Goal: Communication & Community: Answer question/provide support

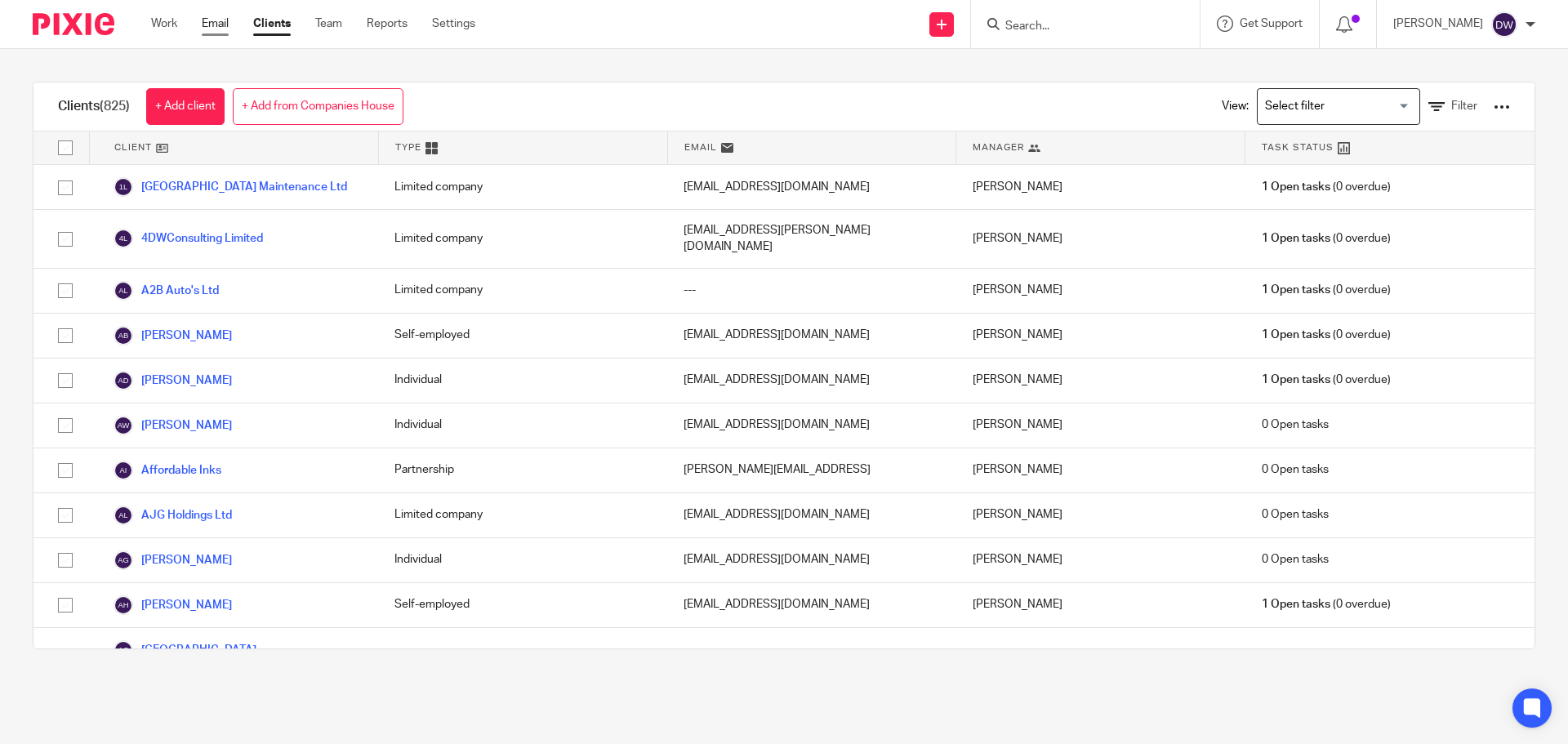
click at [214, 23] on link "Email" at bounding box center [215, 23] width 27 height 16
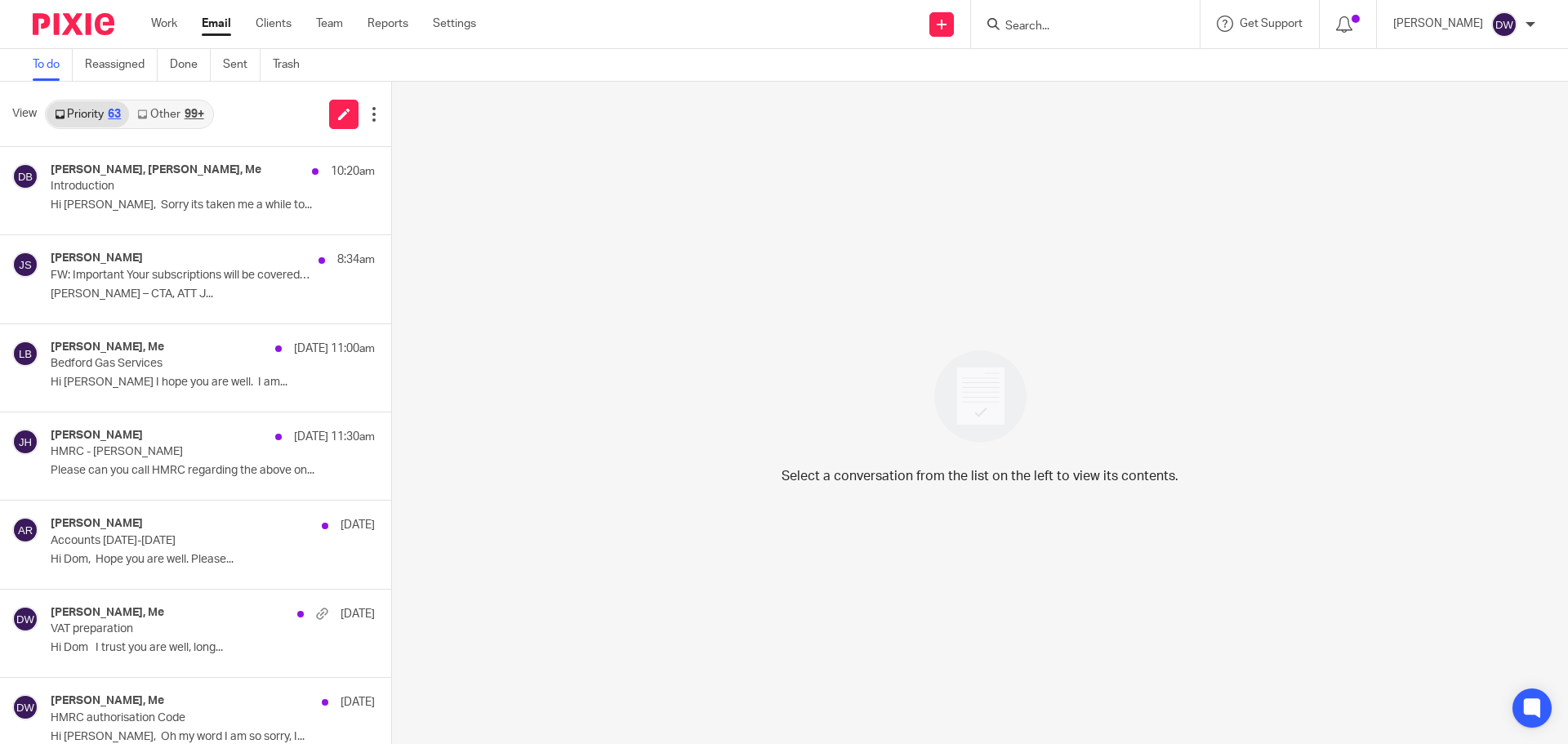
click at [168, 108] on link "Other 99+" at bounding box center [170, 114] width 82 height 26
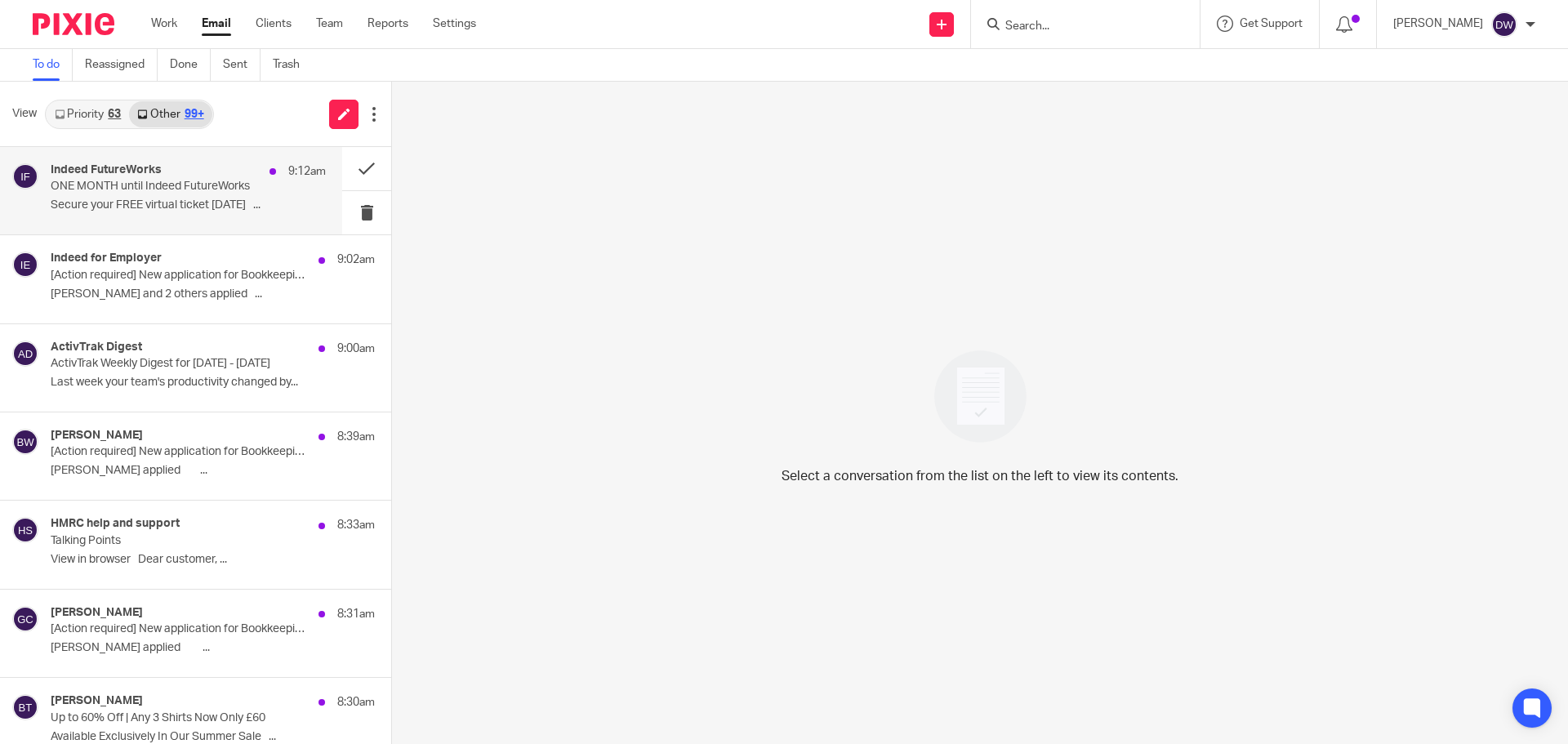
click at [244, 196] on div "Indeed FutureWorks 9:12am ONE MONTH until Indeed FutureWorks Secure your FREE v…" at bounding box center [187, 190] width 275 height 55
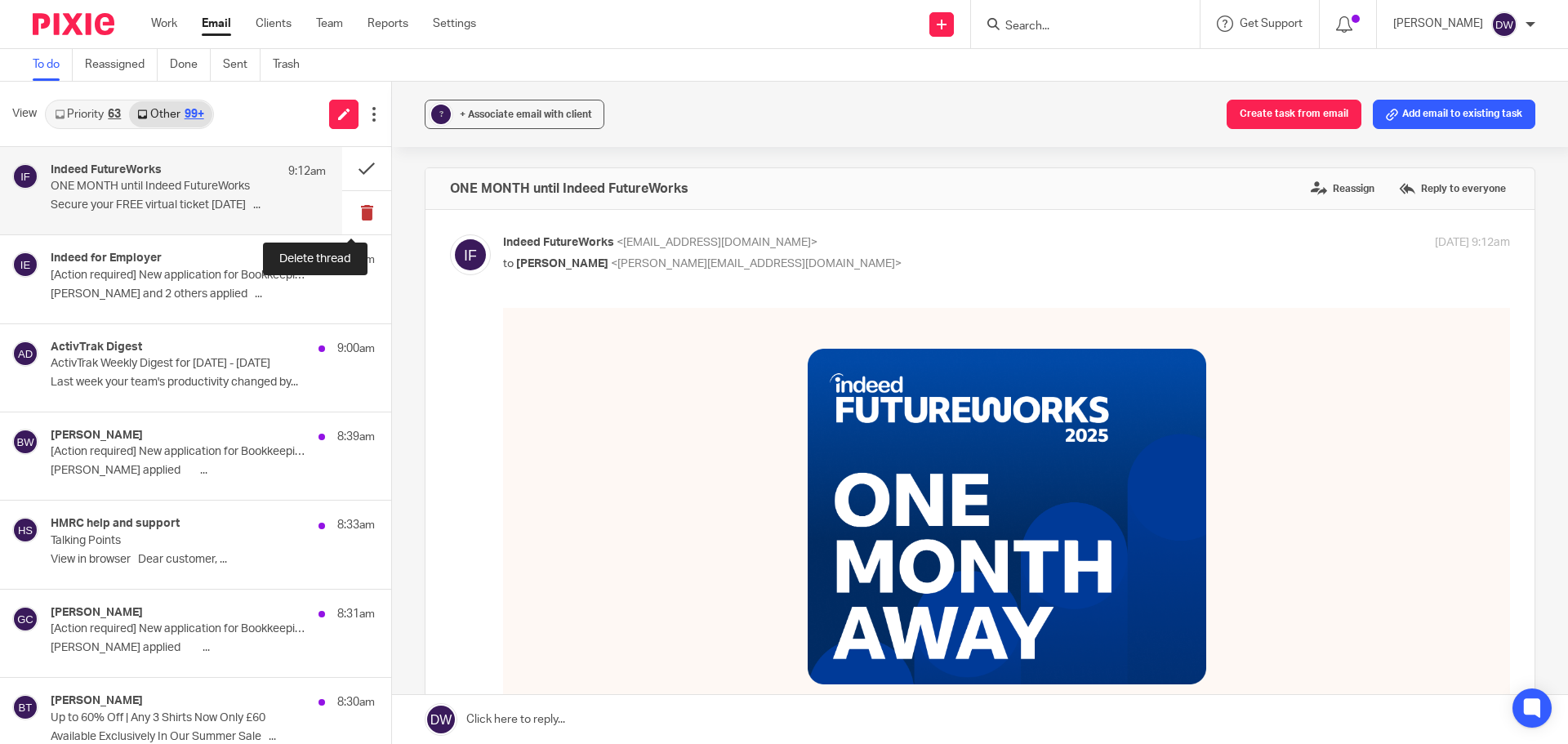
click at [347, 215] on button at bounding box center [367, 212] width 49 height 43
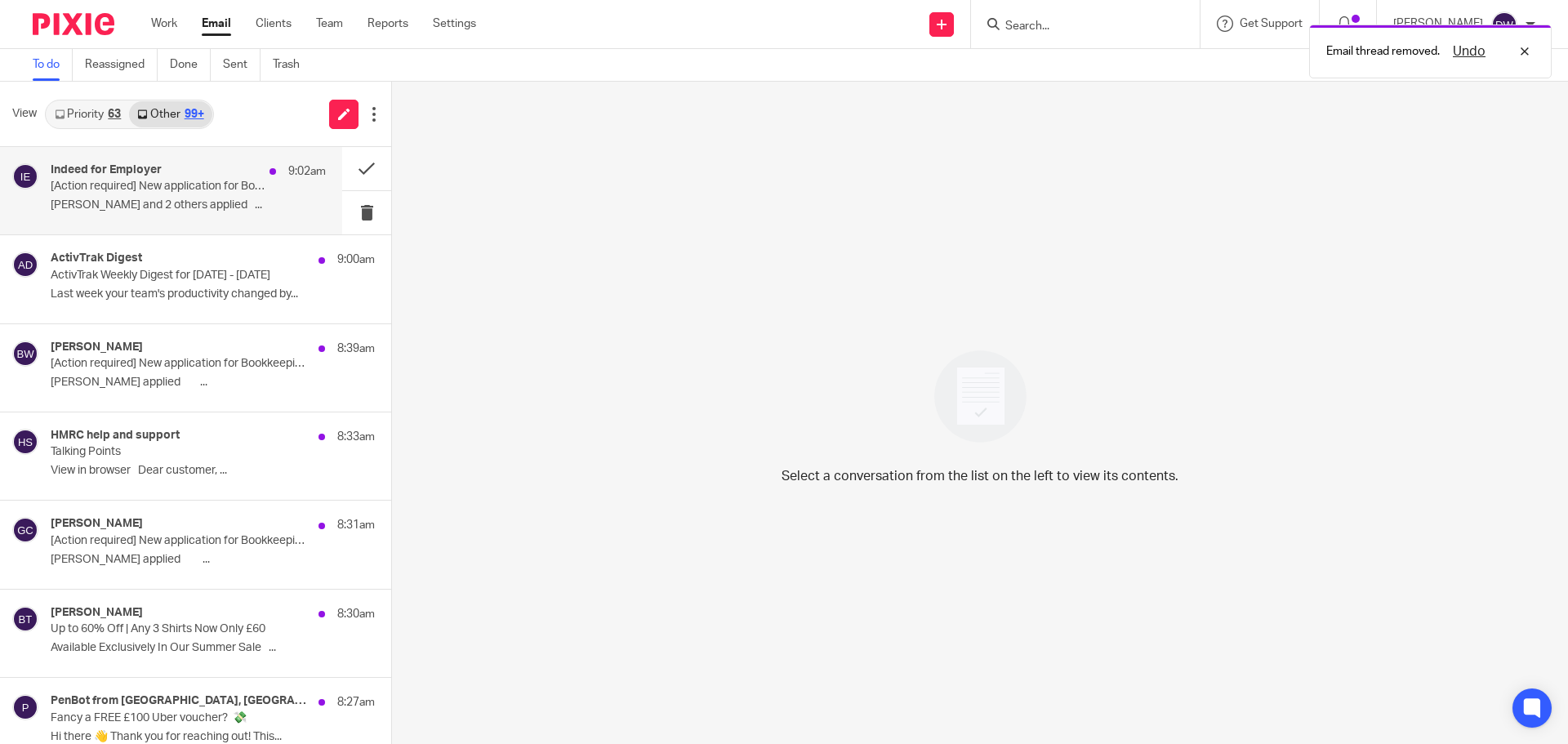
click at [157, 202] on p "BLESSY WILSON and 2 others applied ͏­ ͏­ ͏­..." at bounding box center [187, 204] width 275 height 13
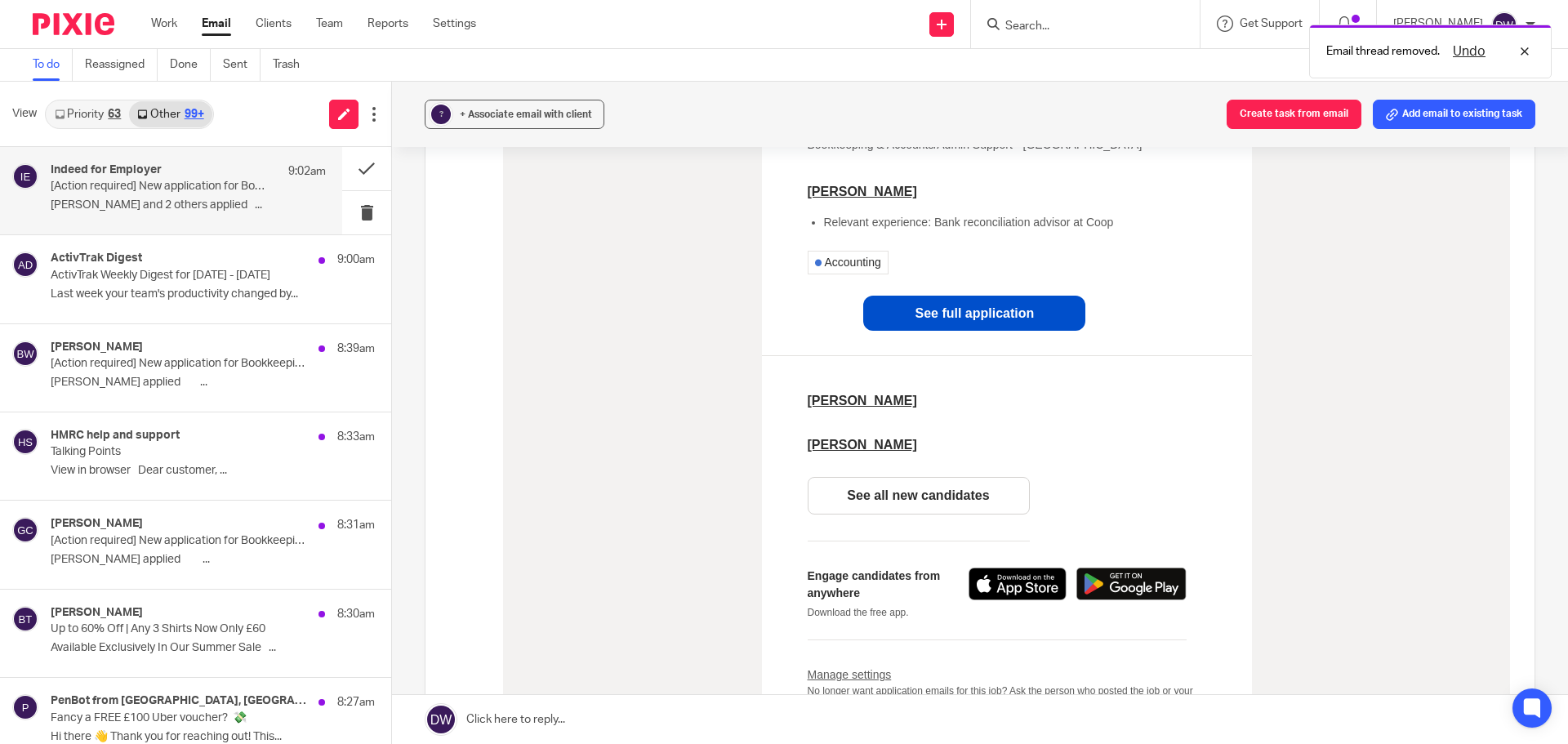
scroll to position [326, 0]
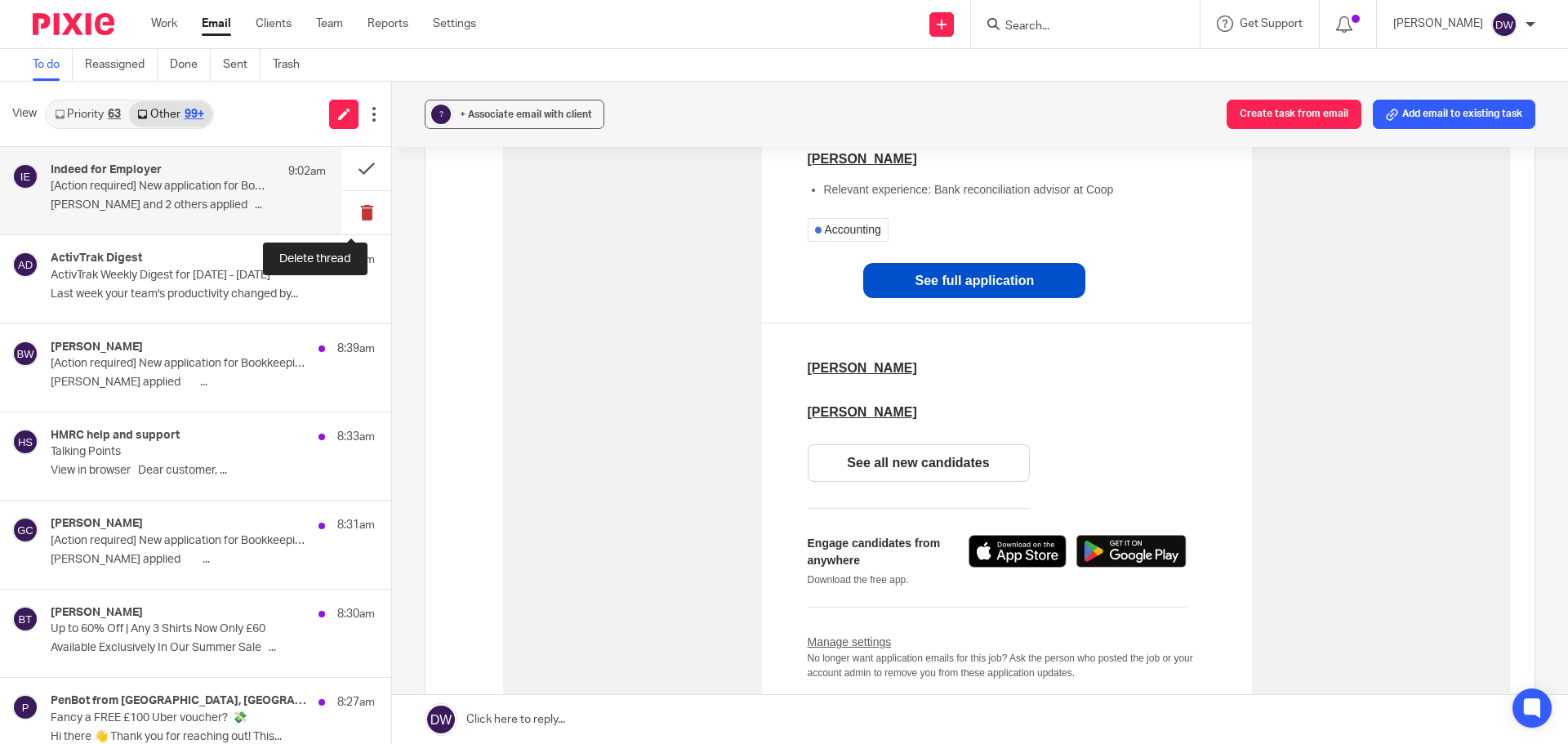
click at [362, 206] on button at bounding box center [367, 212] width 49 height 43
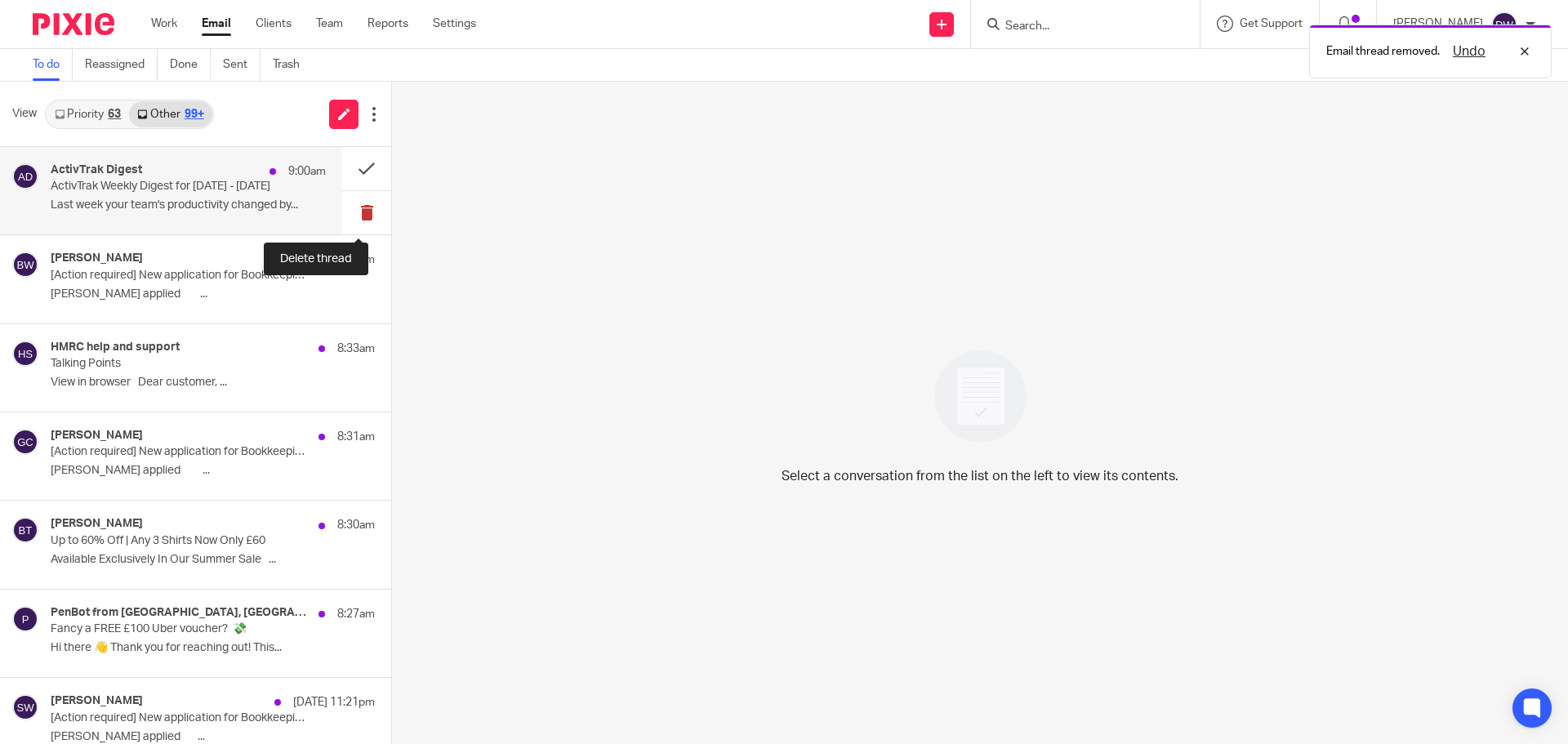
click at [364, 207] on button at bounding box center [367, 212] width 49 height 43
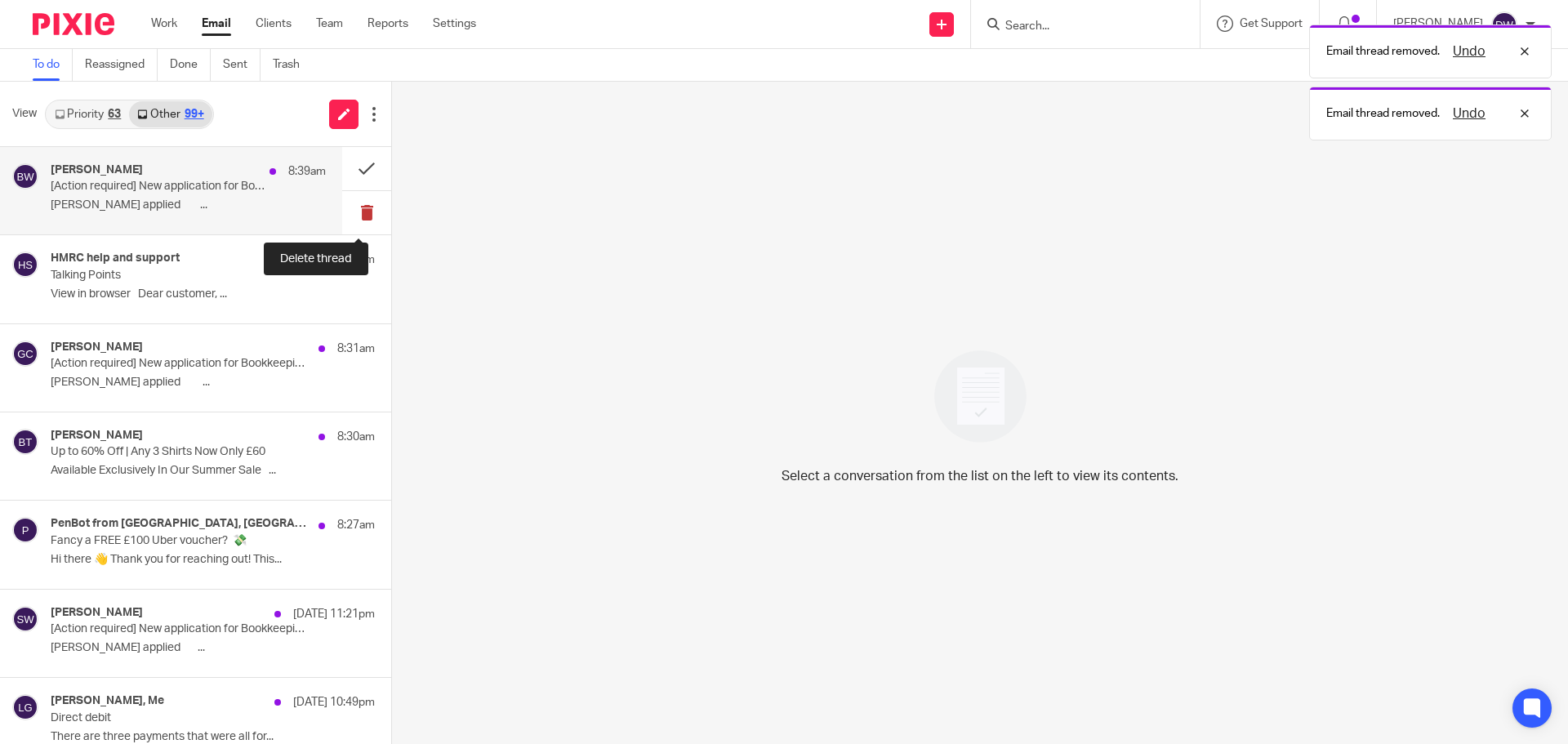
click at [365, 208] on button at bounding box center [367, 212] width 49 height 43
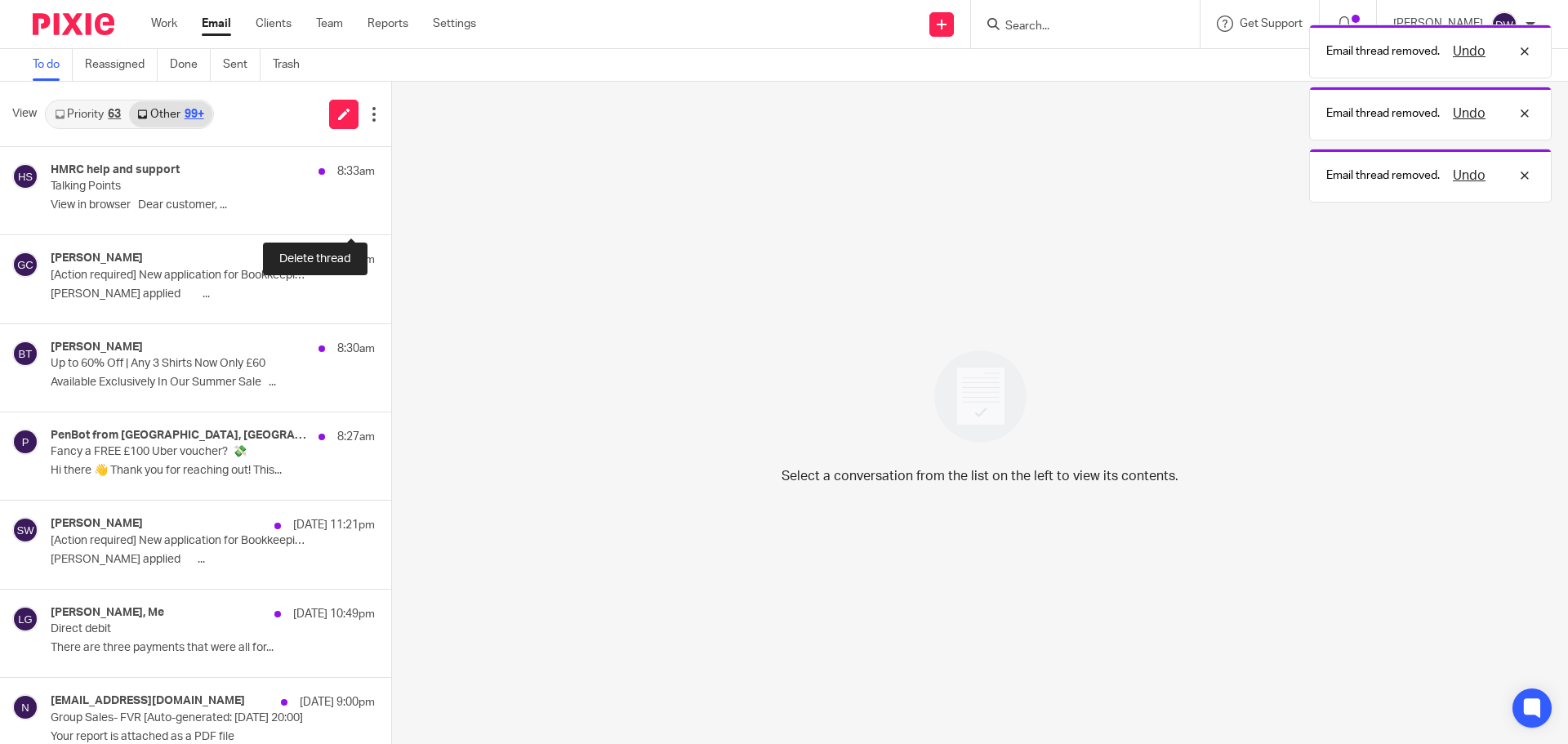
click at [391, 208] on button at bounding box center [397, 212] width 13 height 43
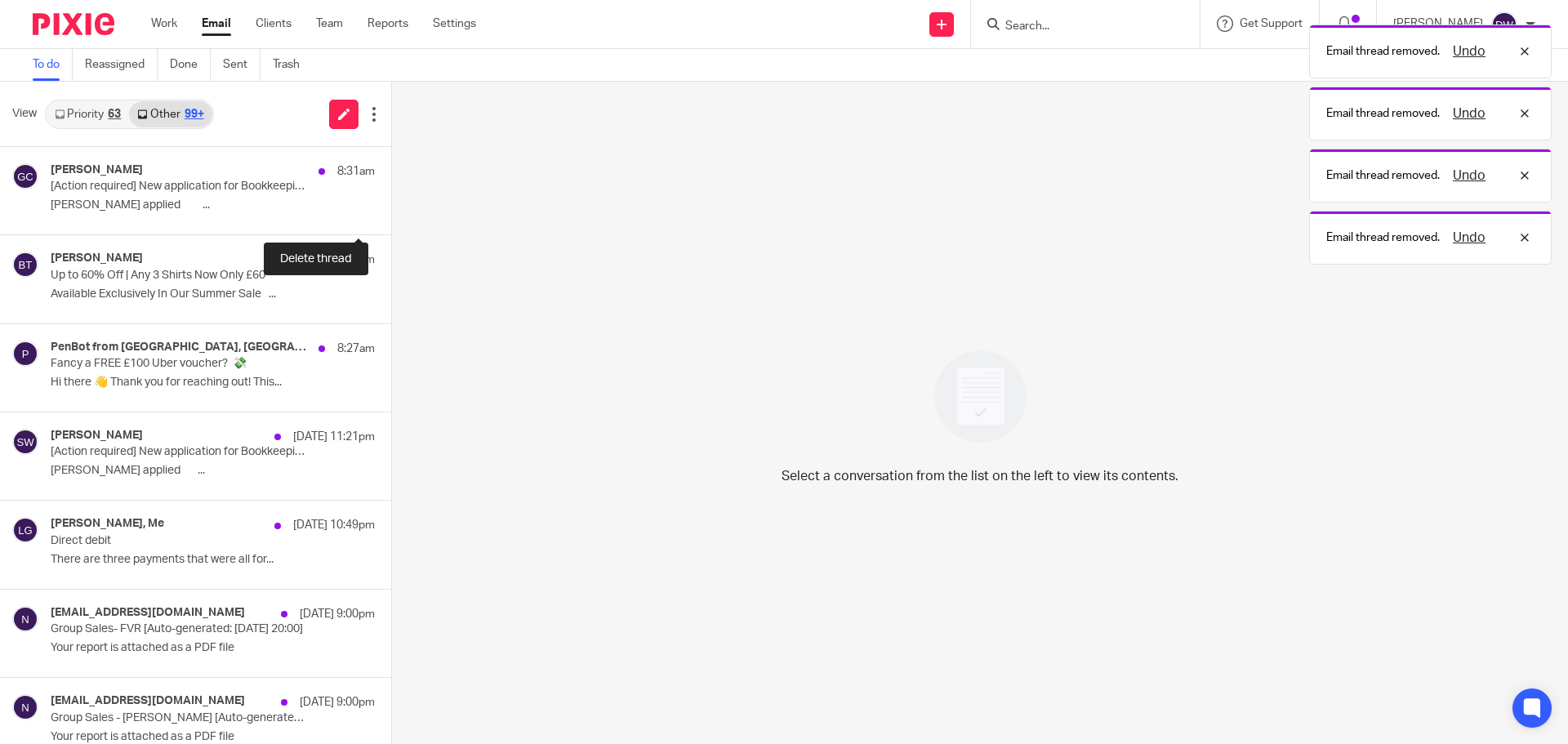
click at [391, 208] on button at bounding box center [397, 212] width 13 height 43
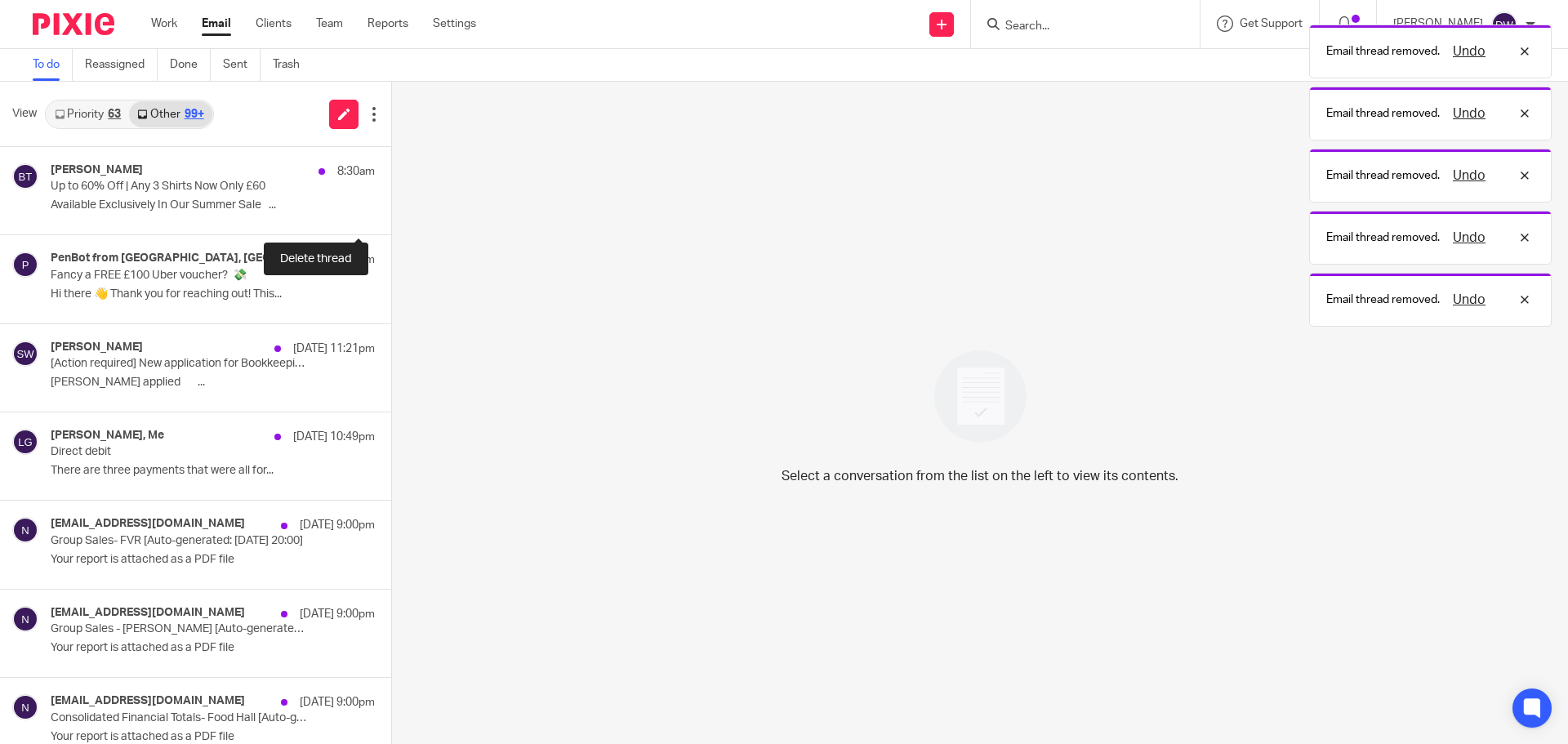
click at [391, 208] on button at bounding box center [397, 212] width 13 height 43
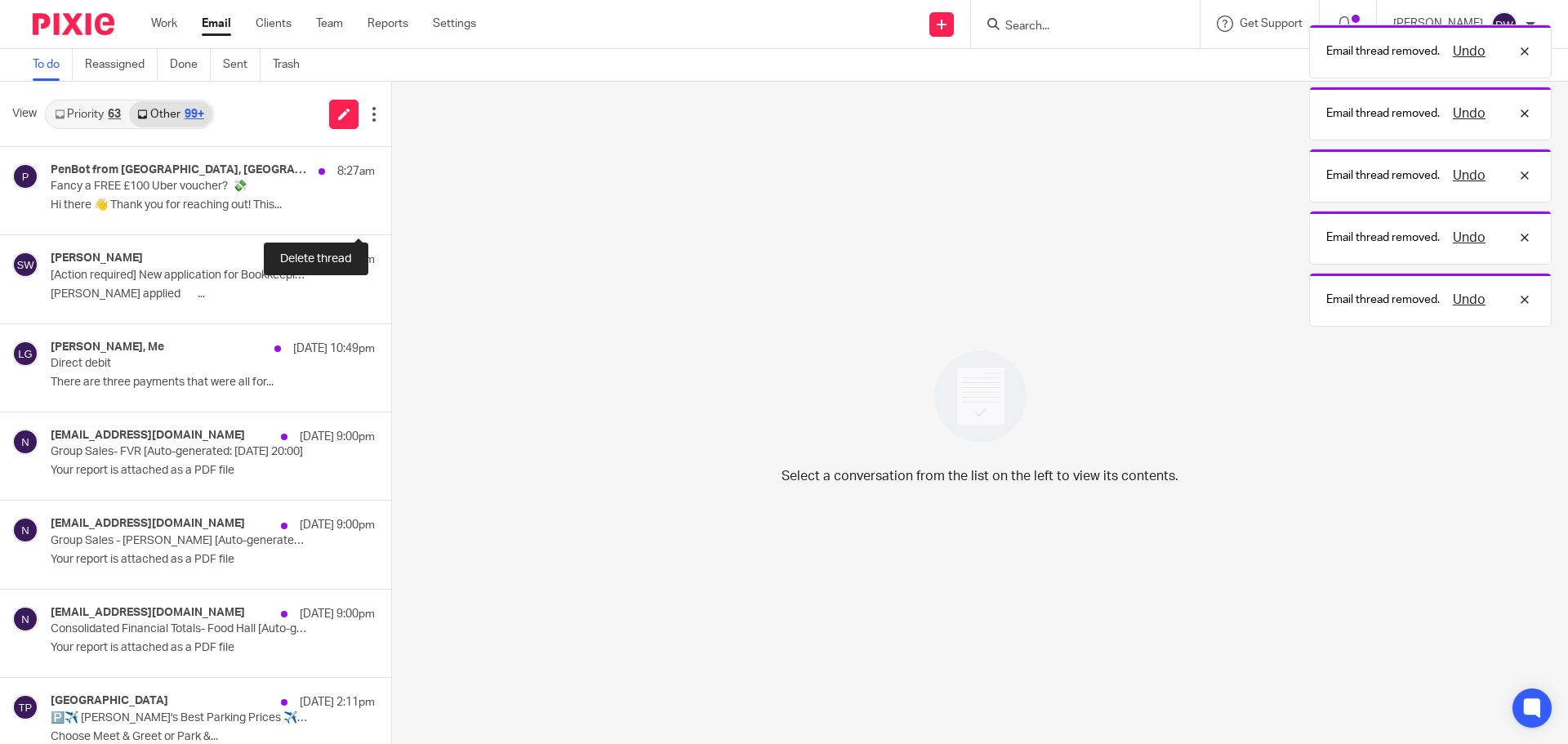
click at [391, 208] on button at bounding box center [397, 212] width 13 height 43
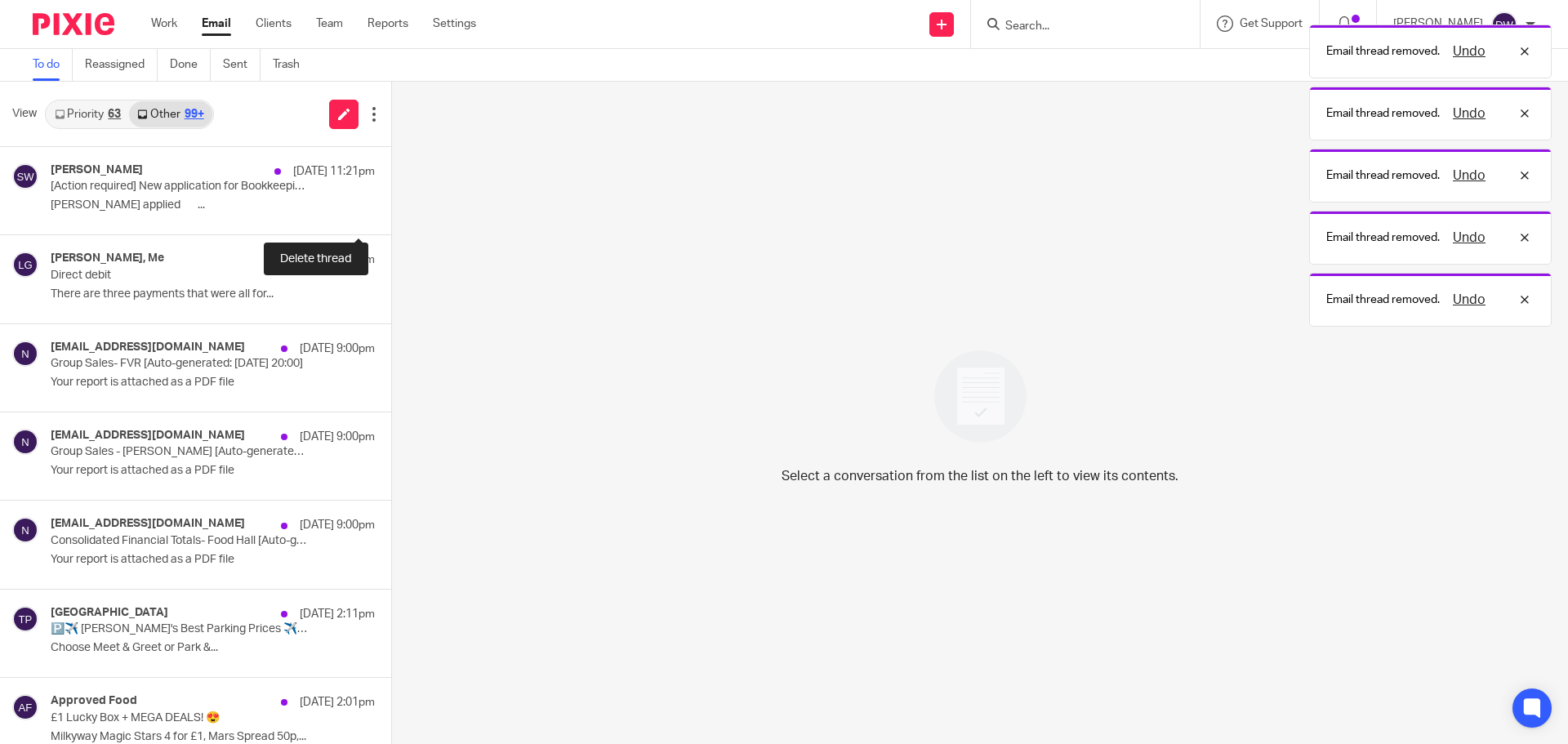
click at [391, 208] on button at bounding box center [397, 212] width 13 height 43
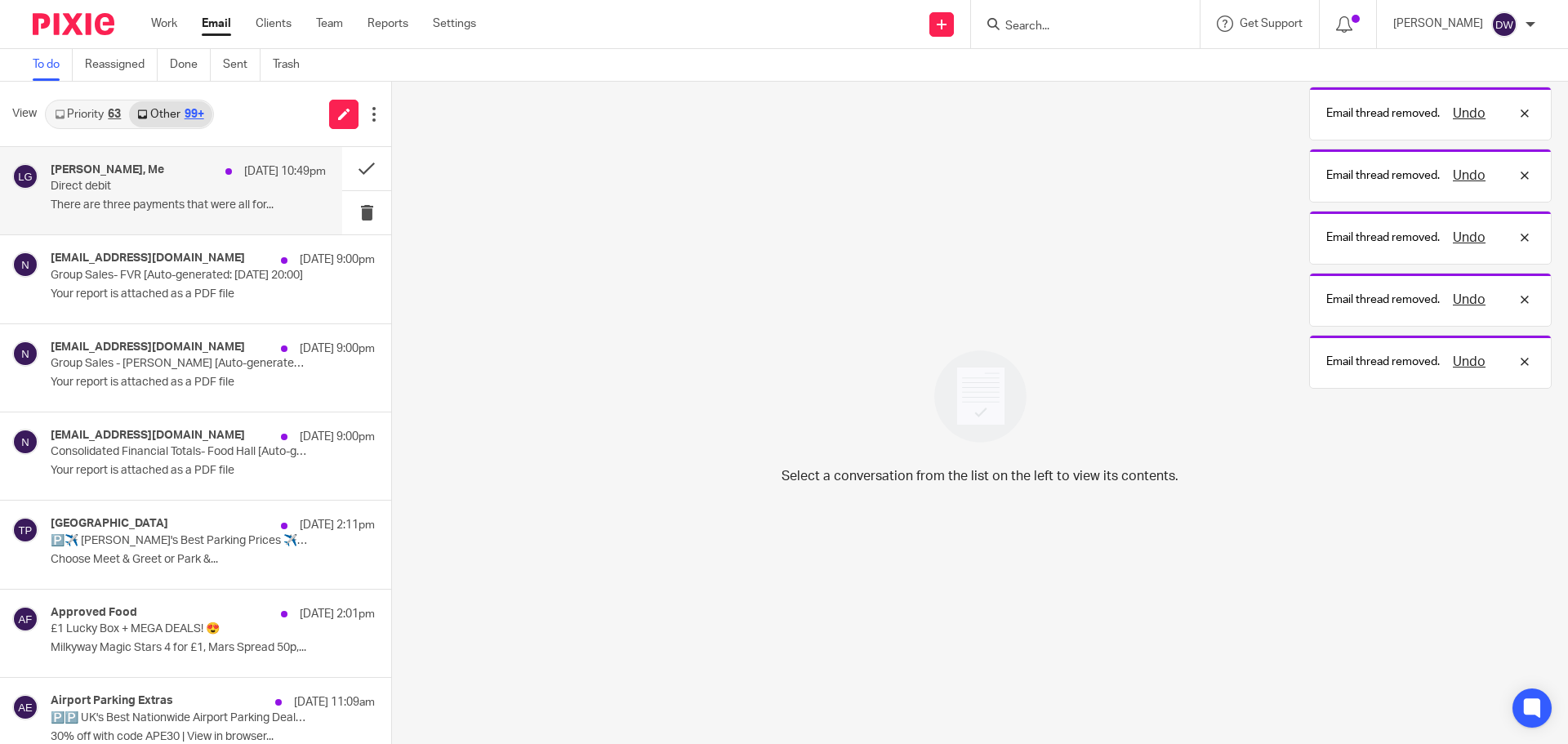
click at [202, 208] on p "There are three payments that were all for..." at bounding box center [187, 204] width 275 height 13
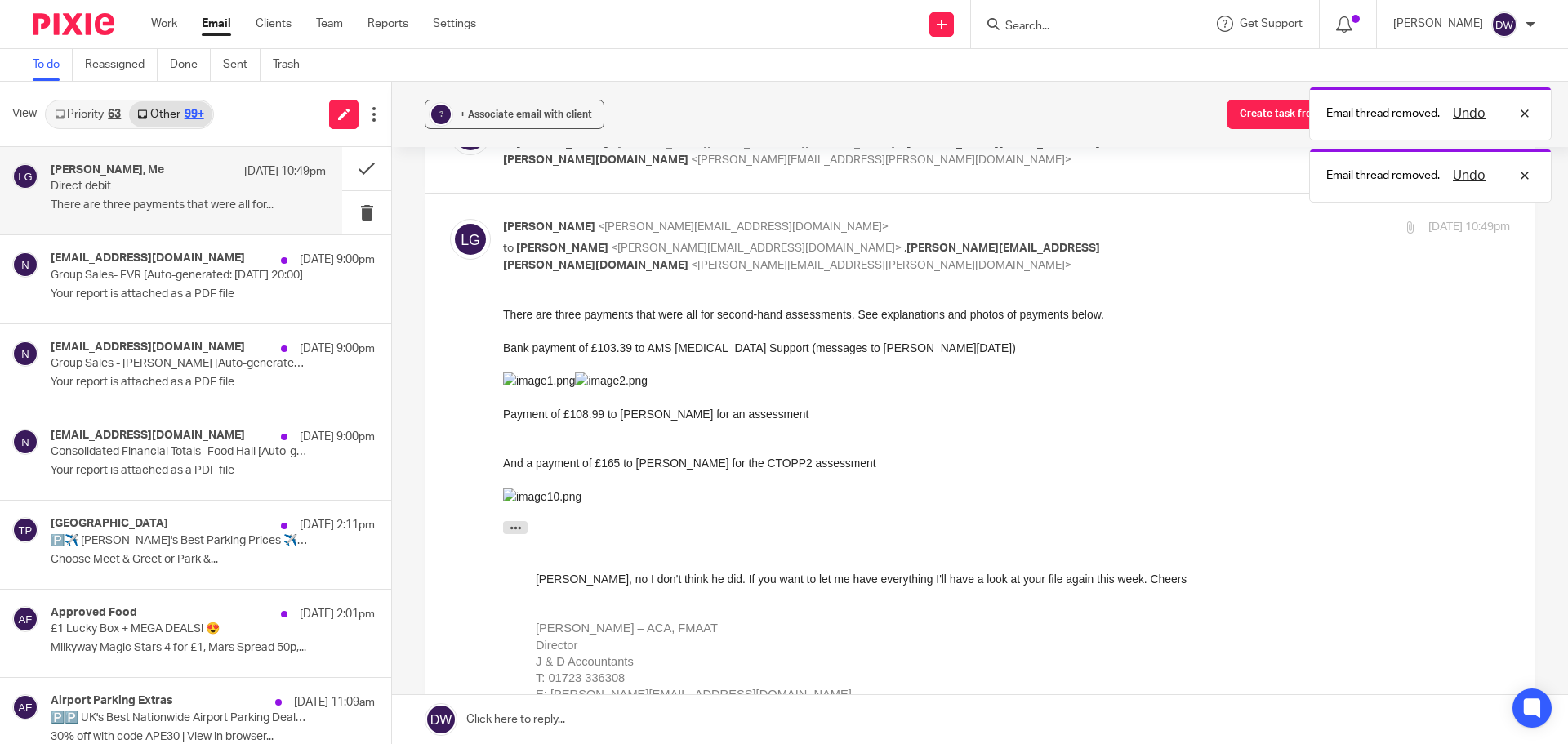
scroll to position [245, 0]
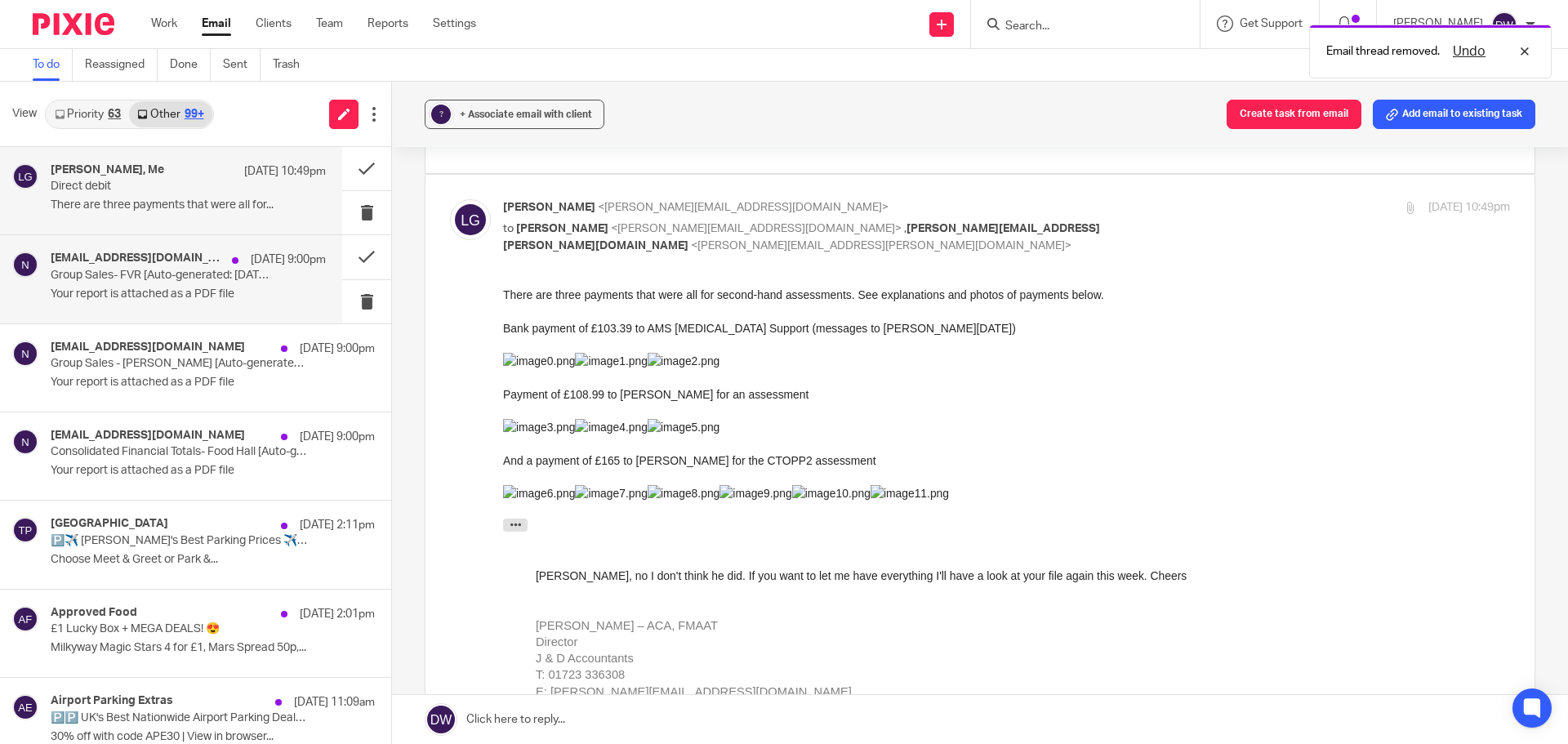
click at [172, 295] on p "Your report is attached as a PDF file" at bounding box center [187, 294] width 275 height 13
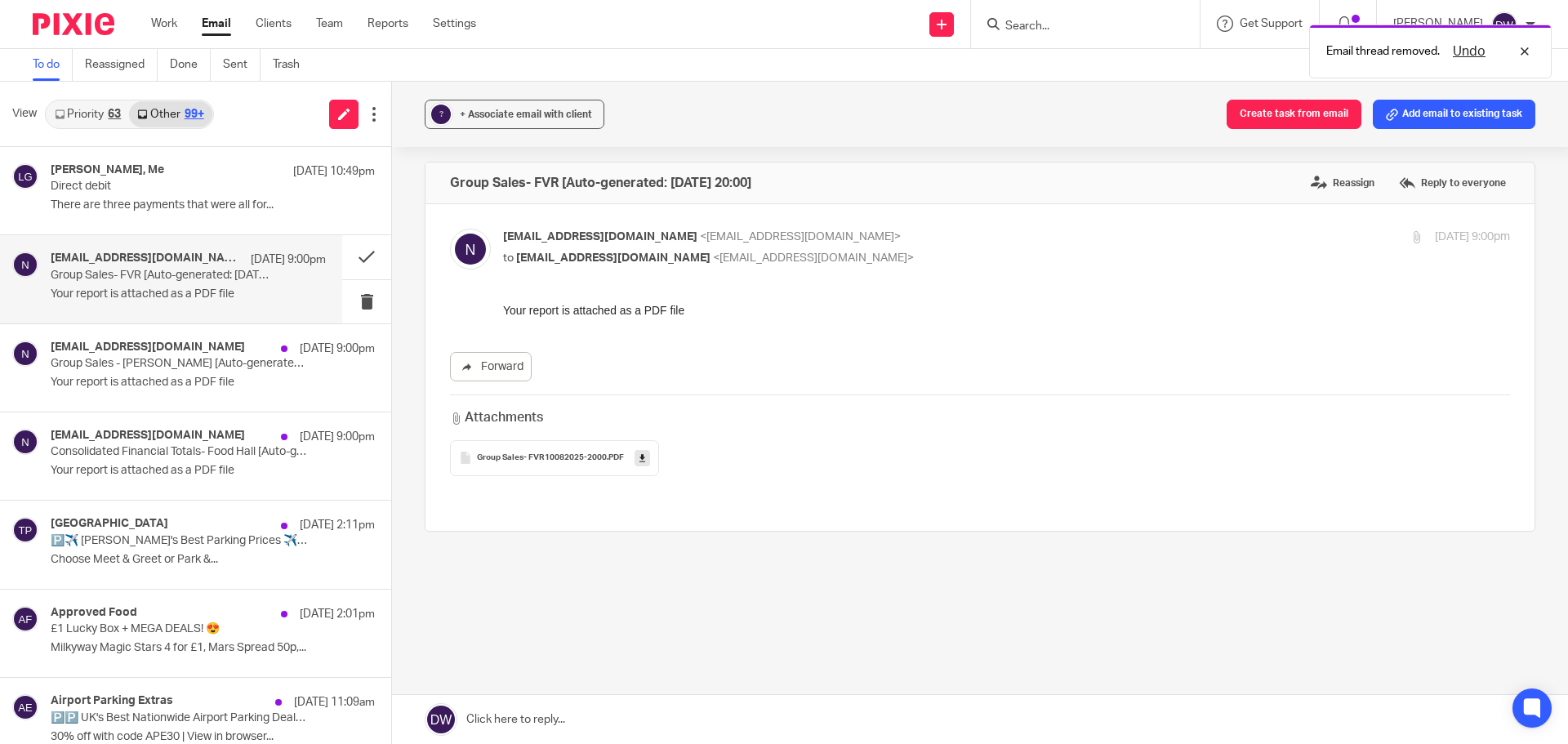
scroll to position [0, 0]
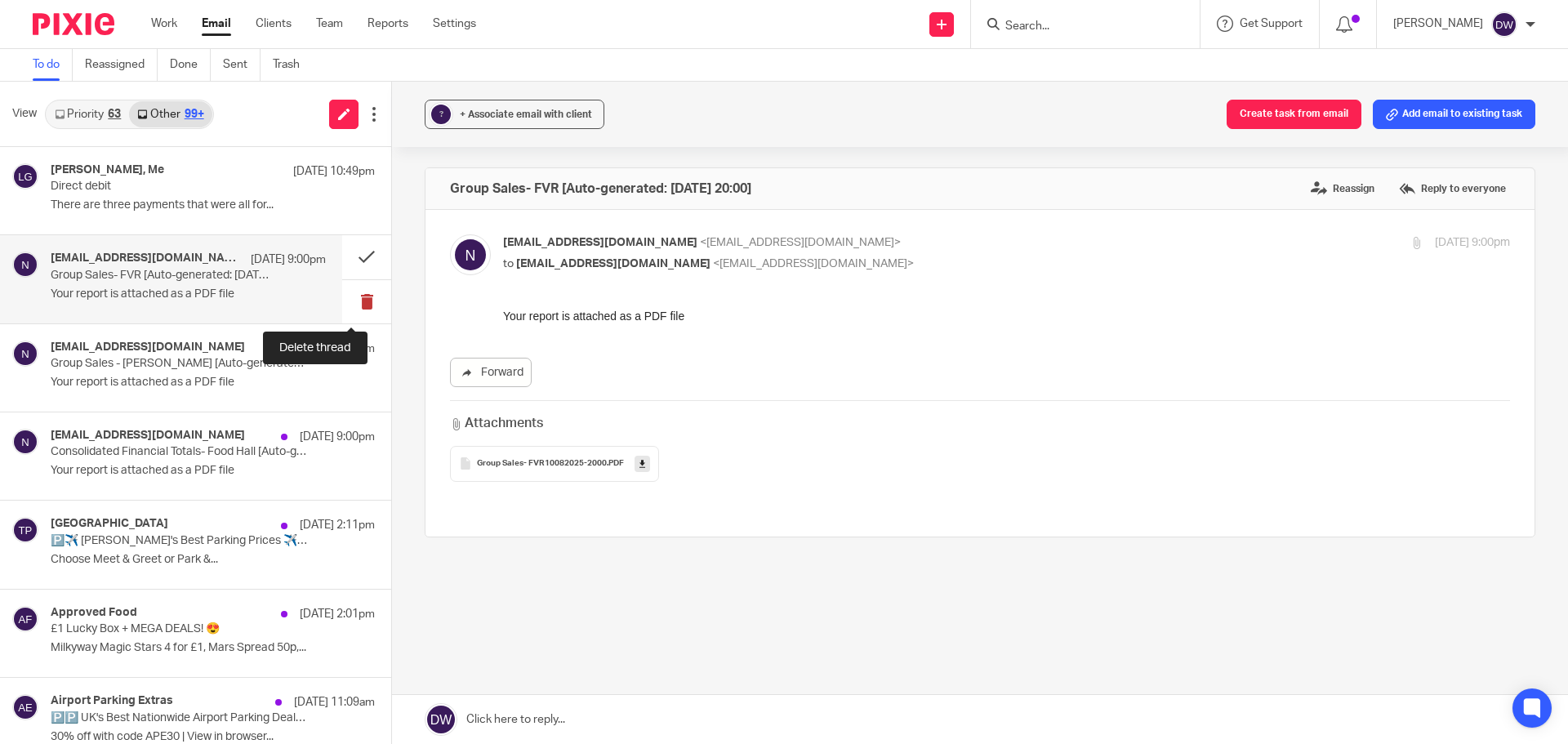
click at [342, 302] on button at bounding box center [367, 301] width 49 height 43
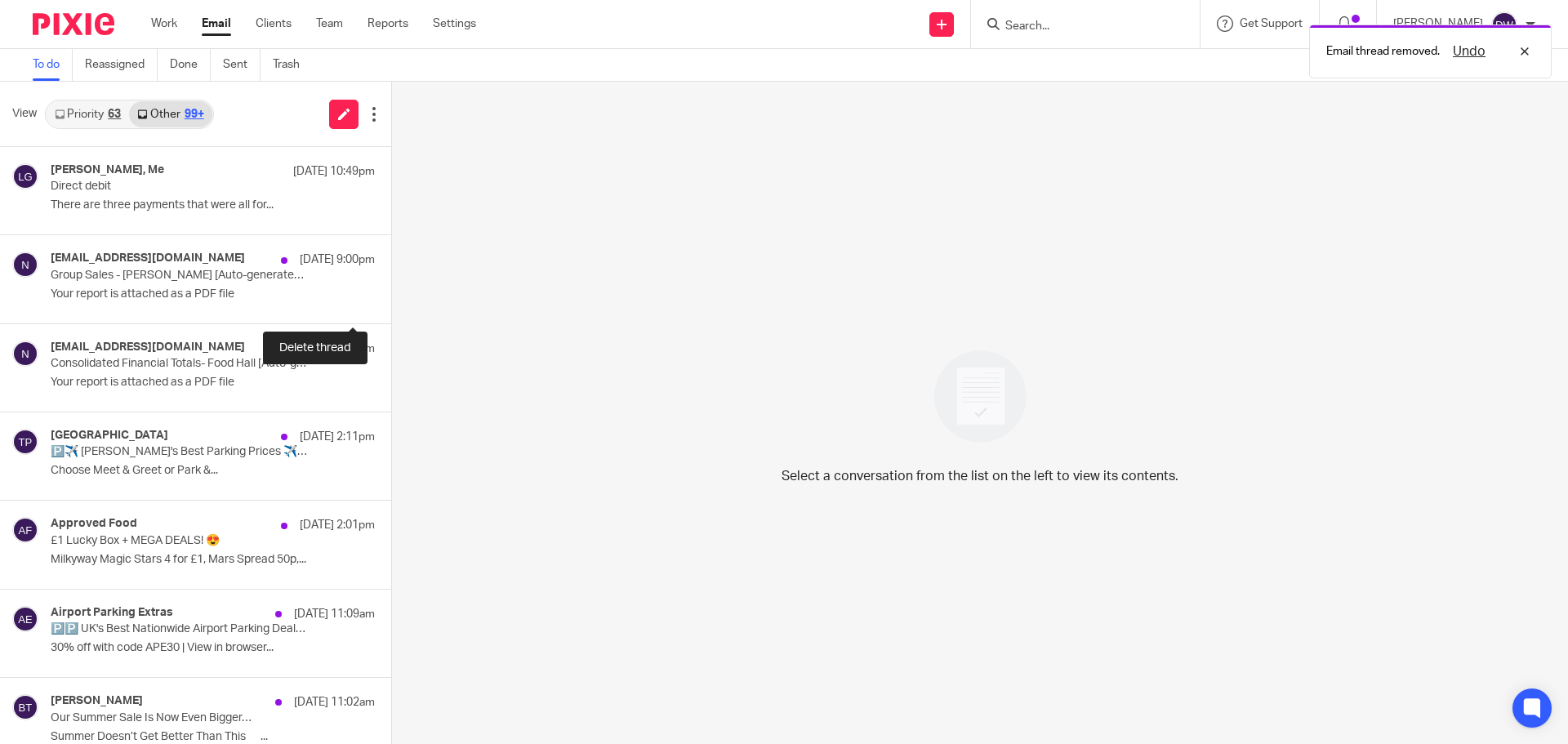
click at [391, 302] on button at bounding box center [397, 301] width 13 height 43
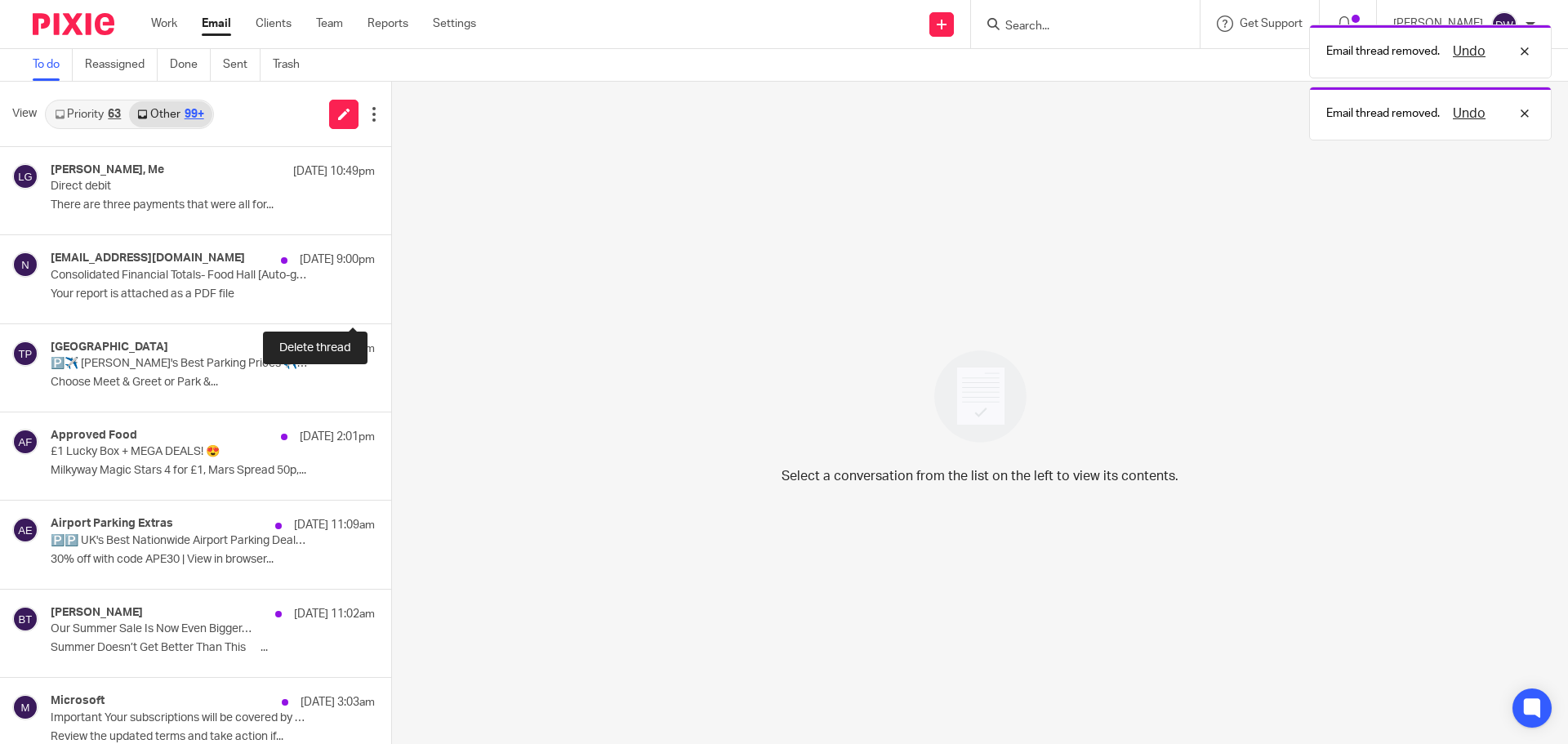
click at [391, 302] on button at bounding box center [397, 301] width 13 height 43
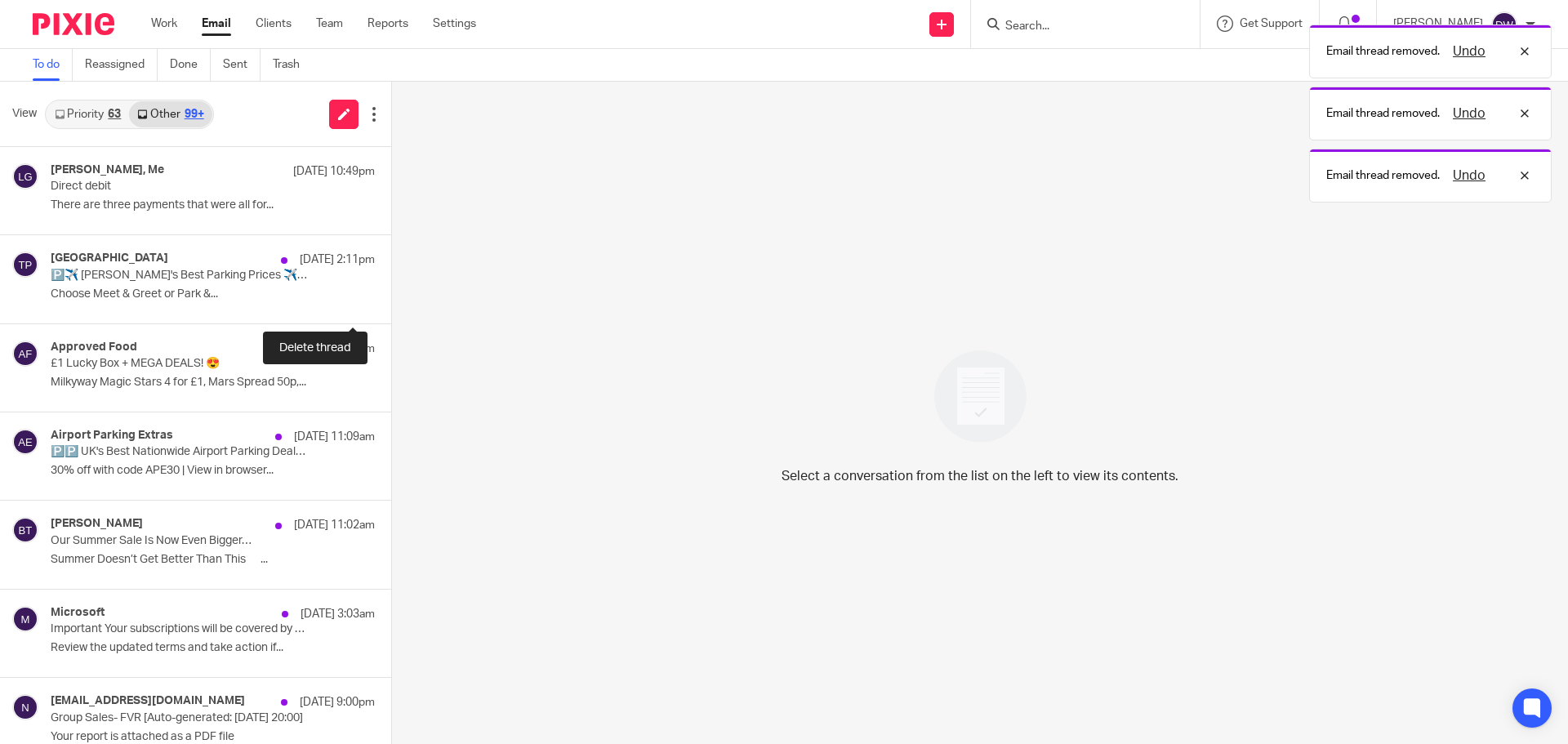
click at [391, 302] on button at bounding box center [397, 301] width 13 height 43
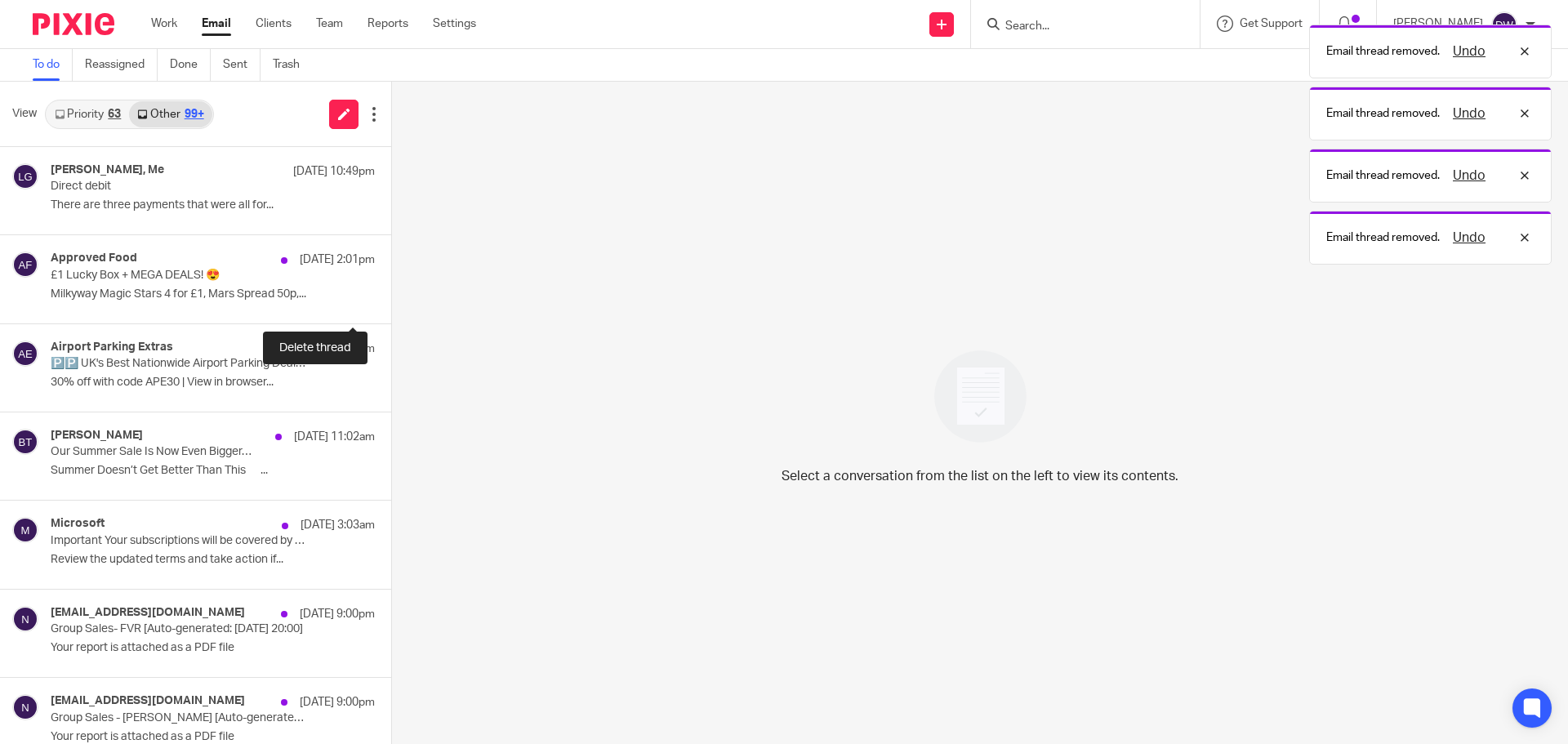
click at [391, 302] on button at bounding box center [397, 301] width 13 height 43
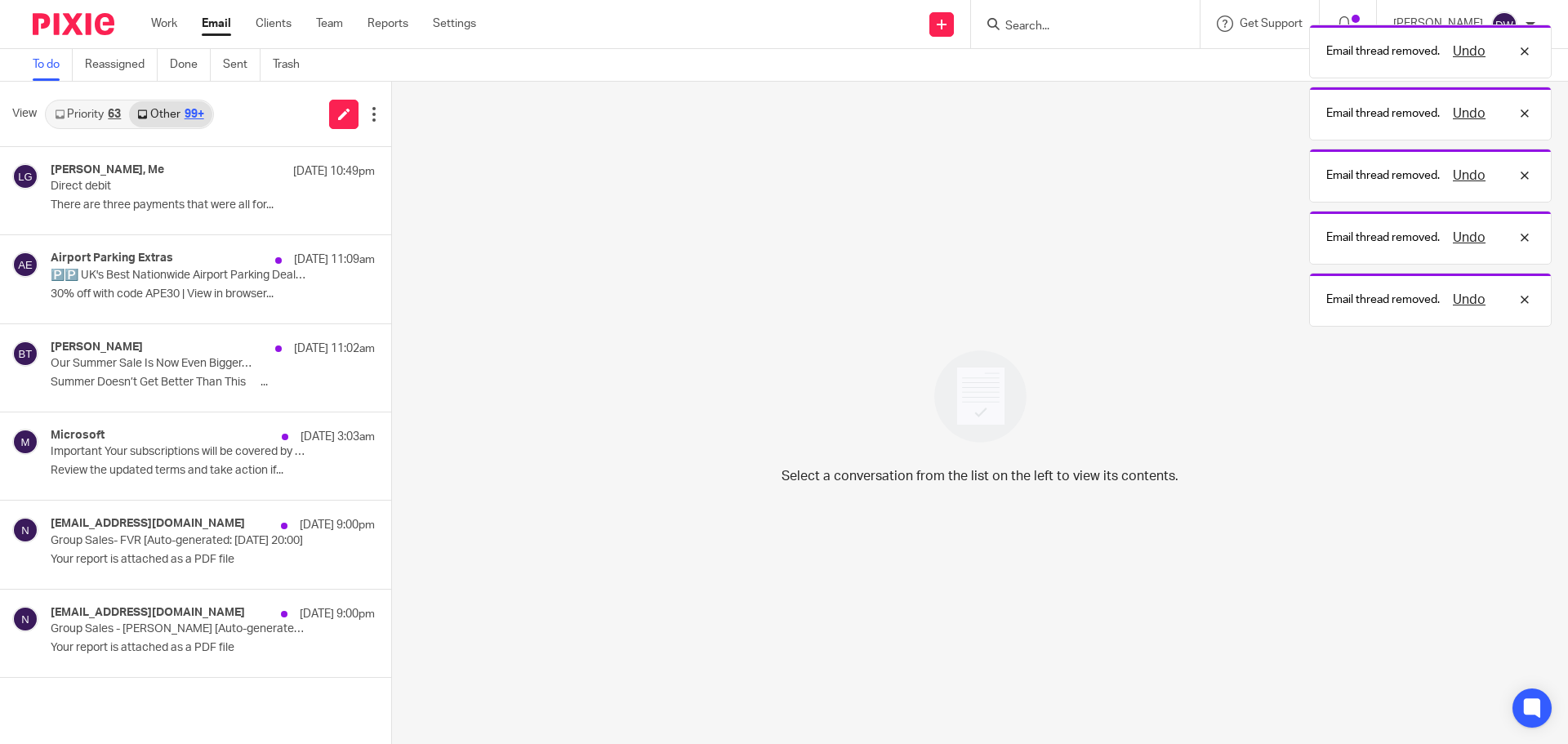
click at [338, 302] on div "Airport Parking Extras 10 Aug 11:09am 🅿️🅿️ UK's Best Nationwide Airport Parking…" at bounding box center [195, 278] width 391 height 87
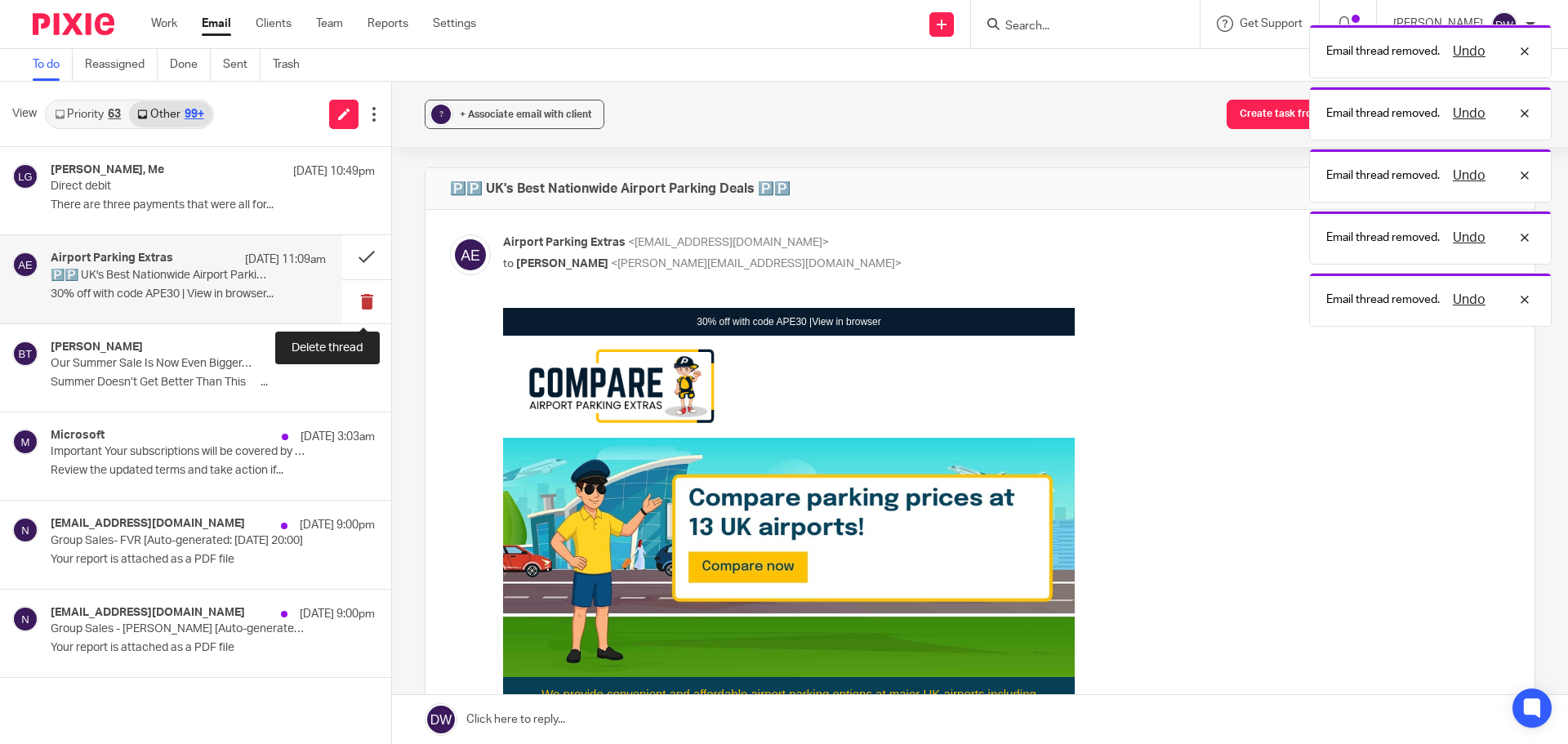
click at [358, 299] on button at bounding box center [367, 301] width 49 height 43
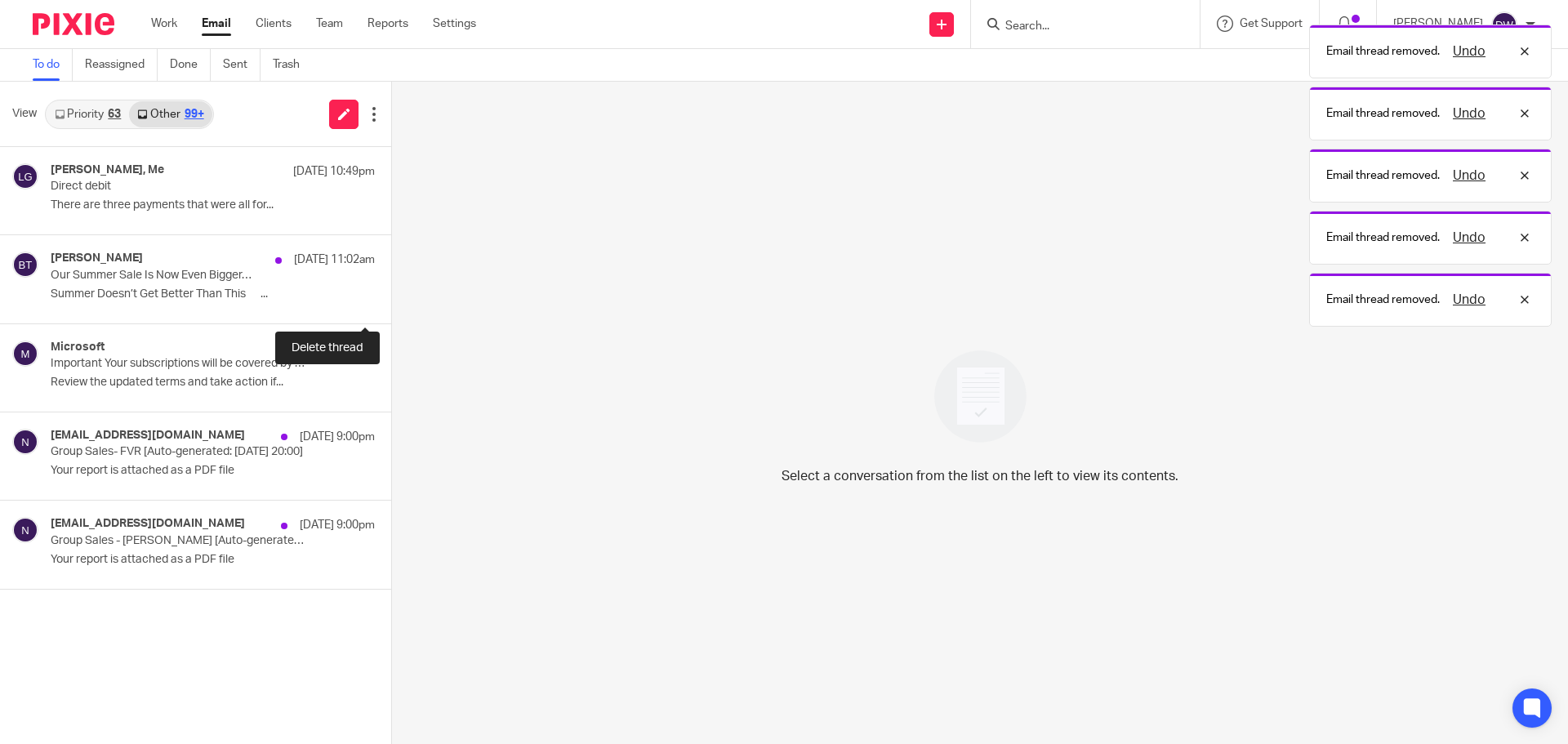
click at [391, 299] on button at bounding box center [397, 301] width 13 height 43
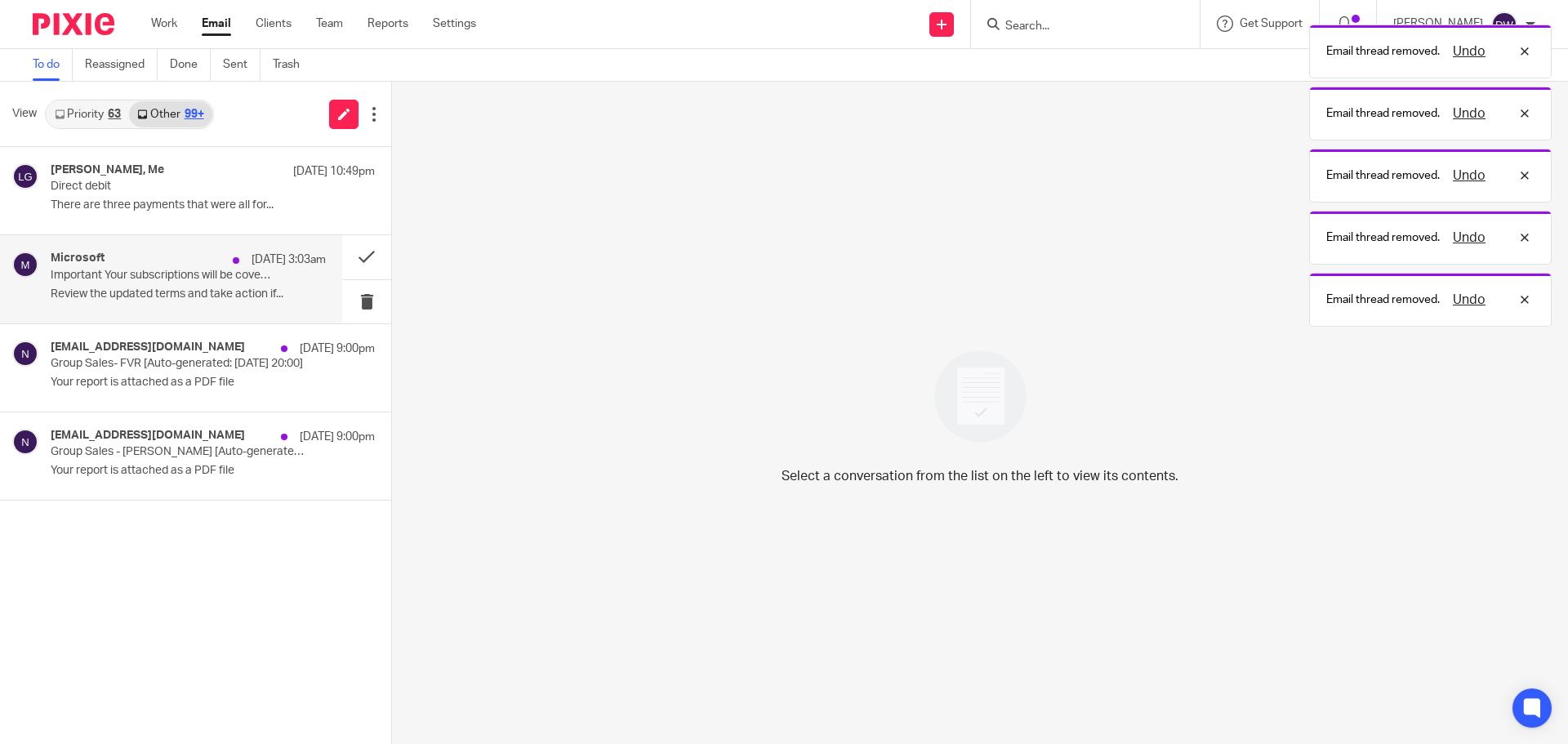
click at [234, 267] on div "10 Aug 3:03am" at bounding box center [275, 260] width 101 height 16
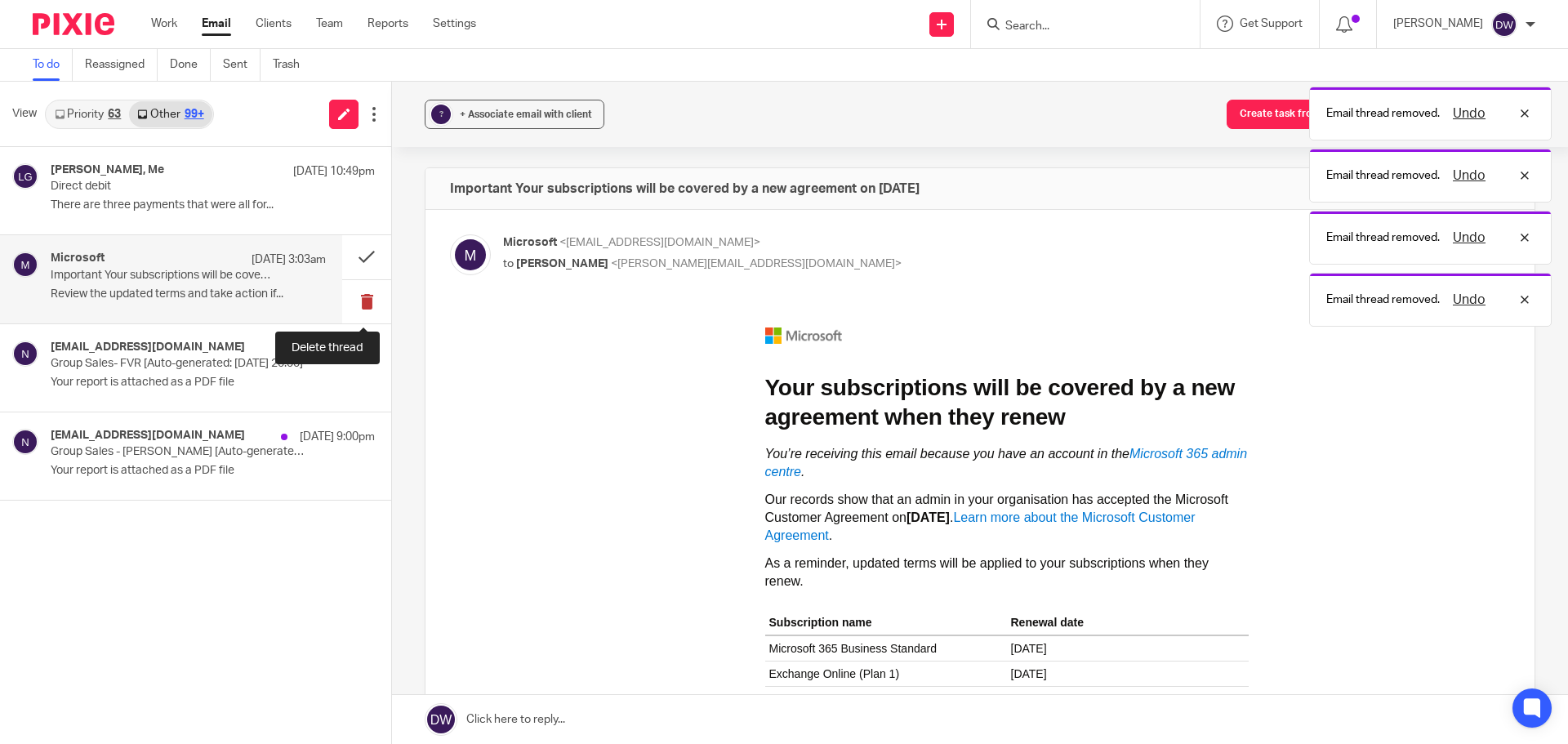
click at [368, 292] on button at bounding box center [367, 301] width 49 height 43
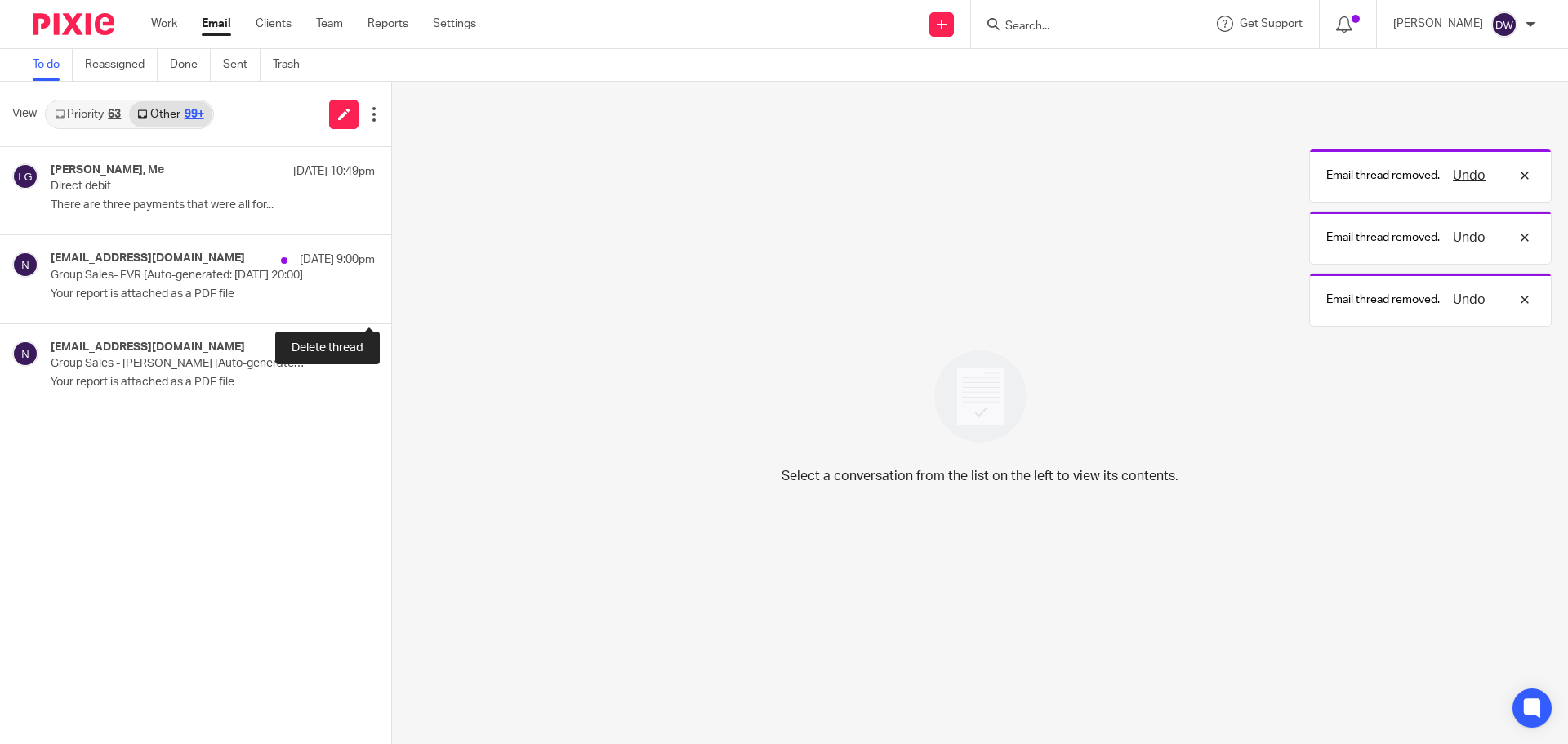
click at [391, 292] on button at bounding box center [397, 301] width 13 height 43
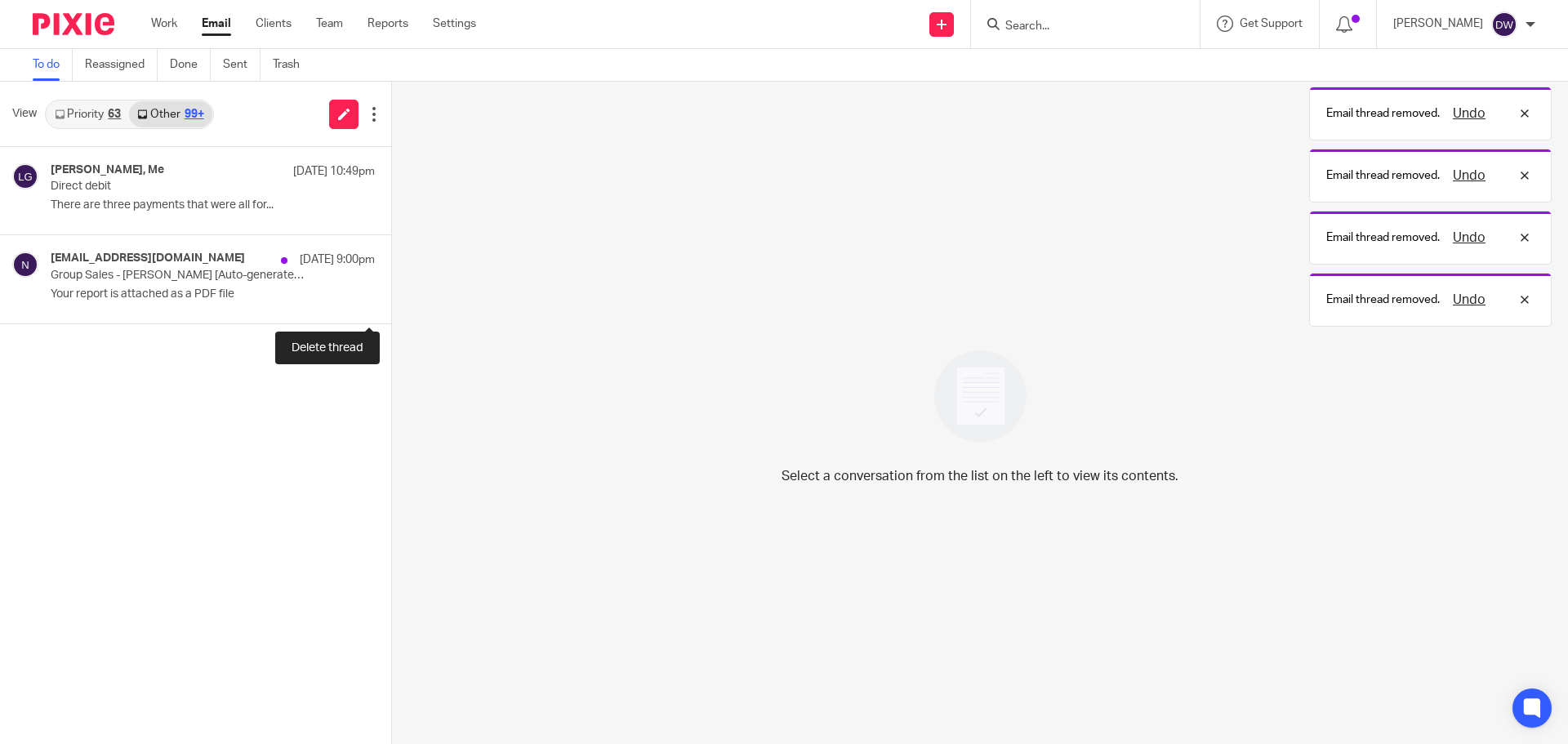
click at [391, 292] on button at bounding box center [397, 301] width 13 height 43
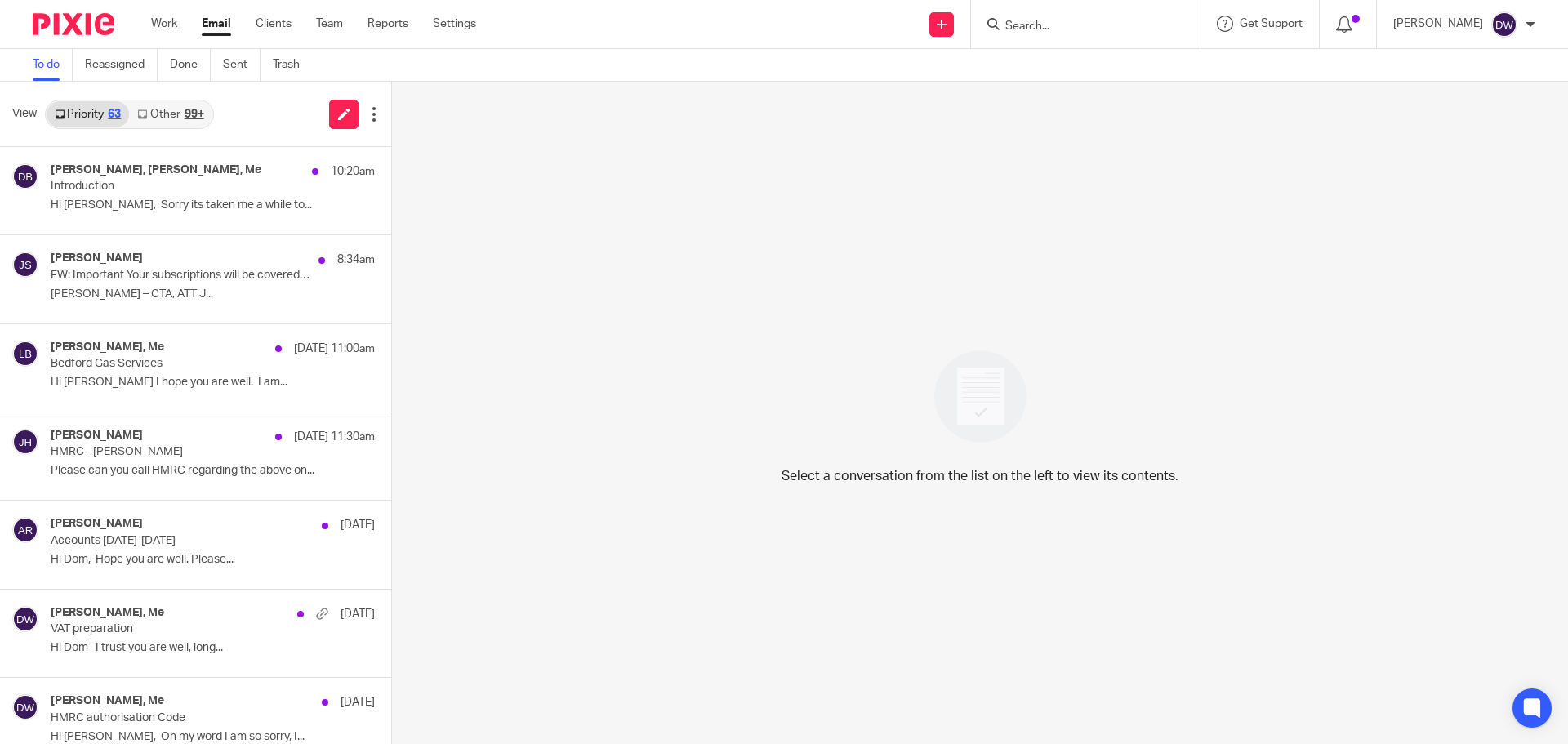
click at [186, 108] on div "99+" at bounding box center [195, 114] width 20 height 12
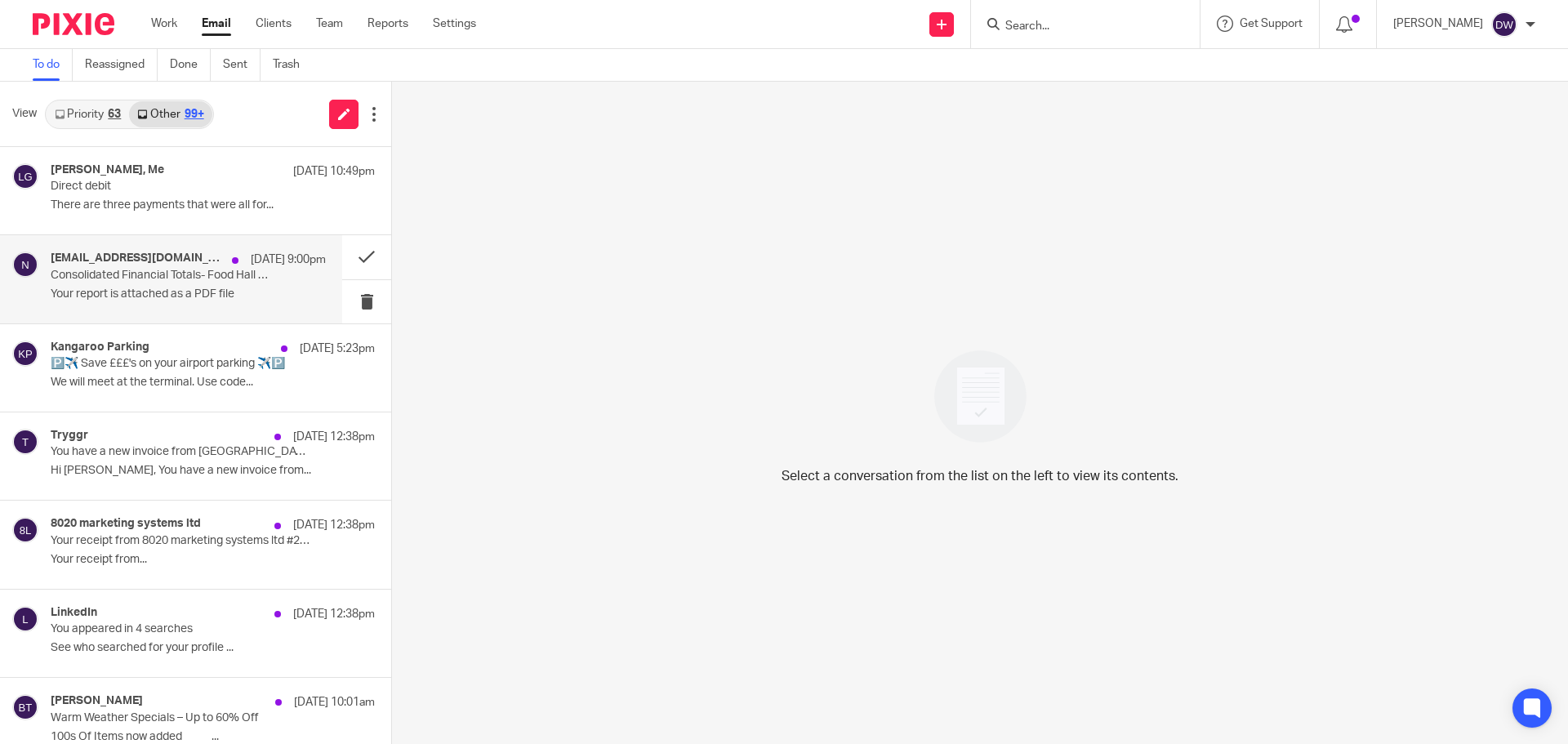
click at [156, 278] on p "Consolidated Financial Totals- Food Hall [Auto-generated: 09/08/2025 20:00]" at bounding box center [160, 275] width 221 height 13
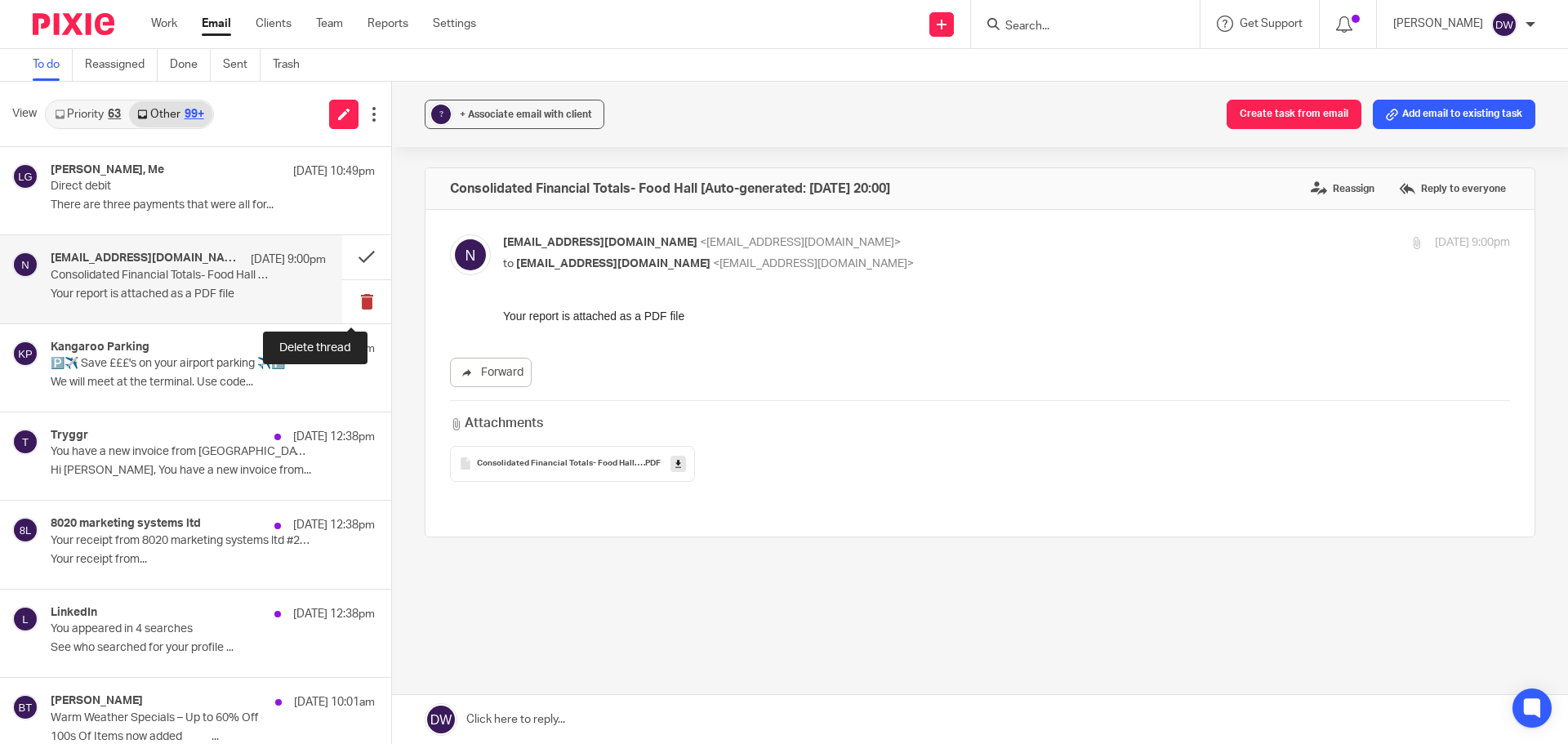
click at [345, 298] on button at bounding box center [367, 301] width 49 height 43
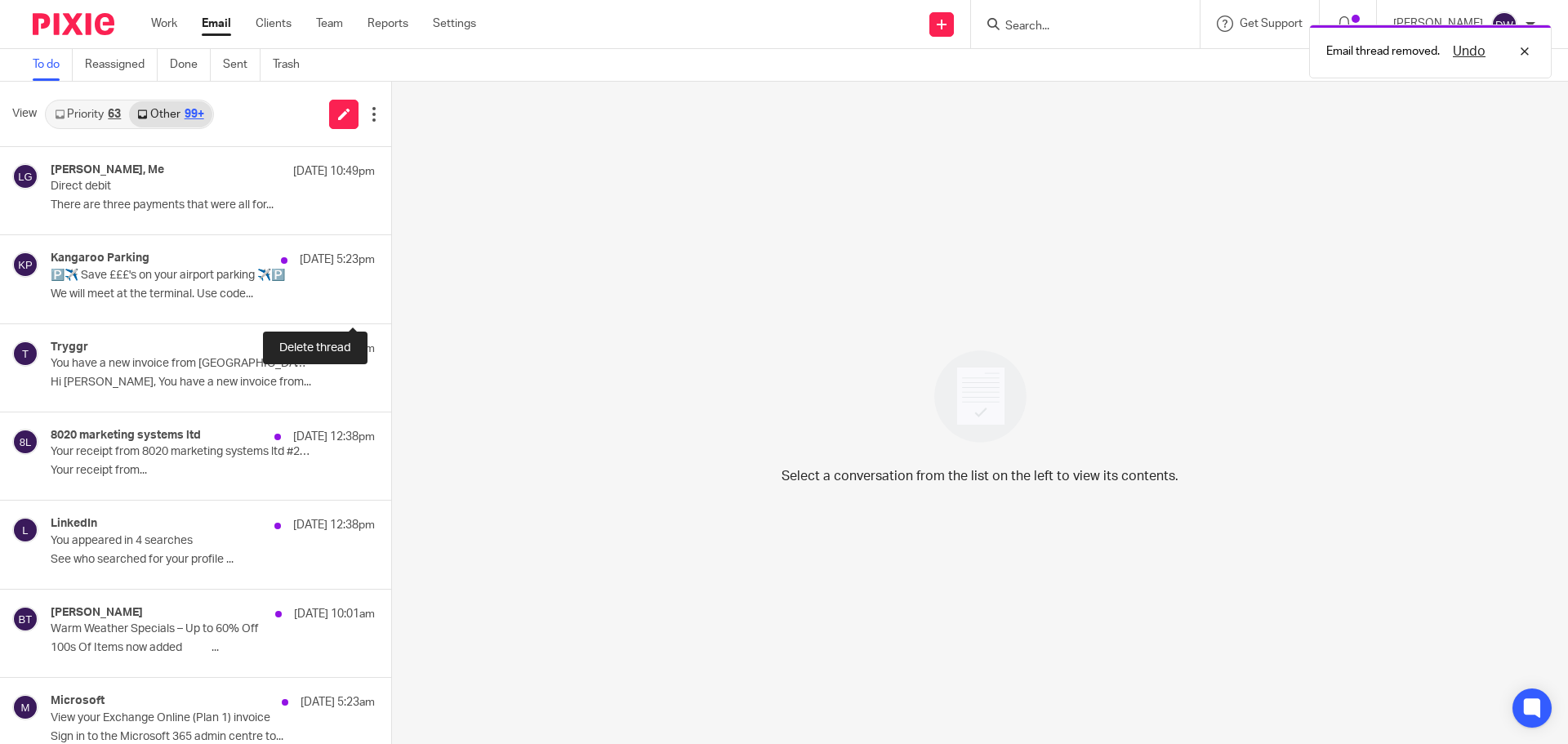
click at [391, 298] on button at bounding box center [397, 301] width 13 height 43
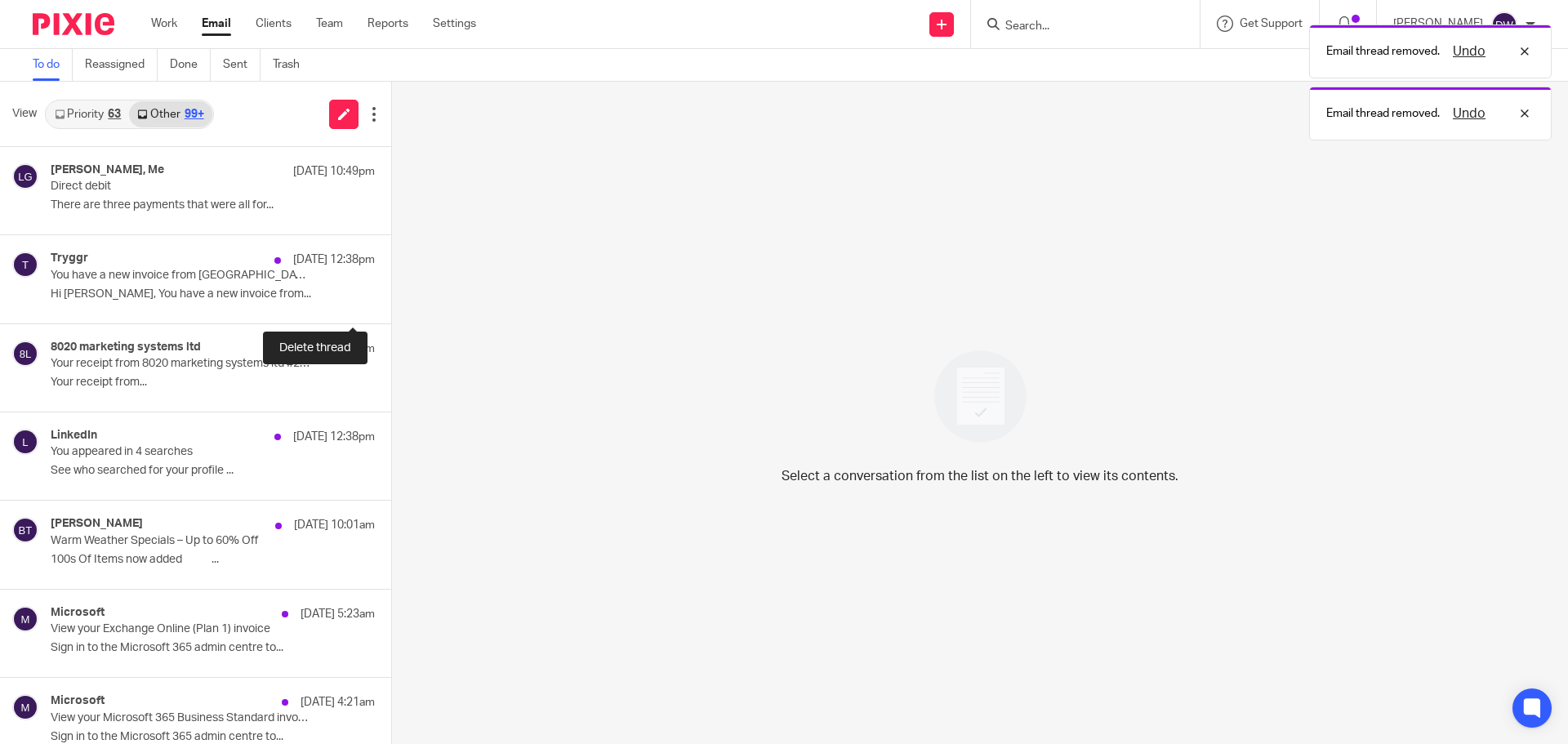
click at [391, 298] on button at bounding box center [397, 301] width 13 height 43
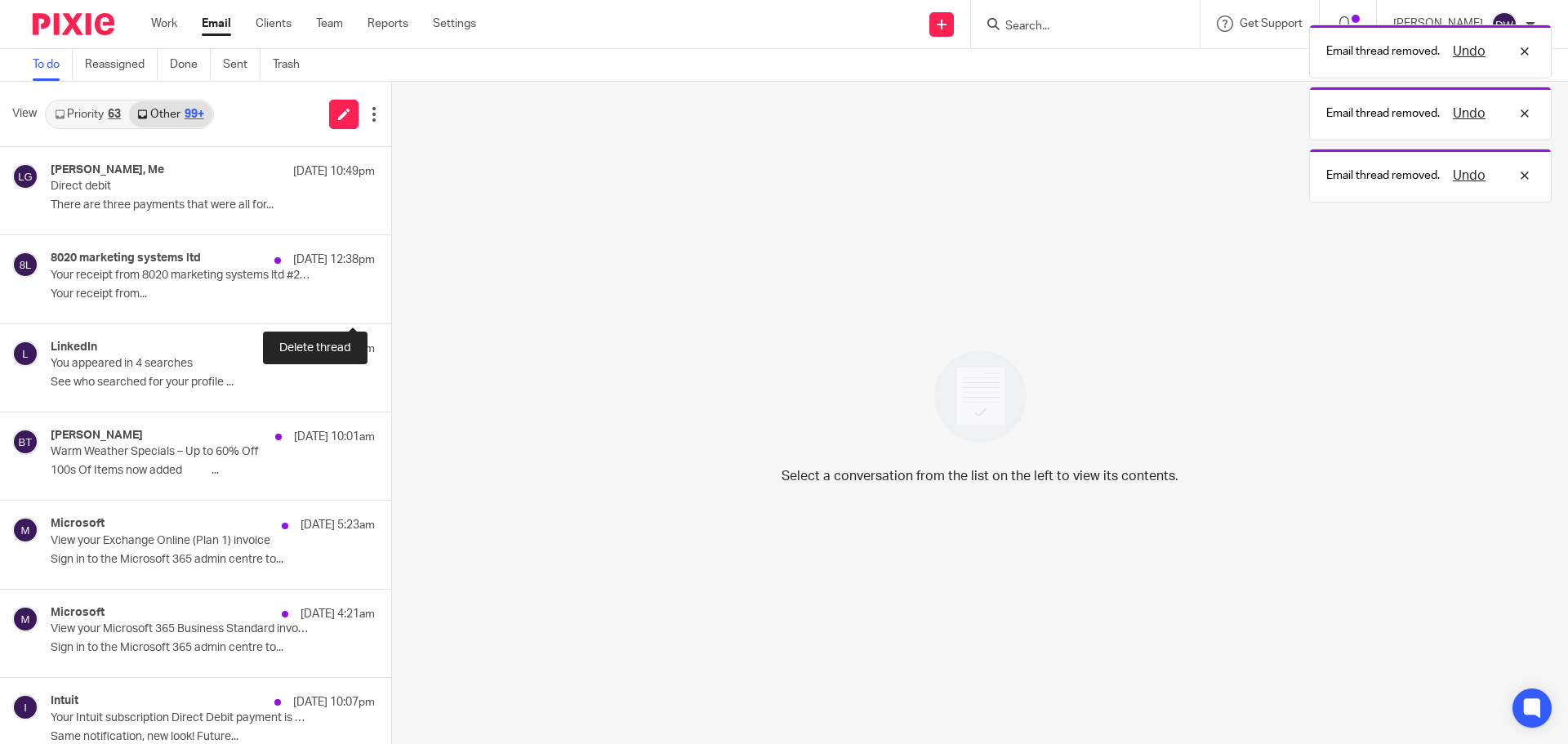
click at [391, 298] on button at bounding box center [397, 301] width 13 height 43
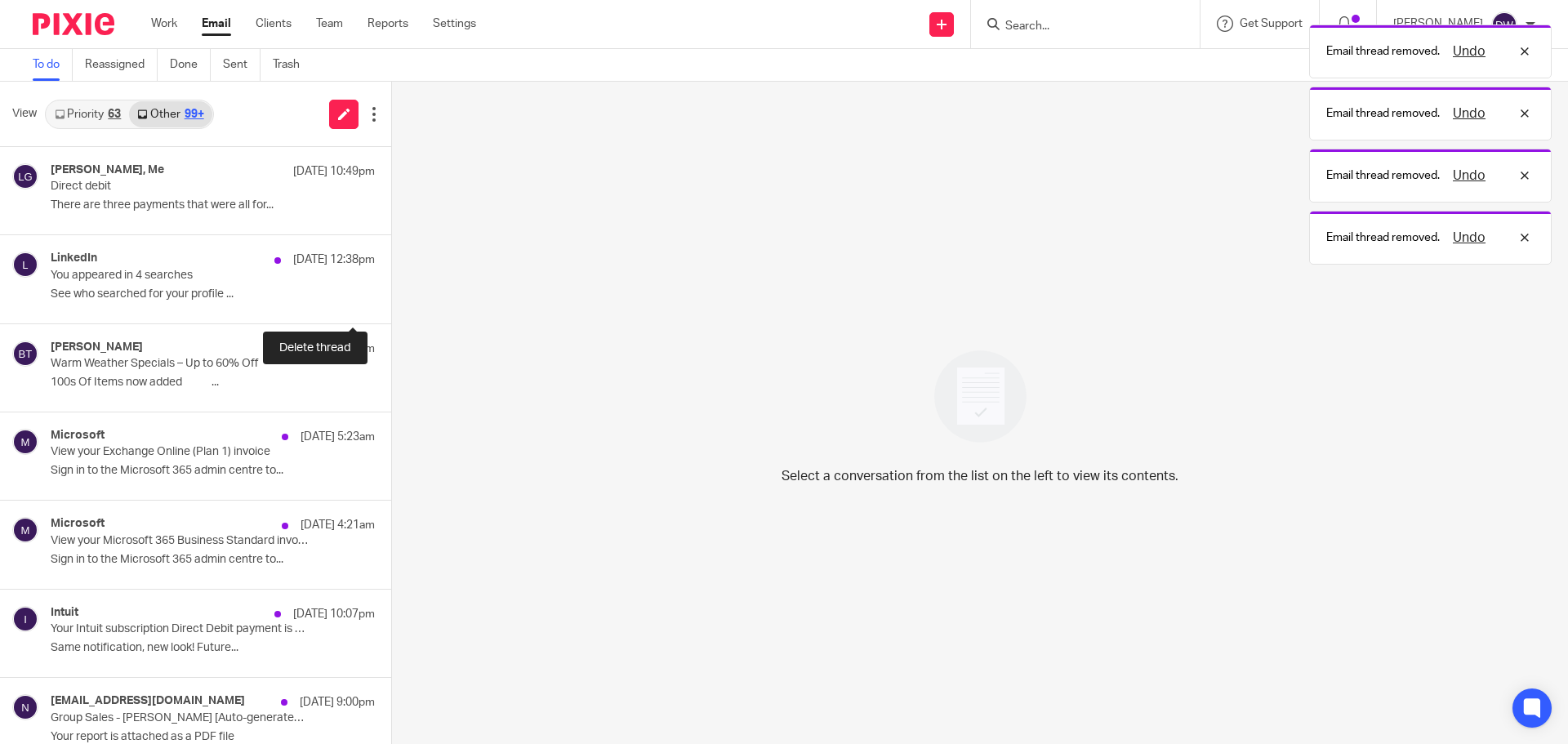
click at [391, 298] on button at bounding box center [397, 301] width 13 height 43
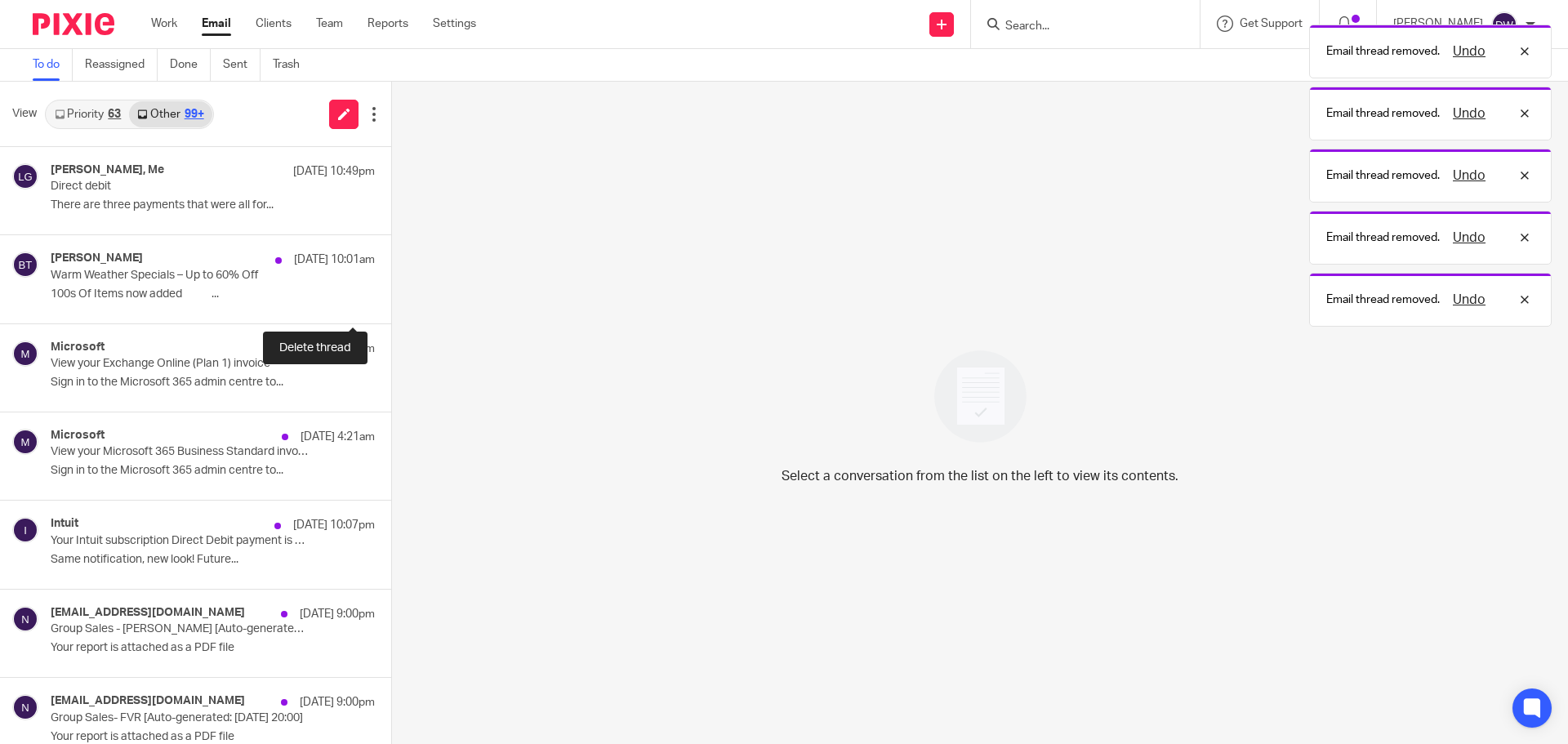
click at [391, 298] on button at bounding box center [397, 301] width 13 height 43
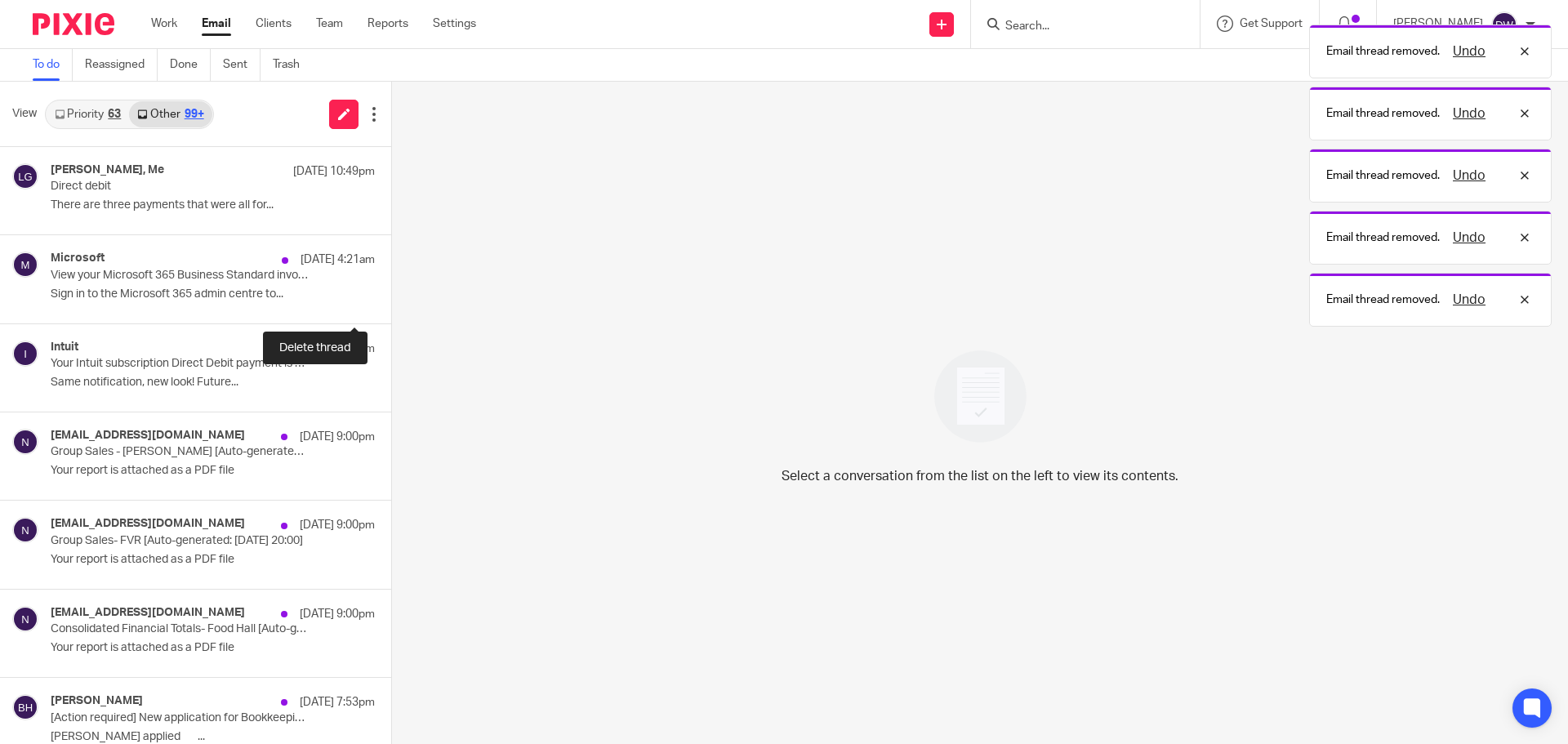
click at [391, 298] on button at bounding box center [397, 301] width 13 height 43
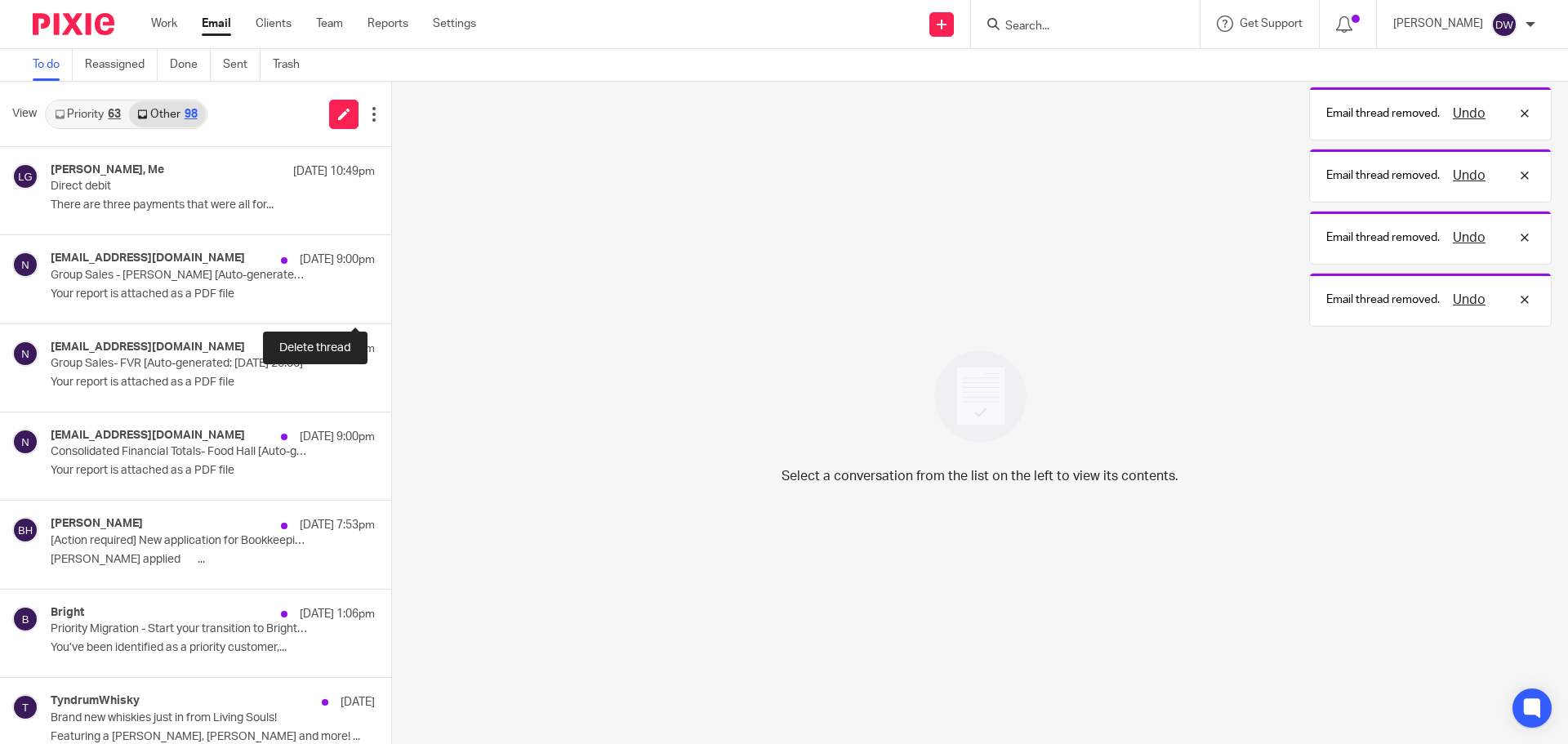
click at [391, 298] on button at bounding box center [397, 301] width 13 height 43
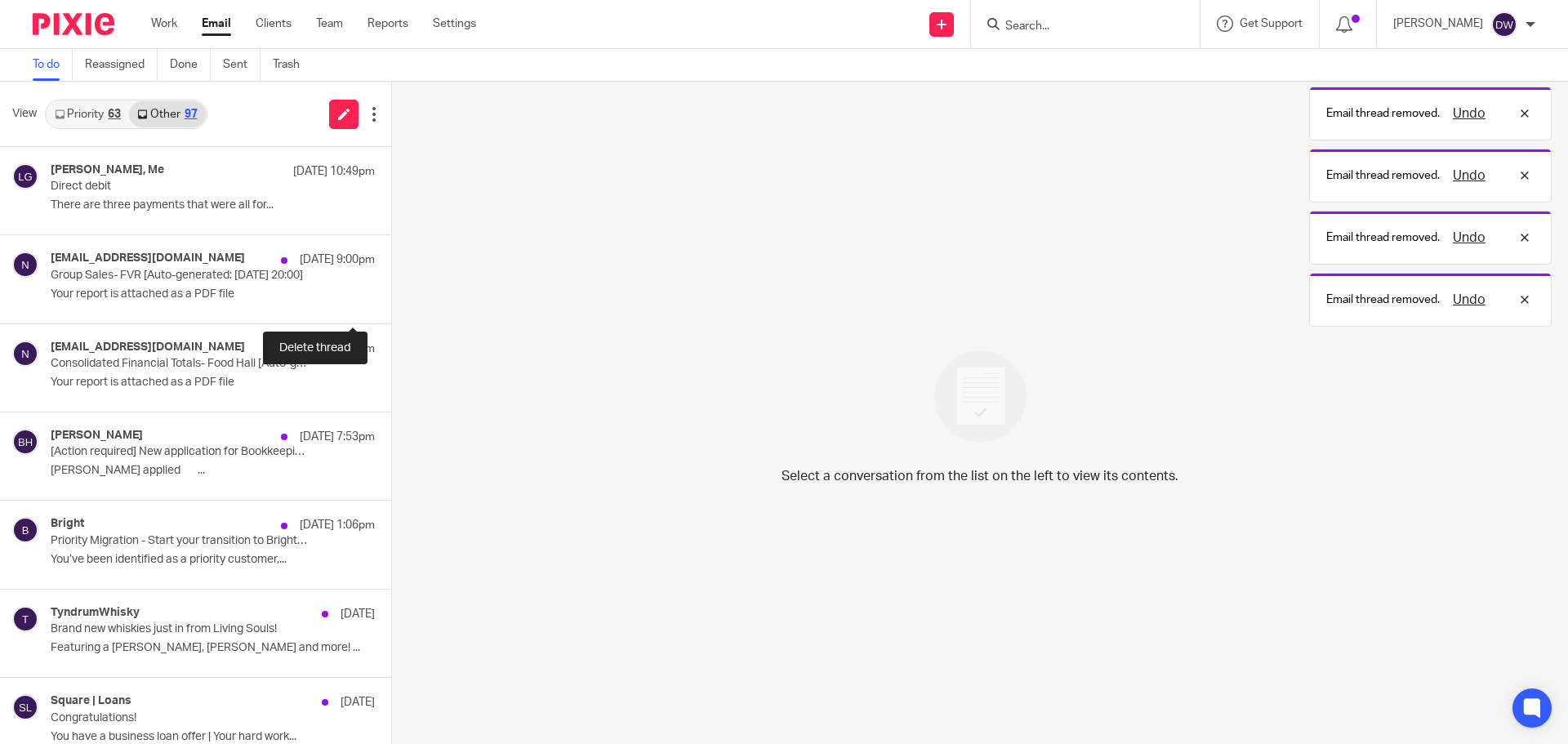
click at [391, 298] on button at bounding box center [397, 301] width 13 height 43
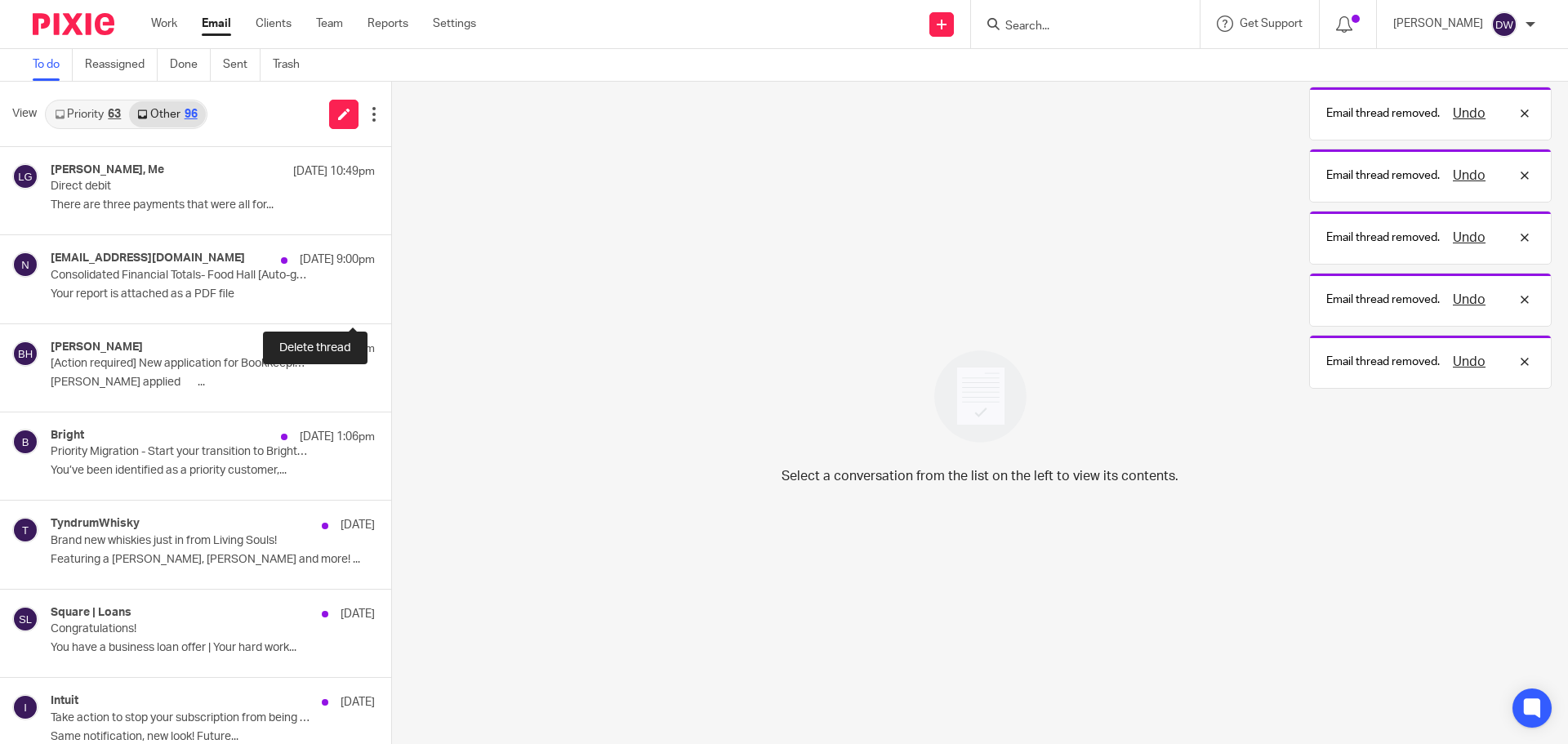
click at [391, 298] on button at bounding box center [397, 301] width 13 height 43
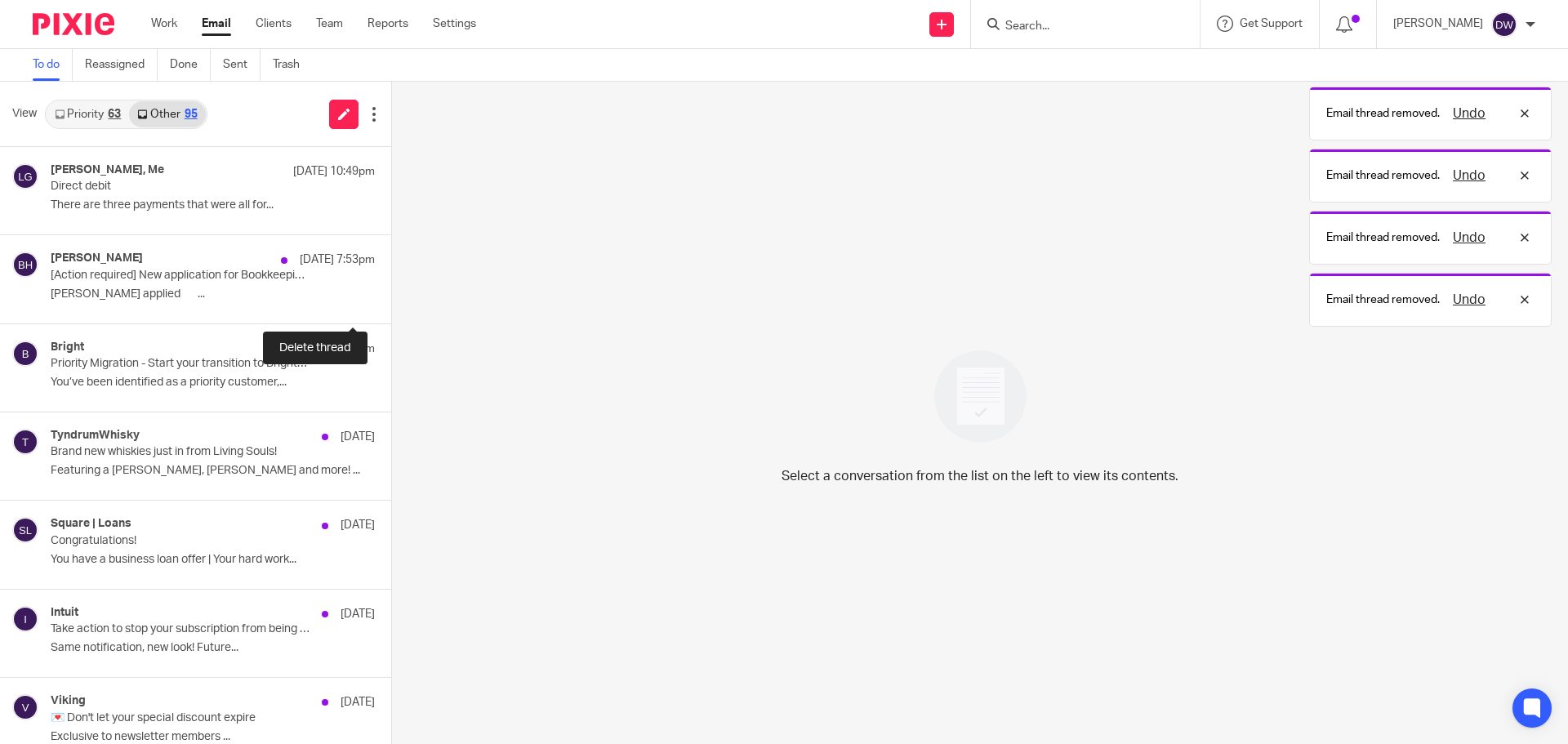
click at [391, 298] on button at bounding box center [397, 301] width 13 height 43
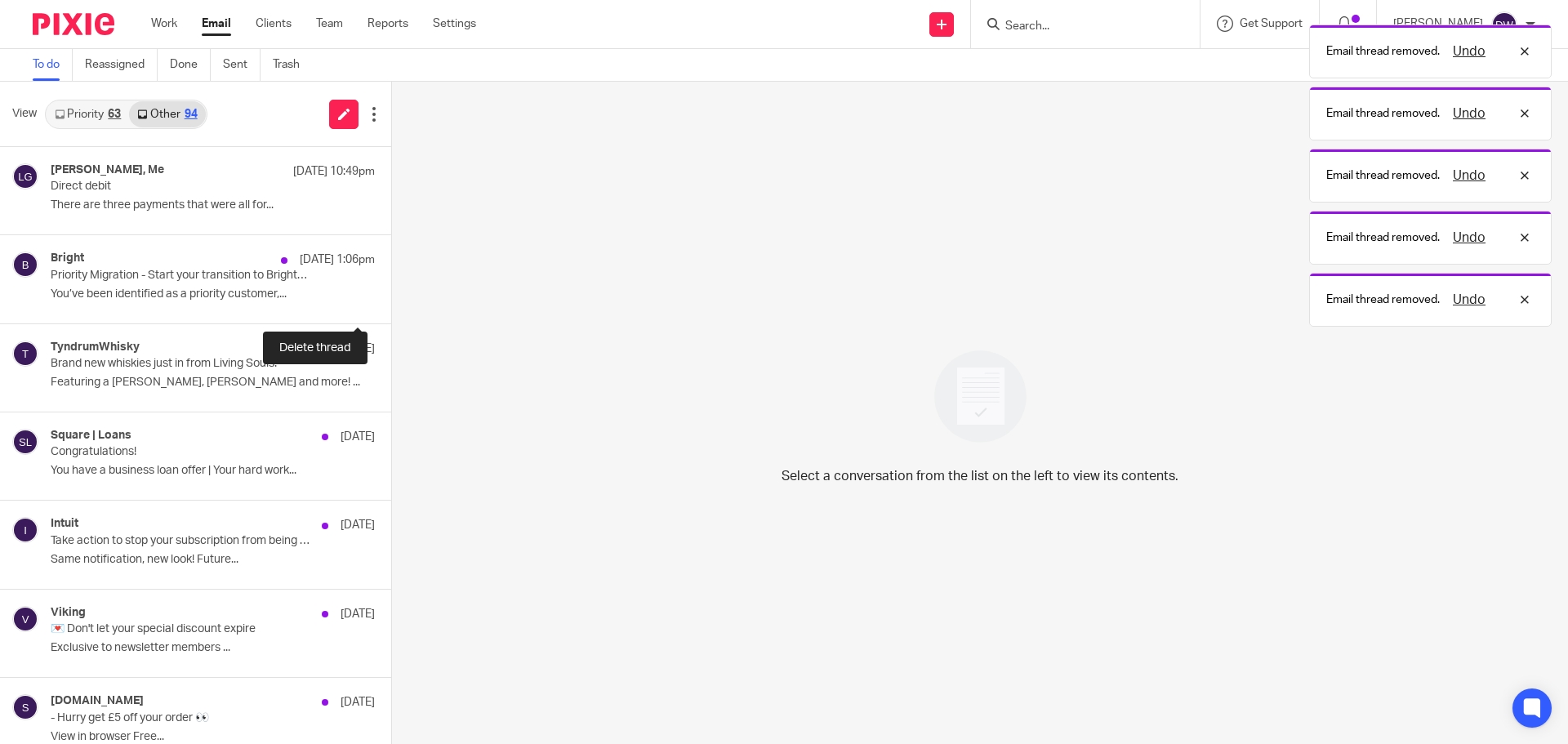
click at [391, 298] on button at bounding box center [397, 301] width 13 height 43
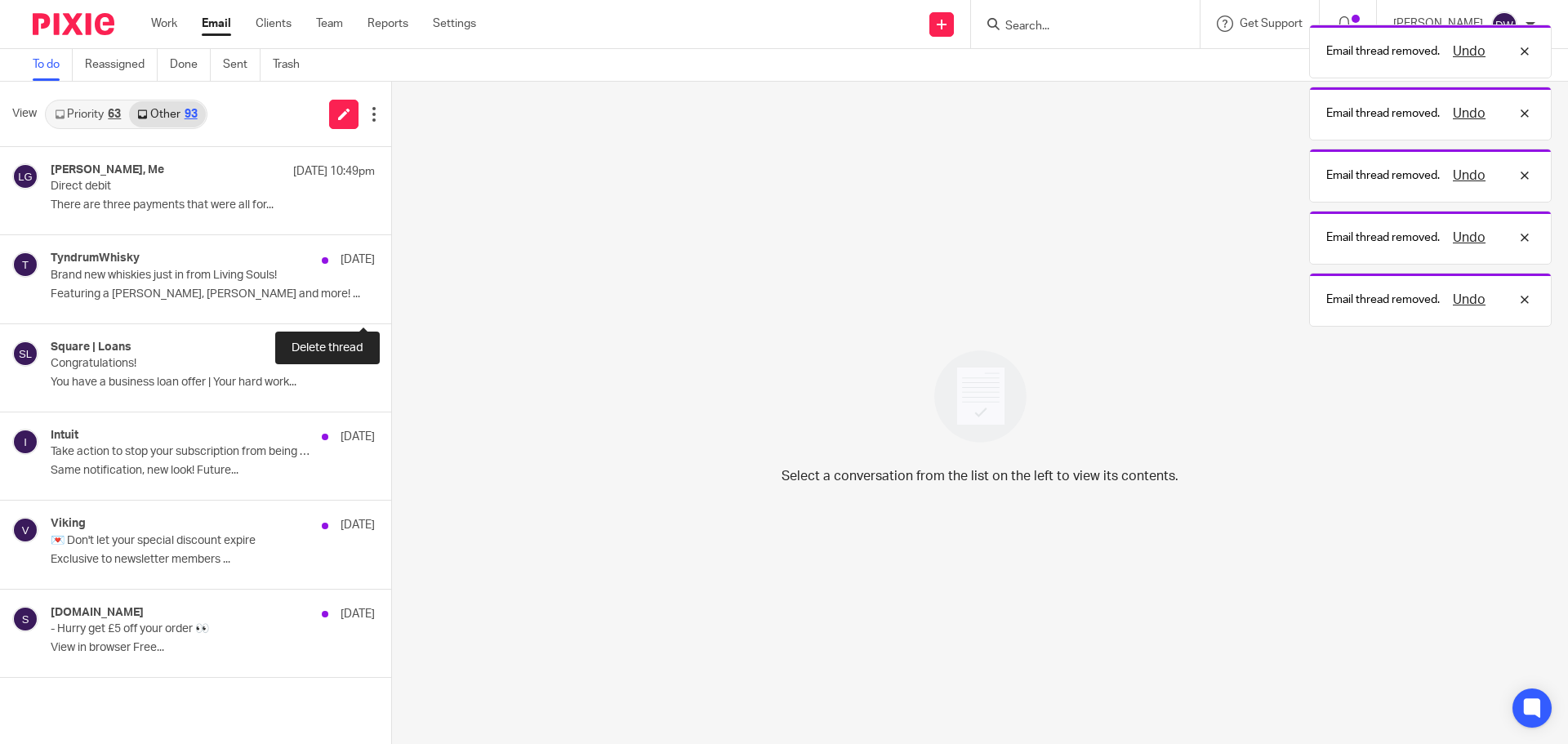
click at [391, 298] on button at bounding box center [397, 301] width 13 height 43
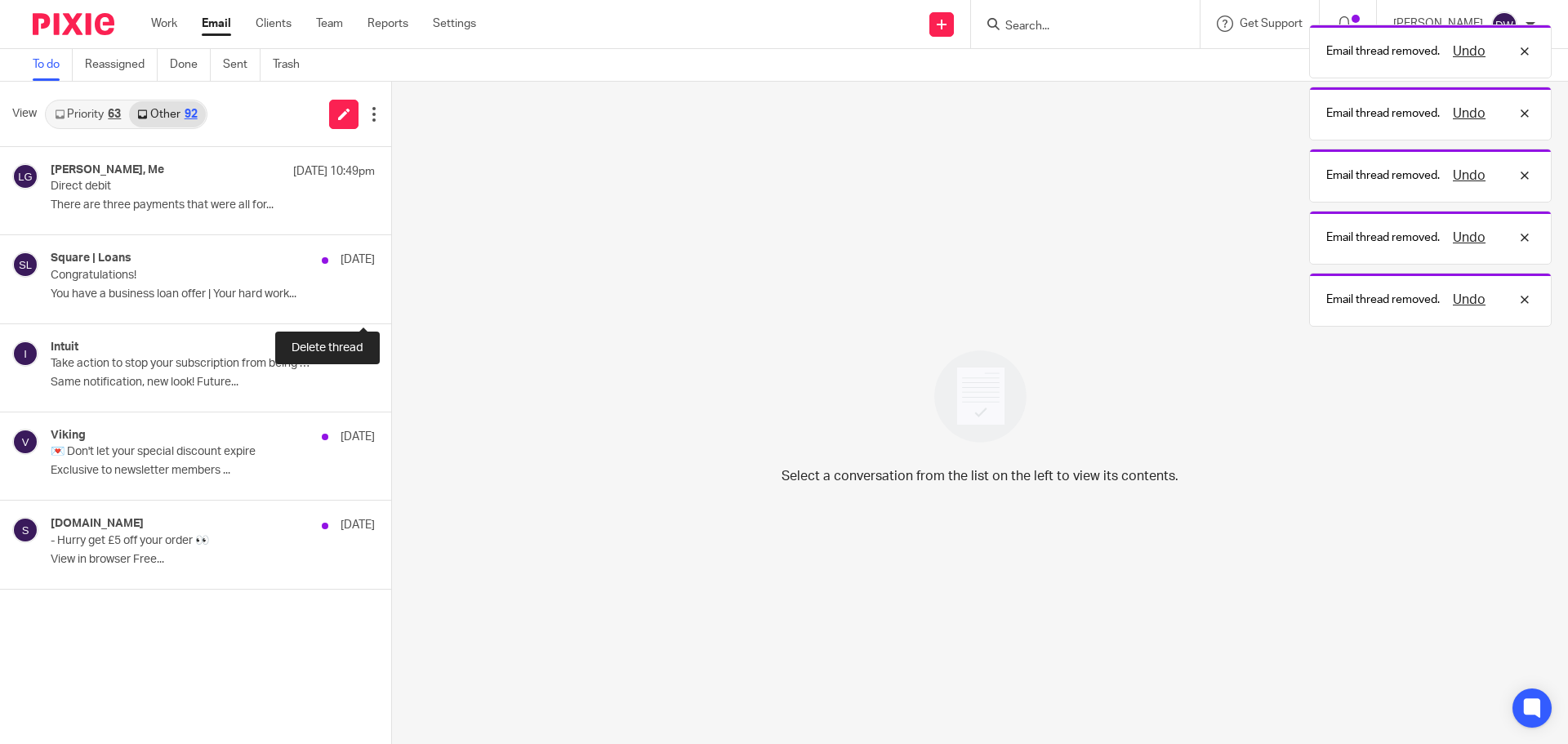
click at [391, 298] on button at bounding box center [397, 301] width 13 height 43
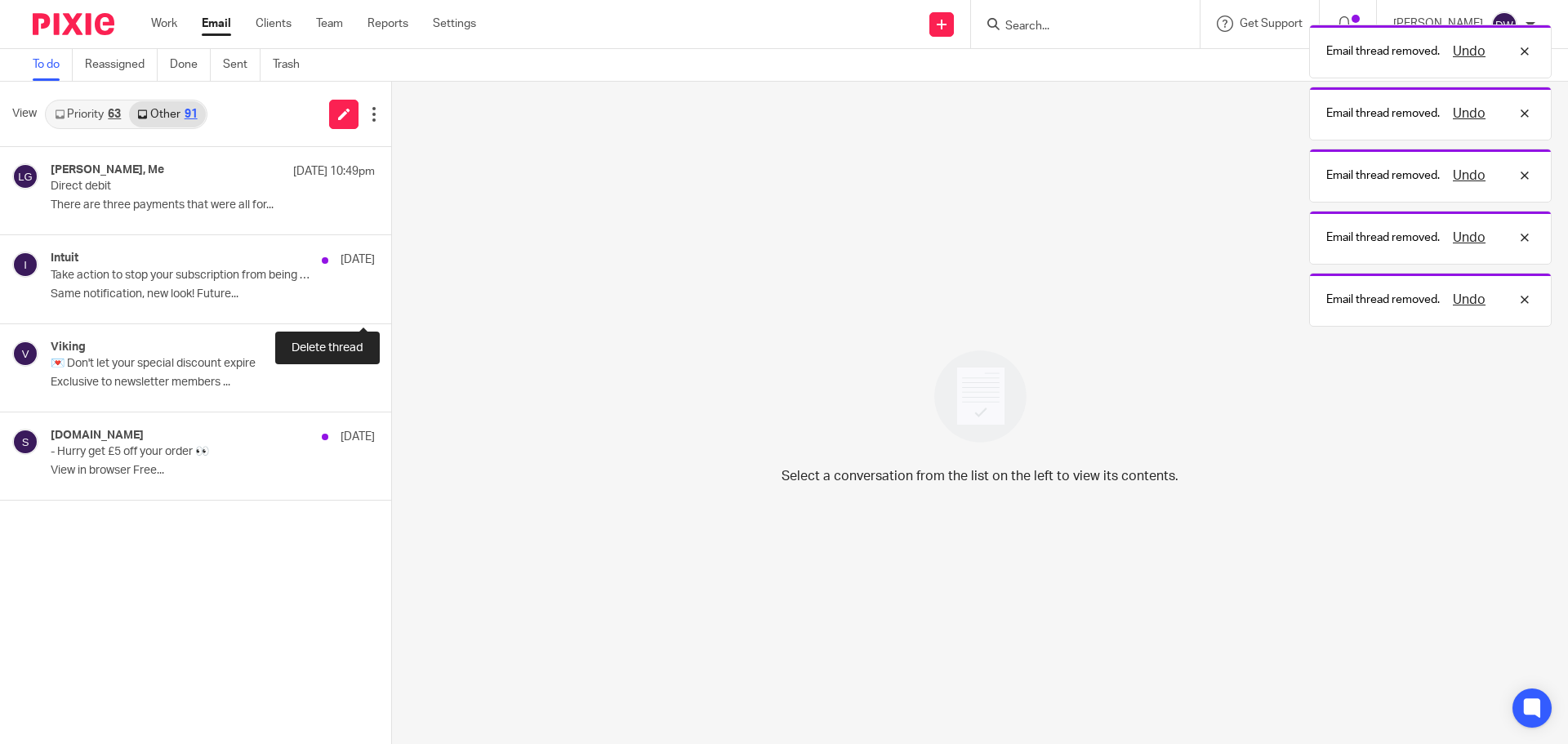
click at [391, 298] on button at bounding box center [397, 301] width 13 height 43
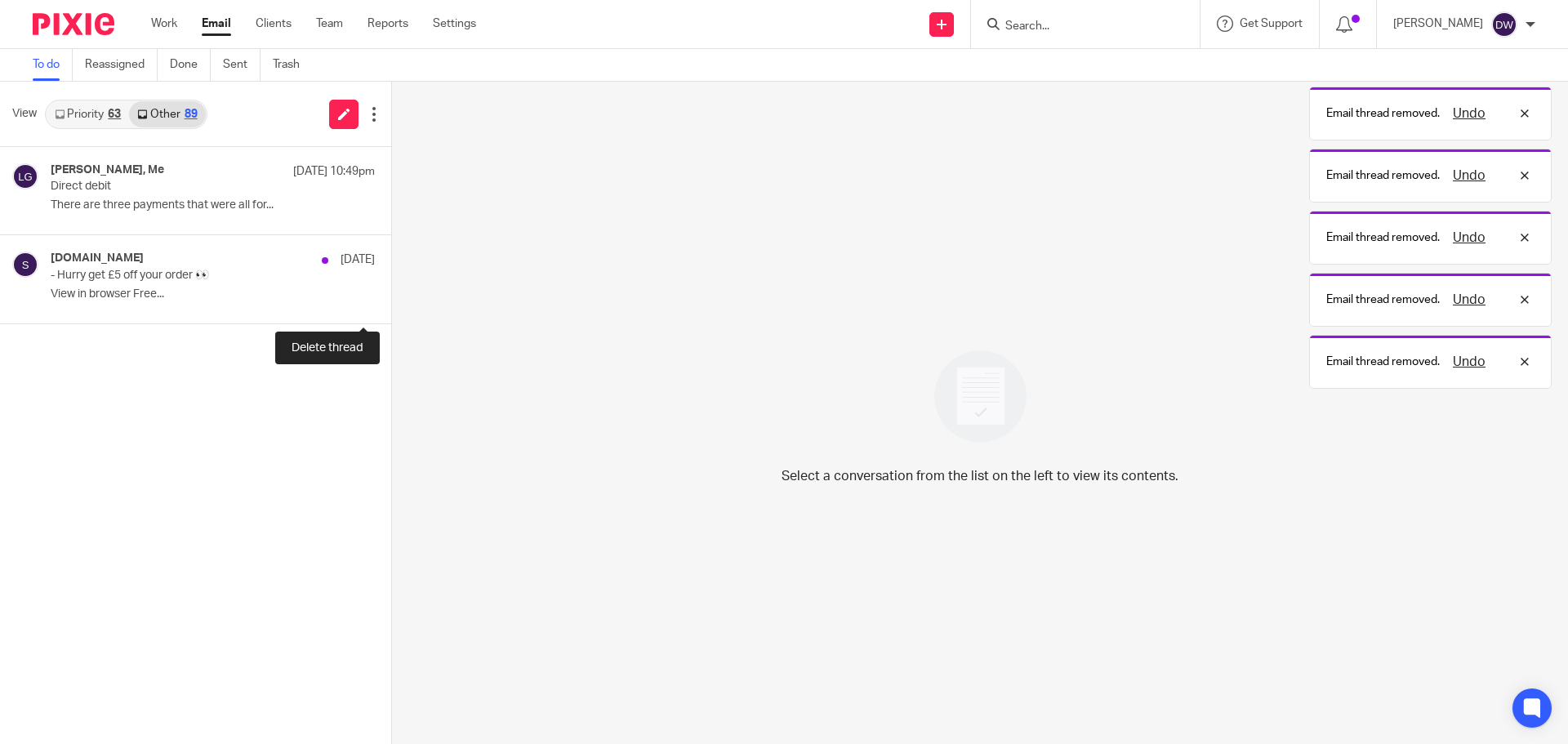
click at [391, 298] on button at bounding box center [397, 301] width 13 height 43
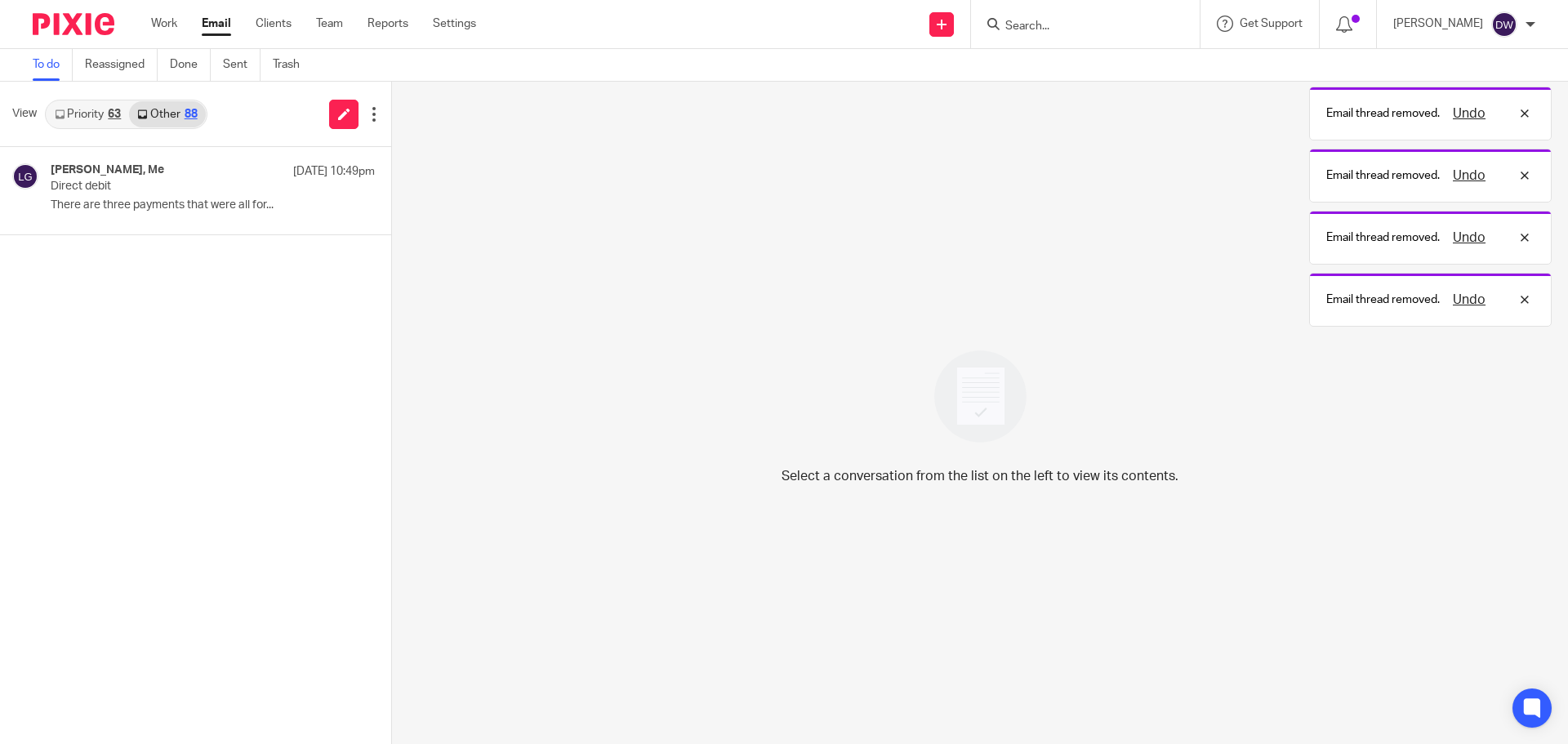
click at [83, 118] on link "Priority 63" at bounding box center [88, 114] width 82 height 26
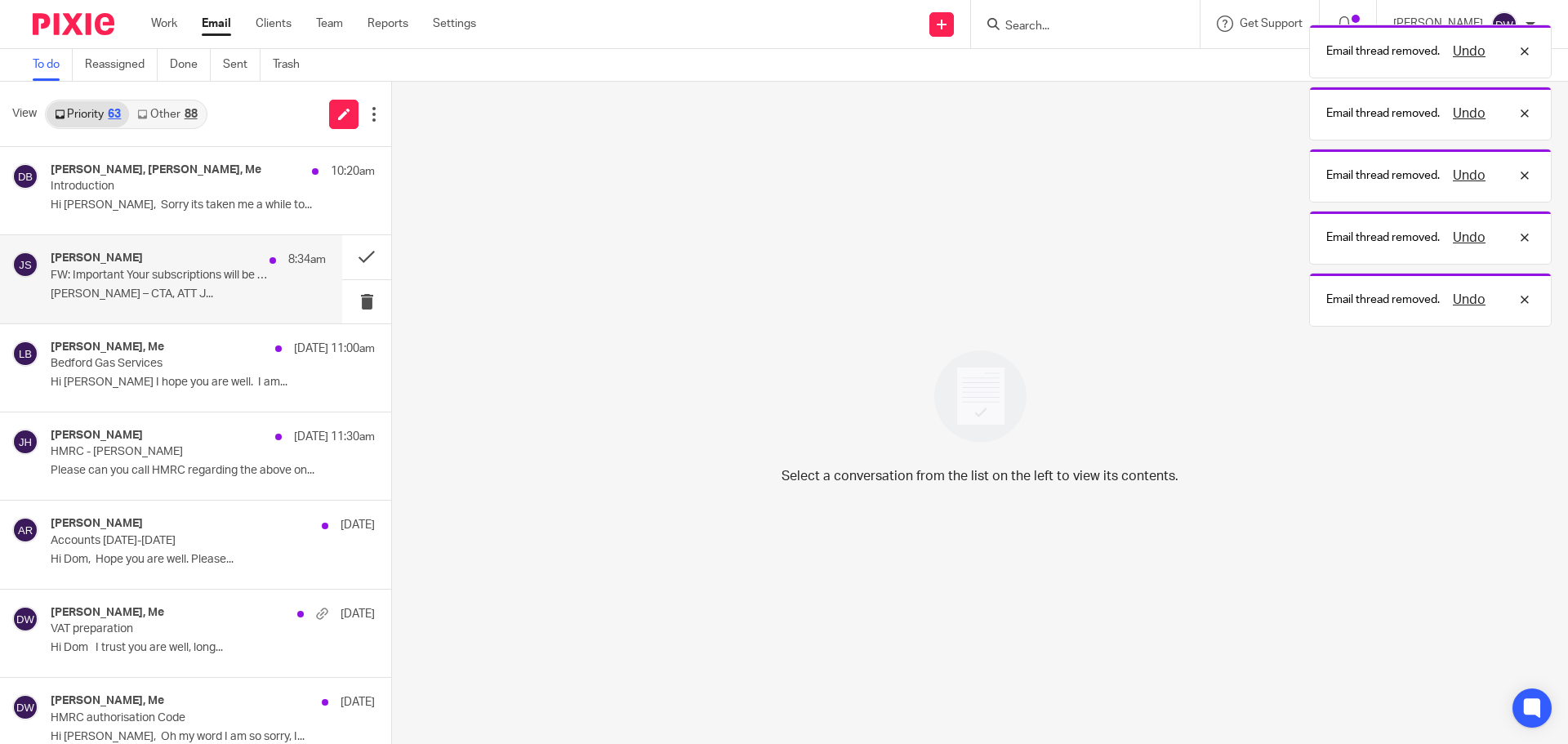
click at [129, 275] on p "FW: Important Your subscriptions will be covered by a new agreement on 09 Septe…" at bounding box center [160, 275] width 221 height 13
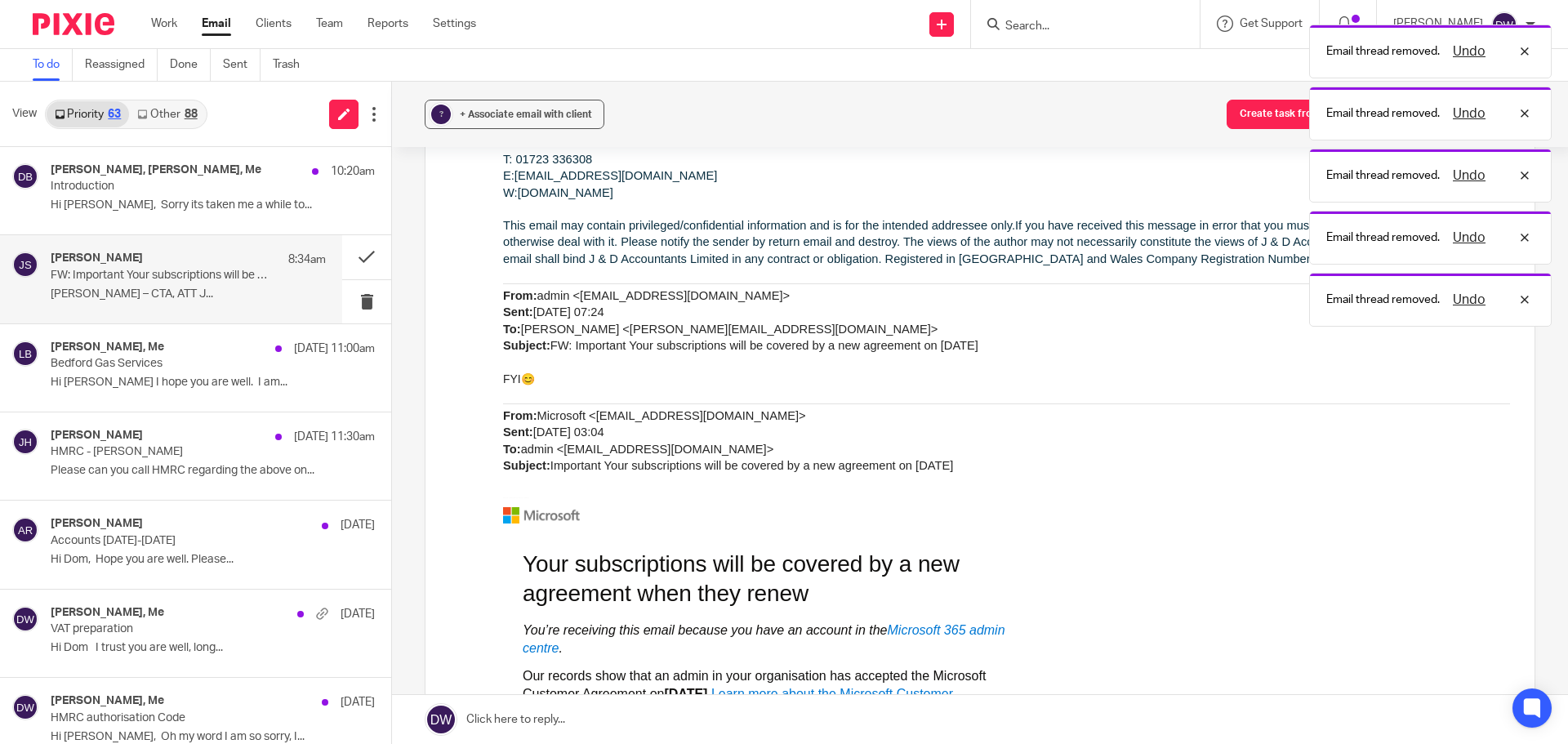
scroll to position [245, 0]
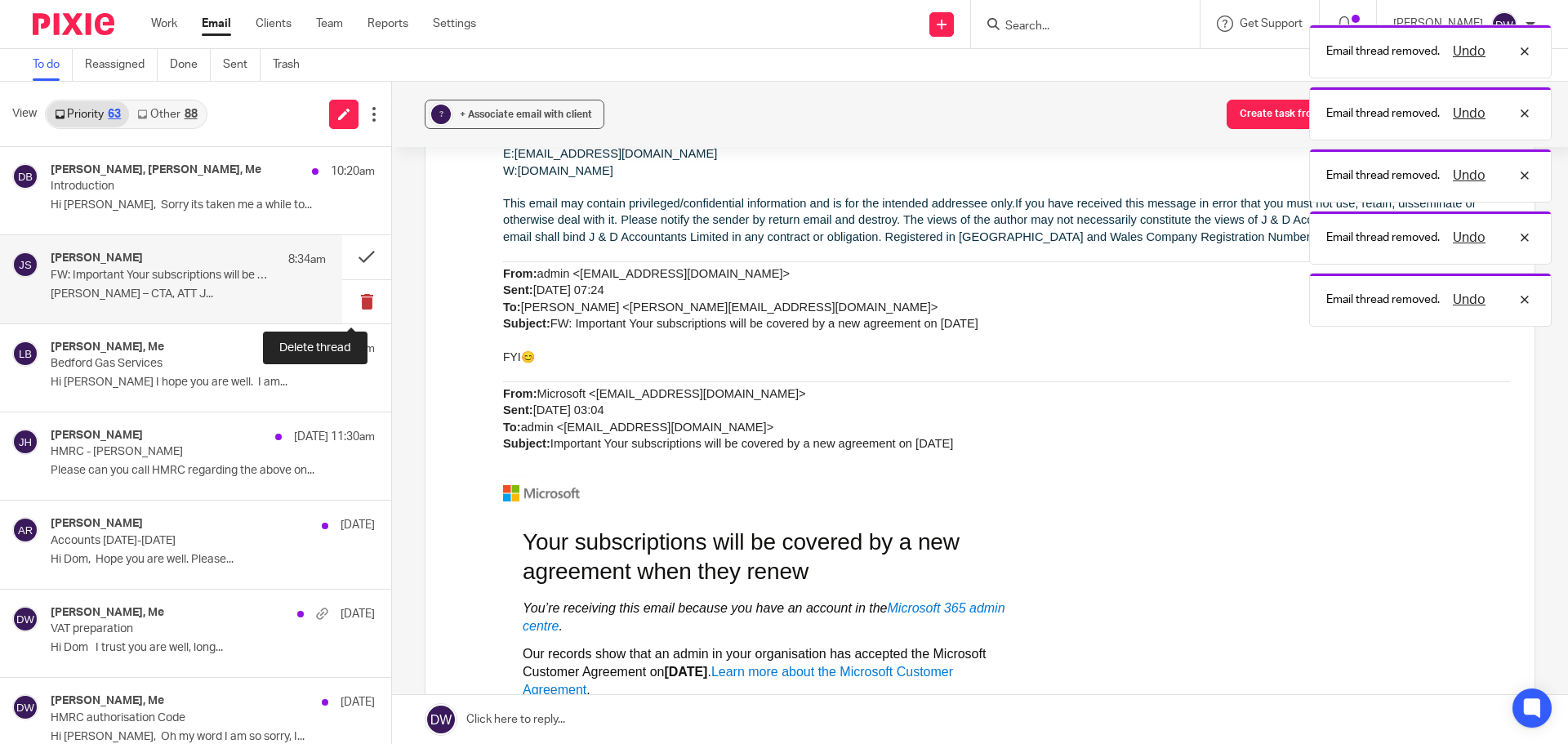
click at [351, 302] on button at bounding box center [367, 301] width 49 height 43
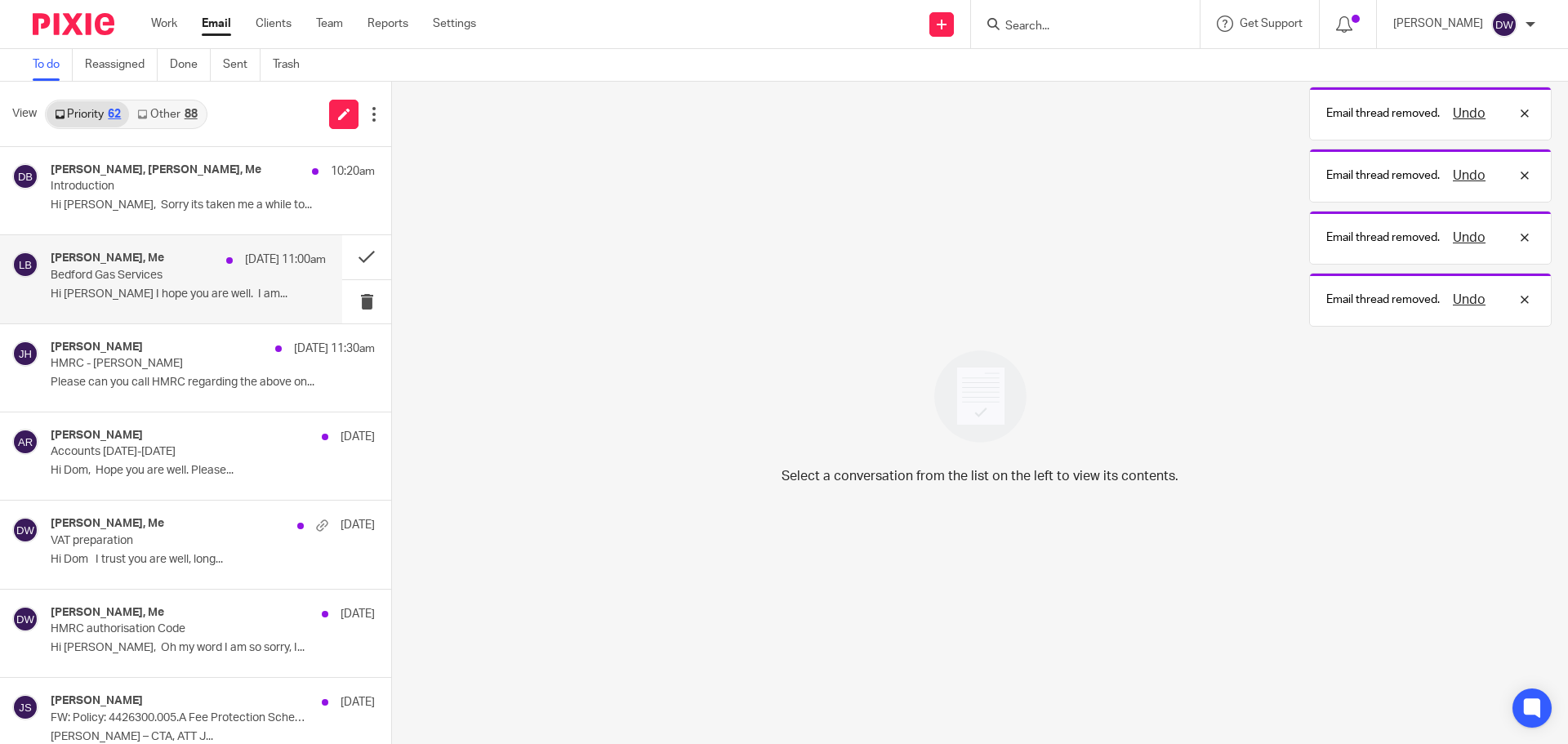
click at [150, 304] on div "Liz Bedford, Me 9 Aug 11:00am Bedford Gas Services Hi Dominic I hope you are we…" at bounding box center [187, 279] width 275 height 55
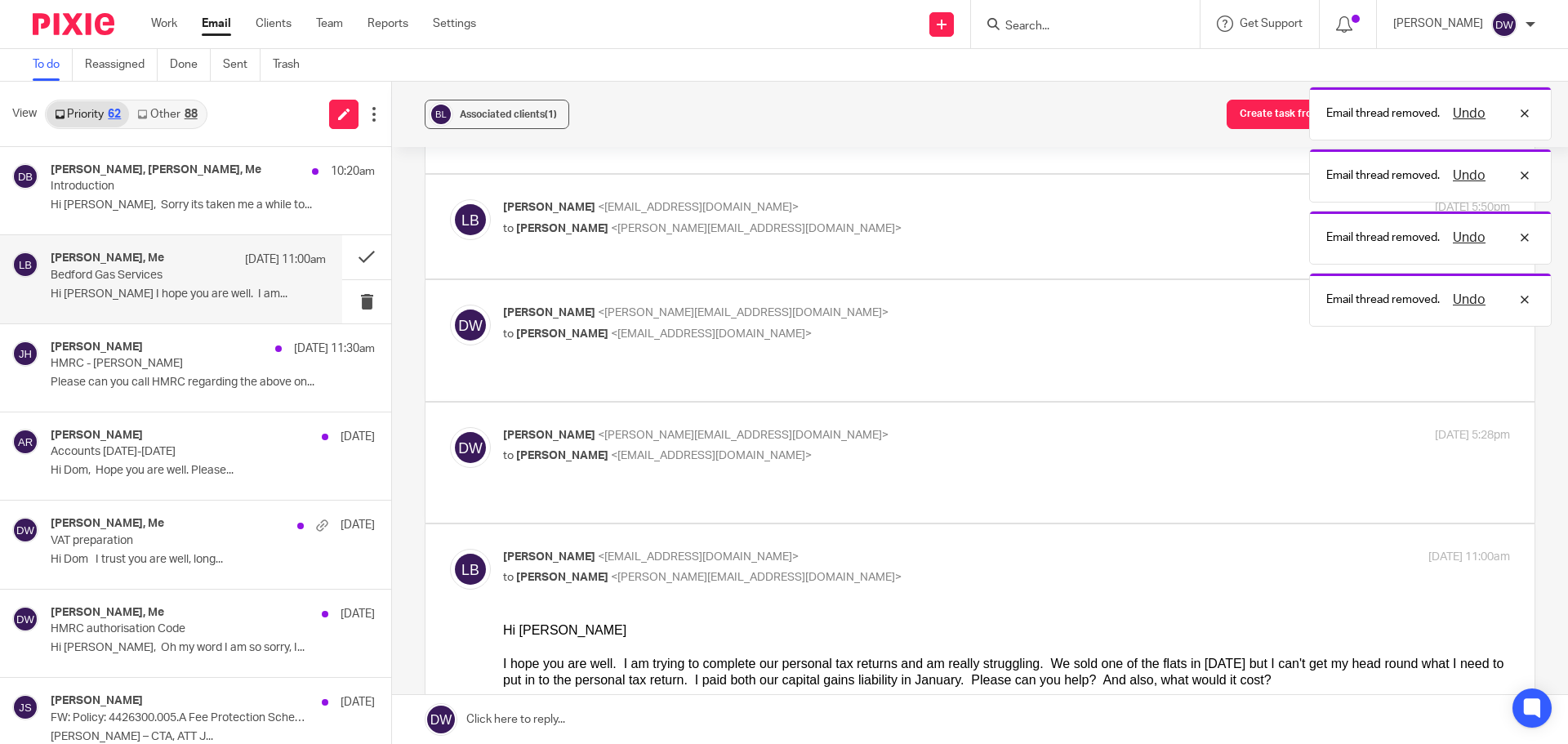
scroll to position [0, 0]
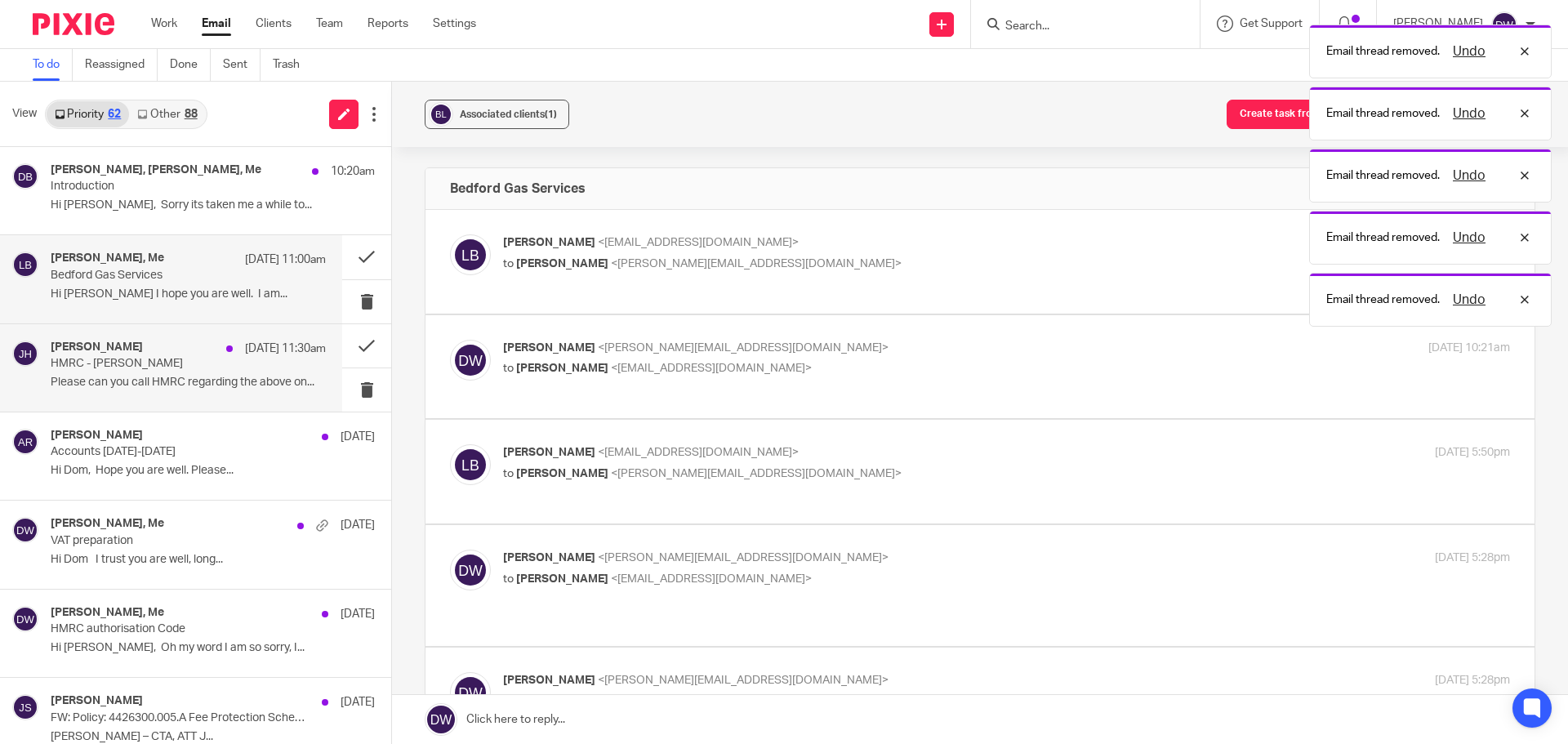
click at [177, 388] on p "Please can you call HMRC regarding the above on..." at bounding box center [187, 382] width 275 height 13
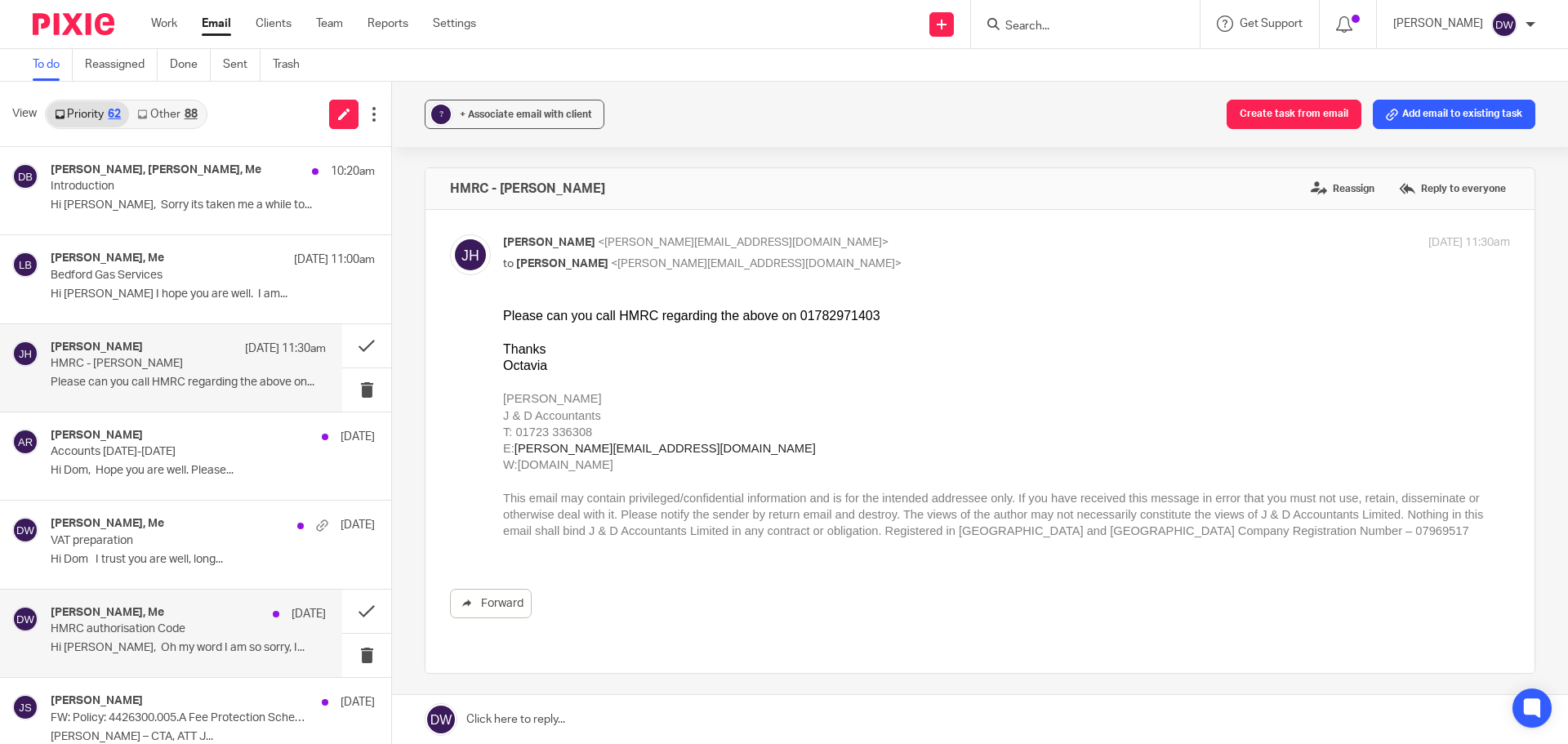
click at [126, 613] on h4 "linzy Thompson, Me" at bounding box center [107, 612] width 114 height 13
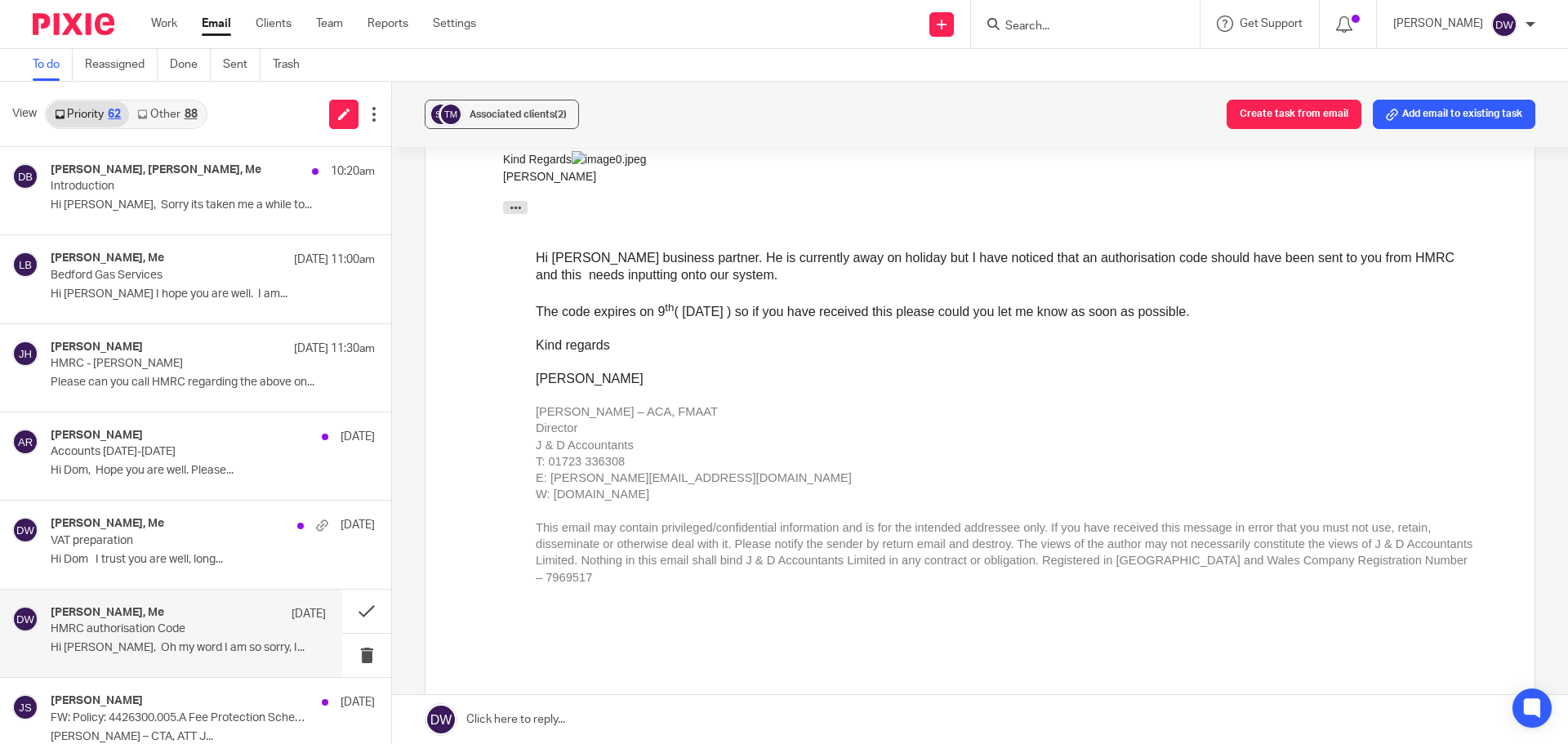
scroll to position [408, 0]
click at [360, 660] on button at bounding box center [367, 655] width 49 height 43
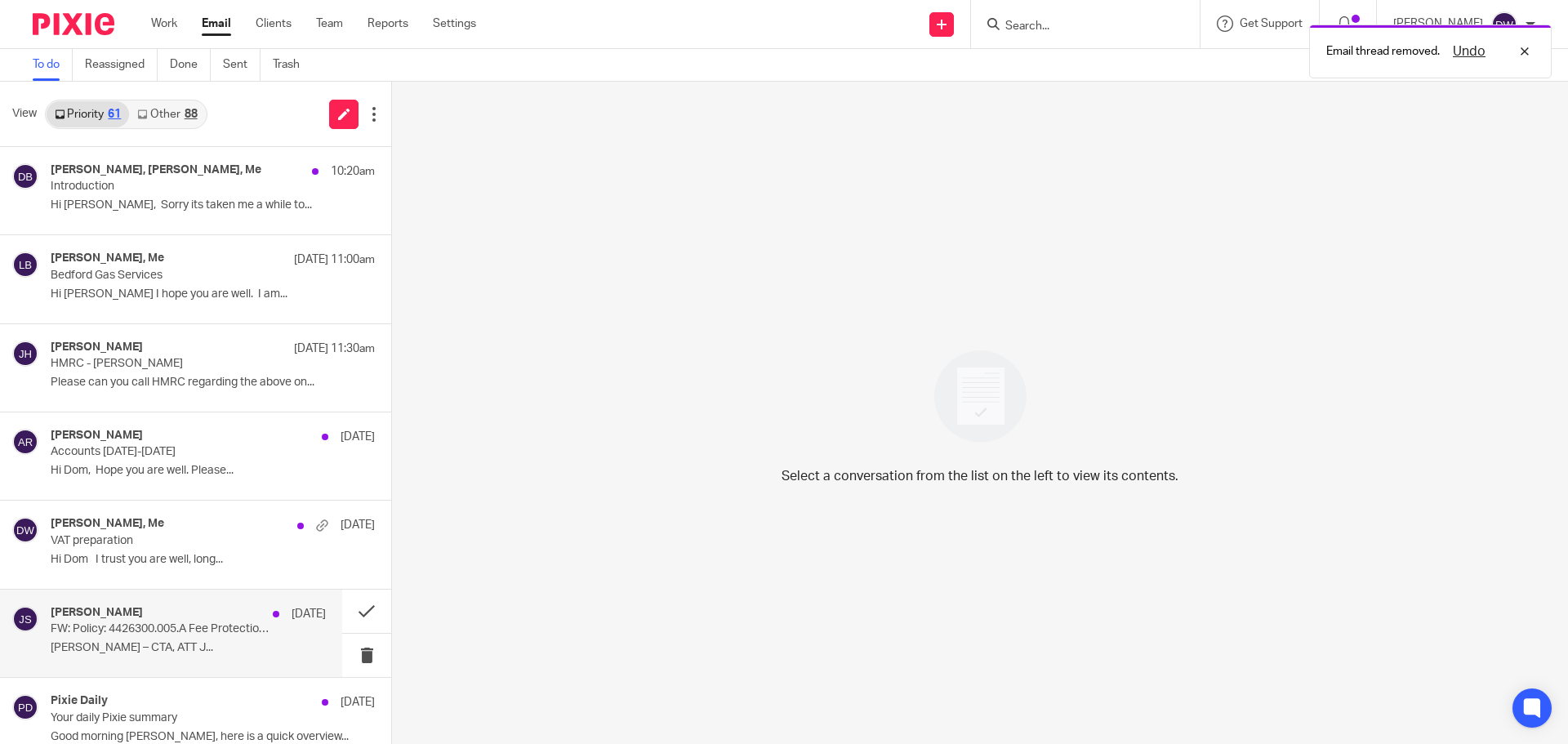
click at [201, 630] on p "FW: Policy: 4426300.005.A Fee Protection Scheme Schedule of Insurance - J & D A…" at bounding box center [160, 628] width 221 height 13
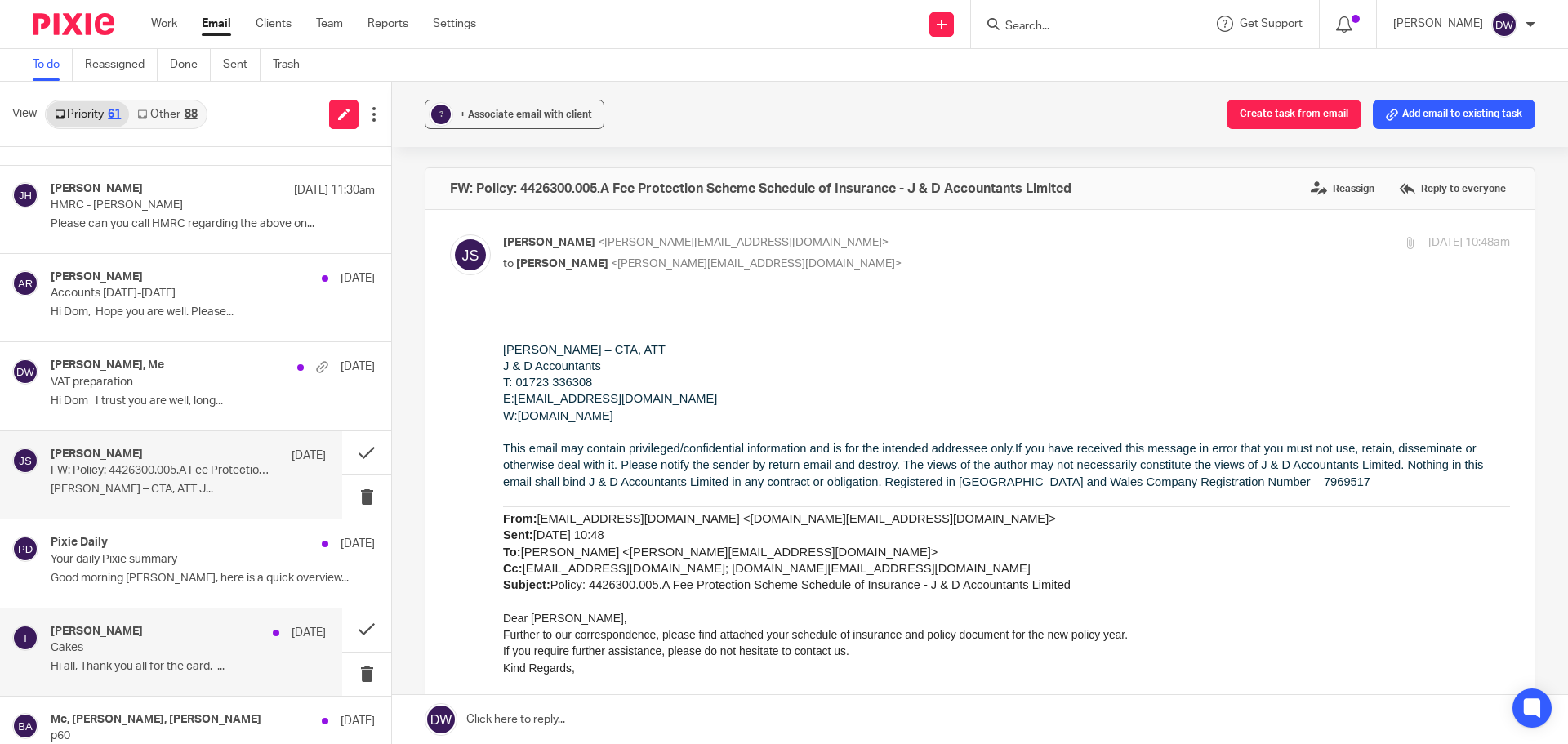
scroll to position [163, 0]
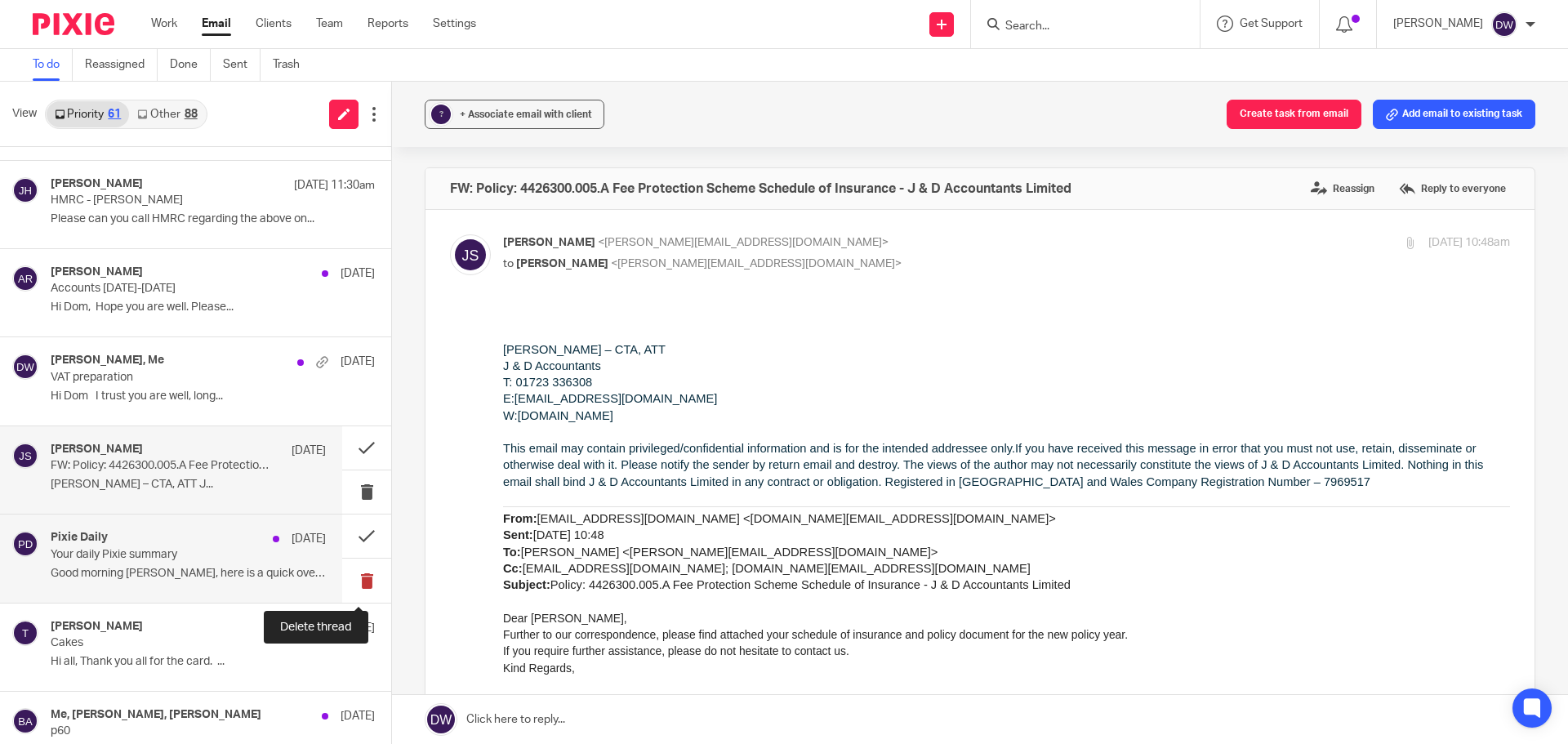
click at [349, 581] on button at bounding box center [367, 580] width 49 height 43
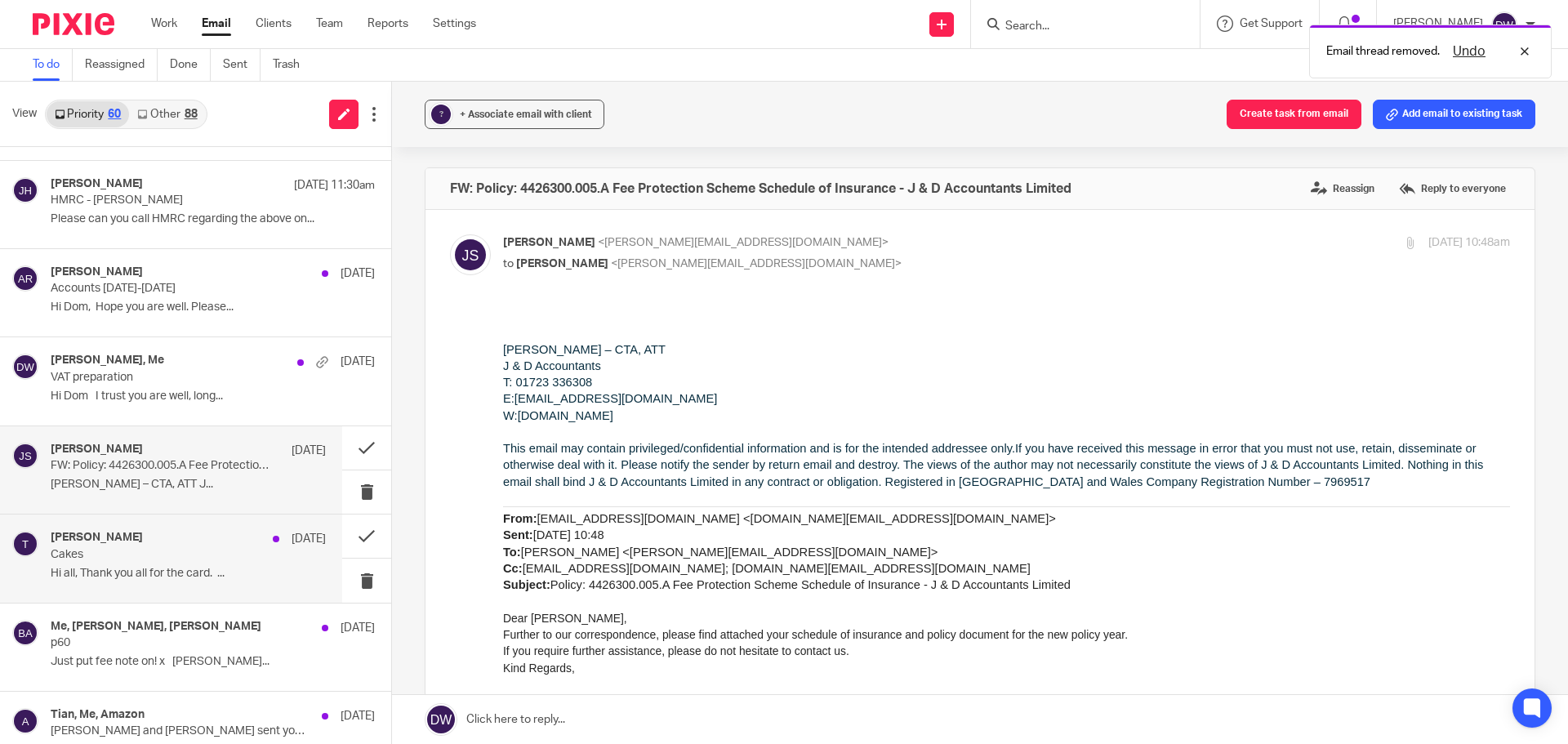
click at [247, 575] on p "Hi all, Thank you all for the card. ..." at bounding box center [187, 573] width 275 height 13
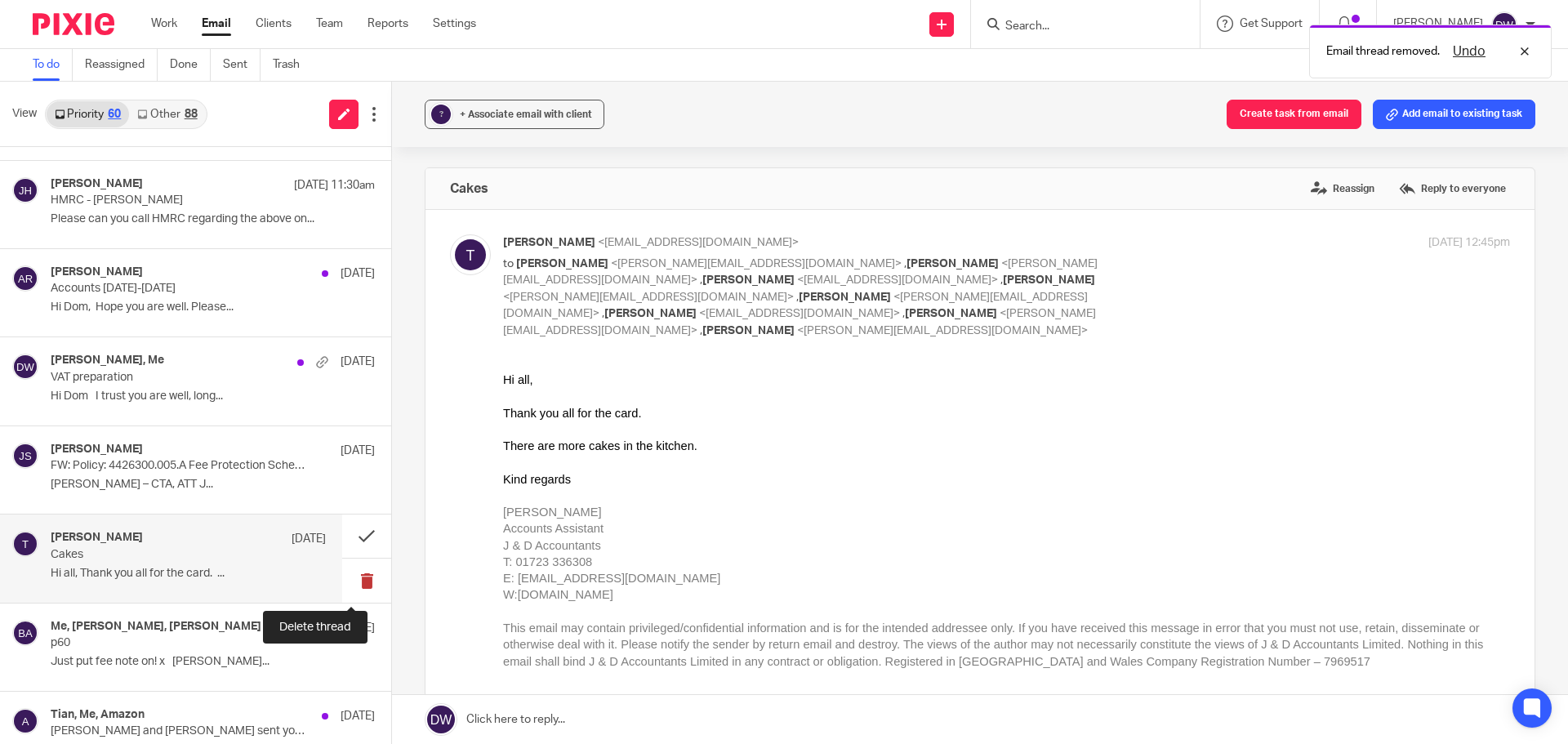
scroll to position [0, 0]
click at [354, 575] on button at bounding box center [367, 580] width 49 height 43
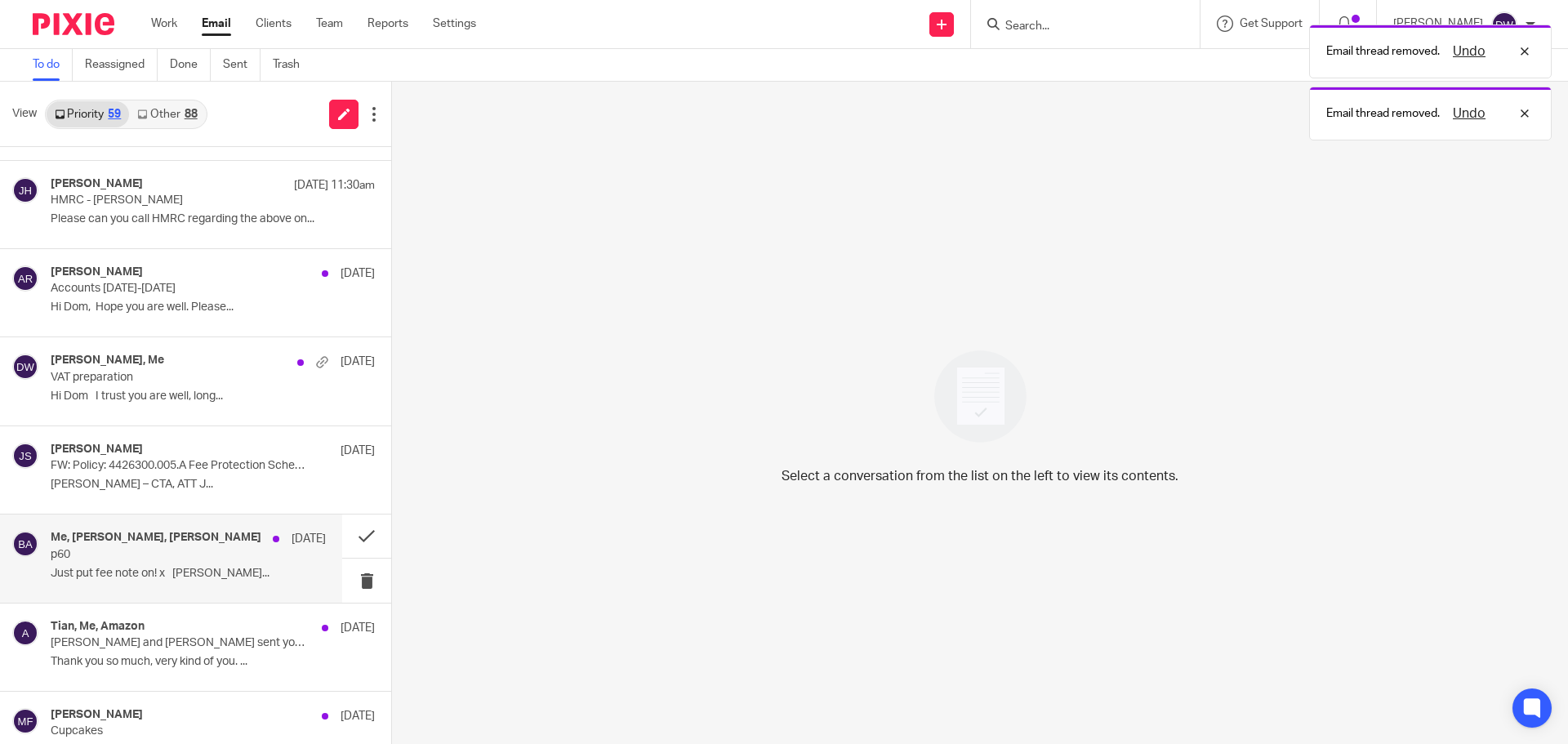
click at [178, 550] on p "p60" at bounding box center [160, 554] width 221 height 13
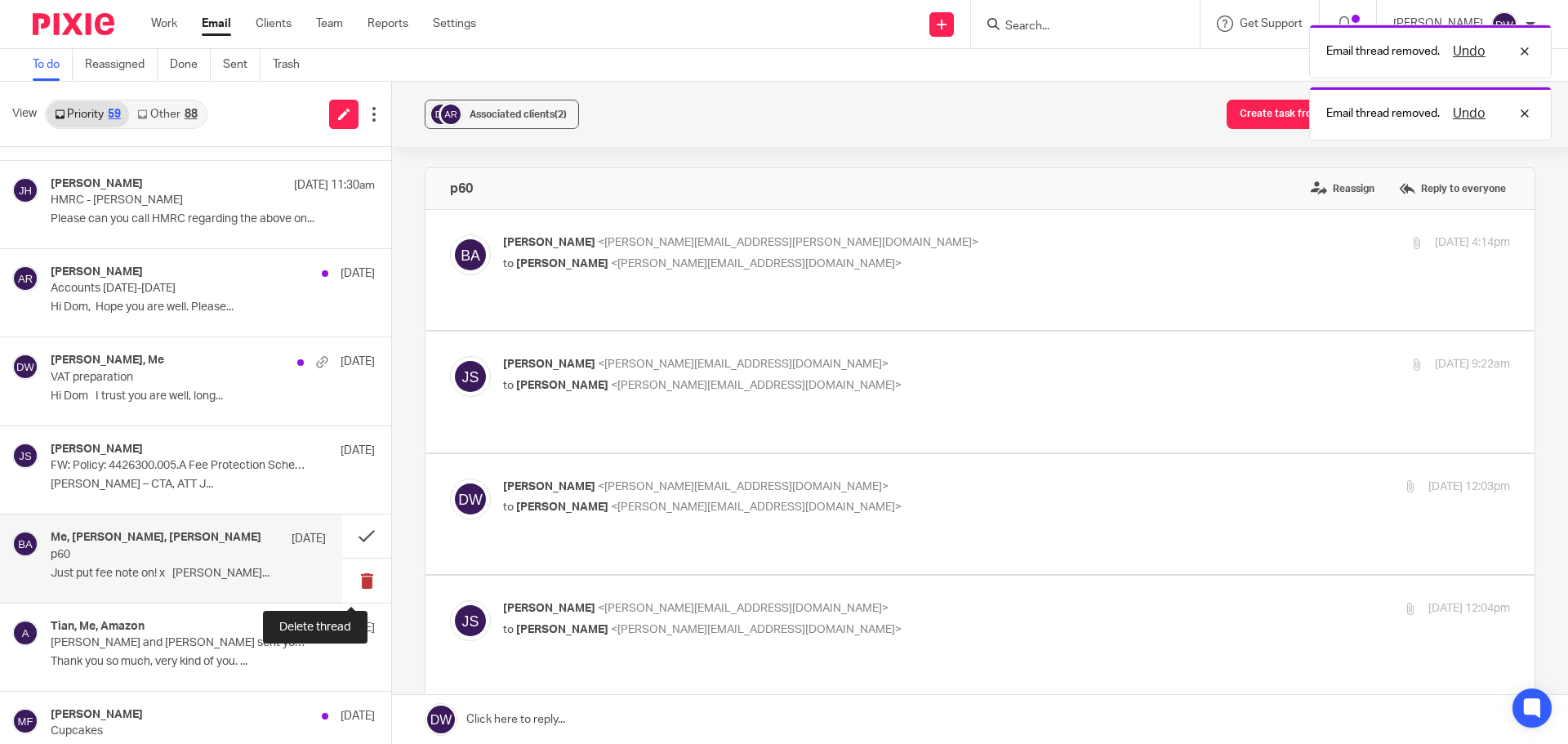
click at [361, 587] on button at bounding box center [367, 580] width 49 height 43
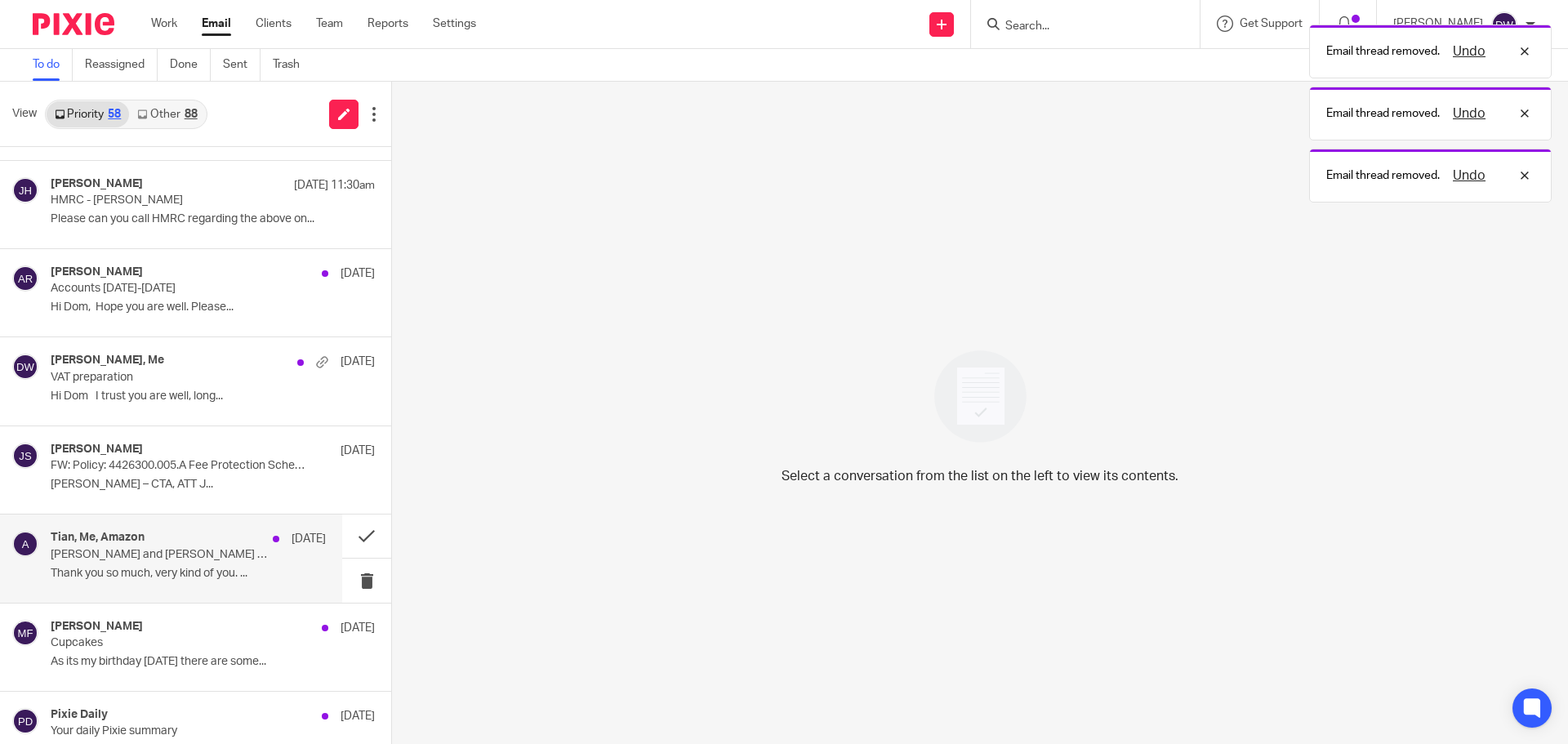
click at [159, 545] on div "Tian, Me, Amazon 6 Aug" at bounding box center [187, 539] width 275 height 16
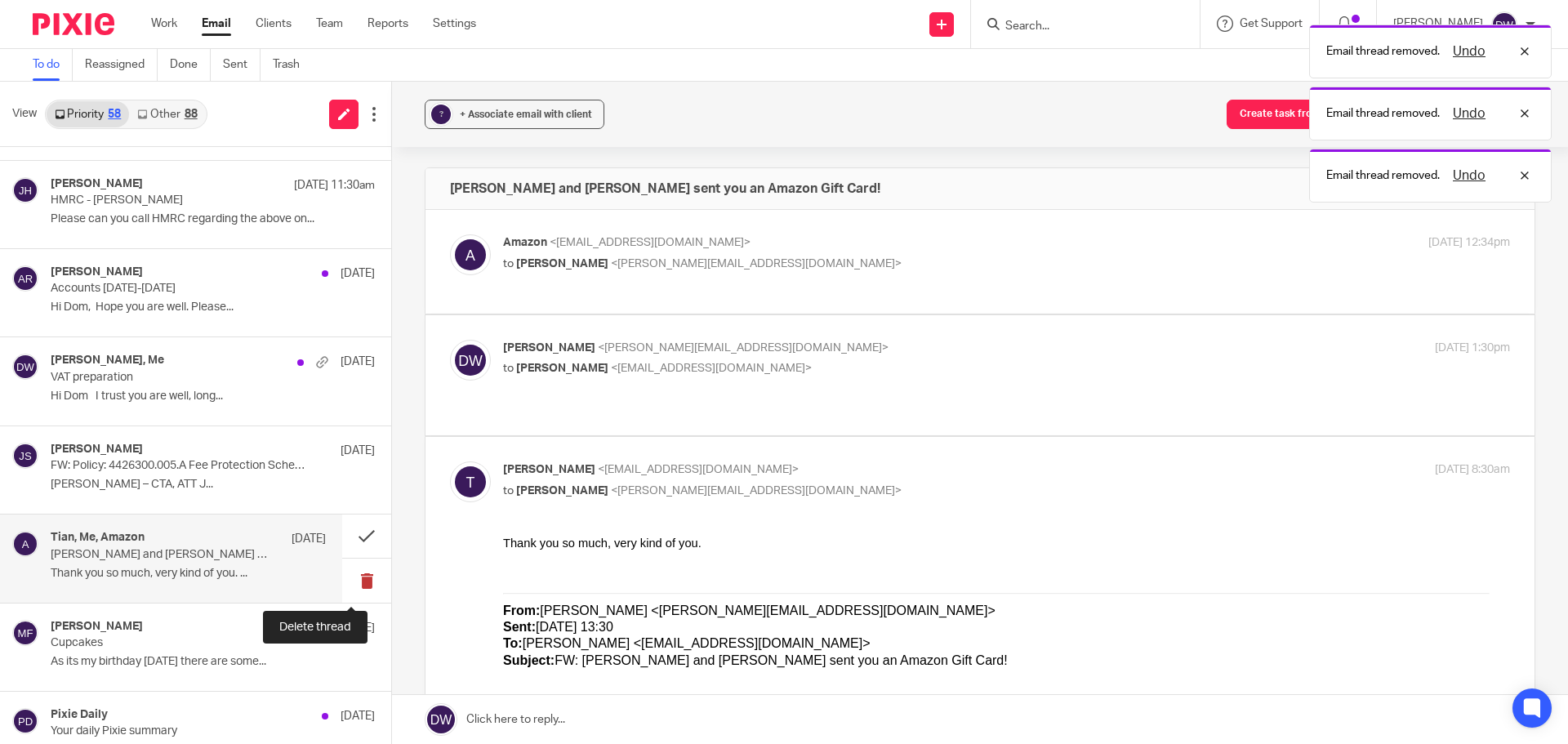
click at [348, 574] on button at bounding box center [367, 580] width 49 height 43
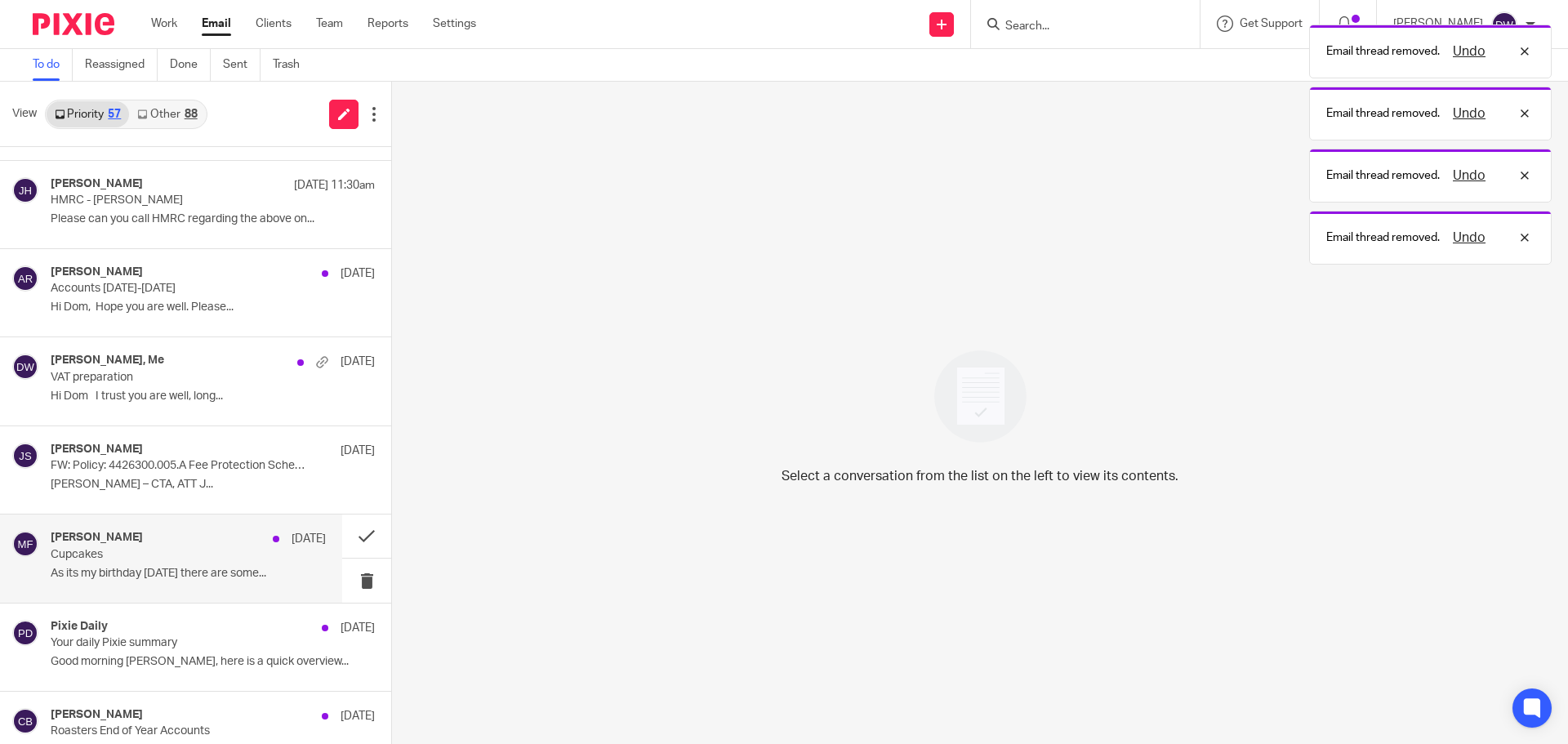
click at [163, 544] on div "Mick Fisher 6 Aug" at bounding box center [187, 539] width 275 height 16
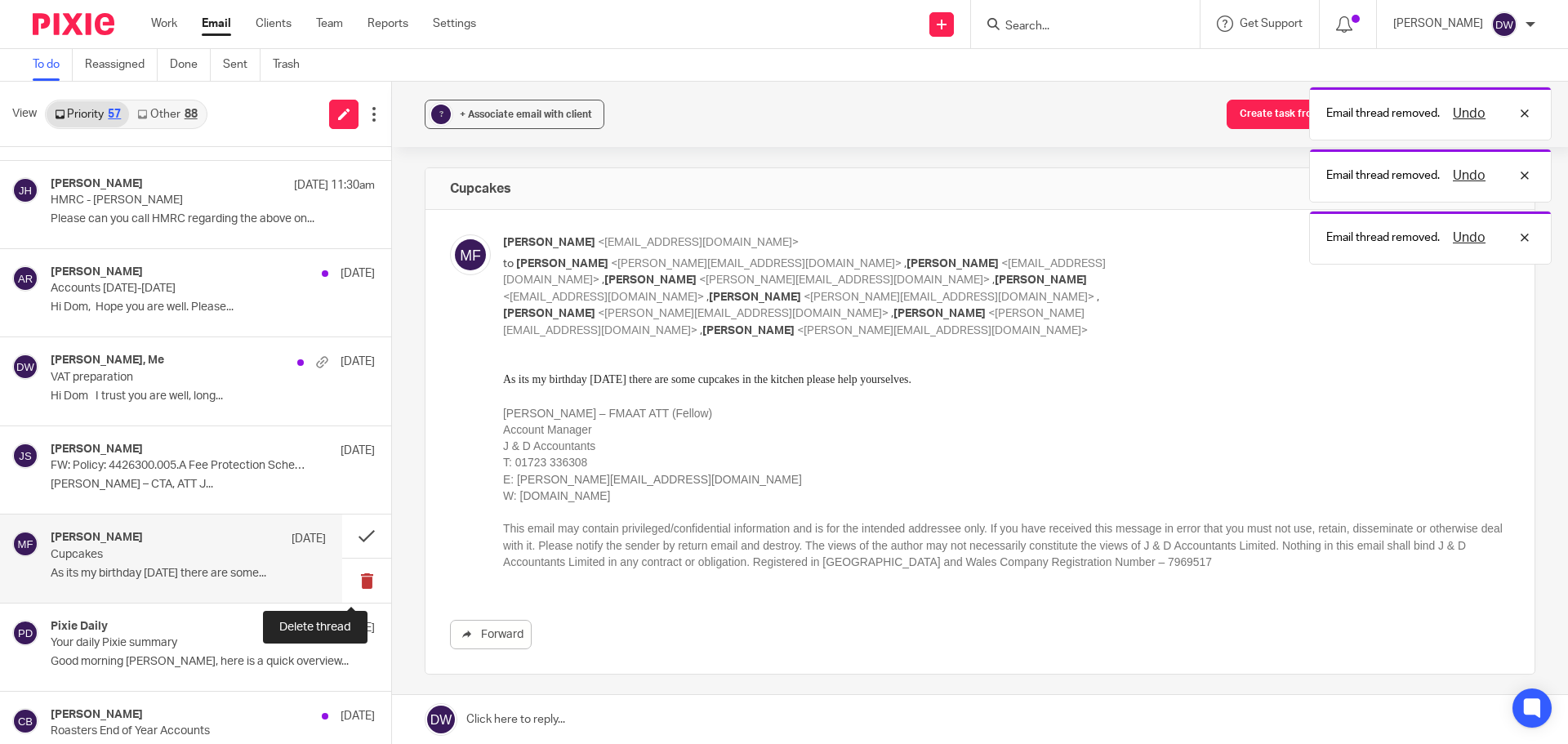
click at [355, 569] on button at bounding box center [367, 580] width 49 height 43
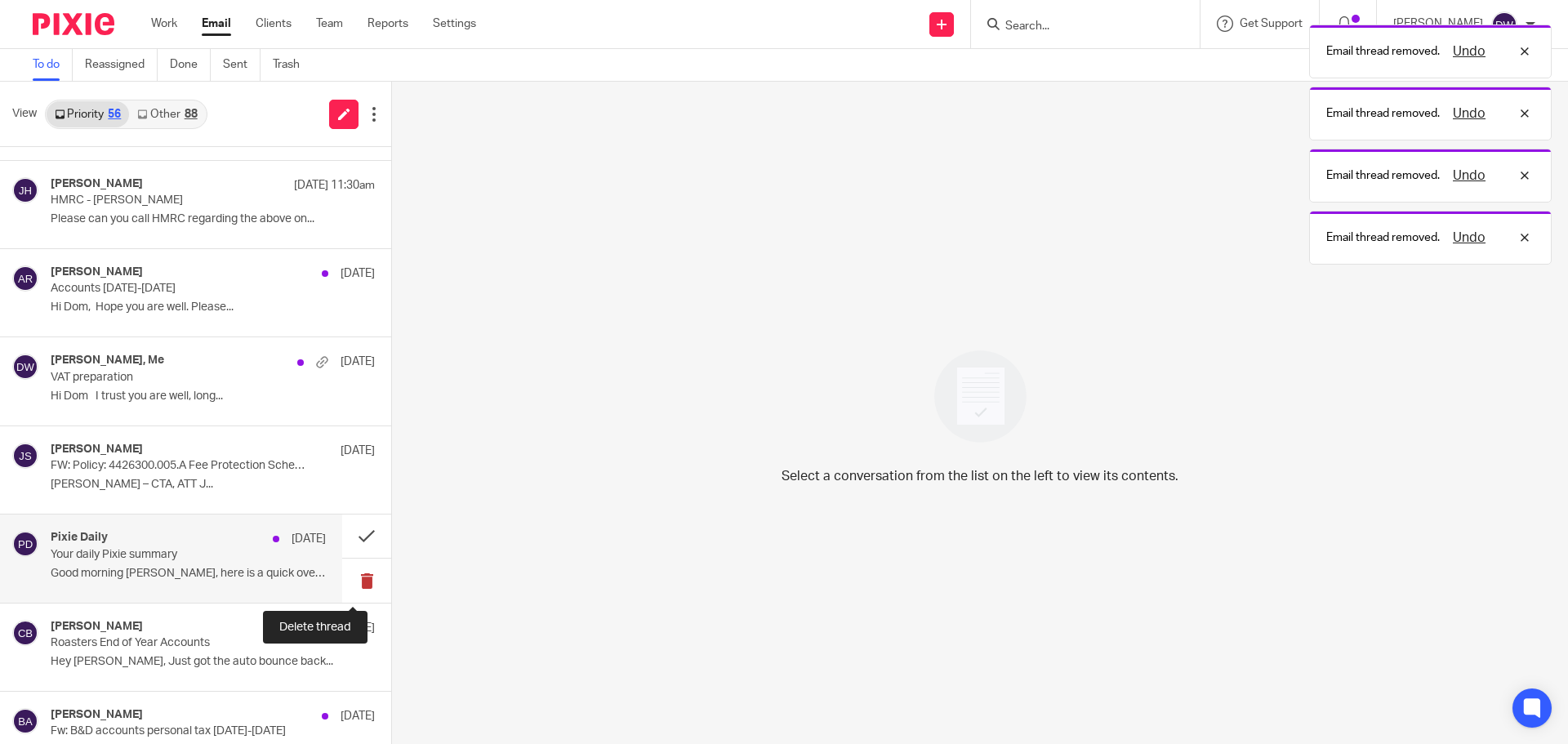
click at [351, 580] on button at bounding box center [367, 580] width 49 height 43
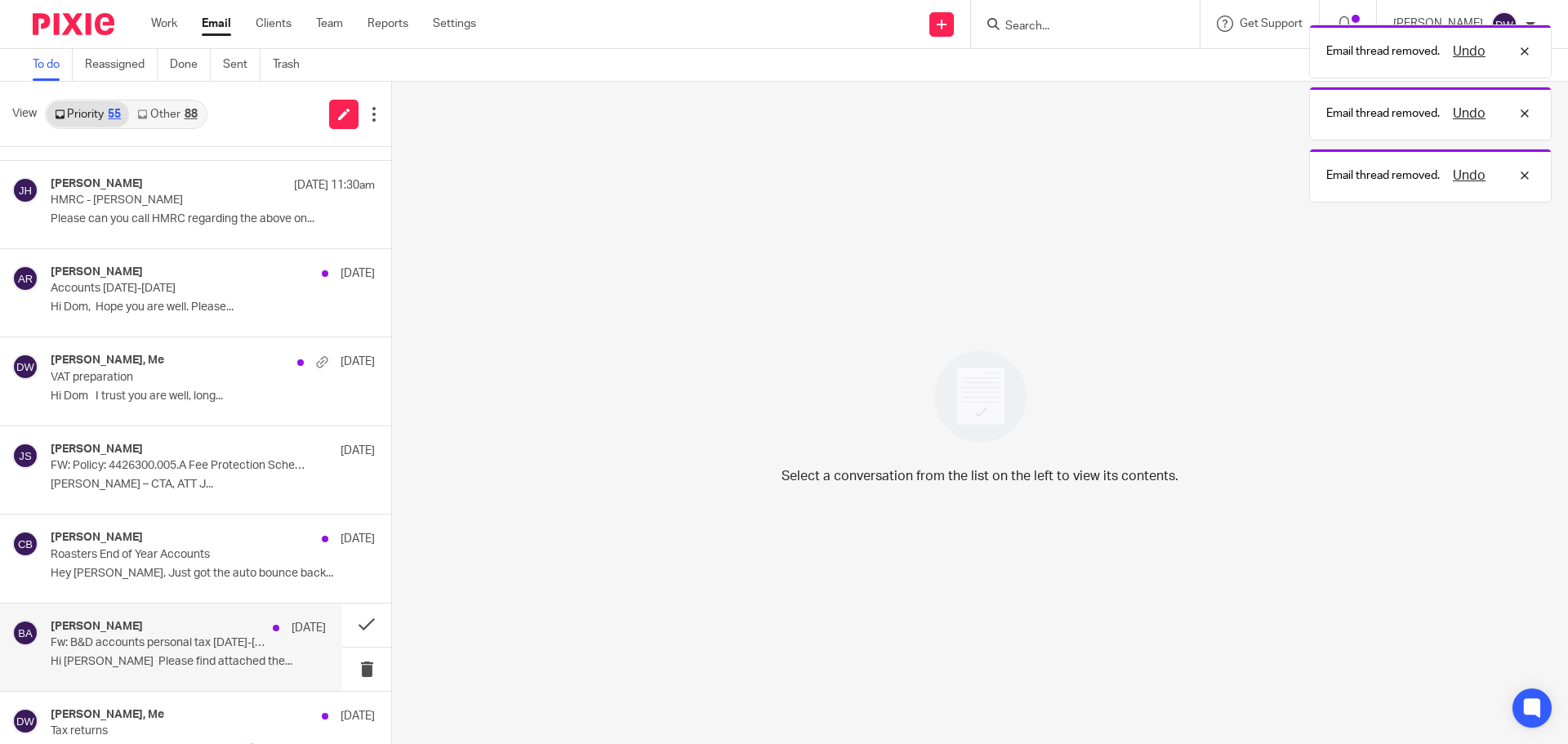
scroll to position [245, 0]
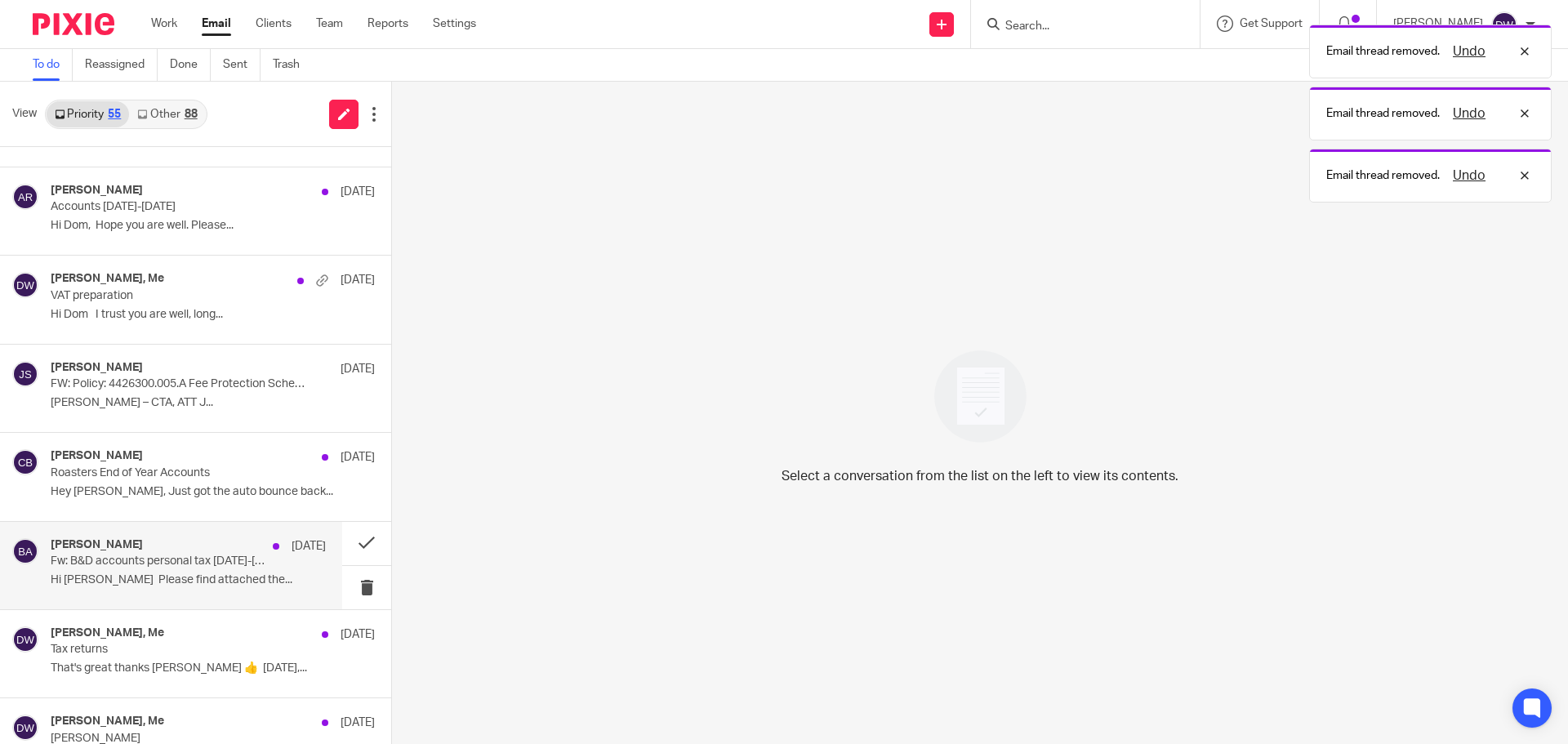
click at [186, 567] on p "Fw: B&D accounts personal tax 2024-2025" at bounding box center [160, 561] width 221 height 13
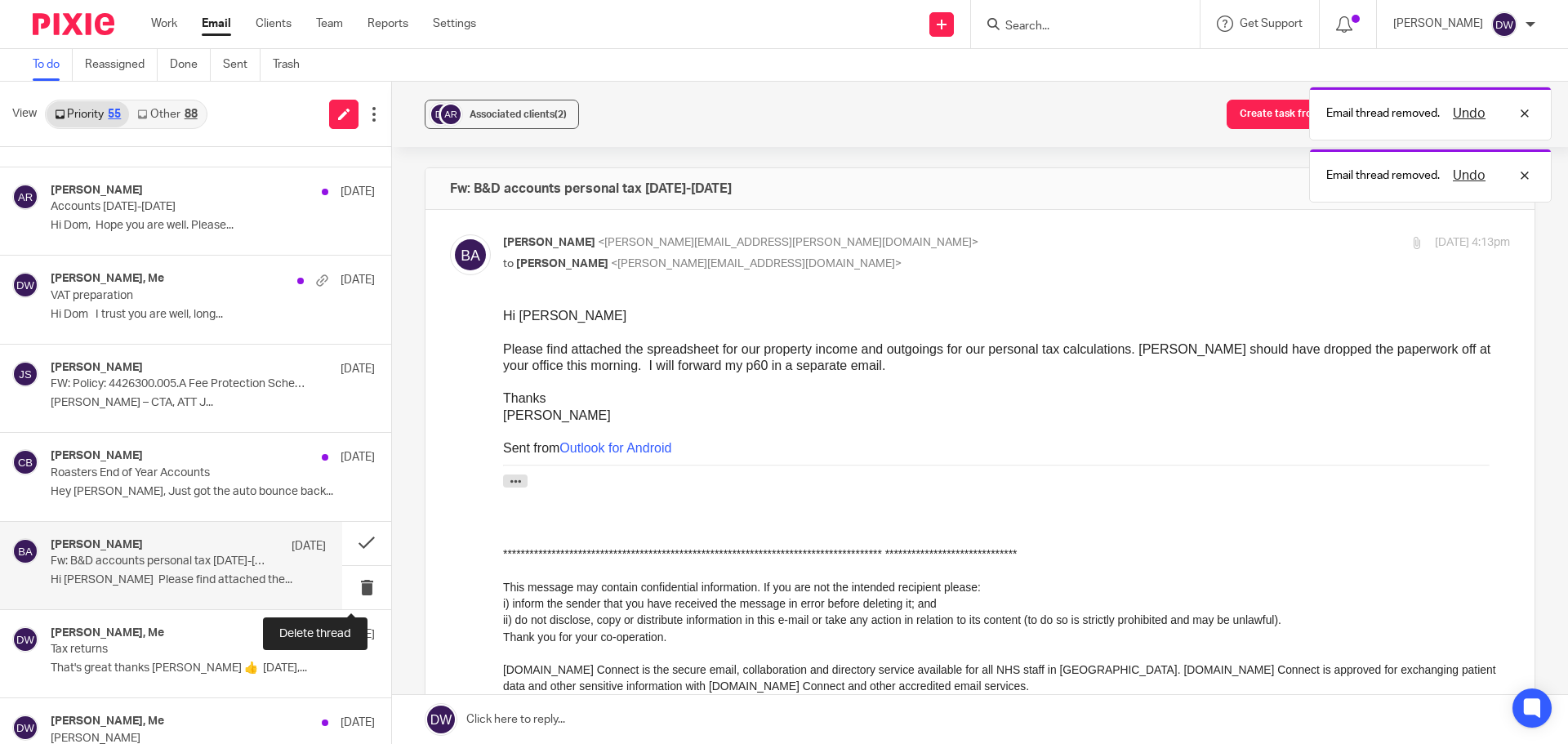
scroll to position [0, 0]
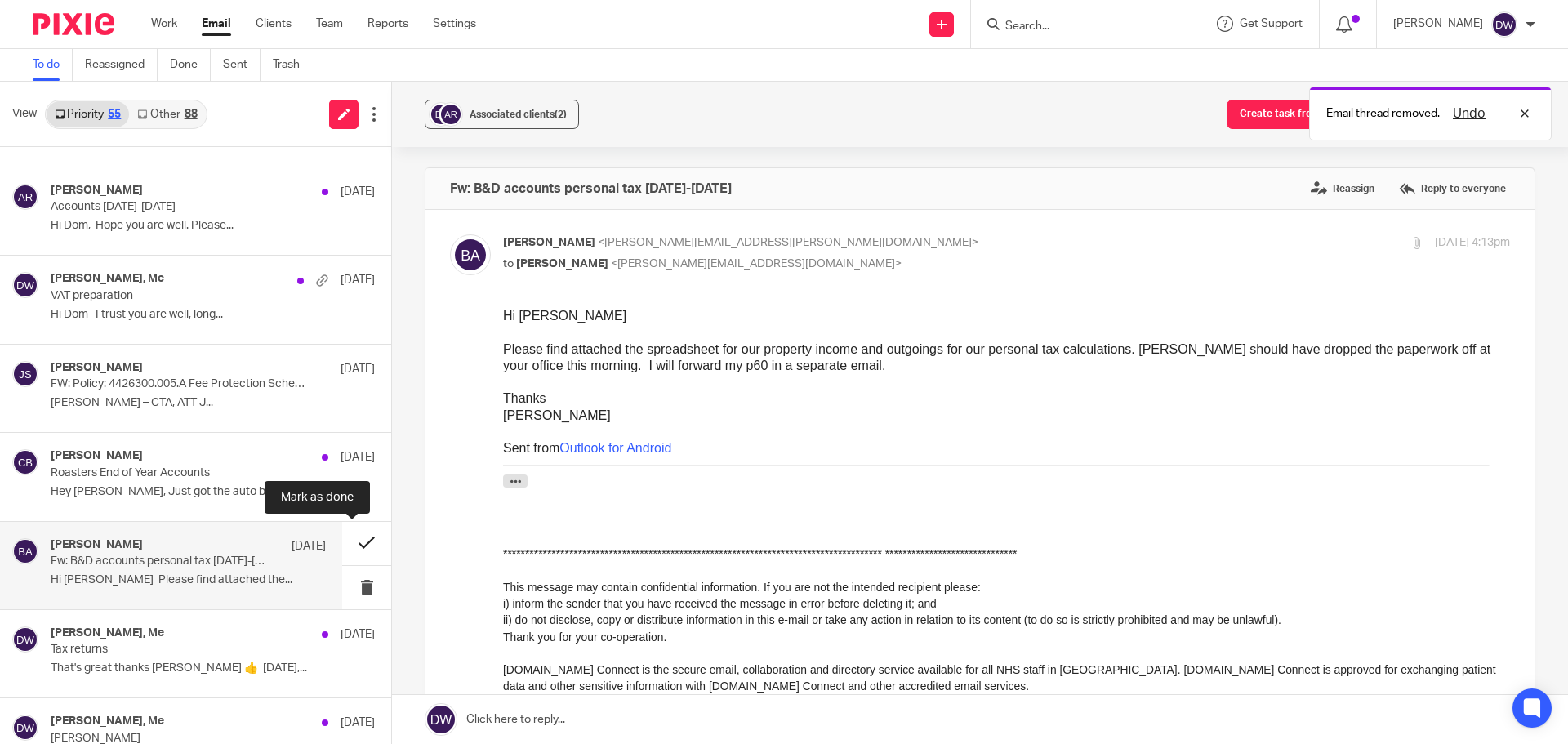
click at [349, 549] on button at bounding box center [367, 543] width 49 height 43
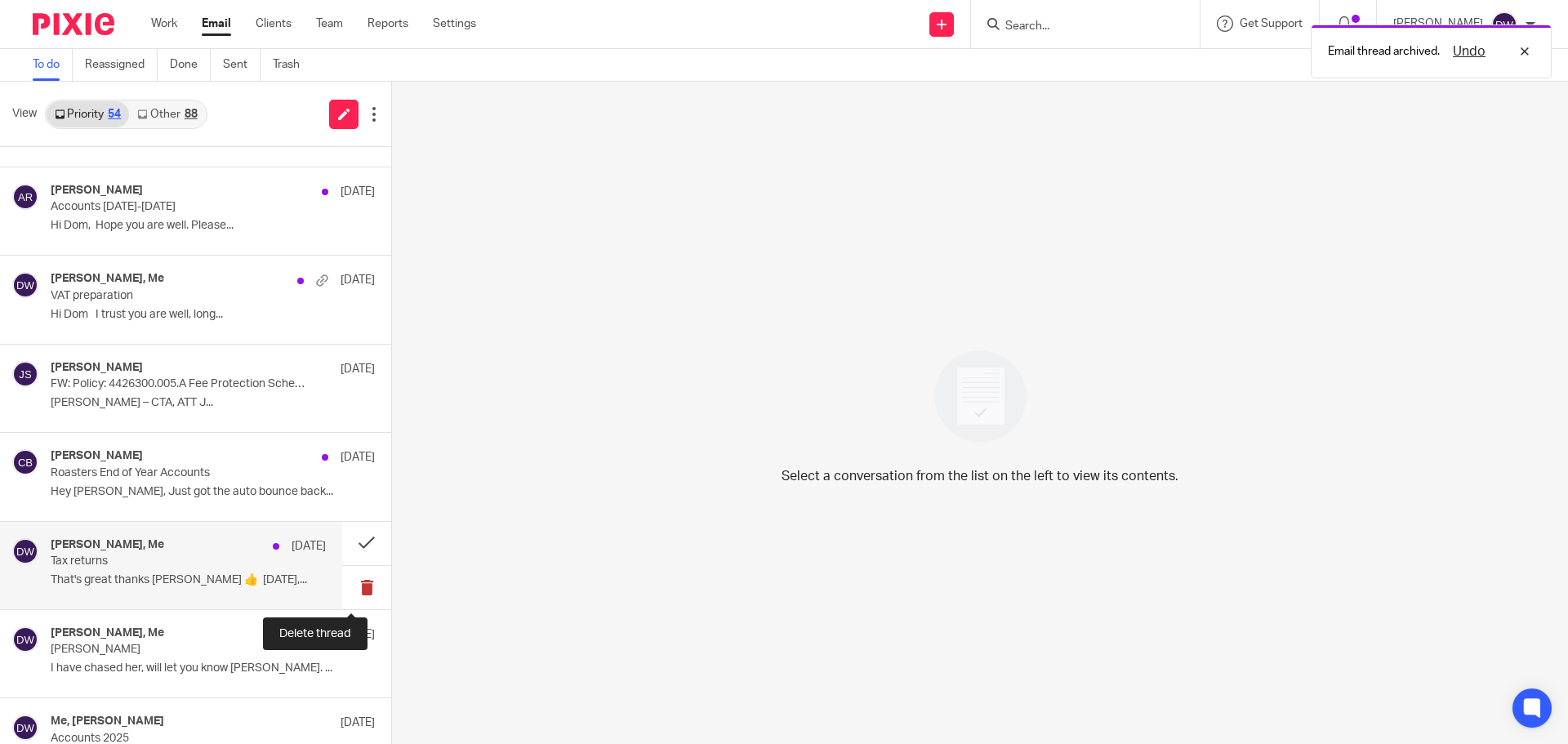
click at [348, 583] on button at bounding box center [367, 587] width 49 height 43
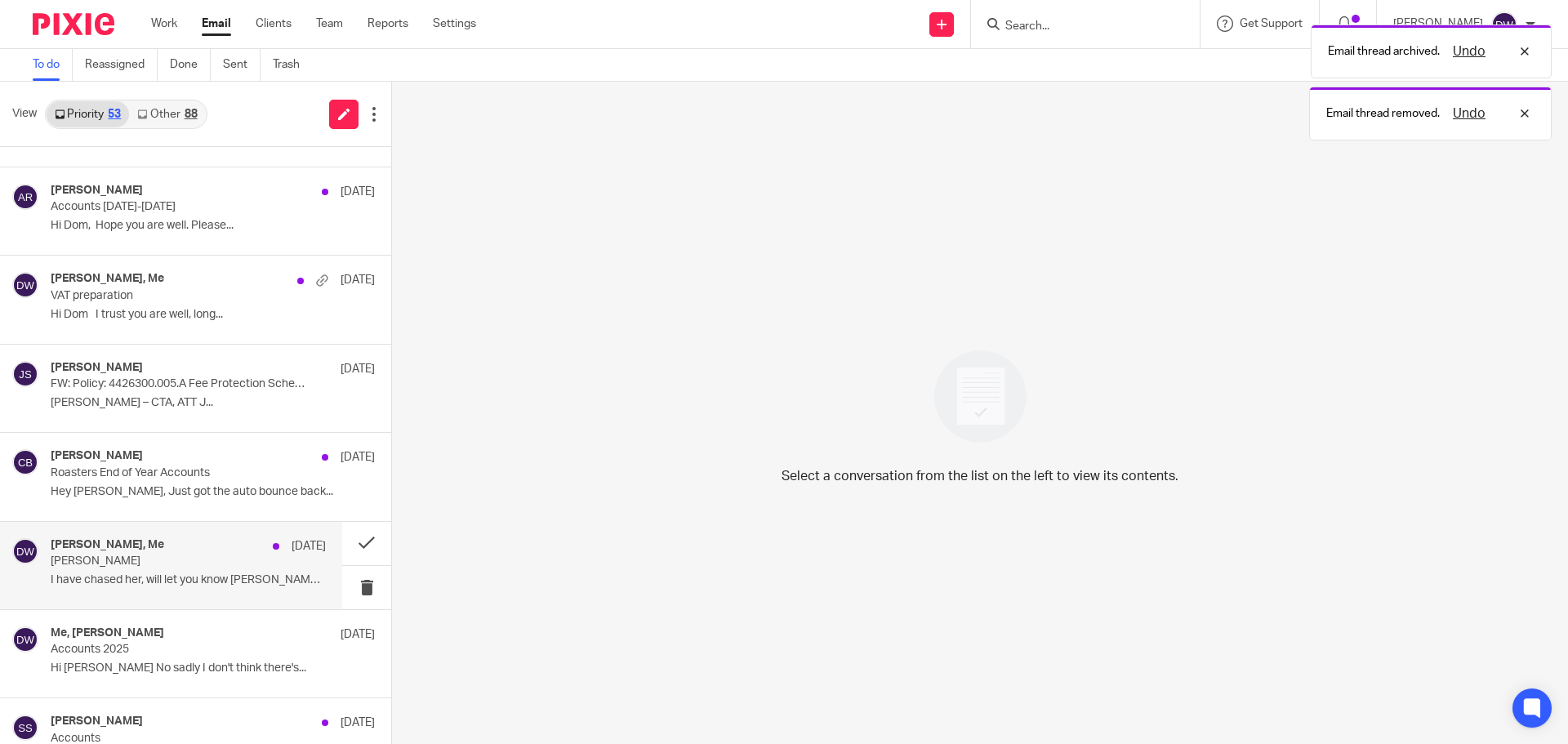
click at [206, 576] on p "I have chased her, will let you know asap. ..." at bounding box center [187, 579] width 275 height 13
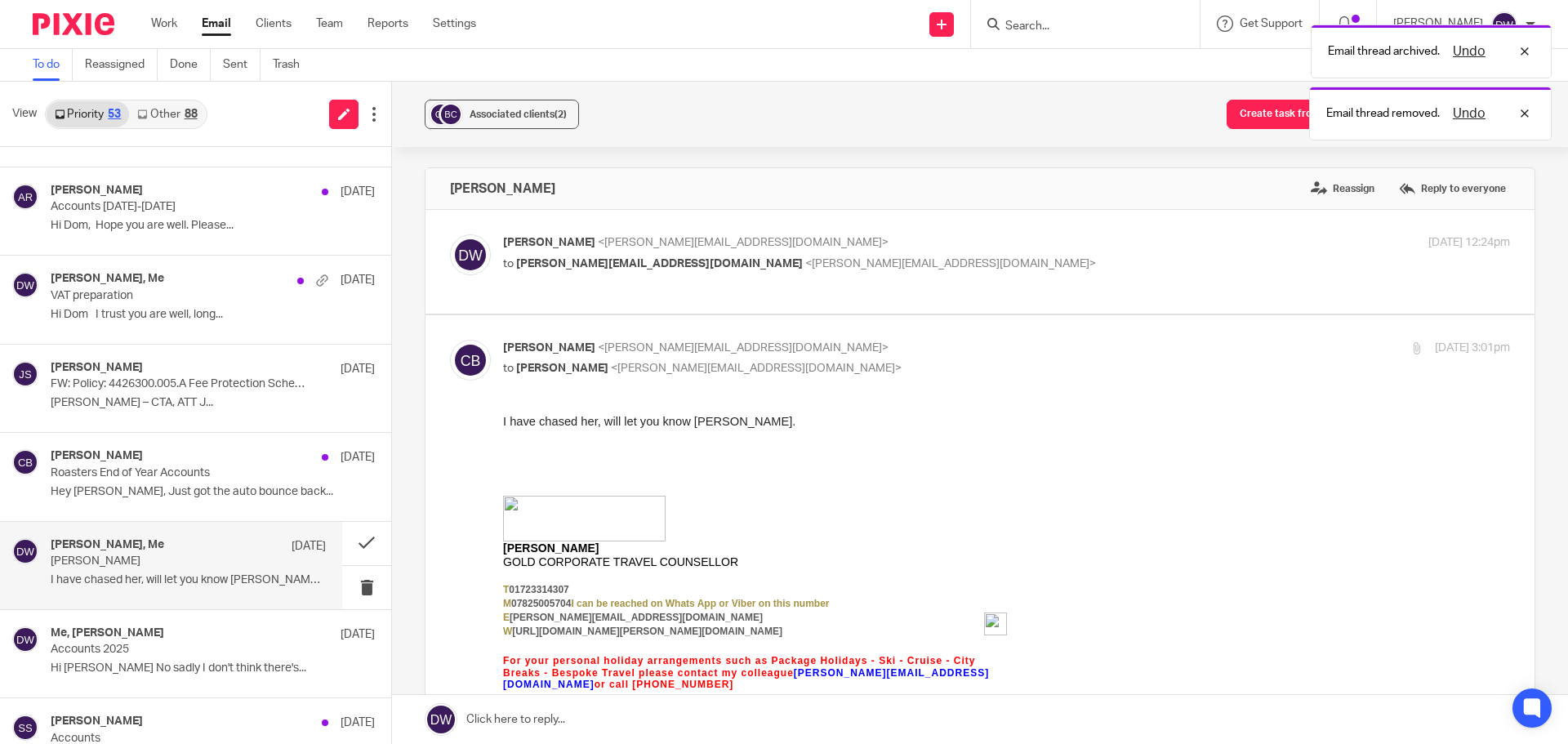
click at [555, 271] on p "to carl.breton@travelcounsellors.com <carl.breton@travelcounsellors.com>" at bounding box center [838, 264] width 671 height 17
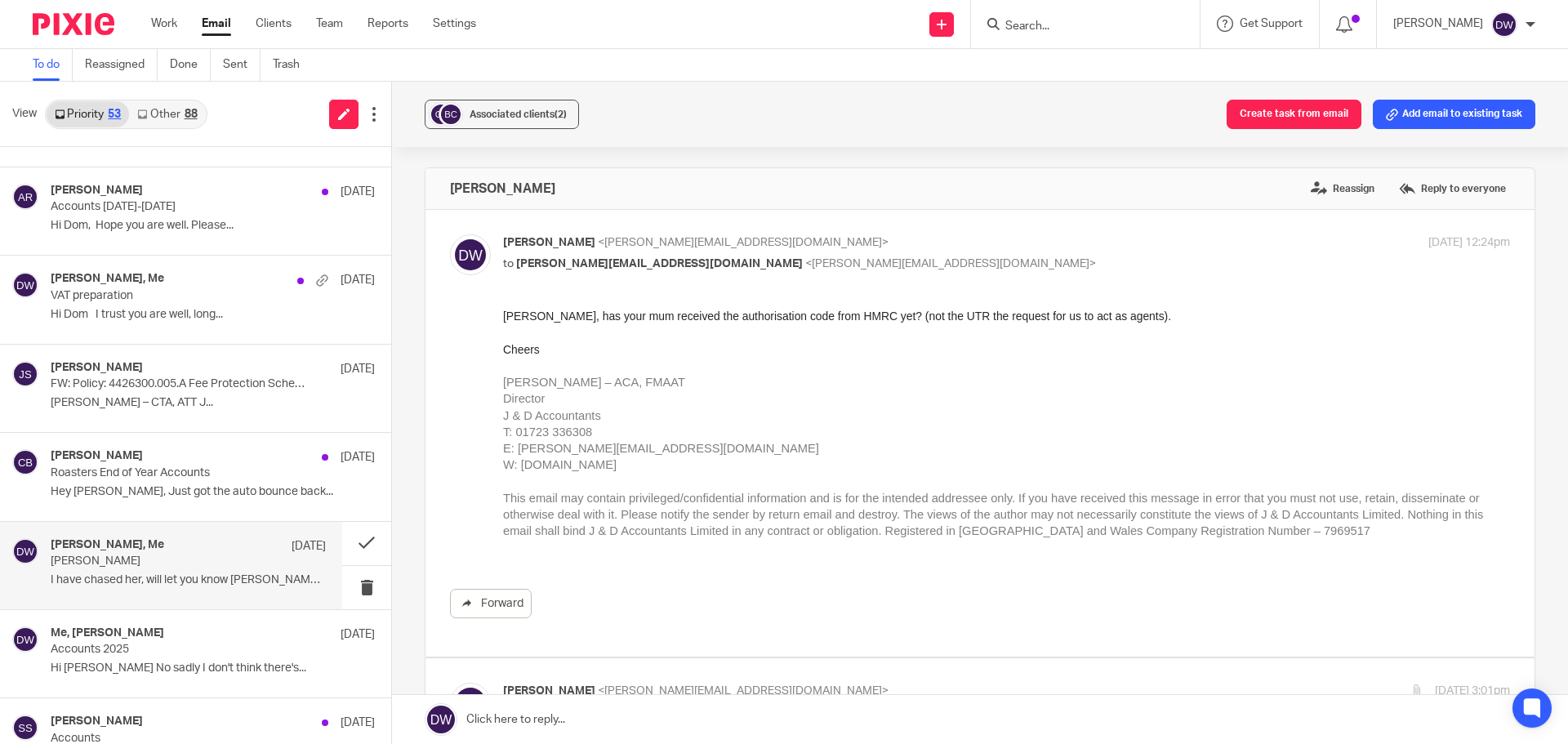
click at [556, 273] on div "Dominic Watkins <dominic@janddaccountants.co.uk> to carl.breton@travelcounsello…" at bounding box center [1006, 255] width 1007 height 41
checkbox input "false"
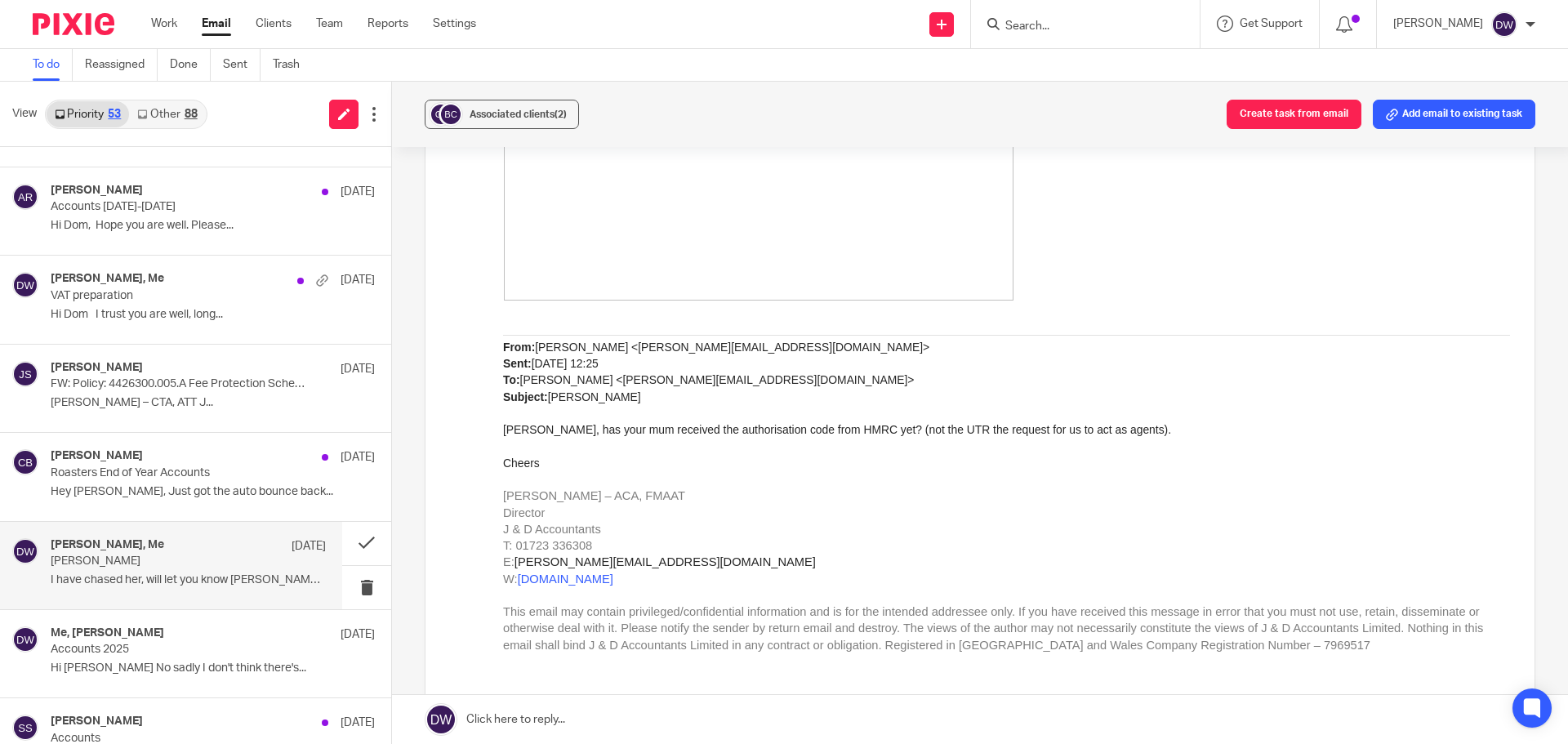
scroll to position [735, 0]
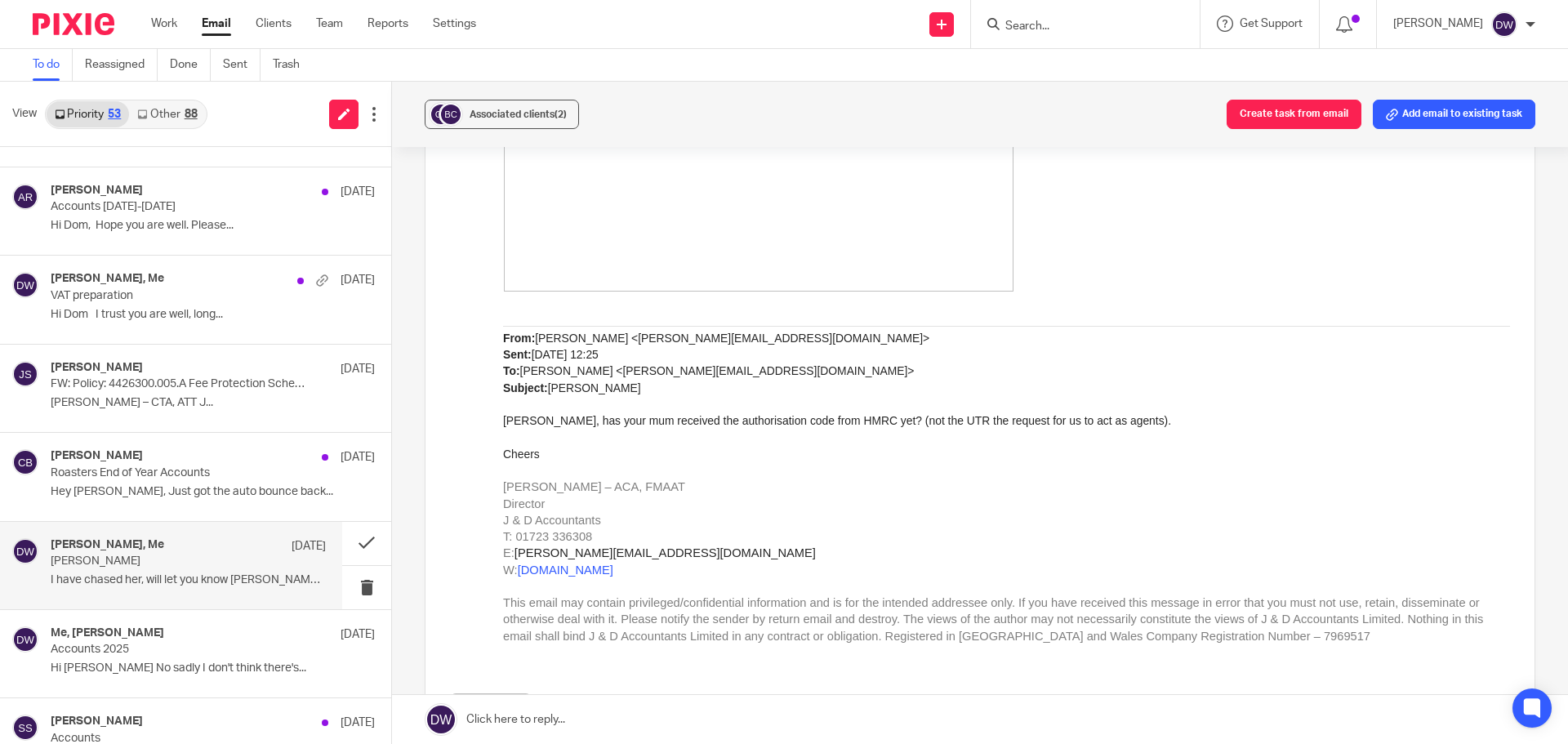
click at [511, 717] on link at bounding box center [980, 719] width 1176 height 49
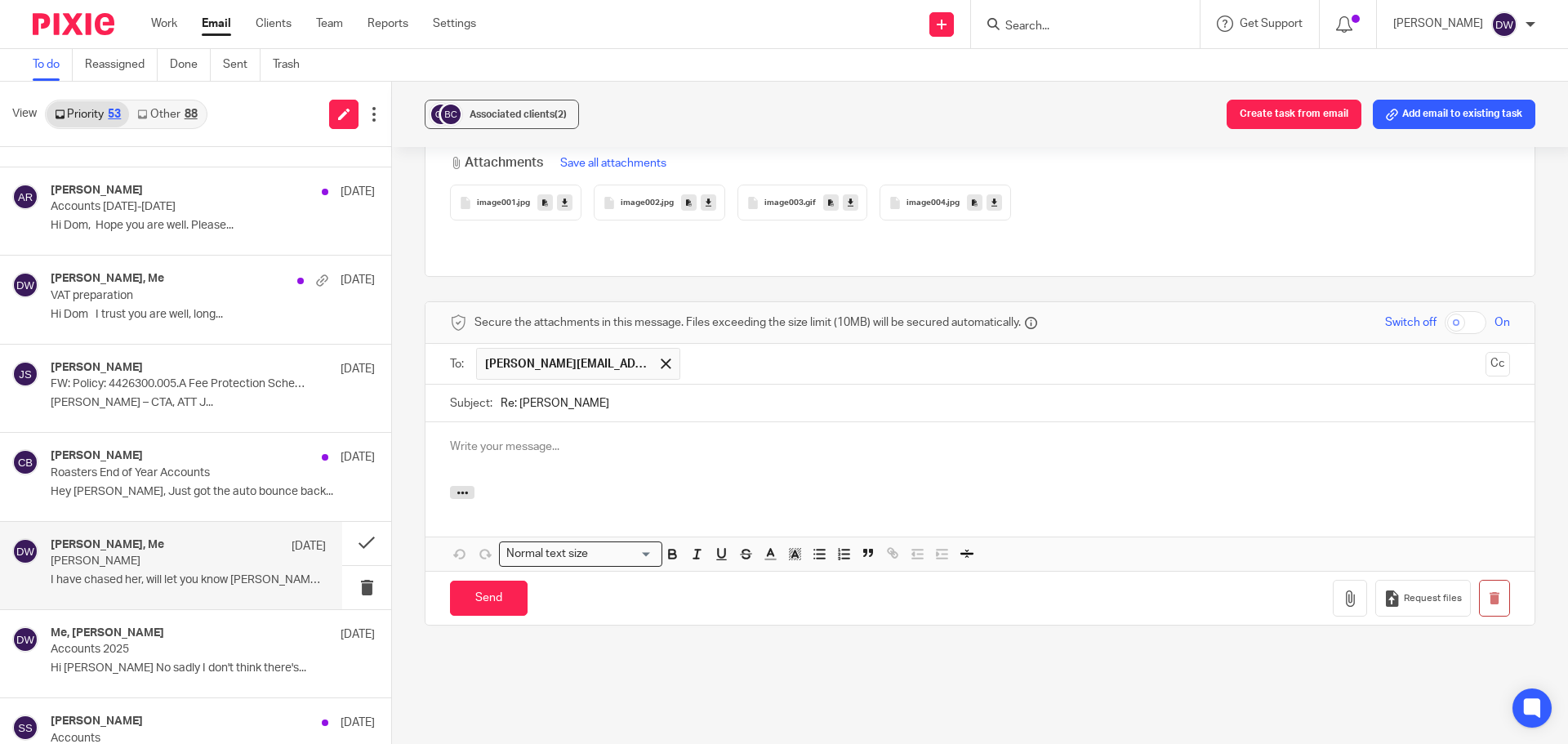
scroll to position [0, 0]
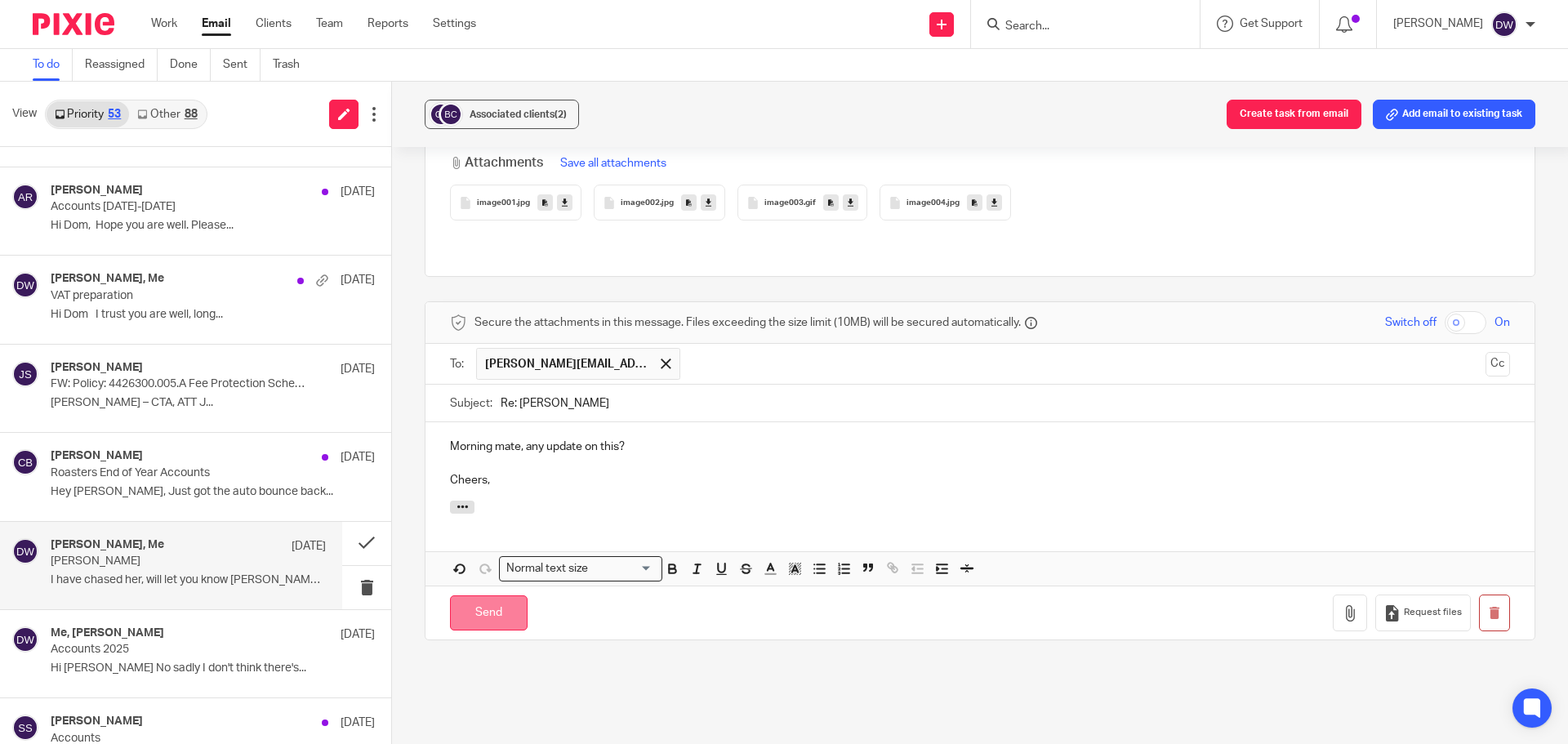
click at [492, 595] on input "Send" at bounding box center [489, 612] width 78 height 35
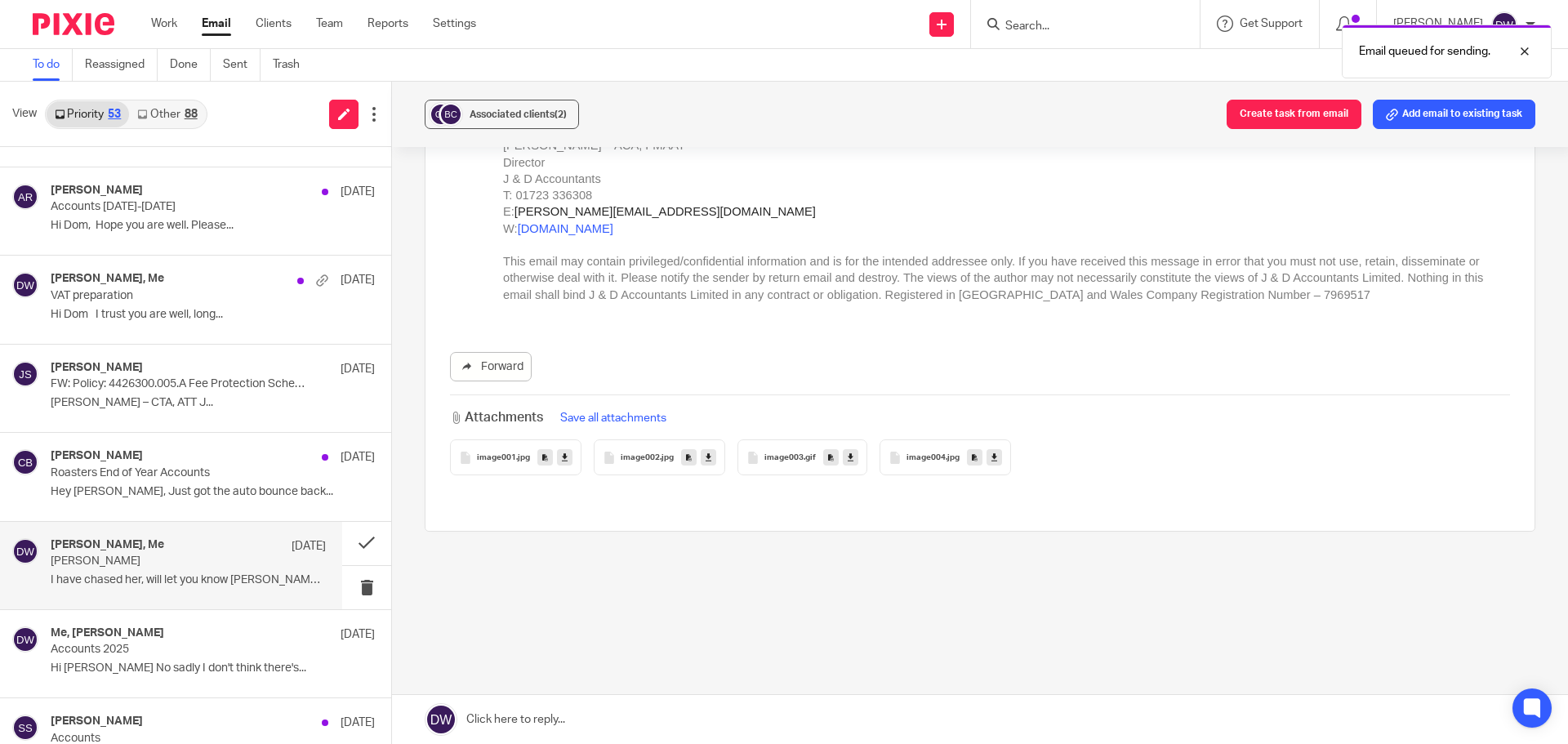
scroll to position [1045, 0]
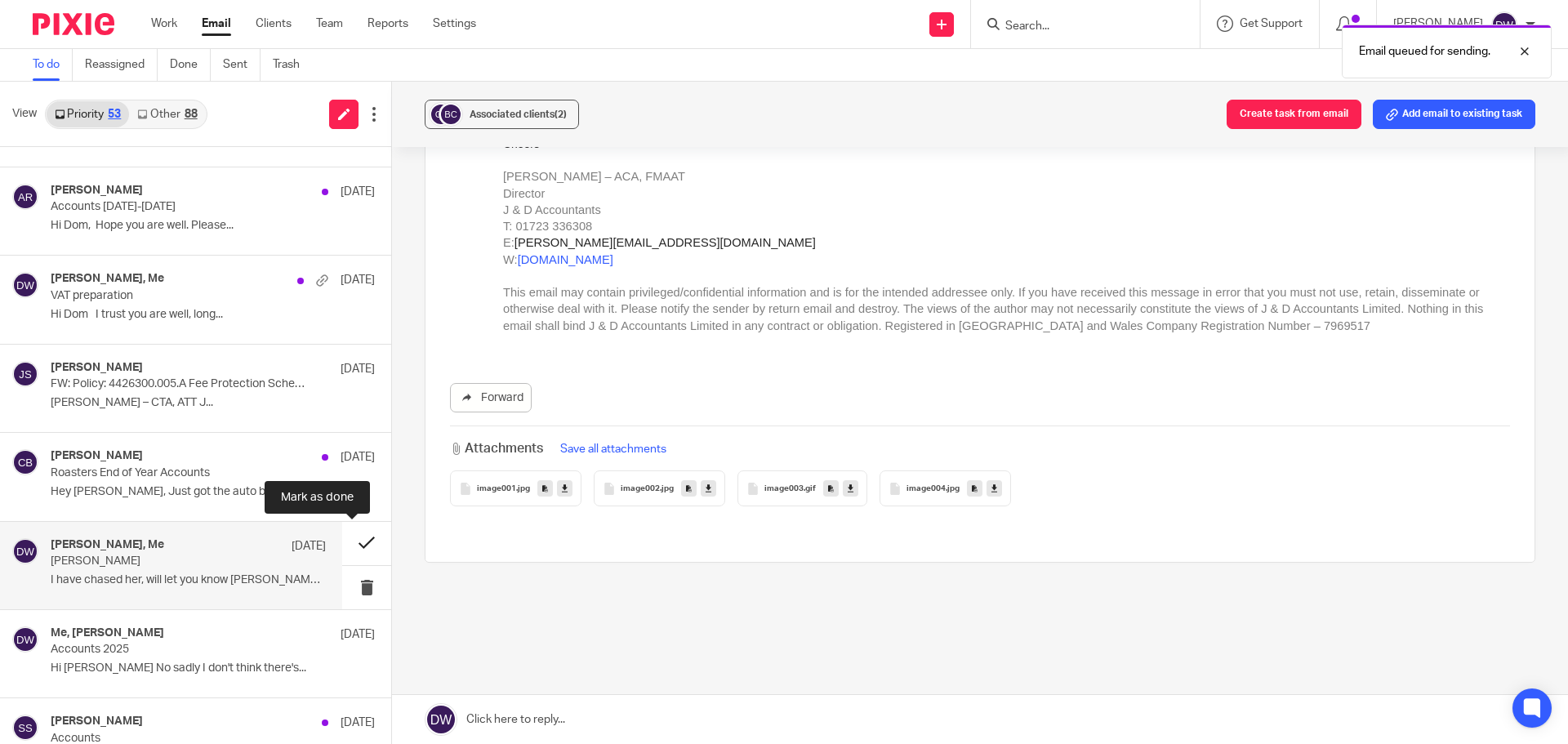
click at [343, 541] on button at bounding box center [367, 543] width 49 height 43
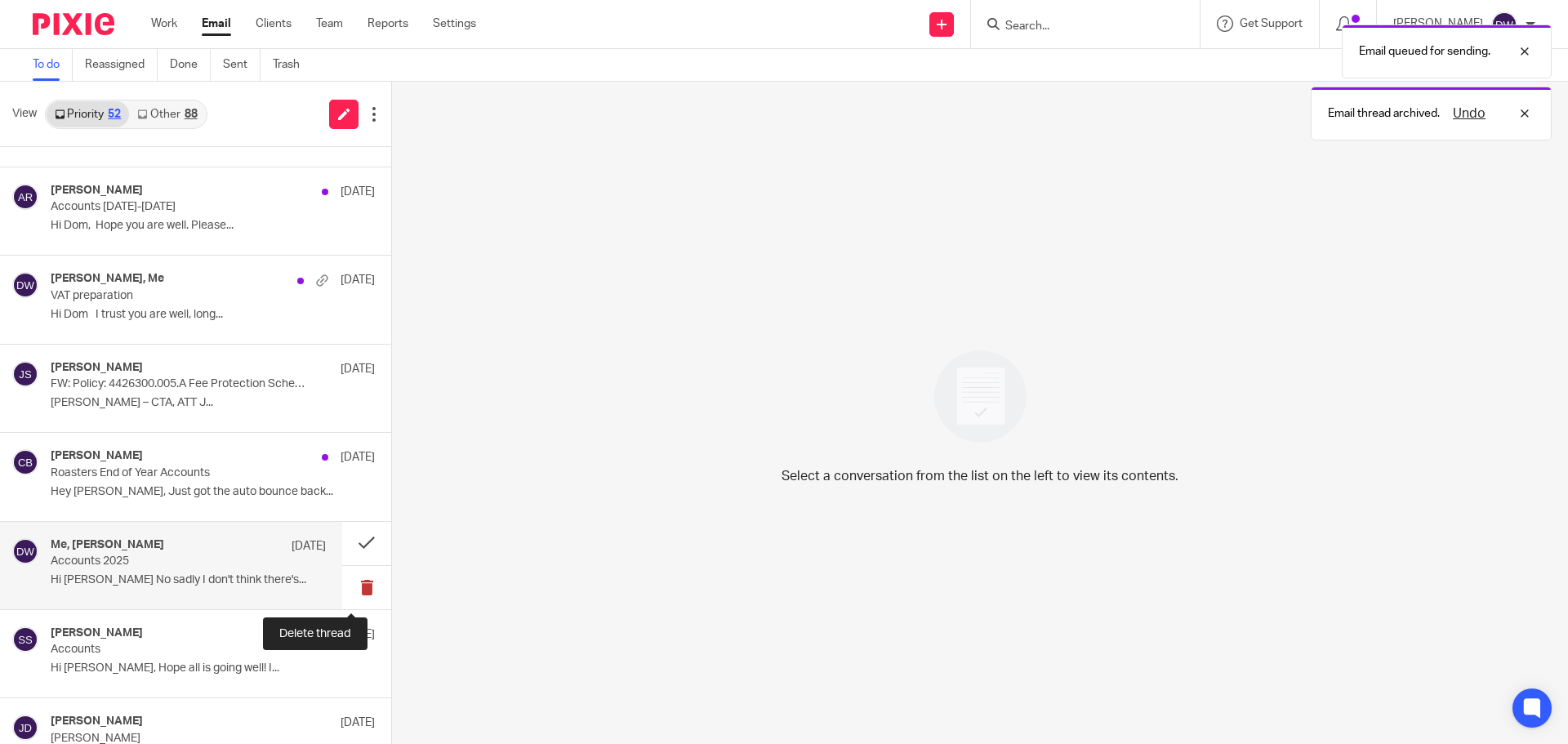
click at [342, 601] on button at bounding box center [367, 587] width 49 height 43
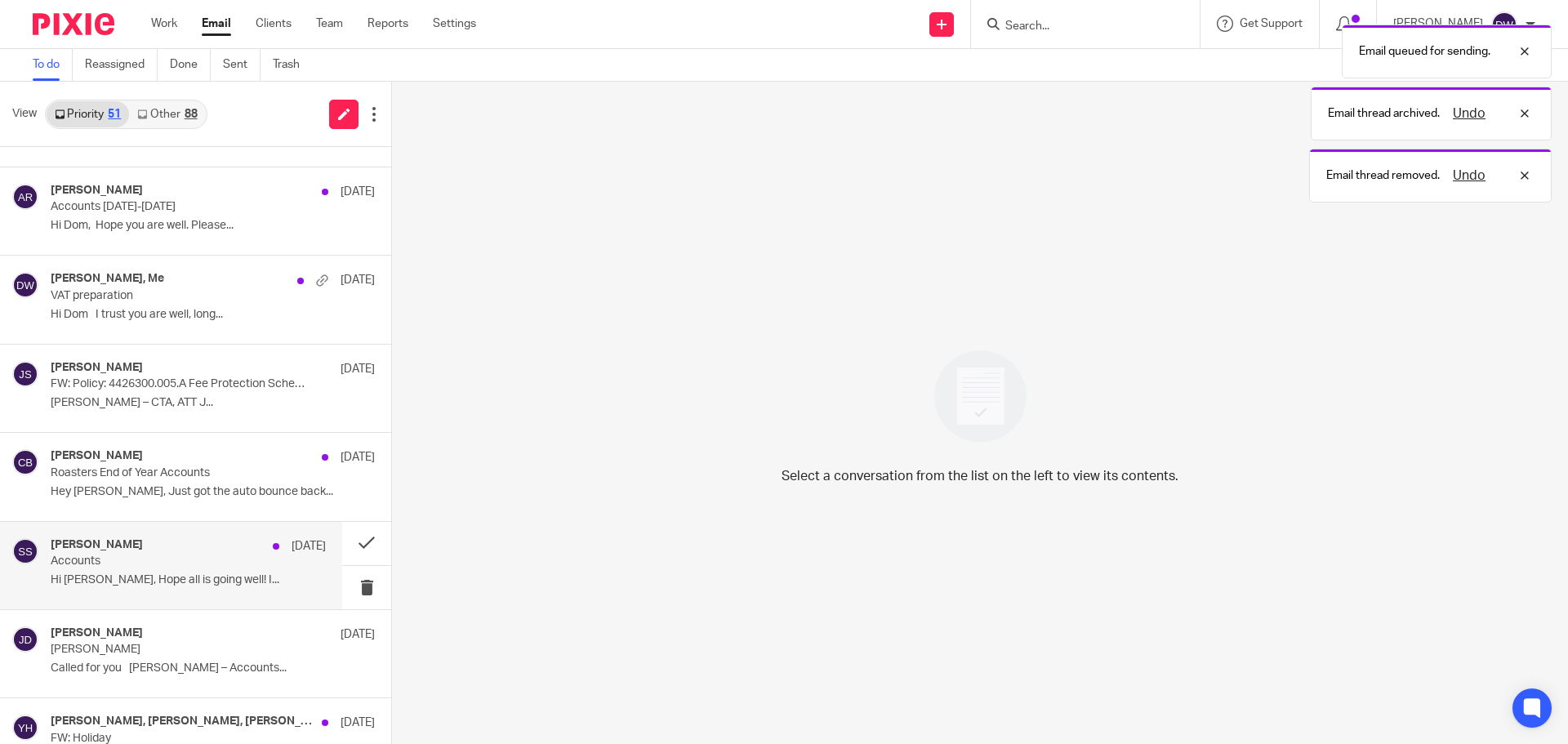
click at [192, 572] on div "Sarah Simpson 5 Aug Accounts Hi Dominic, Hope all is going well! I..." at bounding box center [187, 565] width 275 height 55
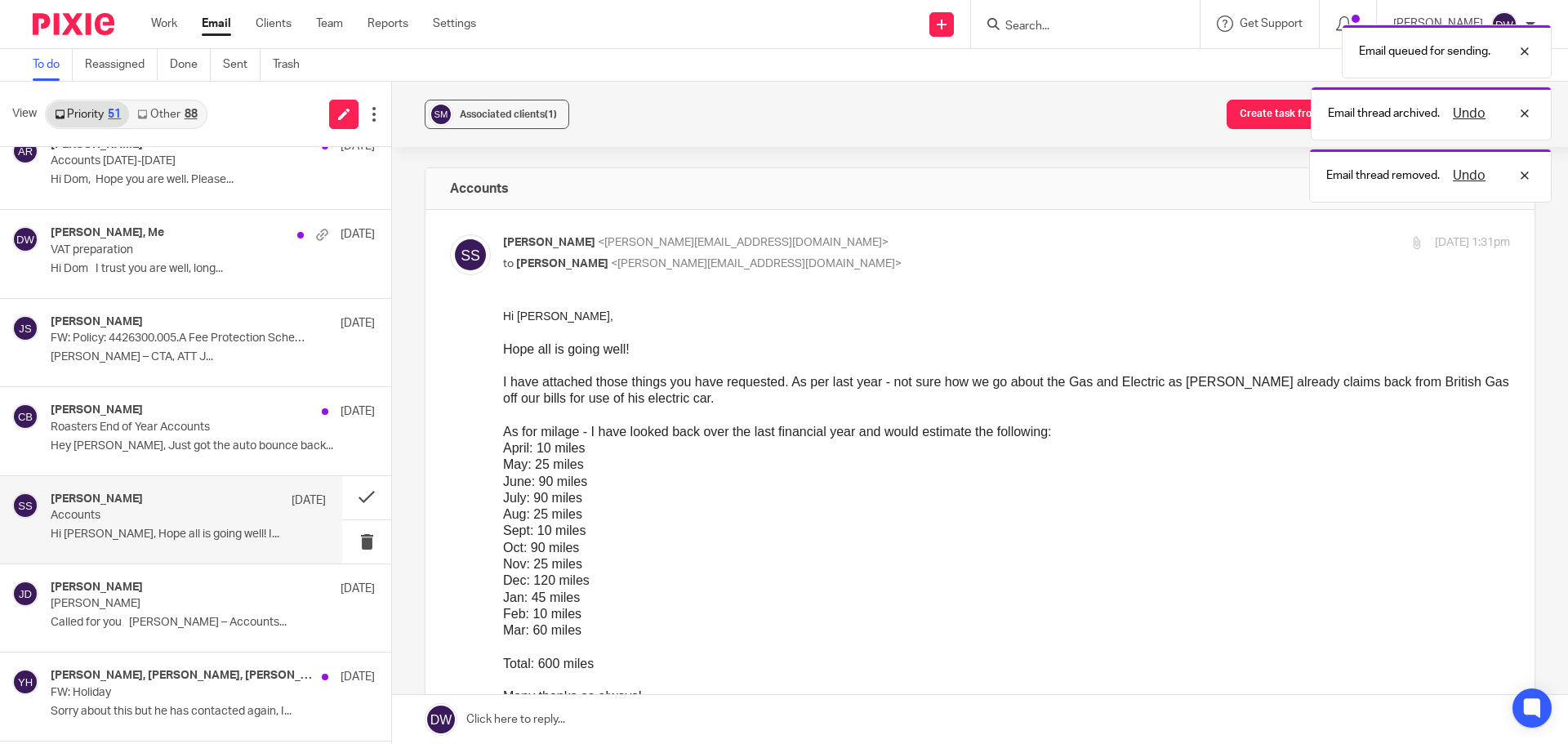
scroll to position [326, 0]
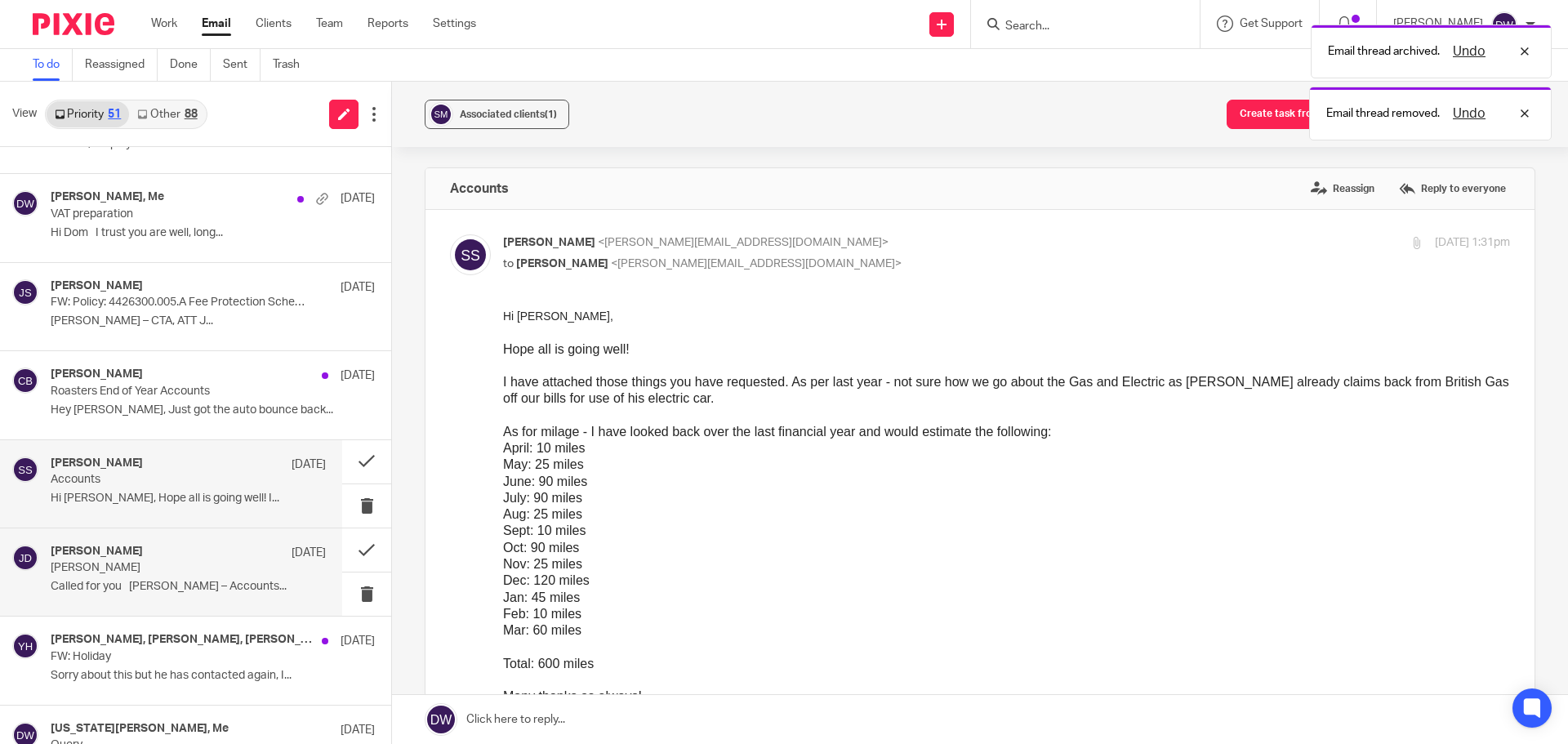
click at [191, 581] on p "Called for you [PERSON_NAME] – Accounts..." at bounding box center [187, 586] width 275 height 13
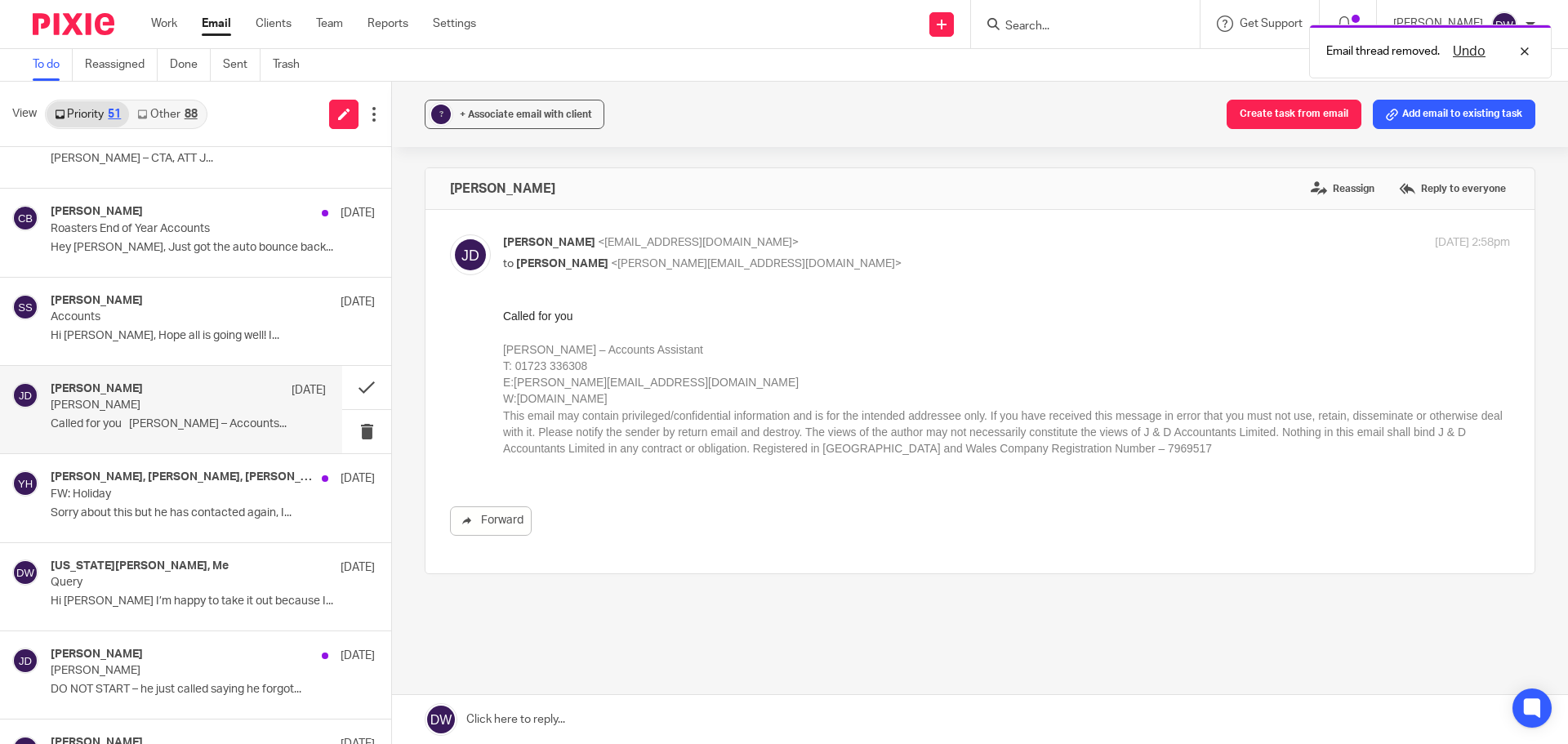
scroll to position [490, 0]
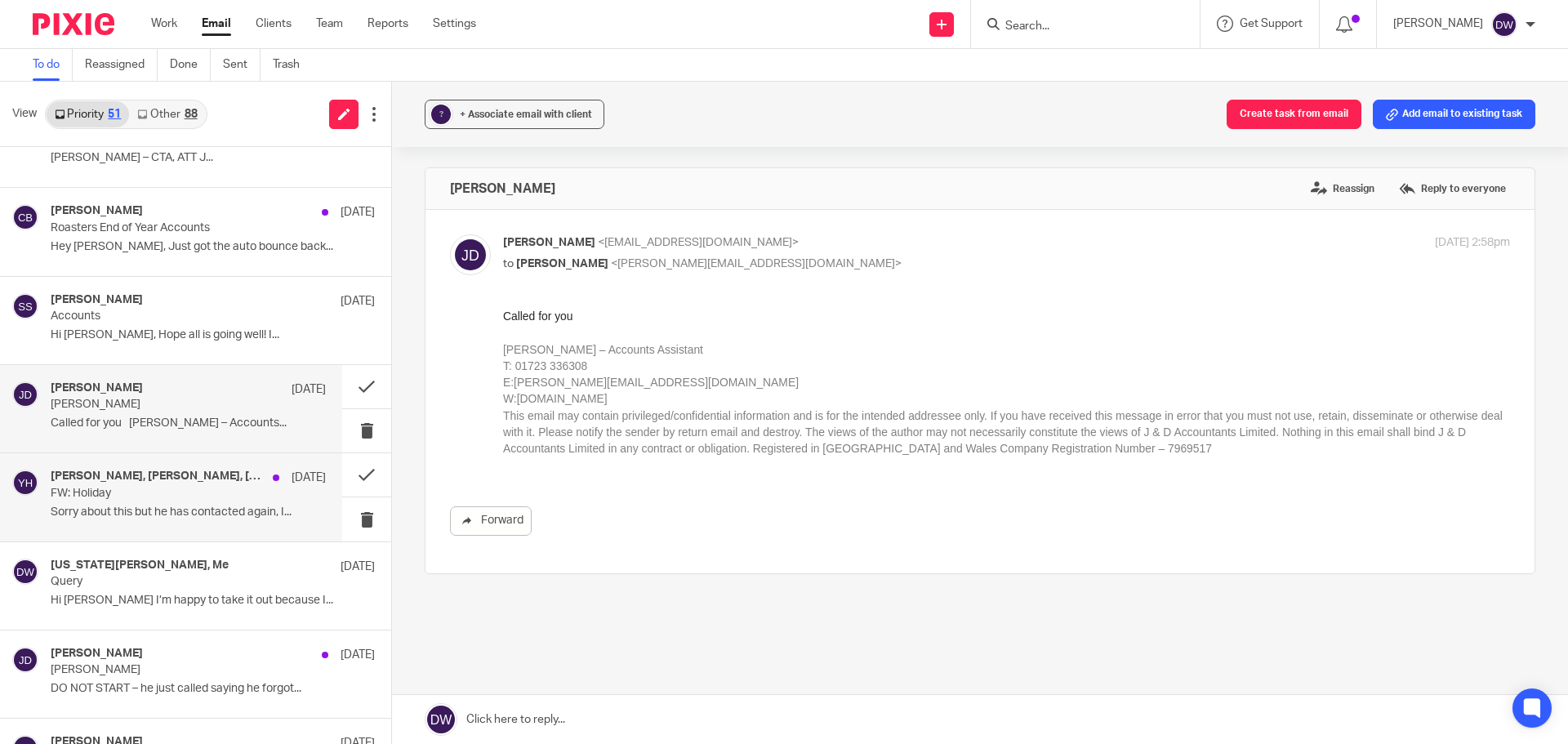
click at [195, 515] on p "Sorry about this but he has contacted again, I..." at bounding box center [187, 512] width 275 height 13
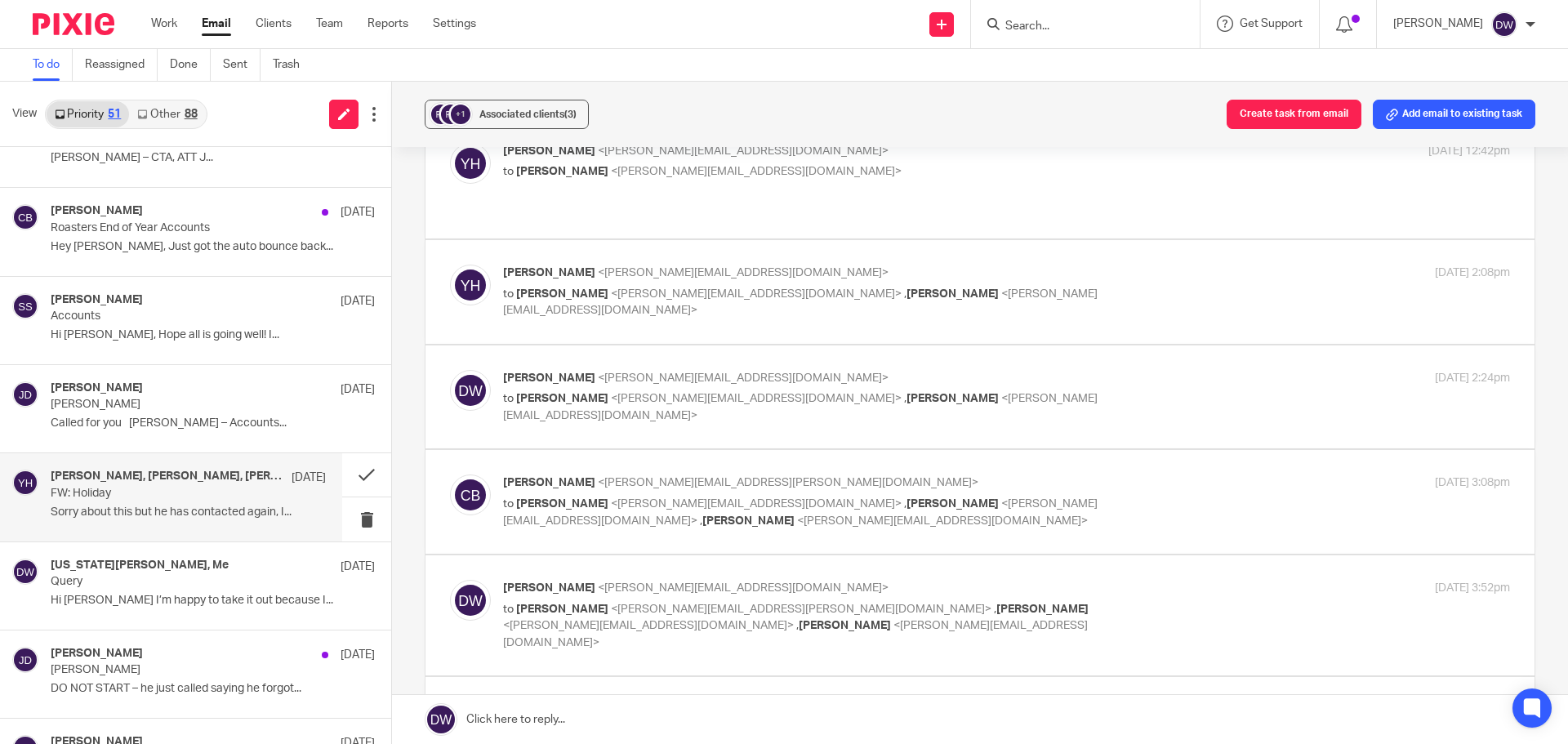
scroll to position [735, 0]
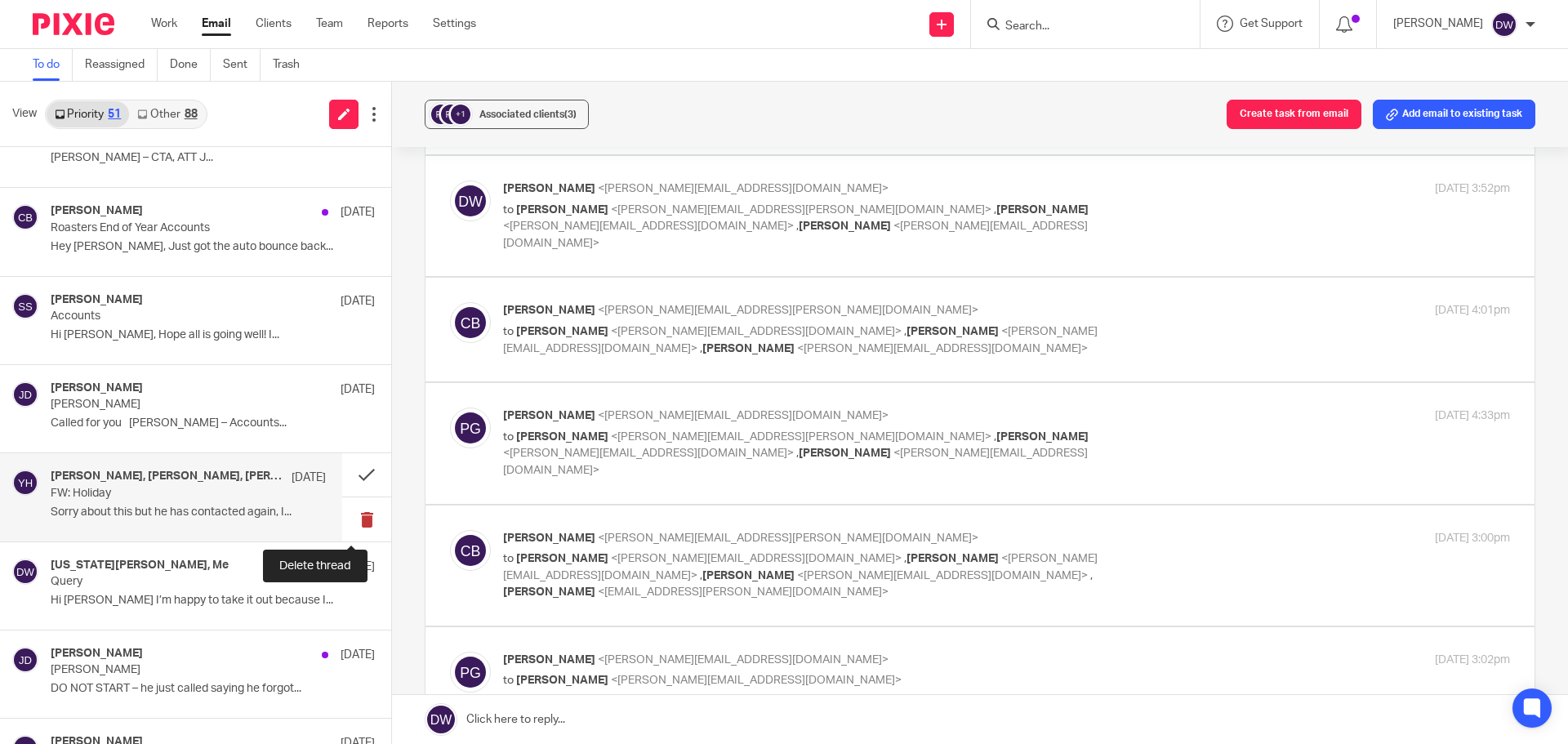
click at [354, 527] on button at bounding box center [367, 519] width 49 height 43
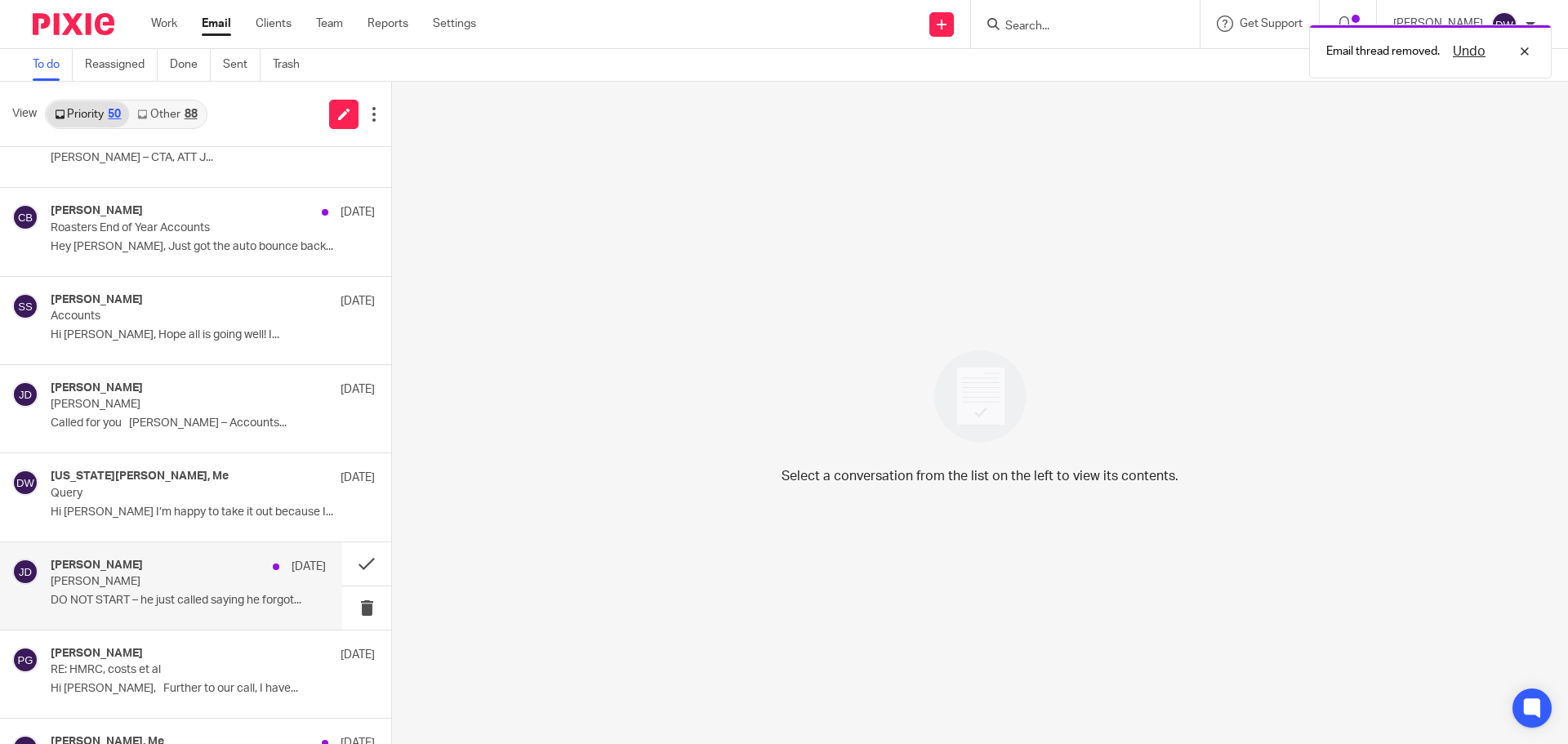
click at [203, 575] on p "Tony Buckle" at bounding box center [160, 581] width 221 height 13
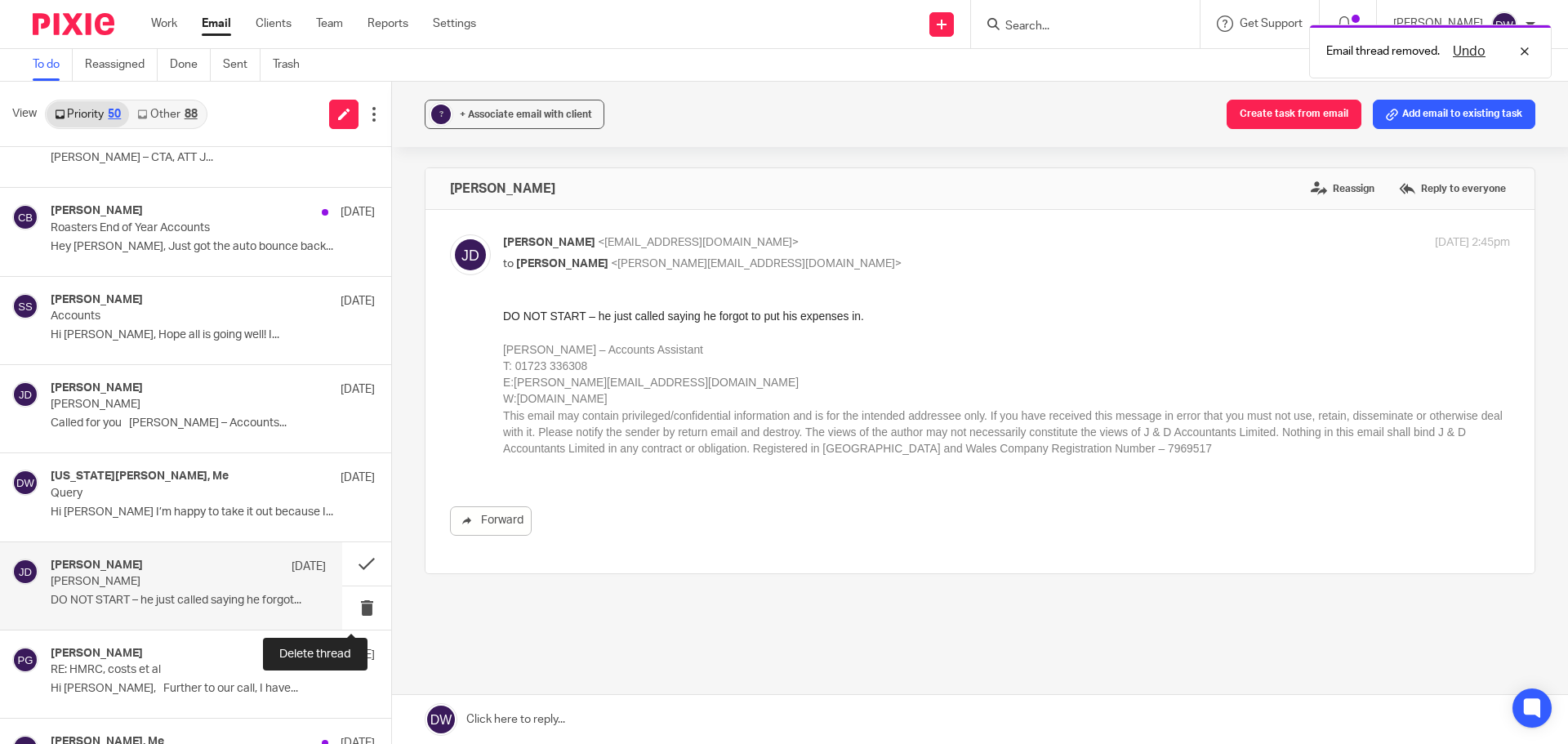
scroll to position [0, 0]
click at [360, 598] on button at bounding box center [367, 608] width 49 height 43
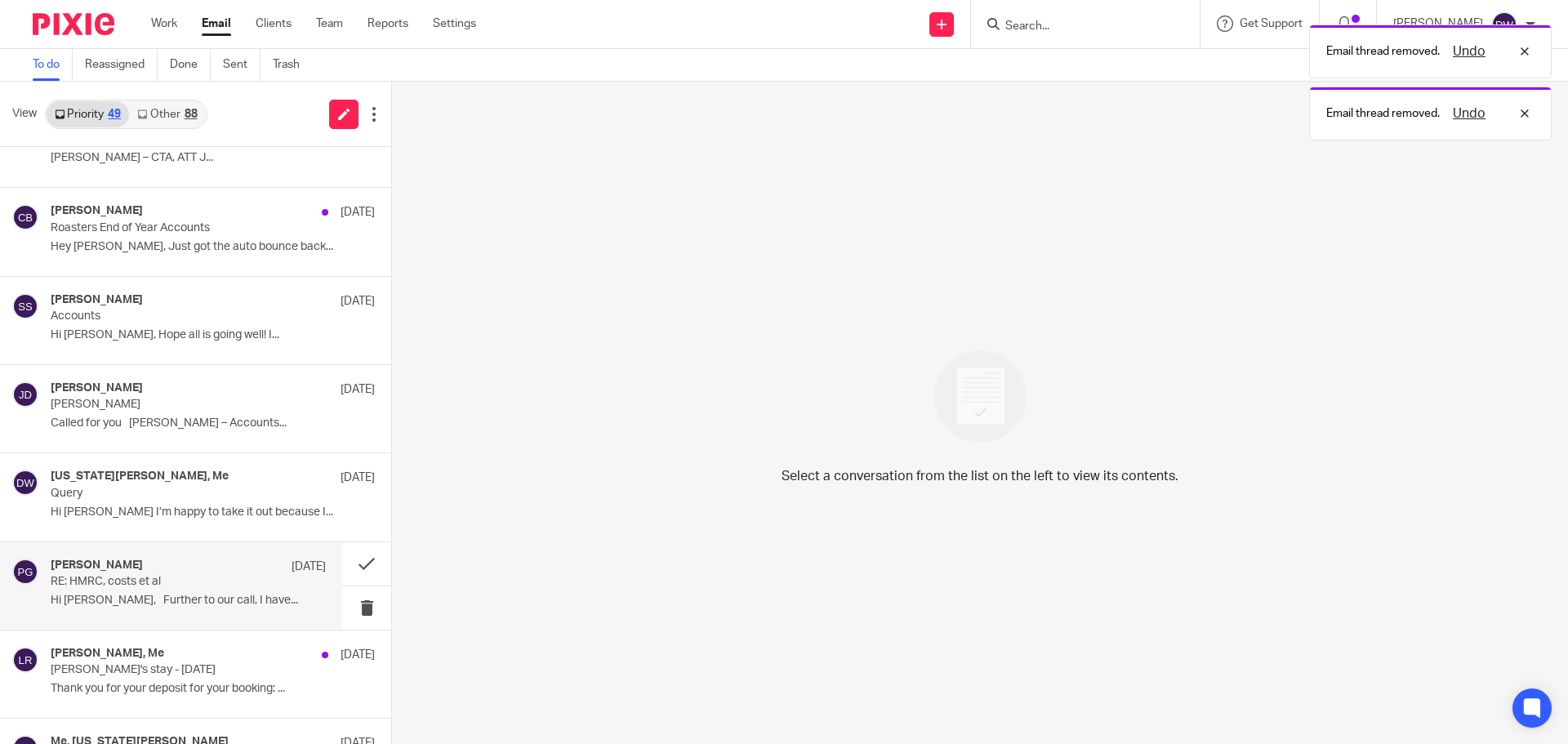
click at [226, 594] on p "Hi Chris, Further to our call, I have..." at bounding box center [187, 600] width 275 height 13
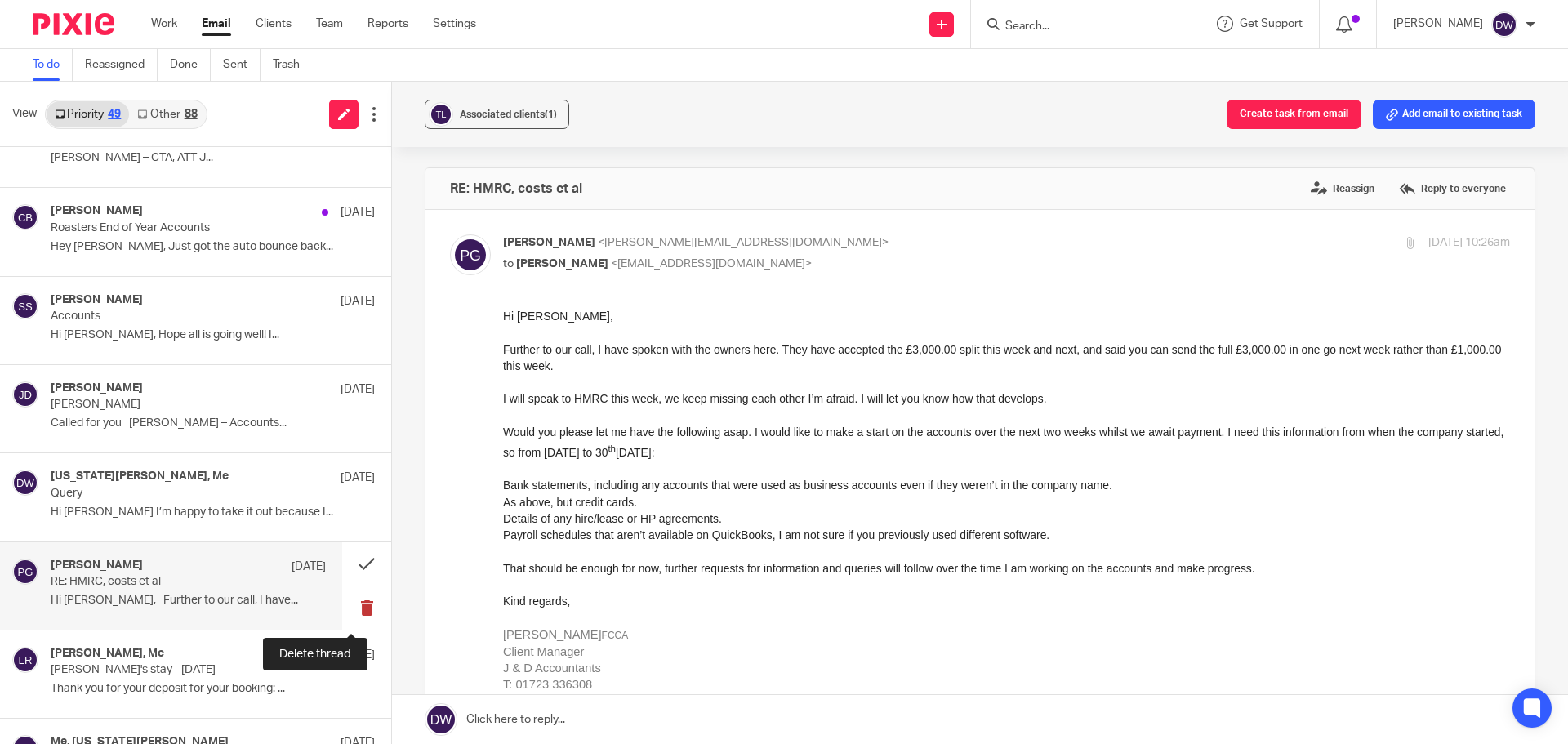
click at [355, 601] on button at bounding box center [367, 608] width 49 height 43
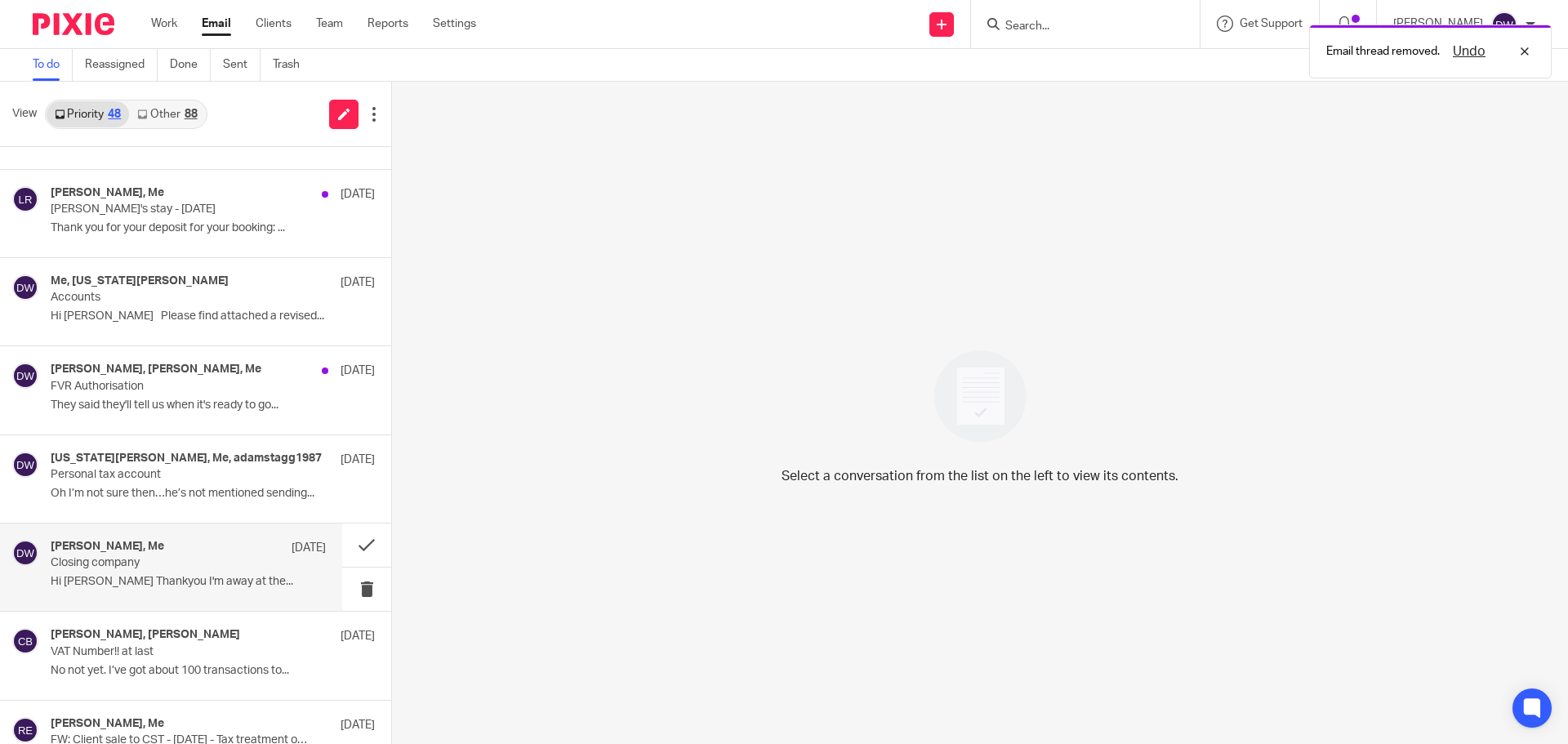
scroll to position [898, 0]
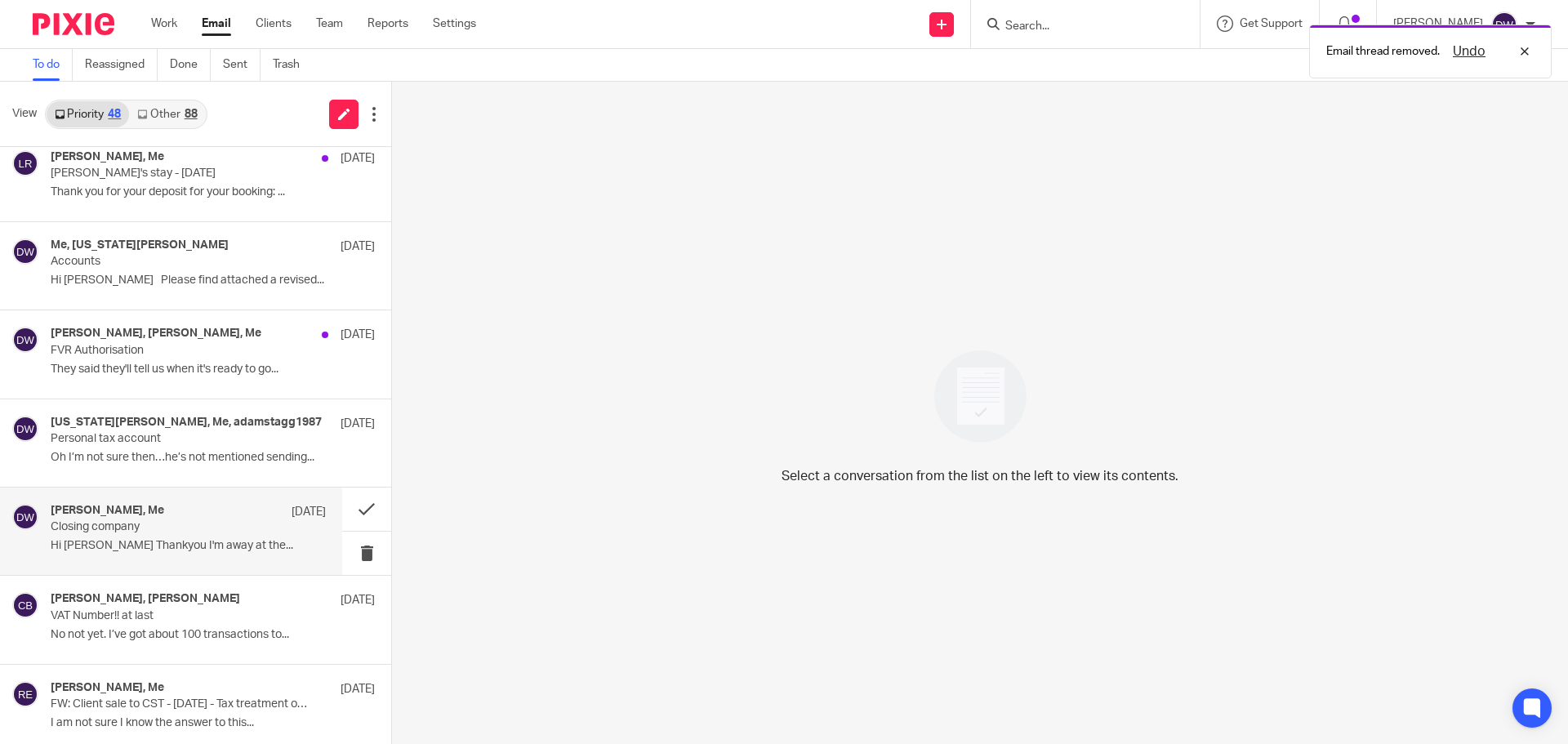
click at [234, 536] on div "Daniel Amos, Me 9 Jul Closing company Hi Dominic Thankyou I'm away at the..." at bounding box center [187, 531] width 275 height 55
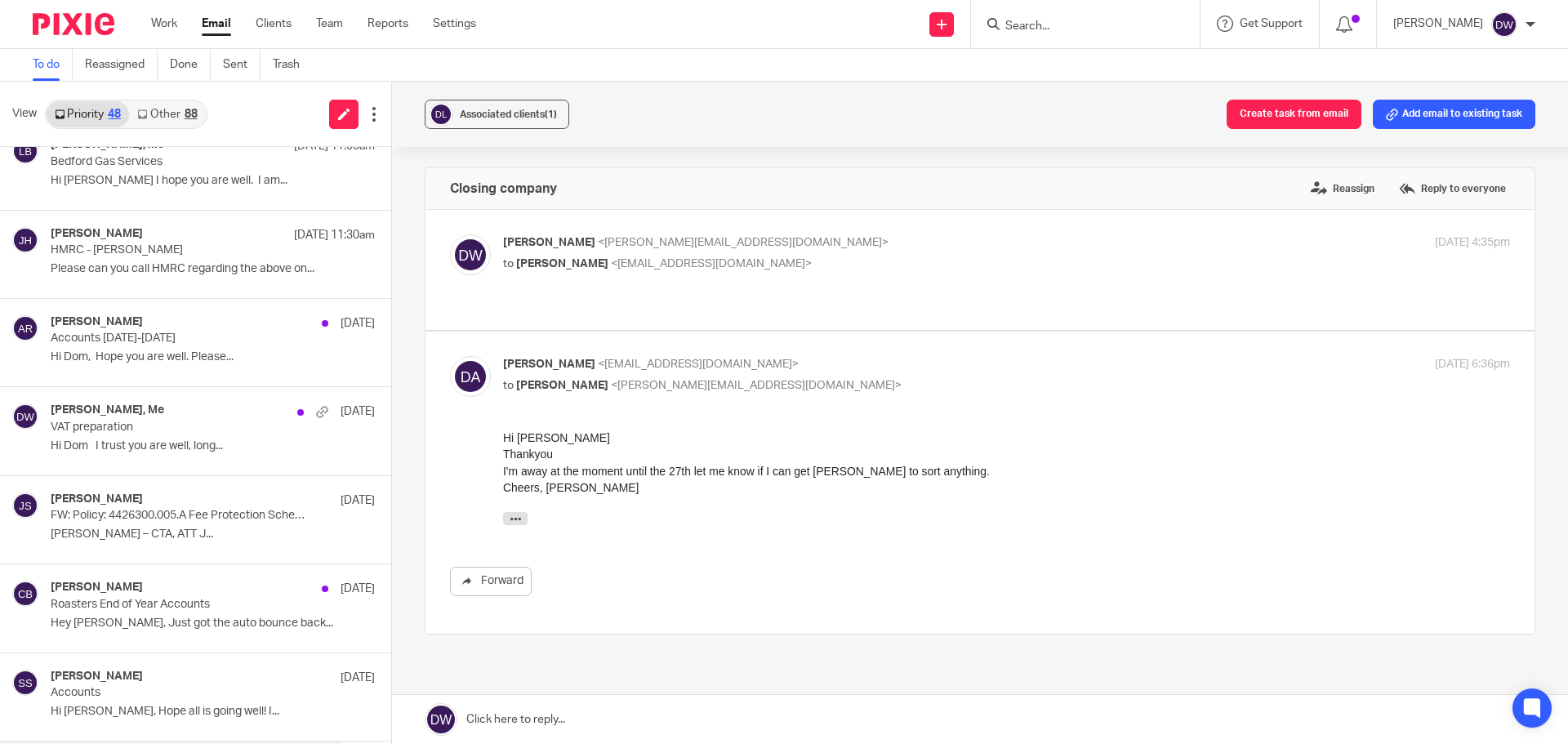
scroll to position [0, 0]
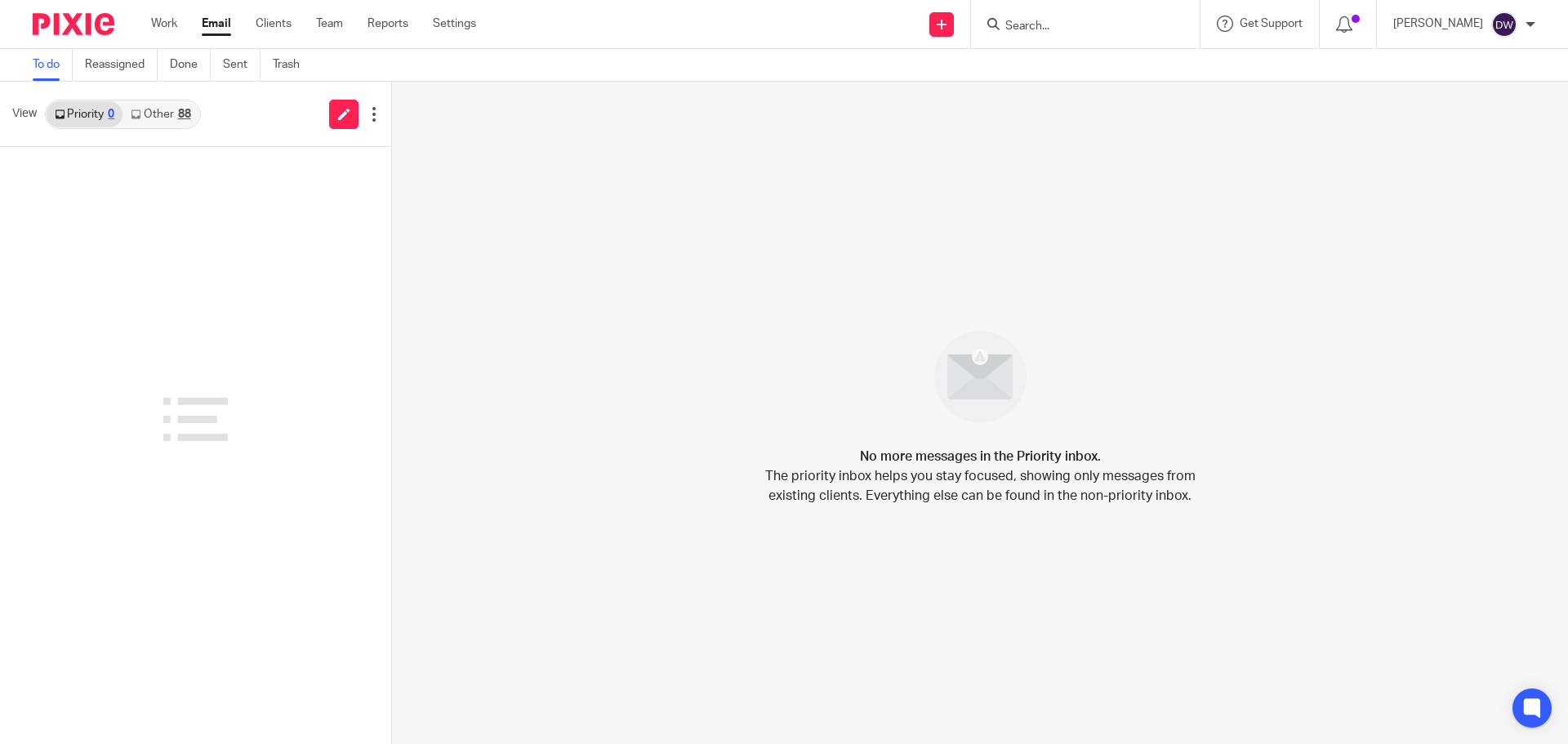
click at [160, 117] on link "Other 88" at bounding box center [160, 114] width 76 height 26
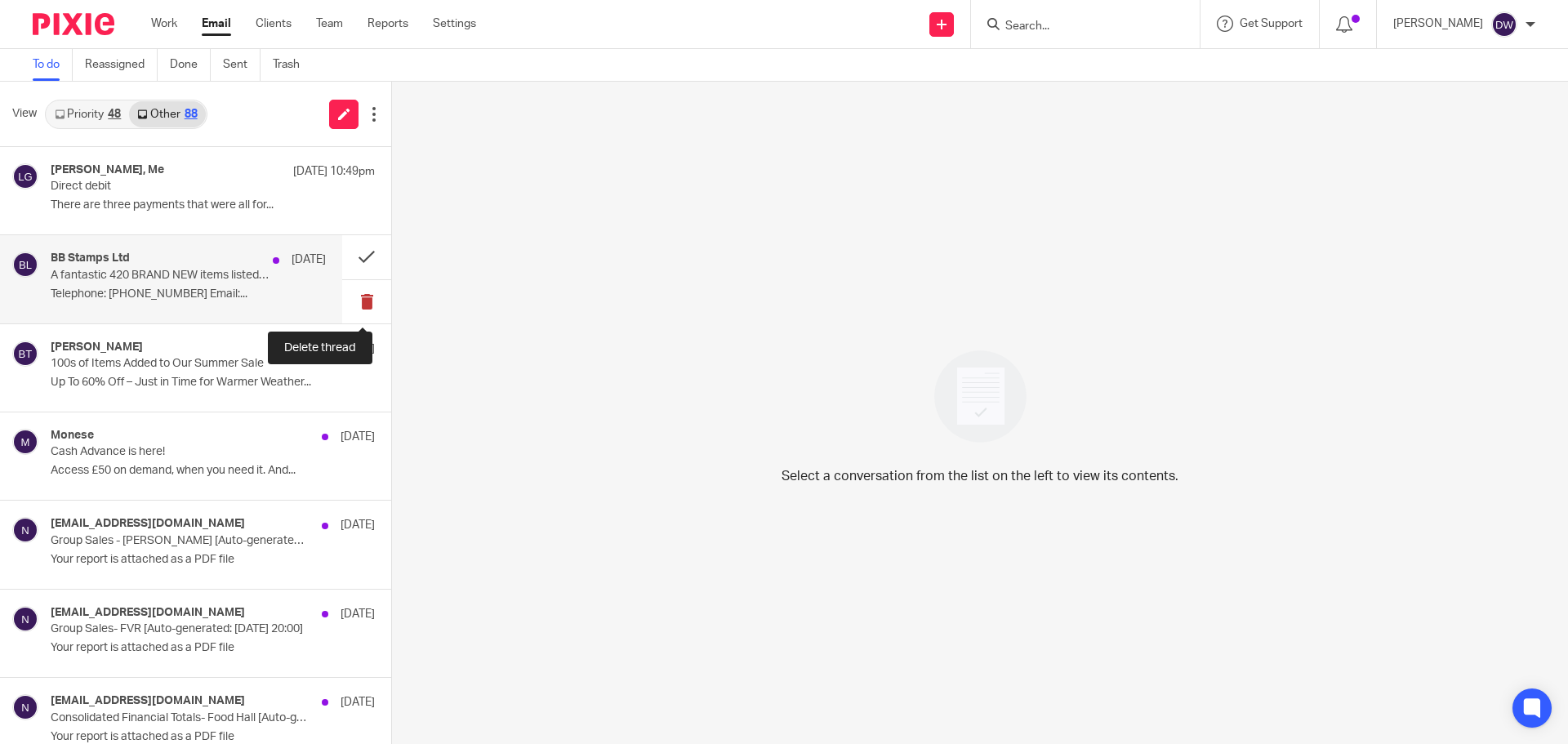
click at [349, 304] on button at bounding box center [367, 301] width 49 height 43
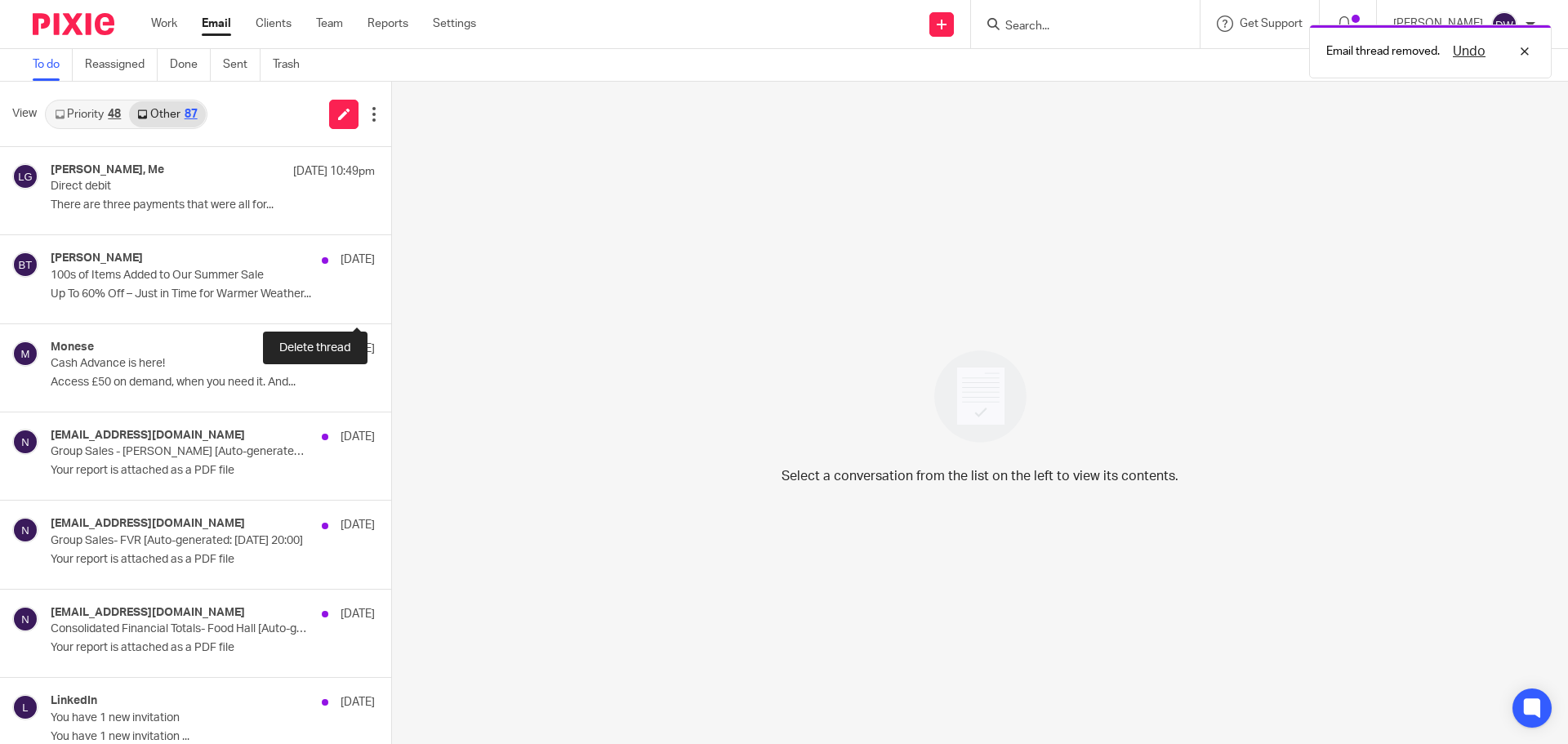
click at [391, 304] on button at bounding box center [397, 301] width 13 height 43
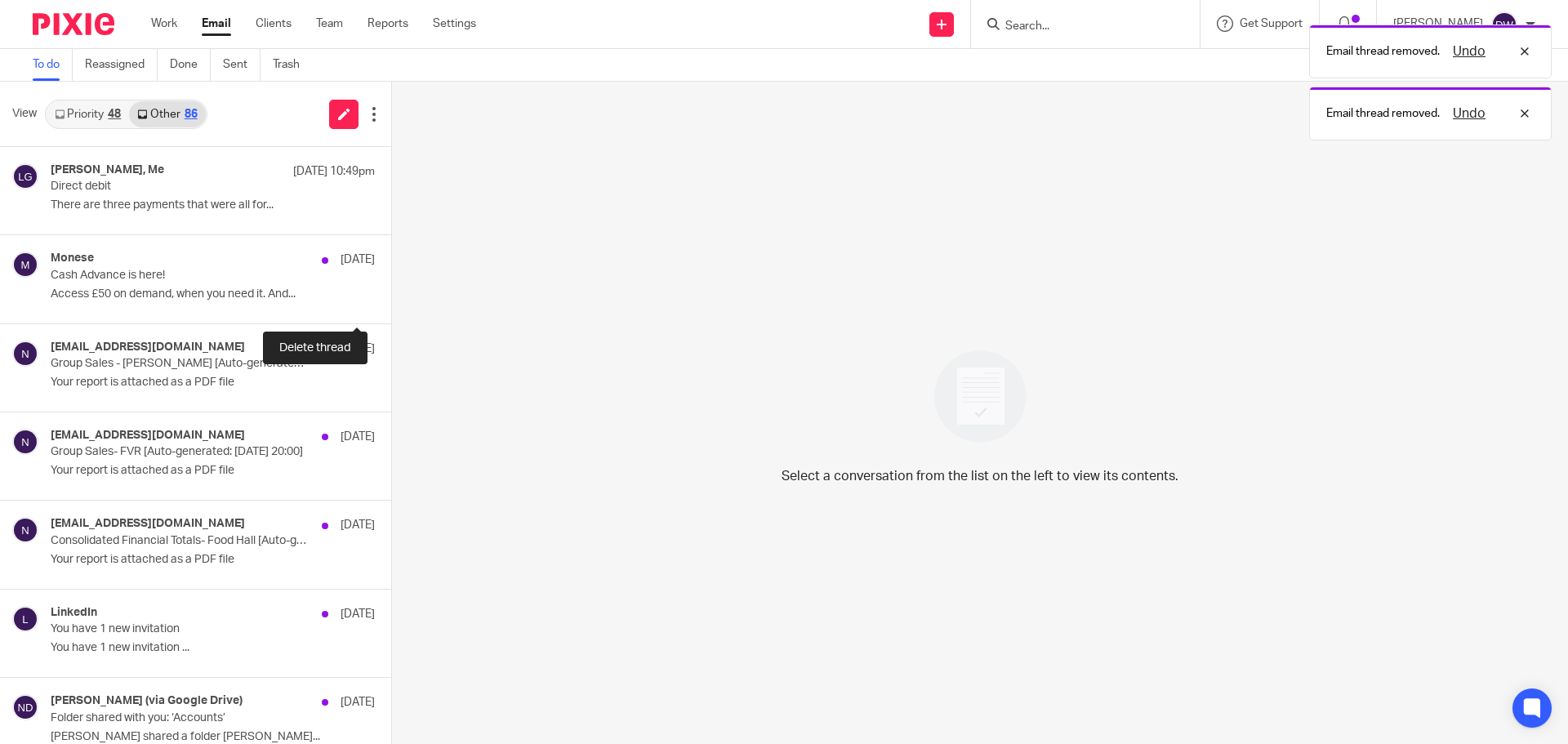
click at [391, 304] on button at bounding box center [397, 301] width 13 height 43
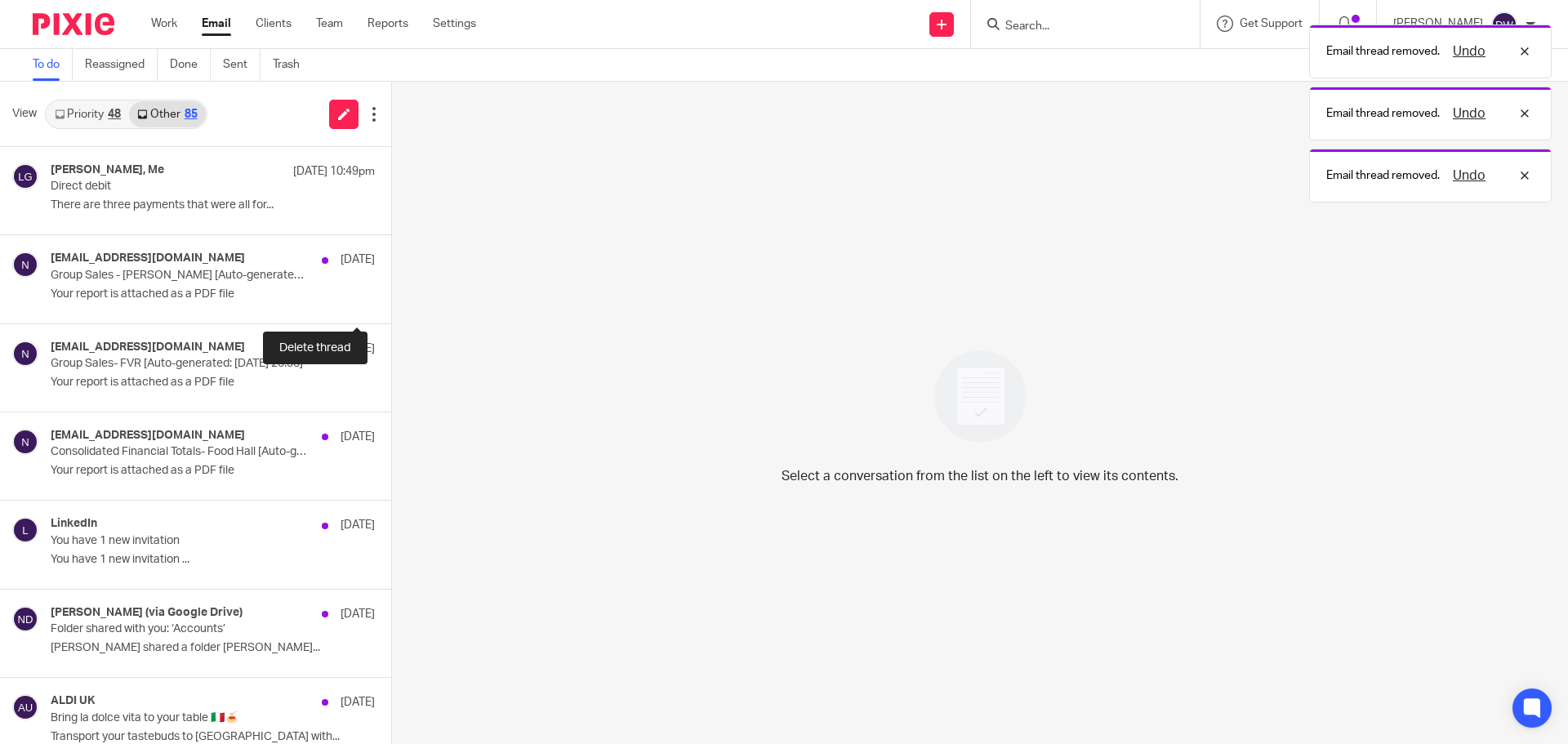
click at [349, 304] on div "no-reply@samtouchoffice.com 7 Aug Group Sales - Wilson's [Auto-generated: 07/08…" at bounding box center [195, 279] width 391 height 88
click at [391, 304] on button at bounding box center [397, 301] width 13 height 43
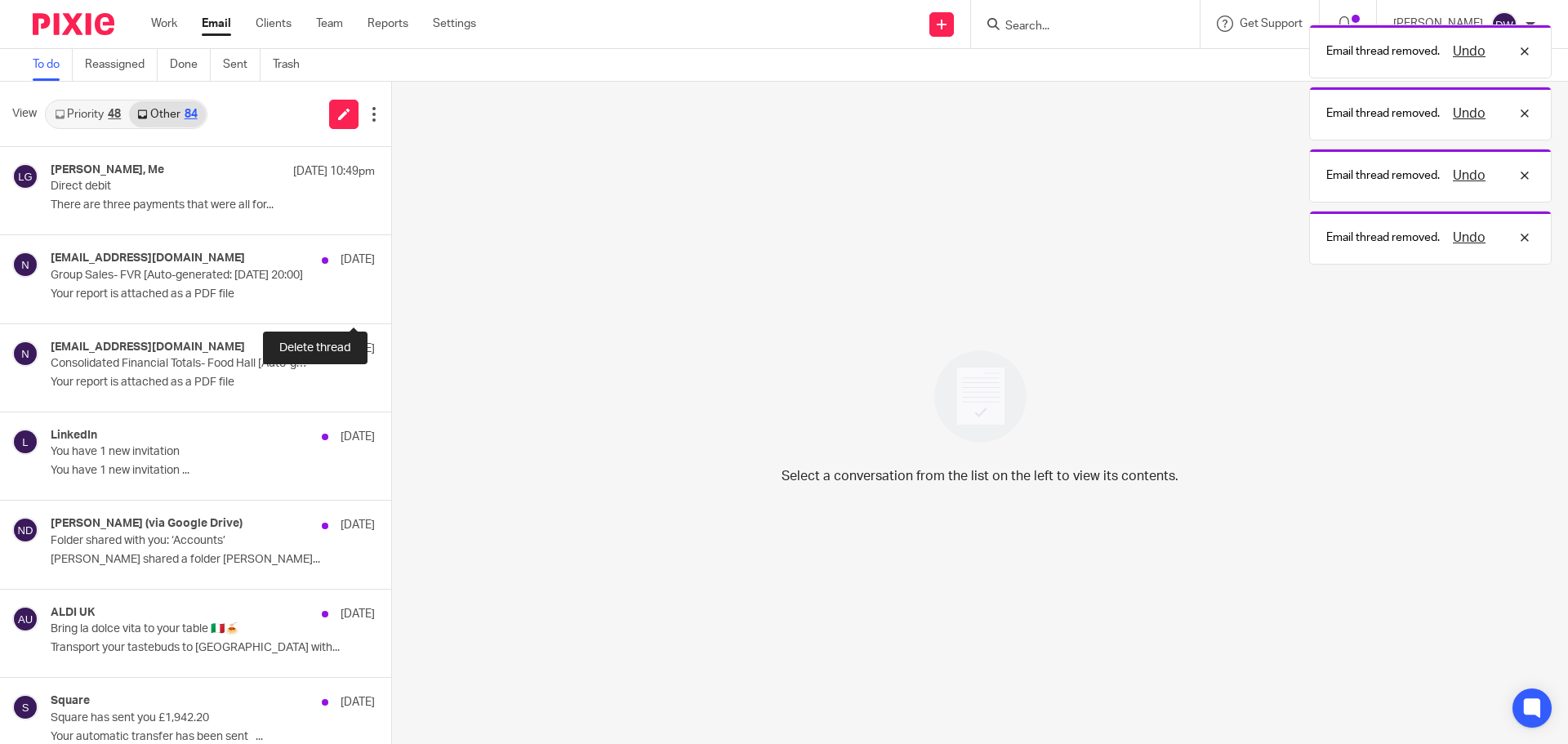
click at [391, 304] on button at bounding box center [397, 301] width 13 height 43
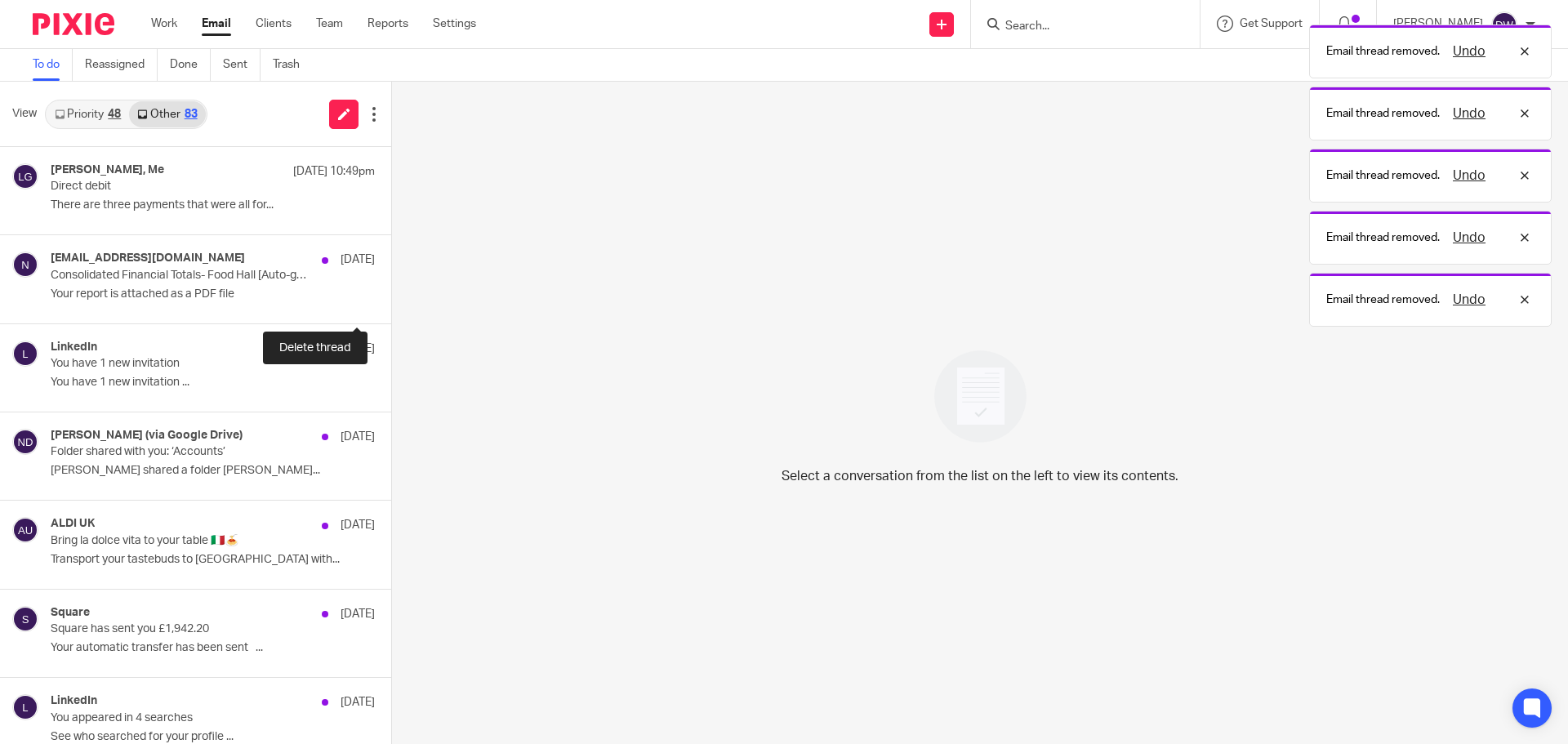
click at [391, 304] on button at bounding box center [397, 301] width 13 height 43
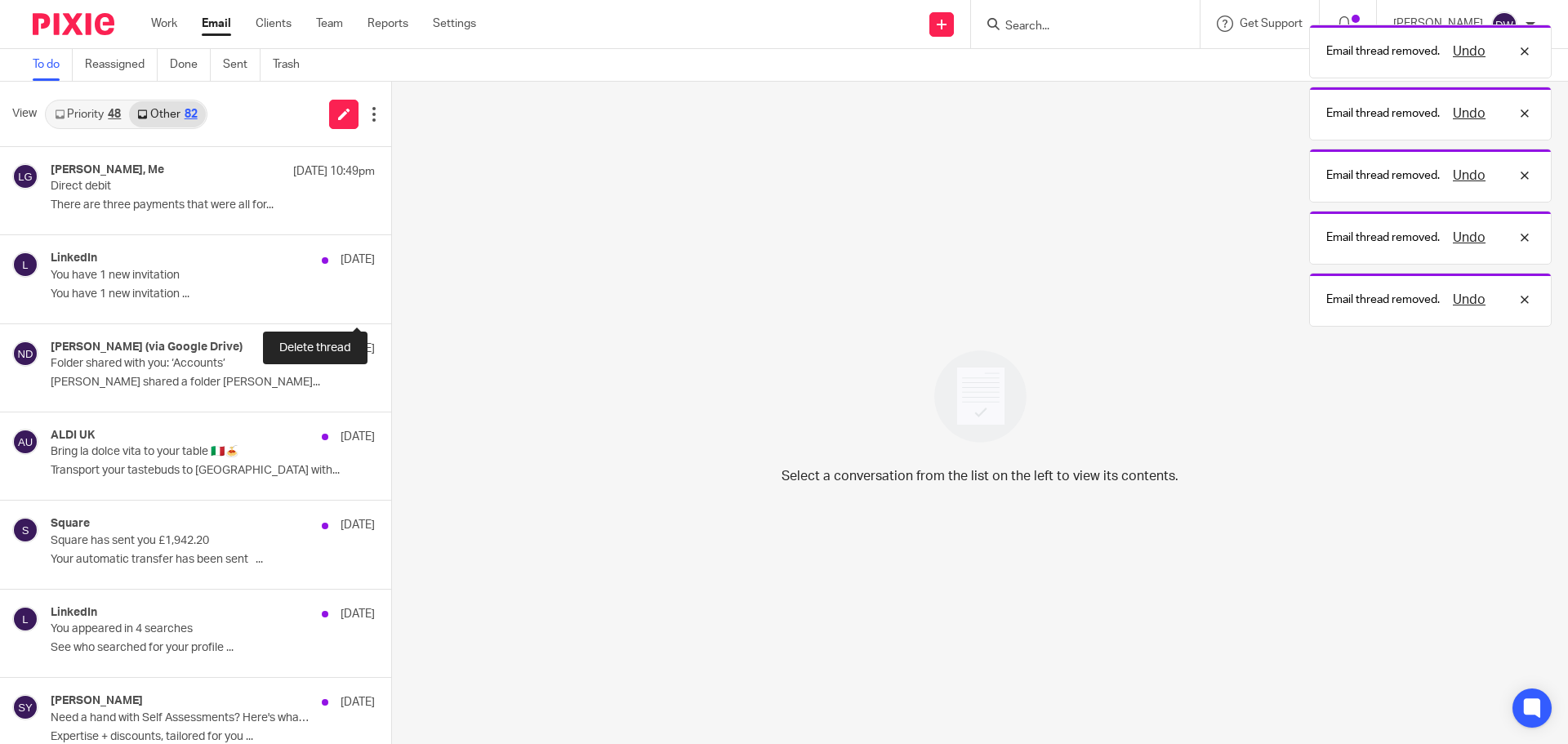
click at [391, 304] on button at bounding box center [397, 301] width 13 height 43
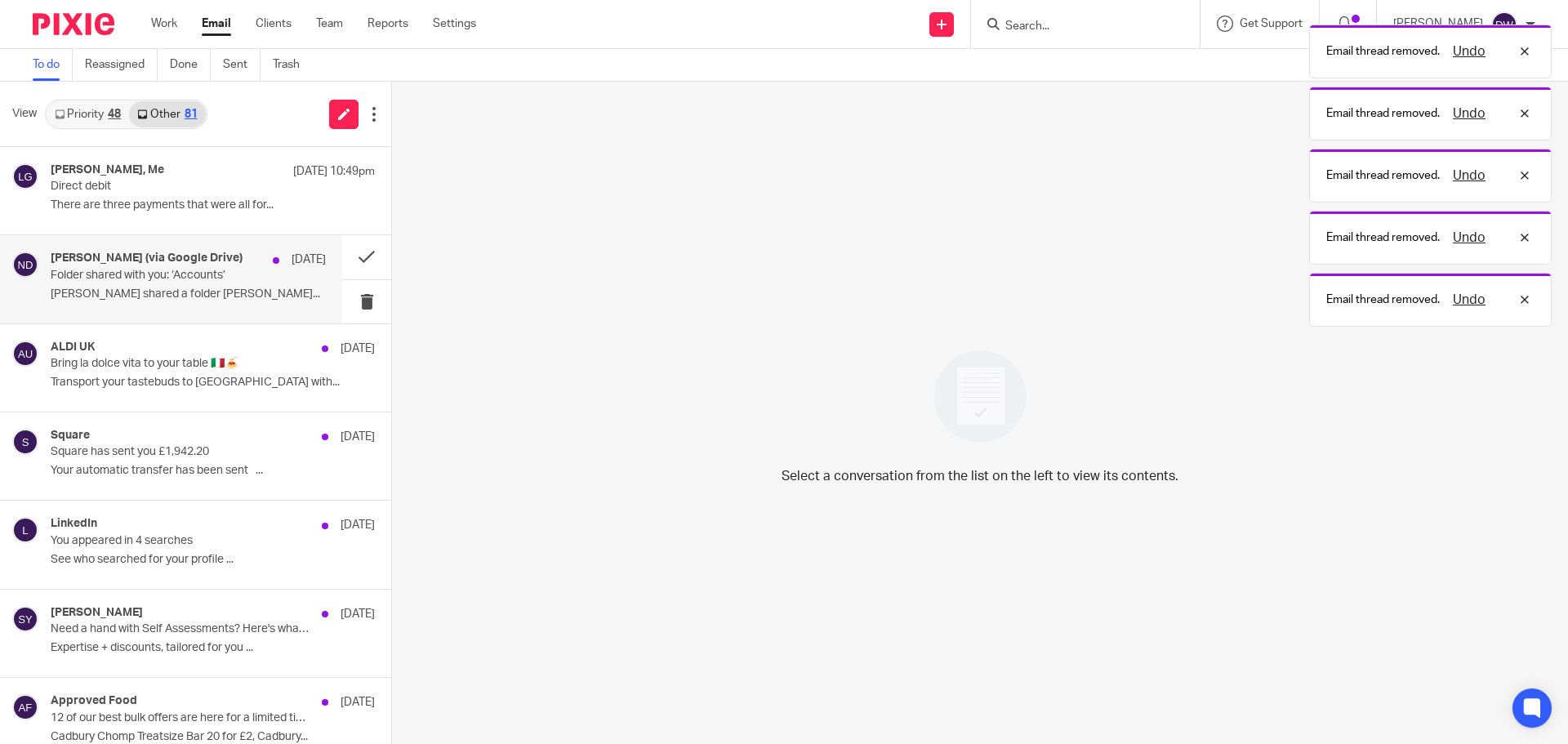
click at [181, 289] on p "Nicola Bedford shared a folder Nicola..." at bounding box center [187, 294] width 275 height 13
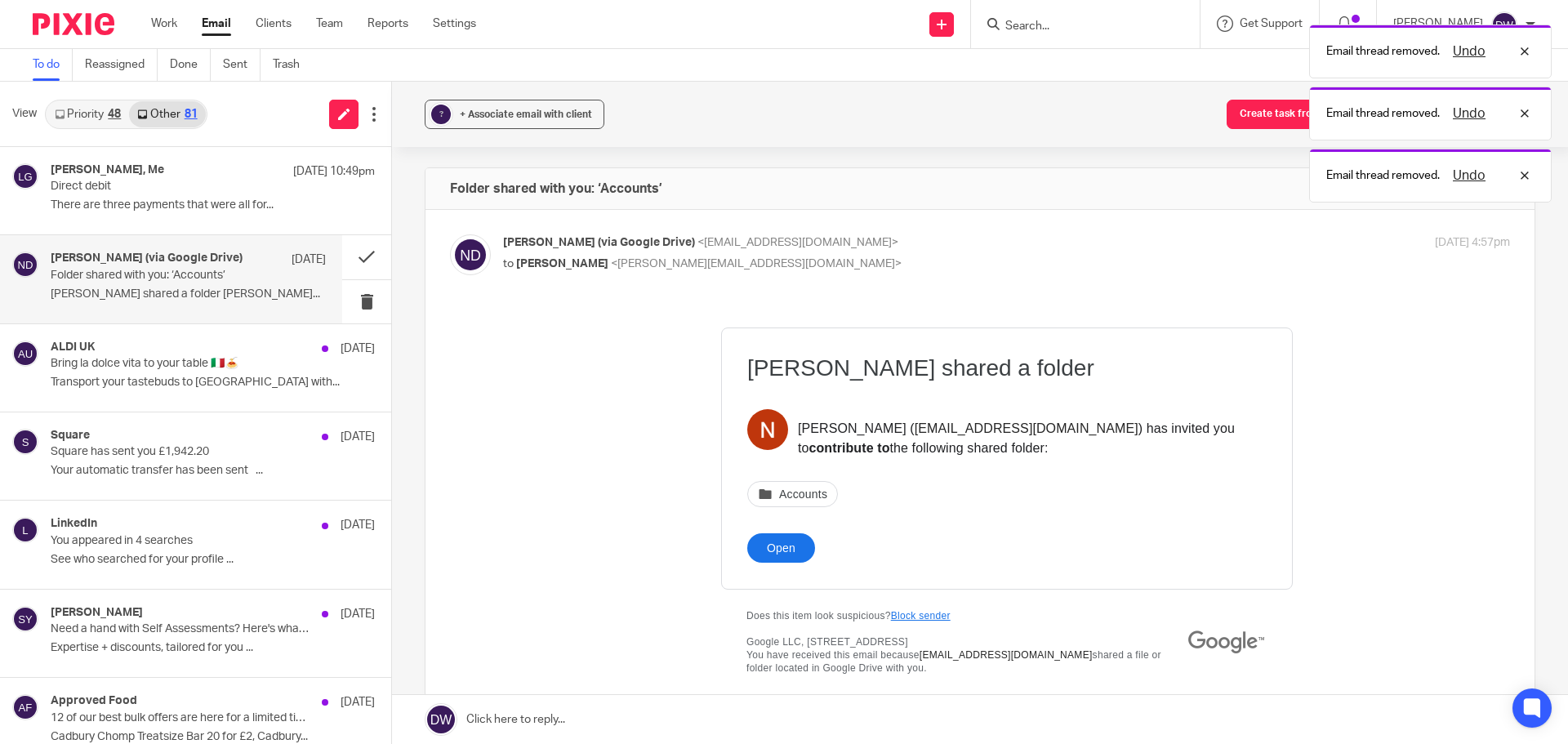
click at [759, 566] on td "Nicola Bedford shared a folder Nicola Bedford ( mrsb38g@gmail.com ) has invited…" at bounding box center [1007, 458] width 570 height 261
click at [763, 555] on link "Open" at bounding box center [782, 548] width 68 height 30
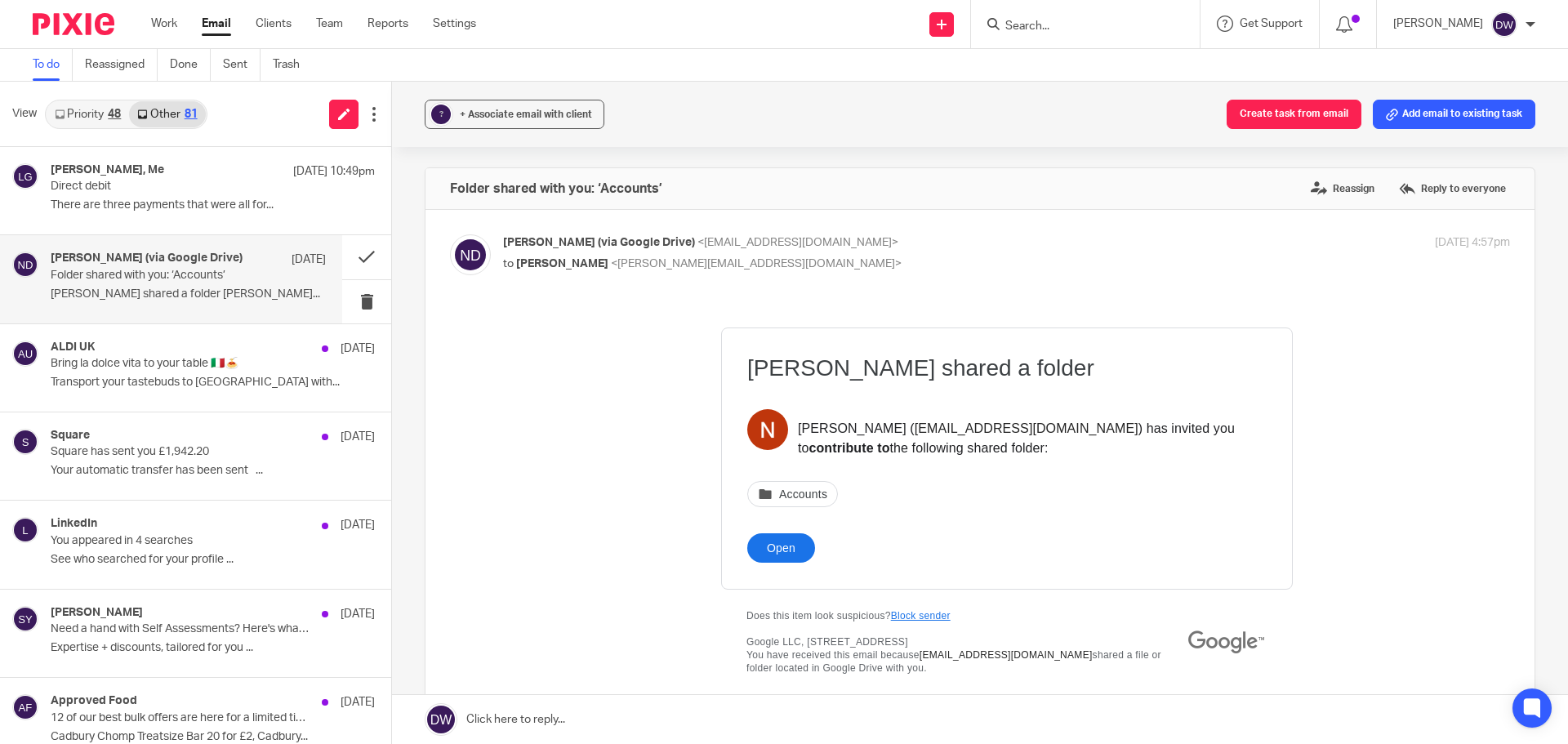
click at [766, 562] on link "Open" at bounding box center [782, 548] width 68 height 30
click at [537, 720] on link at bounding box center [980, 719] width 1176 height 49
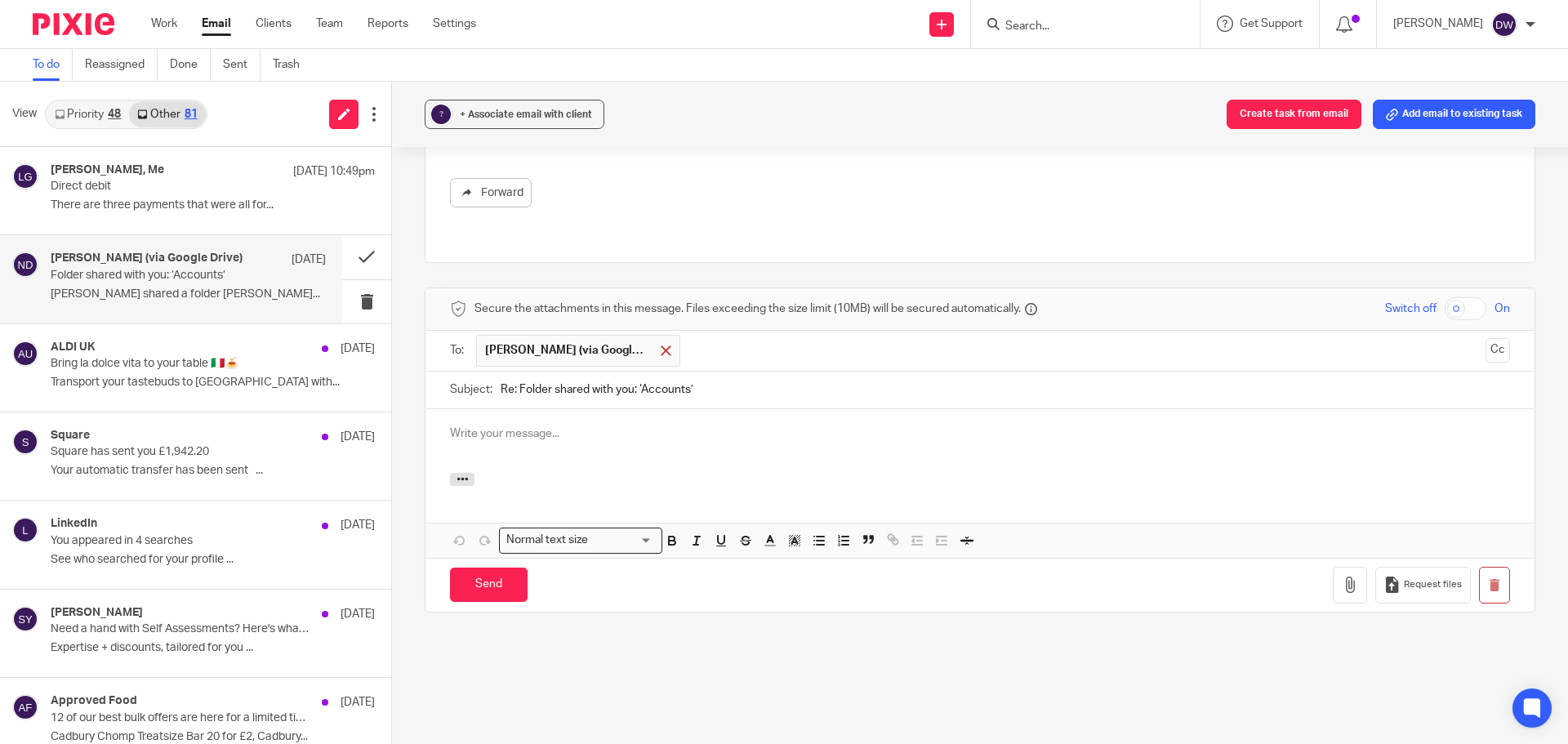
click at [662, 345] on span at bounding box center [666, 350] width 11 height 11
click at [640, 340] on input "text" at bounding box center [980, 349] width 999 height 19
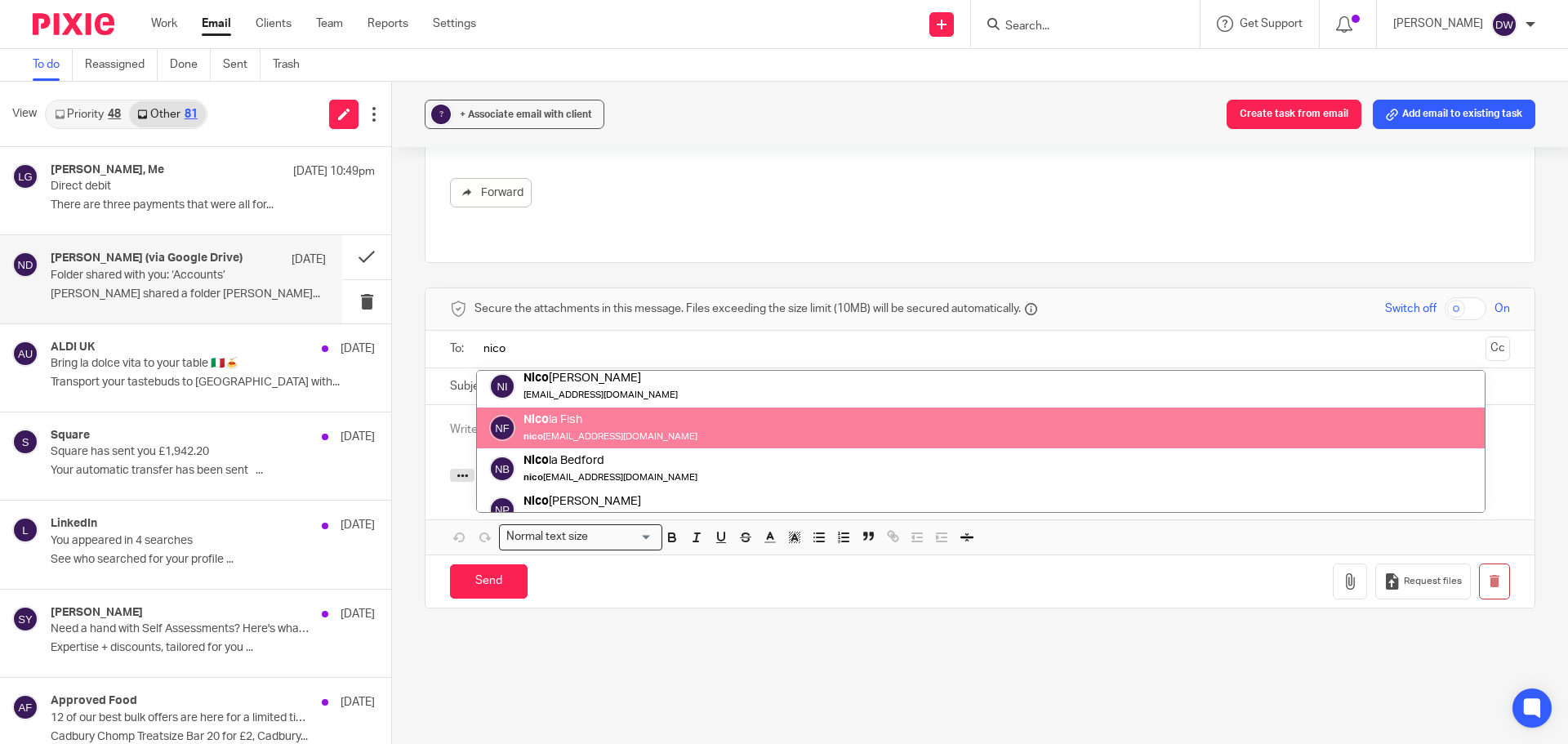
scroll to position [82, 0]
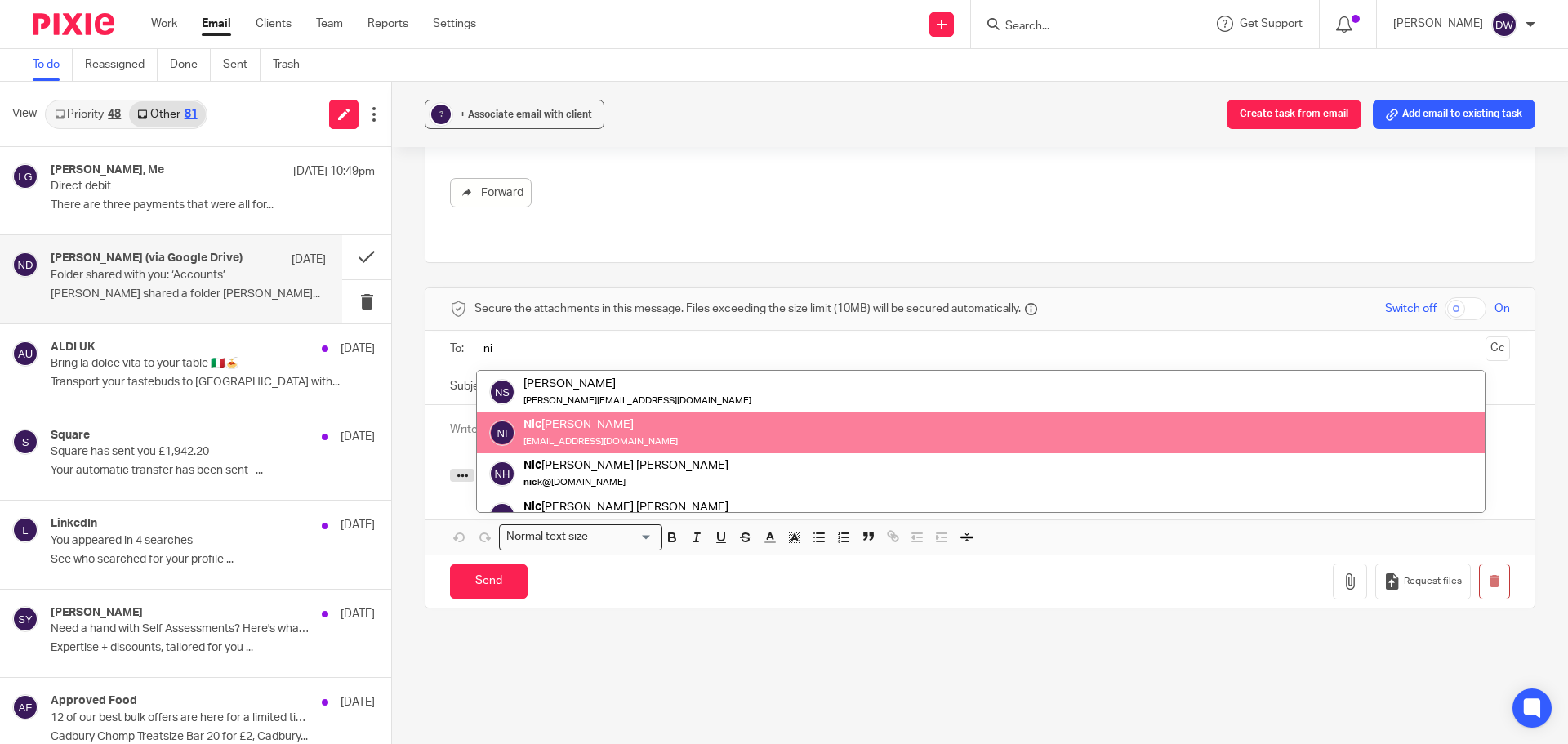
type input "n"
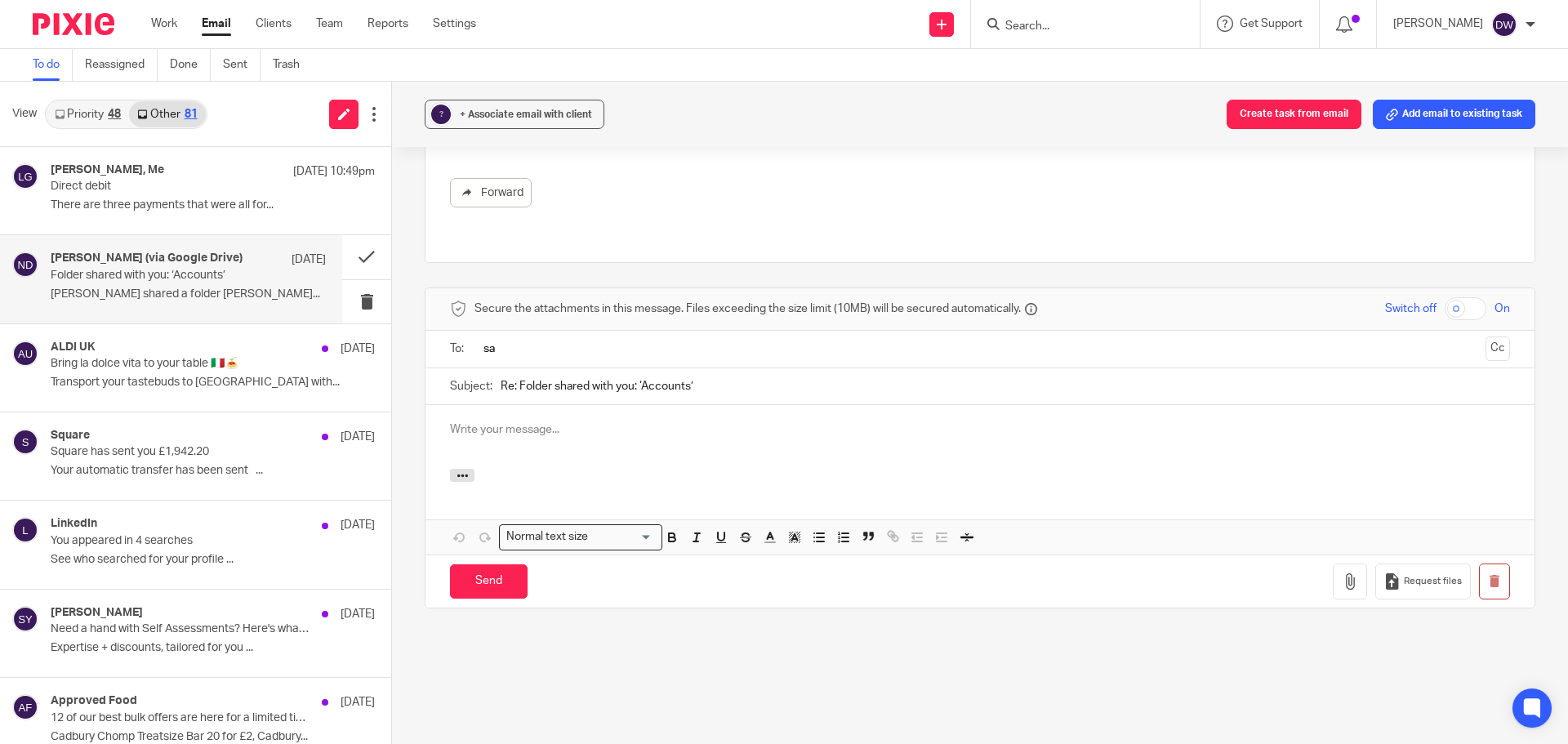
scroll to position [0, 0]
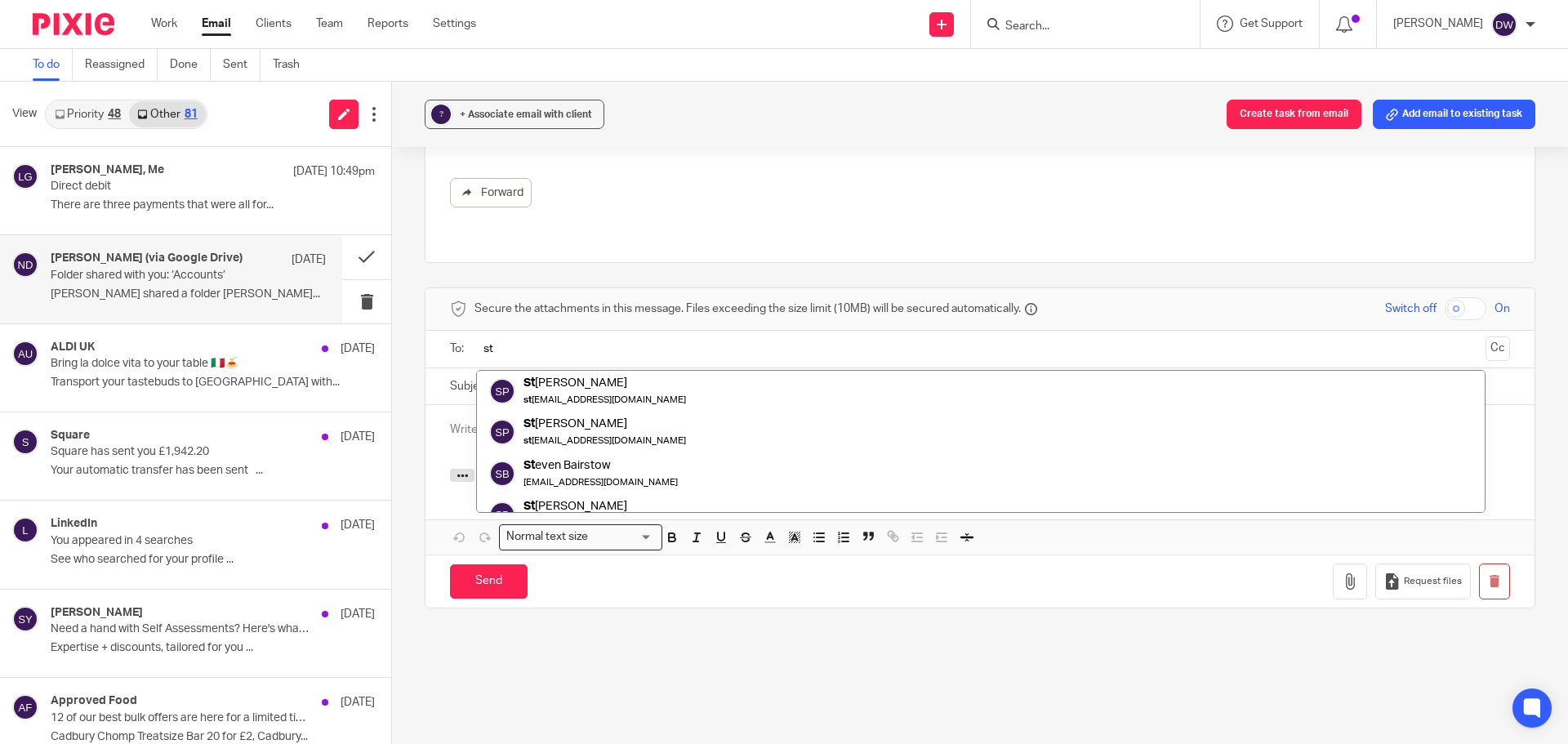
type input "s"
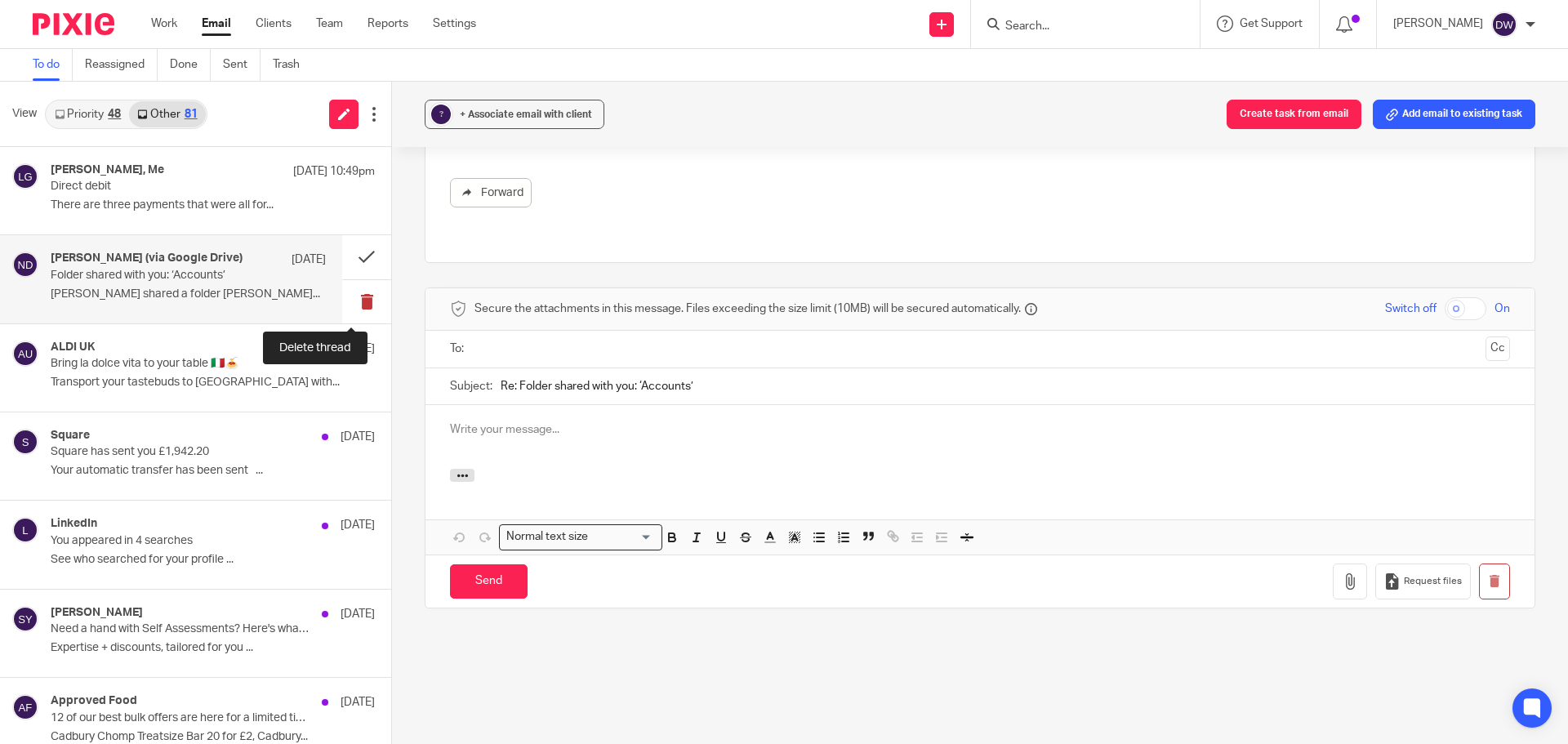
click at [356, 298] on button at bounding box center [367, 301] width 49 height 43
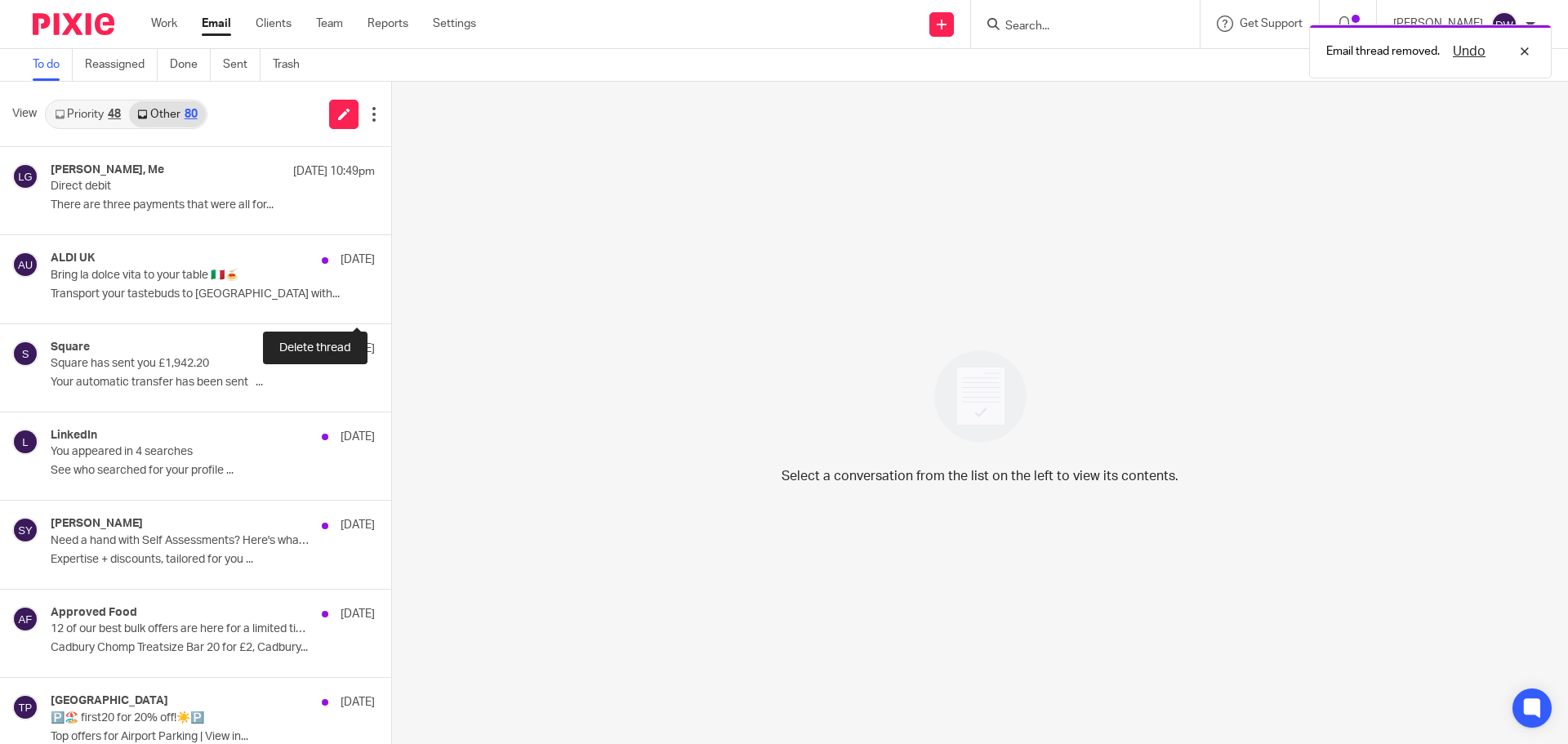
click at [391, 298] on button at bounding box center [397, 301] width 13 height 43
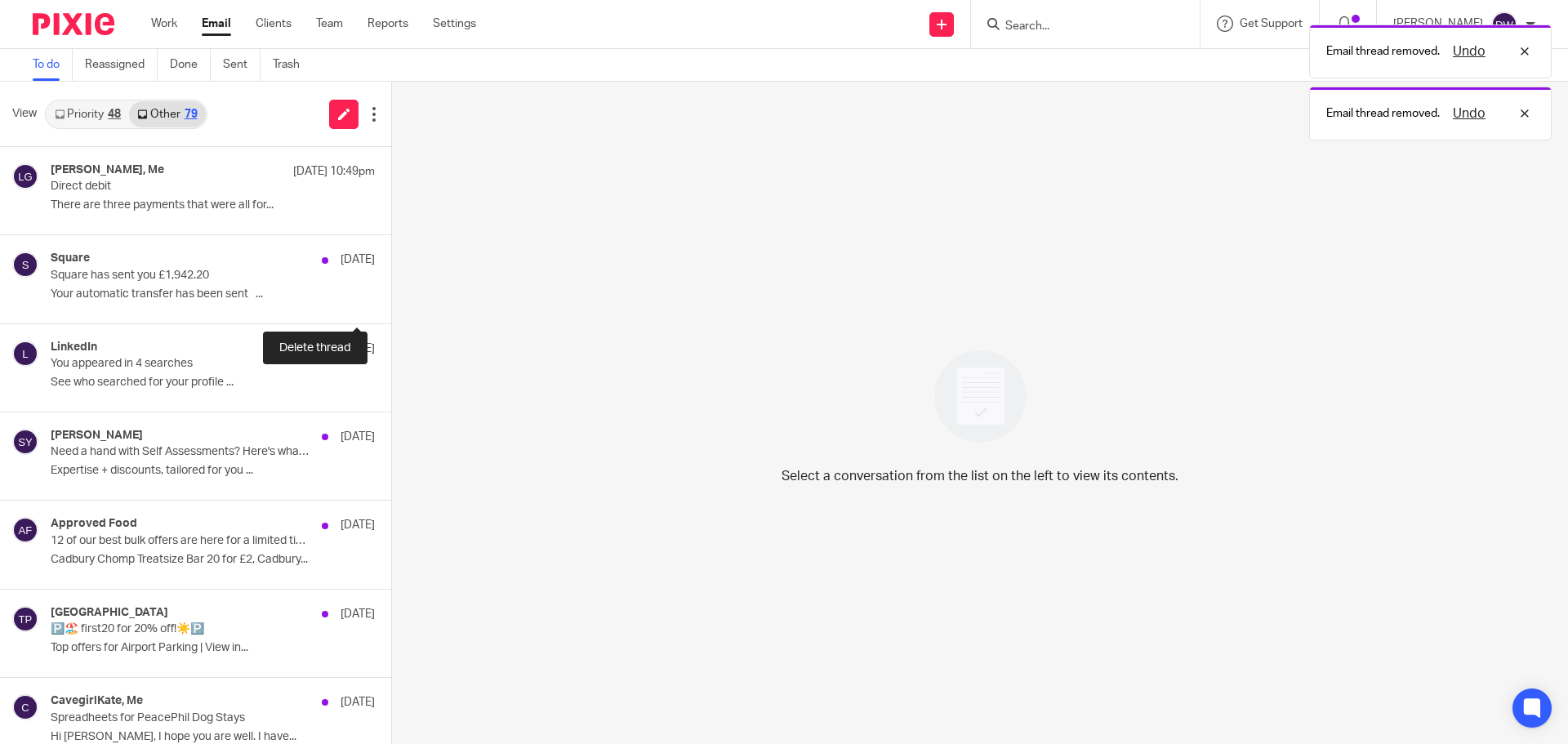
click at [391, 298] on button at bounding box center [397, 301] width 13 height 43
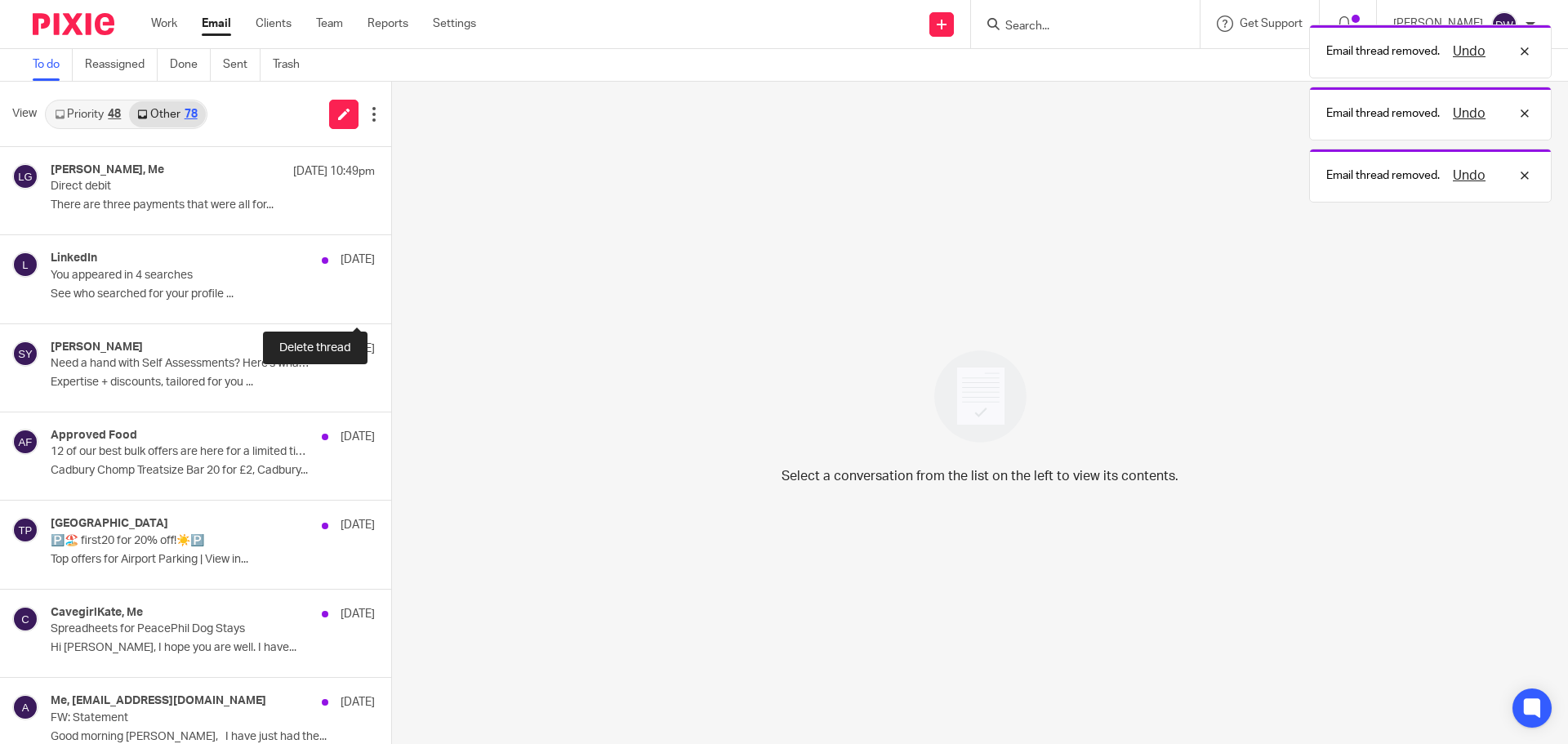
click at [391, 298] on button at bounding box center [397, 301] width 13 height 43
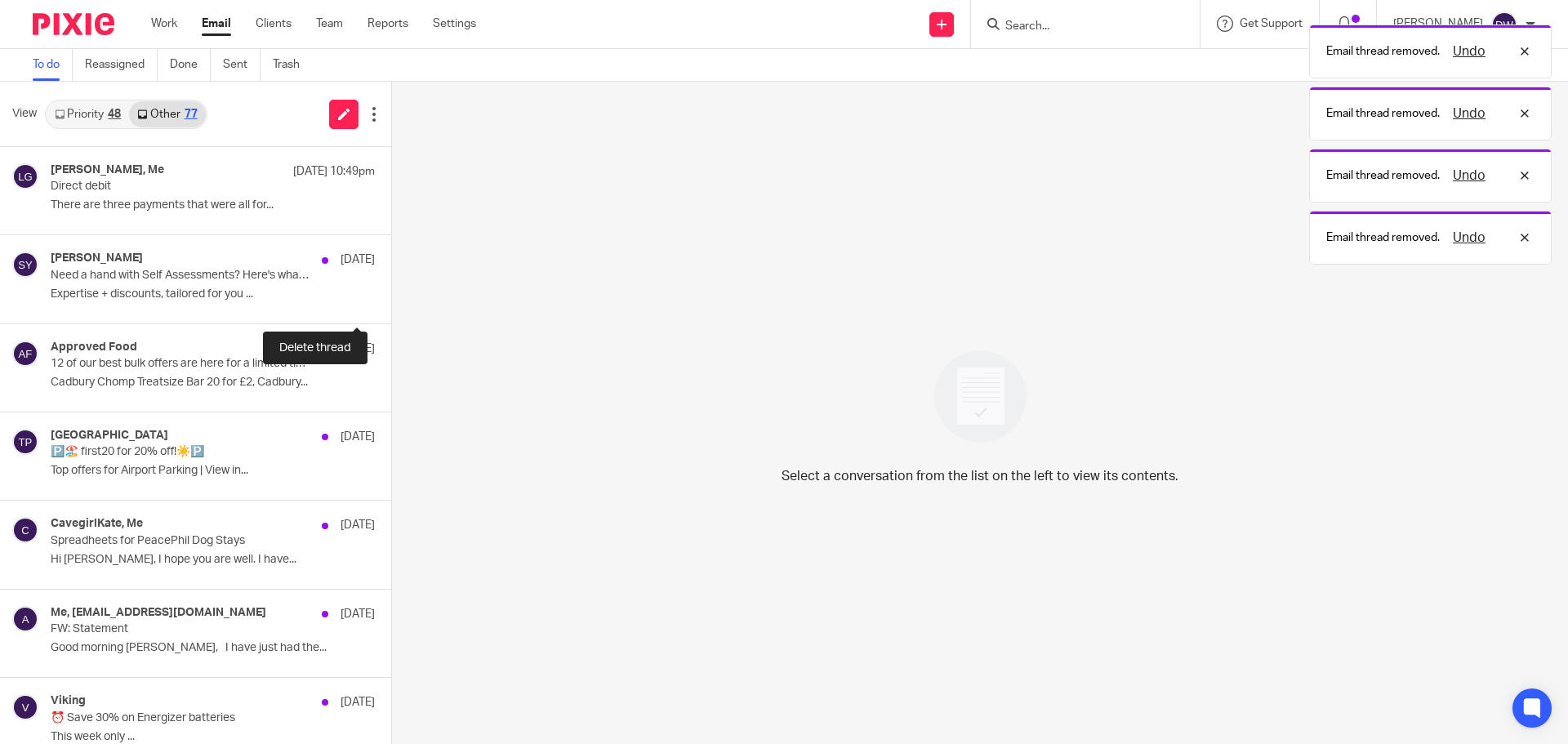
click at [391, 298] on button at bounding box center [397, 301] width 13 height 43
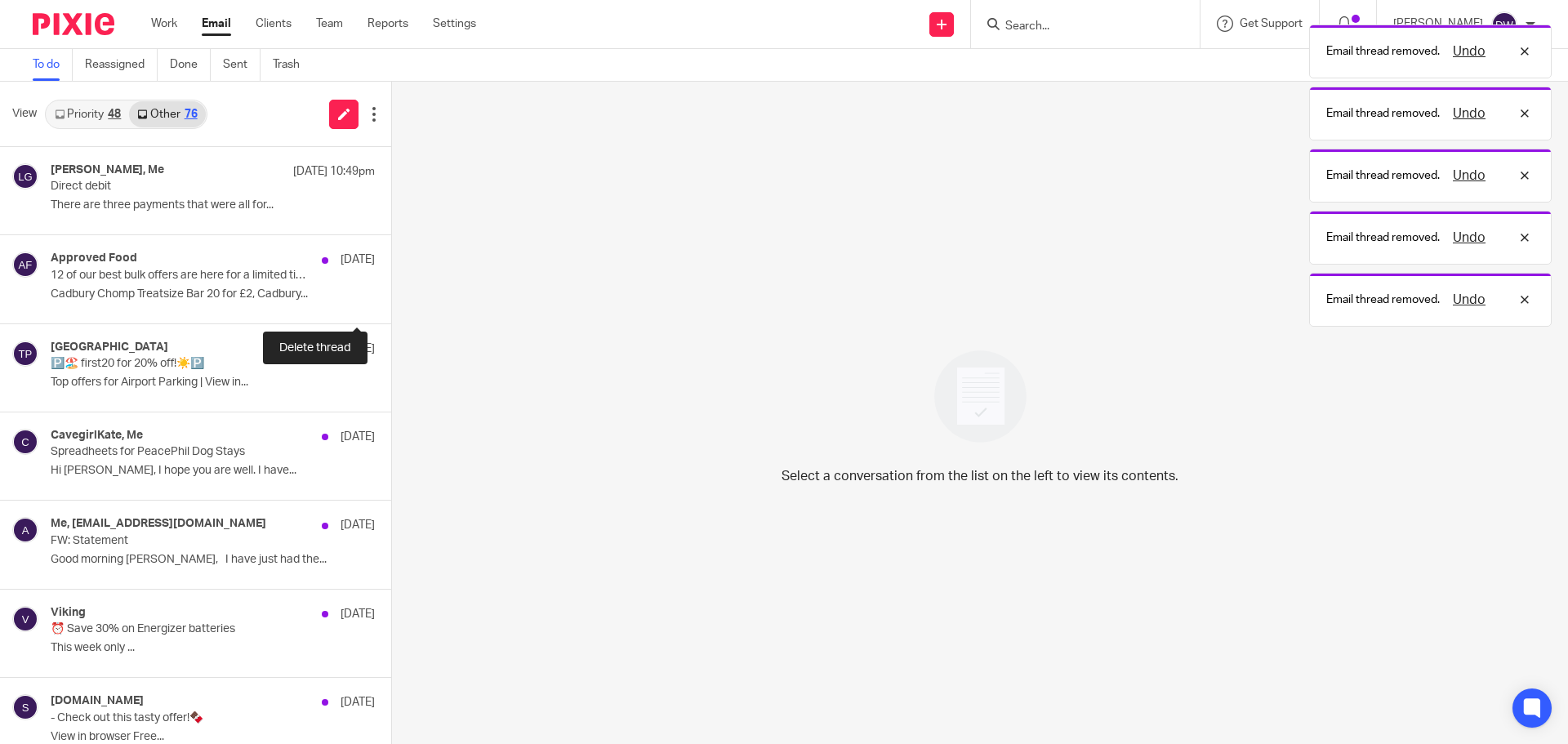
click at [391, 298] on button at bounding box center [397, 301] width 13 height 43
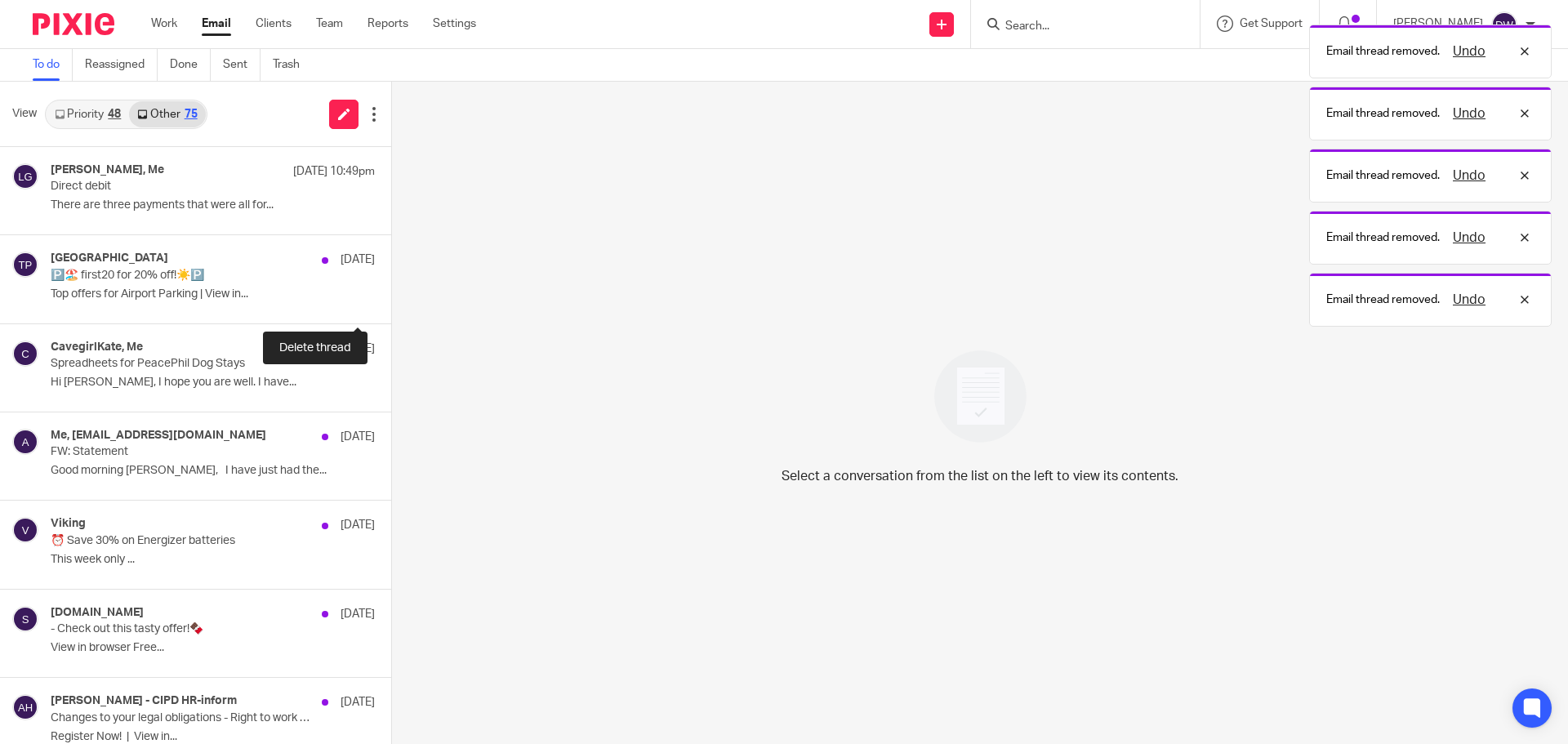
click at [391, 298] on button at bounding box center [397, 301] width 13 height 43
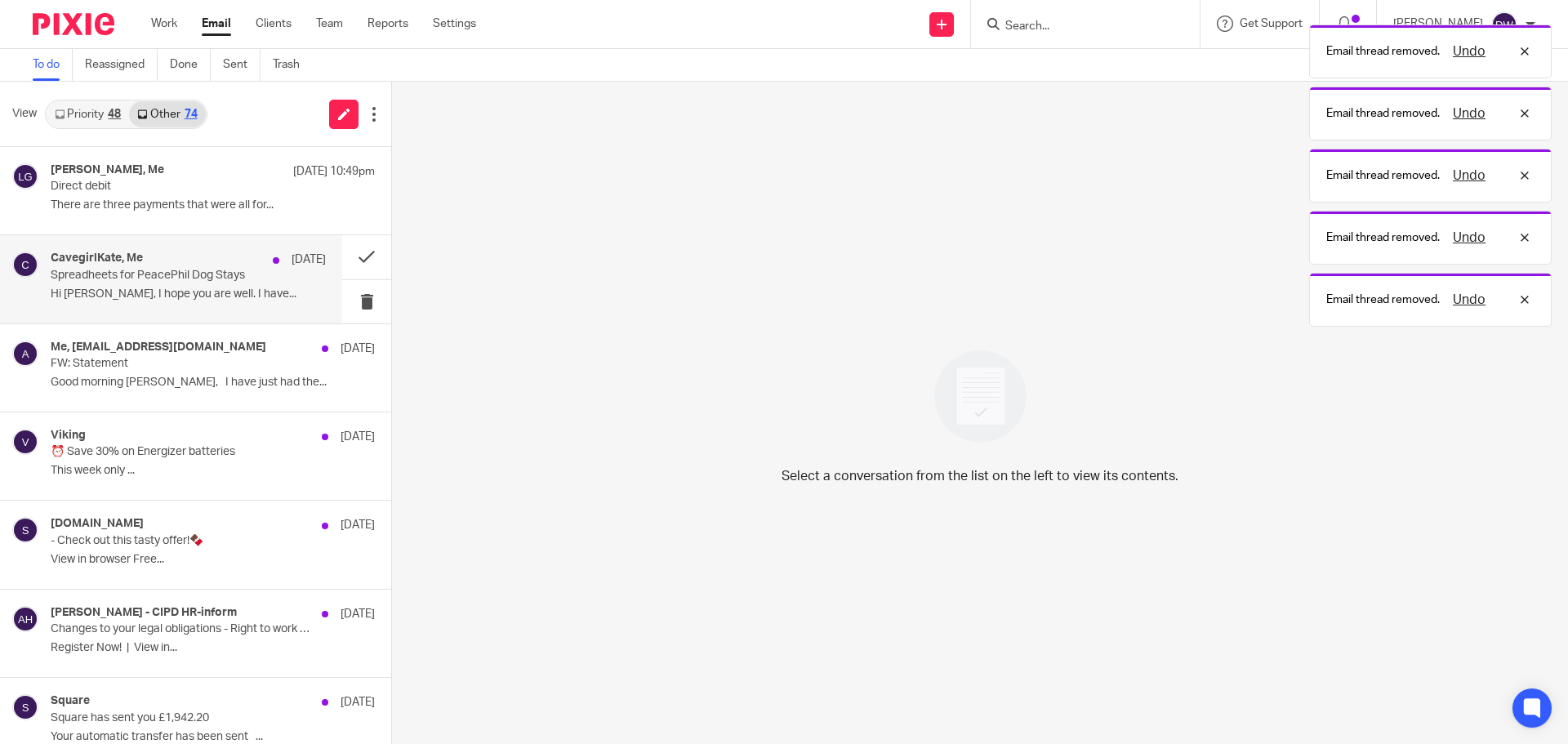
click at [143, 307] on div "CavegirlKate, Me 7 Aug Spreadheets for PeacePhil Dog Stays Hi Dominic, I hope y…" at bounding box center [171, 278] width 342 height 87
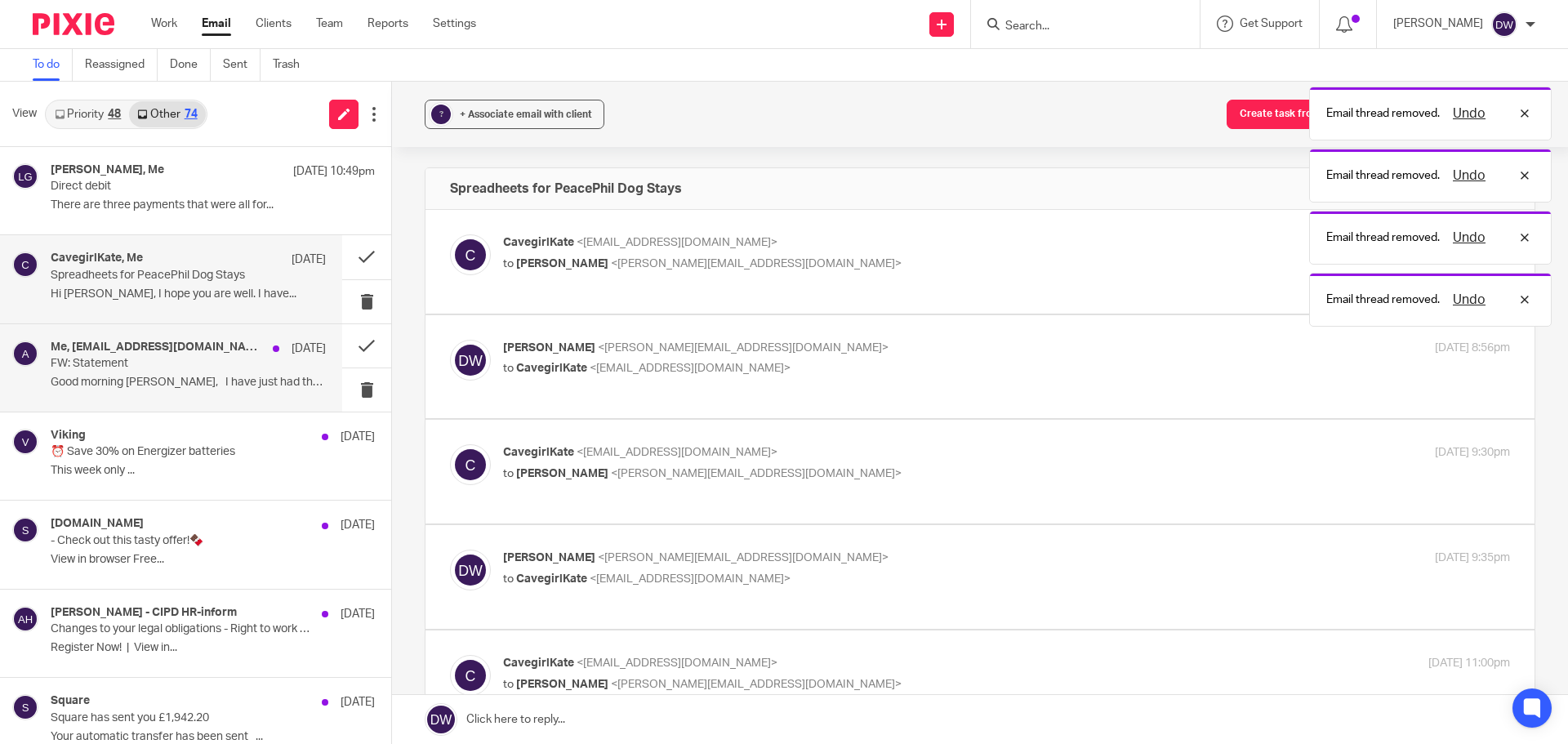
click at [143, 360] on p "FW: Statement" at bounding box center [160, 363] width 221 height 13
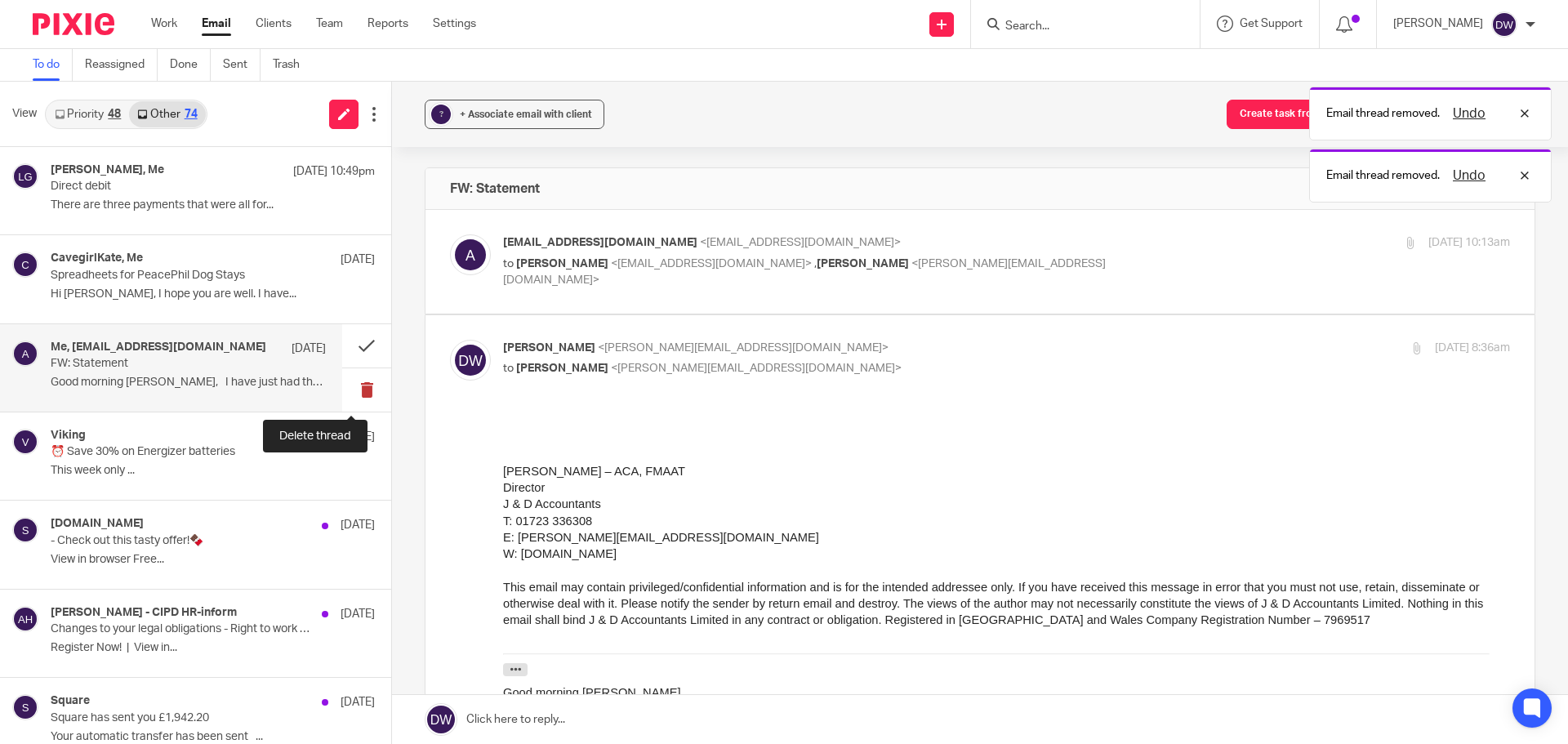
click at [350, 383] on button at bounding box center [367, 390] width 49 height 43
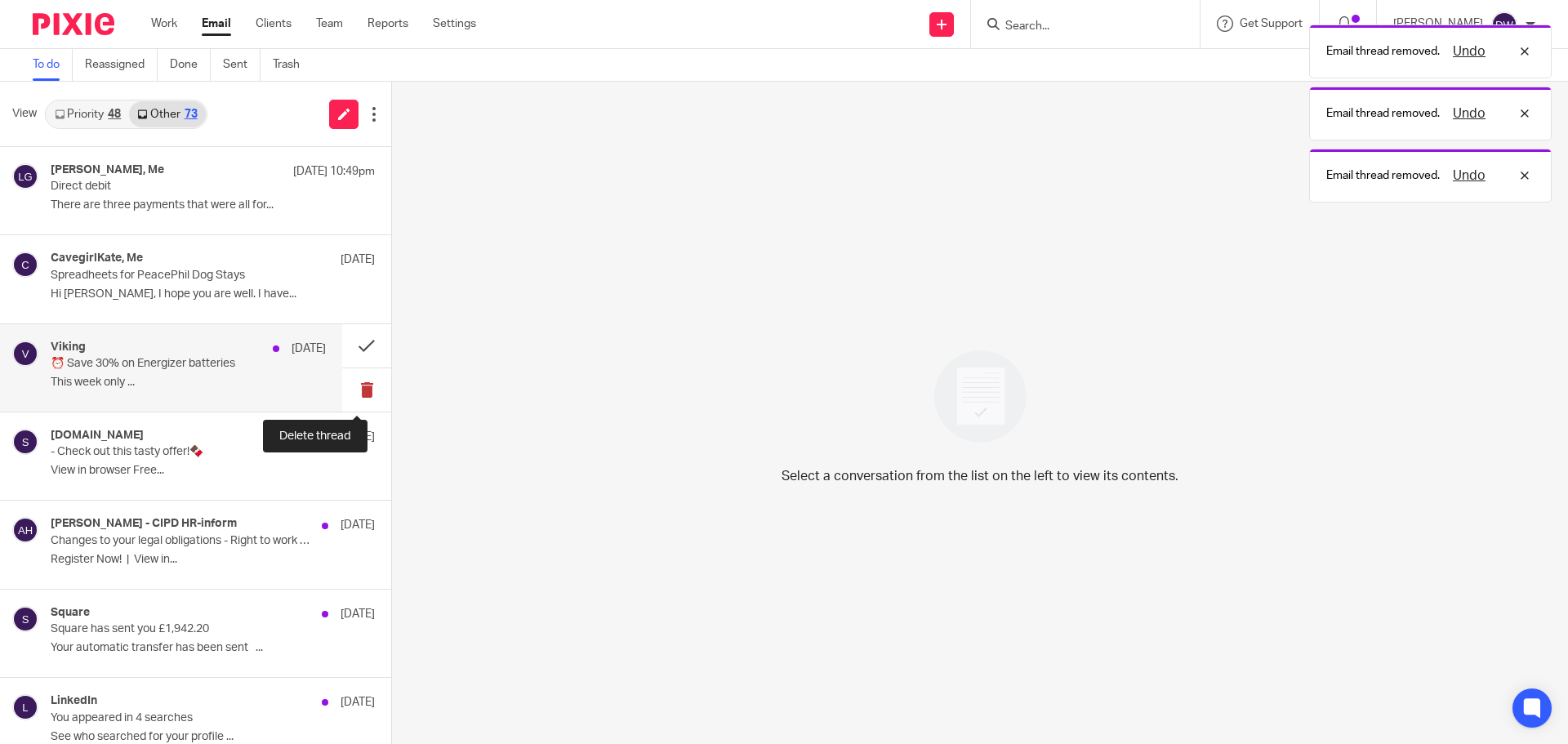
click at [350, 384] on button at bounding box center [367, 390] width 49 height 43
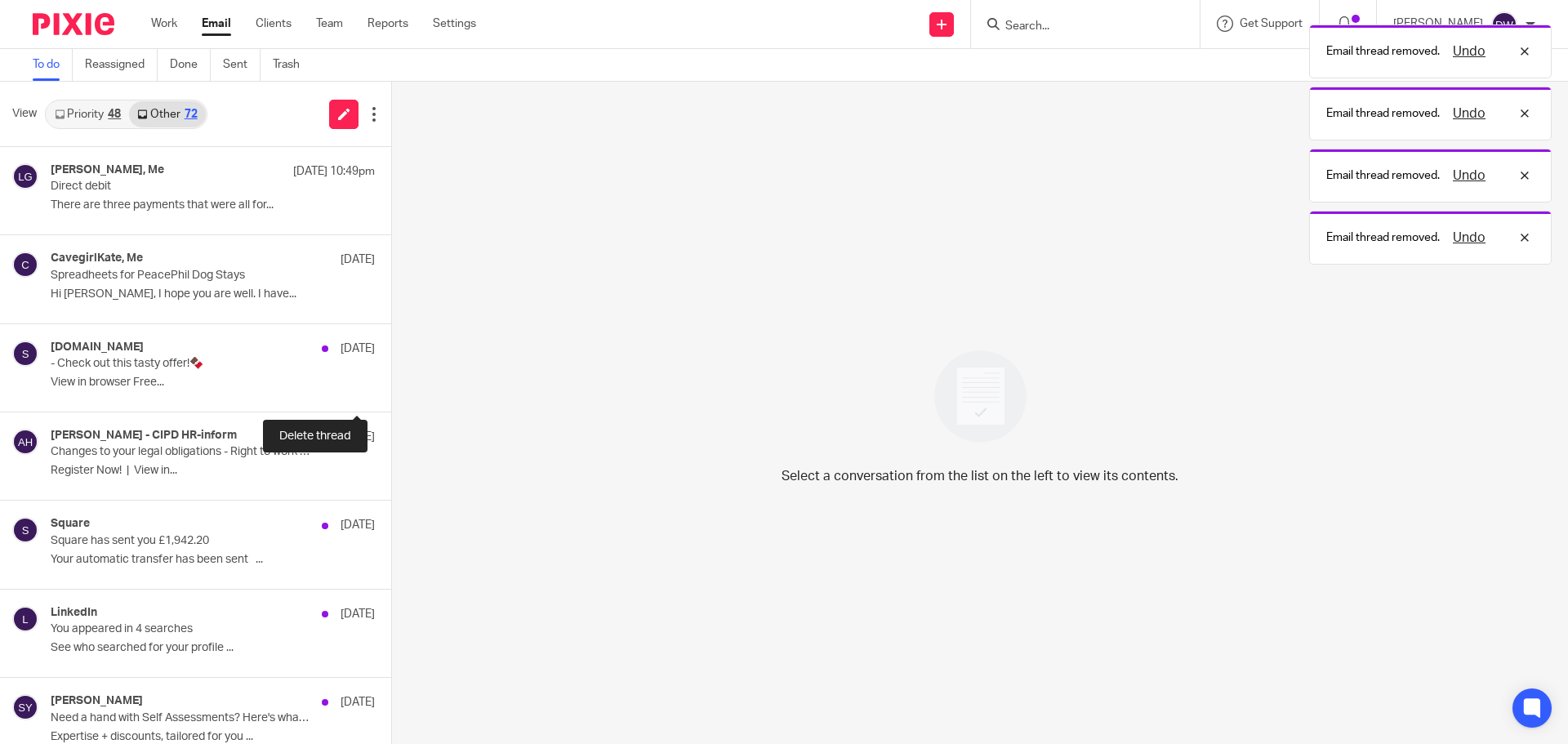
click at [391, 384] on button at bounding box center [397, 390] width 13 height 43
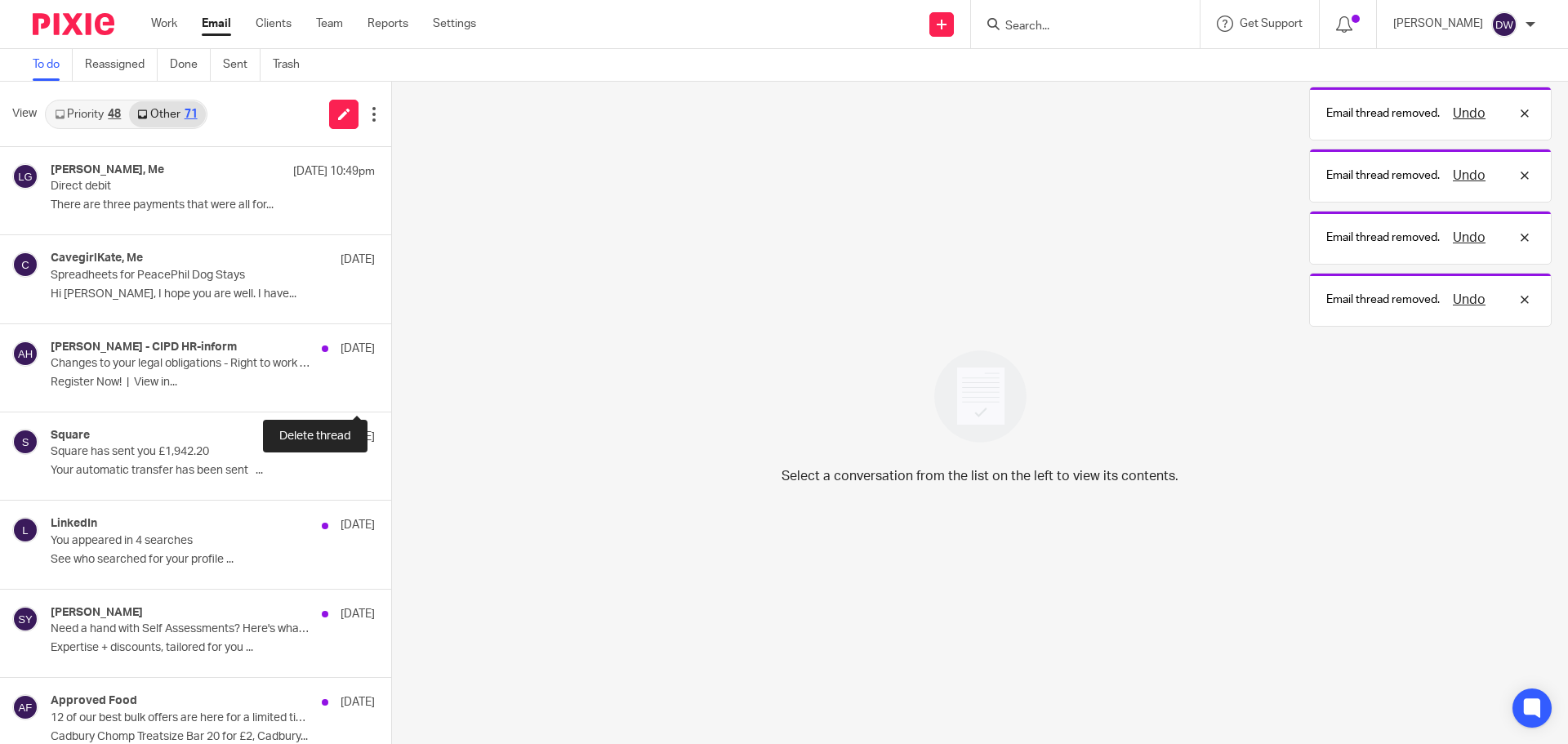
click at [391, 384] on button at bounding box center [397, 390] width 13 height 43
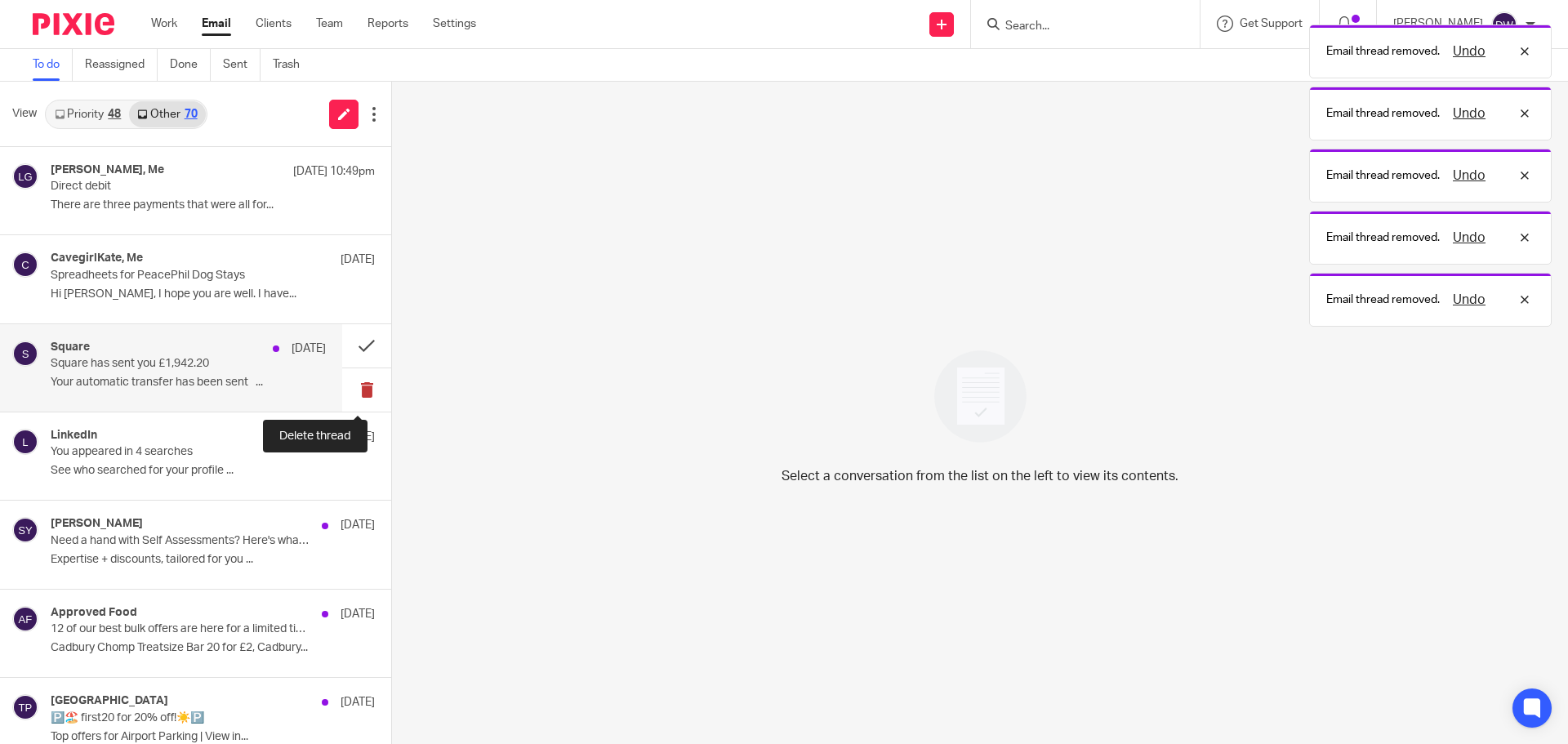
click at [347, 385] on button at bounding box center [367, 390] width 49 height 43
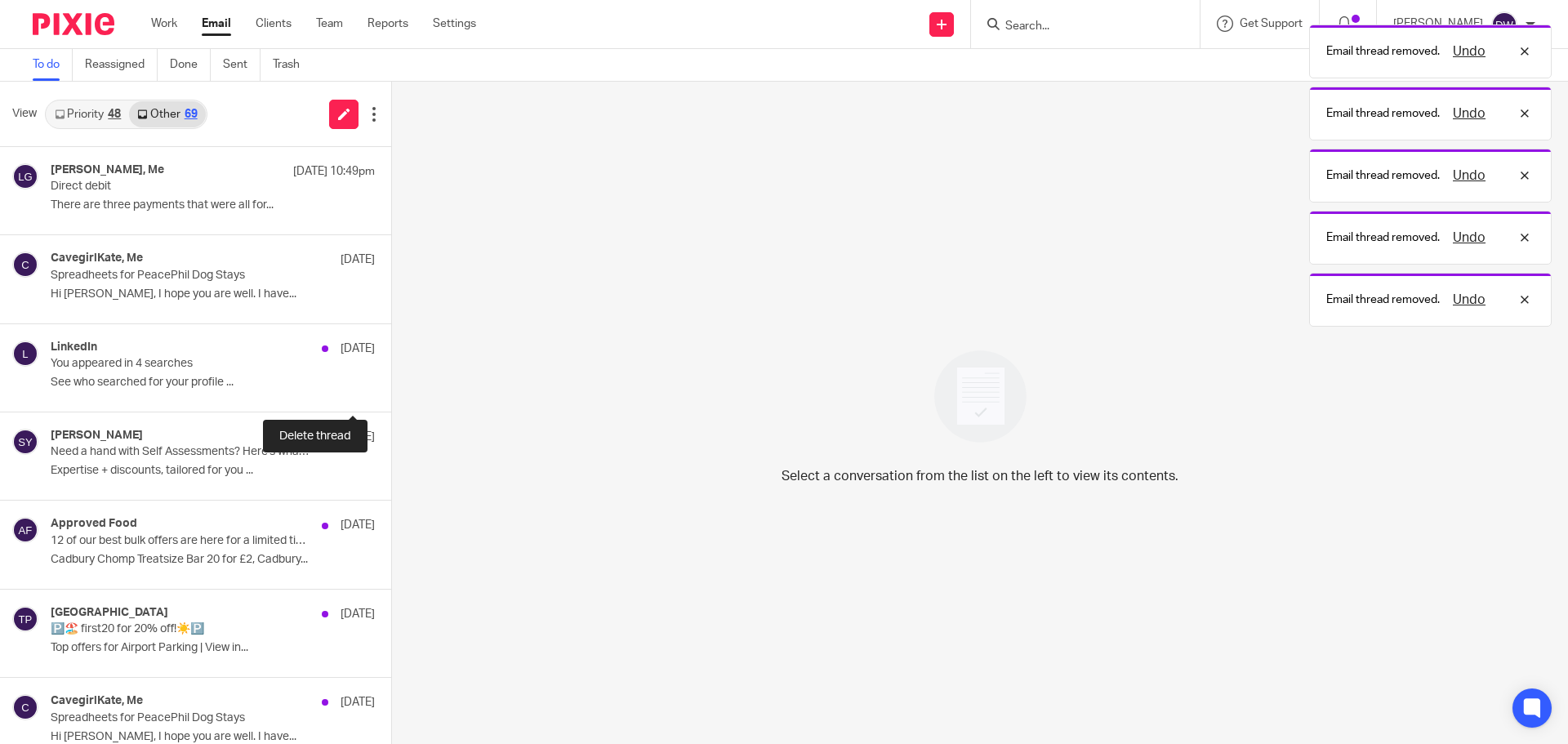
click at [391, 385] on button at bounding box center [397, 390] width 13 height 43
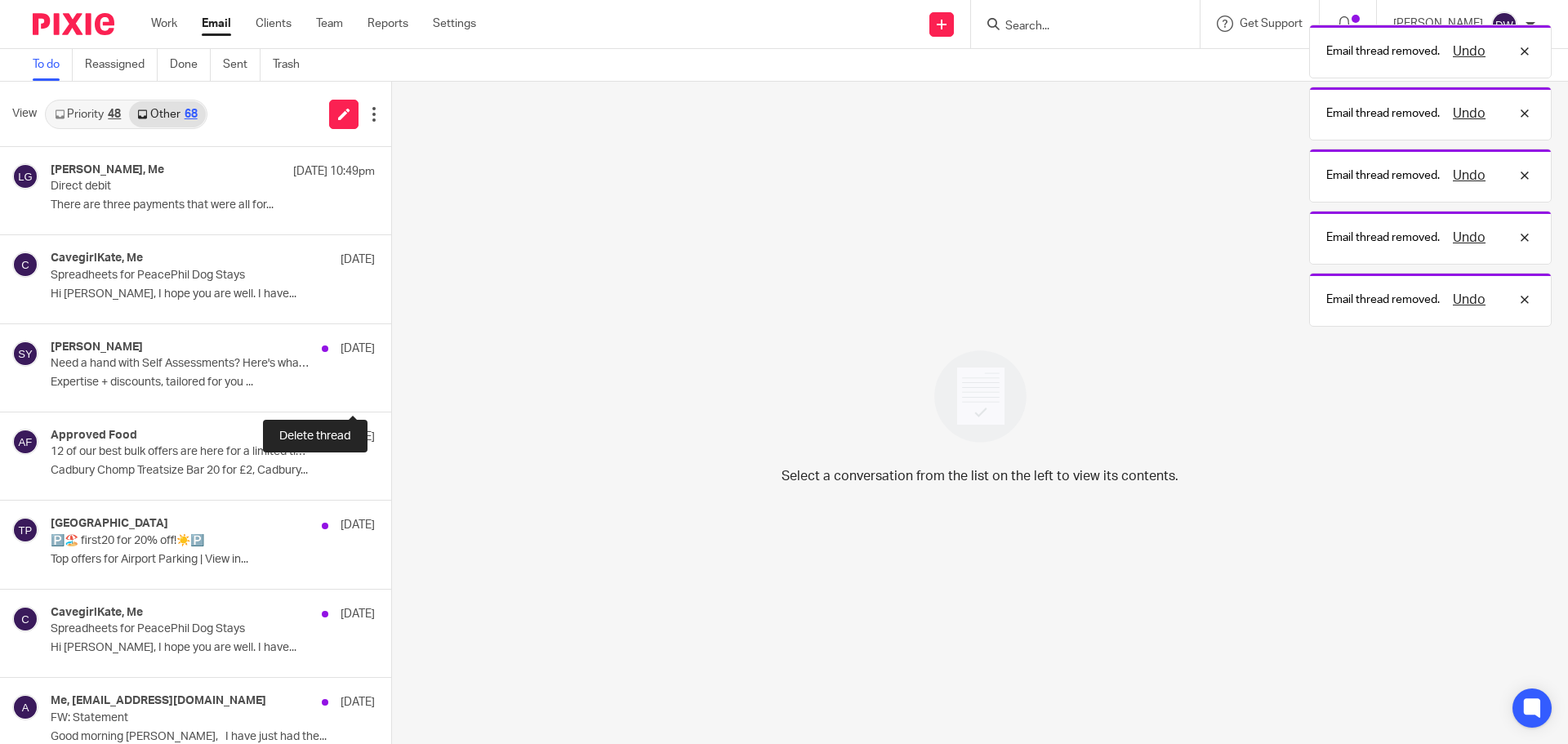
click at [391, 385] on button at bounding box center [397, 390] width 13 height 43
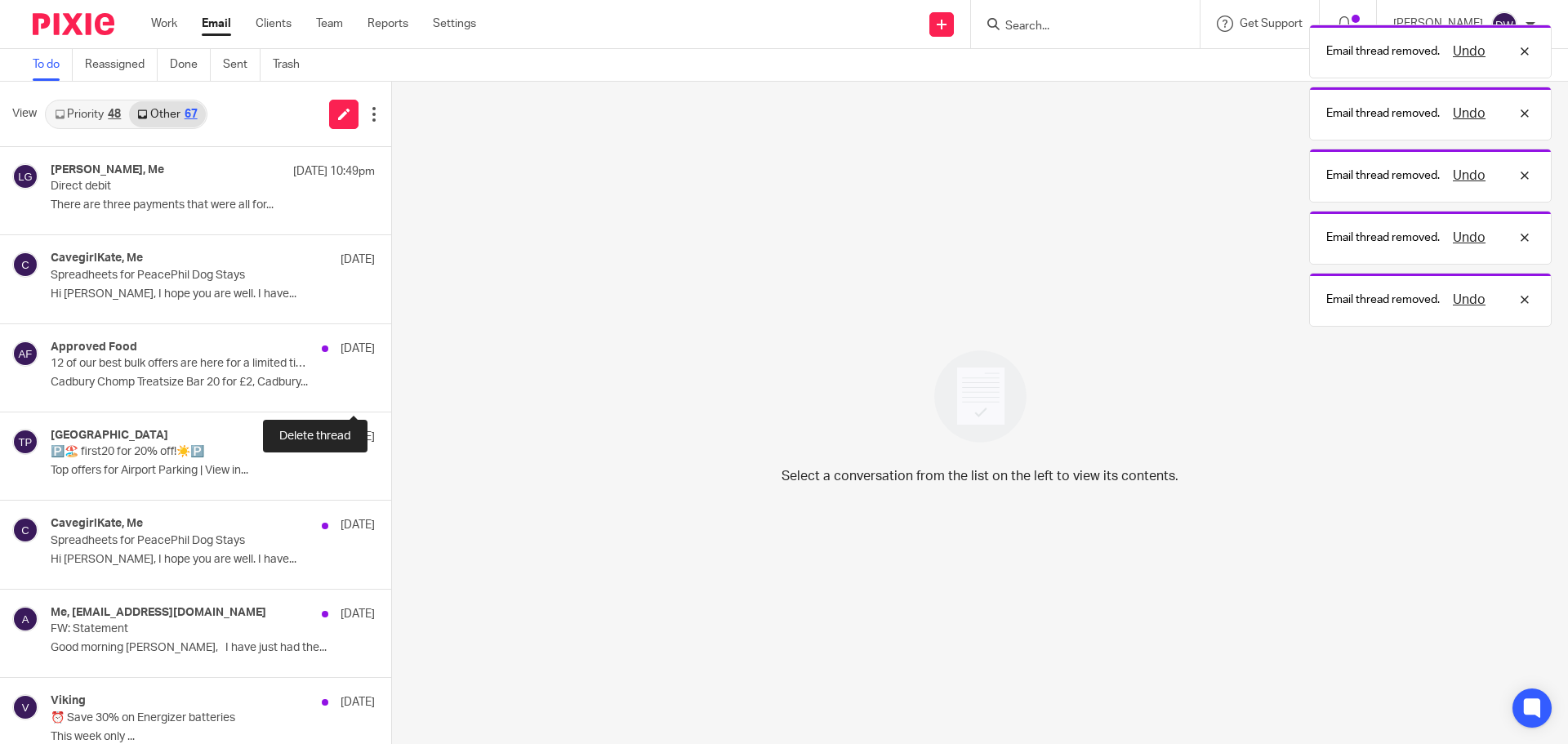
click at [391, 385] on button at bounding box center [397, 390] width 13 height 43
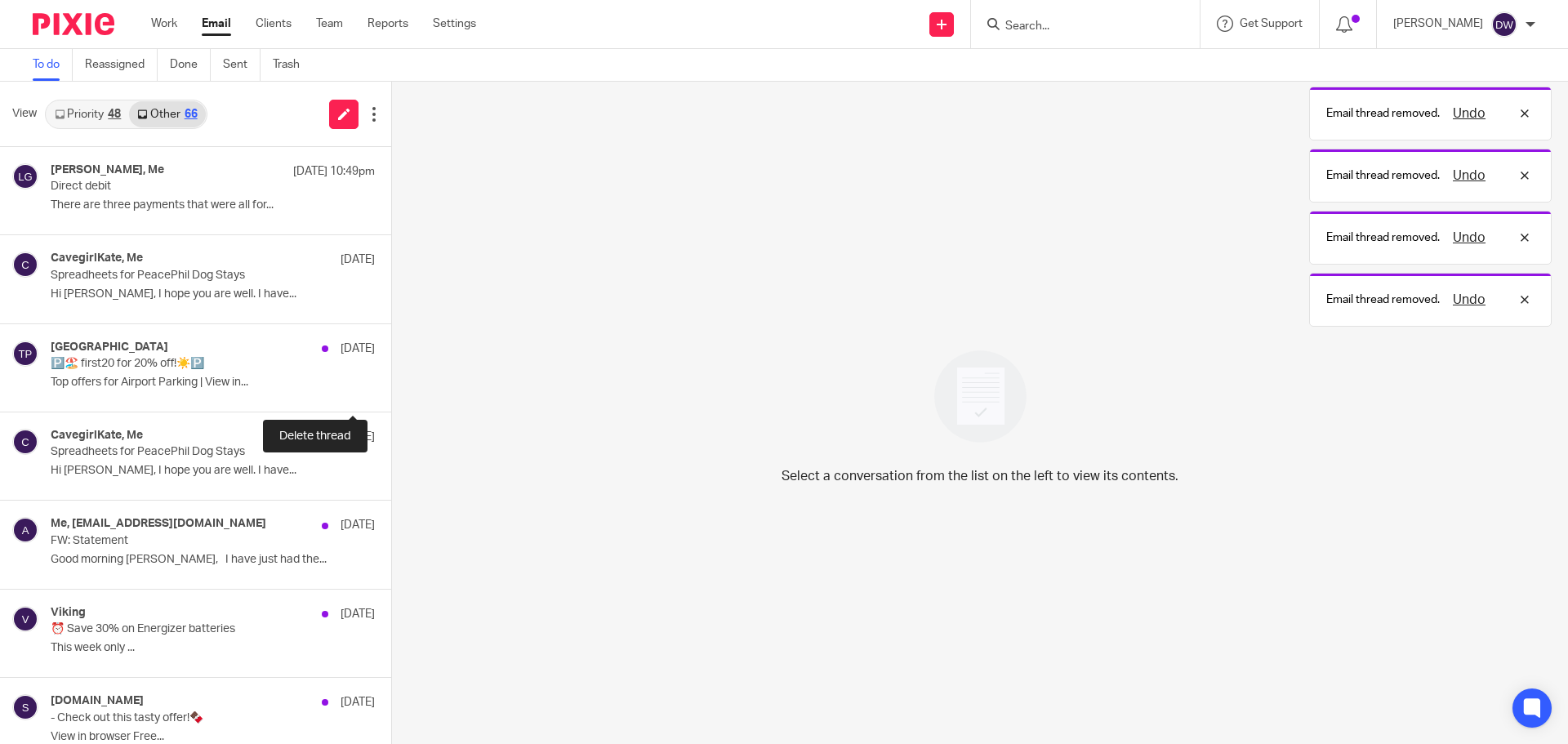
click at [391, 385] on button at bounding box center [397, 390] width 13 height 43
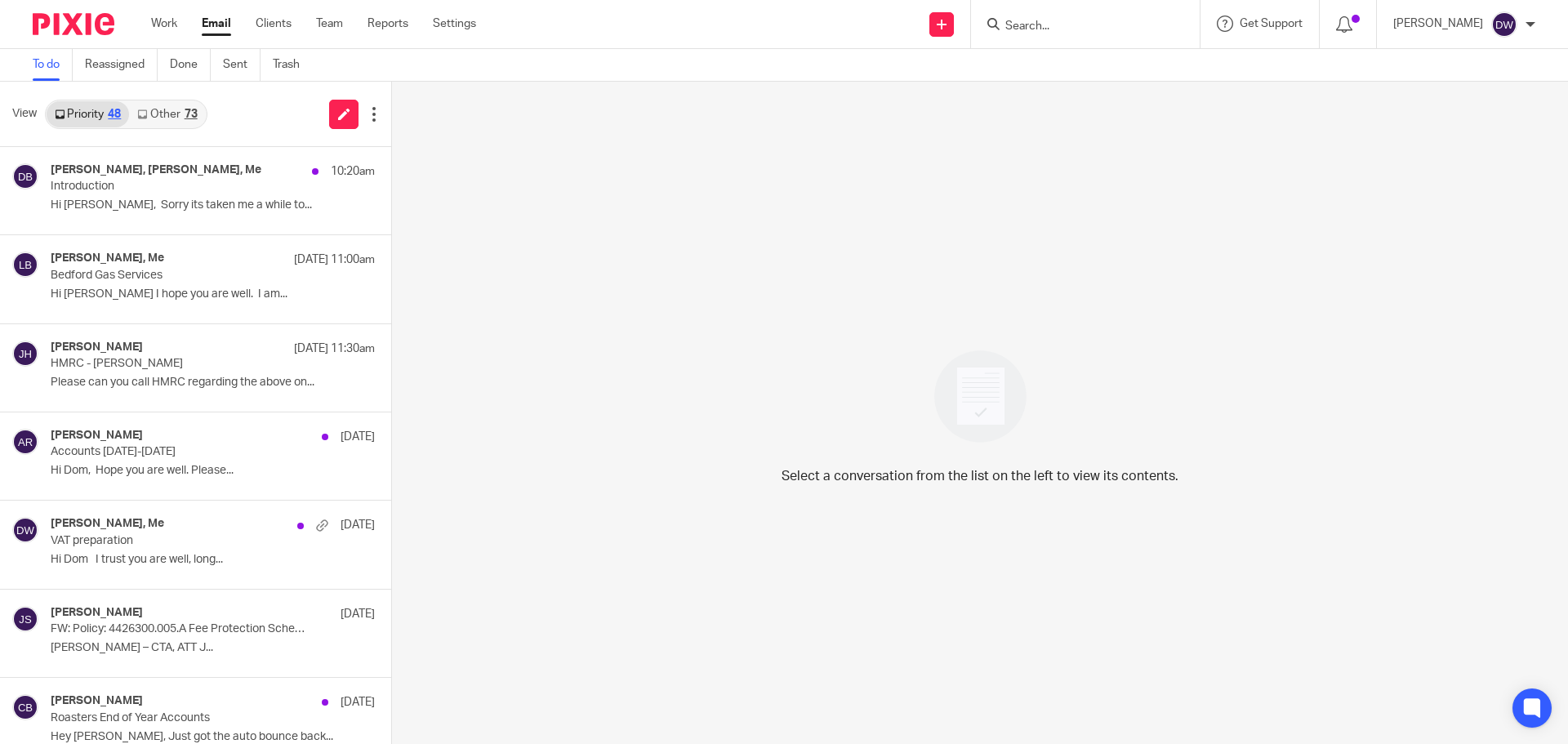
click at [164, 115] on link "Other 73" at bounding box center [167, 114] width 76 height 26
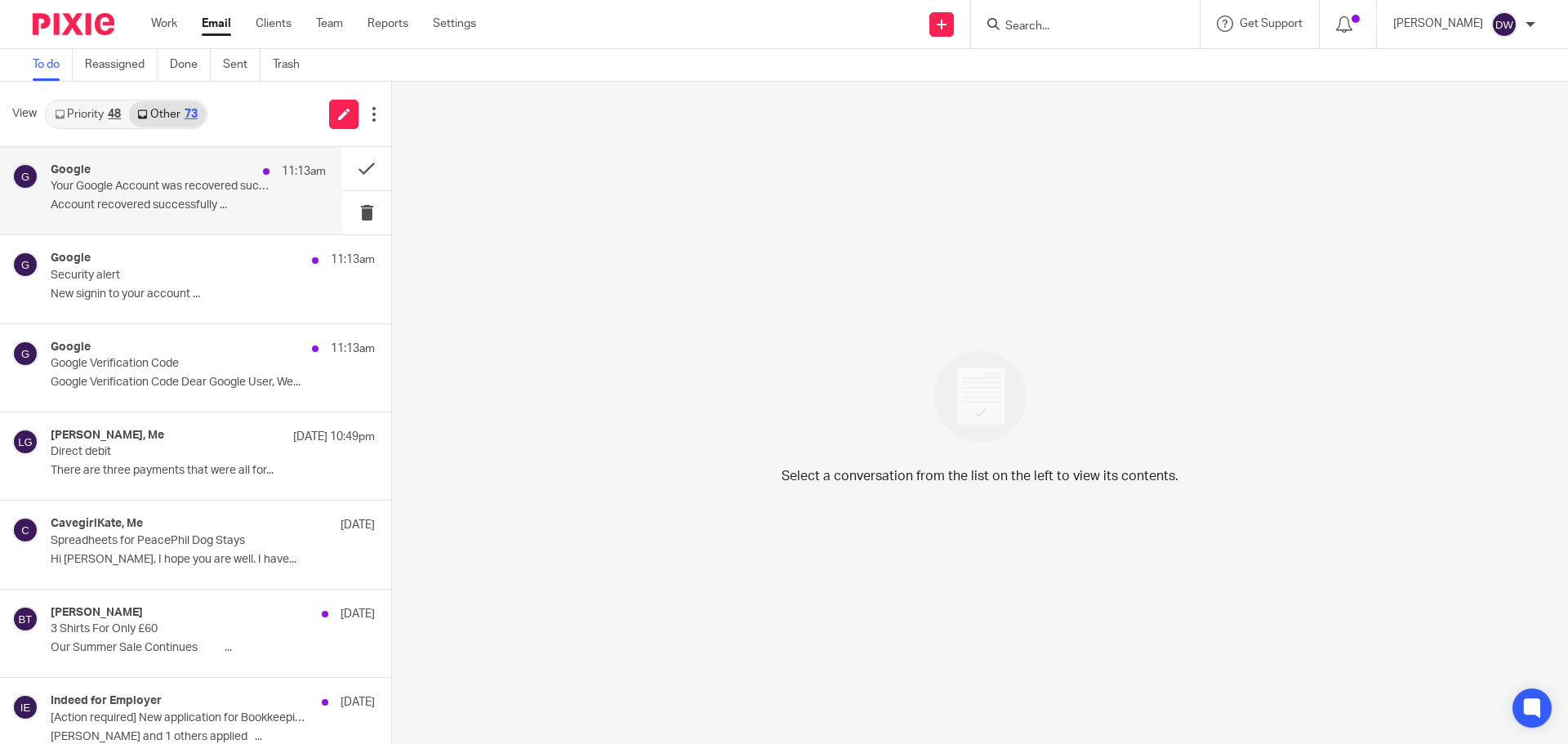
click at [160, 189] on p "Your Google Account was recovered successfully" at bounding box center [160, 186] width 221 height 13
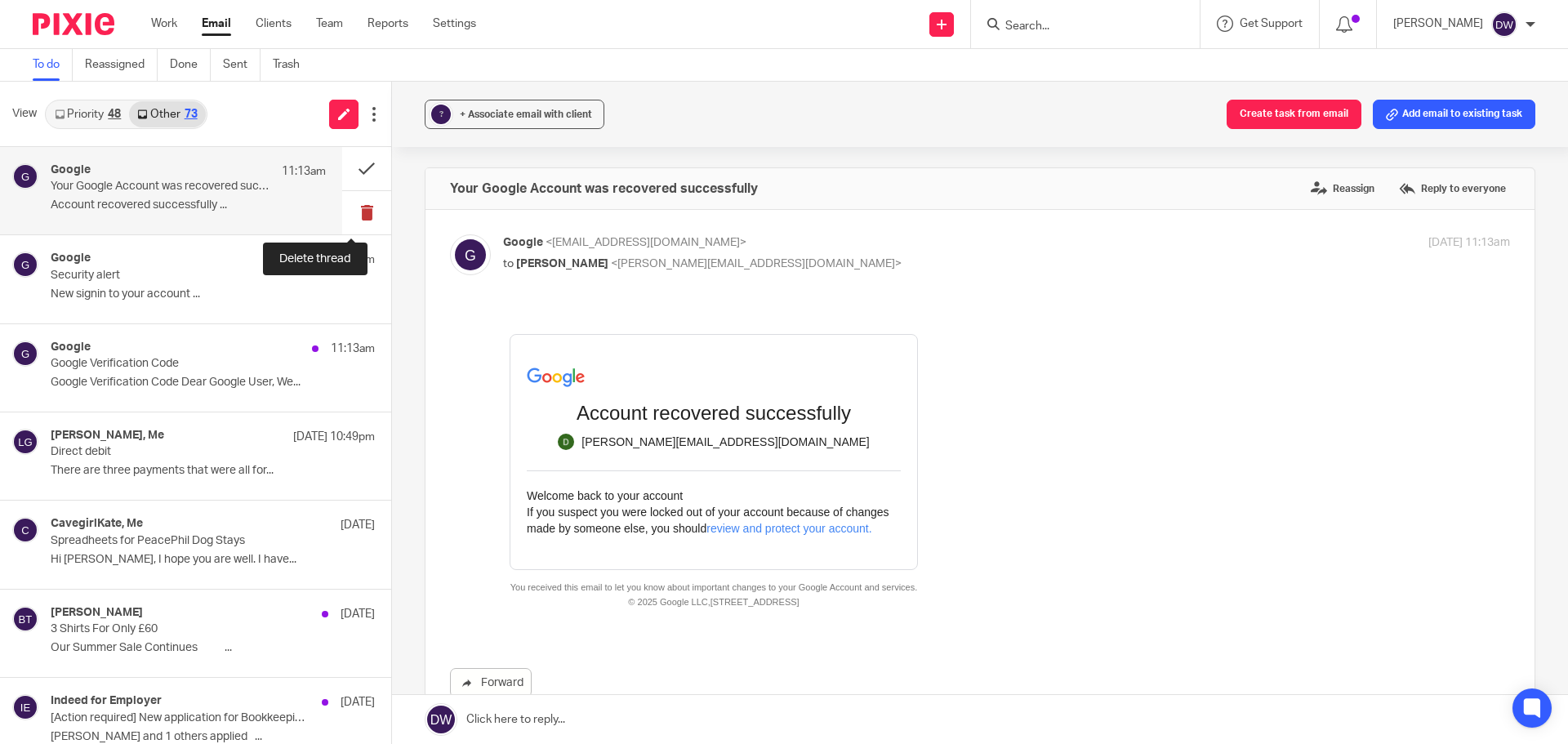
click at [359, 209] on button at bounding box center [367, 212] width 49 height 43
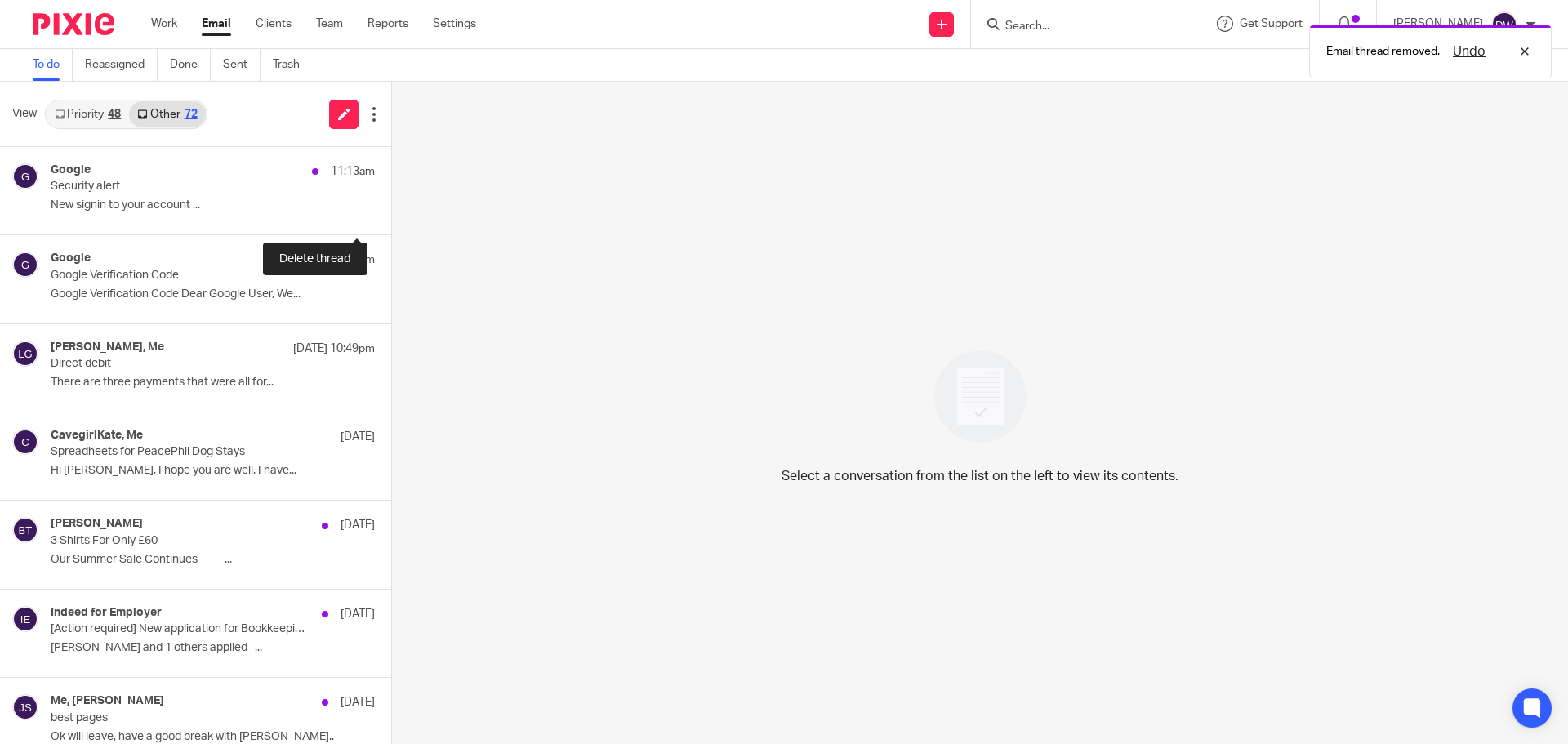
click at [391, 209] on button at bounding box center [397, 212] width 13 height 43
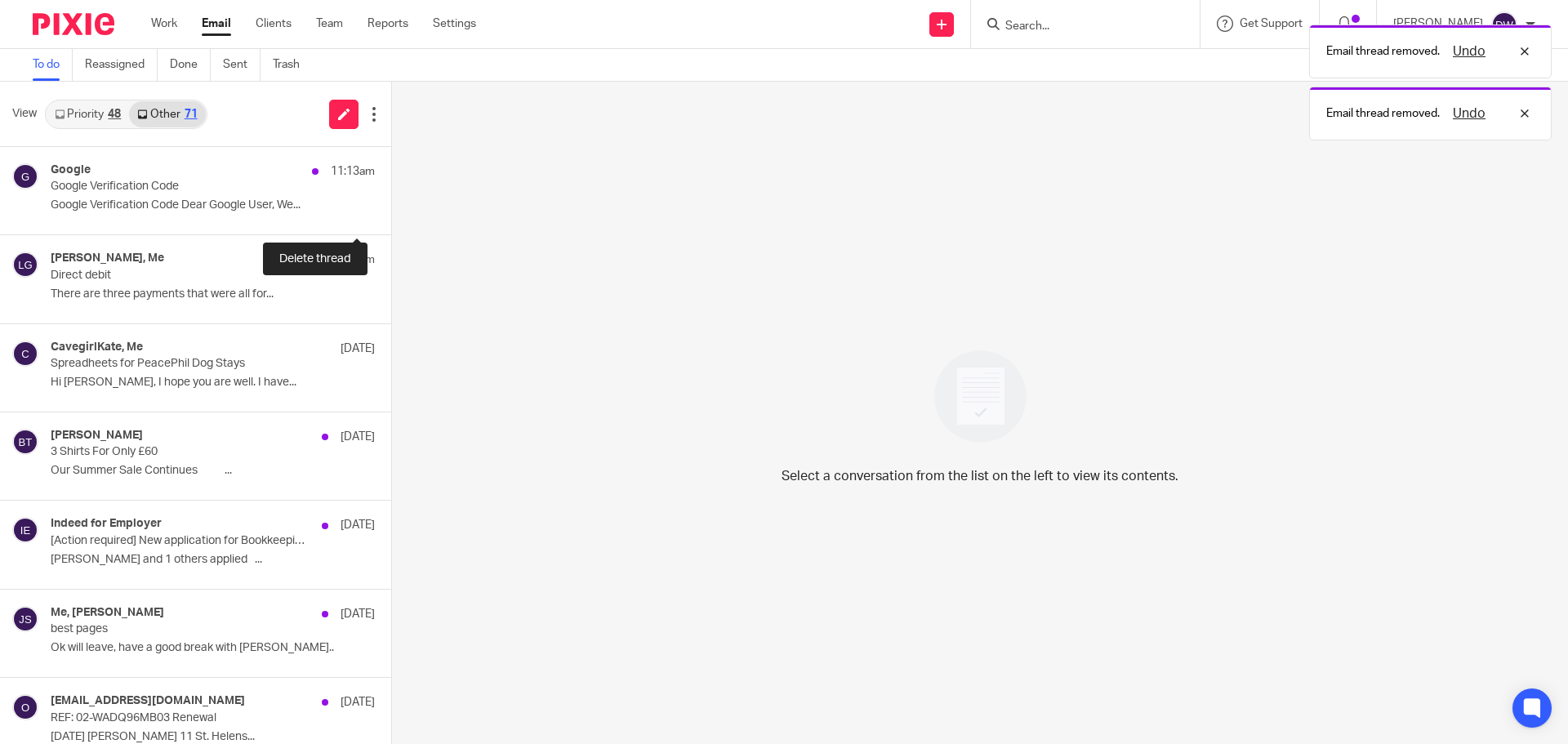
click at [391, 209] on button at bounding box center [397, 212] width 13 height 43
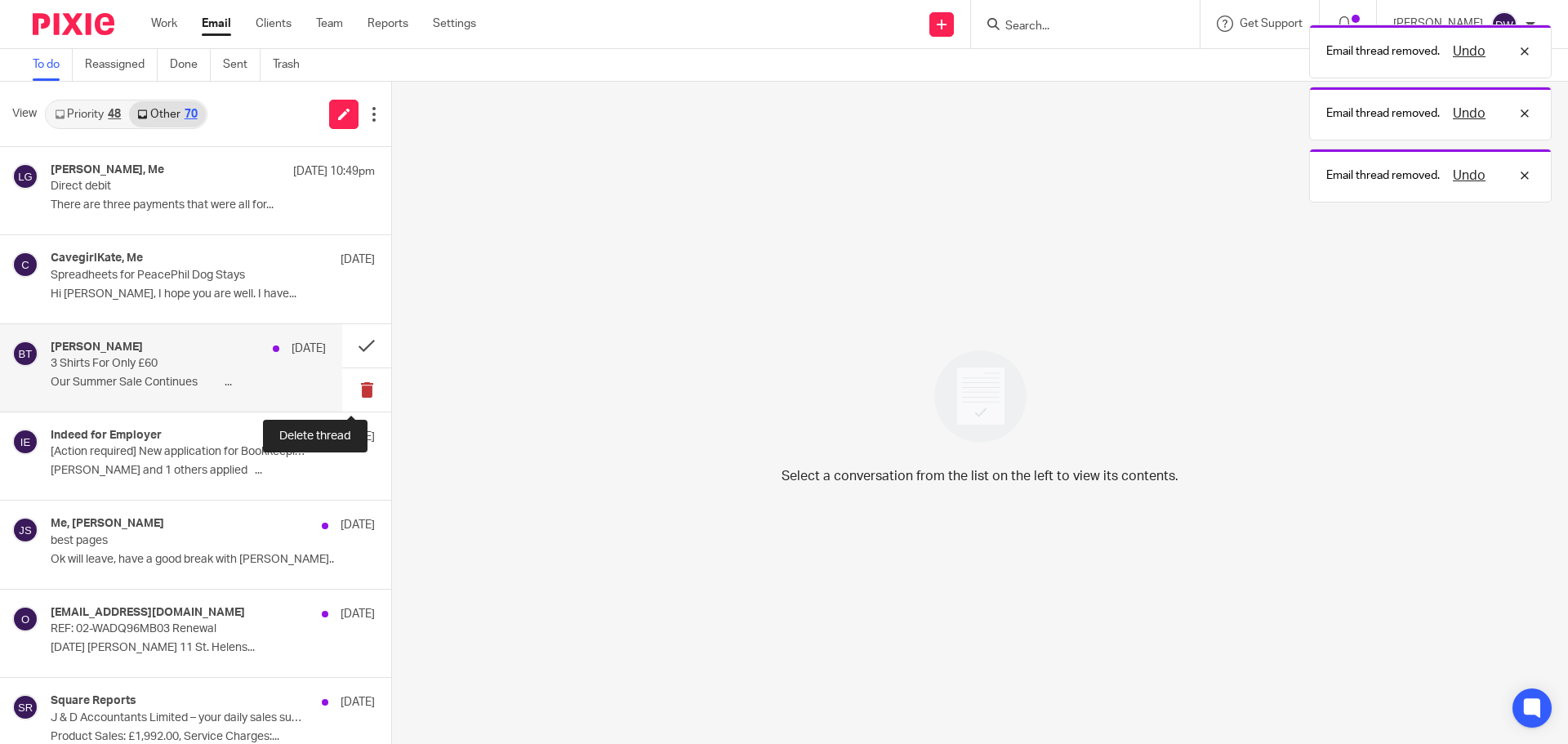
click at [350, 381] on button at bounding box center [367, 390] width 49 height 43
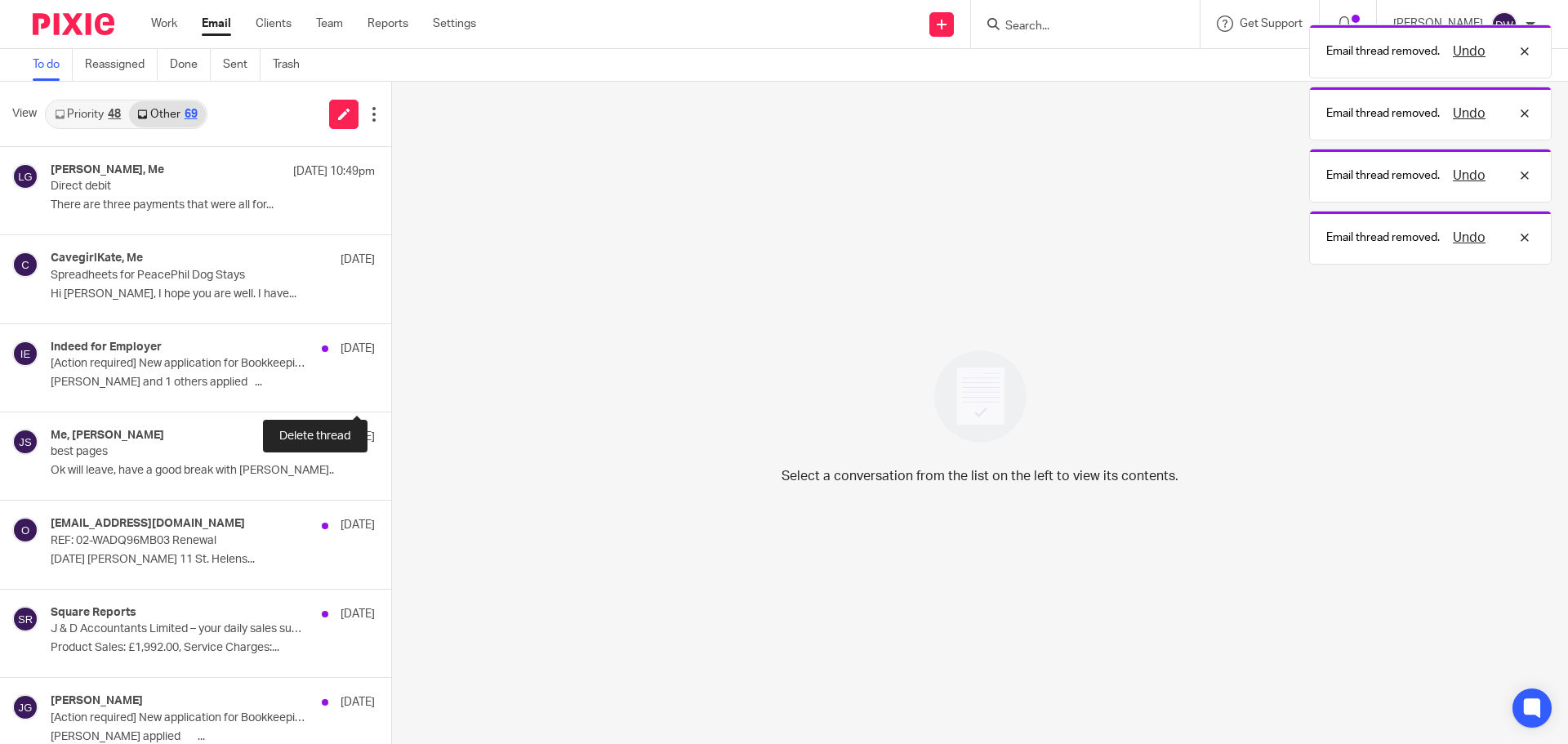
click at [391, 381] on button at bounding box center [397, 390] width 13 height 43
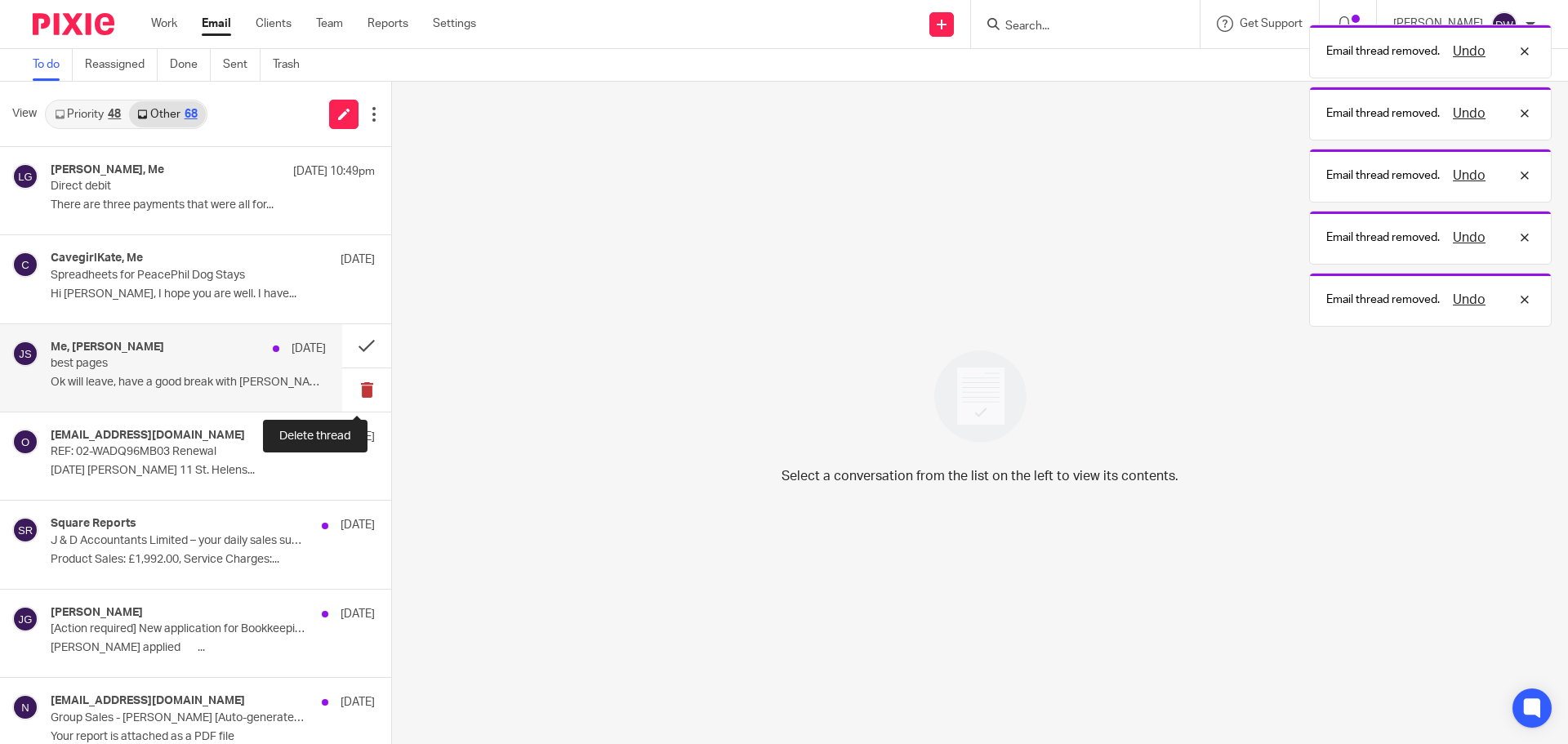
click at [347, 381] on button at bounding box center [367, 390] width 49 height 43
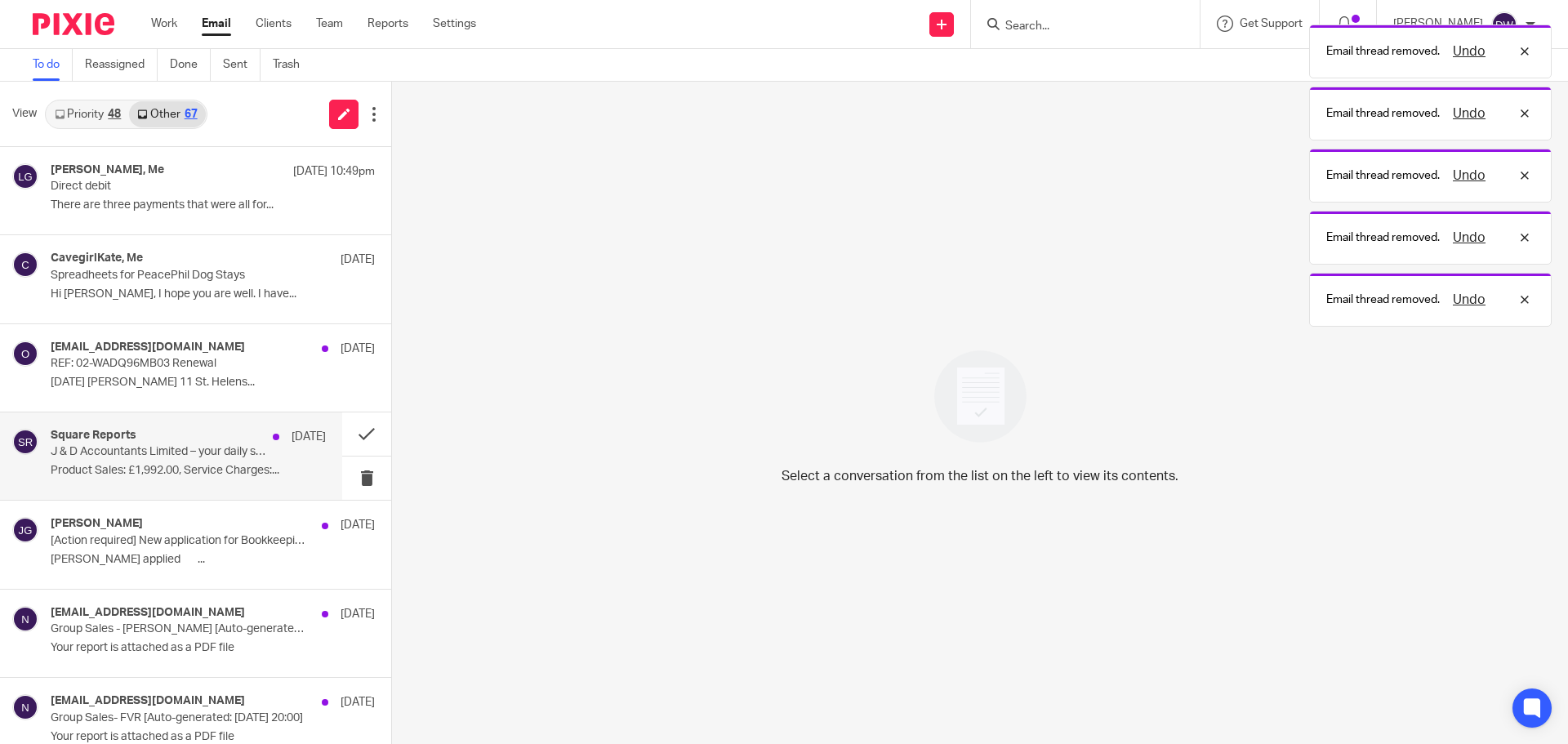
click at [242, 446] on p "J & D Accountants Limited – your daily sales summary report for 6 August 2025" at bounding box center [160, 451] width 221 height 13
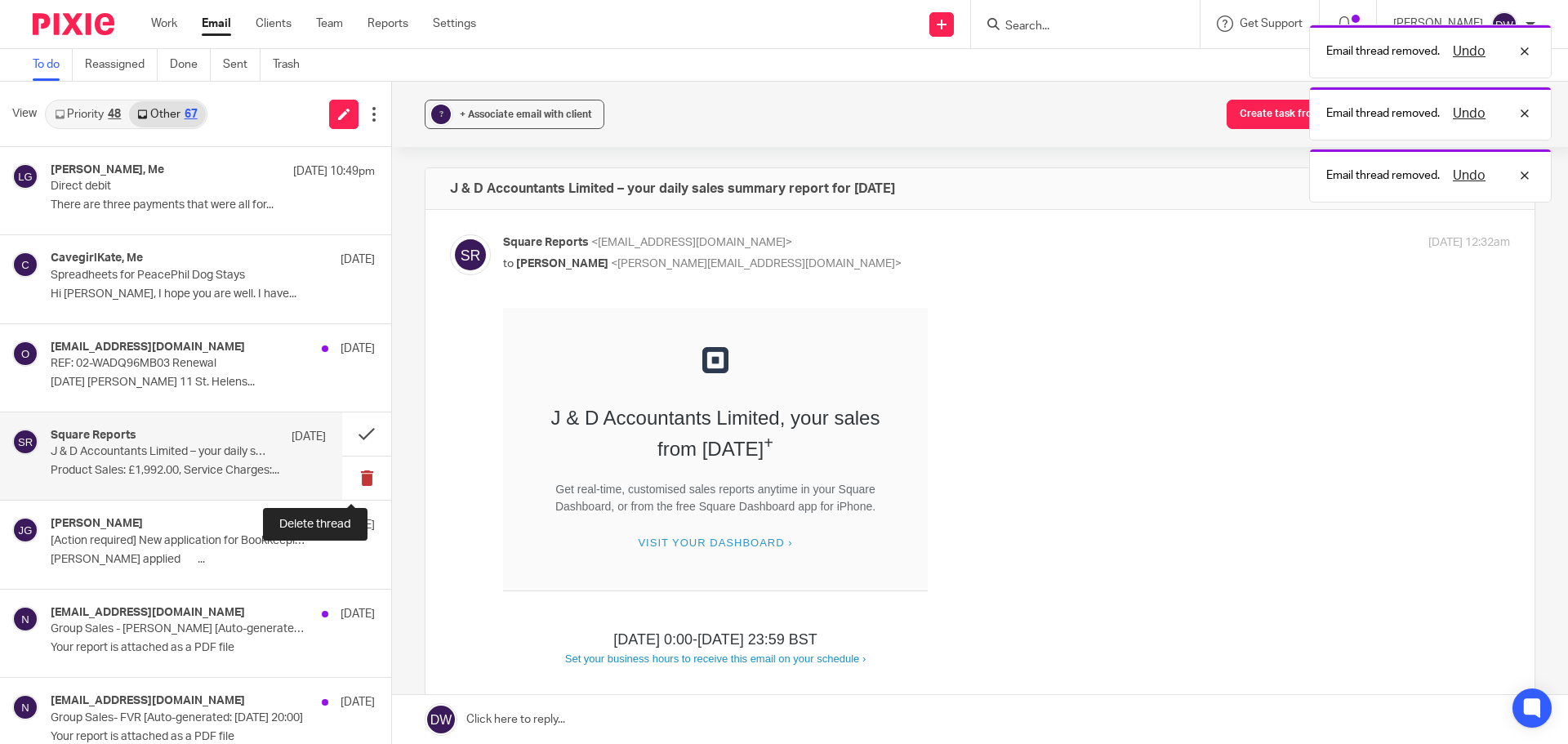
click at [342, 473] on button at bounding box center [367, 478] width 49 height 43
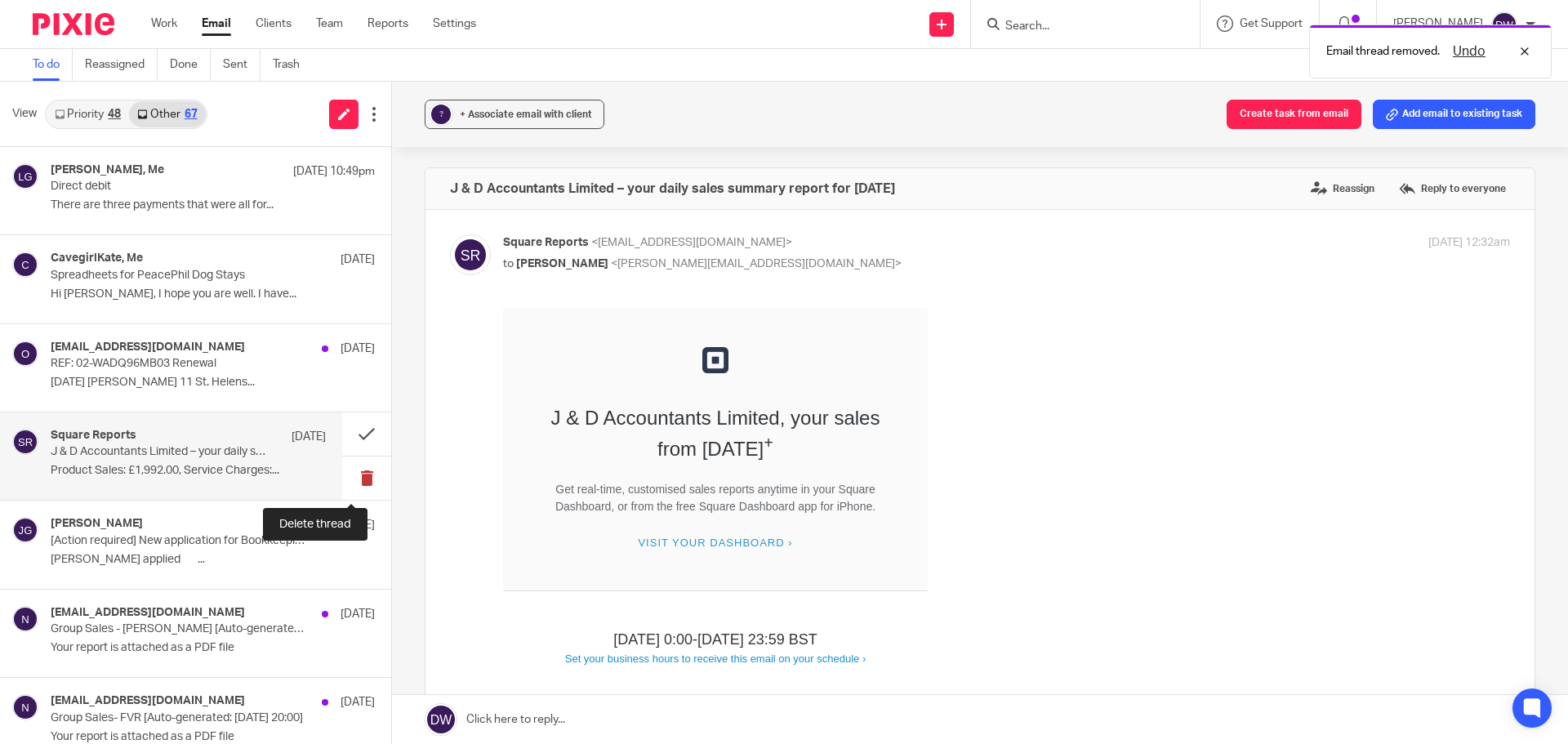
click at [358, 475] on button at bounding box center [367, 478] width 49 height 43
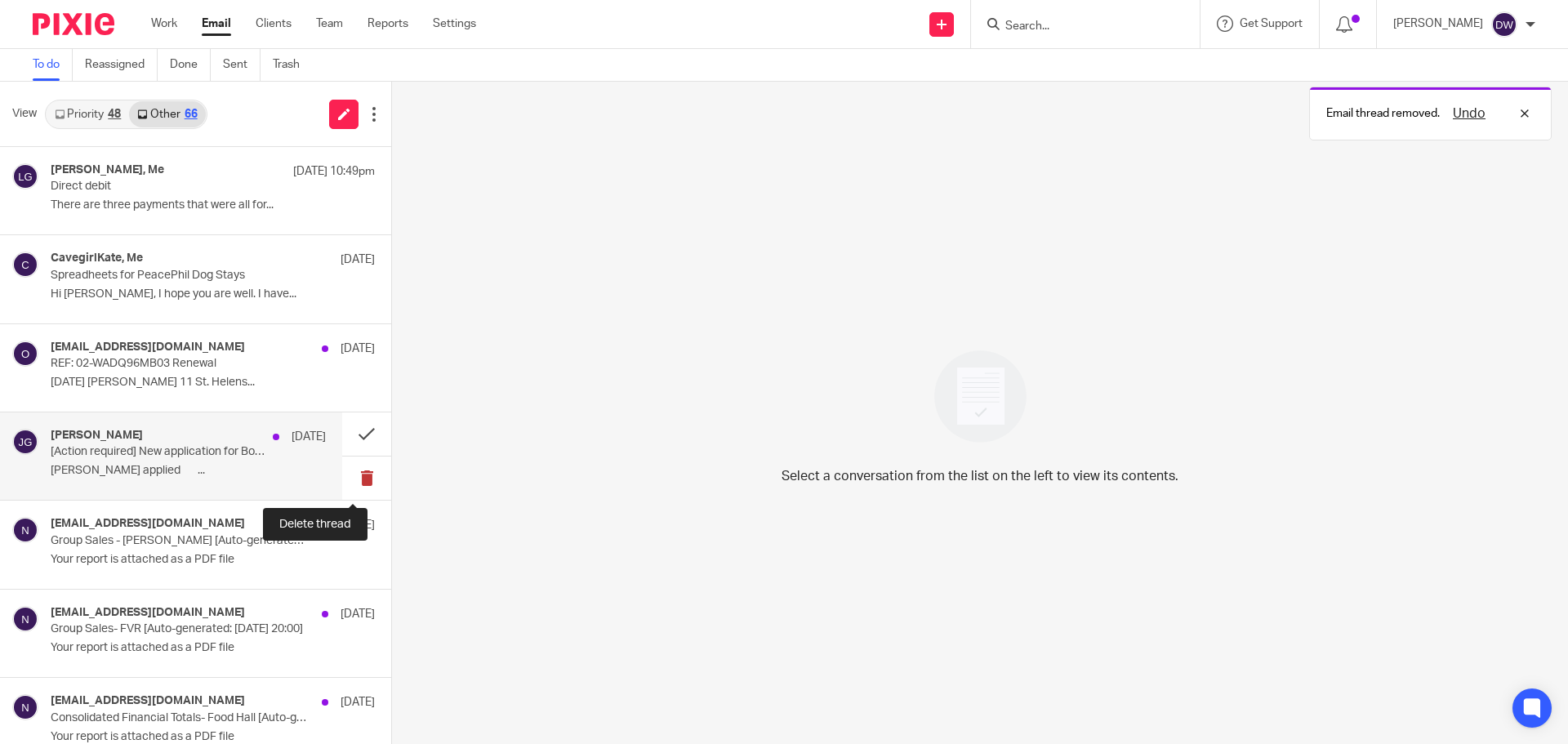
click at [353, 480] on button at bounding box center [367, 478] width 49 height 43
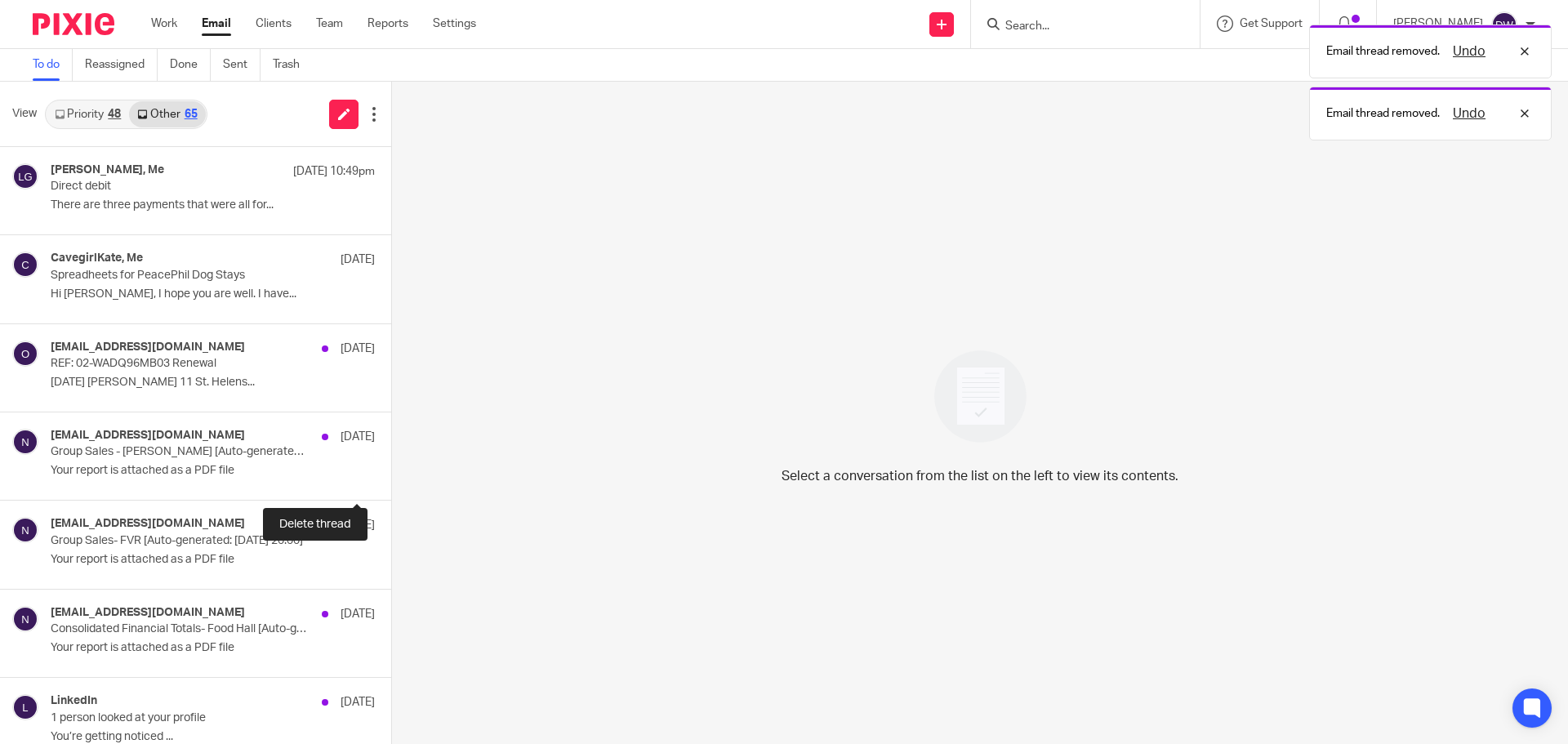
click at [391, 480] on button at bounding box center [397, 478] width 13 height 43
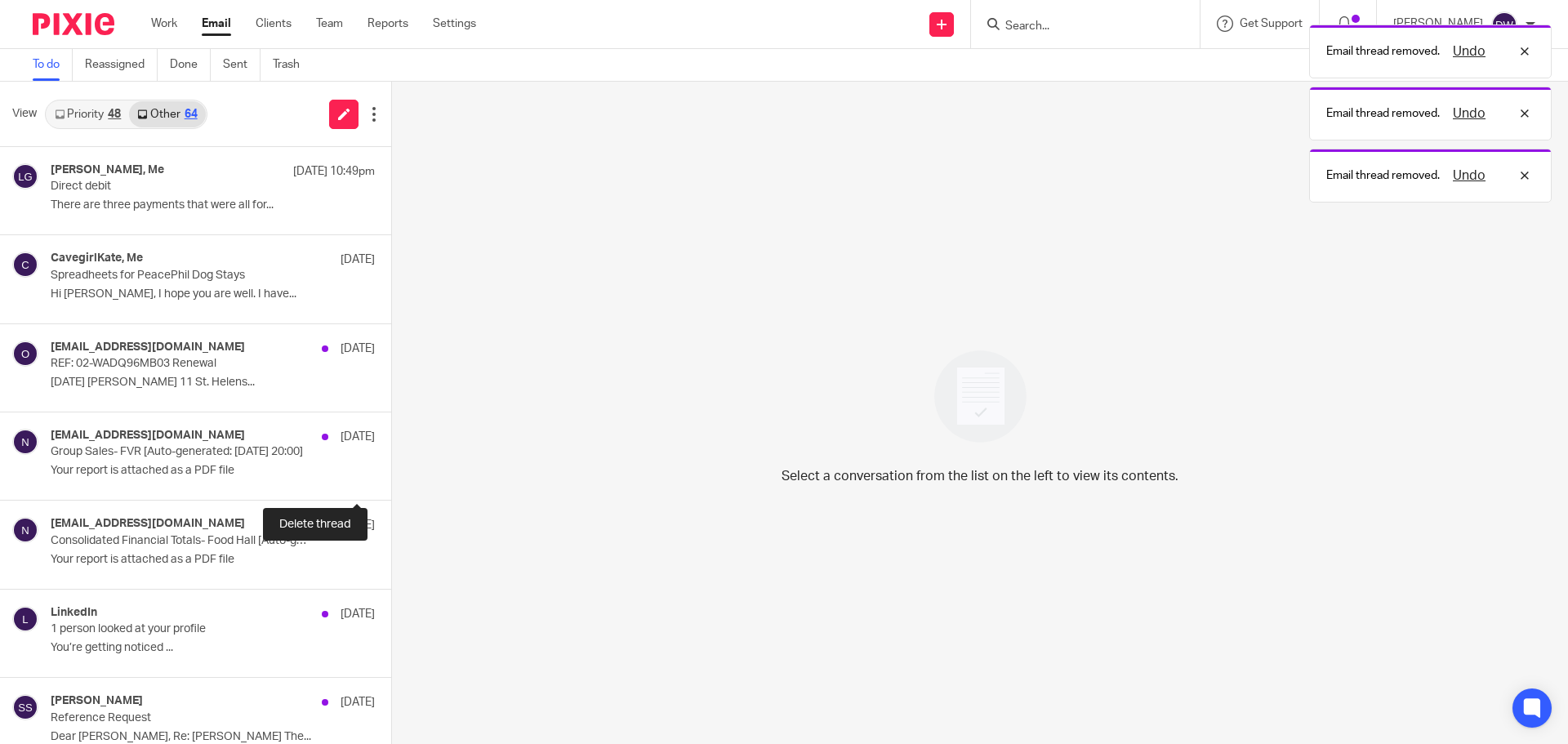
click at [391, 480] on button at bounding box center [397, 478] width 13 height 43
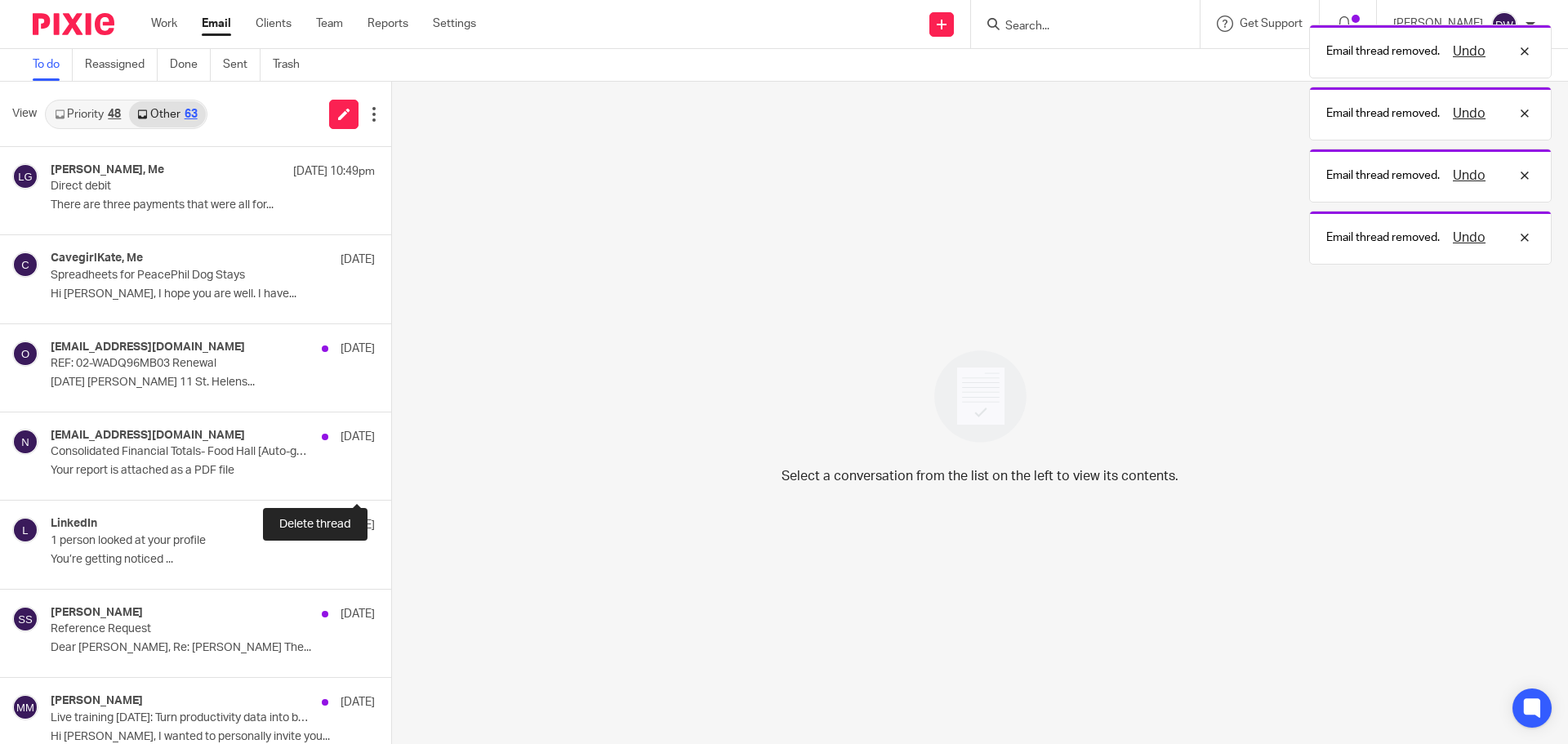
click at [391, 480] on button at bounding box center [397, 478] width 13 height 43
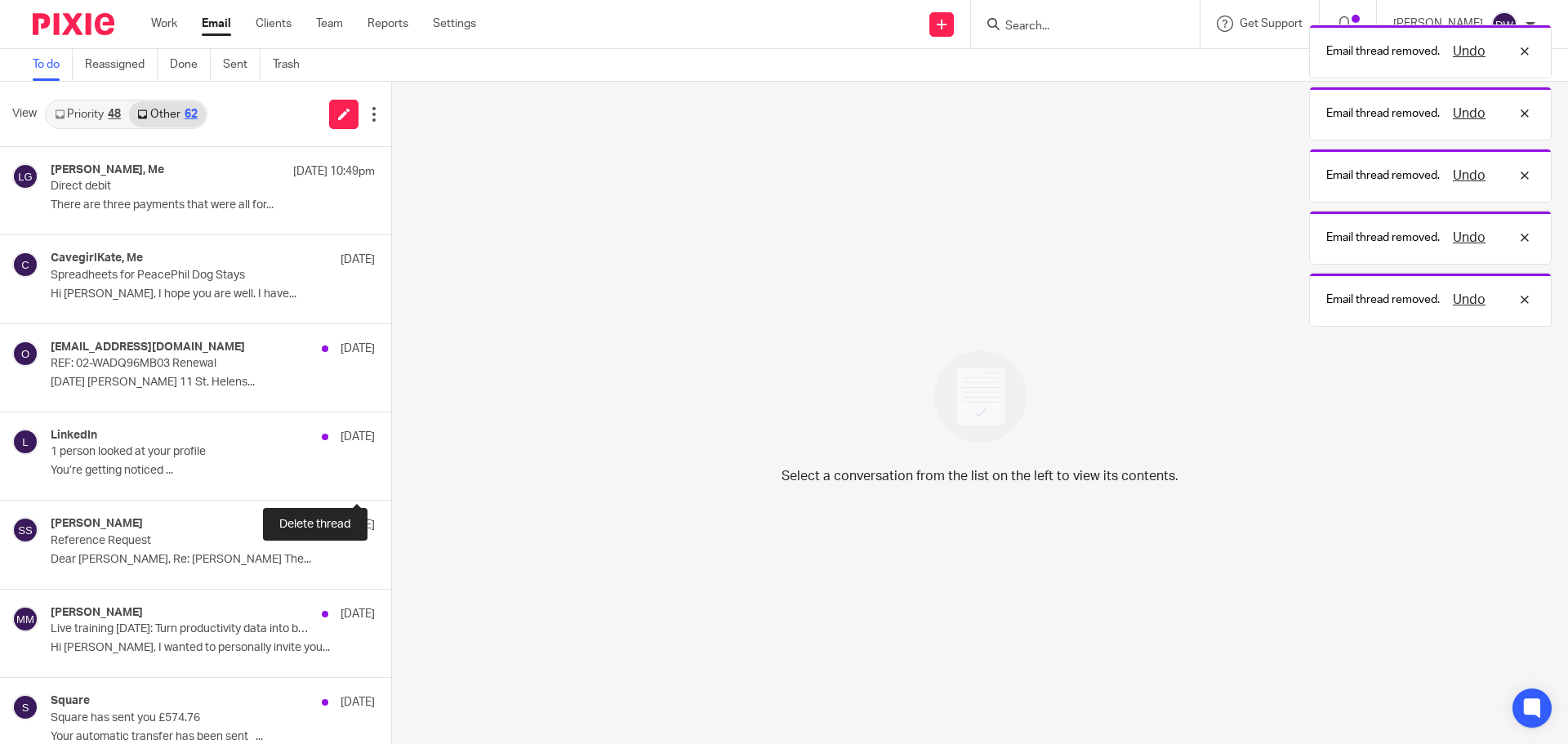
click at [391, 480] on button at bounding box center [397, 478] width 13 height 43
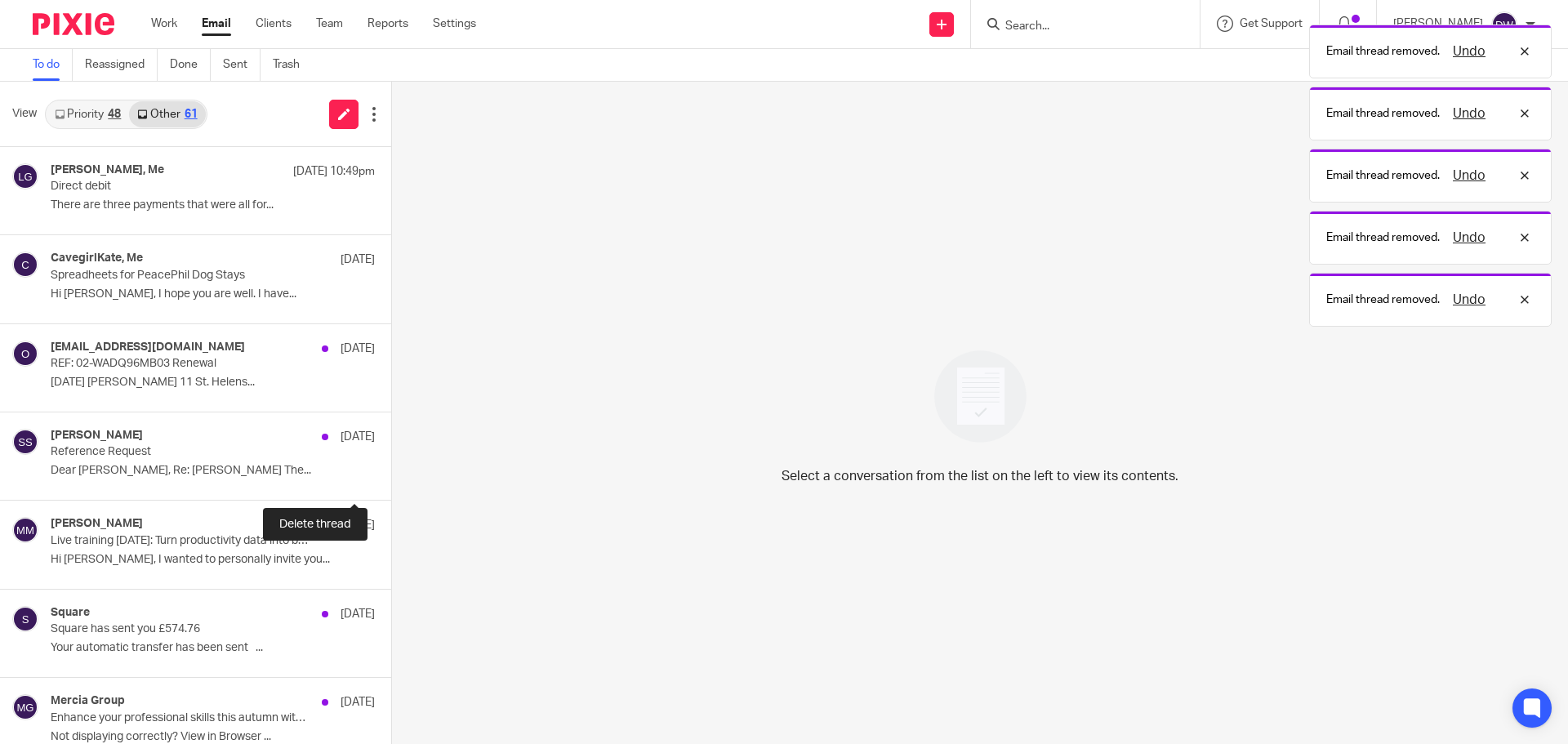
click at [391, 480] on button at bounding box center [397, 478] width 13 height 43
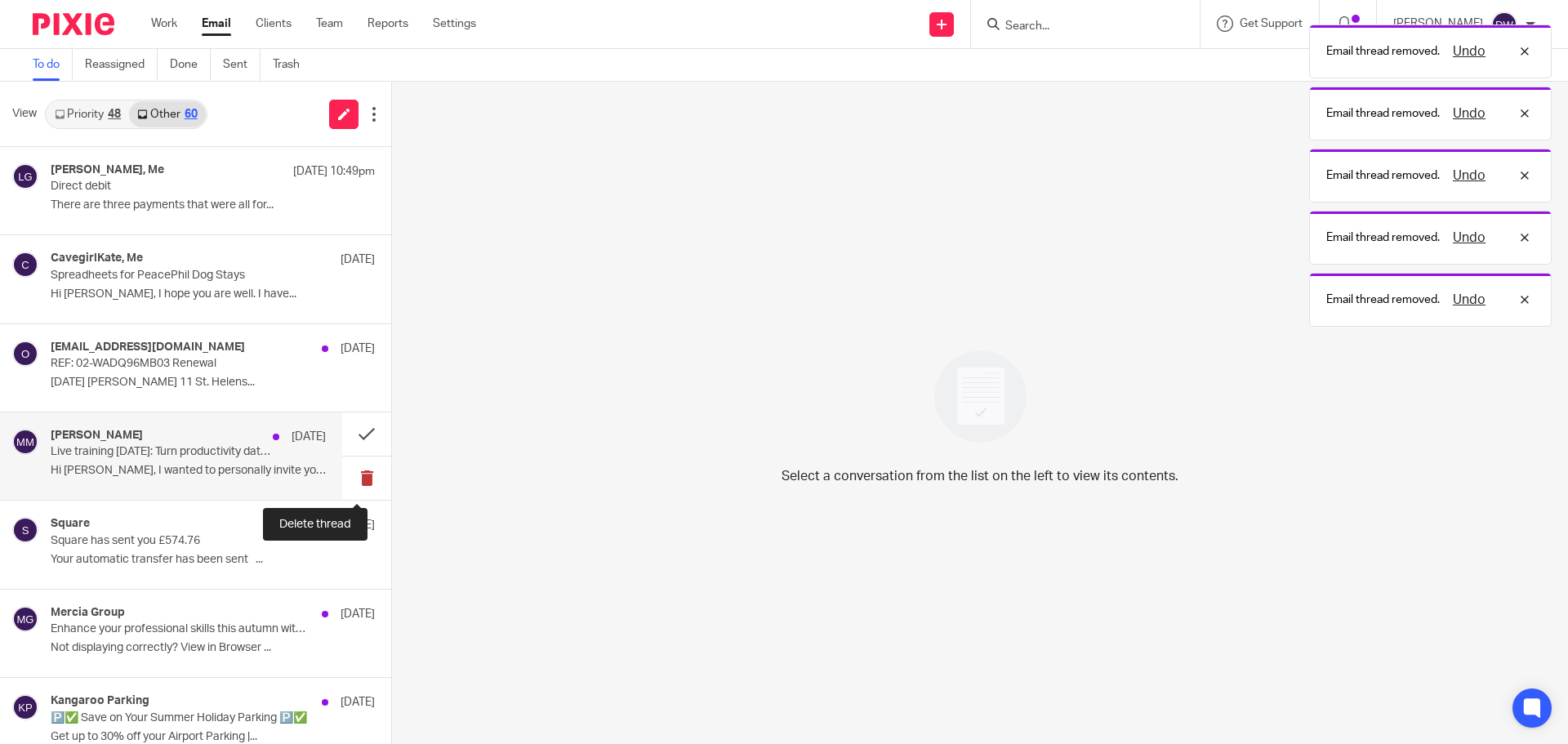
click at [351, 483] on button at bounding box center [367, 478] width 49 height 43
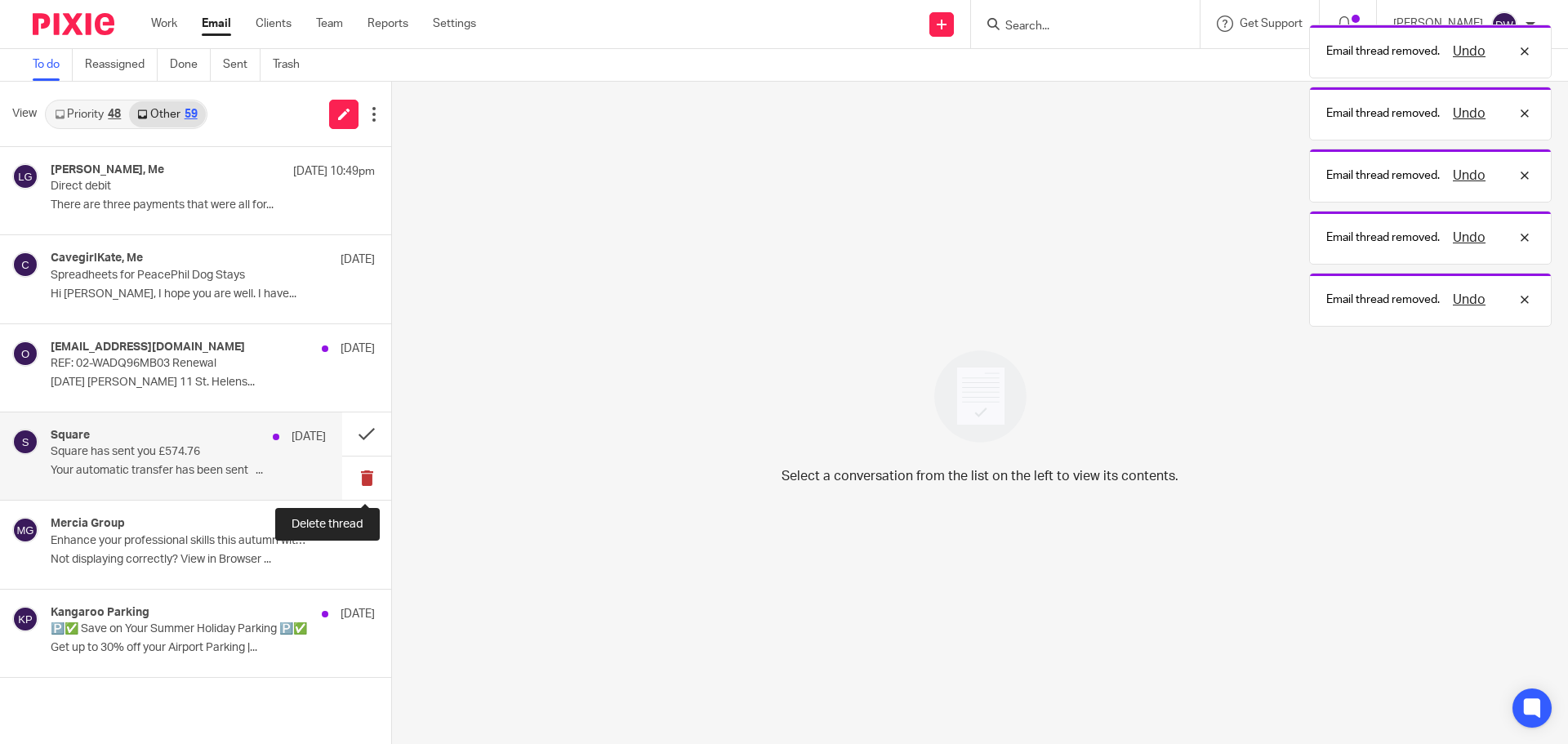
click at [350, 487] on button at bounding box center [367, 478] width 49 height 43
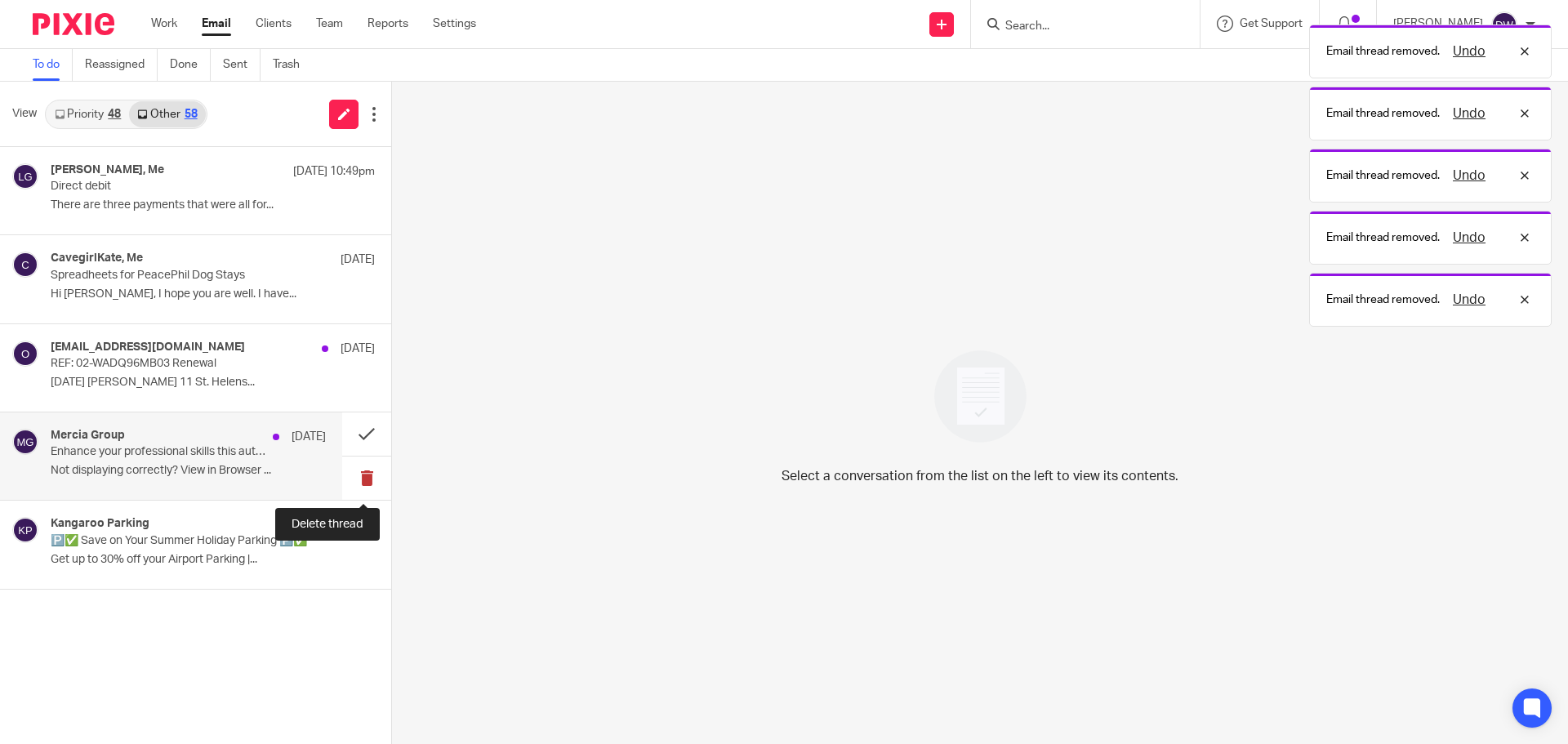
click at [352, 482] on button at bounding box center [367, 478] width 49 height 43
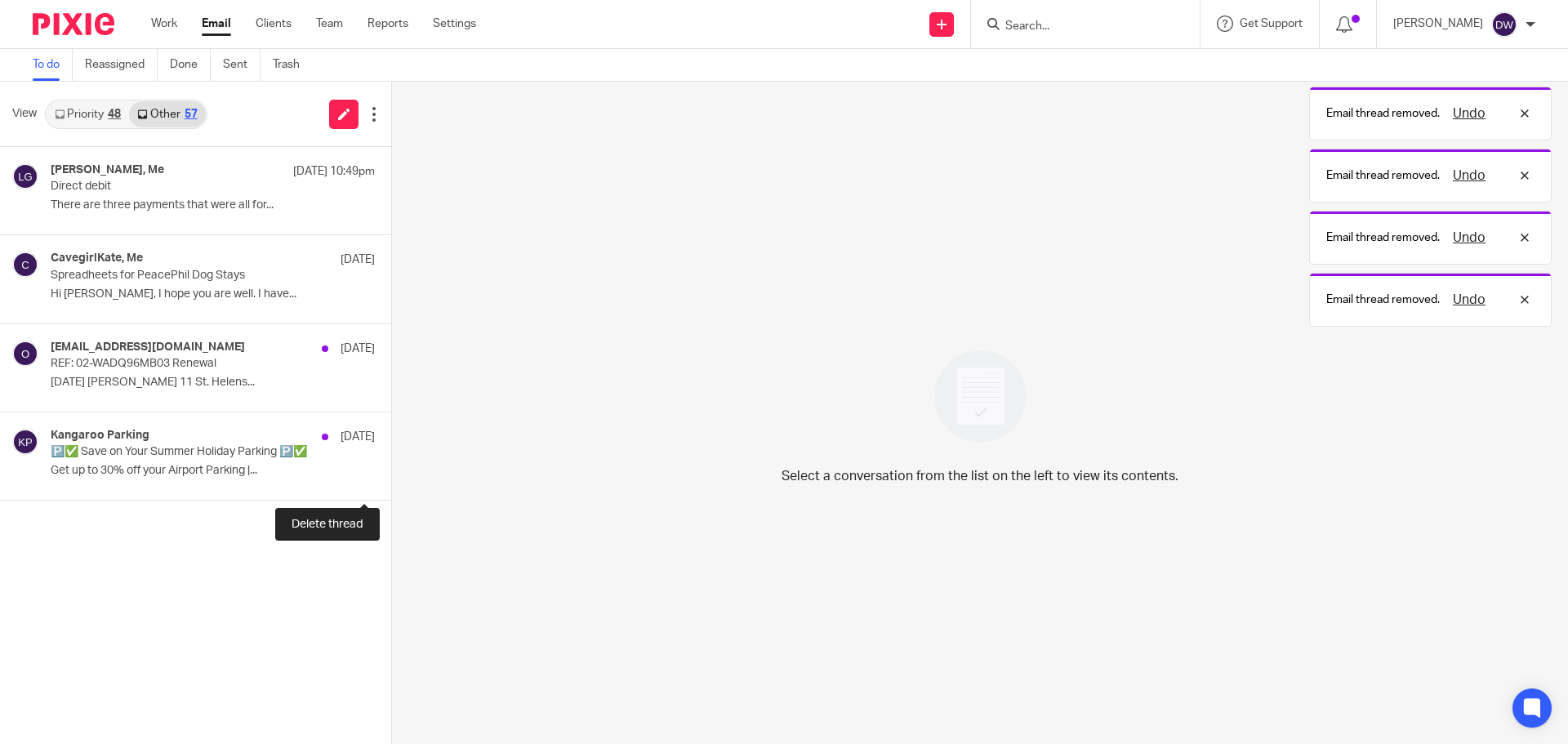
click at [391, 482] on button at bounding box center [397, 478] width 13 height 43
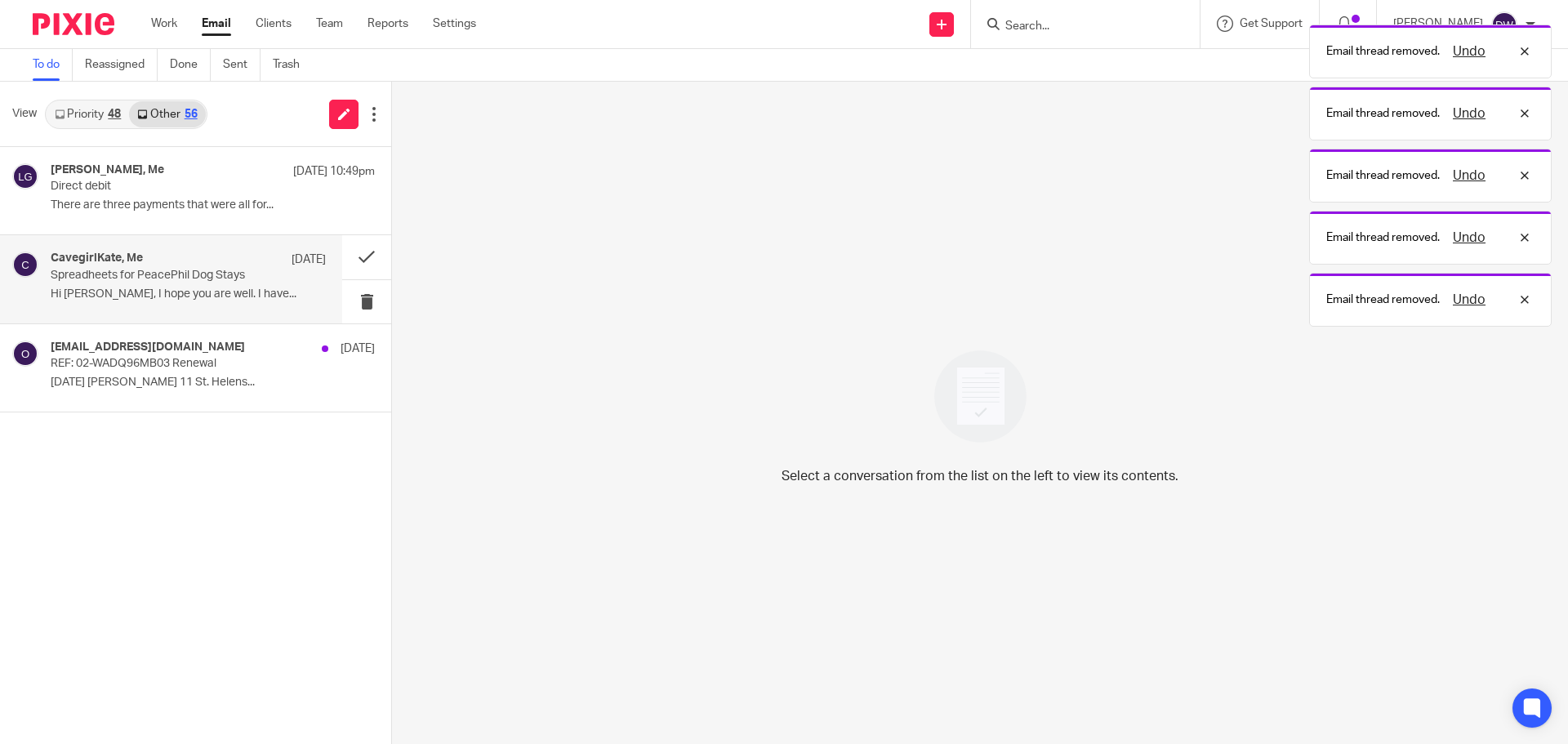
click at [158, 281] on p "Spreadheets for PeacePhil Dog Stays" at bounding box center [160, 275] width 221 height 13
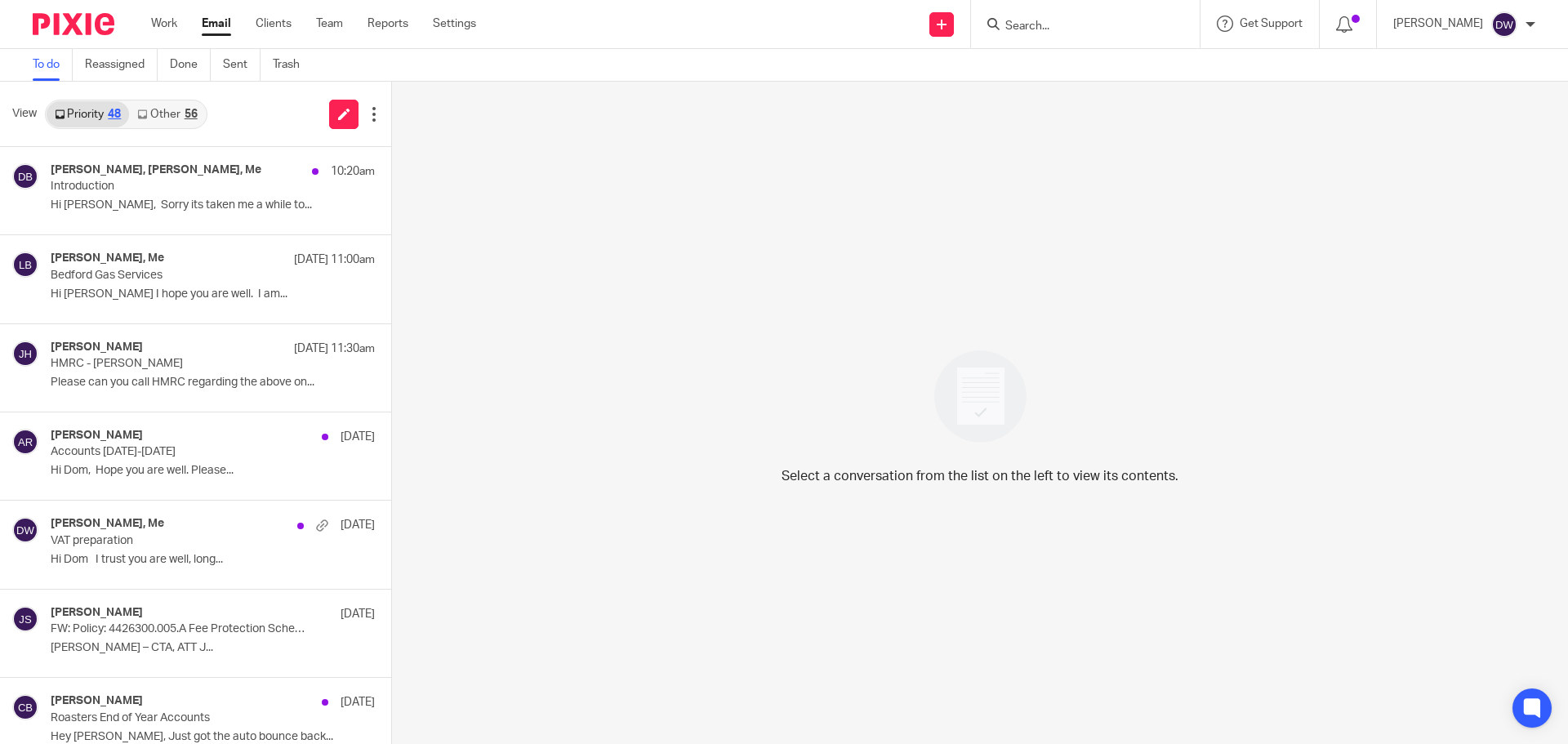
click at [175, 120] on link "Other 56" at bounding box center [167, 114] width 76 height 26
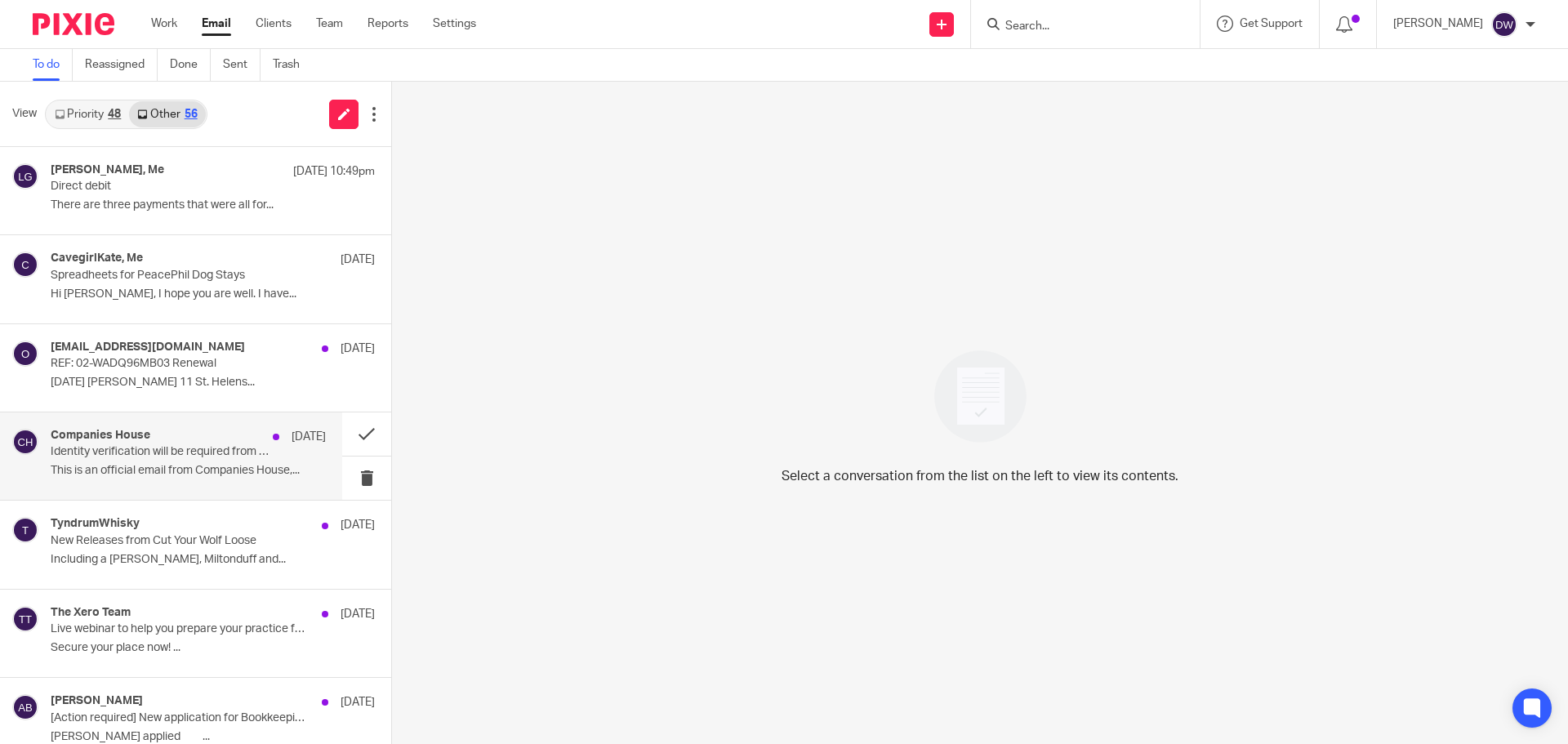
click at [122, 471] on p "This is an official email from Companies House,..." at bounding box center [187, 470] width 275 height 13
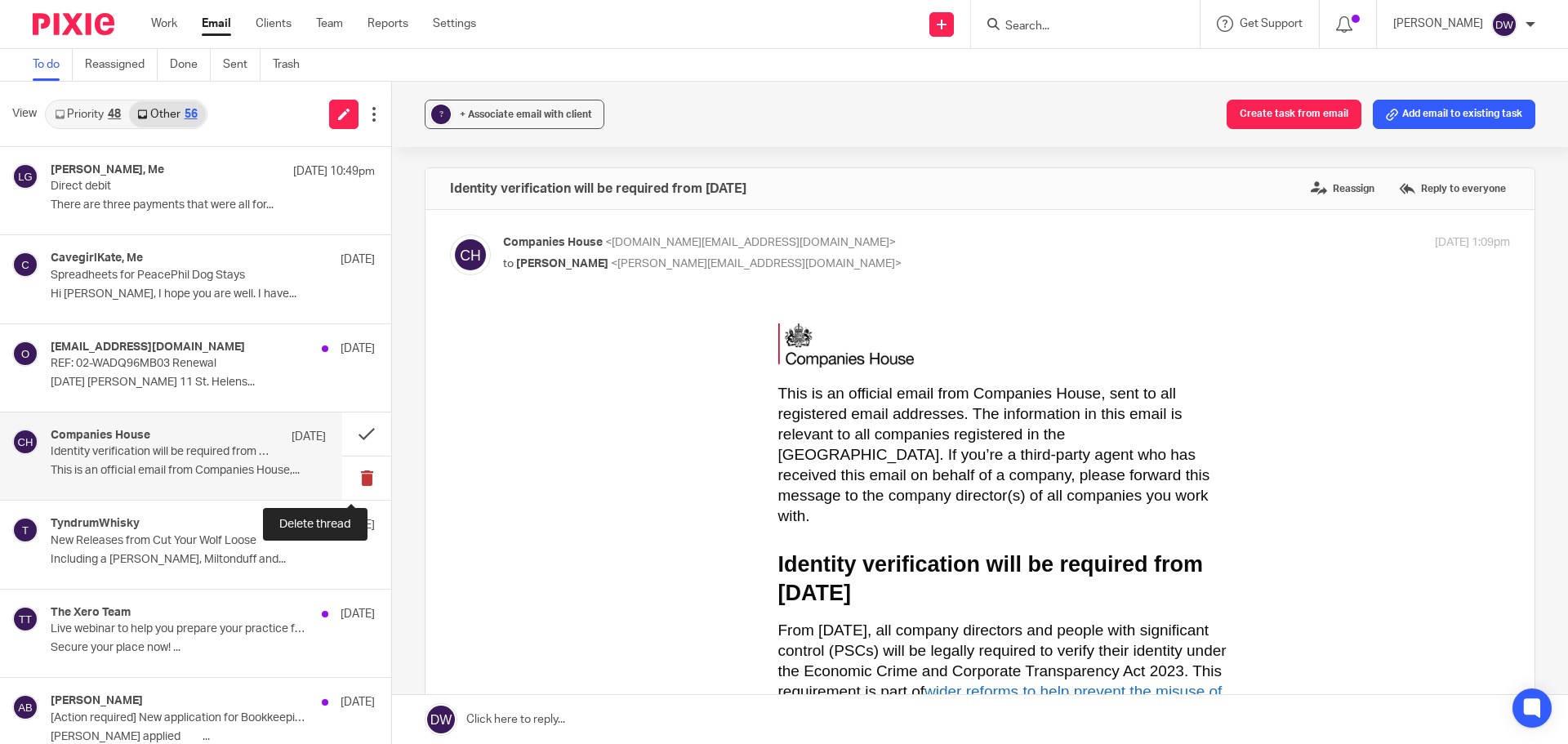
click at [358, 474] on button at bounding box center [367, 478] width 49 height 43
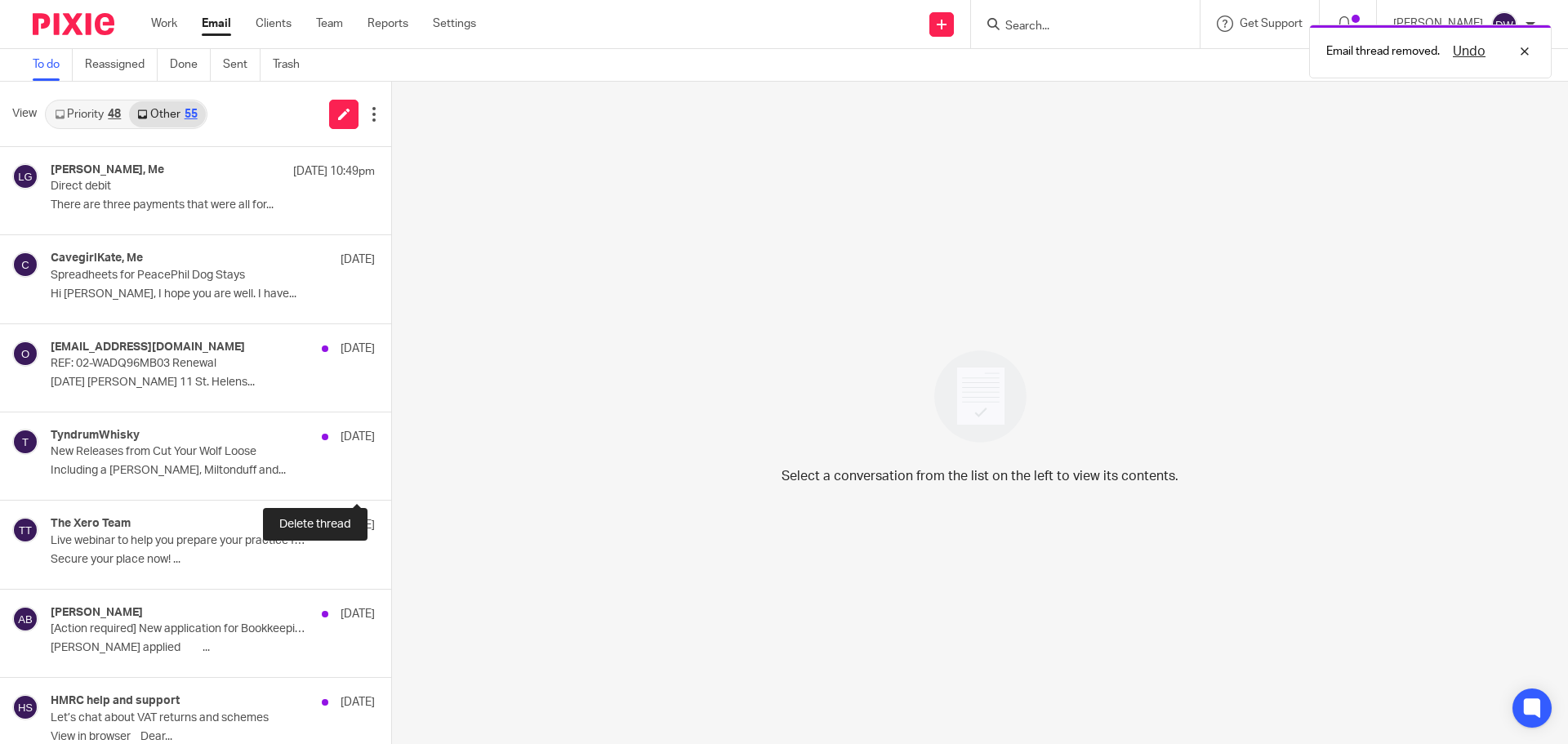
click at [391, 474] on button at bounding box center [397, 478] width 13 height 43
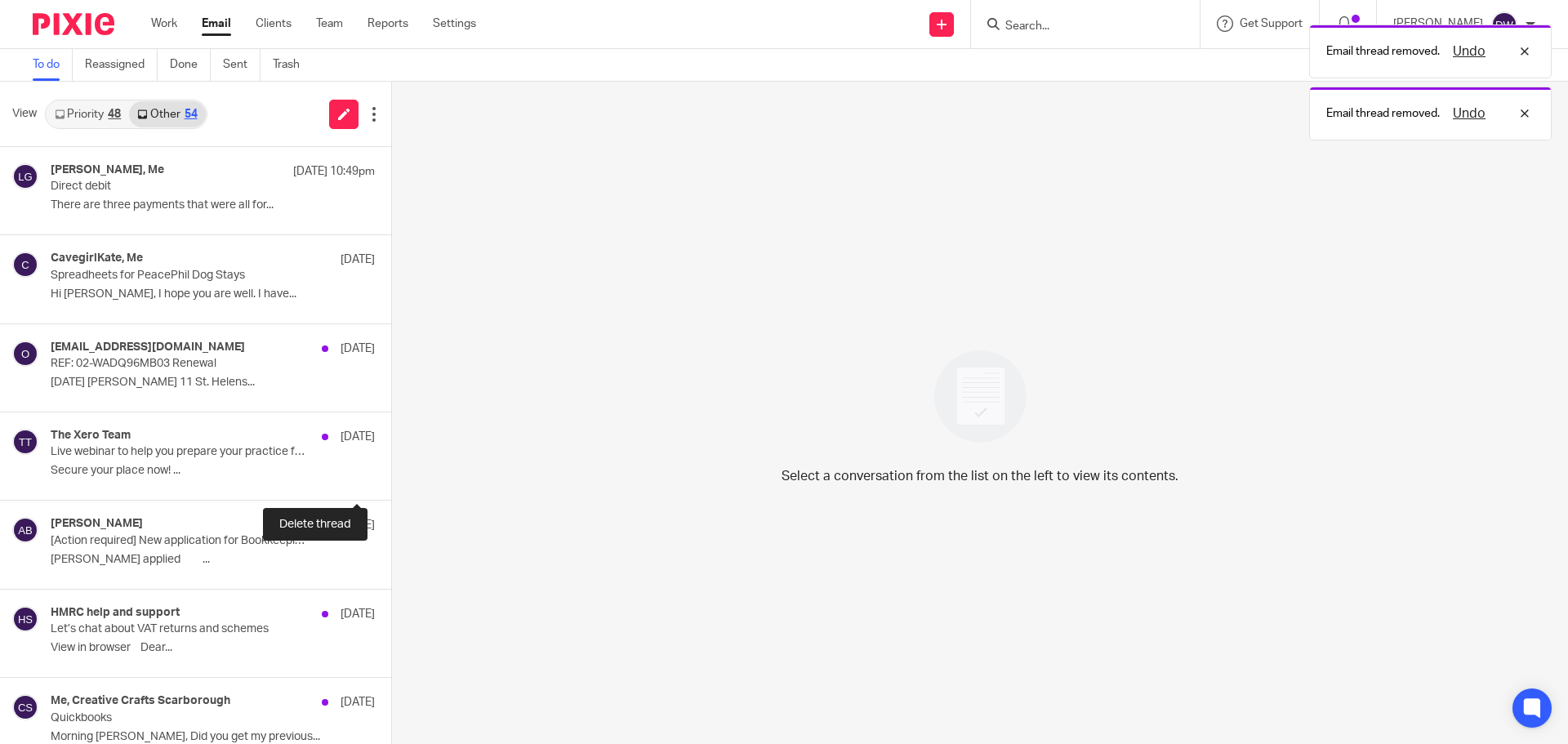
click at [391, 474] on button at bounding box center [397, 478] width 13 height 43
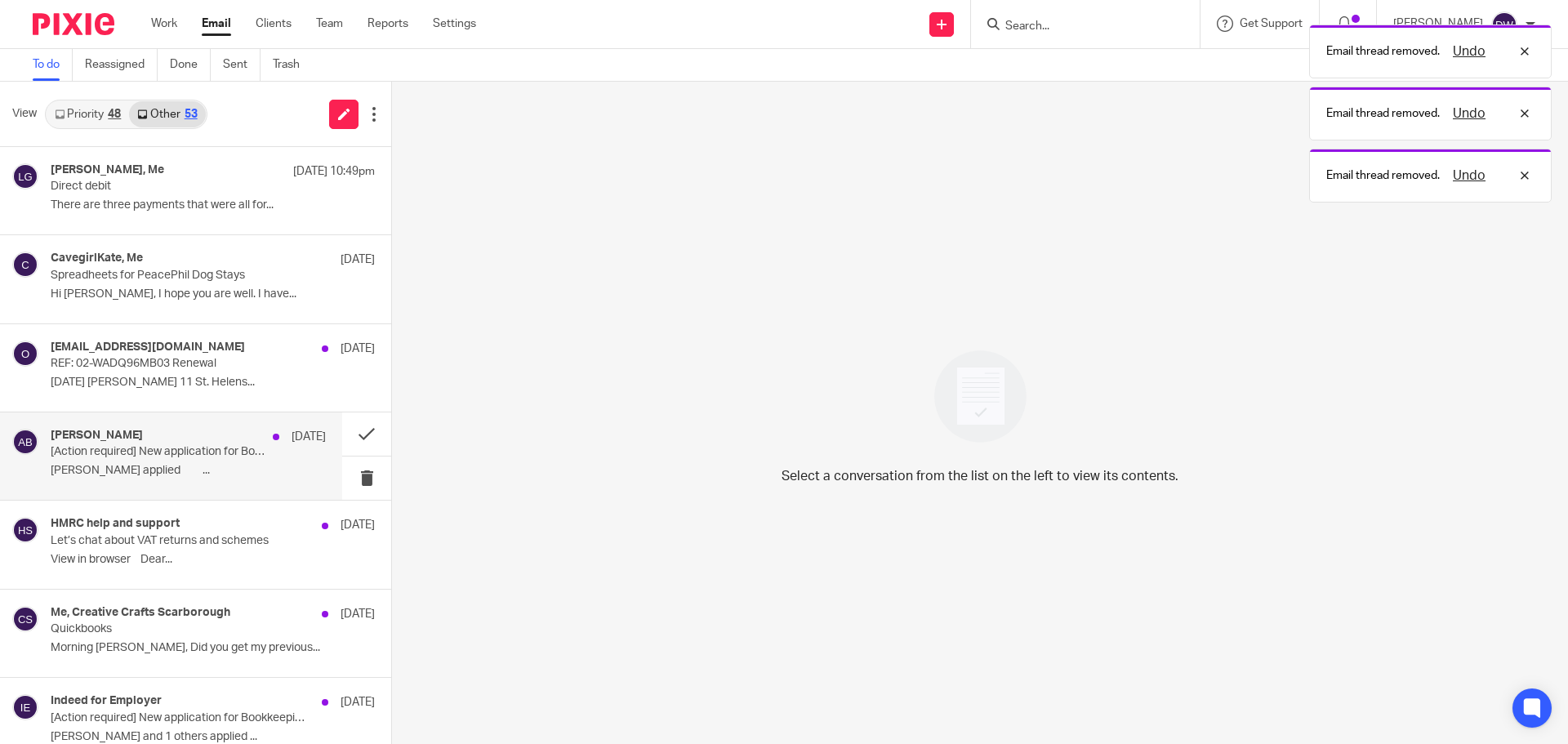
click at [219, 467] on p "[PERSON_NAME] applied ͏­ ͏­ ͏­ ͏­ ͏­ ͏­ ͏­ ͏­ ͏­..." at bounding box center [187, 470] width 275 height 13
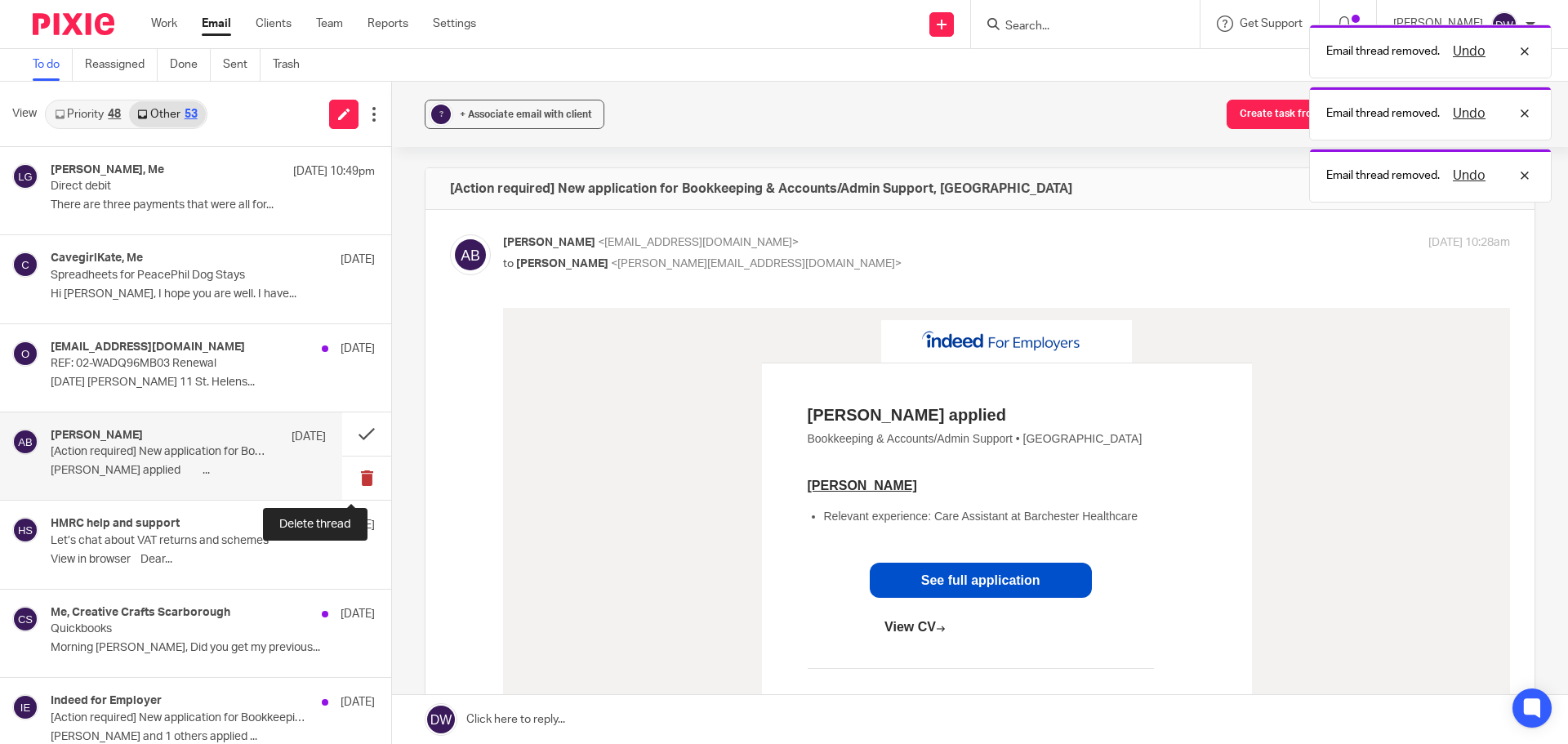
click at [343, 464] on button at bounding box center [367, 478] width 49 height 43
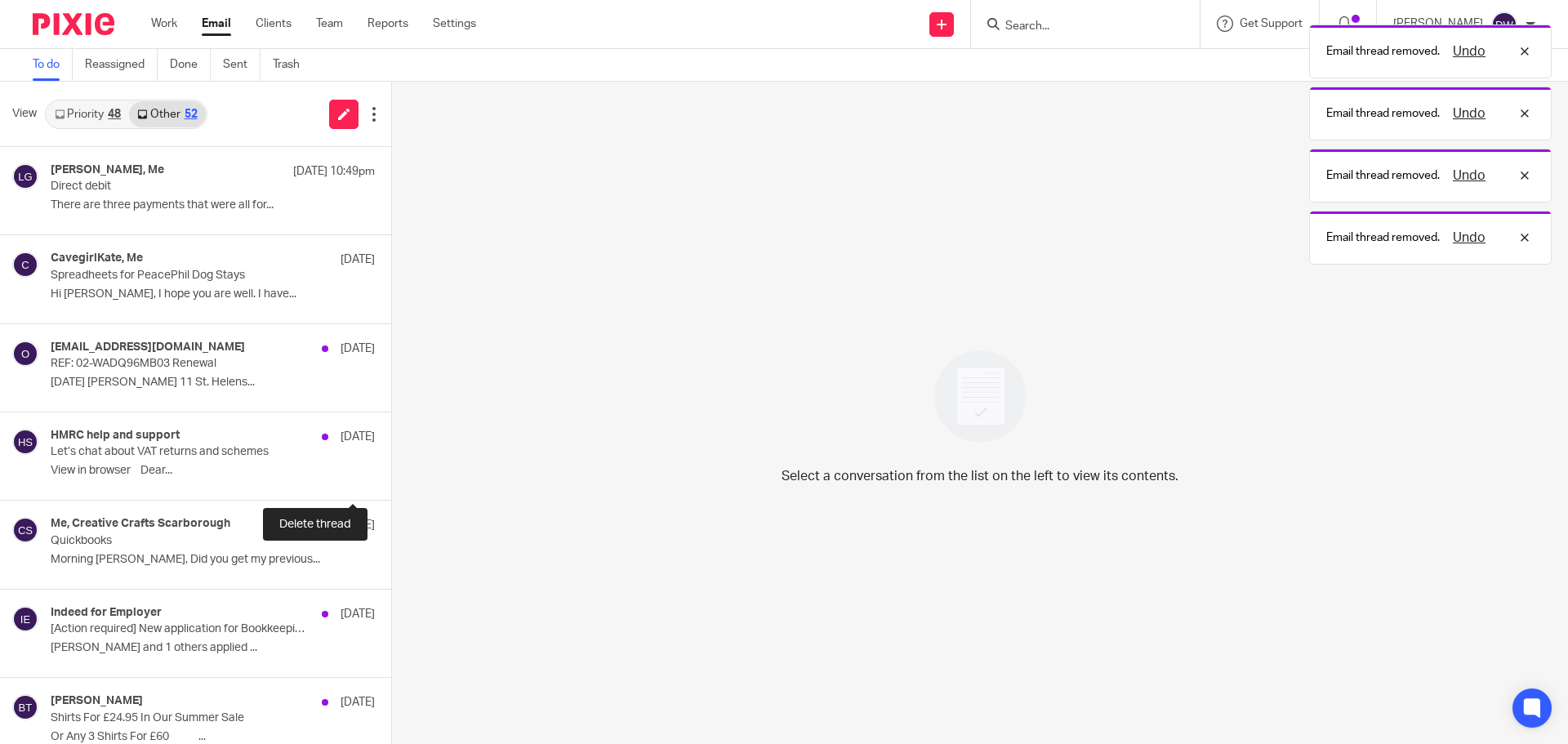
click at [391, 464] on button at bounding box center [397, 478] width 13 height 43
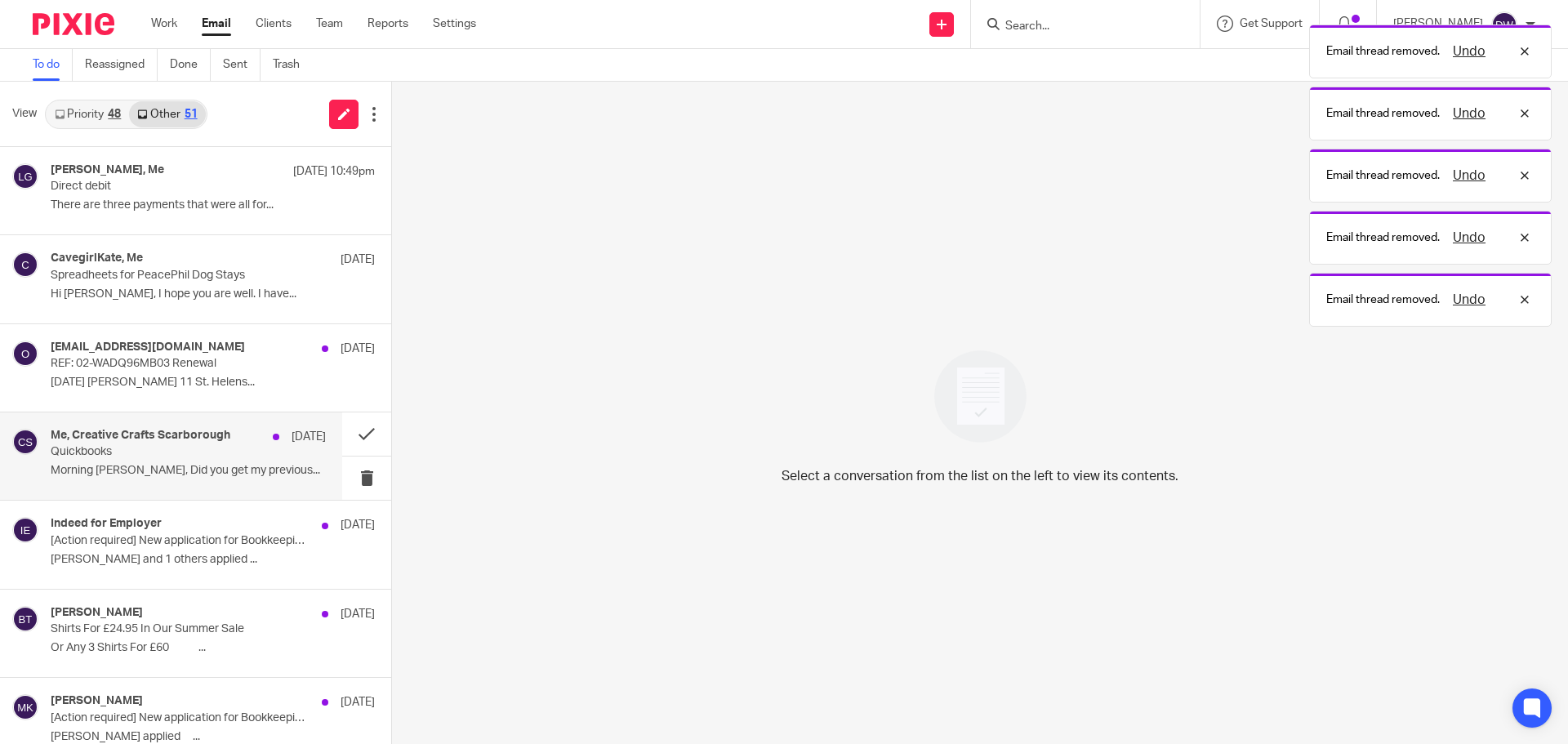
click at [222, 454] on p "Quickbooks" at bounding box center [160, 451] width 221 height 13
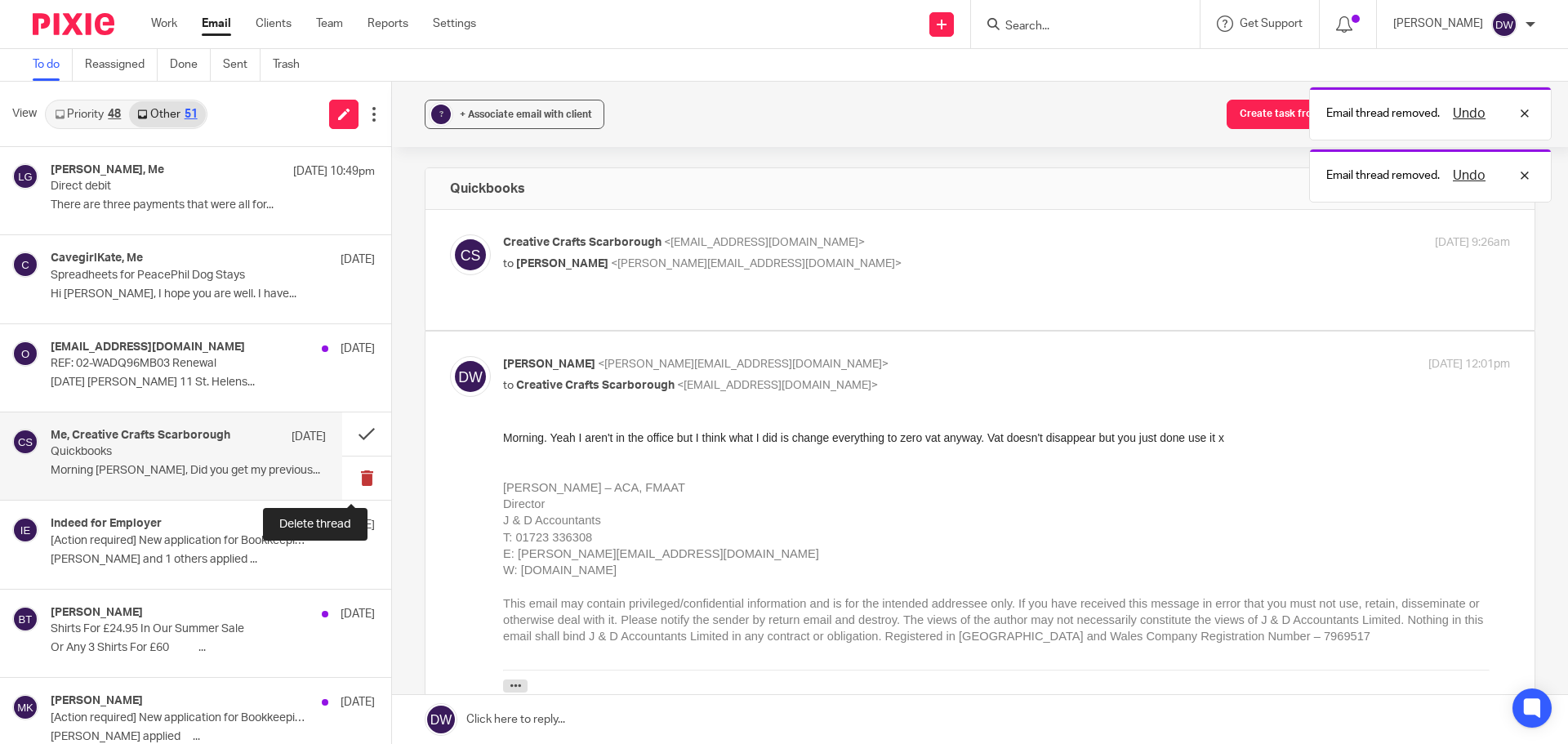
click at [353, 482] on button at bounding box center [367, 478] width 49 height 43
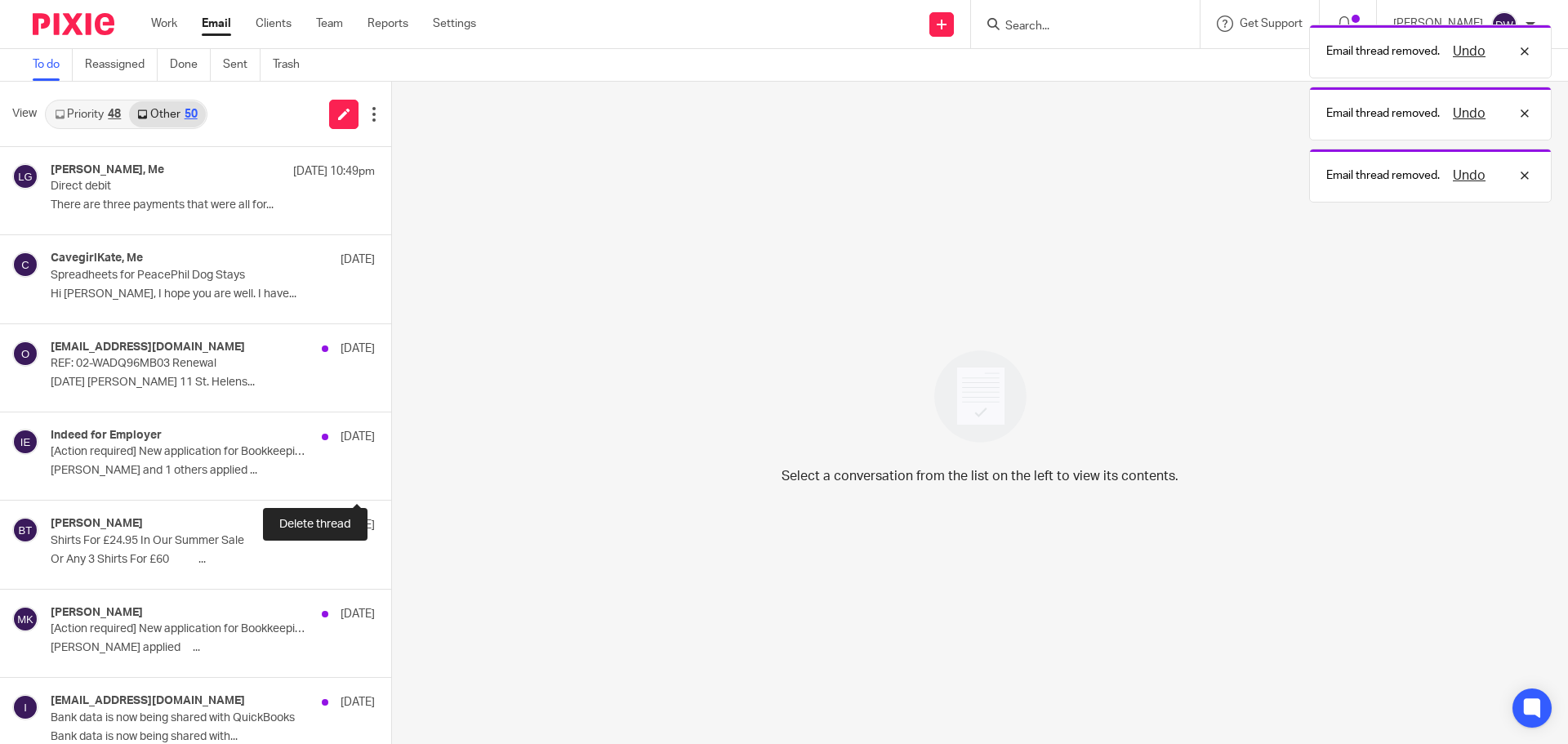
click at [391, 482] on button at bounding box center [397, 478] width 13 height 43
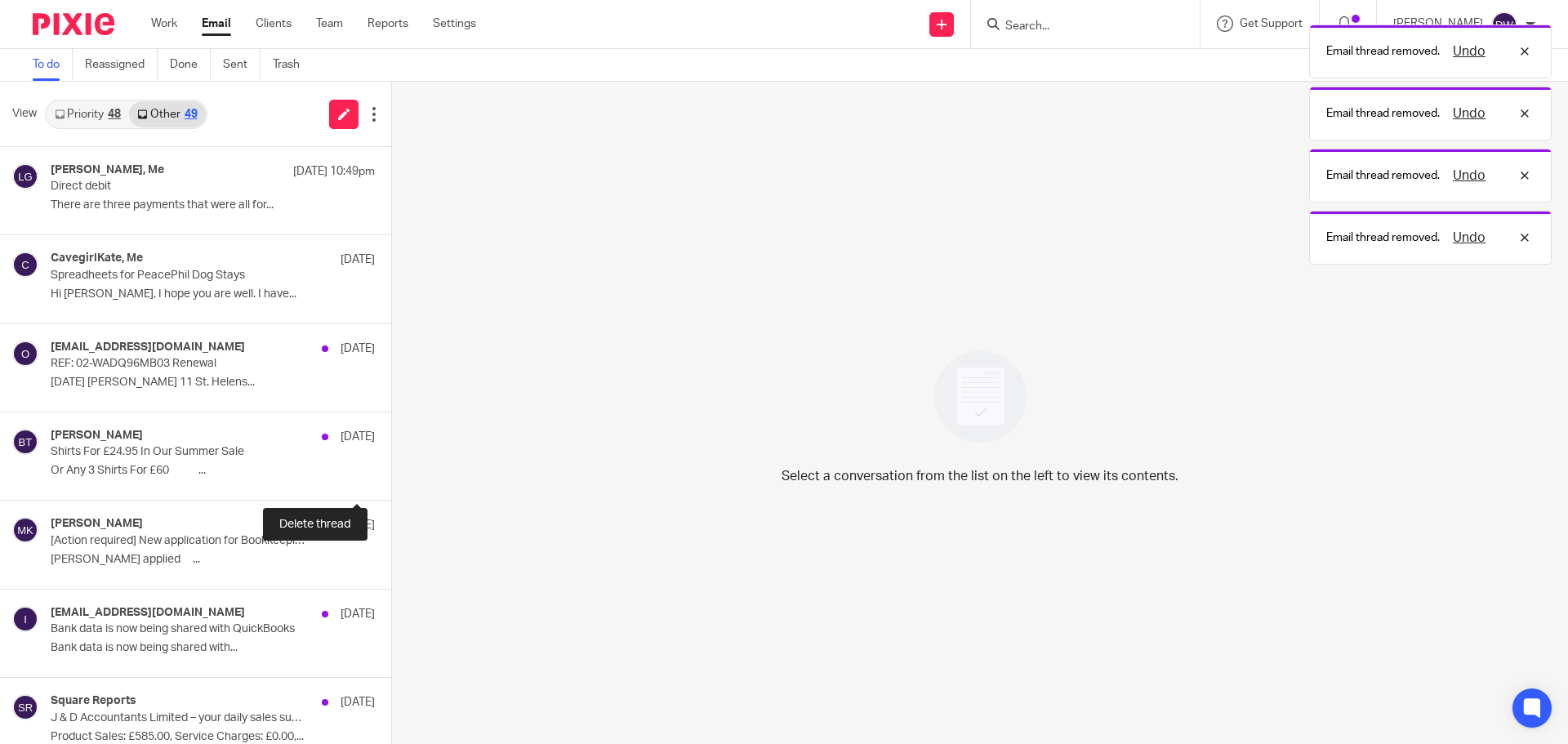
click at [391, 482] on button at bounding box center [397, 478] width 13 height 43
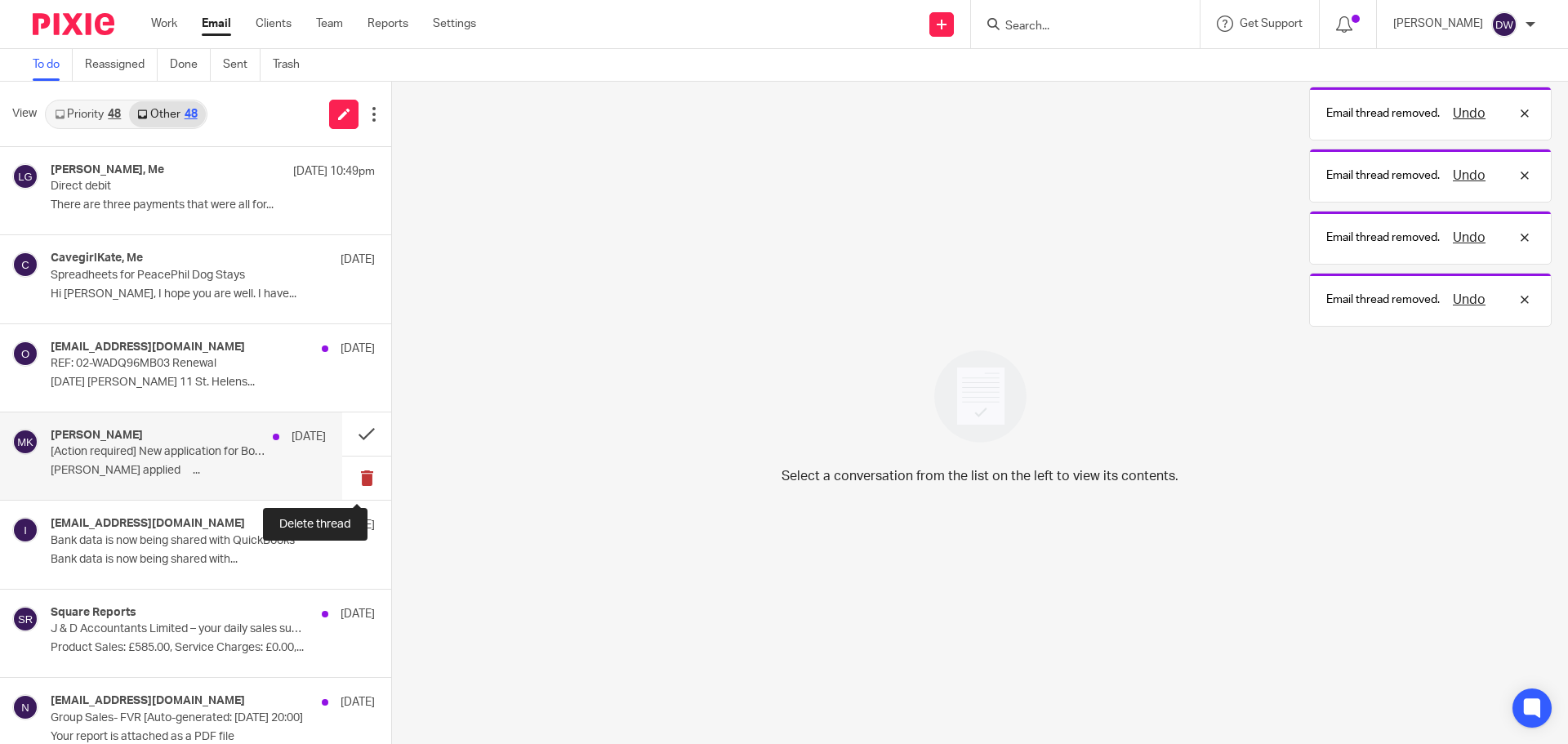
click at [353, 482] on button at bounding box center [367, 478] width 49 height 43
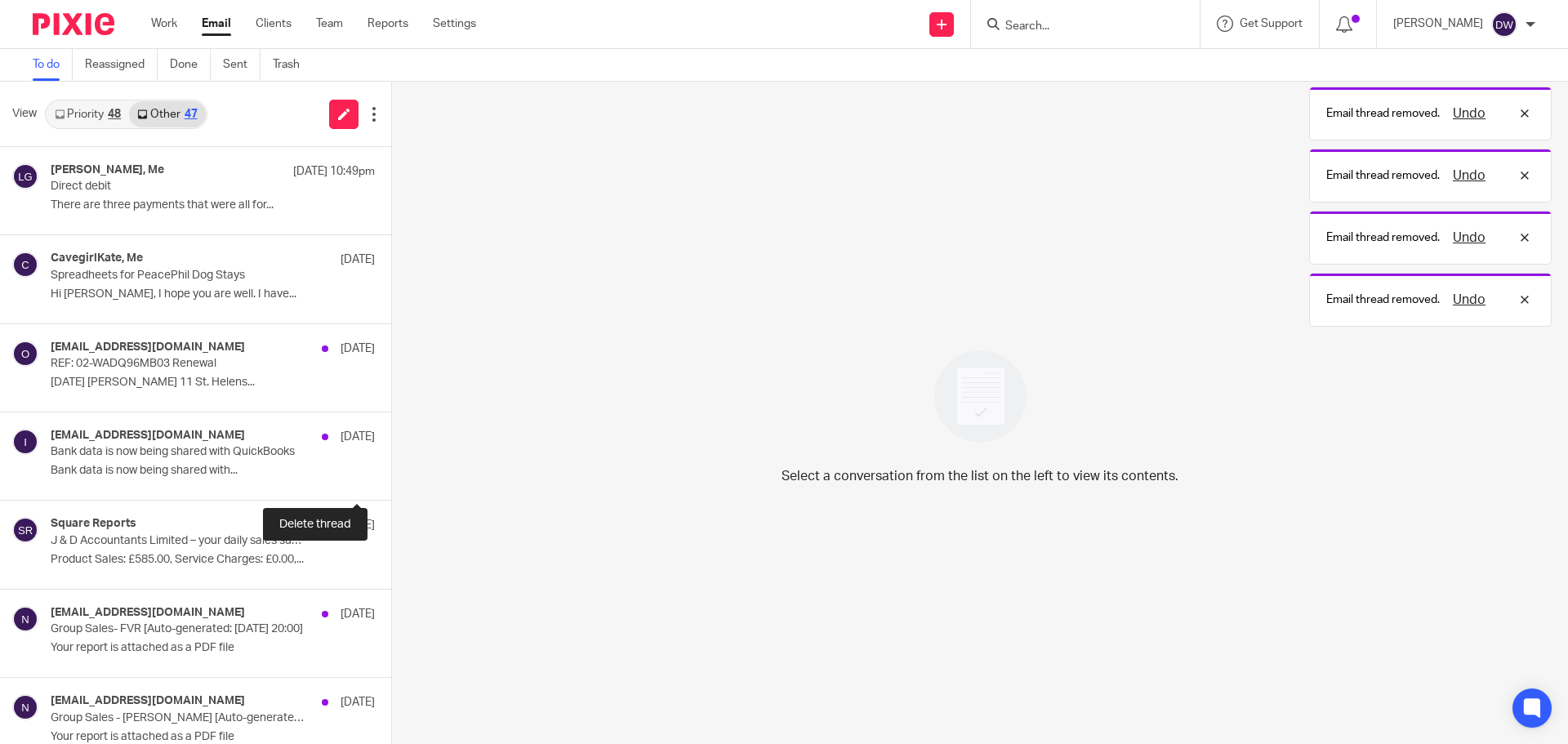
click at [391, 482] on button at bounding box center [397, 478] width 13 height 43
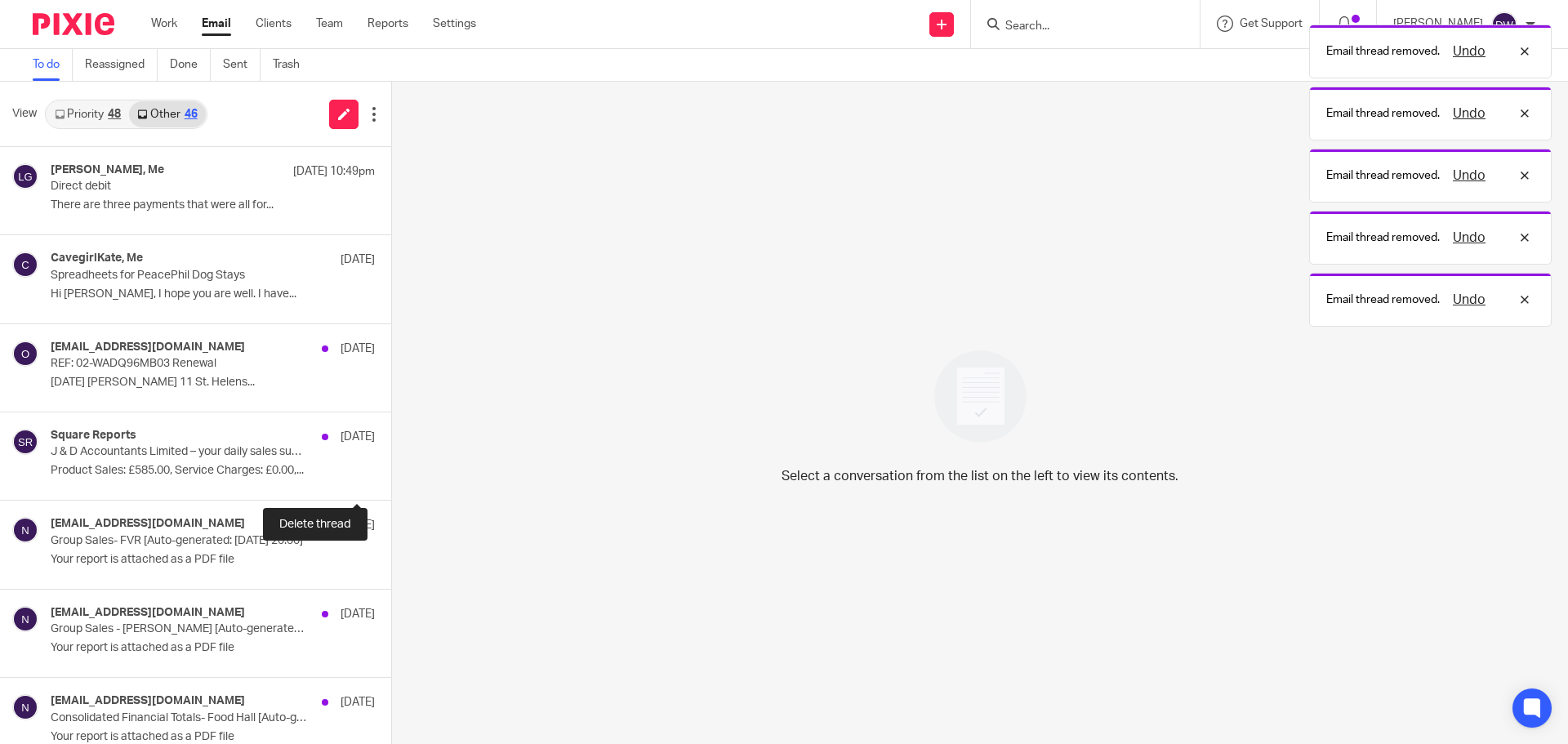
click at [391, 482] on button at bounding box center [397, 478] width 13 height 43
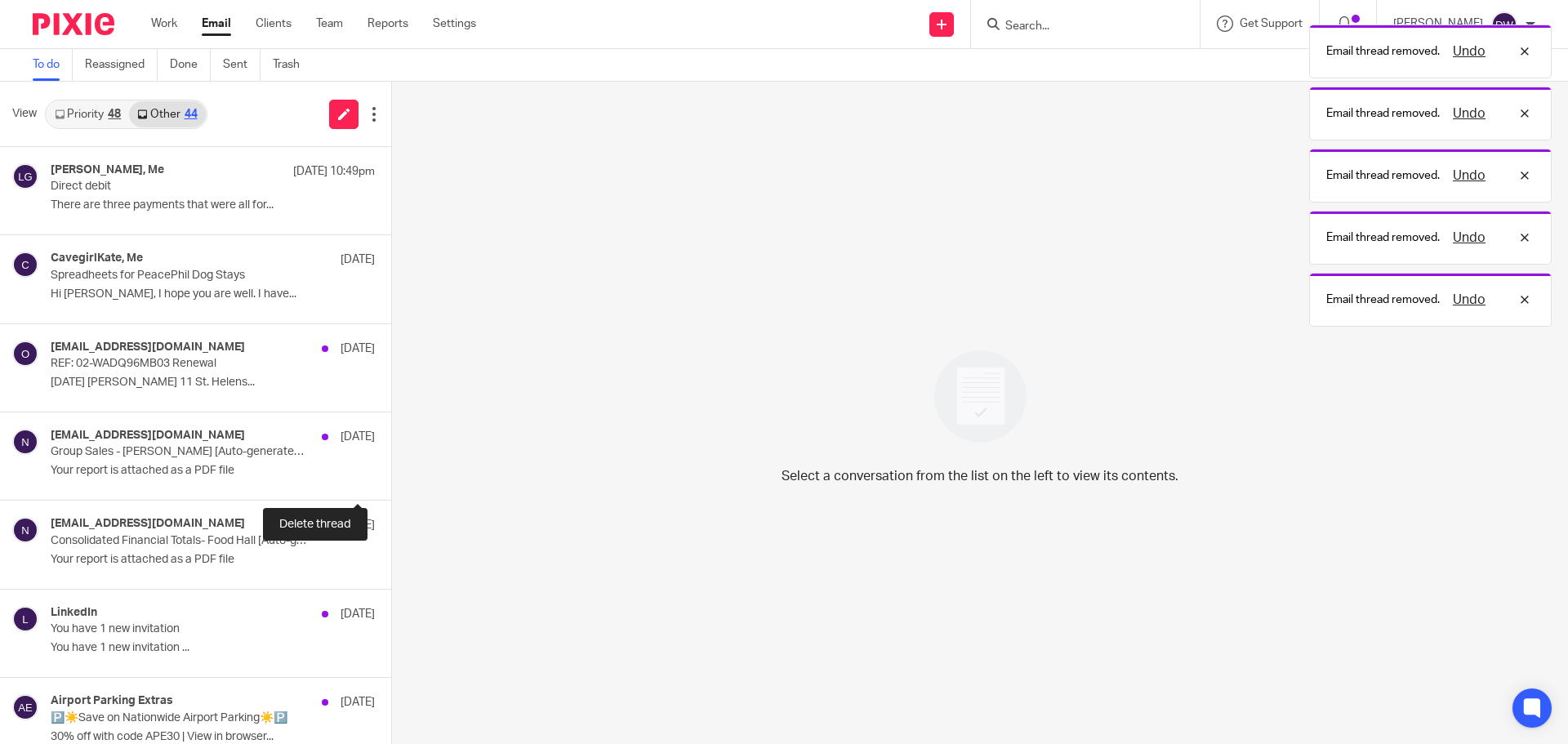
click at [391, 482] on button at bounding box center [397, 478] width 13 height 43
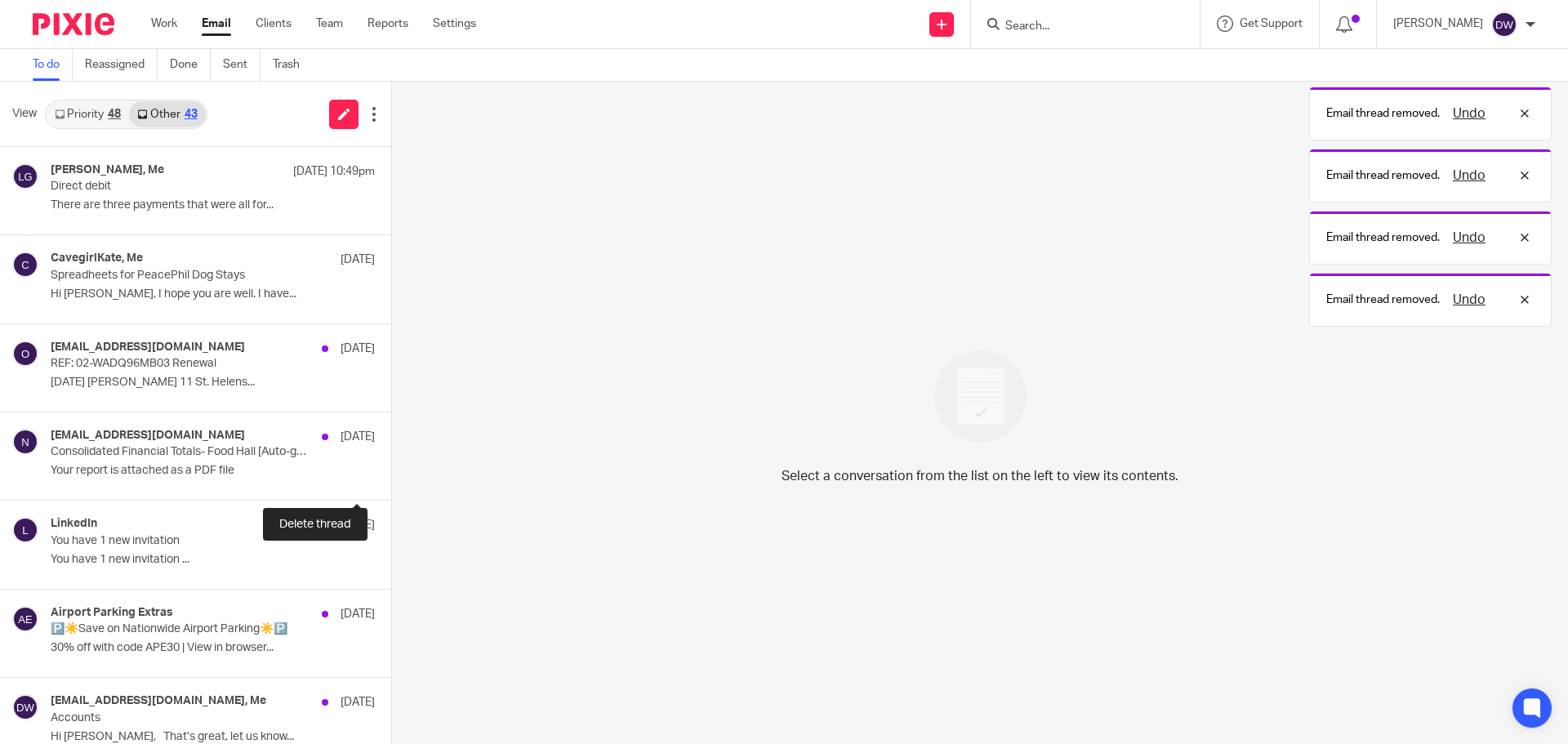
click at [391, 482] on button at bounding box center [397, 478] width 13 height 43
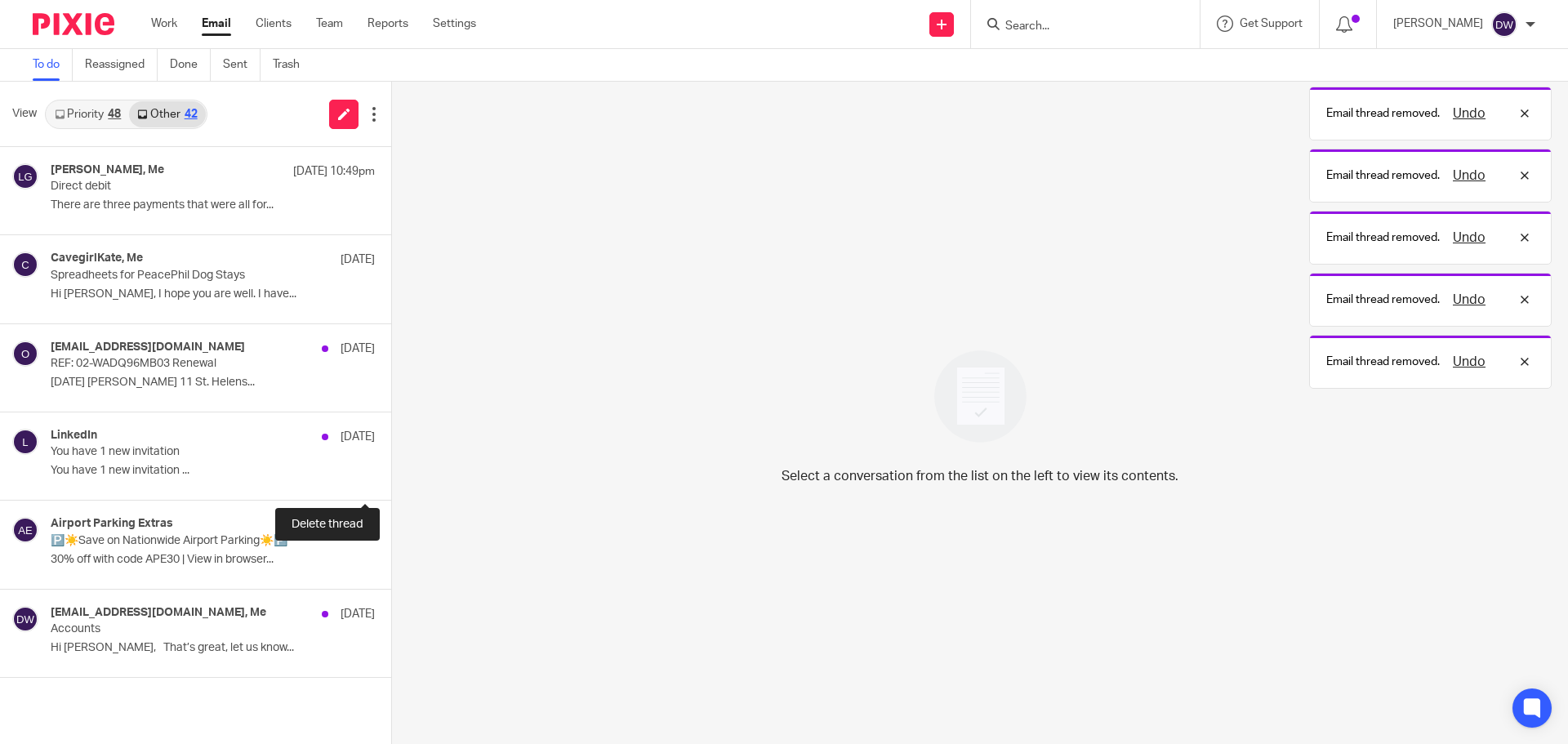
click at [391, 482] on button at bounding box center [397, 478] width 13 height 43
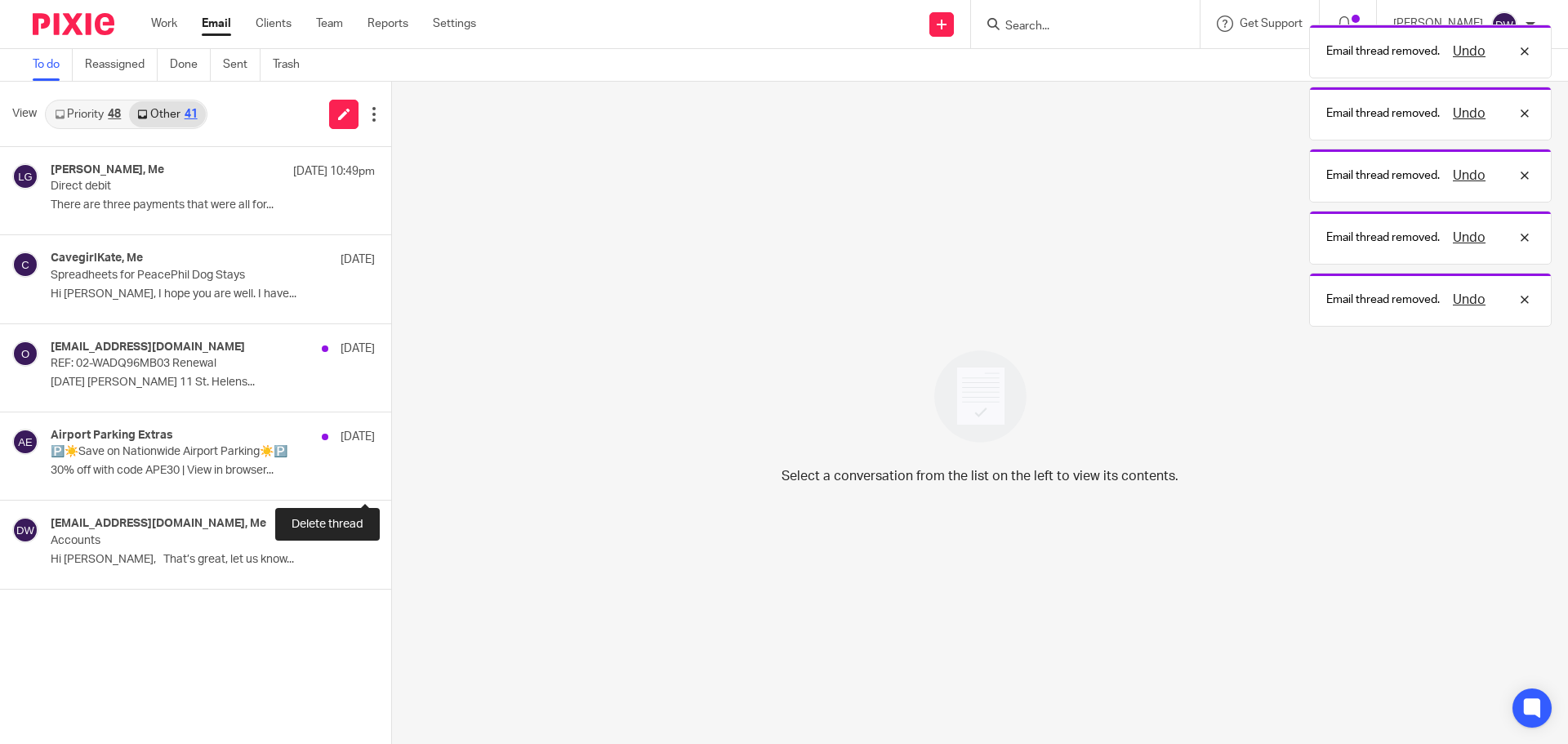
click at [391, 482] on button at bounding box center [397, 478] width 13 height 43
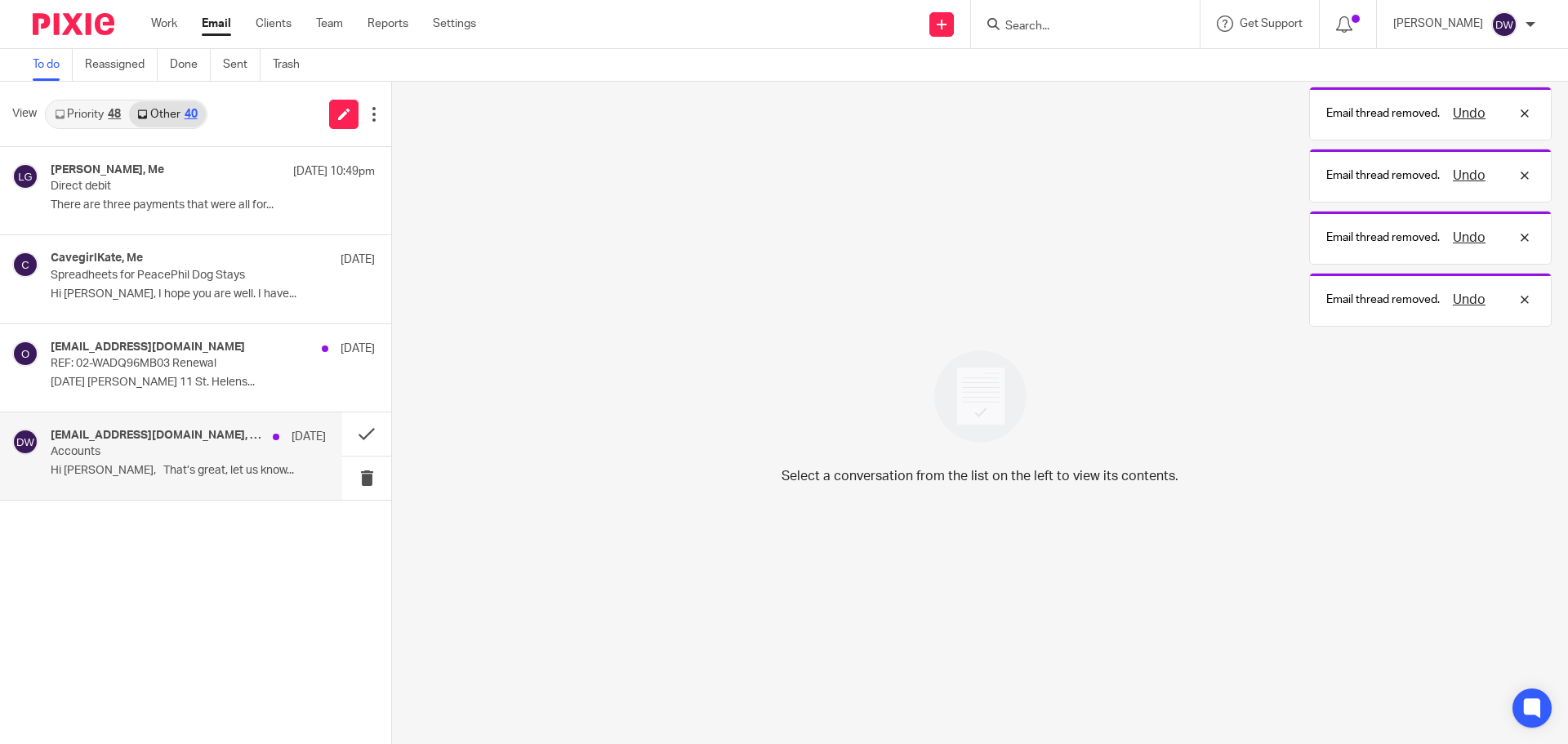
click at [166, 481] on div "[EMAIL_ADDRESS][DOMAIN_NAME], Me [DATE] Accounts Hi [PERSON_NAME], That’s great…" at bounding box center [187, 455] width 275 height 55
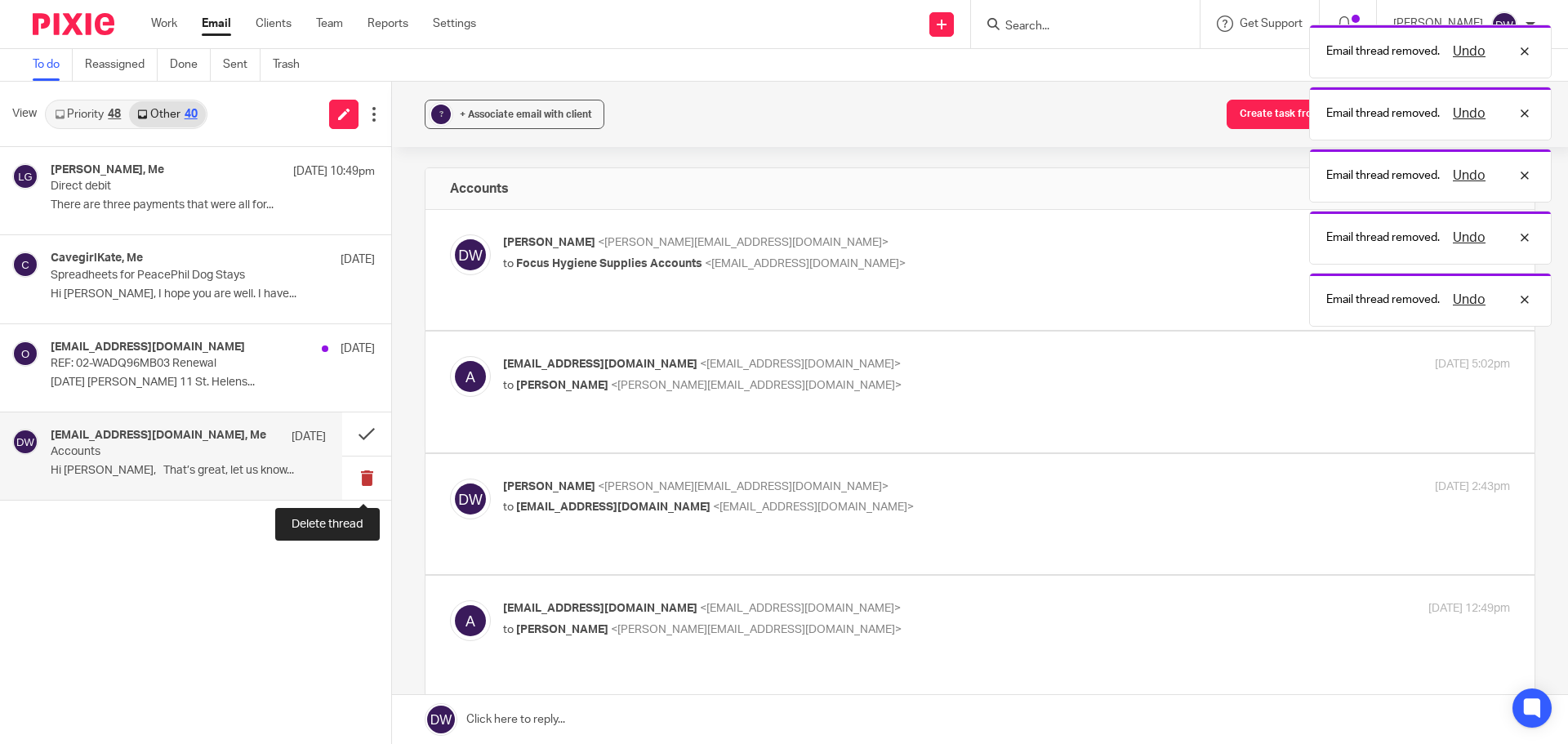
click at [369, 482] on button at bounding box center [367, 478] width 49 height 43
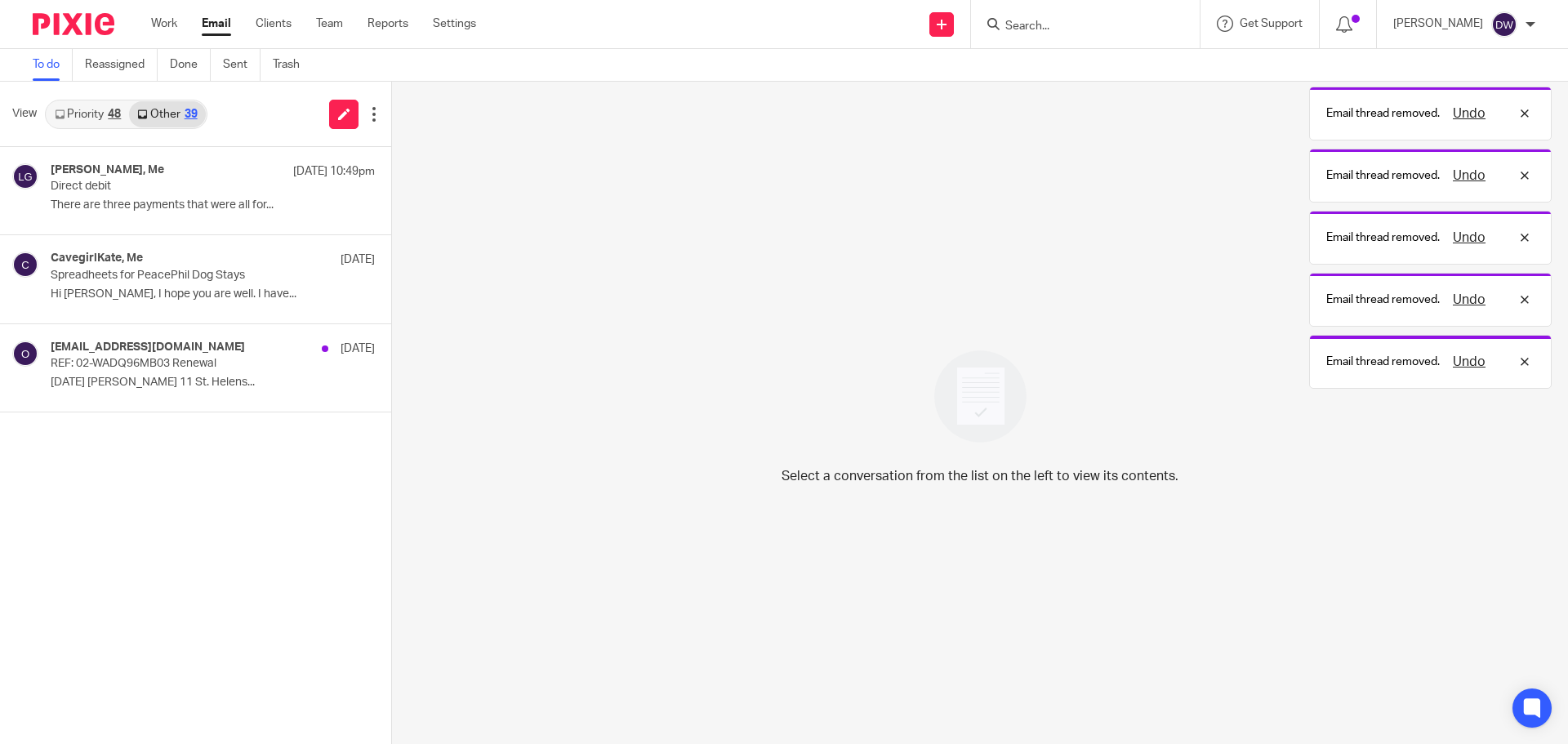
click at [102, 115] on link "Priority 48" at bounding box center [88, 114] width 82 height 26
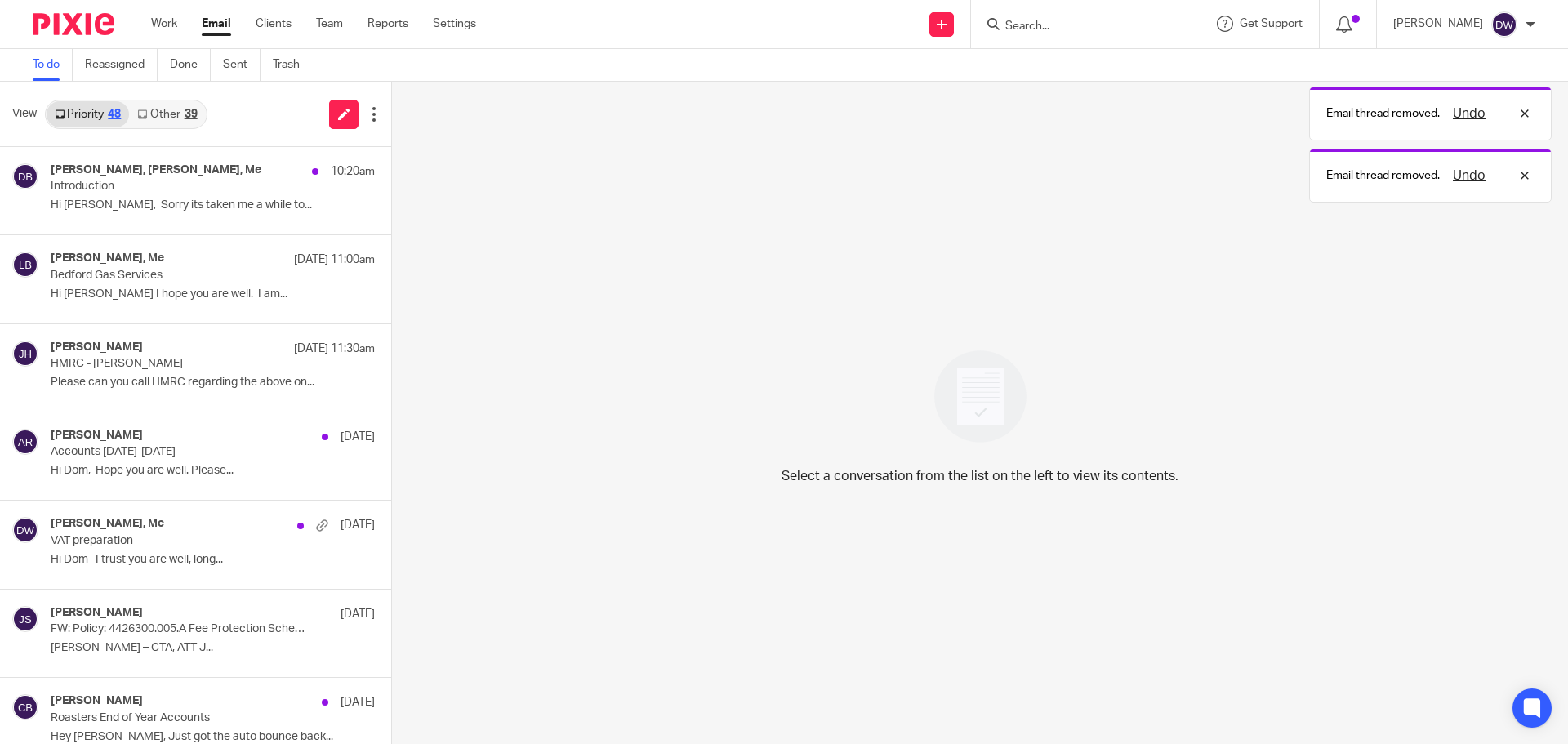
click at [178, 105] on link "Other 39" at bounding box center [167, 114] width 76 height 26
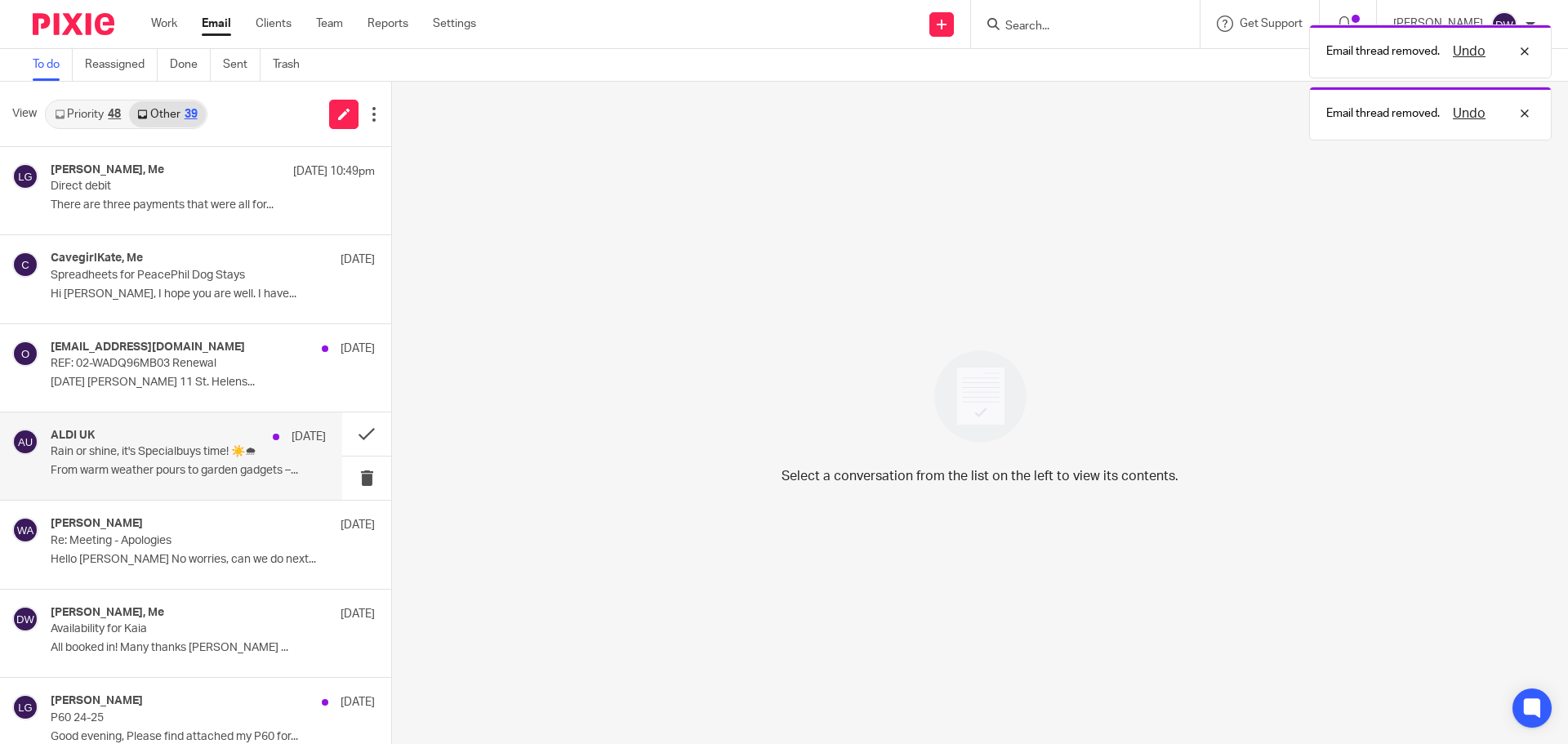
click at [325, 481] on div "ALDI UK [DATE] Rain or shine, it's Specialbuys time! ☀️🌧 From warm weather pour…" at bounding box center [171, 455] width 342 height 87
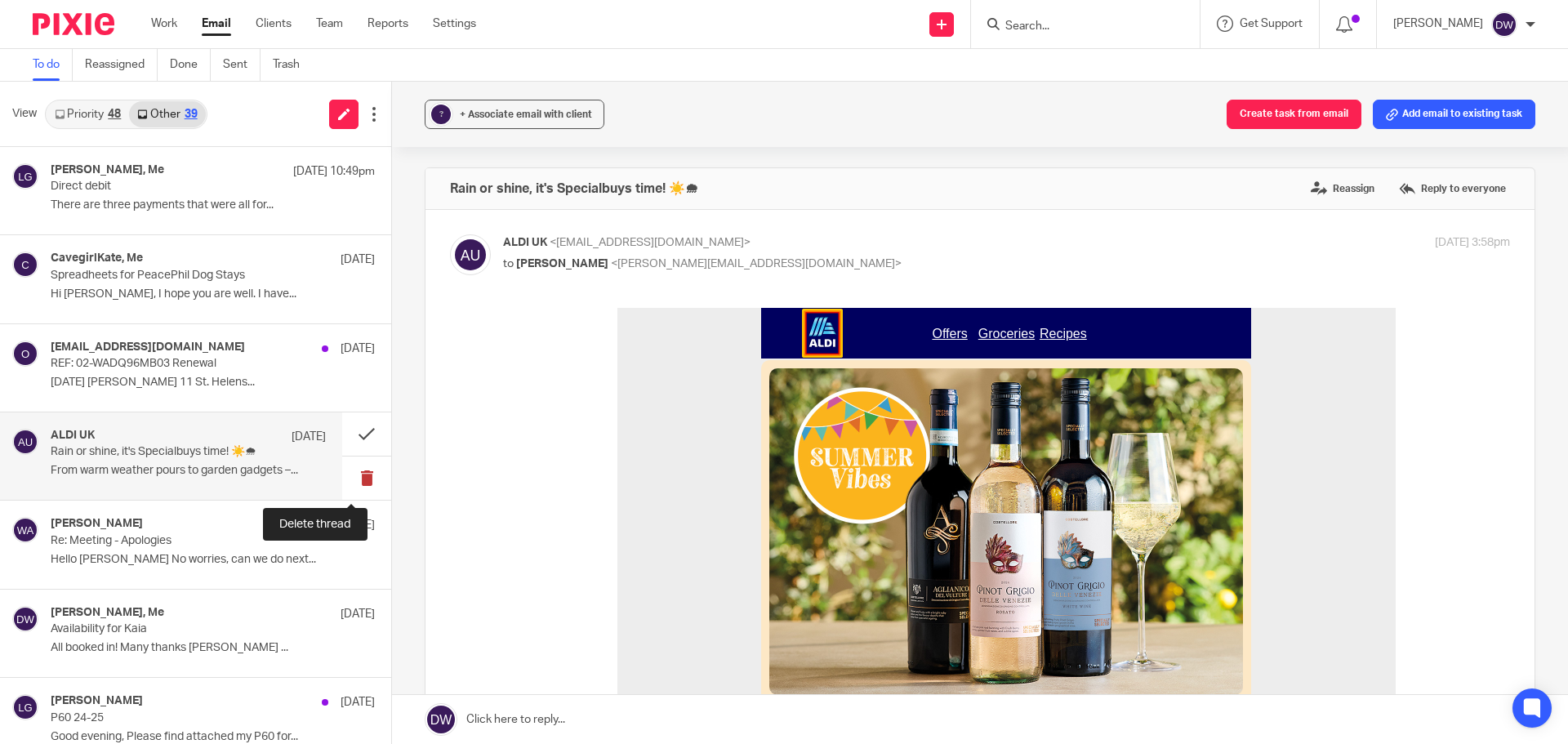
click at [342, 472] on button at bounding box center [367, 478] width 49 height 43
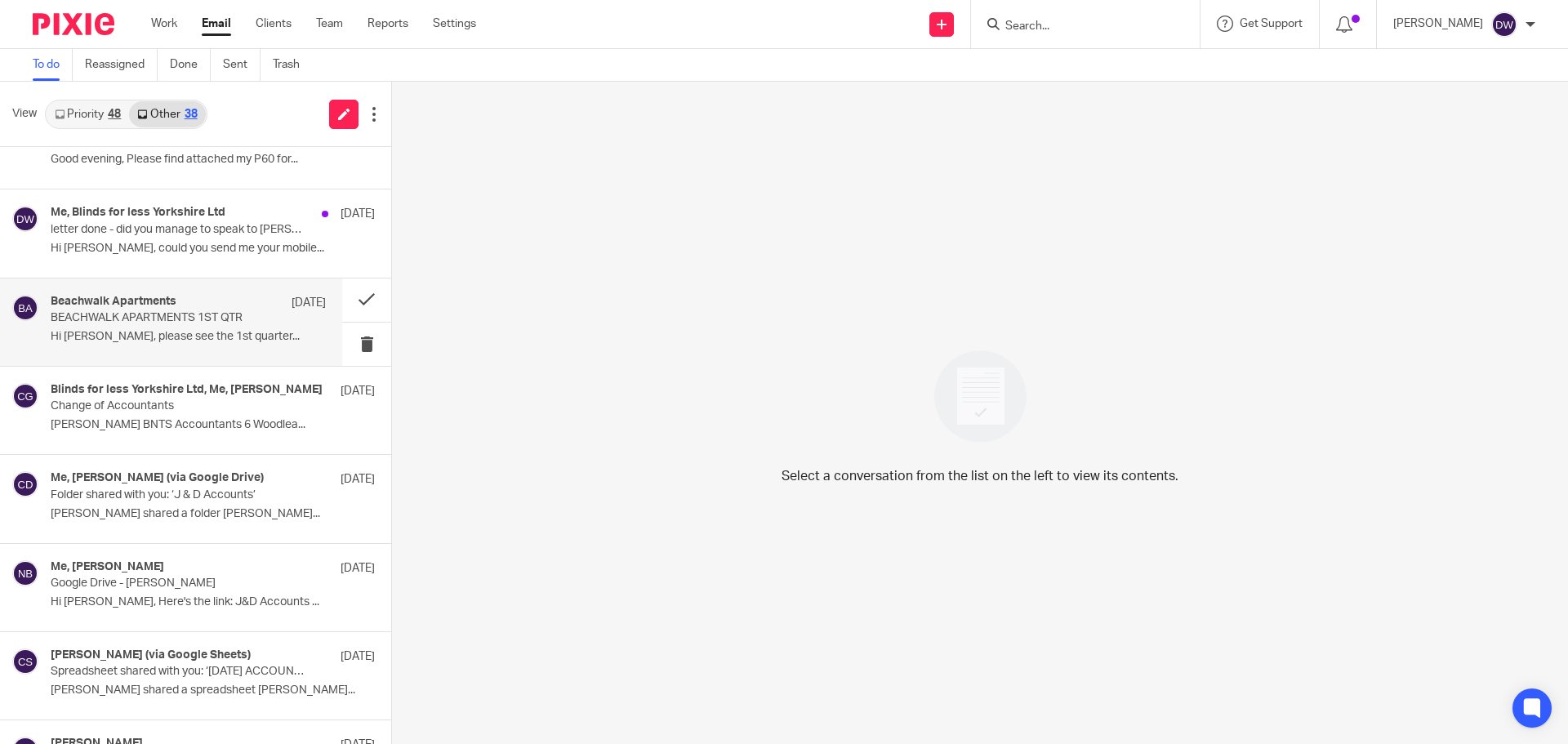
scroll to position [490, 0]
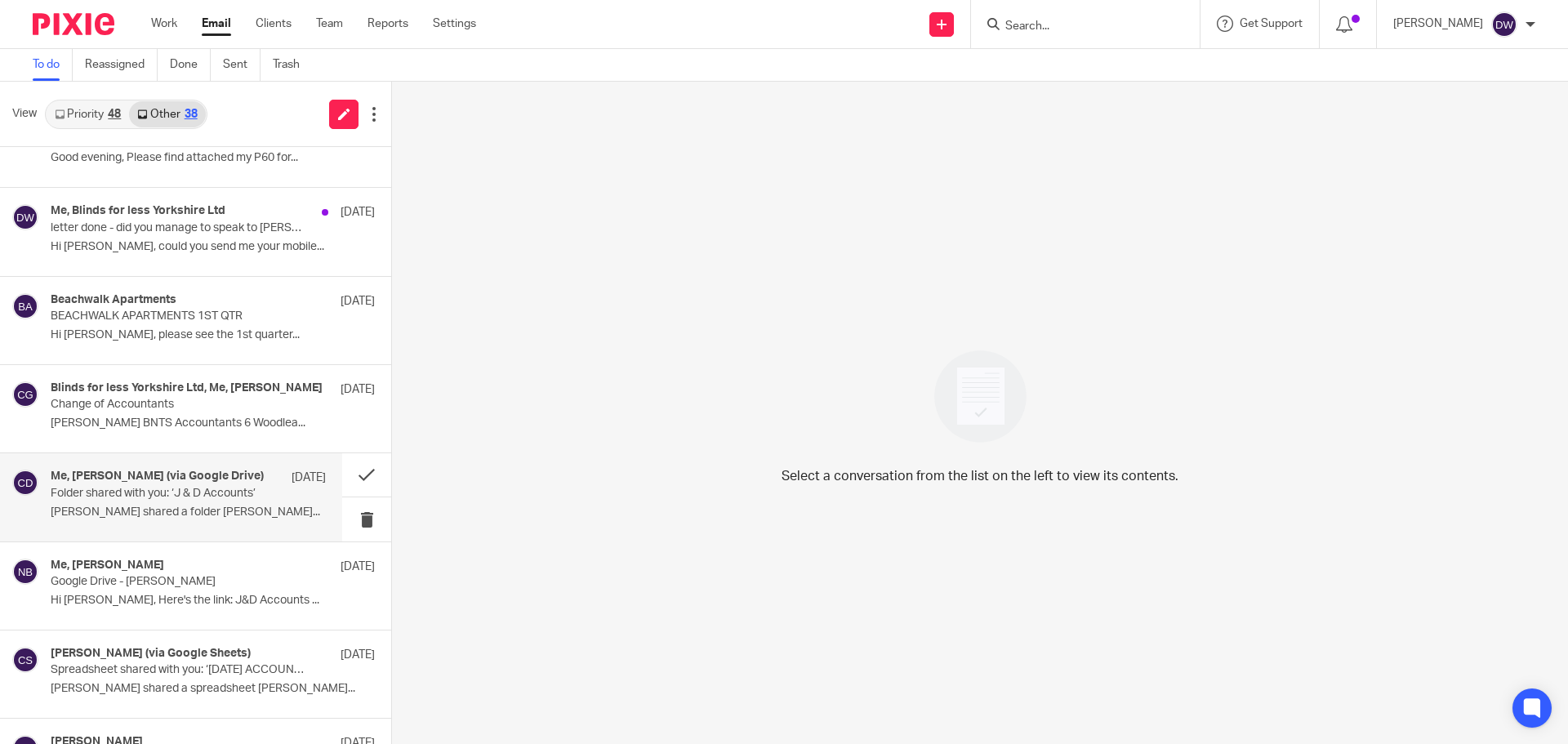
click at [225, 485] on div "Me, [PERSON_NAME] (via Google Drive) [DATE]" at bounding box center [187, 478] width 275 height 16
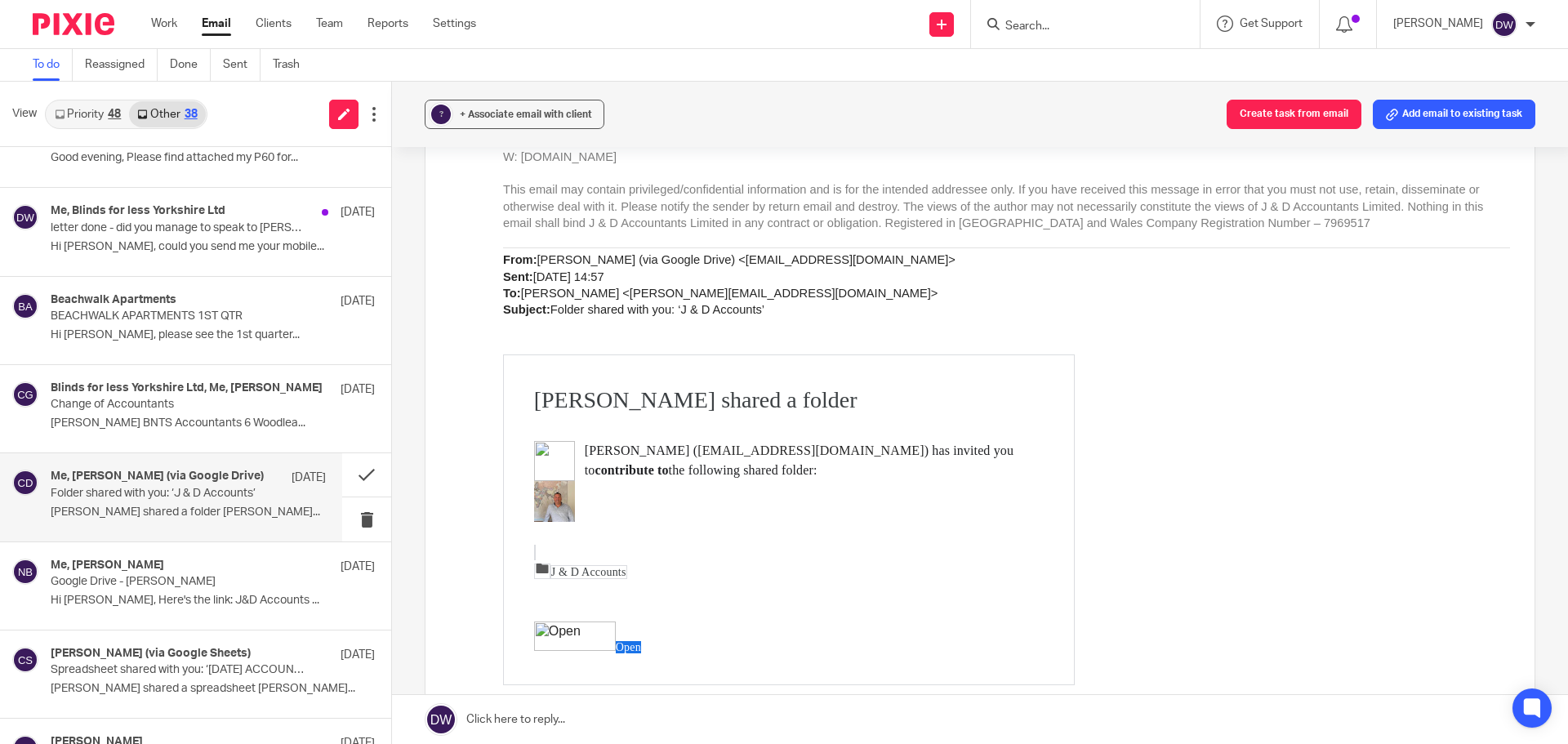
scroll to position [408, 0]
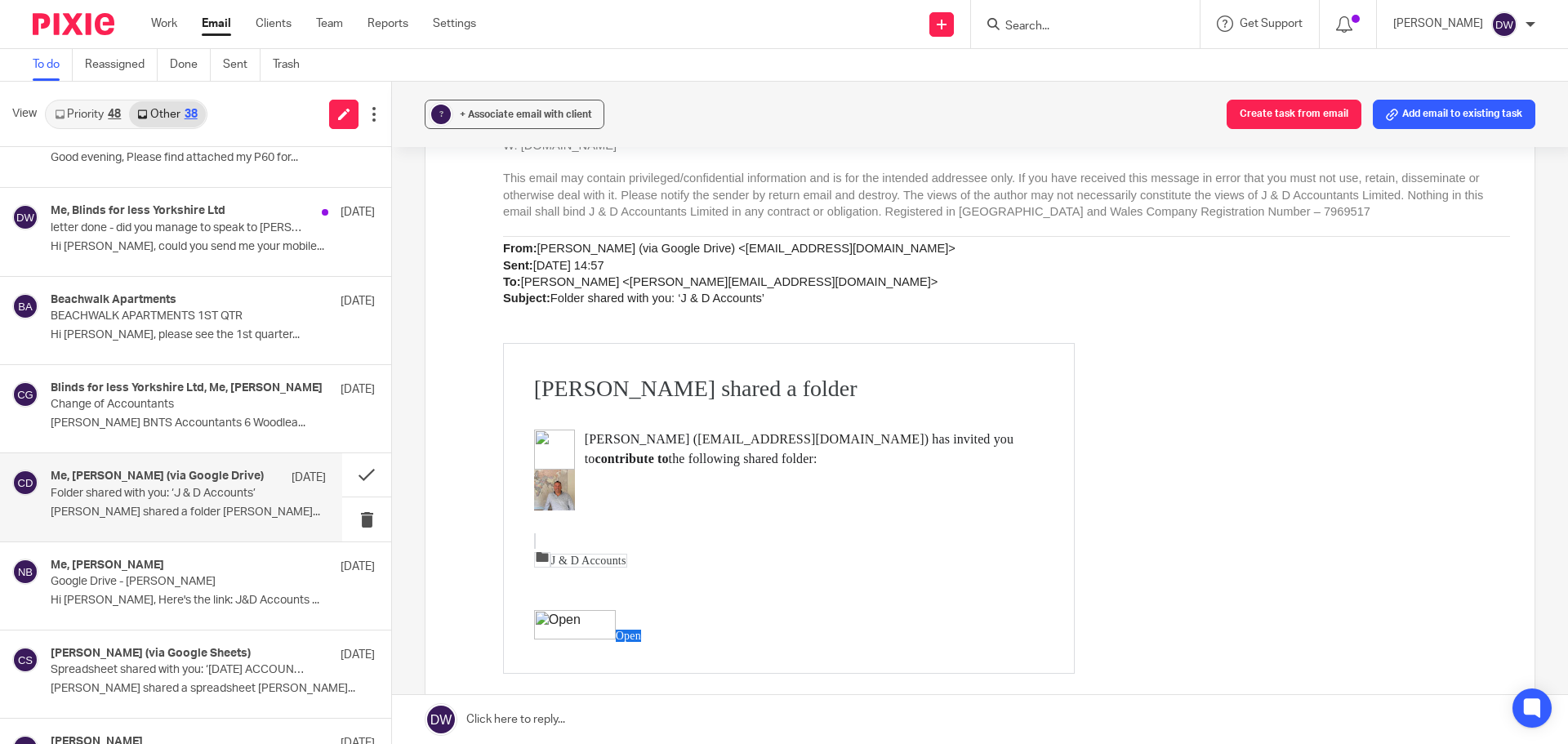
click at [614, 564] on span "J & D Accounts" at bounding box center [589, 560] width 77 height 13
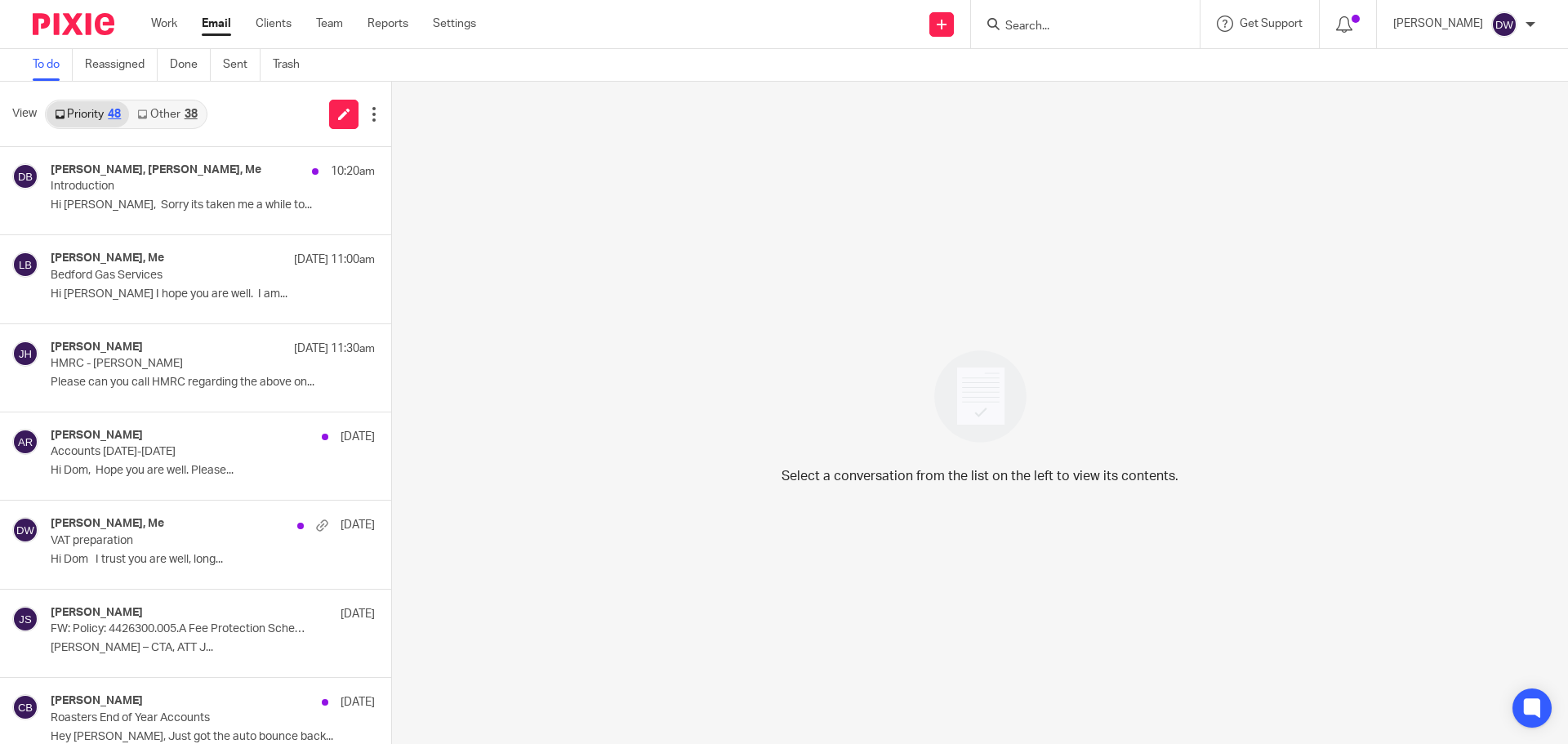
click at [167, 103] on link "Other 38" at bounding box center [167, 114] width 76 height 26
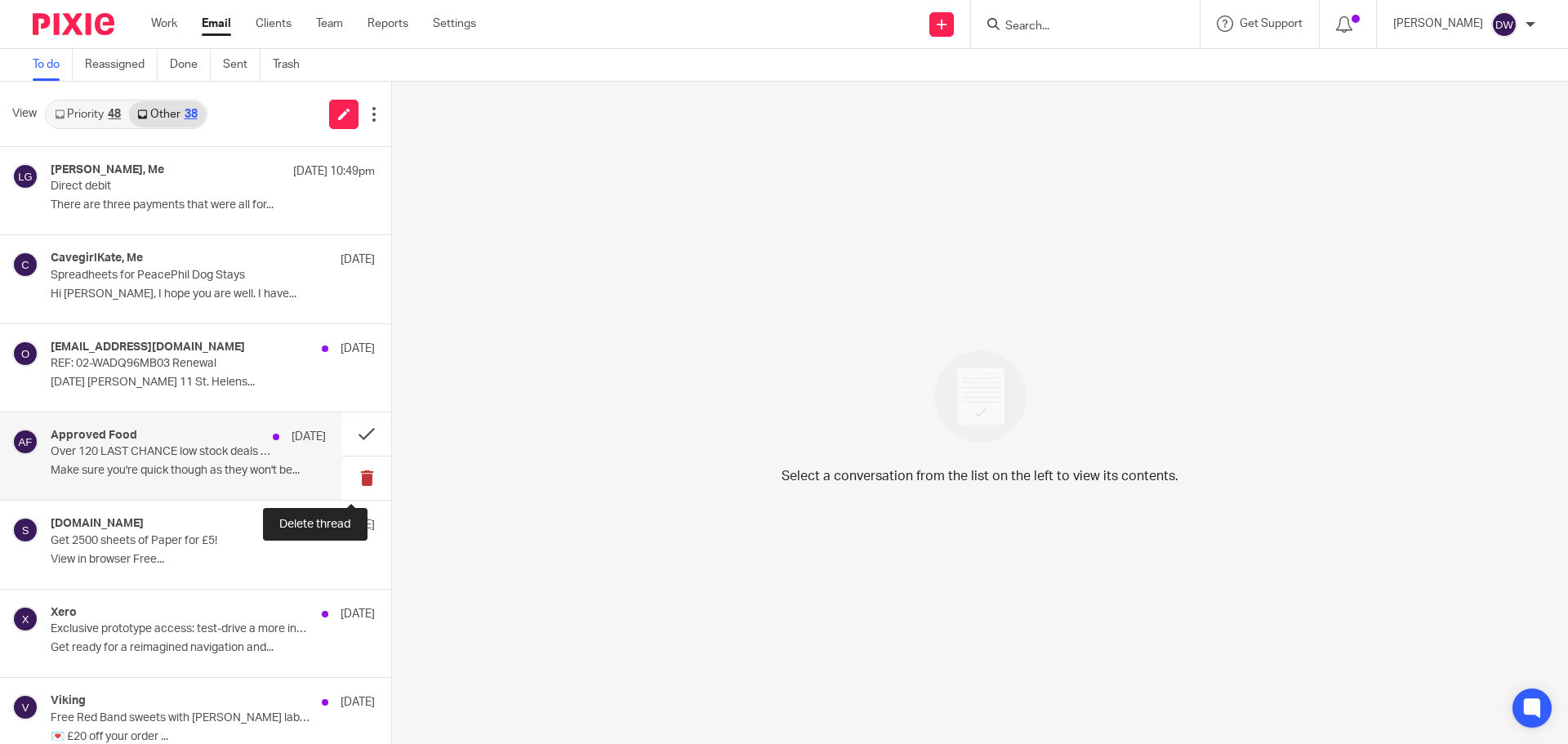
click at [360, 470] on button at bounding box center [367, 478] width 49 height 43
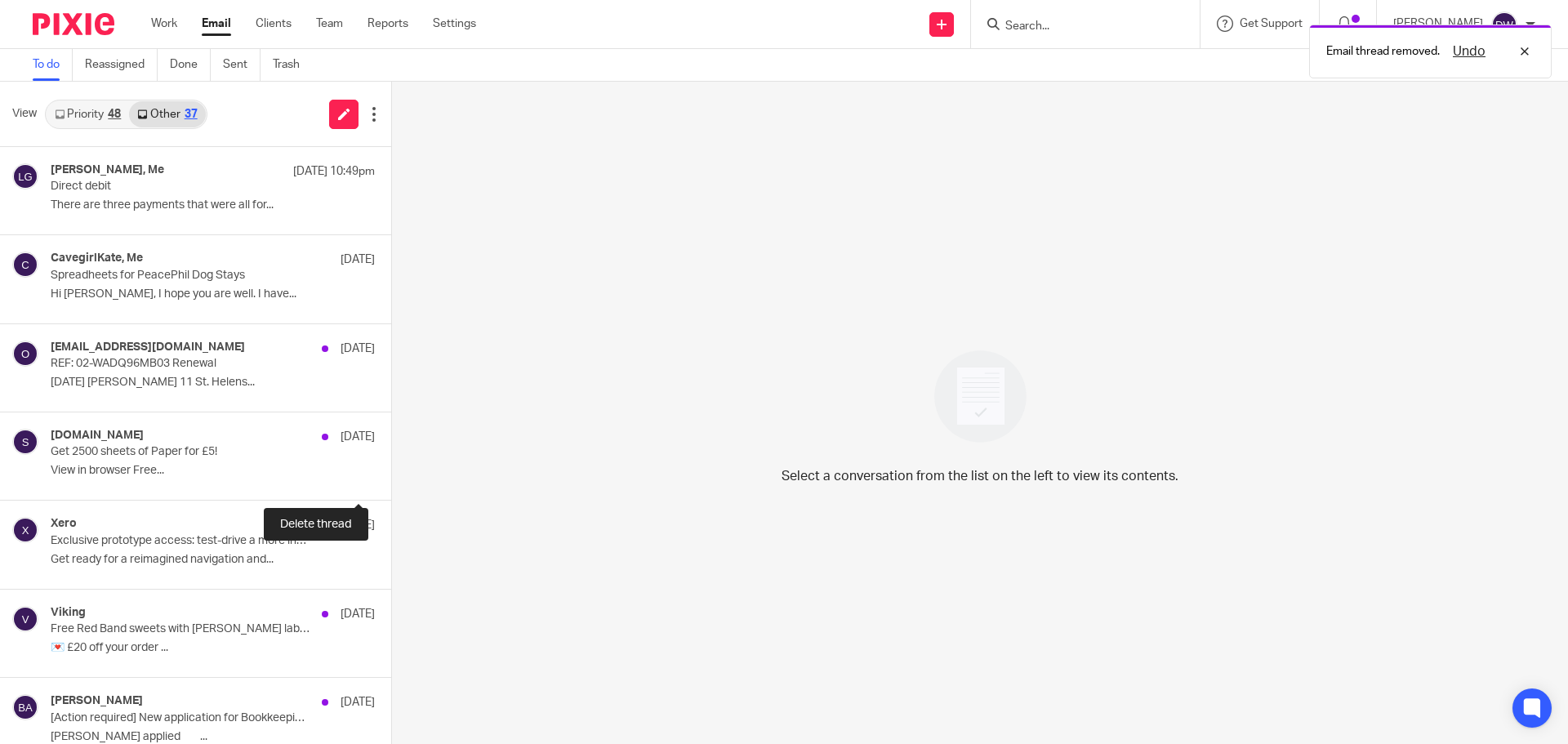
click at [391, 470] on button at bounding box center [397, 478] width 13 height 43
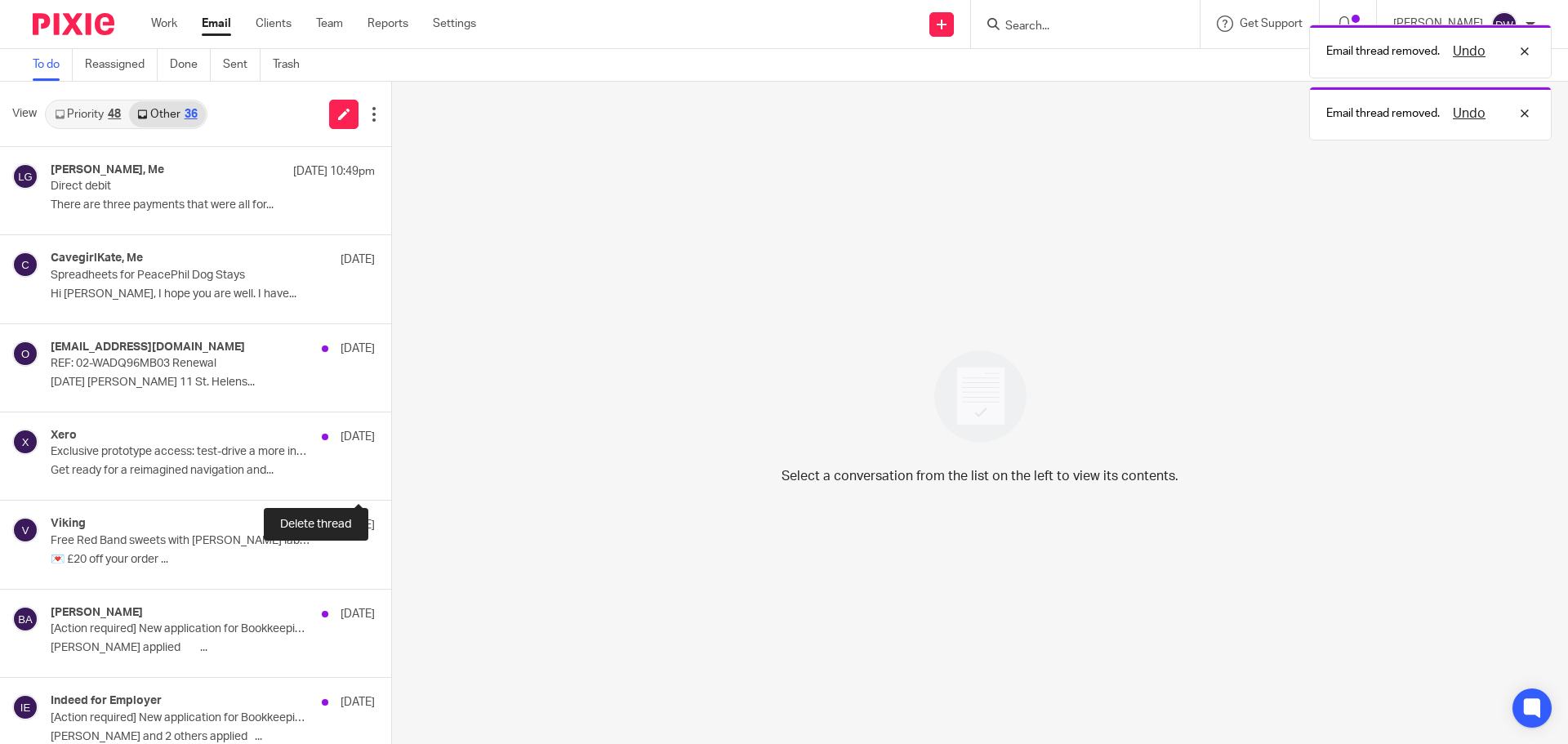
click at [391, 470] on button at bounding box center [397, 478] width 13 height 43
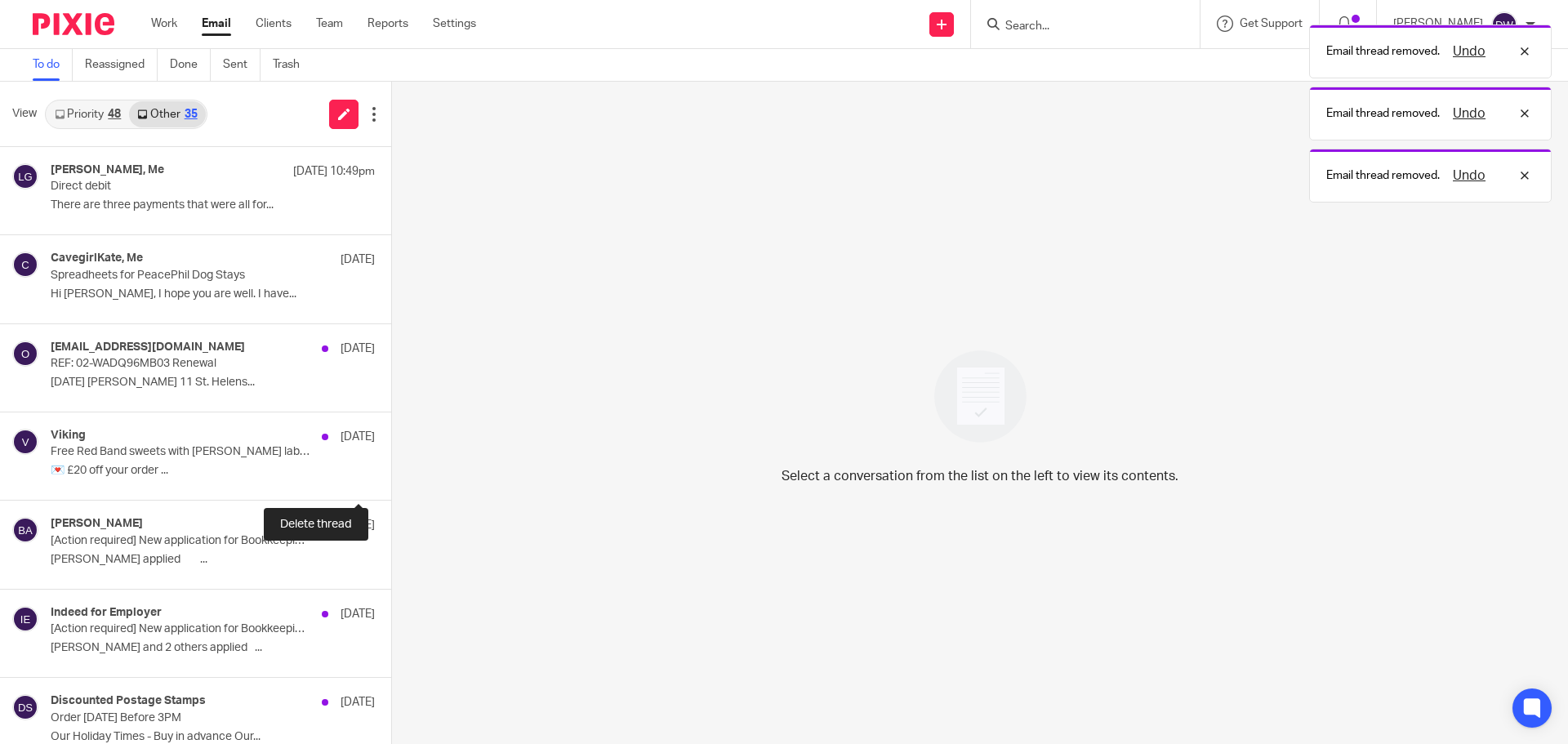
click at [391, 470] on button at bounding box center [397, 478] width 13 height 43
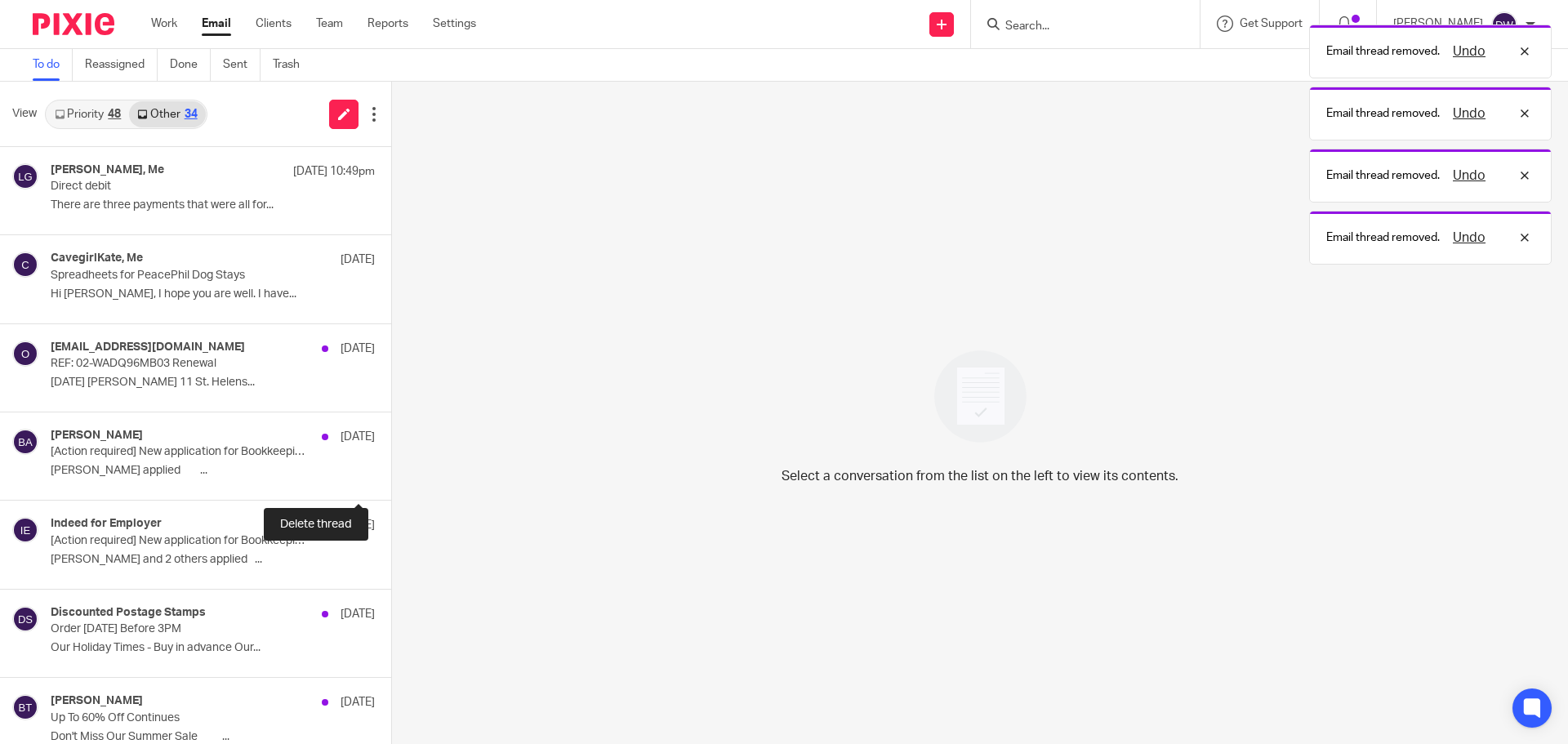
click at [391, 470] on button at bounding box center [397, 478] width 13 height 43
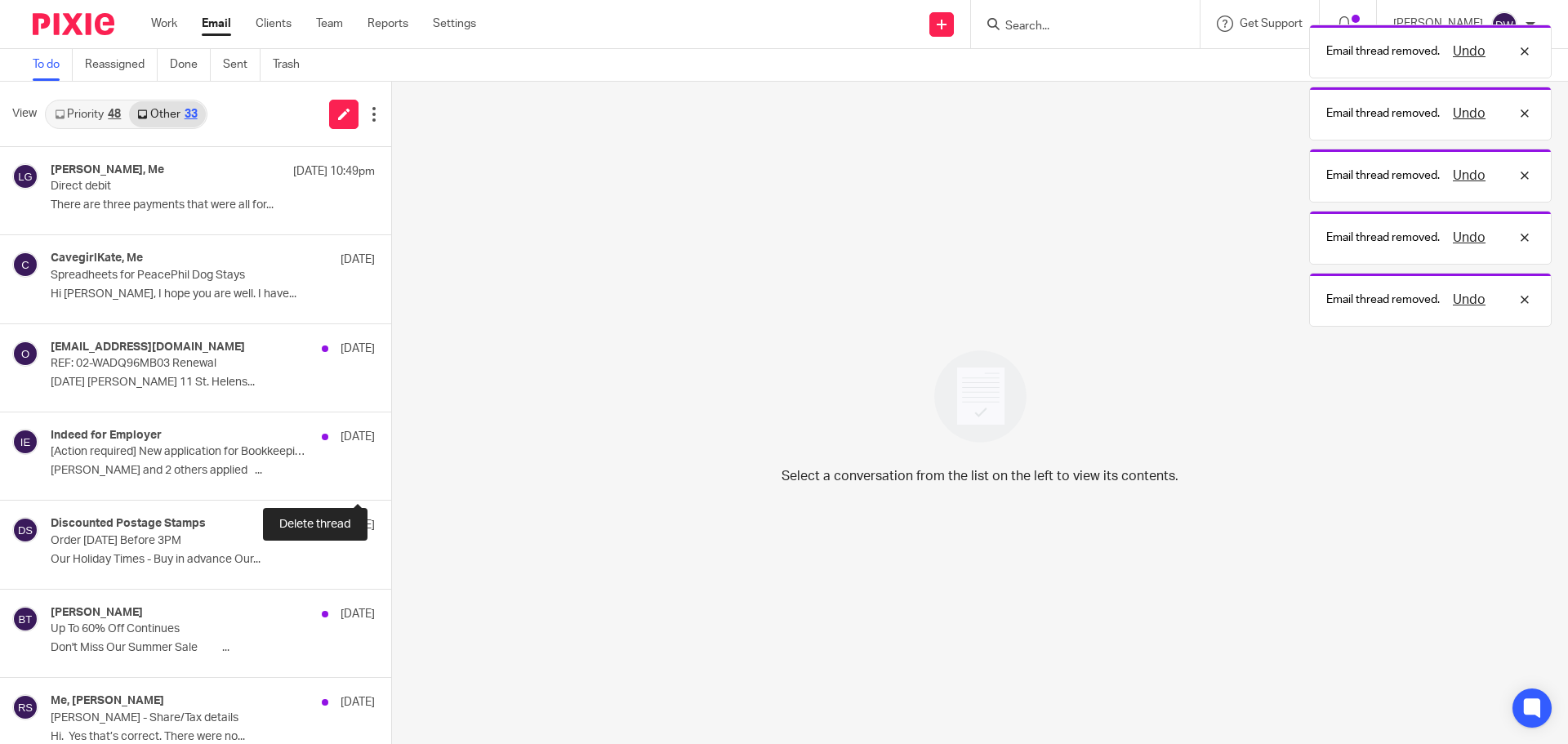
click at [391, 470] on button at bounding box center [397, 478] width 13 height 43
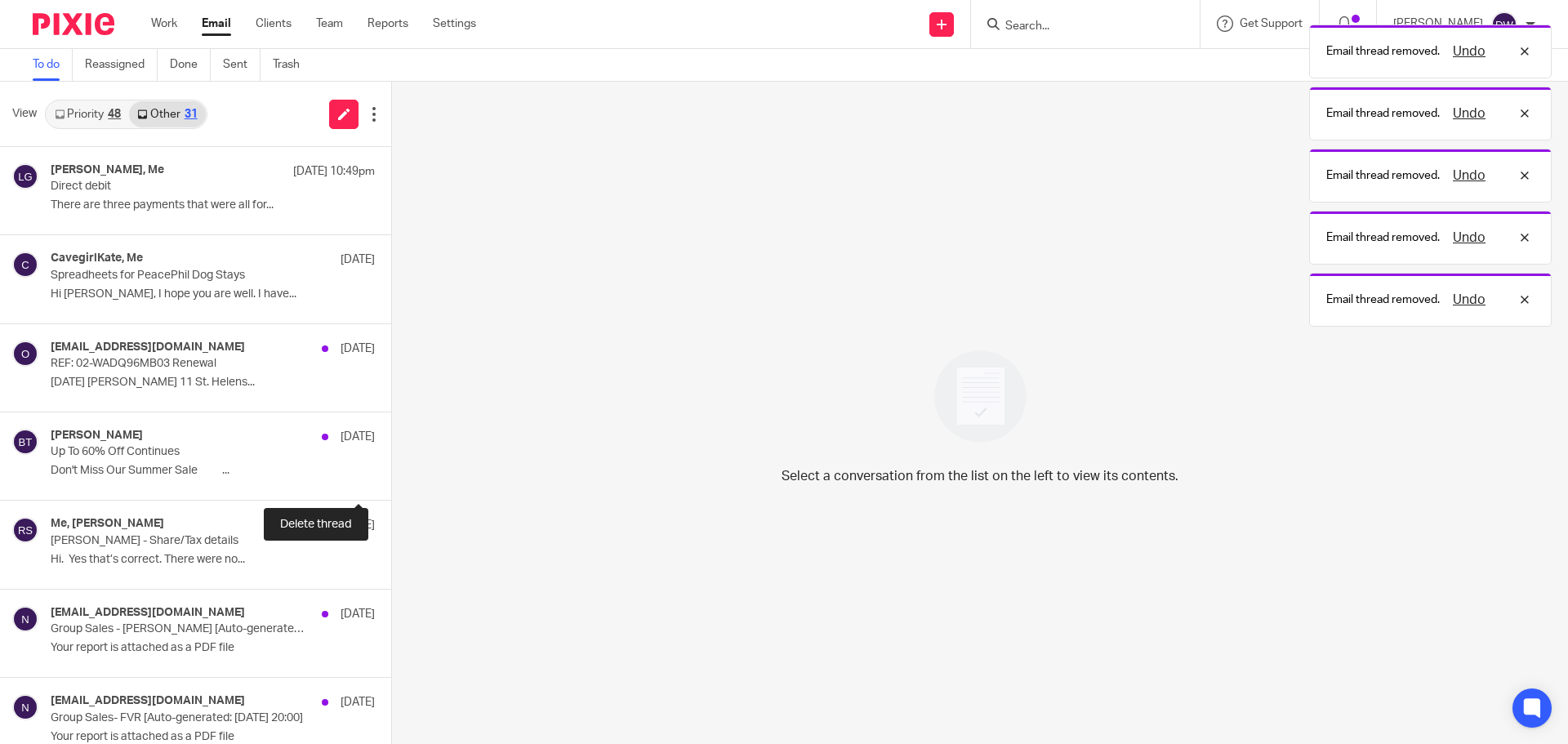
click at [391, 470] on button at bounding box center [397, 478] width 13 height 43
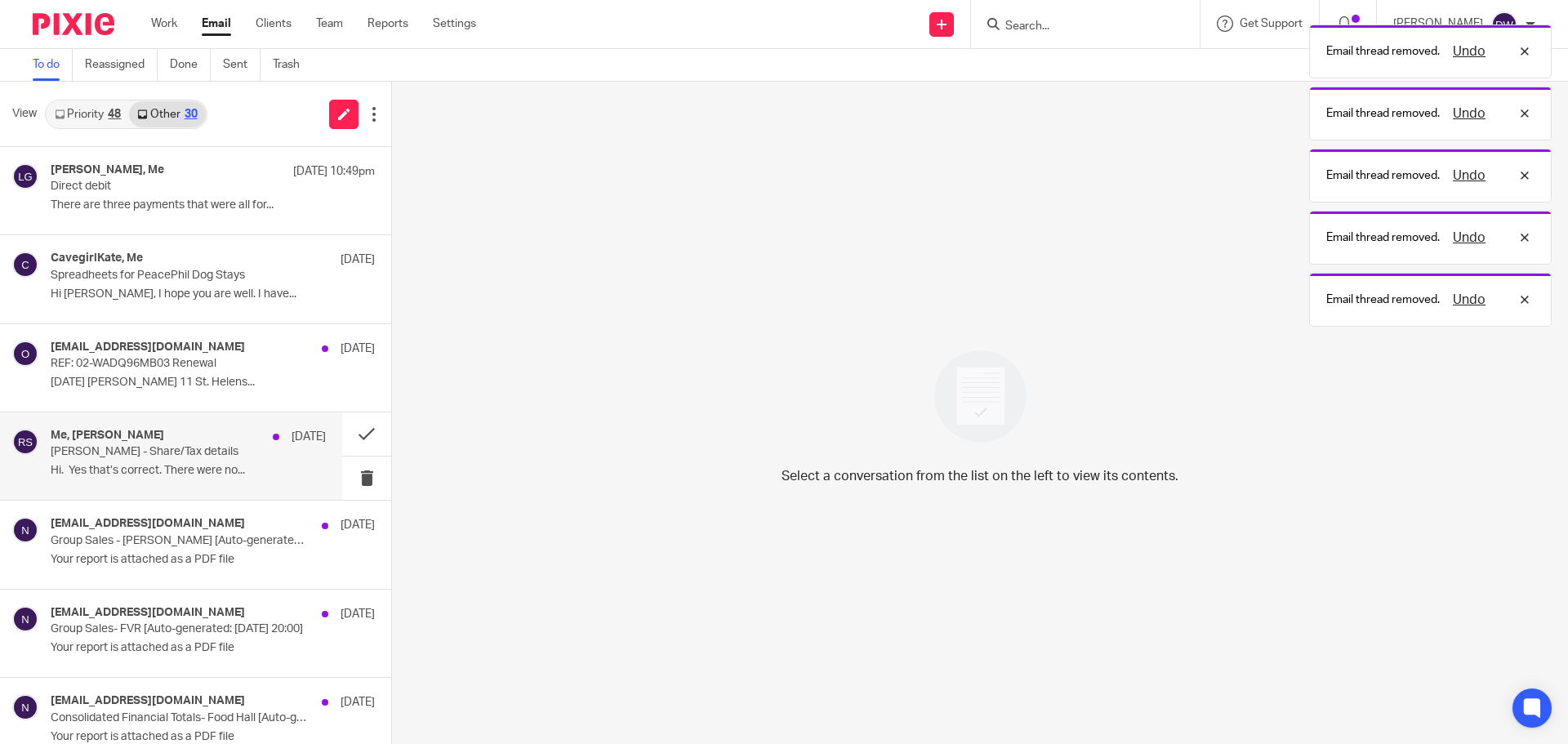
click at [170, 457] on p "[PERSON_NAME] - Share/Tax details" at bounding box center [160, 451] width 221 height 13
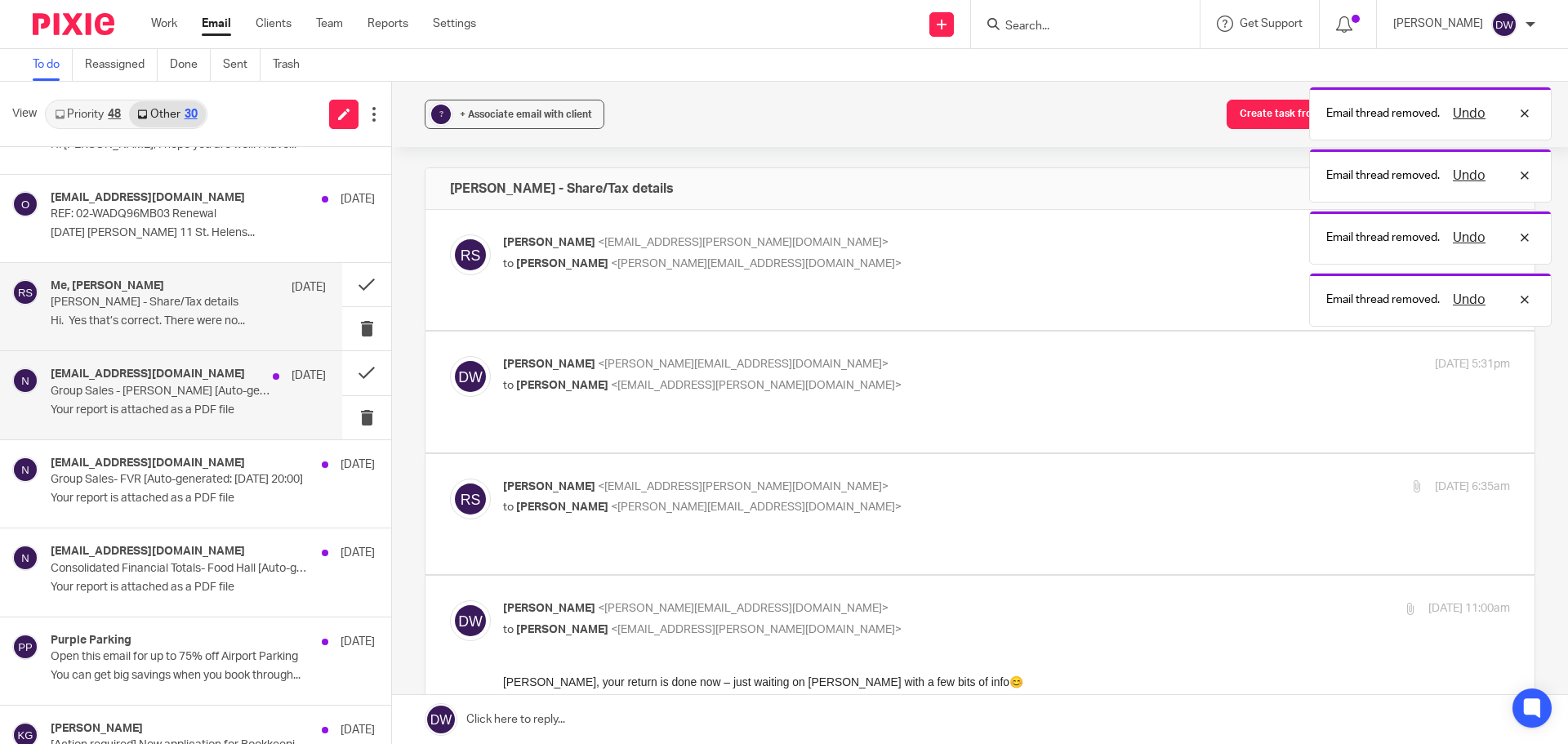
scroll to position [163, 0]
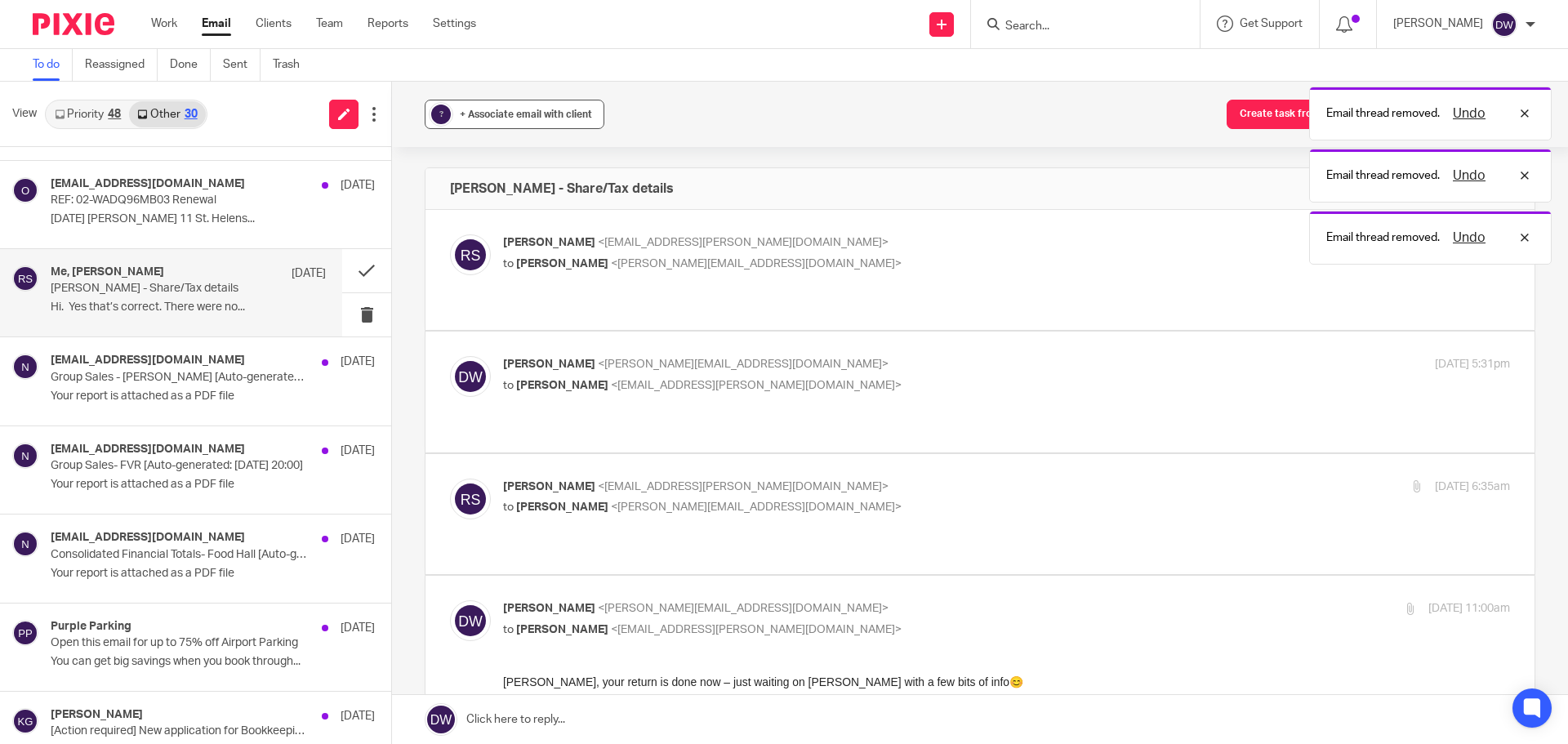
click at [501, 109] on span "+ Associate email with client" at bounding box center [526, 114] width 133 height 10
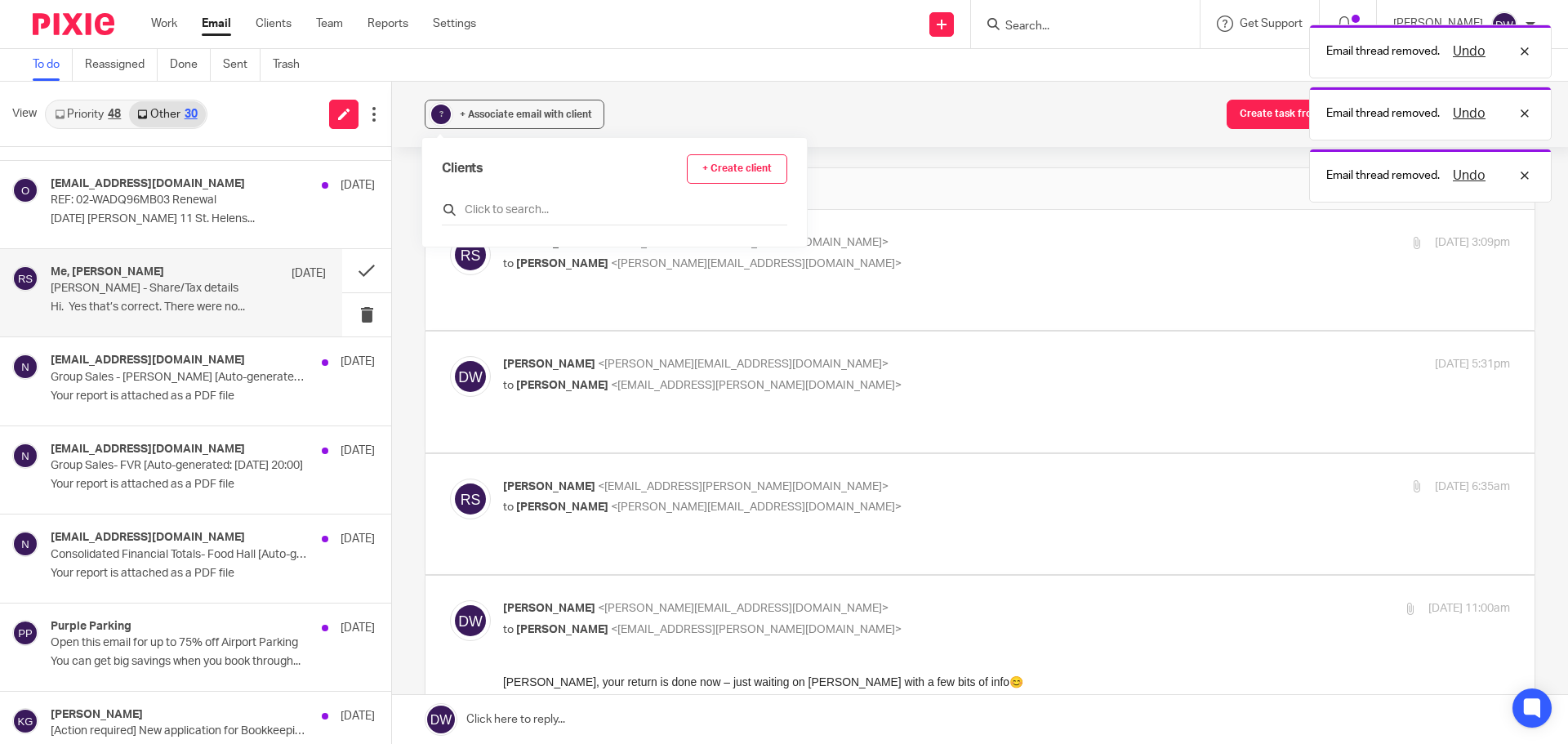
click at [488, 208] on input "text" at bounding box center [614, 210] width 345 height 16
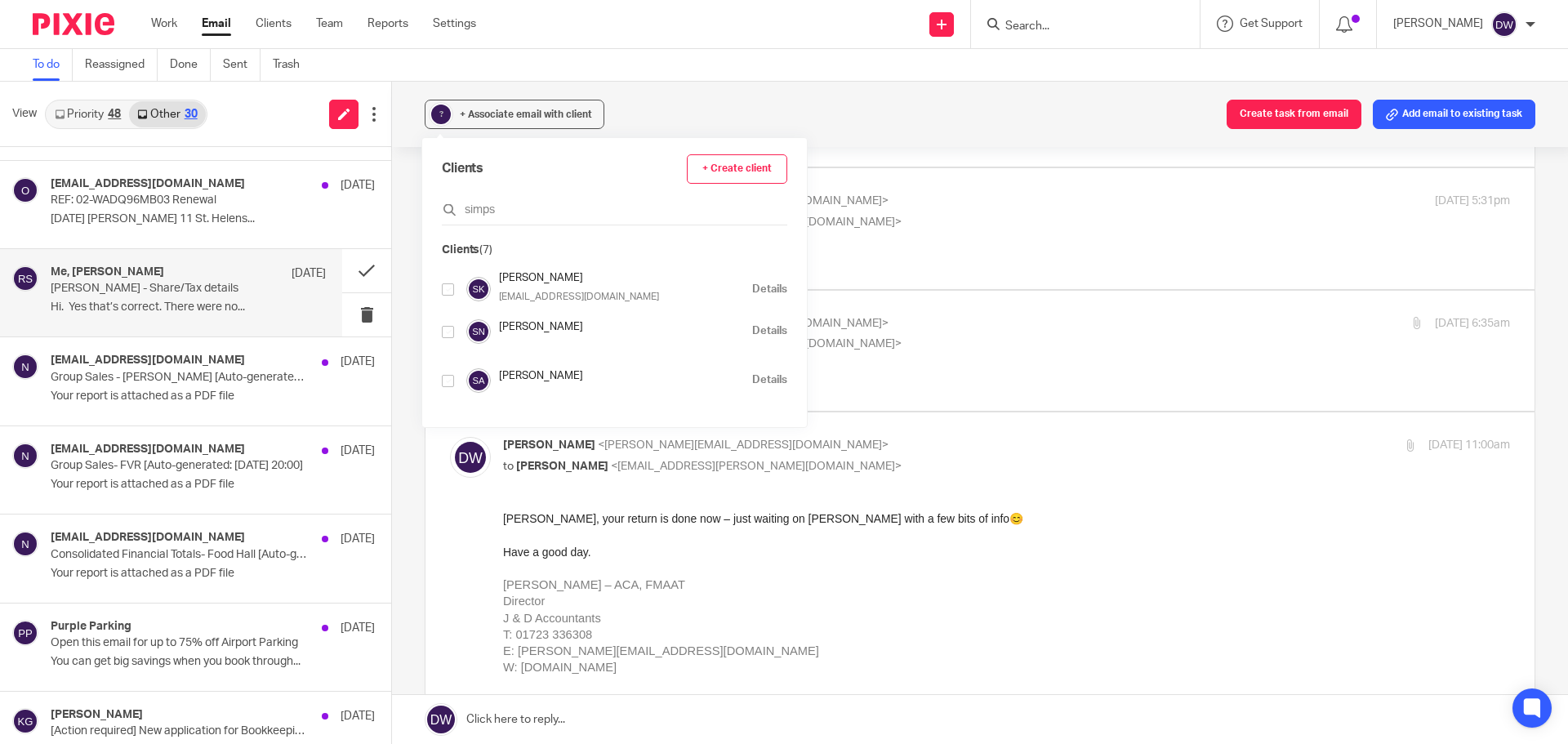
scroll to position [82, 0]
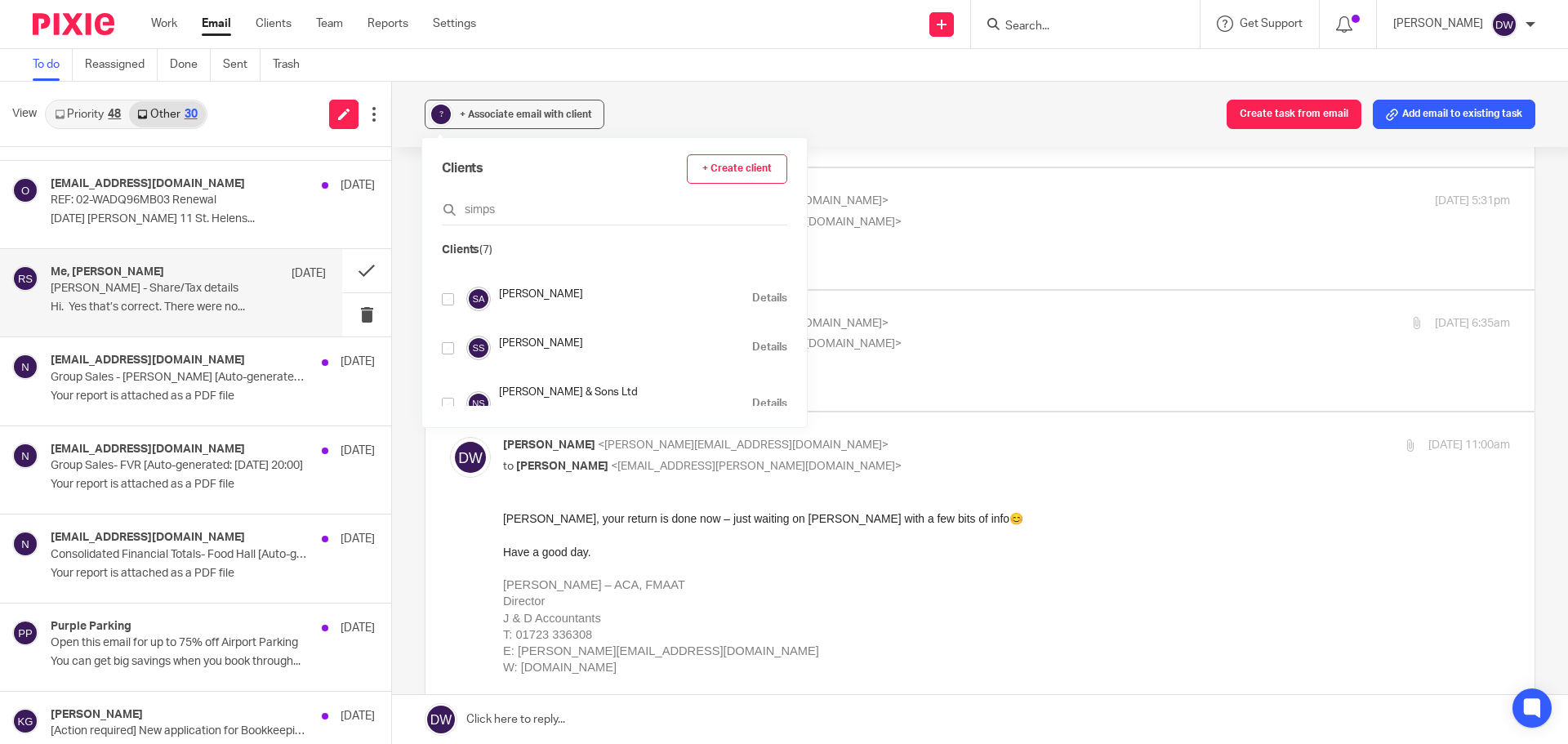
type input "simps"
click at [448, 350] on input "checkbox" at bounding box center [448, 349] width 13 height 13
checkbox input "true"
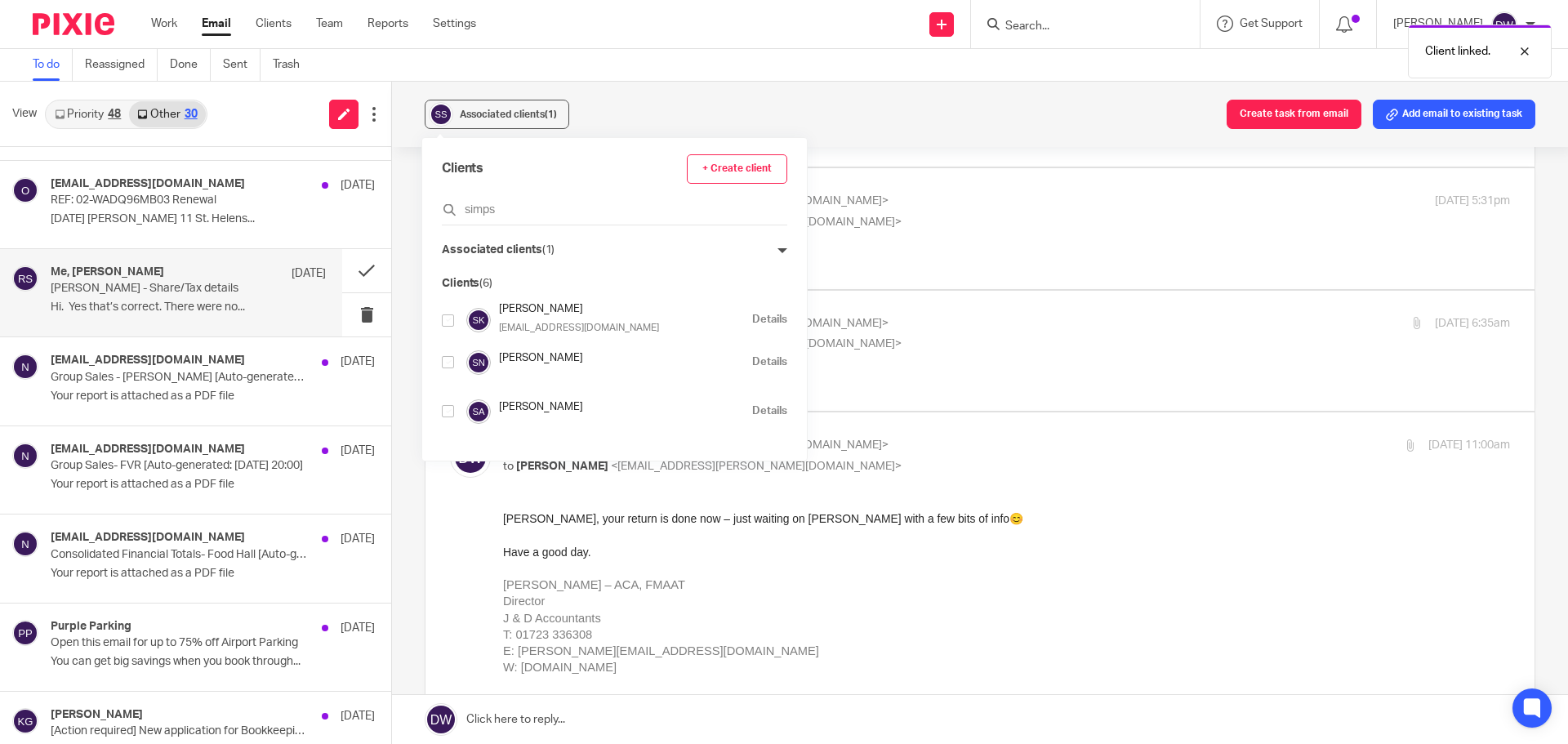
scroll to position [0, 0]
click at [963, 437] on p "[PERSON_NAME] <[PERSON_NAME][EMAIL_ADDRESS][DOMAIN_NAME]>" at bounding box center [838, 445] width 671 height 17
checkbox input "false"
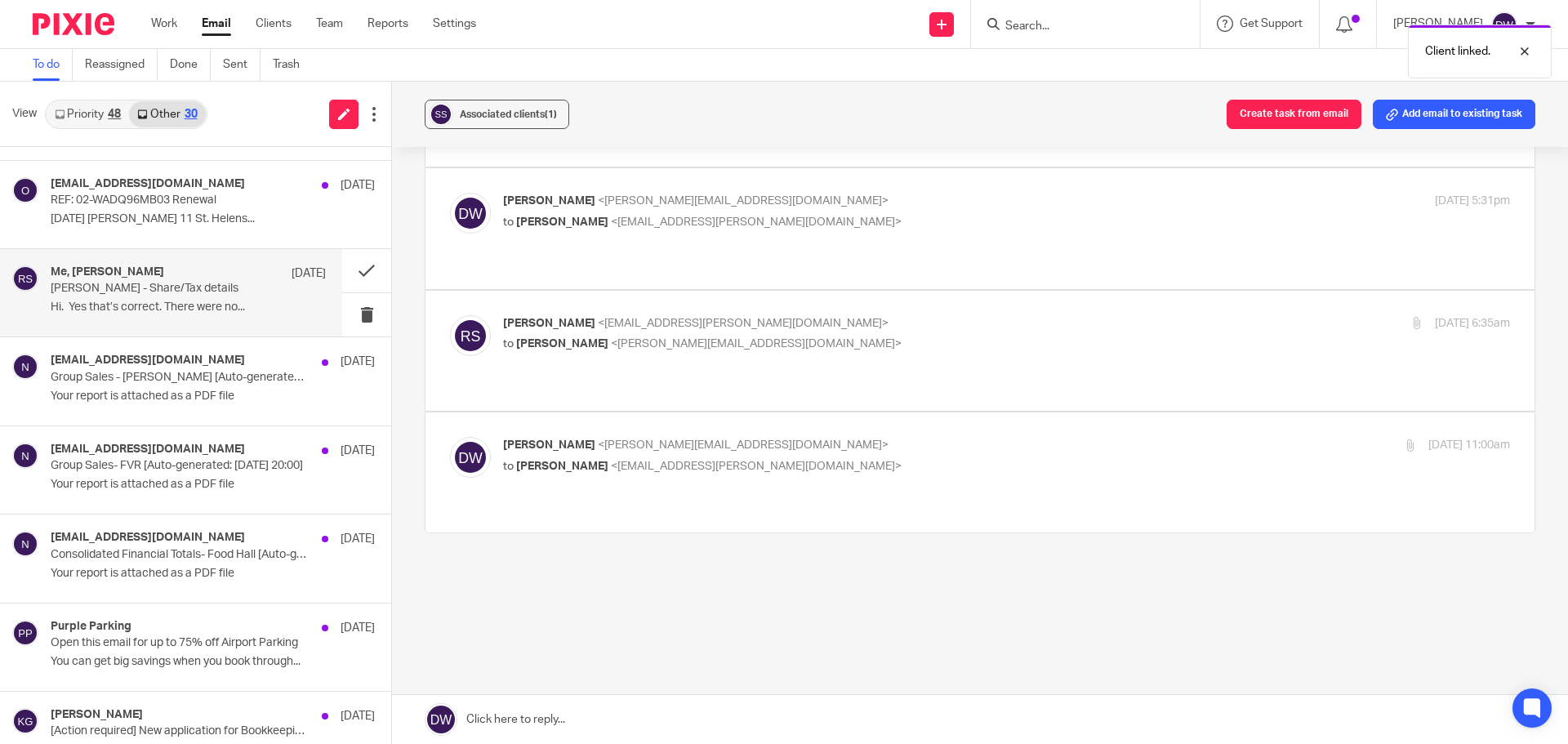
scroll to position [98, 0]
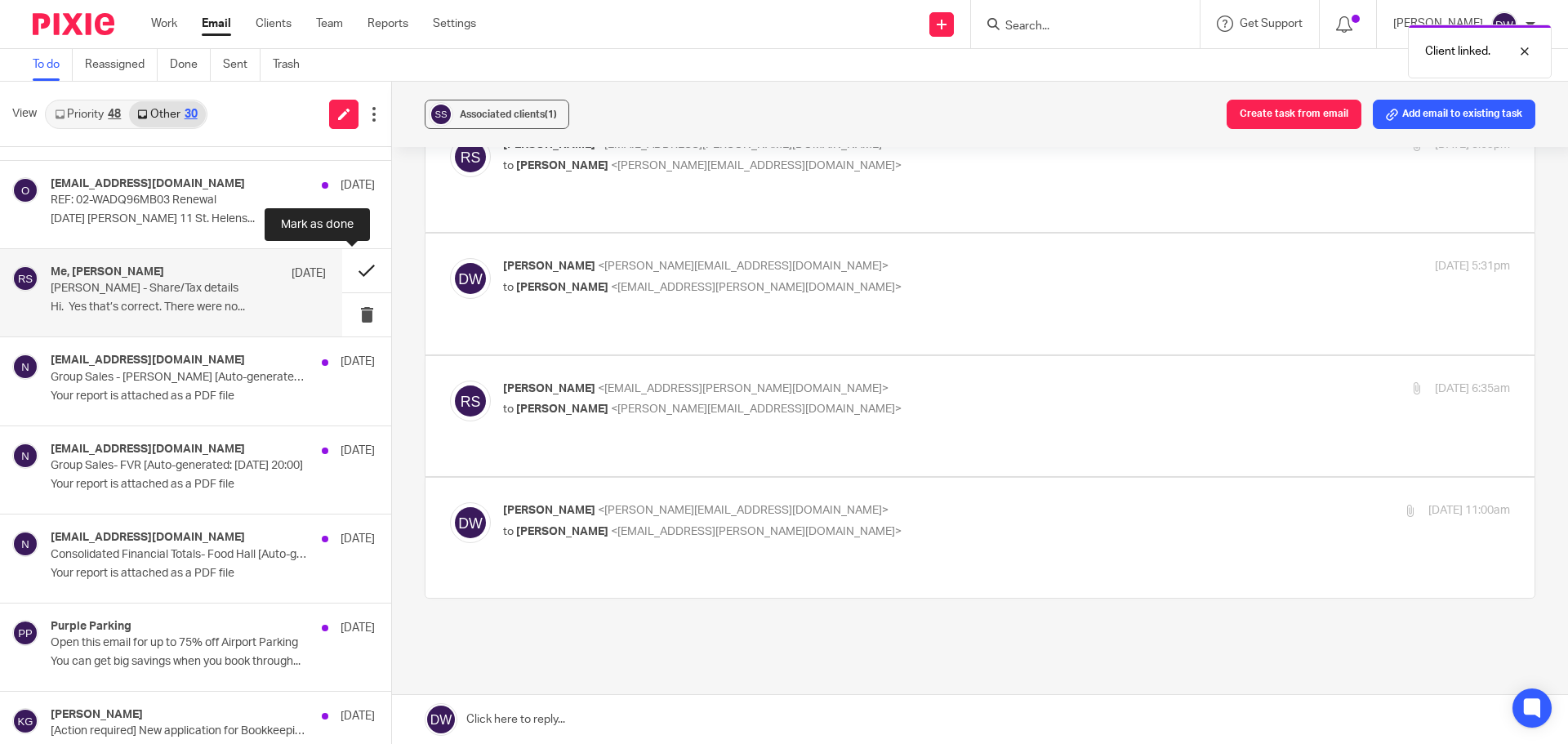
click at [351, 269] on button at bounding box center [367, 271] width 49 height 43
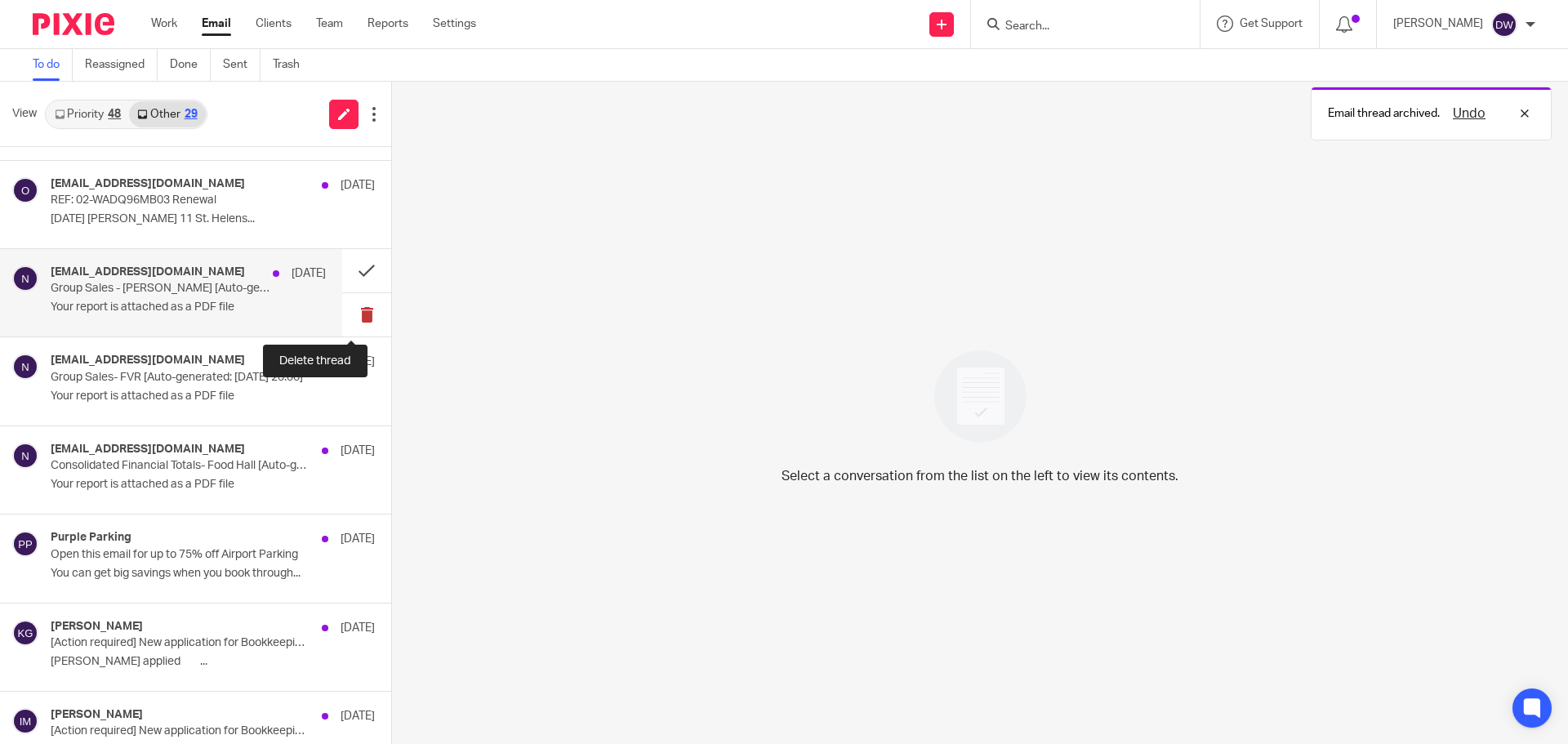
click at [347, 316] on button at bounding box center [367, 315] width 49 height 43
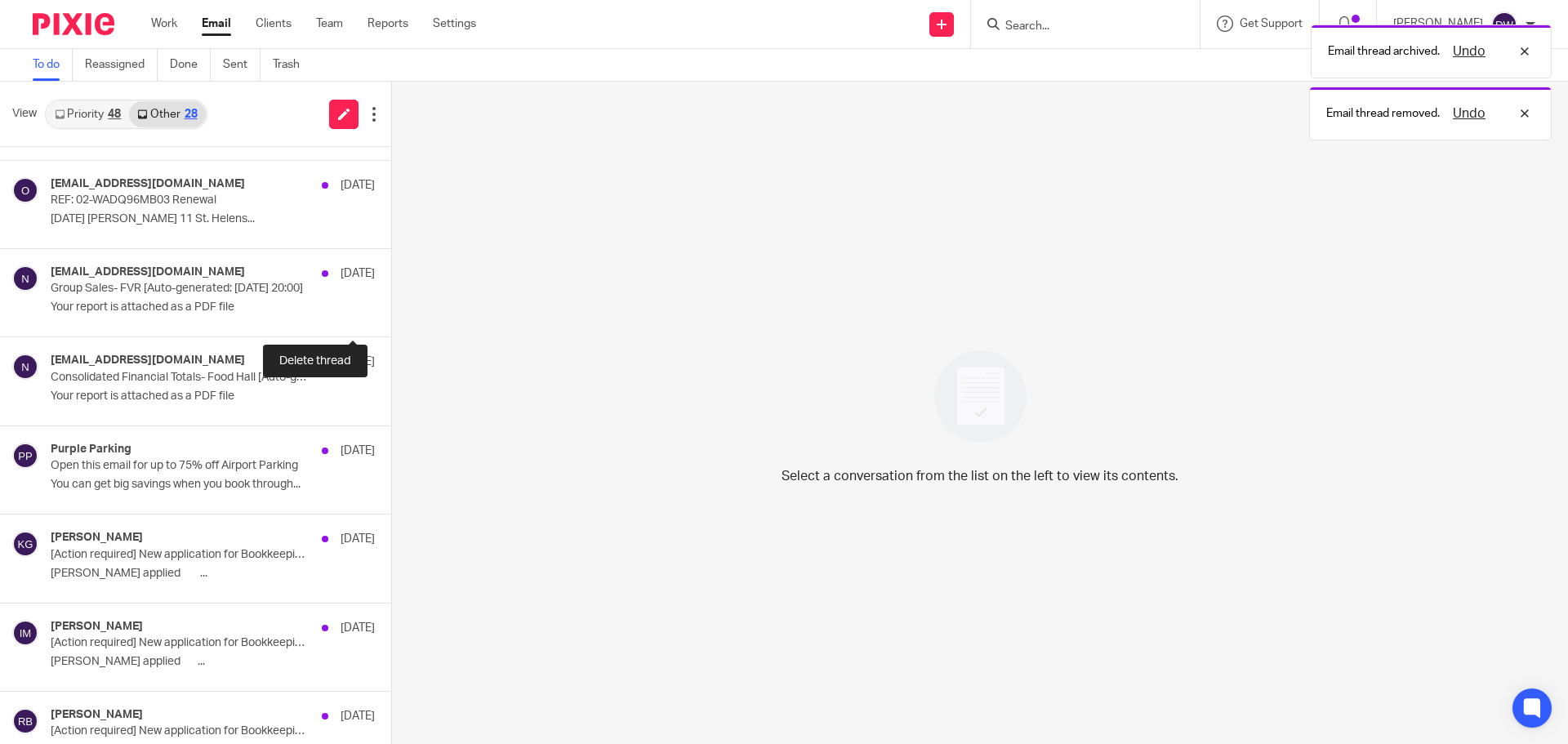
click at [391, 316] on button at bounding box center [397, 315] width 13 height 43
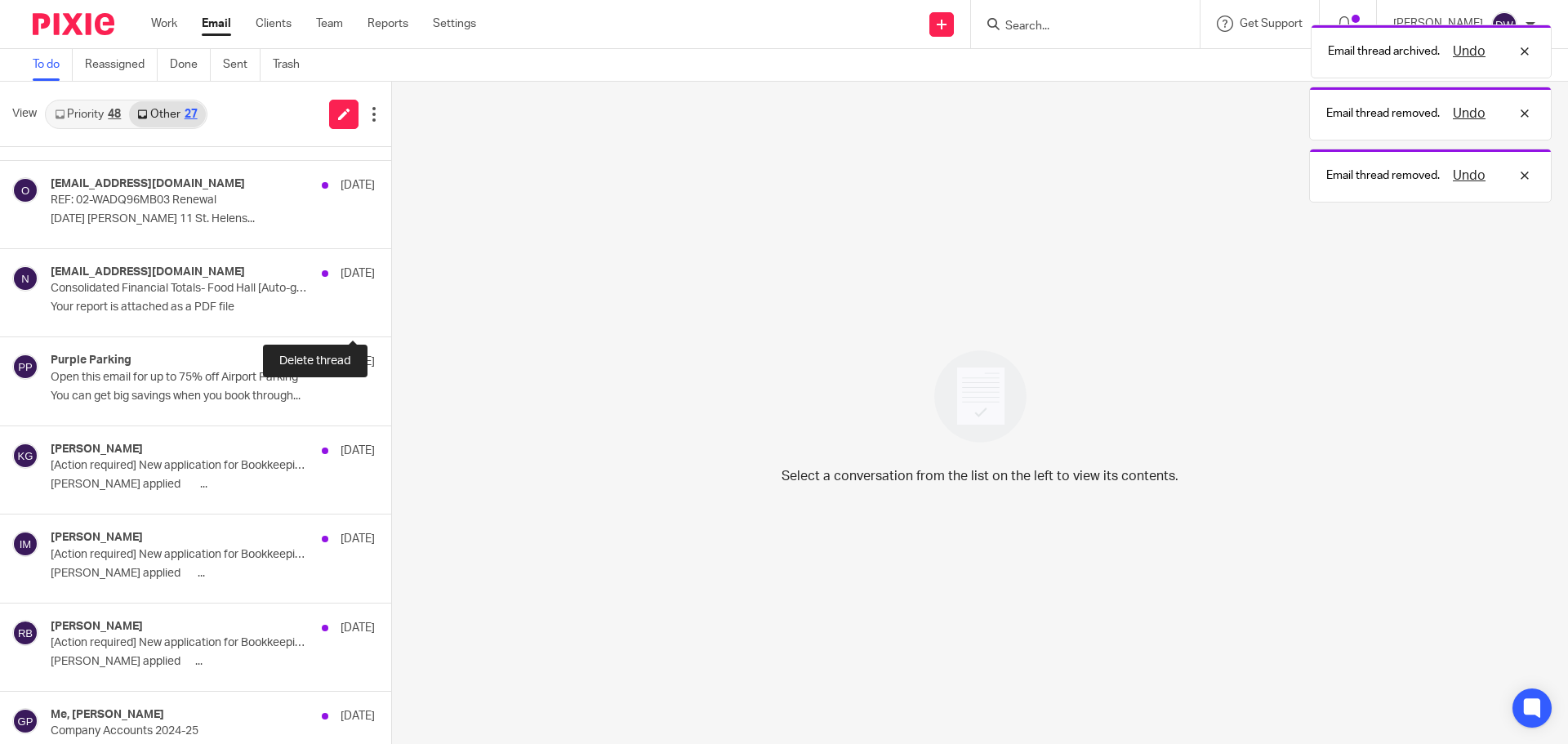
click at [391, 316] on button at bounding box center [397, 315] width 13 height 43
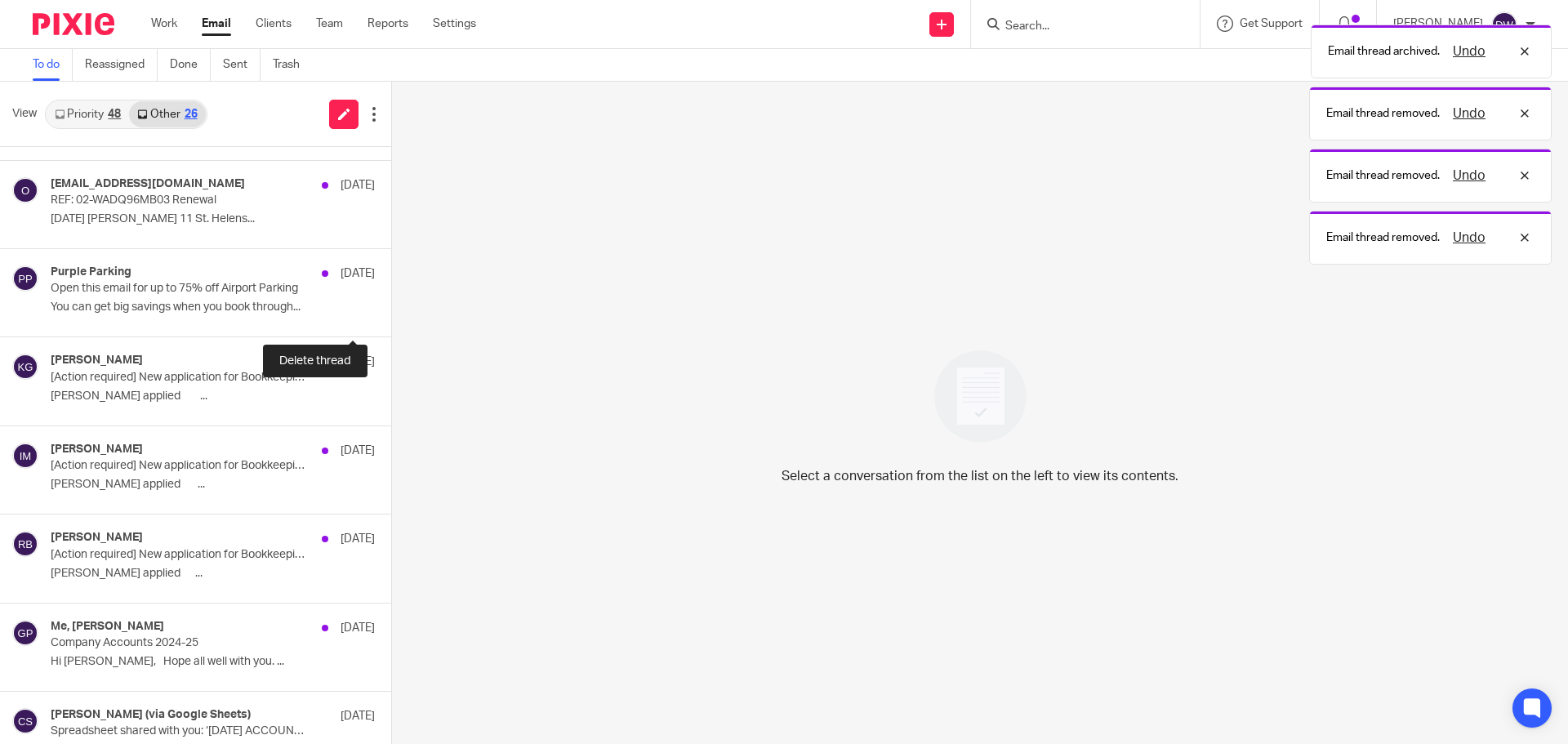
click at [391, 316] on button at bounding box center [397, 315] width 13 height 43
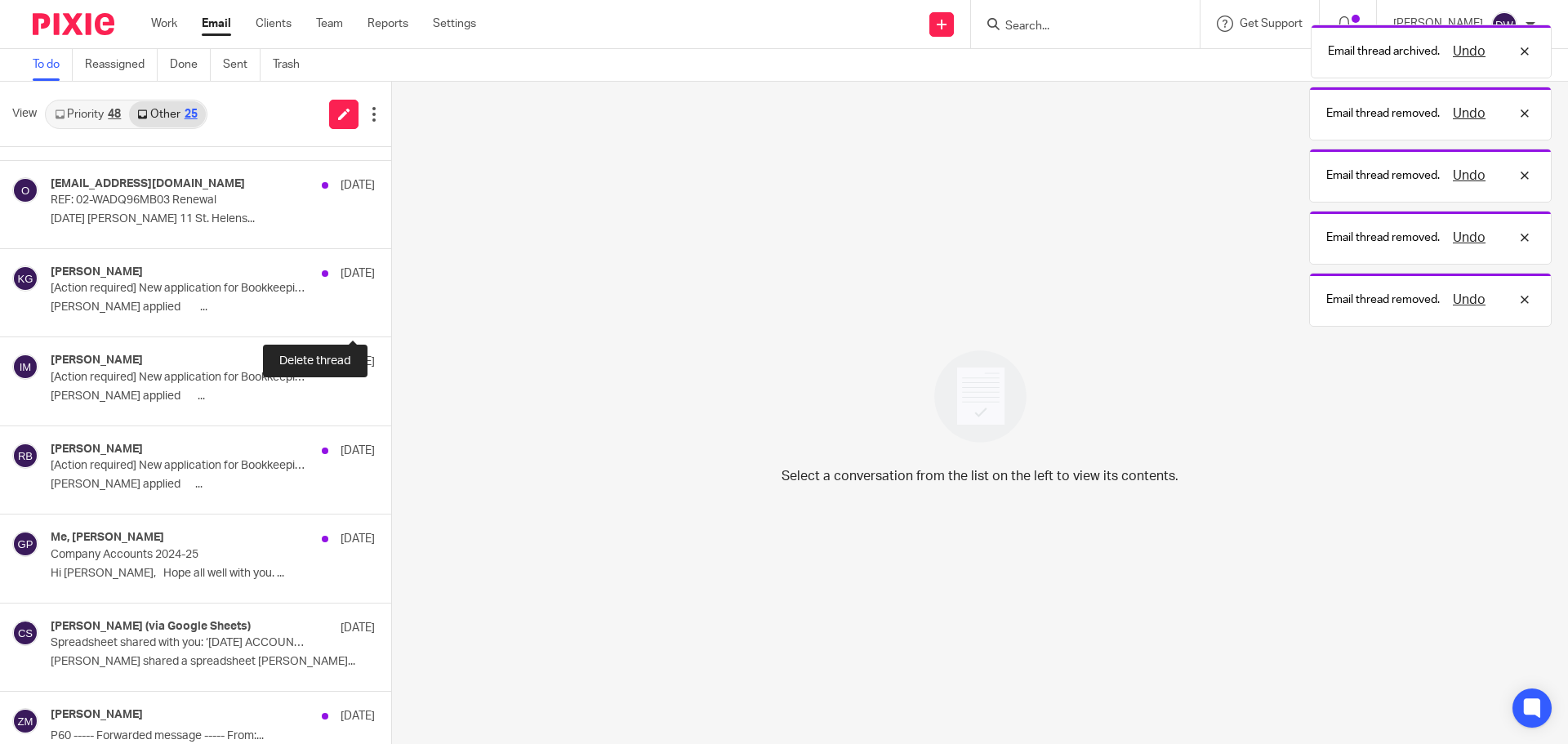
click at [391, 316] on button at bounding box center [397, 315] width 13 height 43
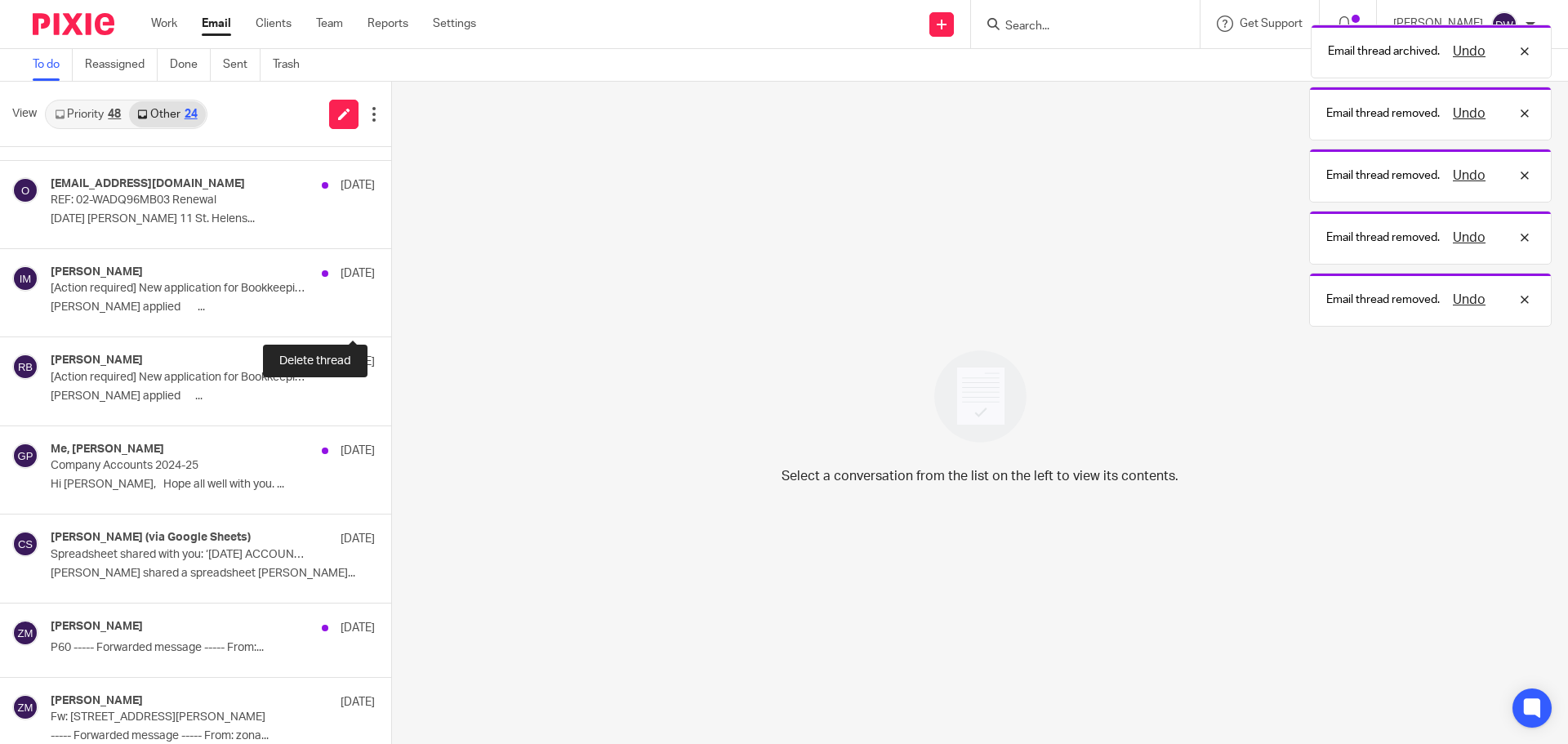
click at [391, 316] on button at bounding box center [397, 315] width 13 height 43
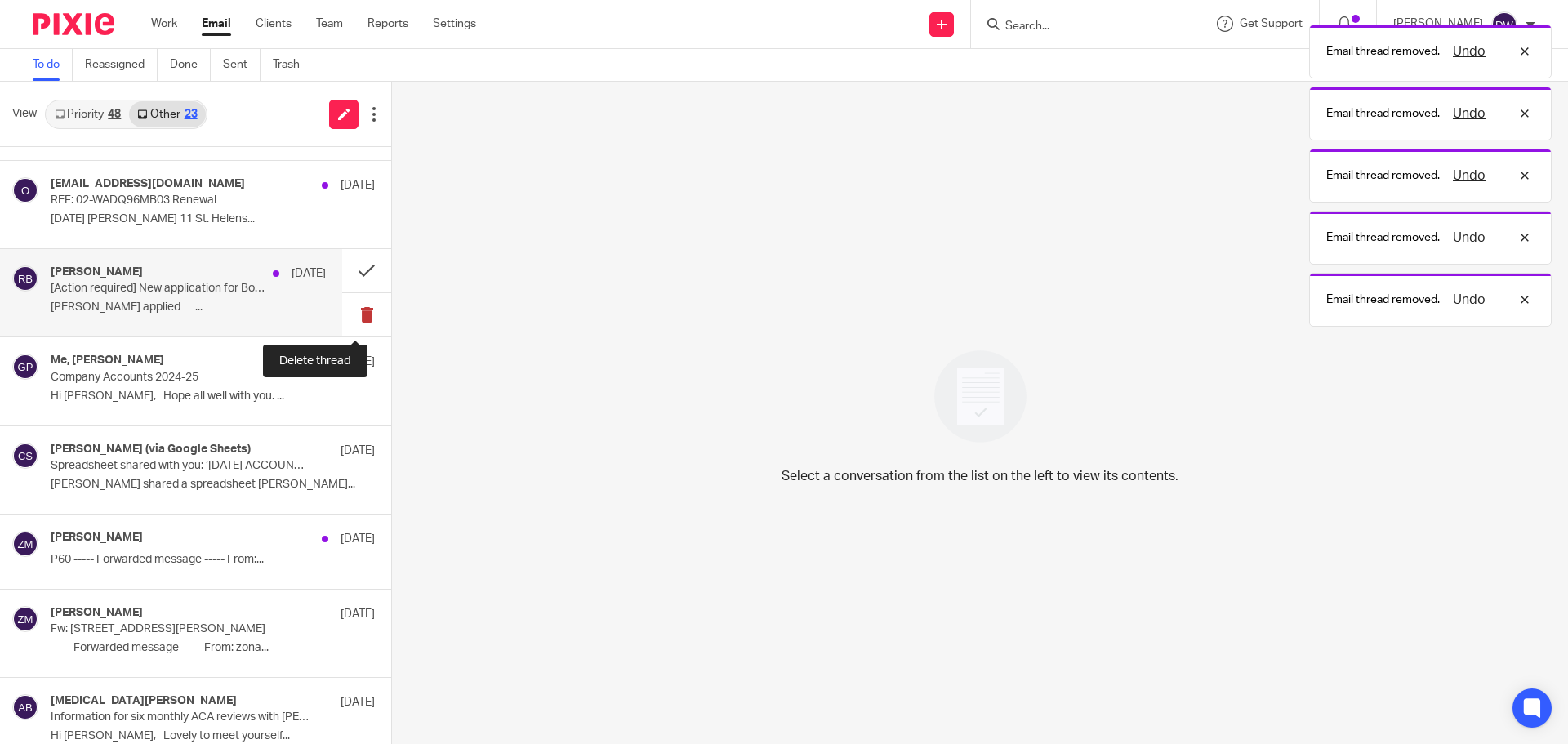
click at [342, 313] on button at bounding box center [367, 315] width 49 height 43
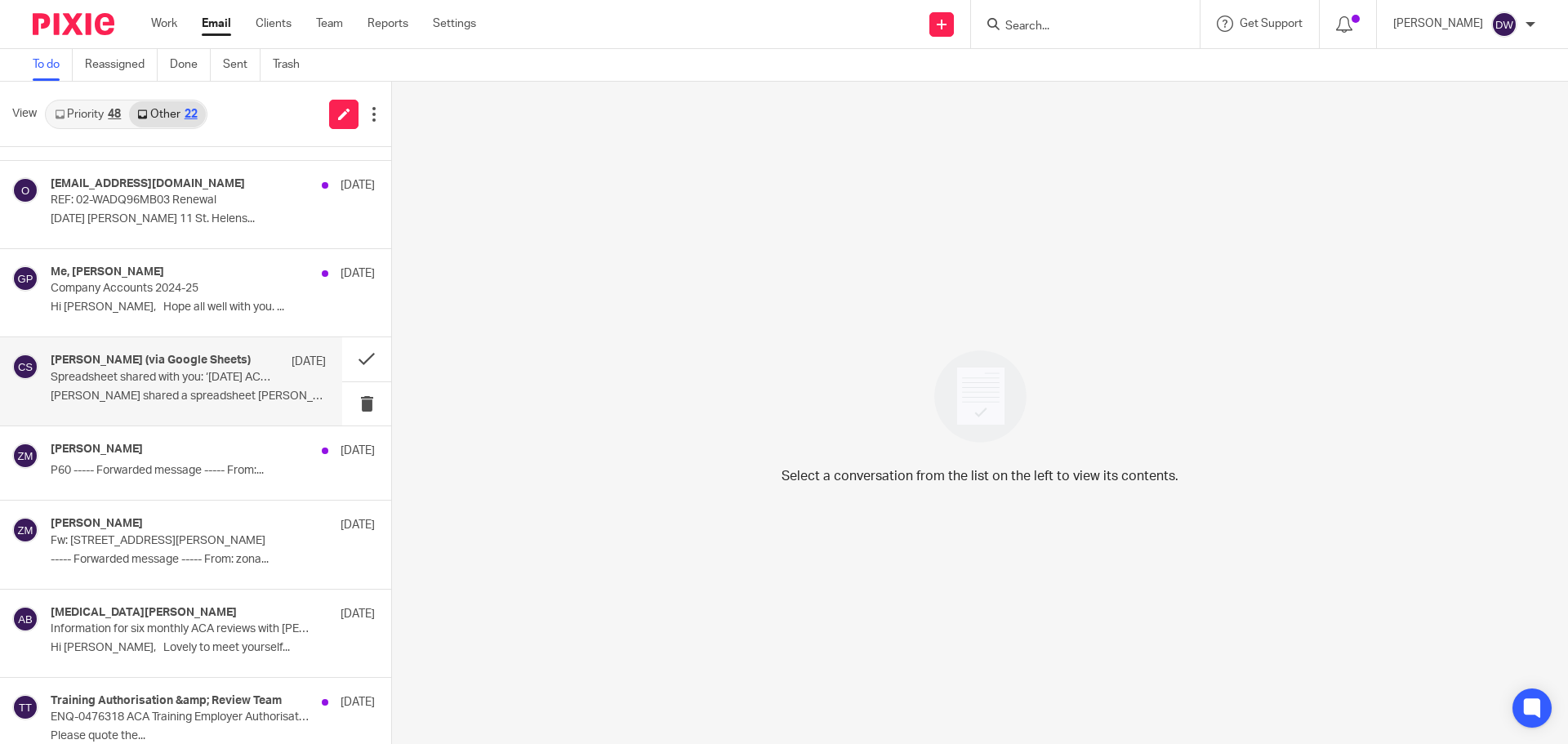
click at [239, 381] on p "Spreadsheet shared with you: ‘[DATE] ACCOUNTS ’" at bounding box center [160, 377] width 221 height 13
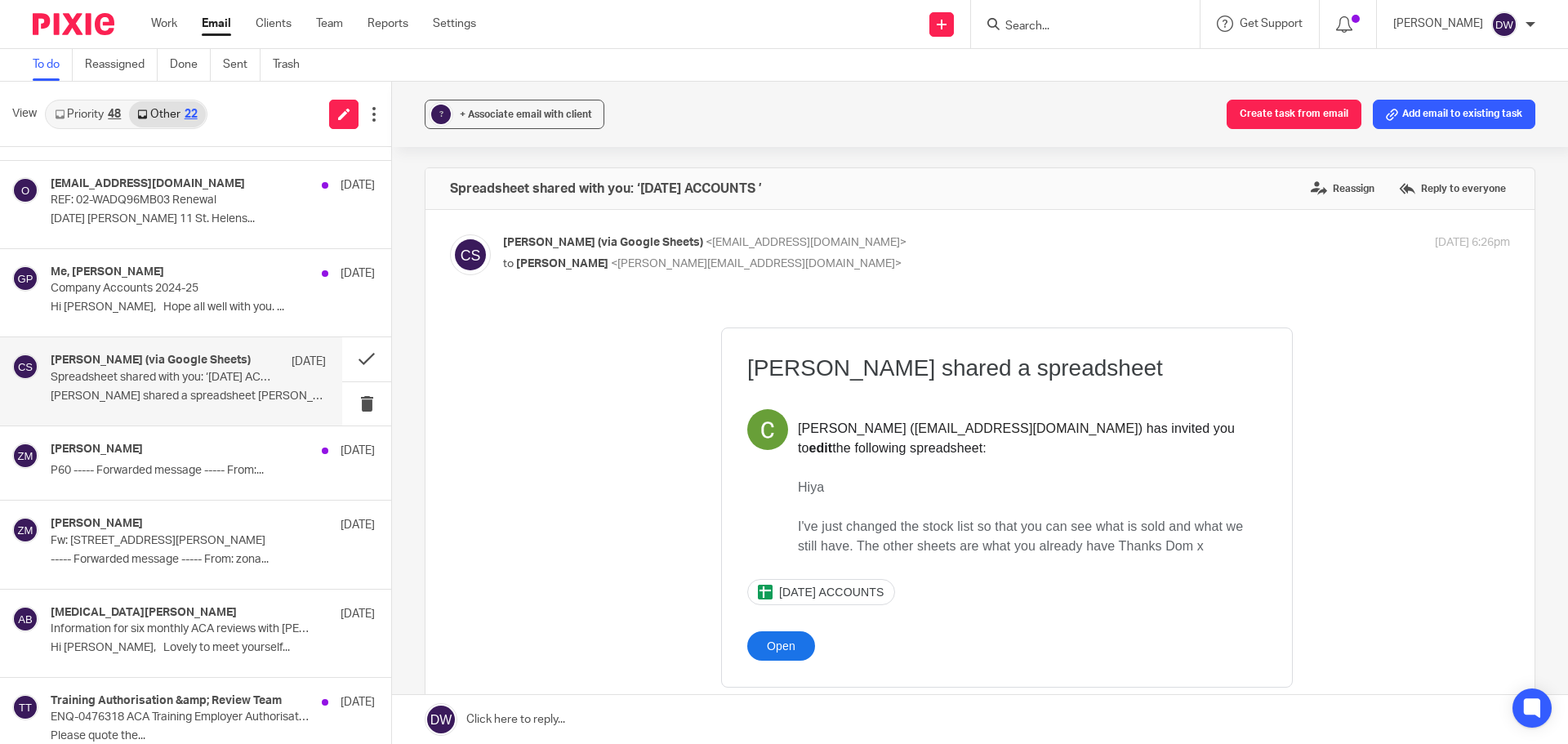
scroll to position [0, 0]
click at [78, 105] on link "Priority 48" at bounding box center [88, 114] width 82 height 26
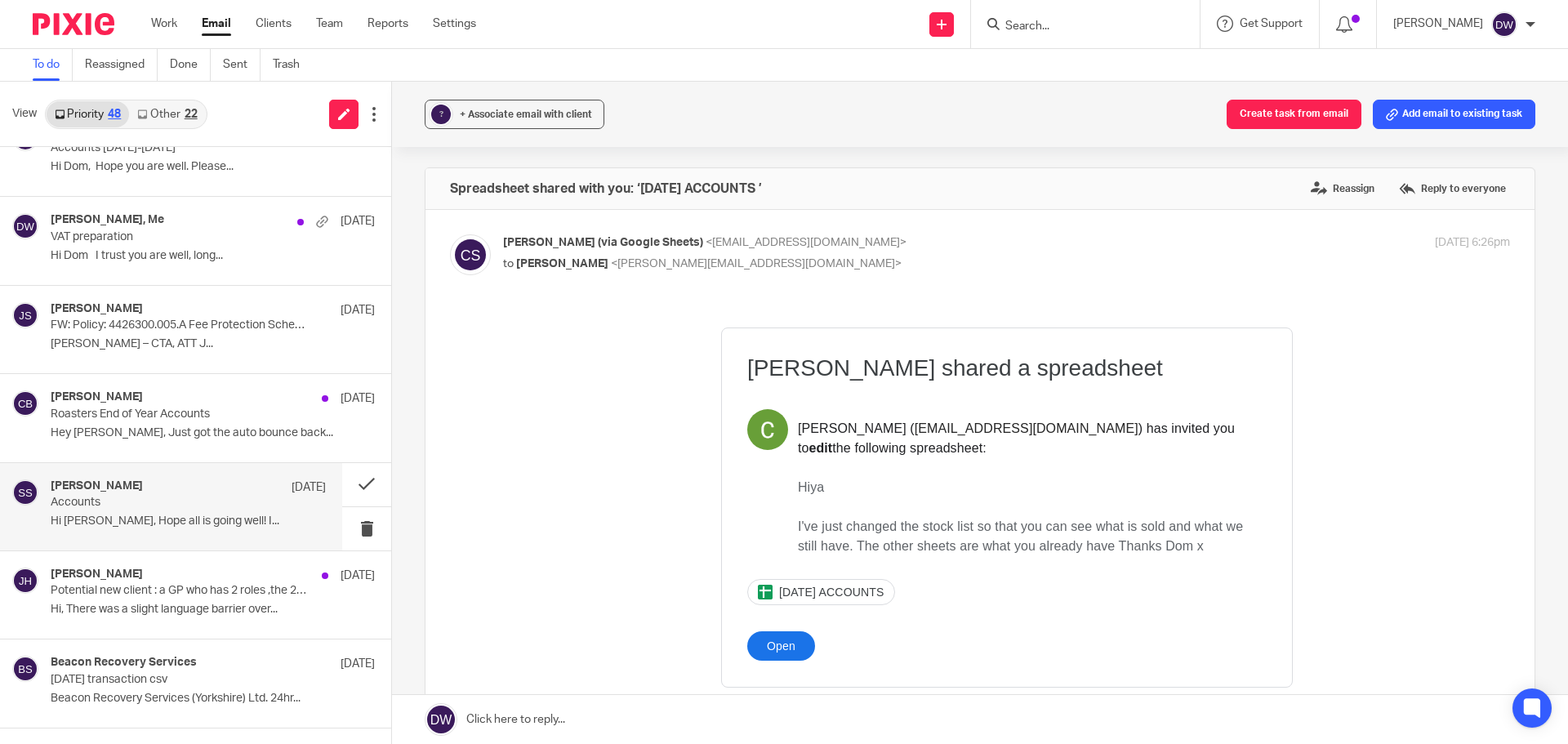
scroll to position [326, 0]
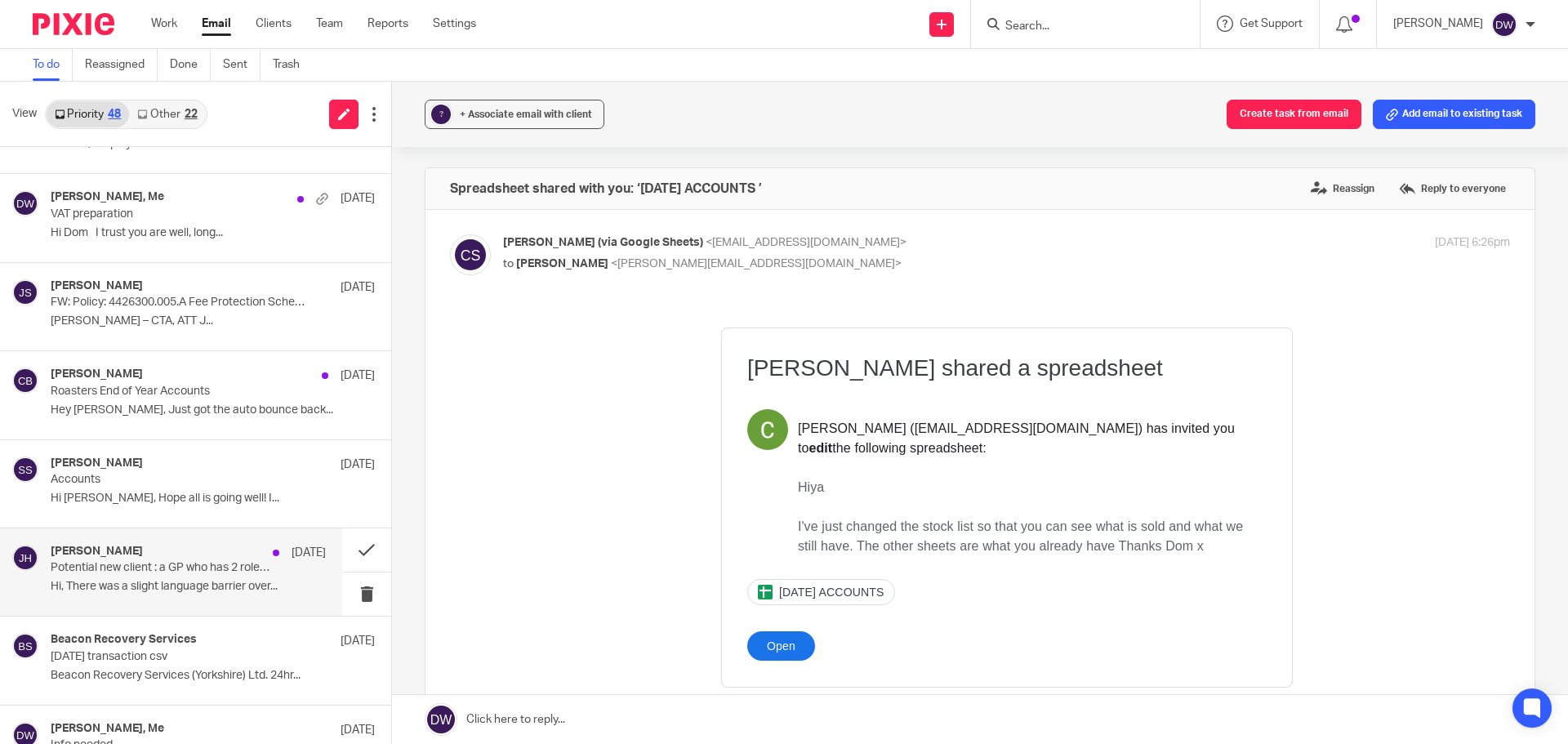
click at [212, 577] on div "[PERSON_NAME] [DATE] Potential new client : a GP who has 2 roles ,the 2nd being…" at bounding box center [187, 572] width 275 height 55
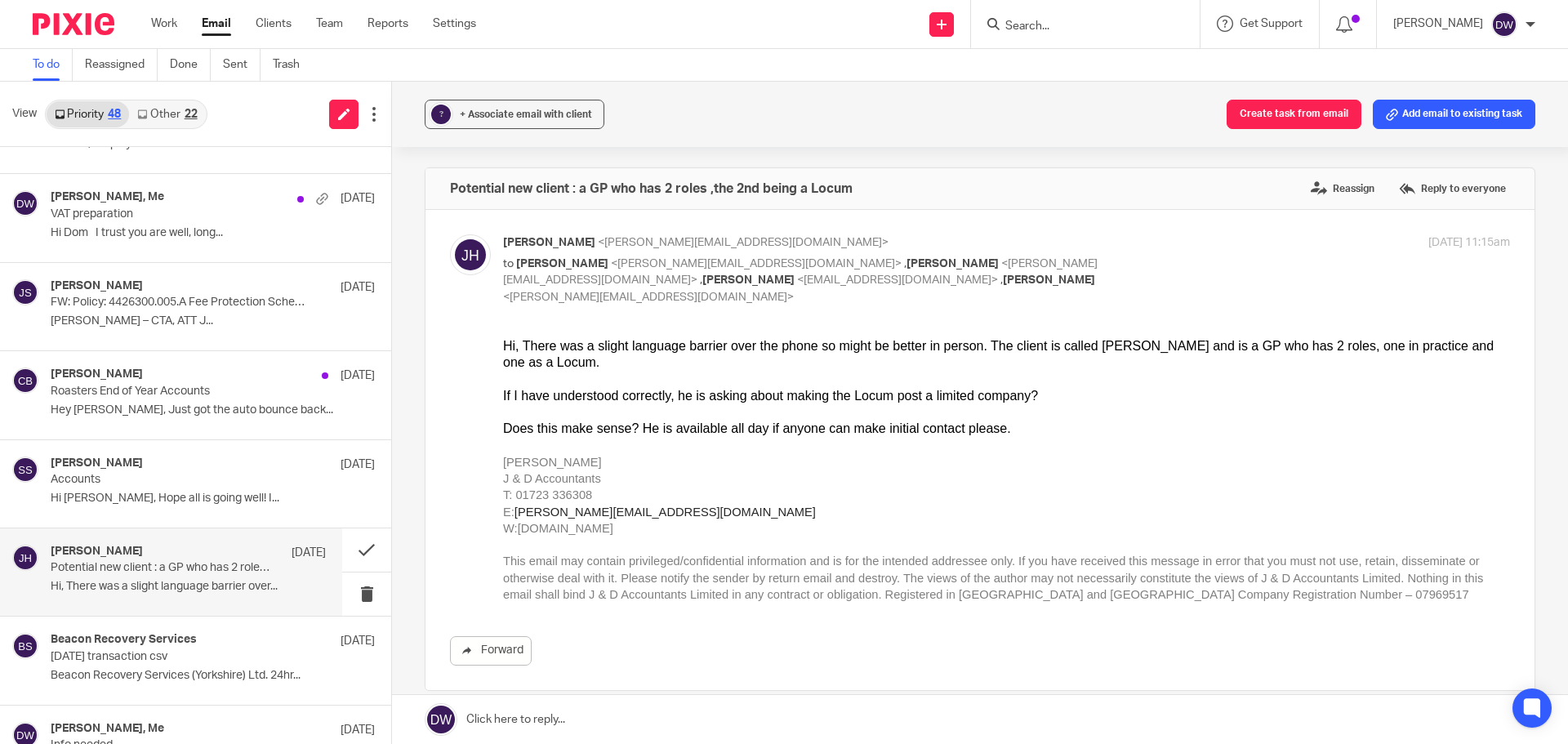
scroll to position [0, 0]
click at [354, 594] on button at bounding box center [367, 594] width 49 height 43
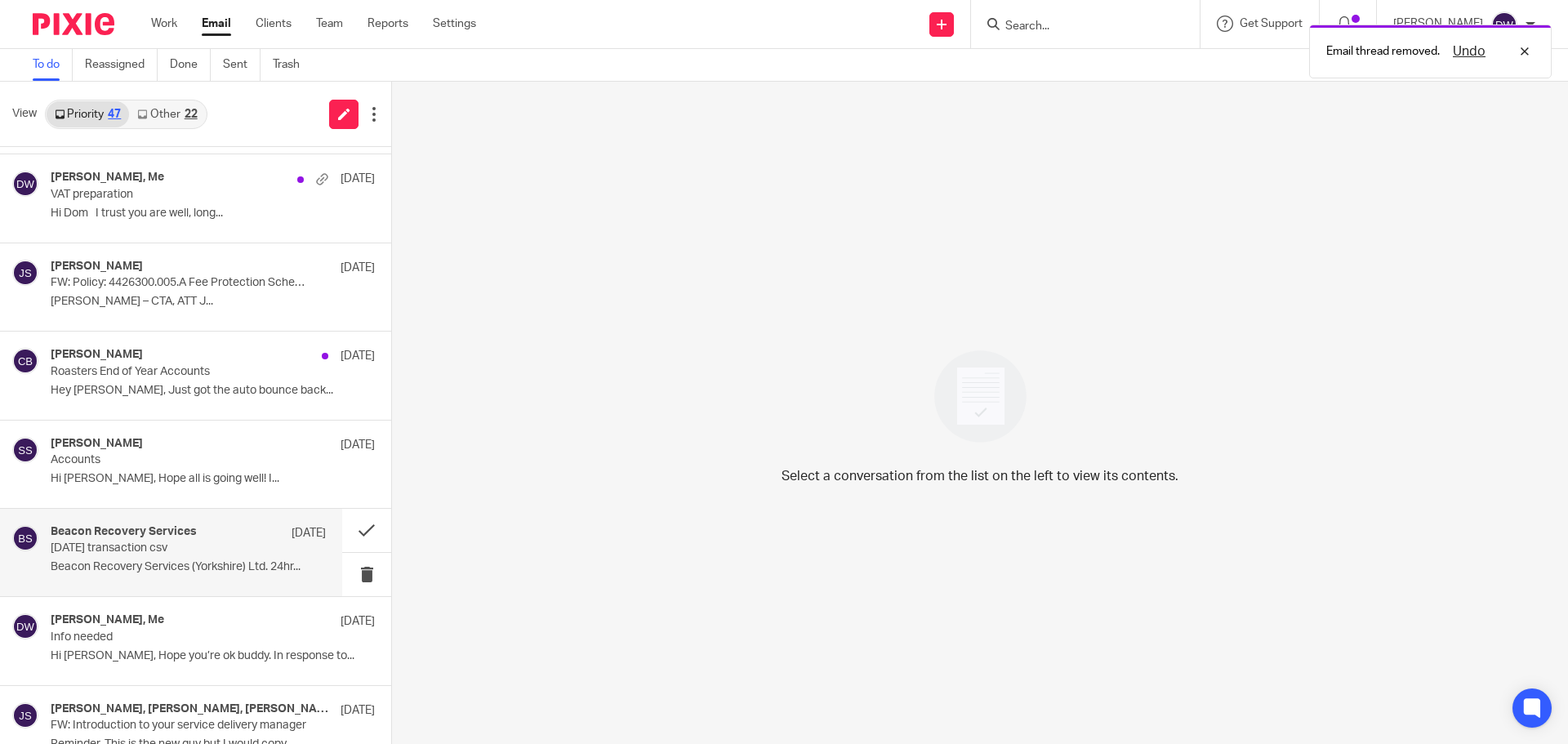
scroll to position [408, 0]
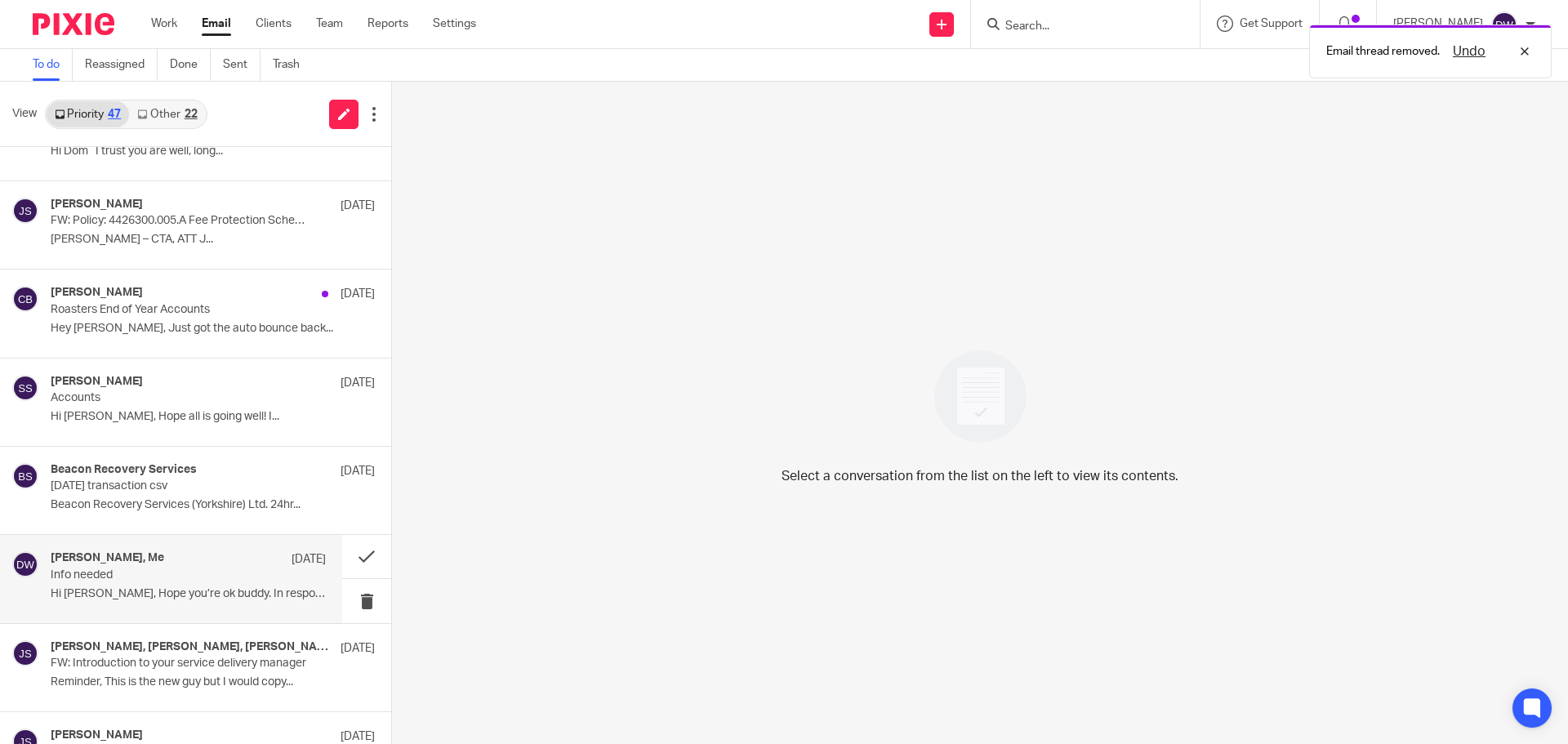
click at [212, 575] on p "Info needed" at bounding box center [160, 575] width 221 height 13
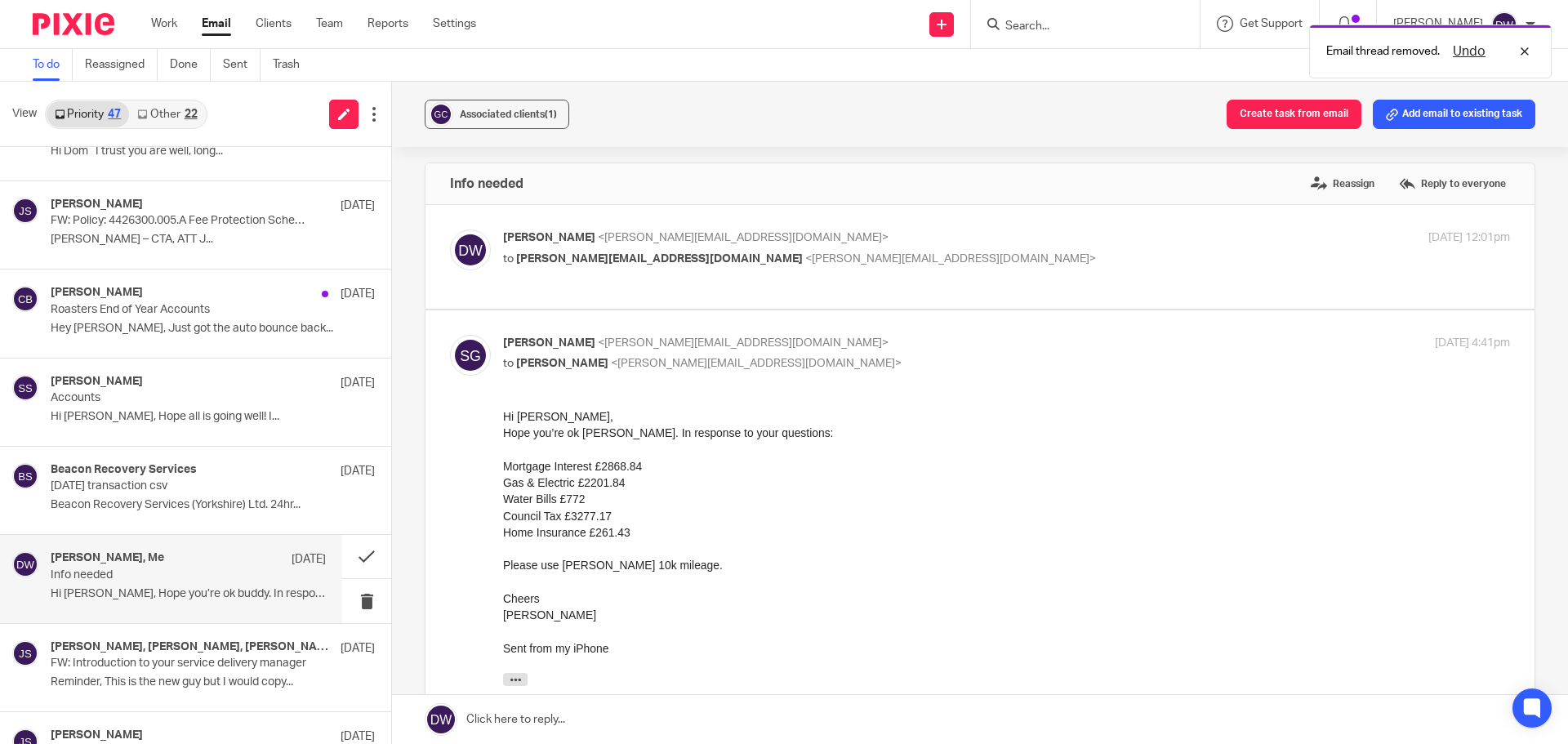
scroll to position [0, 0]
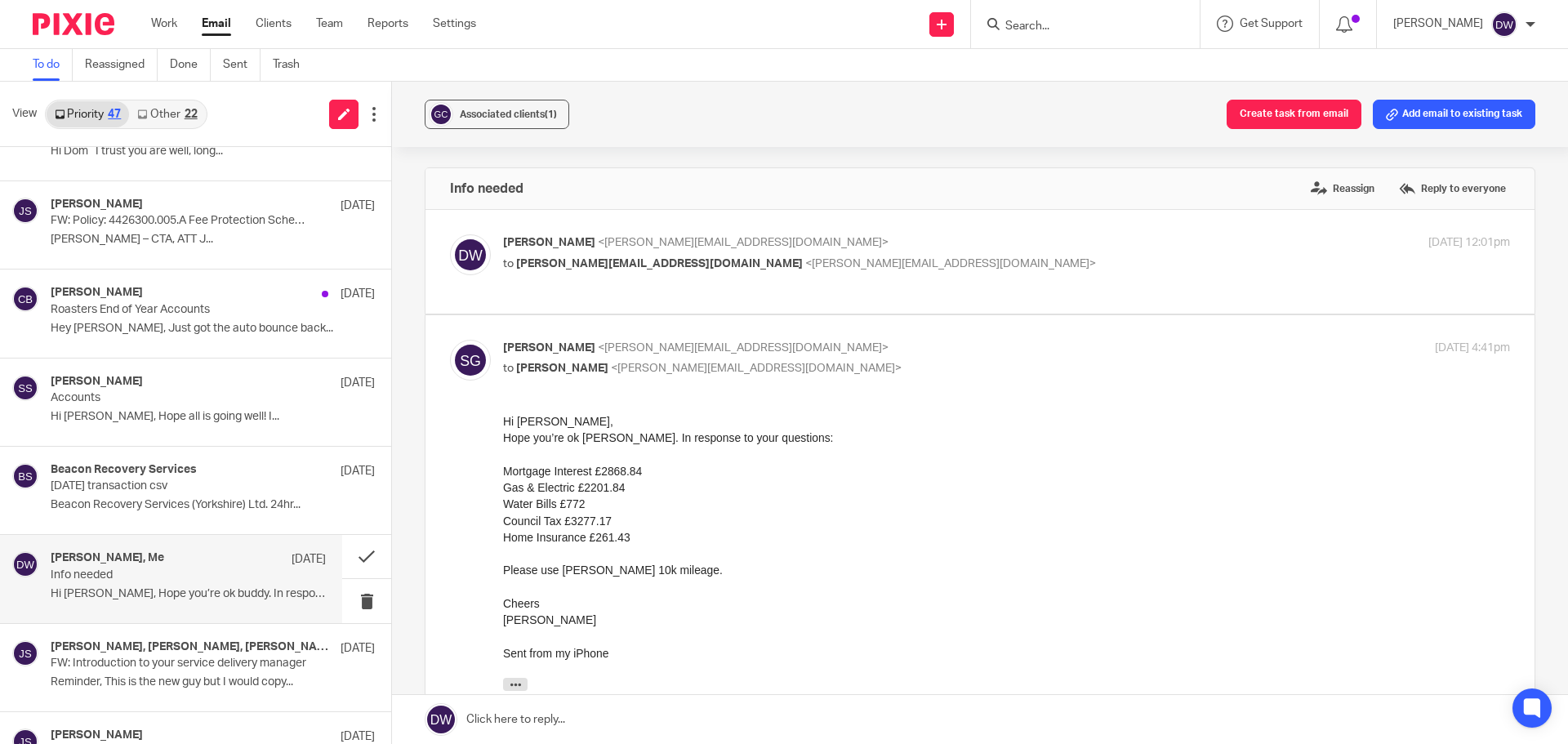
click at [555, 250] on p "[PERSON_NAME] <[PERSON_NAME][EMAIL_ADDRESS][DOMAIN_NAME]>" at bounding box center [838, 242] width 671 height 17
checkbox input "true"
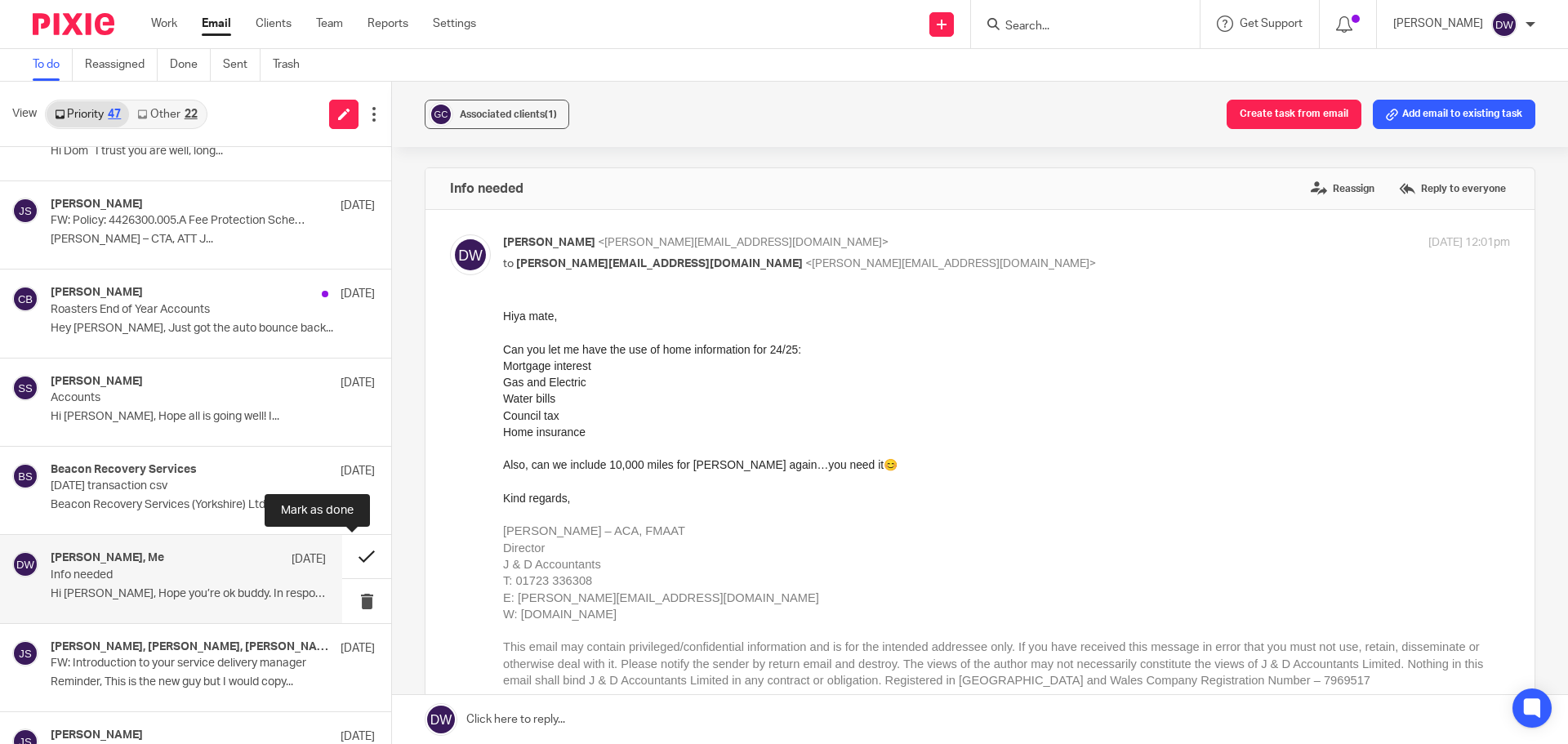
click at [371, 548] on button at bounding box center [367, 557] width 49 height 43
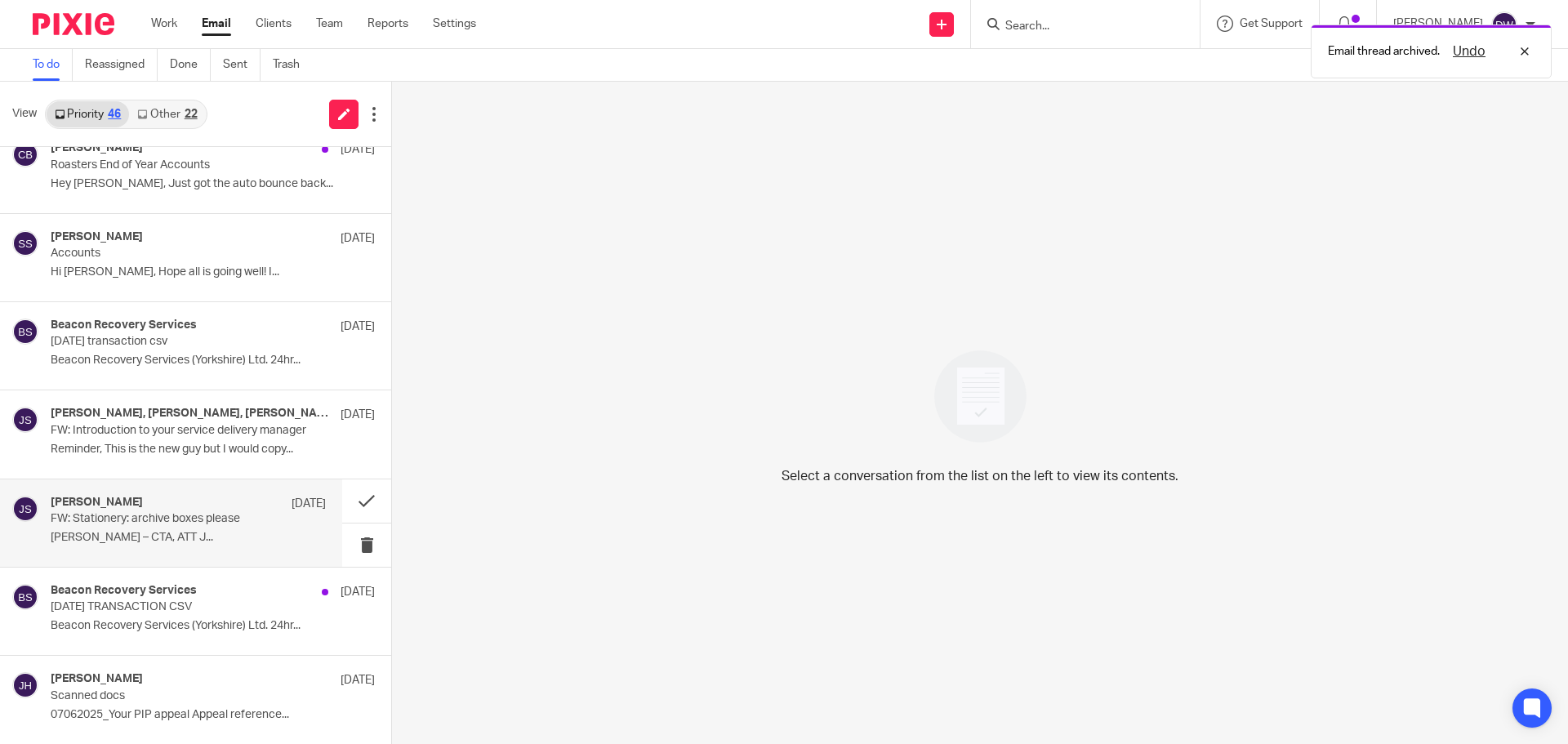
scroll to position [572, 0]
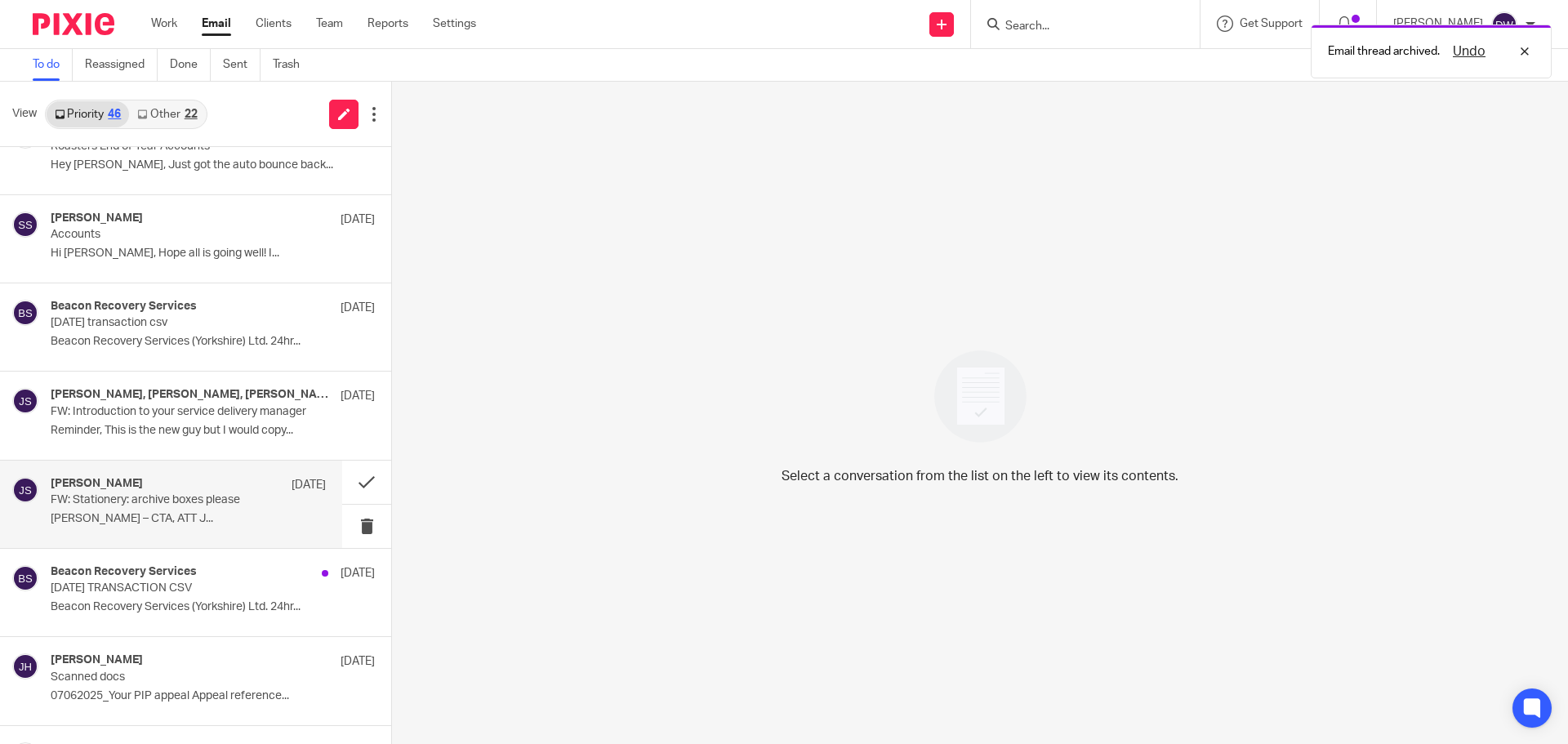
click at [229, 499] on p "FW: Stationery: archive boxes please" at bounding box center [160, 499] width 221 height 13
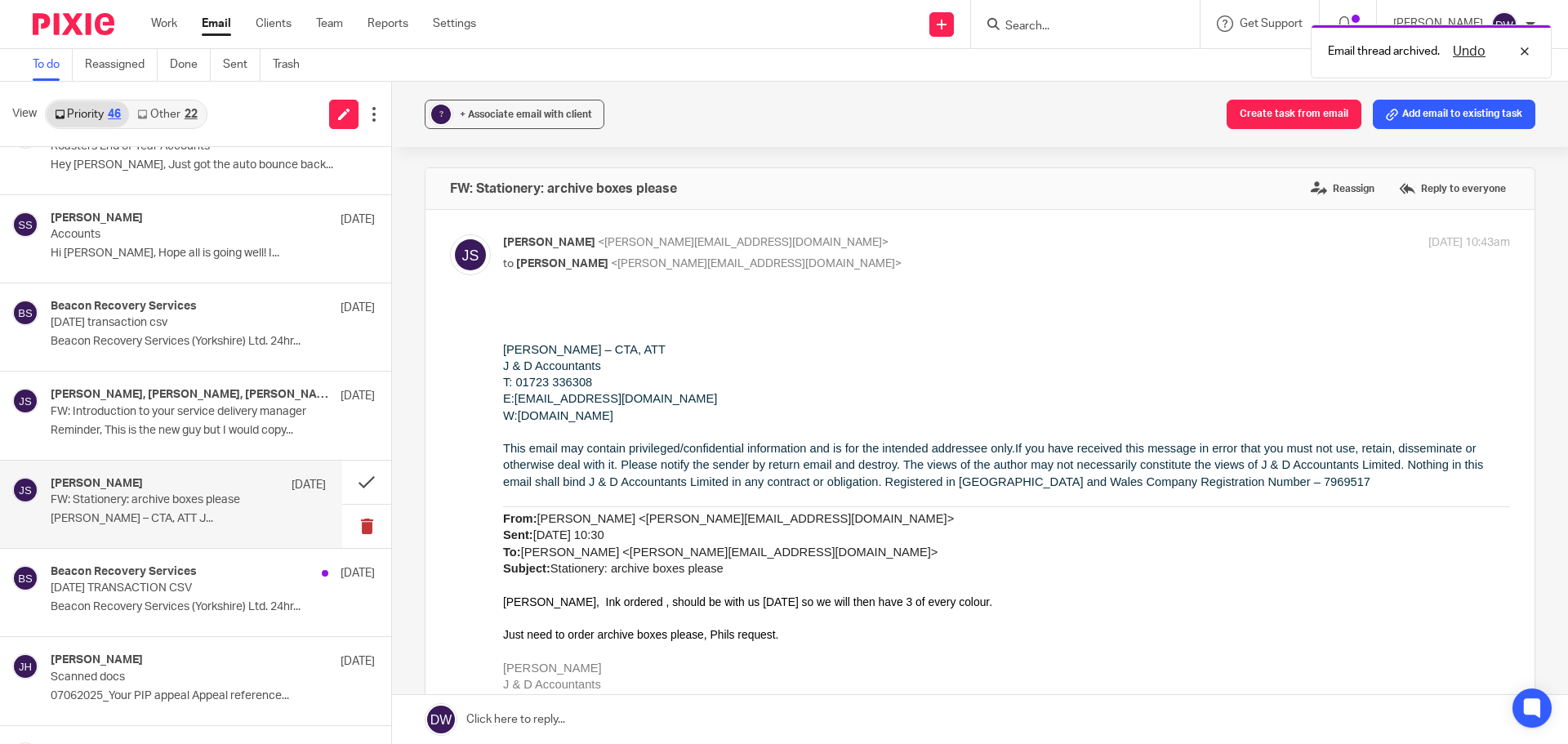
scroll to position [0, 0]
click at [369, 526] on button at bounding box center [367, 526] width 49 height 43
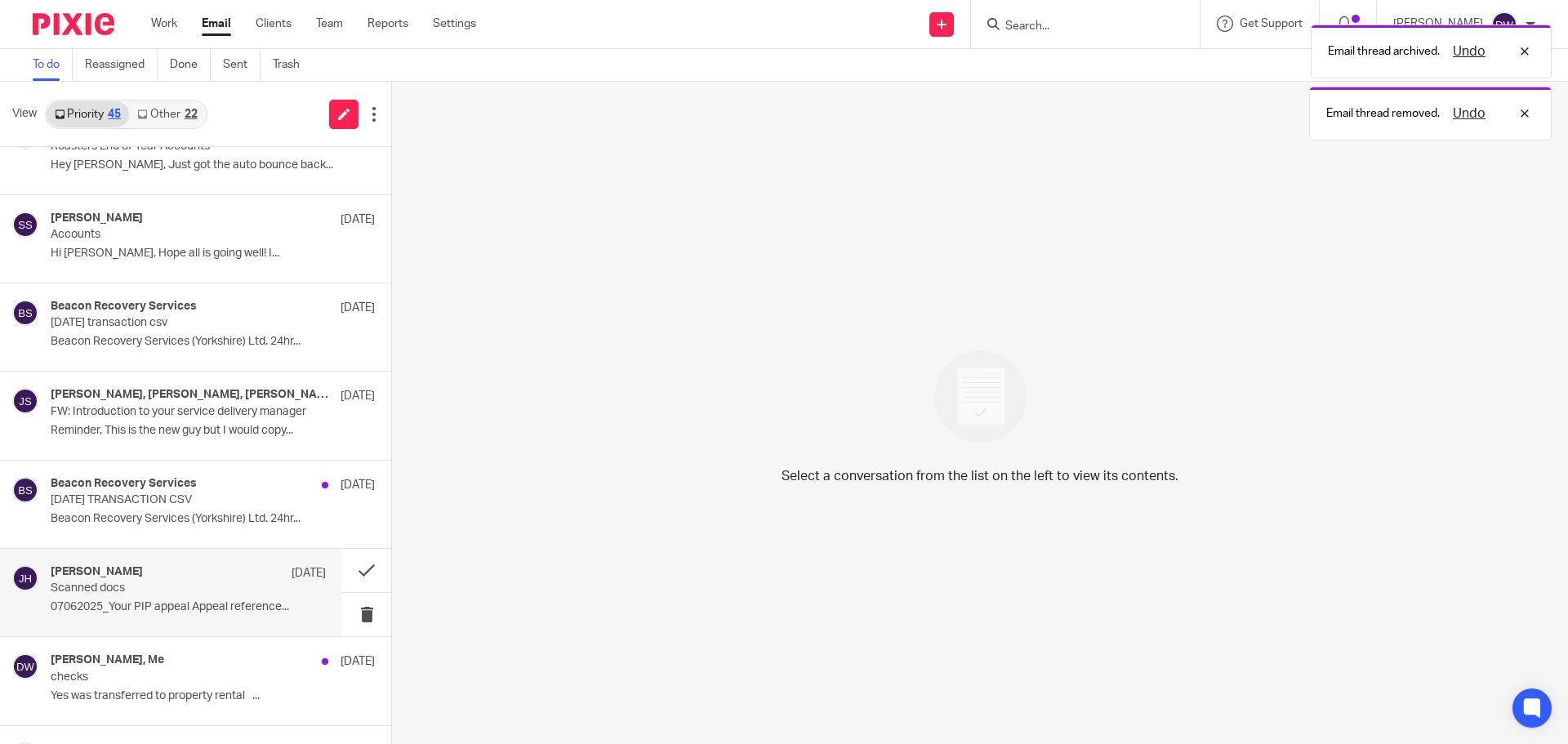
click at [225, 592] on p "Scanned docs" at bounding box center [160, 588] width 221 height 13
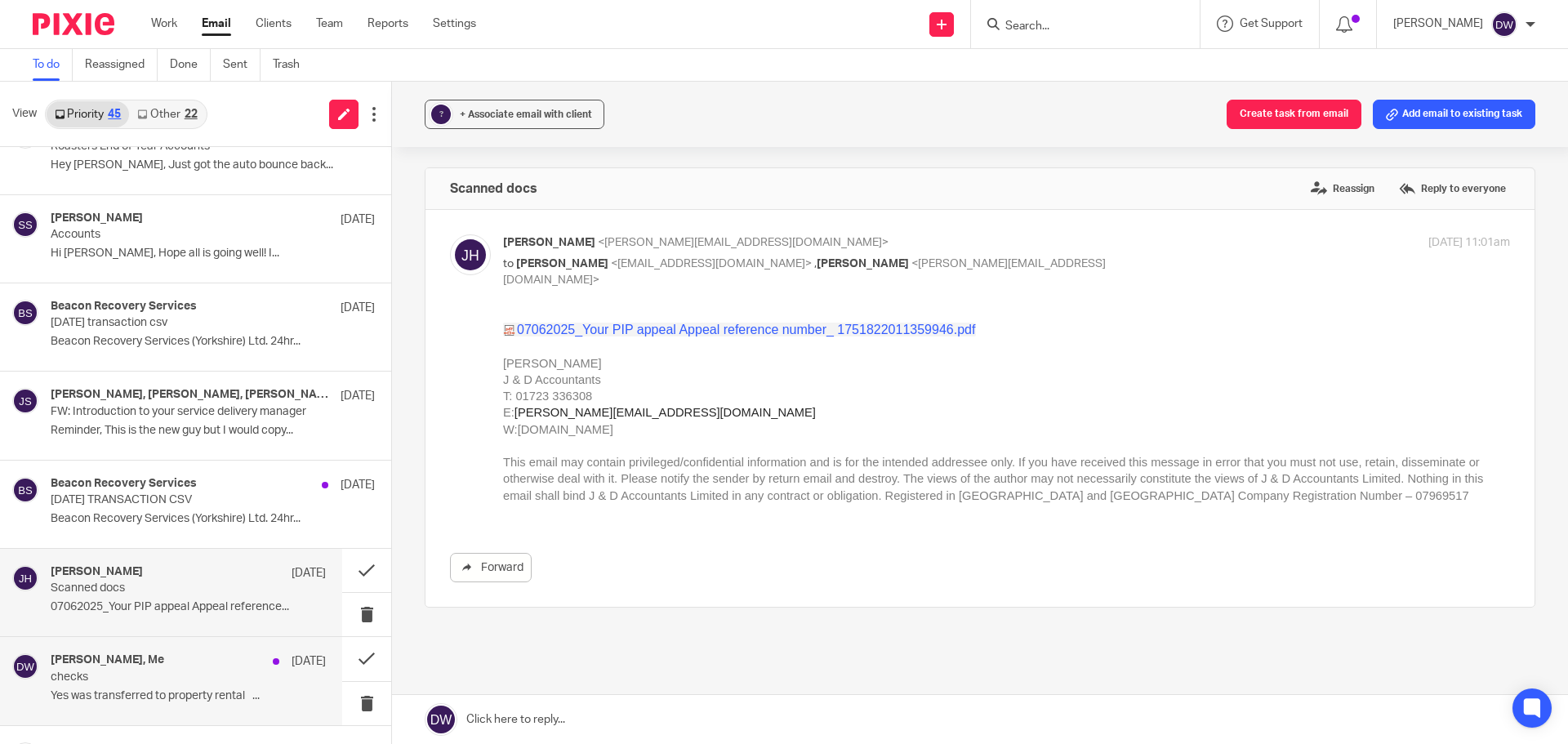
click at [221, 673] on p "checks" at bounding box center [160, 677] width 221 height 13
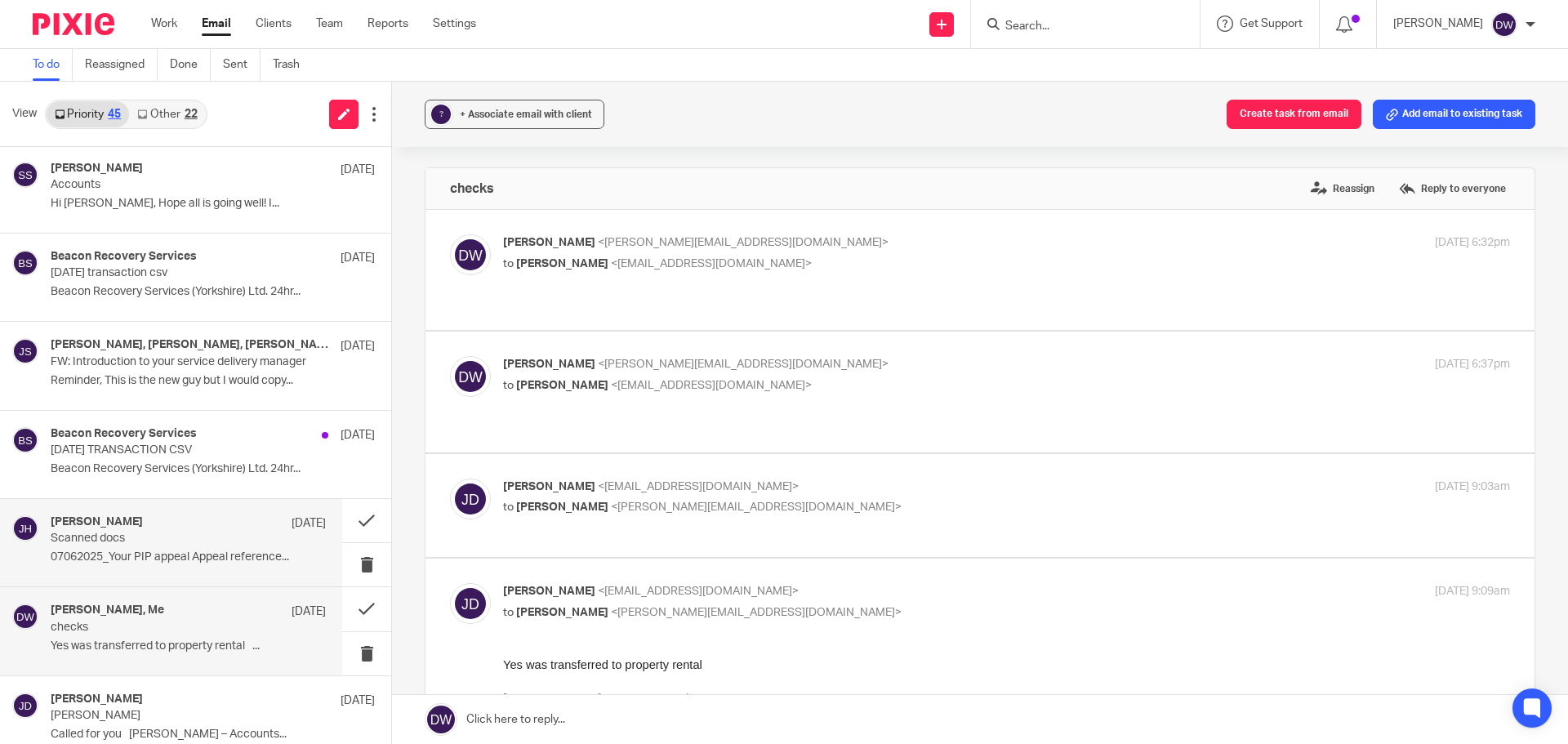
scroll to position [735, 0]
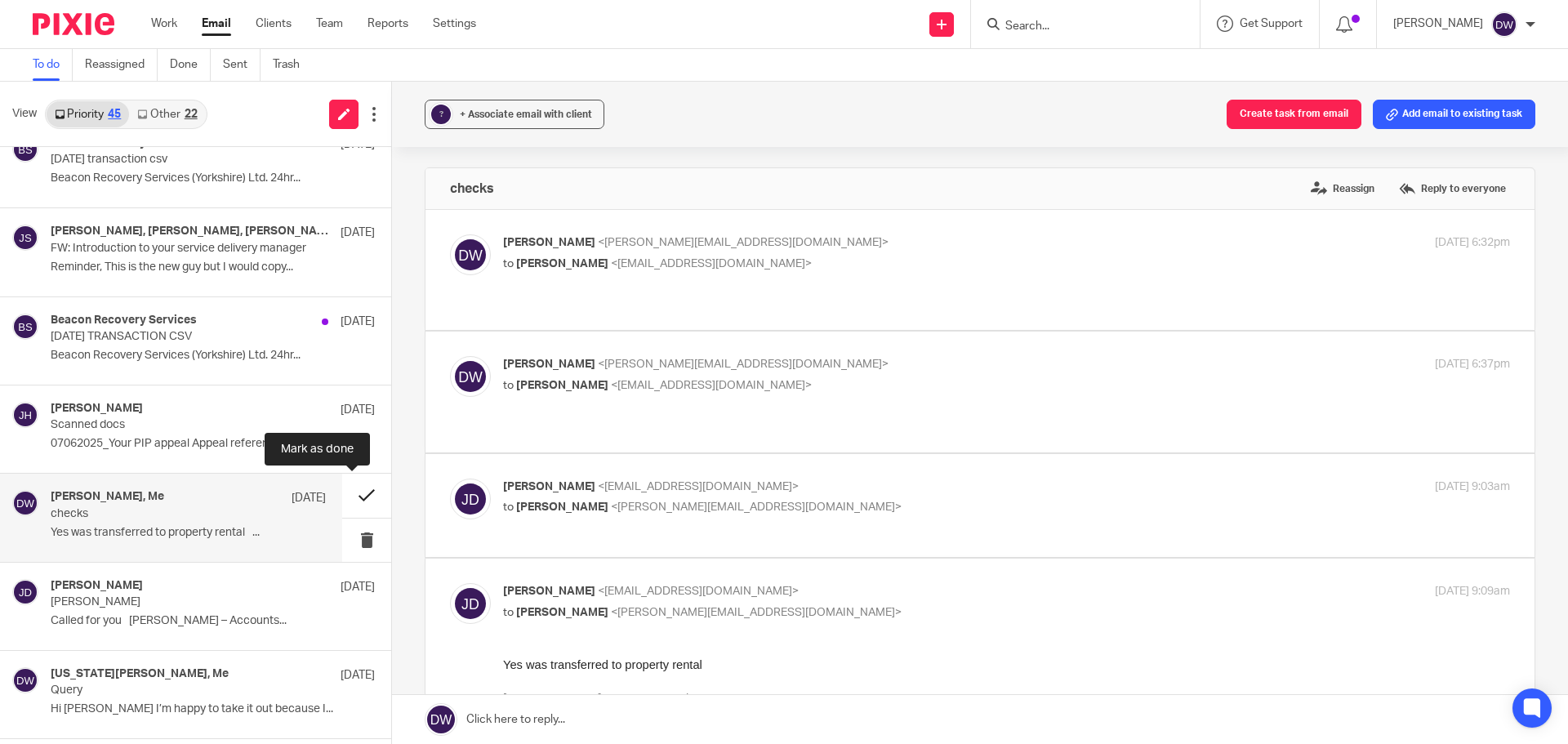
click at [358, 497] on button at bounding box center [367, 495] width 49 height 43
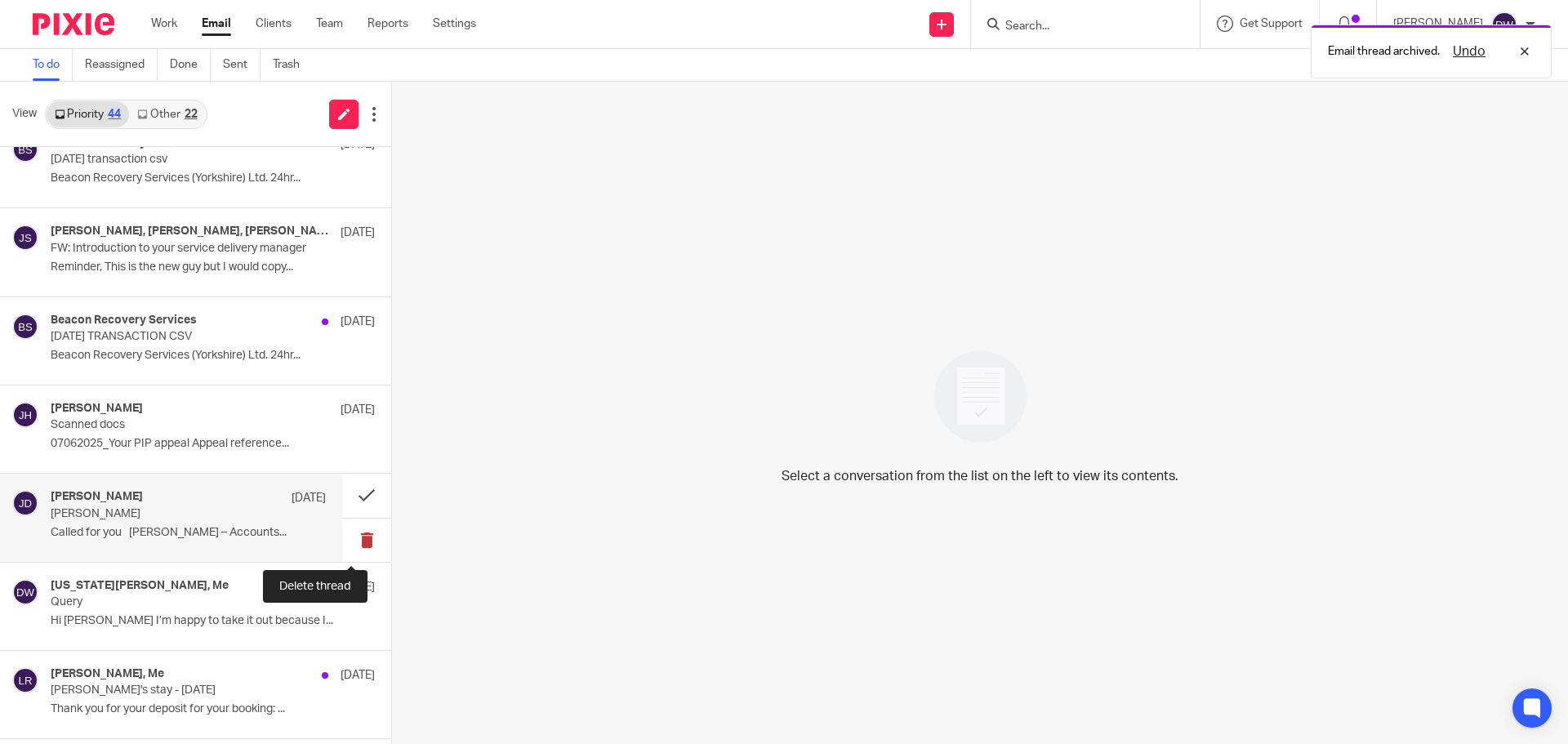
click at [351, 541] on button at bounding box center [367, 540] width 49 height 43
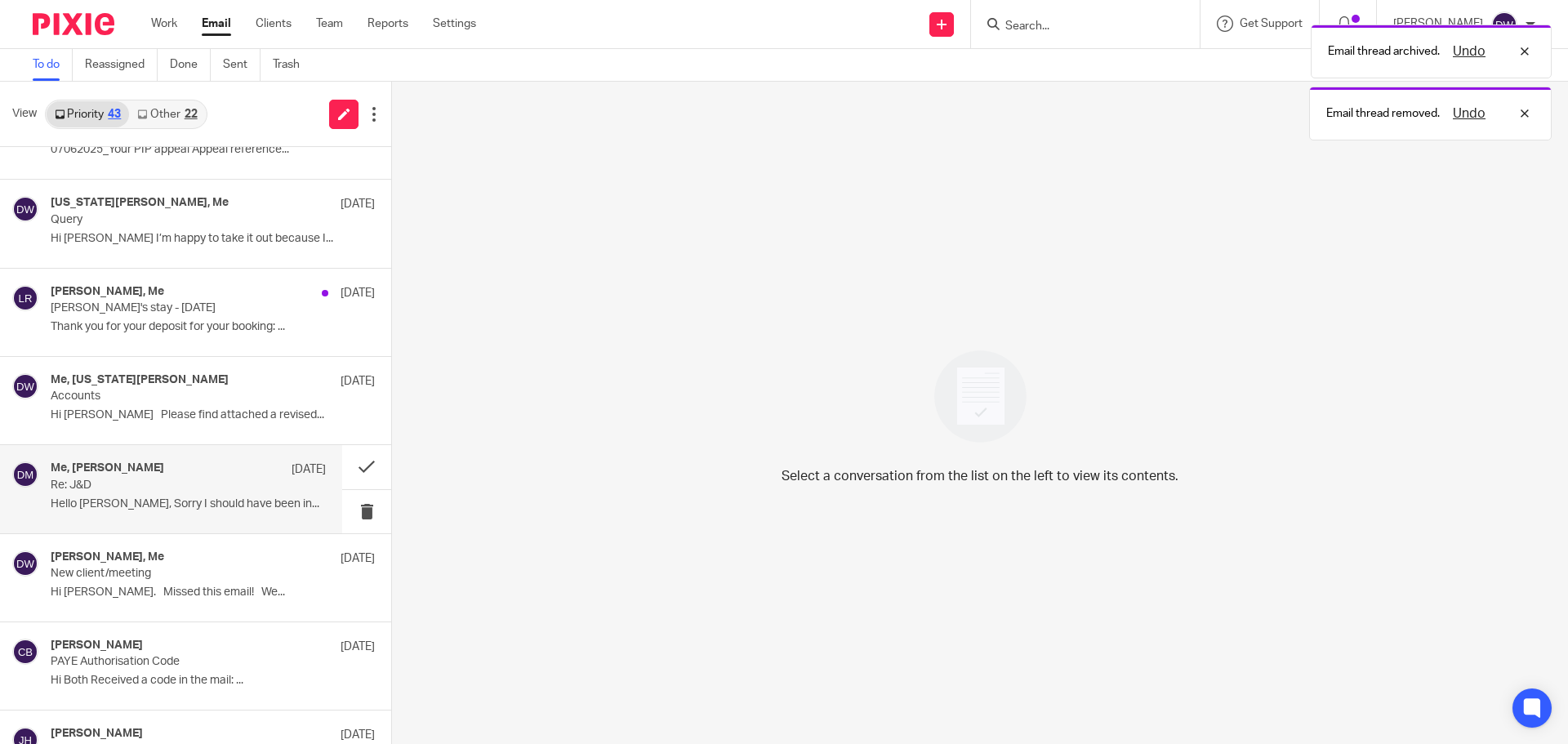
scroll to position [1061, 0]
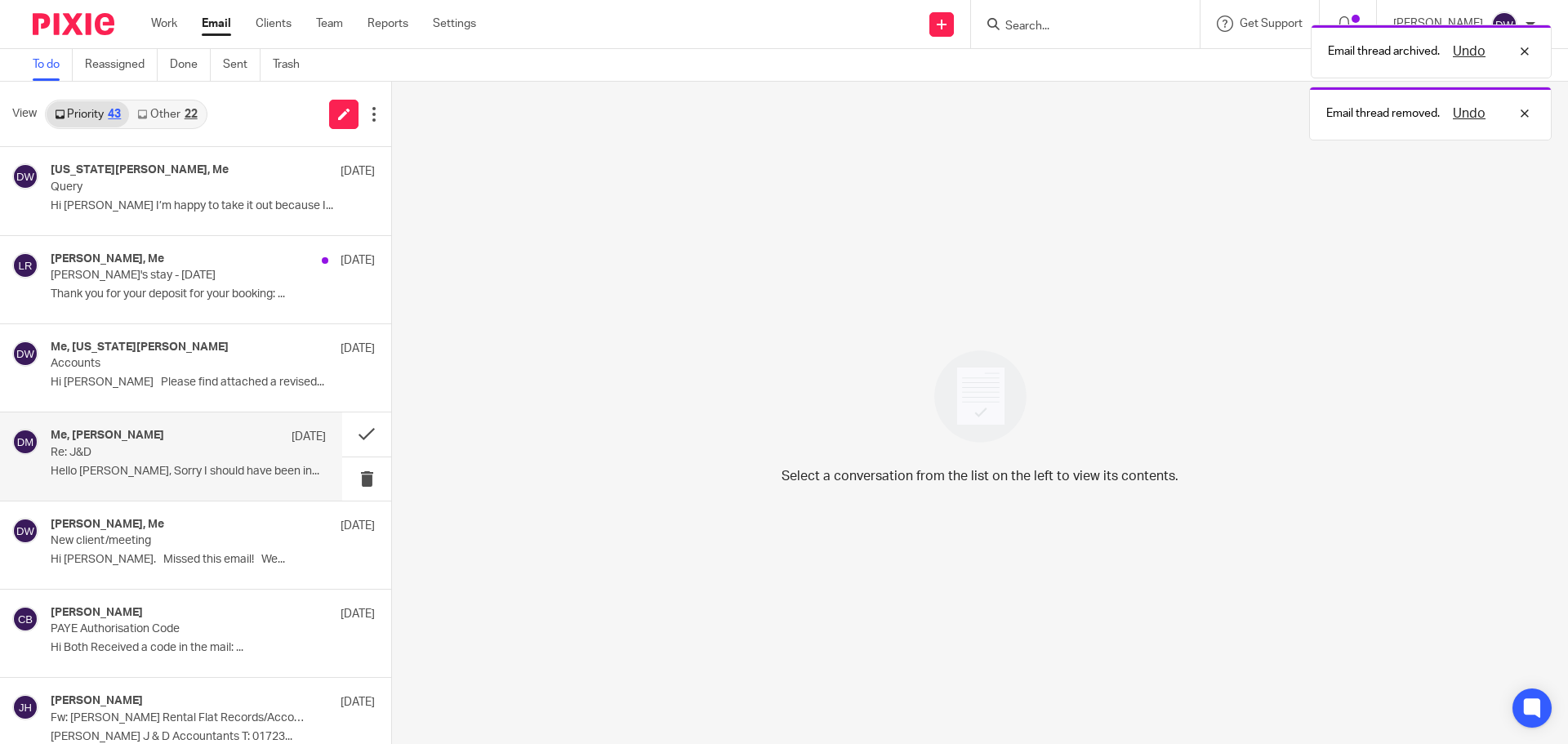
click at [240, 464] on p "Hello [PERSON_NAME], Sorry I should have been in..." at bounding box center [187, 471] width 275 height 13
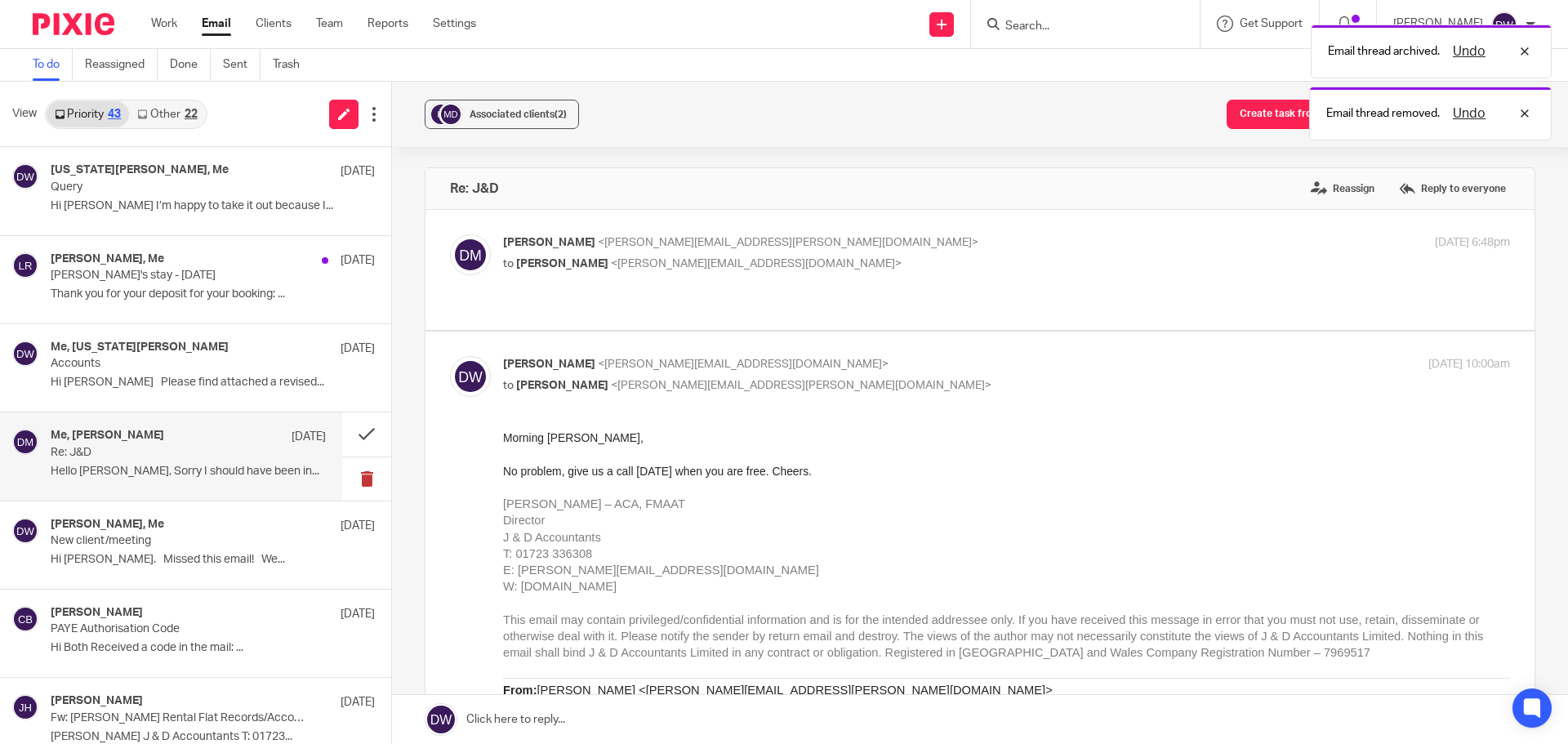
scroll to position [0, 0]
click at [360, 476] on button at bounding box center [367, 479] width 49 height 43
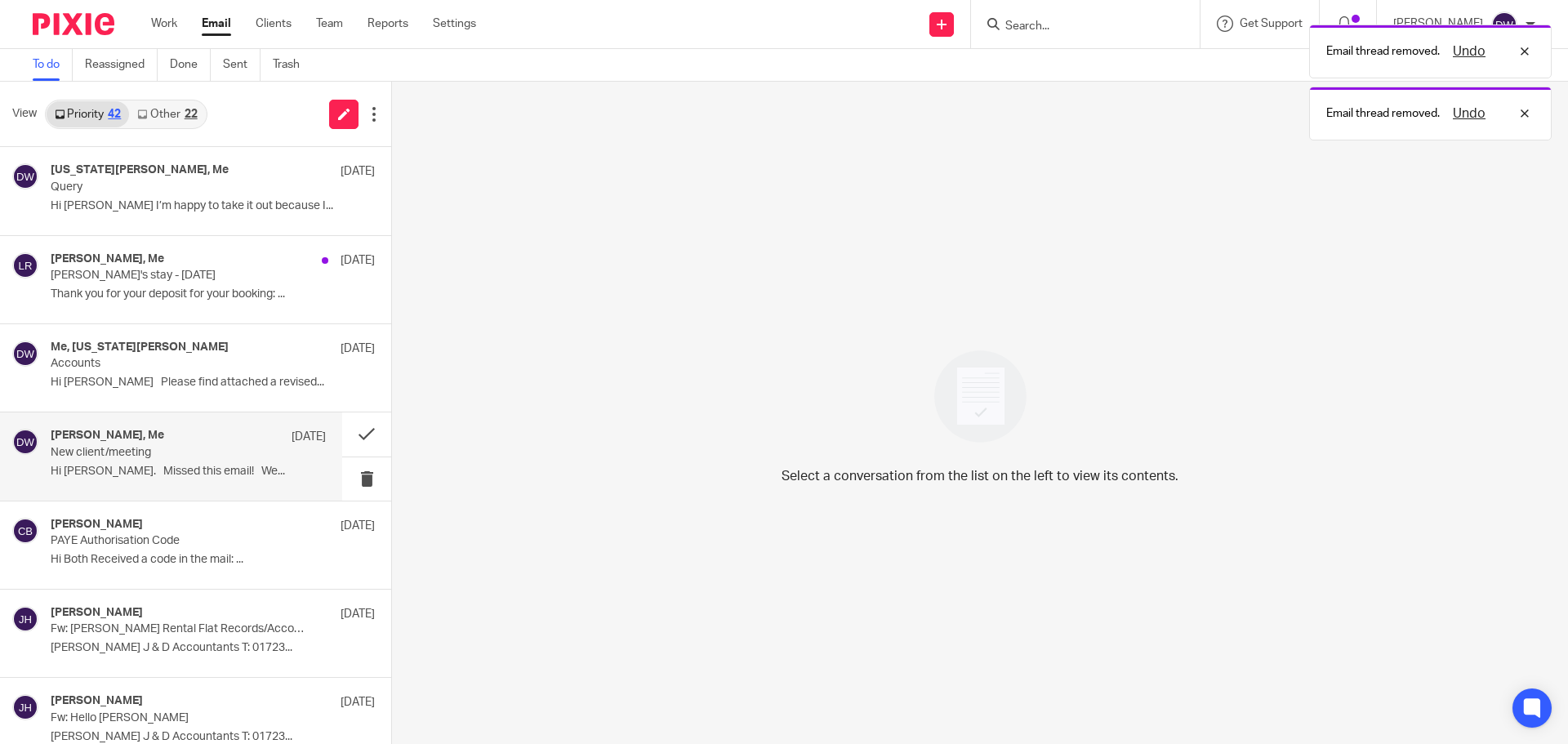
click at [169, 451] on p "New client/meeting" at bounding box center [160, 452] width 221 height 13
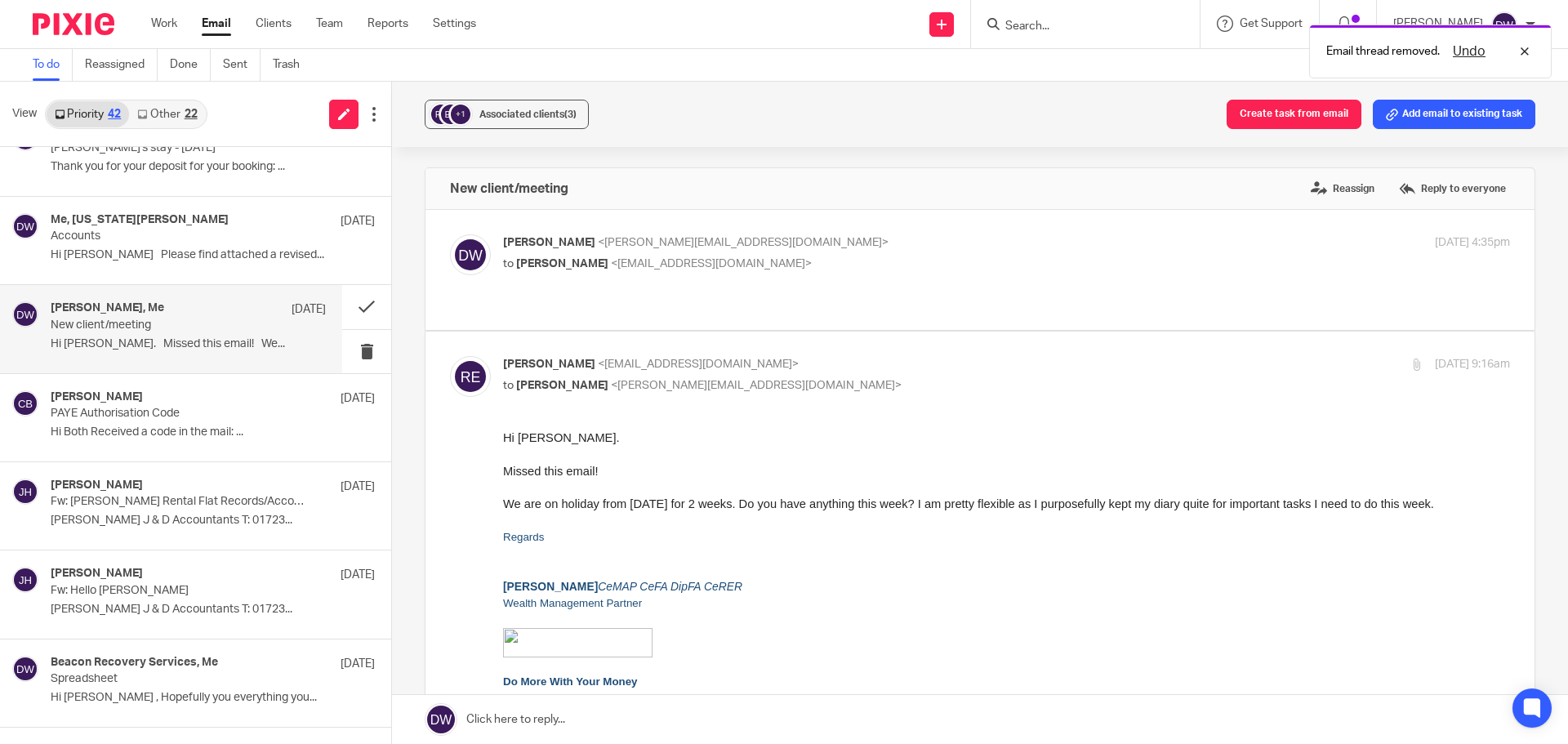
scroll to position [1224, 0]
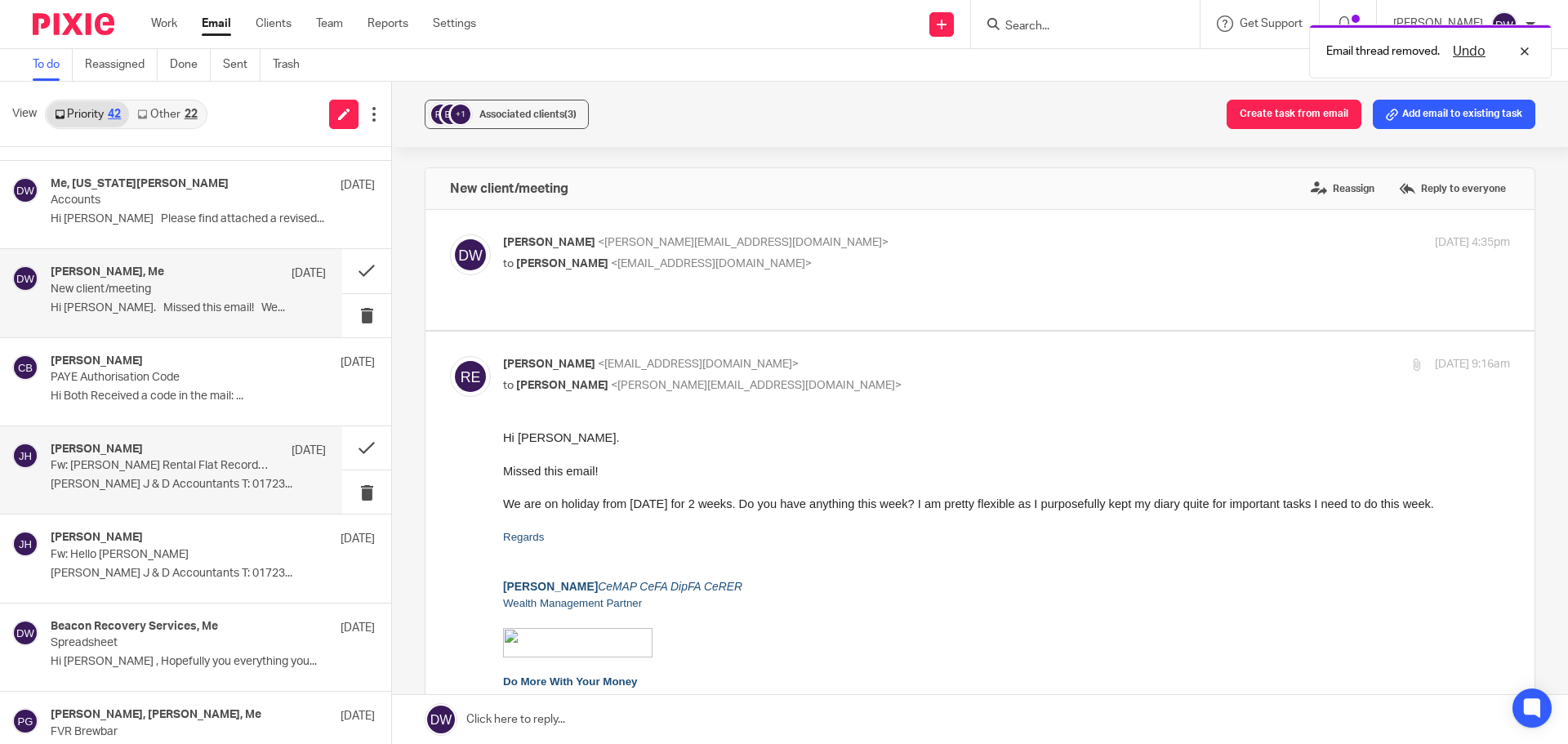
click at [206, 481] on p "[PERSON_NAME] J & D Accountants T: 01723..." at bounding box center [187, 484] width 275 height 13
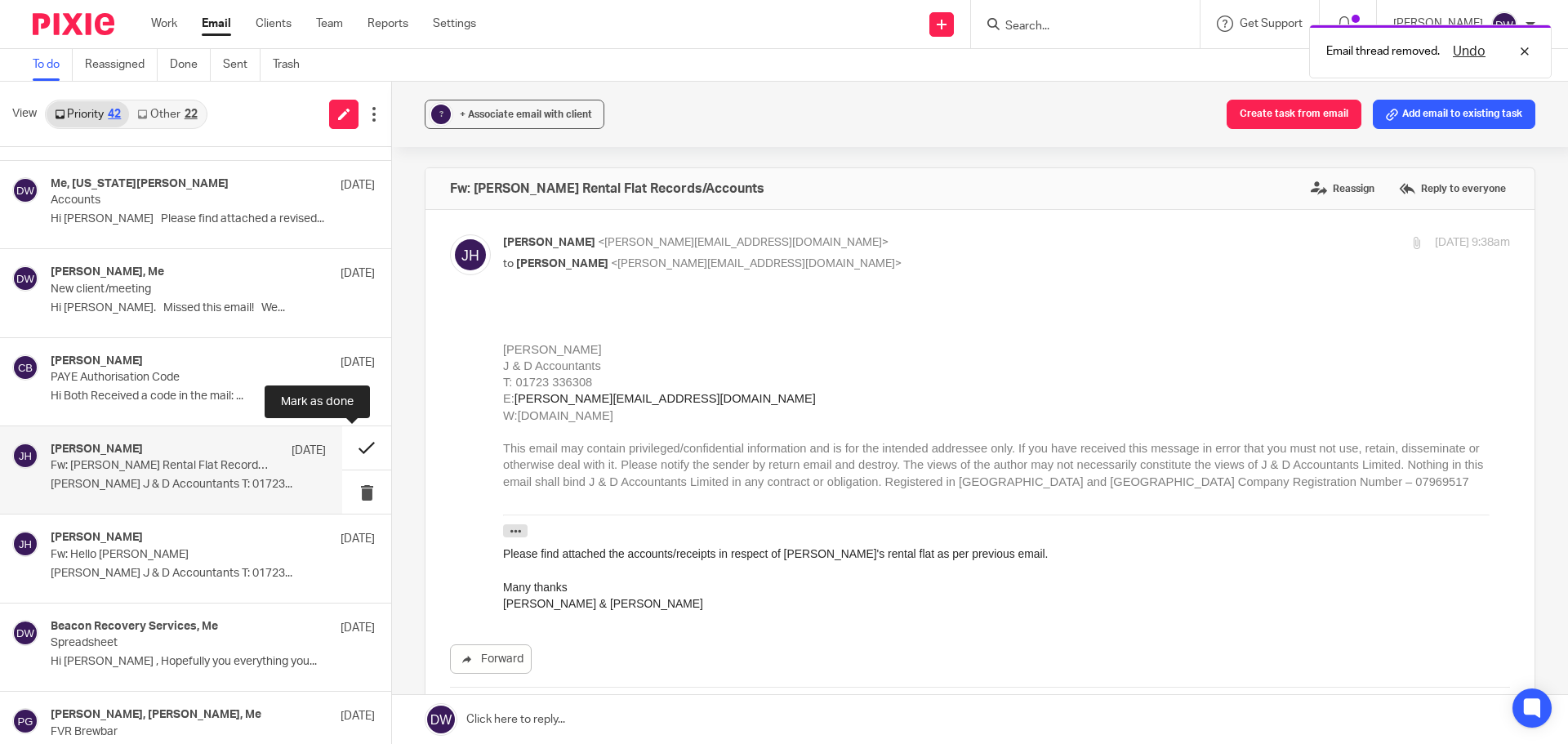
scroll to position [0, 0]
click at [353, 452] on button at bounding box center [367, 448] width 49 height 43
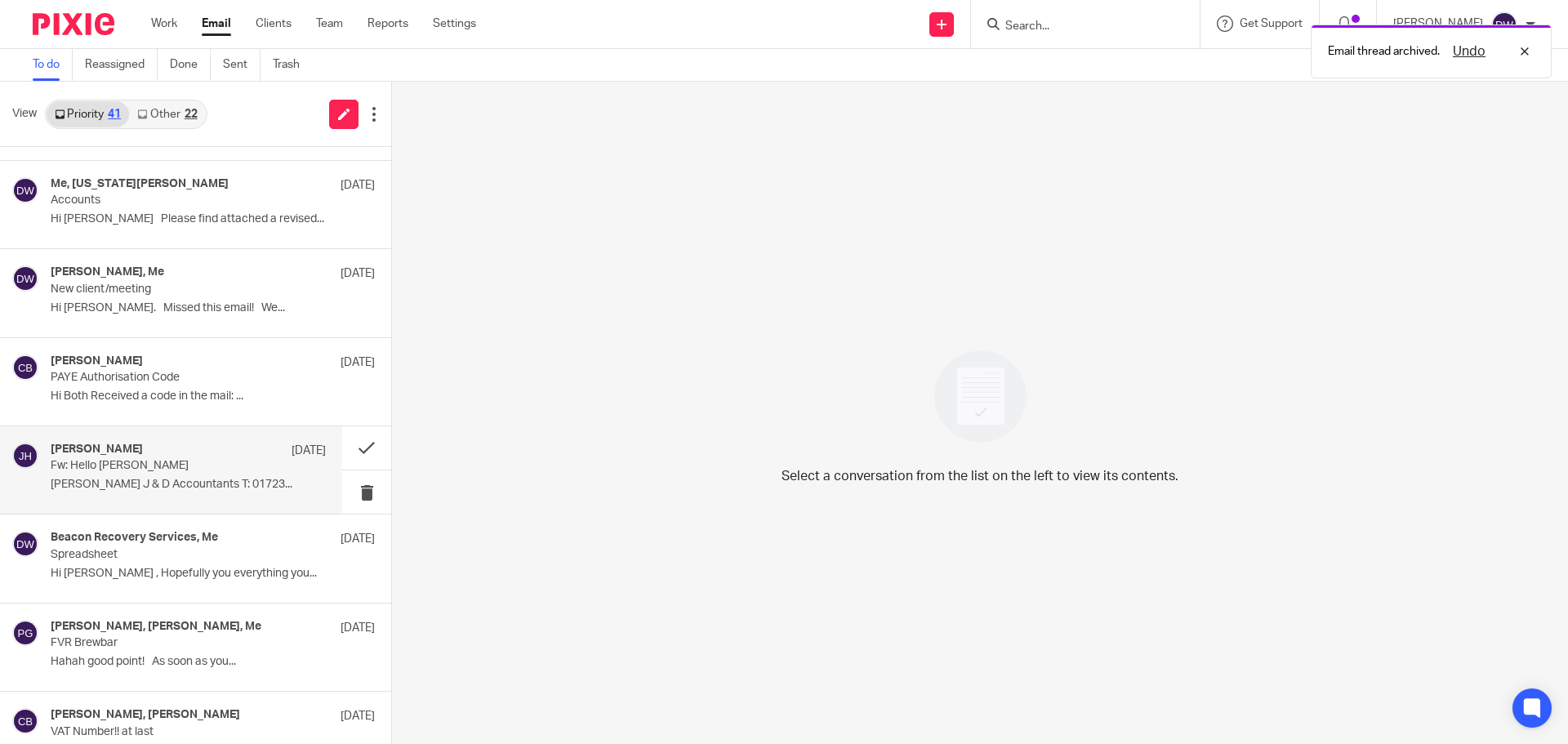
click at [276, 464] on div "[PERSON_NAME] [DATE] Fw: Hello [PERSON_NAME] [PERSON_NAME] J & D Accountants T:…" at bounding box center [187, 470] width 275 height 55
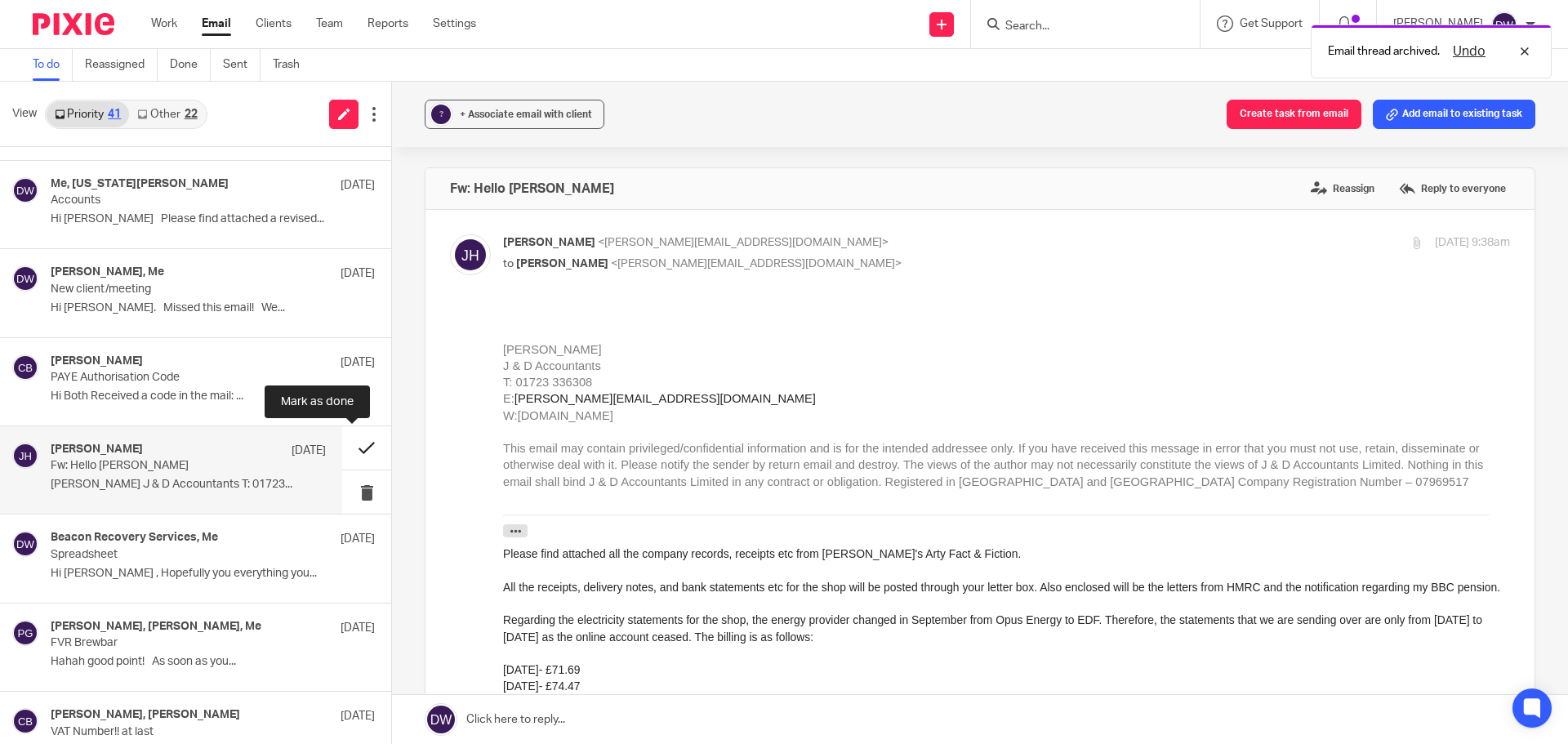
click at [371, 438] on button at bounding box center [367, 448] width 49 height 43
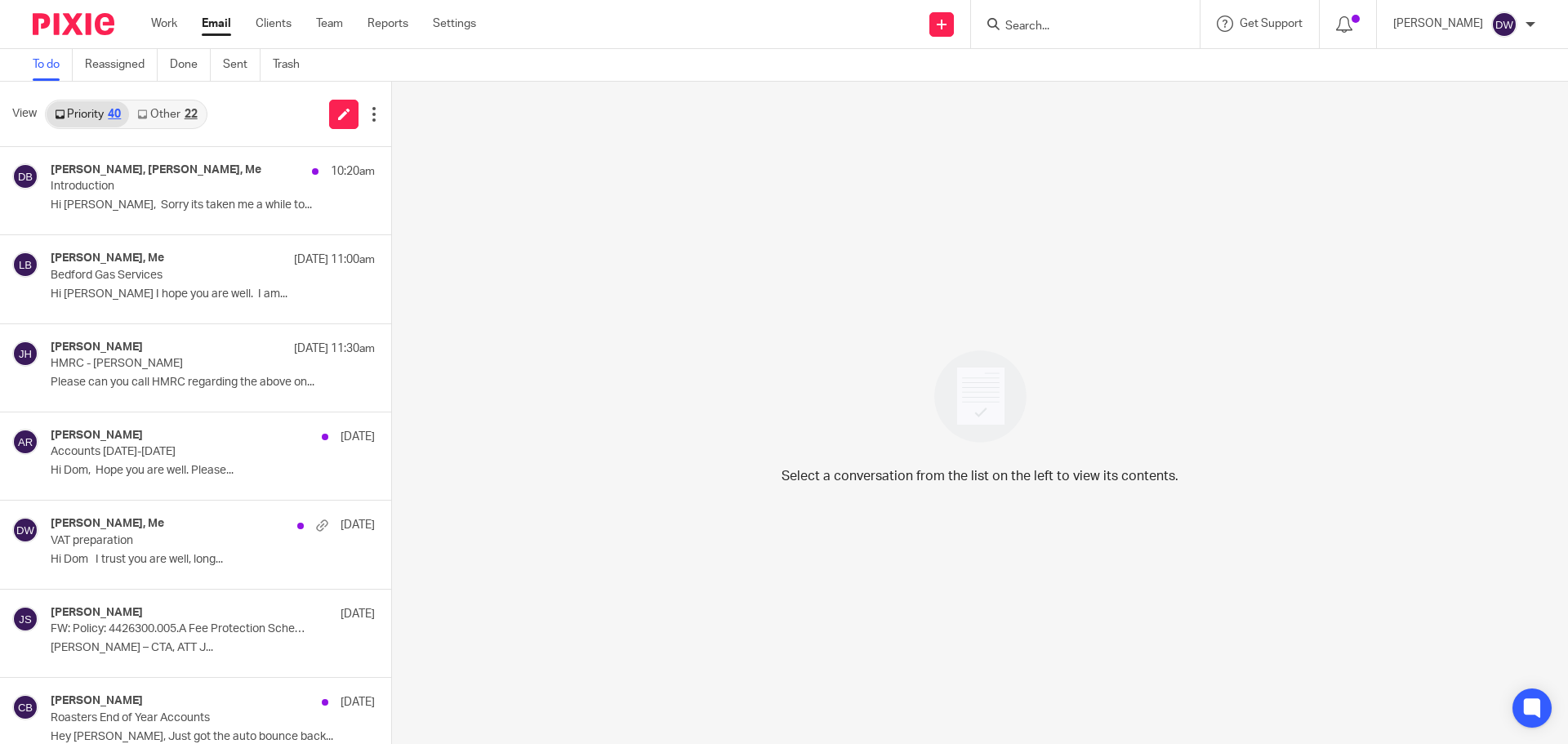
click at [172, 113] on link "Other 22" at bounding box center [167, 114] width 76 height 26
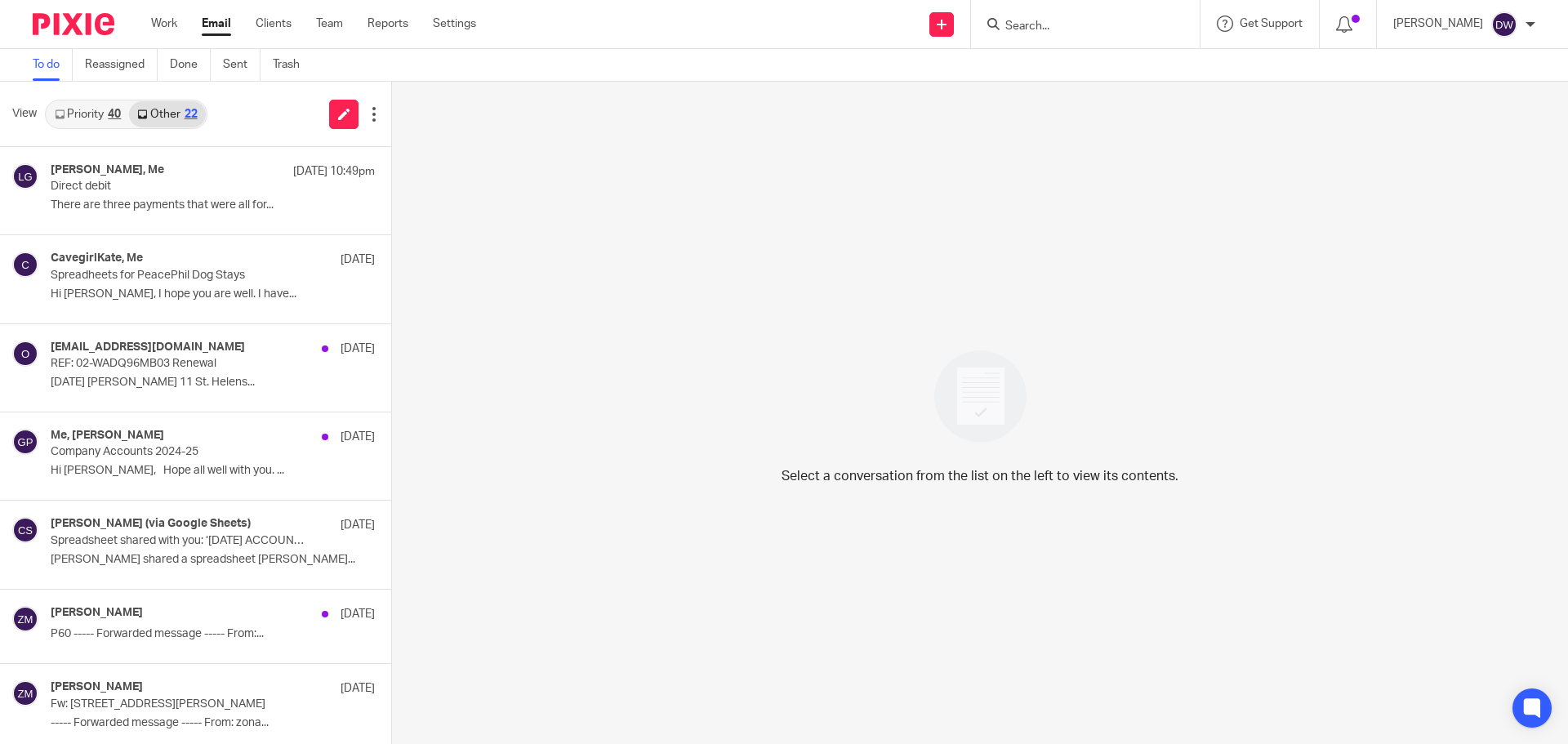
click at [79, 107] on link "Priority 40" at bounding box center [88, 114] width 82 height 26
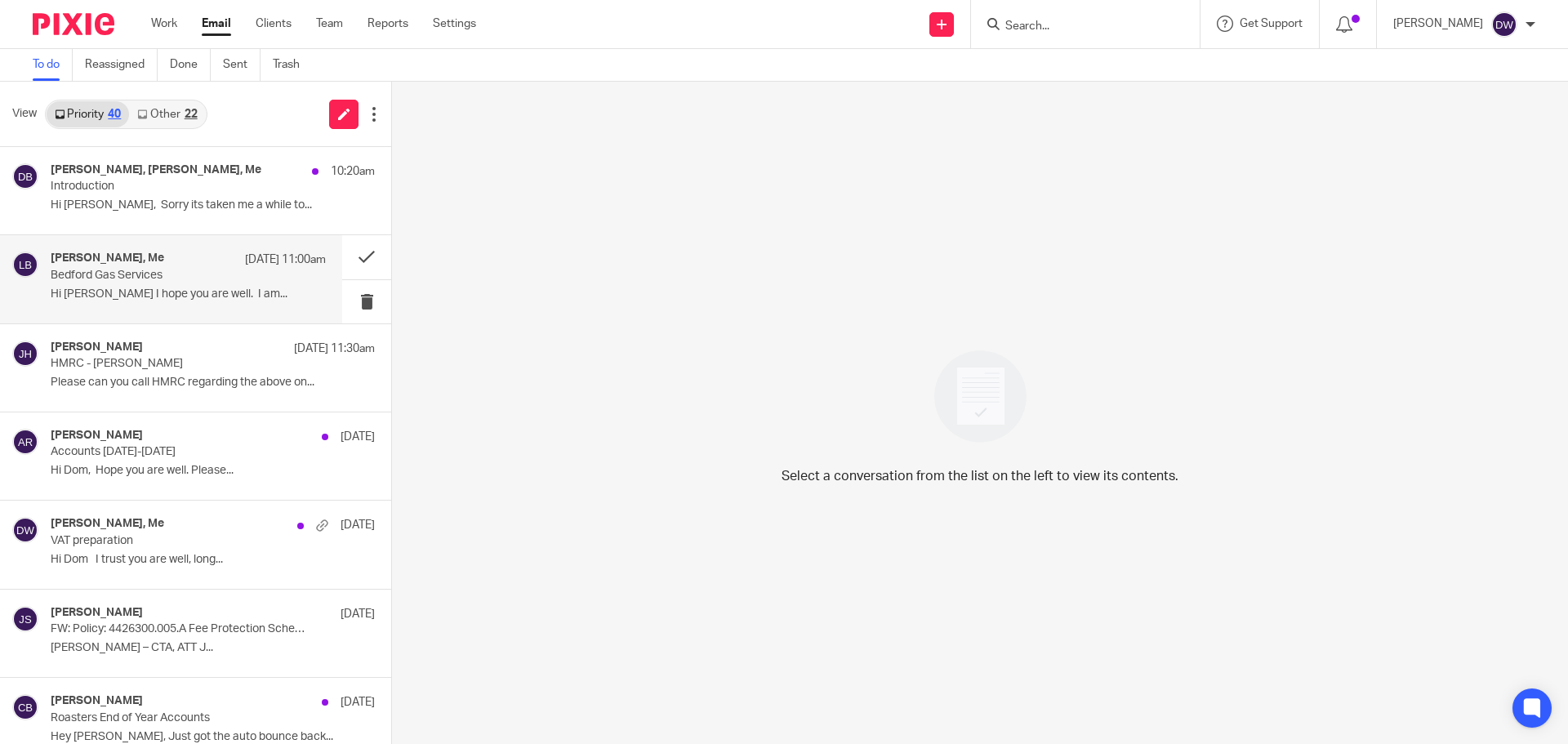
click at [114, 275] on p "Bedford Gas Services" at bounding box center [160, 275] width 221 height 13
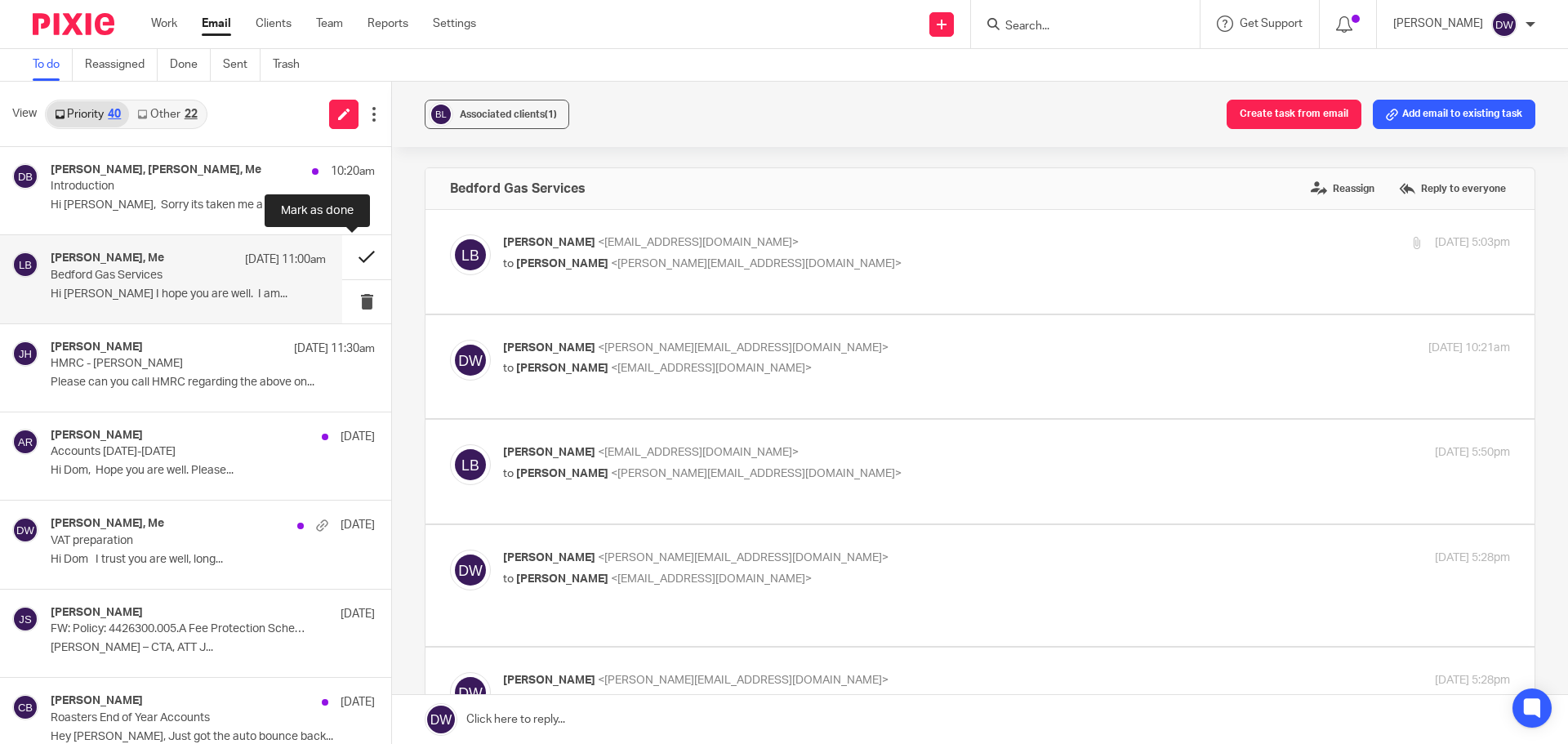
click at [345, 250] on button at bounding box center [367, 256] width 49 height 43
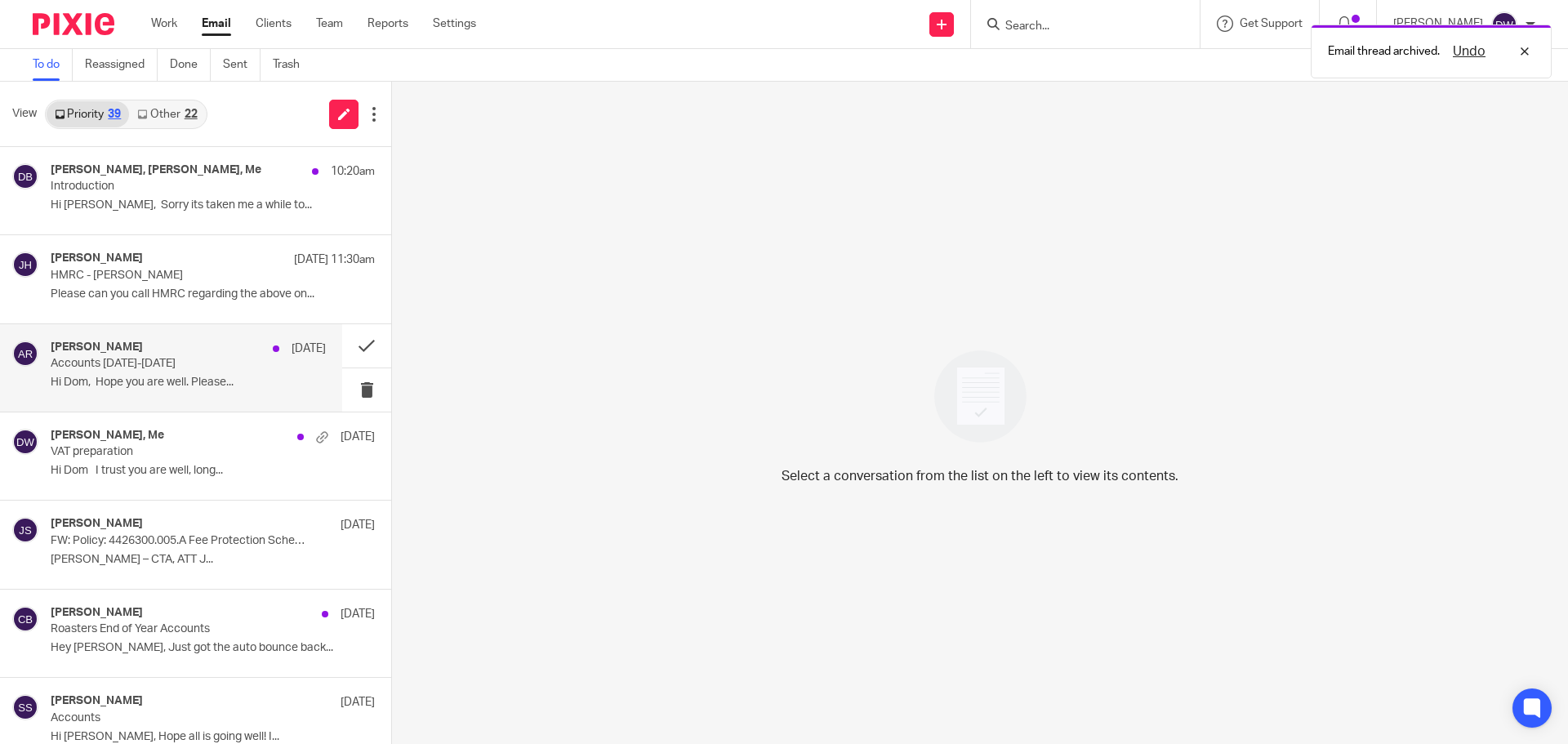
click at [169, 373] on div "[PERSON_NAME] [DATE] Accounts [DATE]-[DATE] Hi Dom, Hope you are well. Please..." at bounding box center [187, 368] width 275 height 55
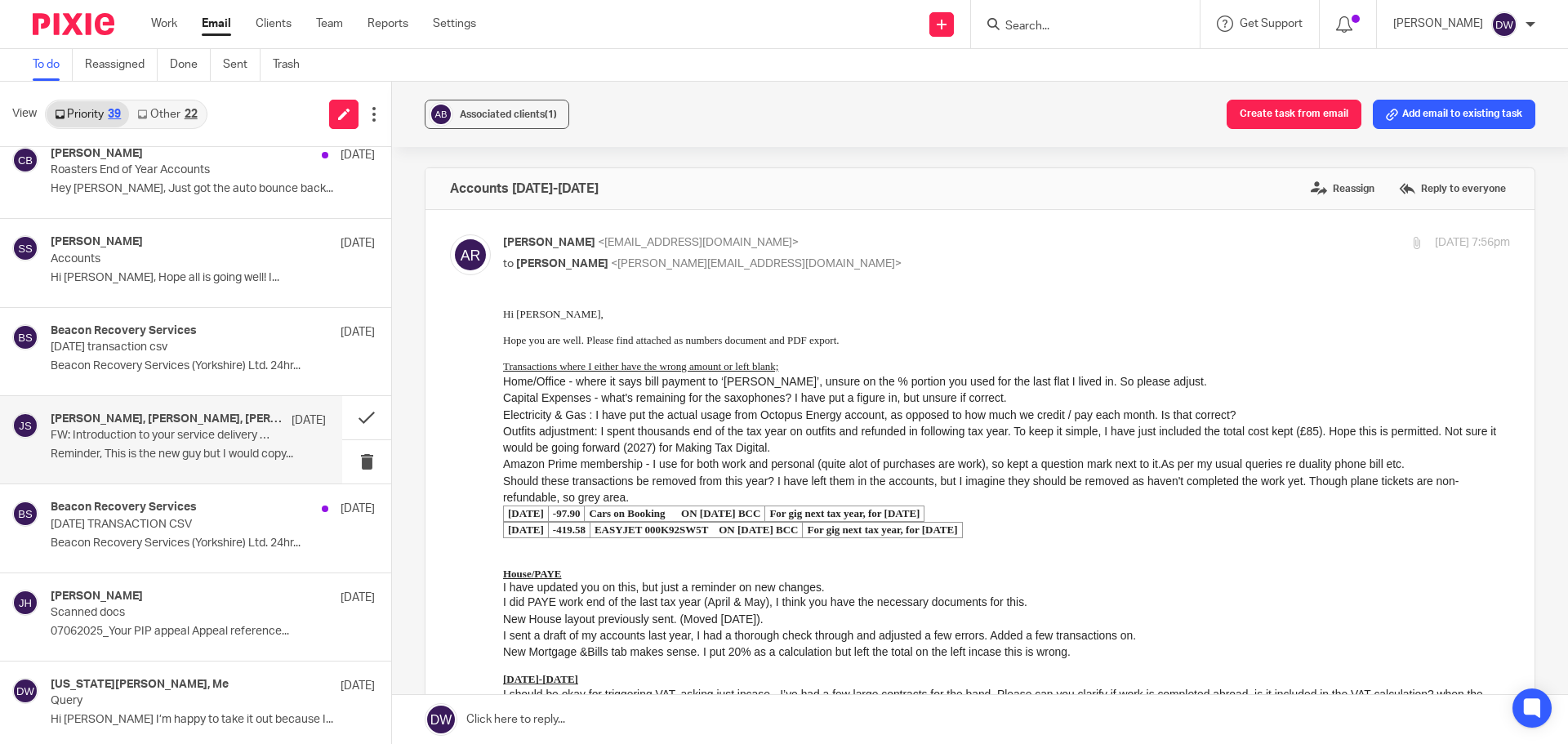
scroll to position [490, 0]
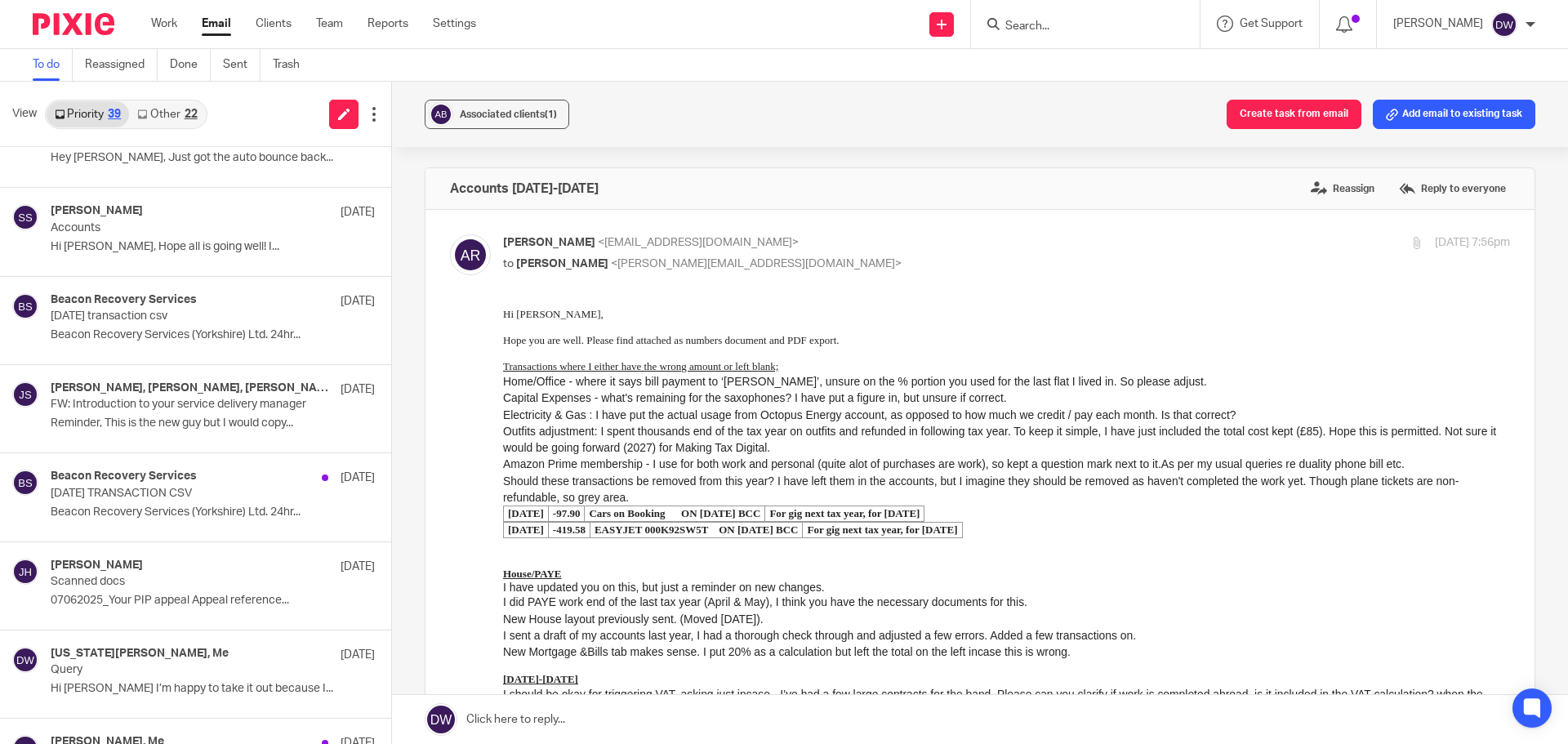
click at [174, 117] on link "Other 22" at bounding box center [167, 114] width 76 height 26
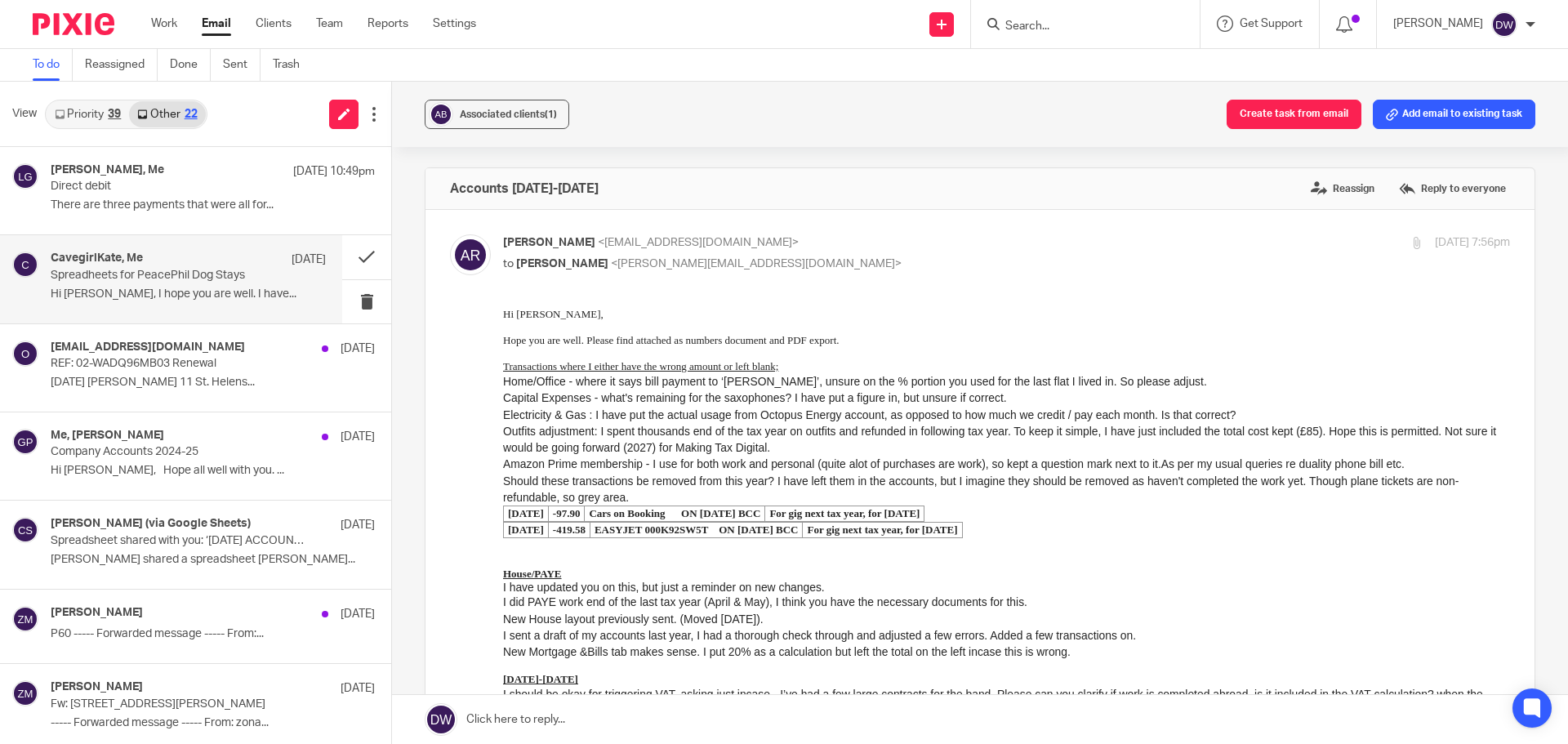
click at [171, 293] on p "Hi [PERSON_NAME], I hope you are well. I have..." at bounding box center [187, 294] width 275 height 13
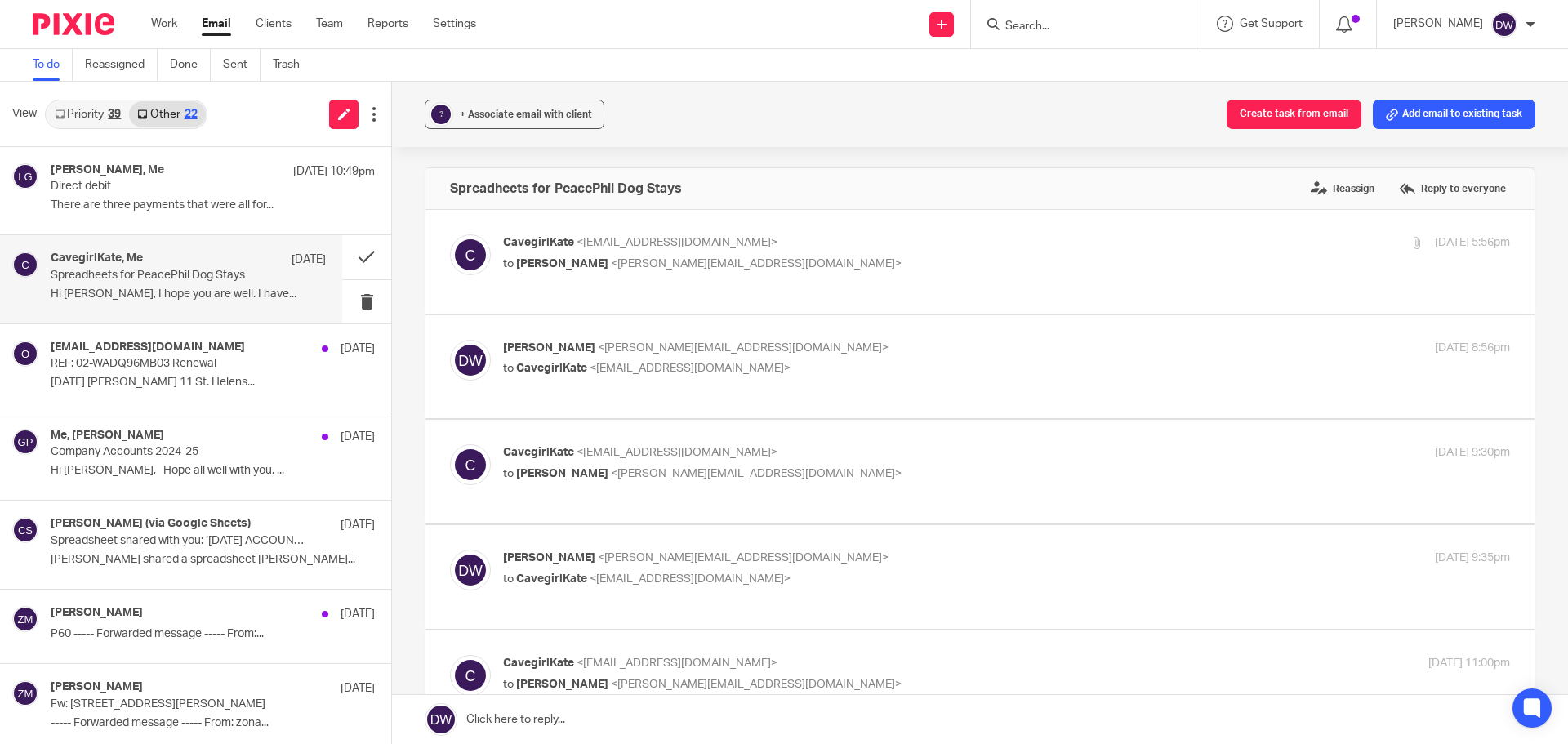
click at [114, 109] on div "39" at bounding box center [114, 114] width 13 height 12
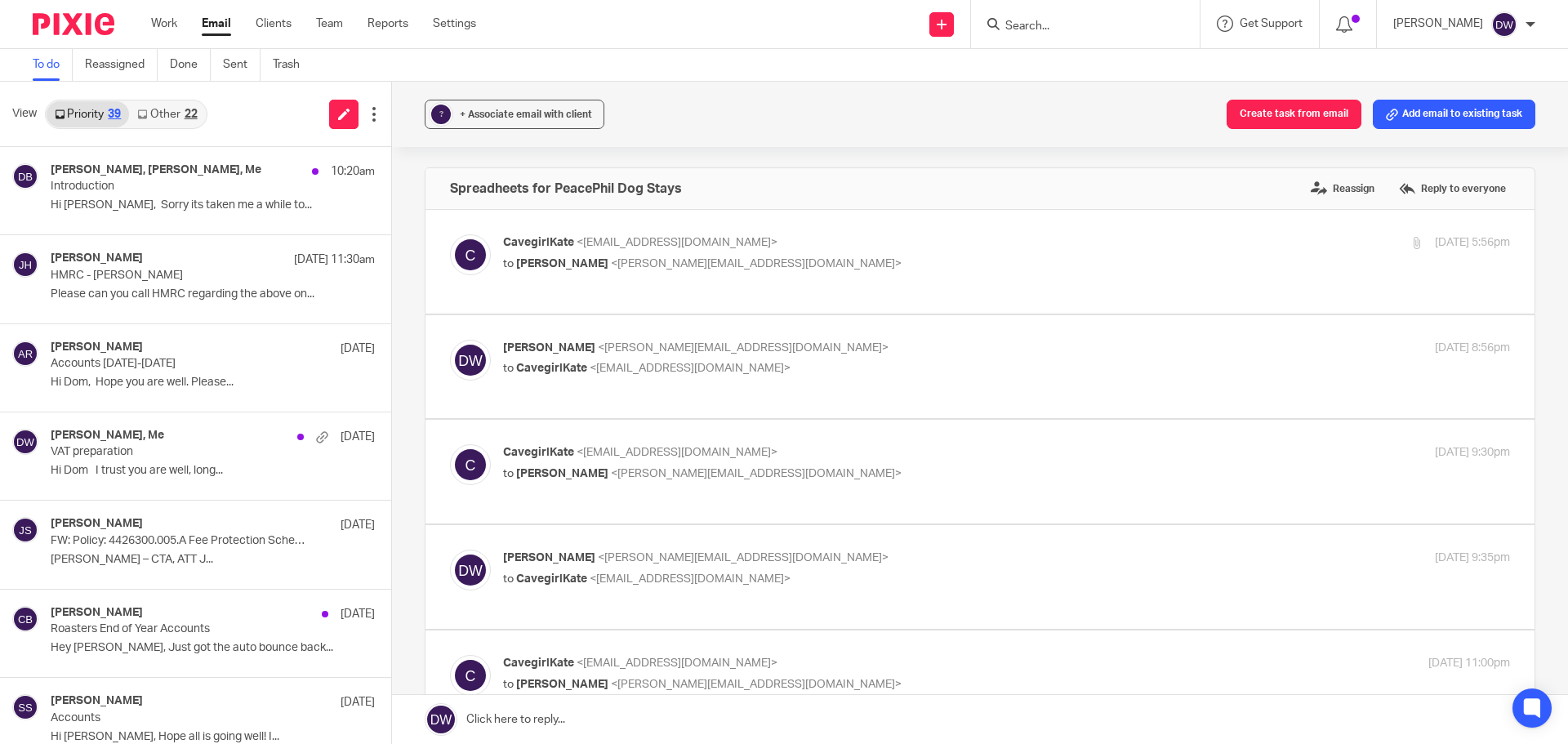
click at [169, 112] on link "Other 22" at bounding box center [167, 114] width 76 height 26
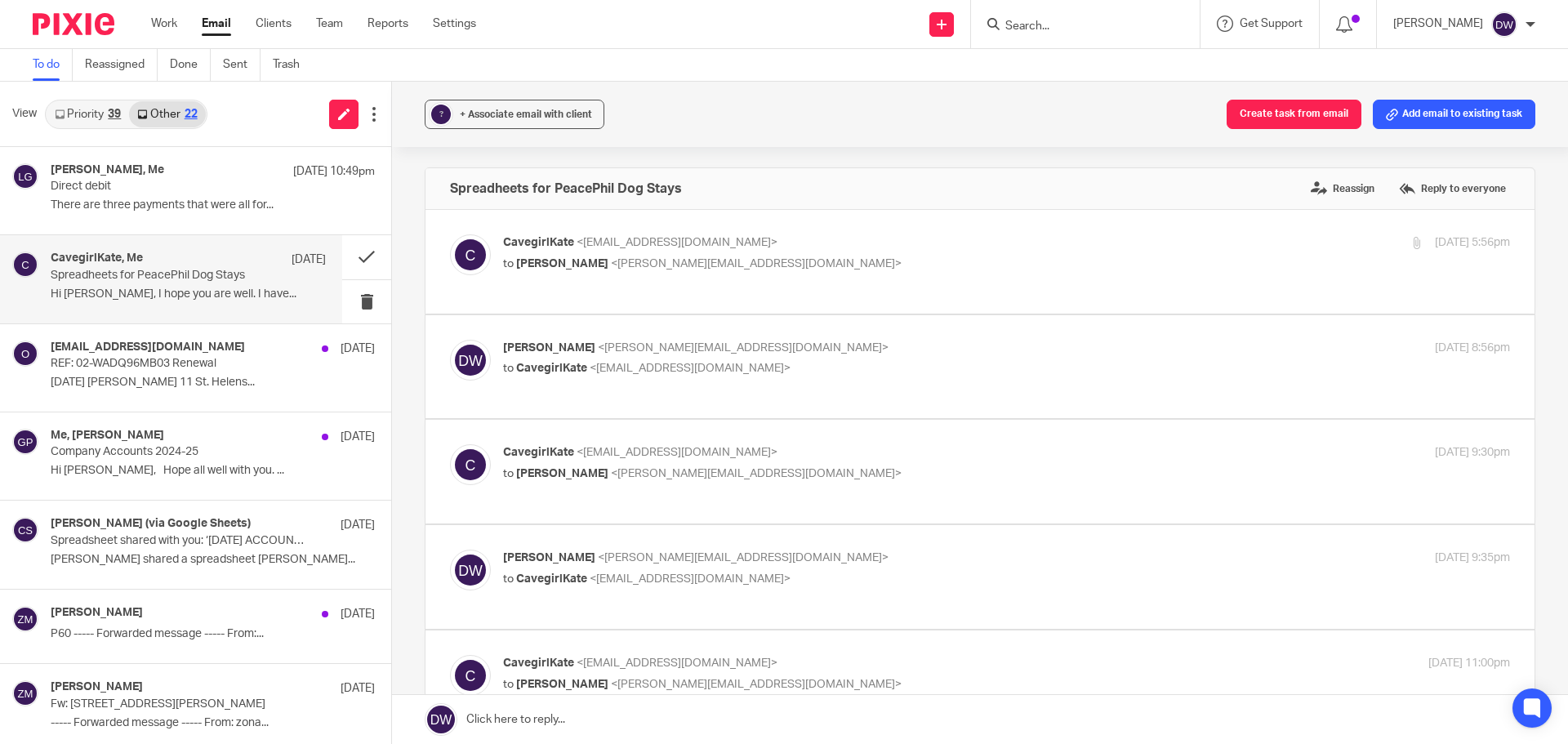
click at [94, 113] on link "Priority 39" at bounding box center [88, 114] width 82 height 26
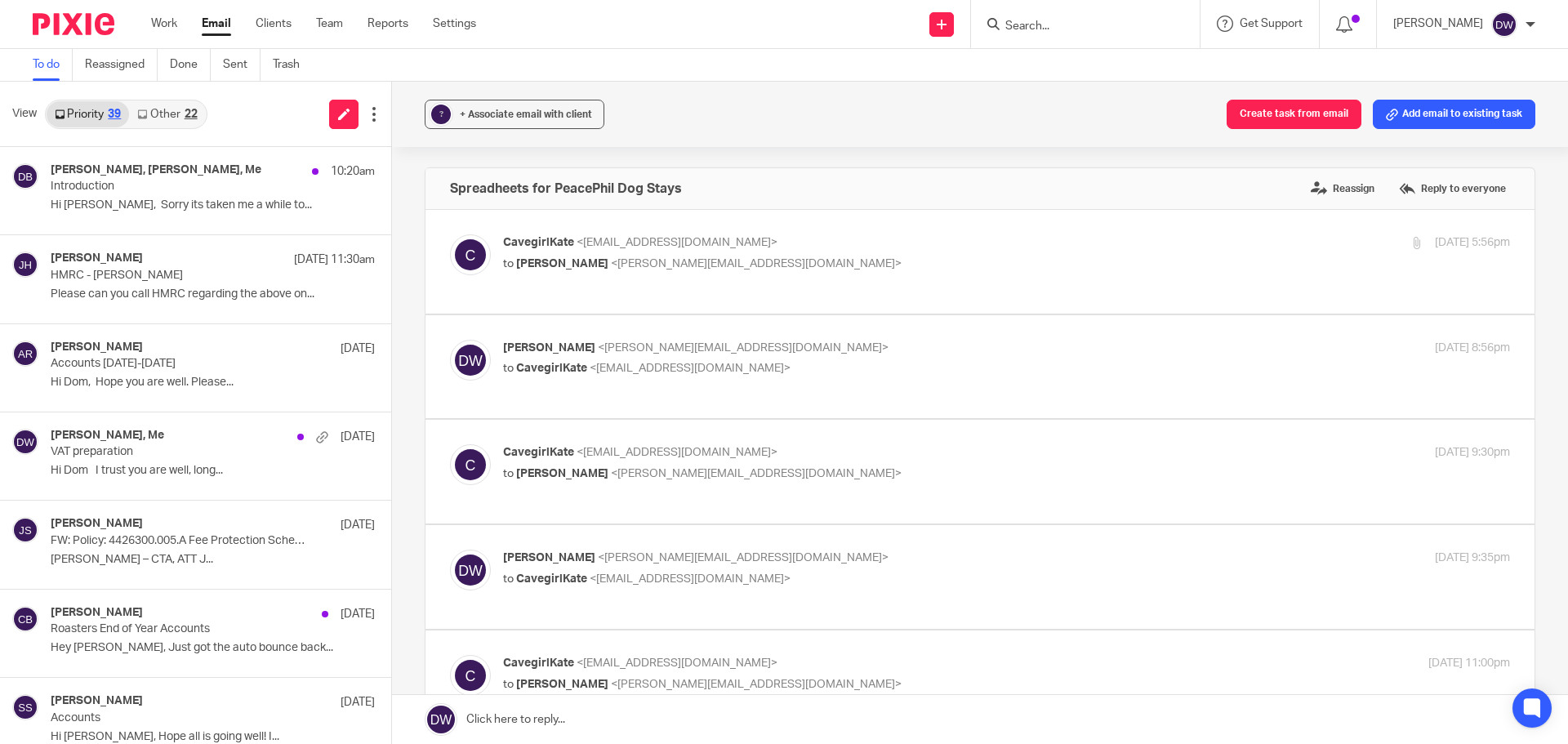
click at [172, 108] on link "Other 22" at bounding box center [167, 114] width 76 height 26
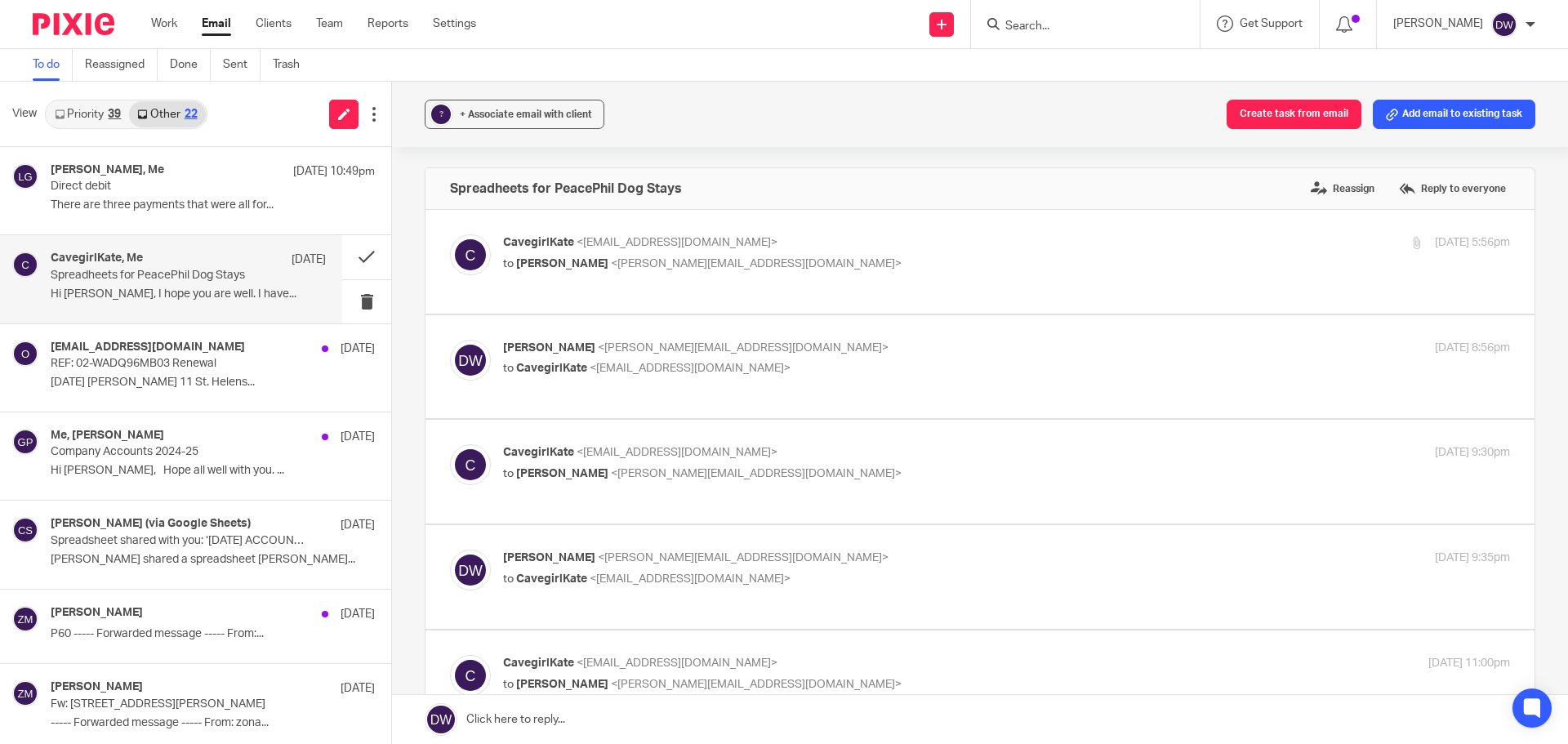
click at [114, 115] on div "39" at bounding box center [114, 114] width 13 height 12
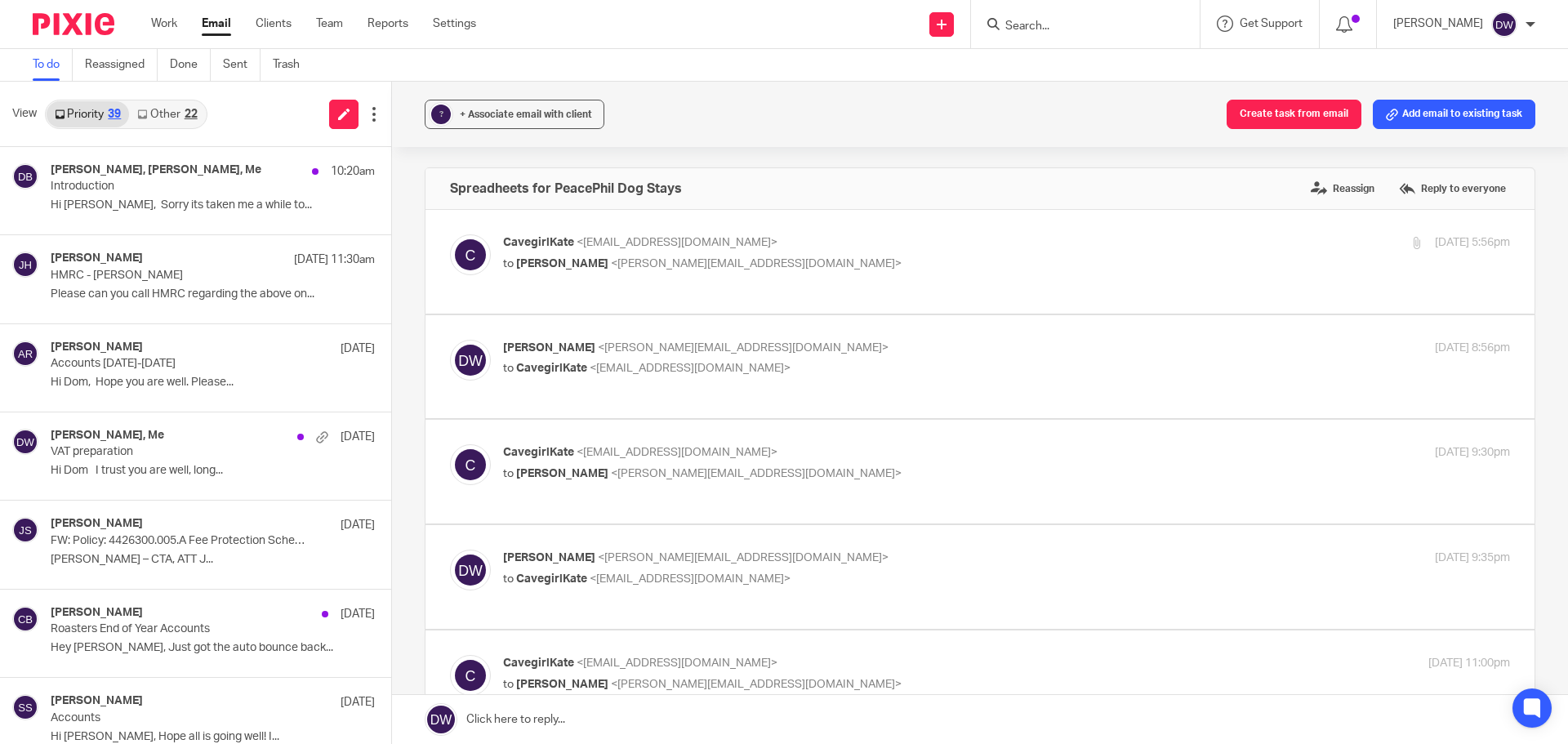
click at [179, 106] on link "Other 22" at bounding box center [167, 114] width 76 height 26
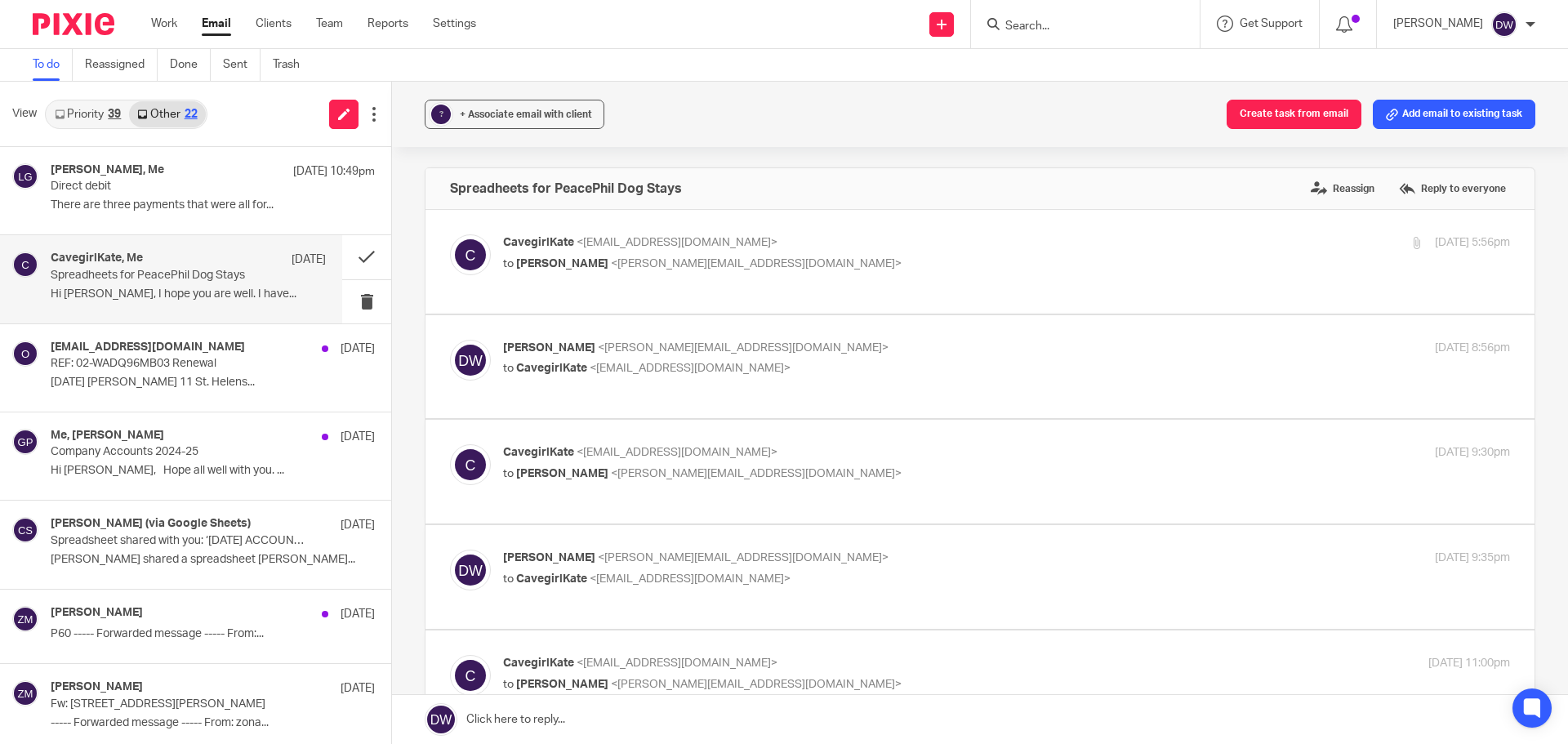
click at [65, 113] on icon at bounding box center [59, 114] width 10 height 10
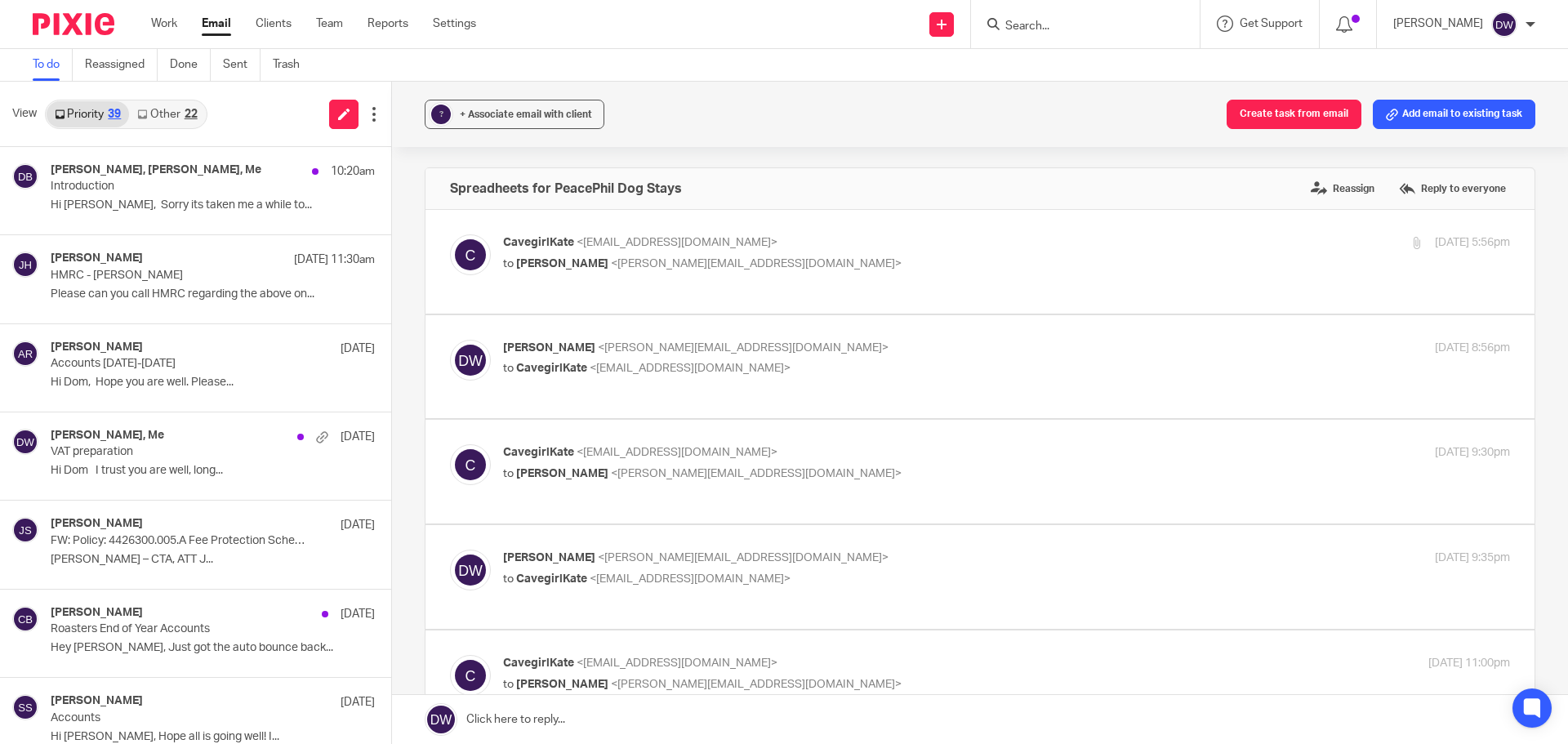
click at [162, 116] on link "Other 22" at bounding box center [167, 114] width 76 height 26
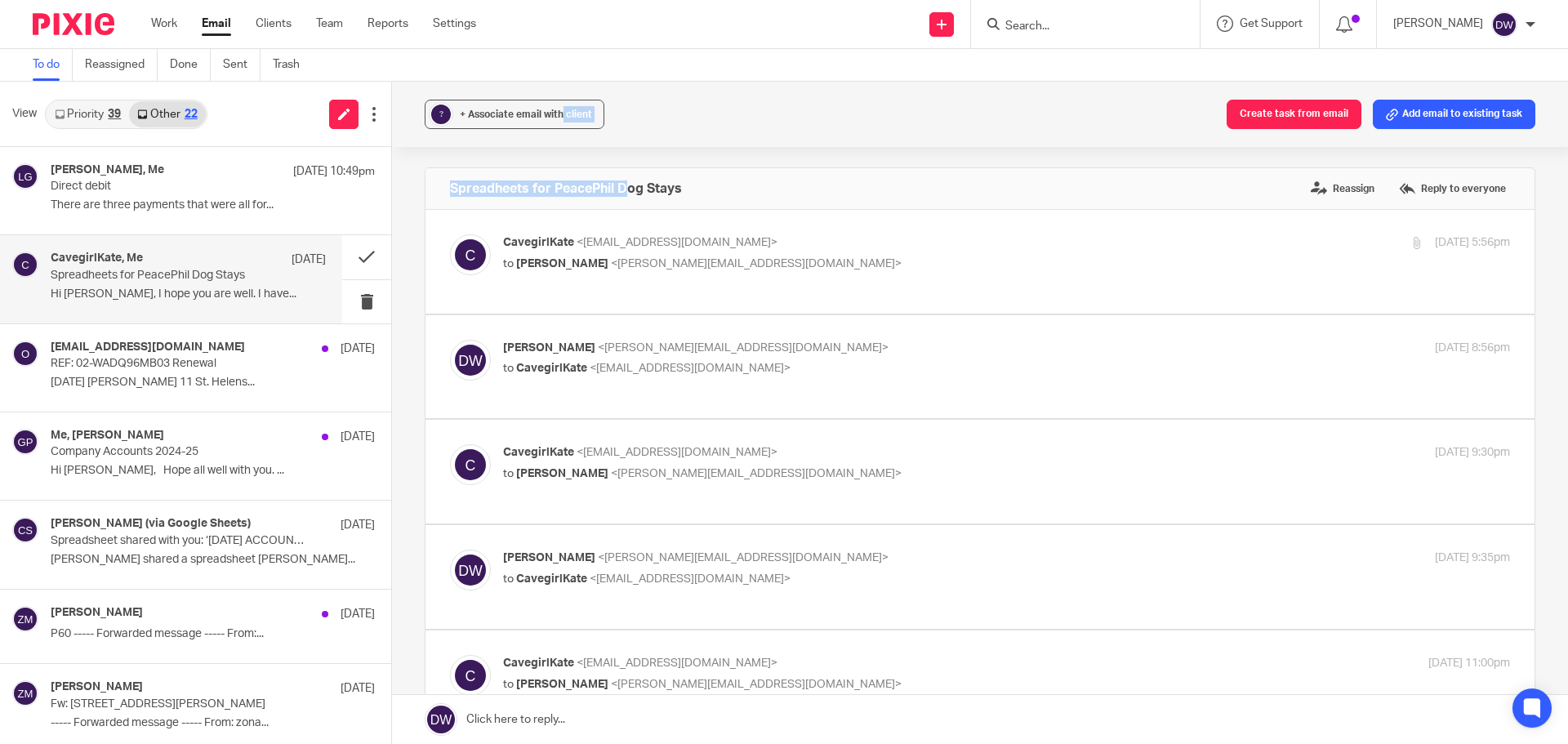
click at [674, 172] on div "? + Associate email with client Create task from email Add email to existing ta…" at bounding box center [980, 412] width 1176 height 662
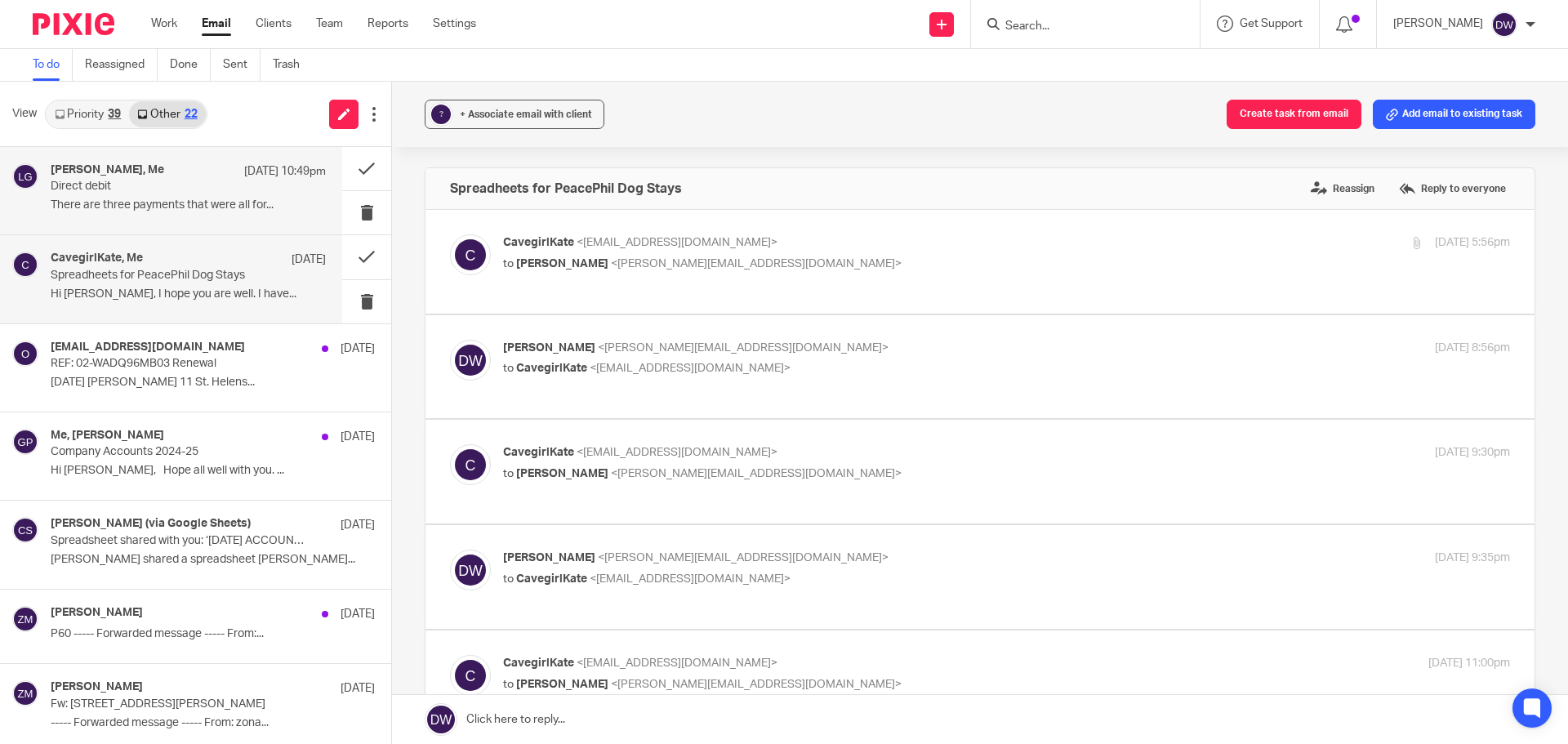
click at [152, 196] on div "[PERSON_NAME], Me [DATE] 10:49pm Direct debit There are three payments that wer…" at bounding box center [187, 190] width 275 height 55
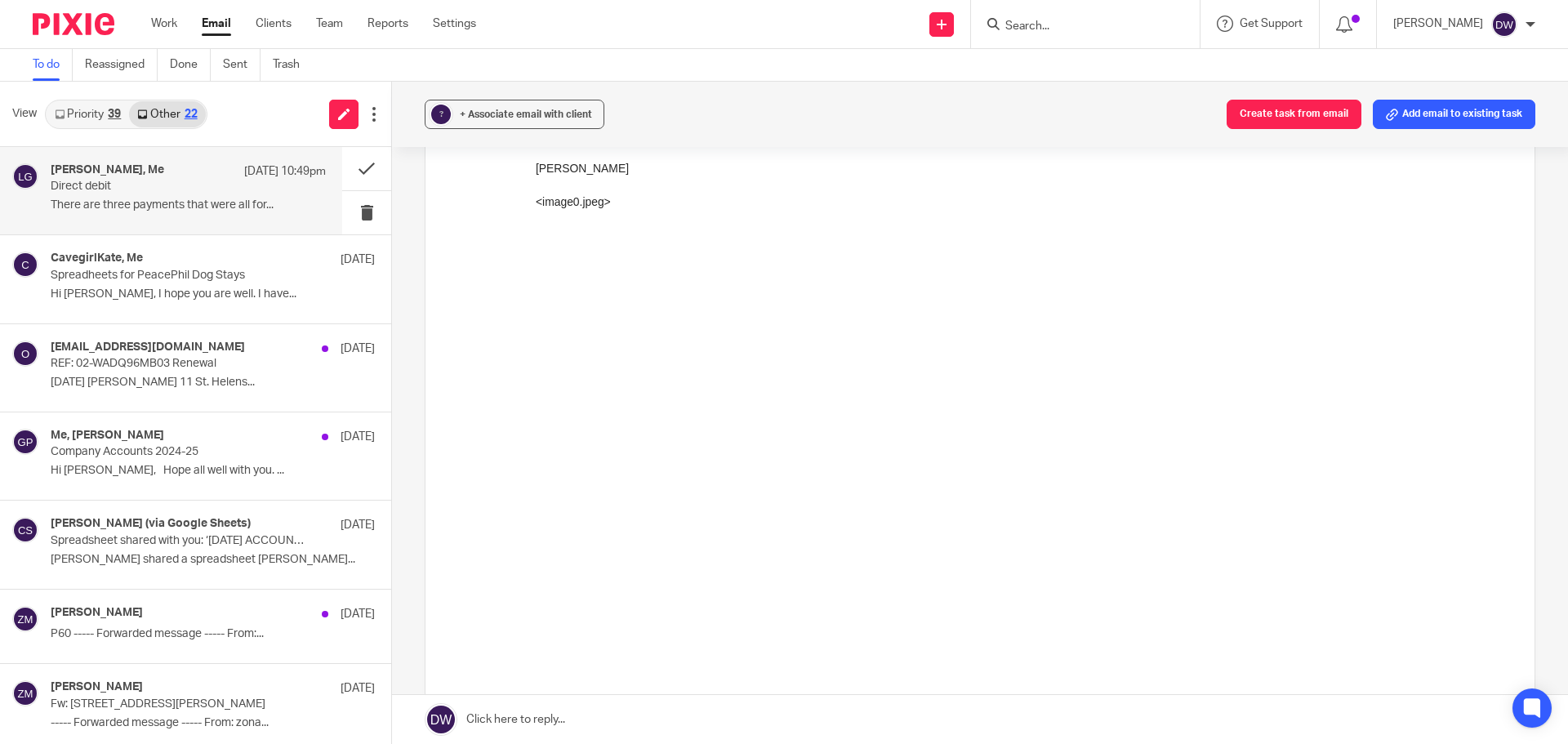
scroll to position [1143, 0]
click at [169, 280] on p "Spreadheets for PeacePhil Dog Stays" at bounding box center [160, 275] width 221 height 13
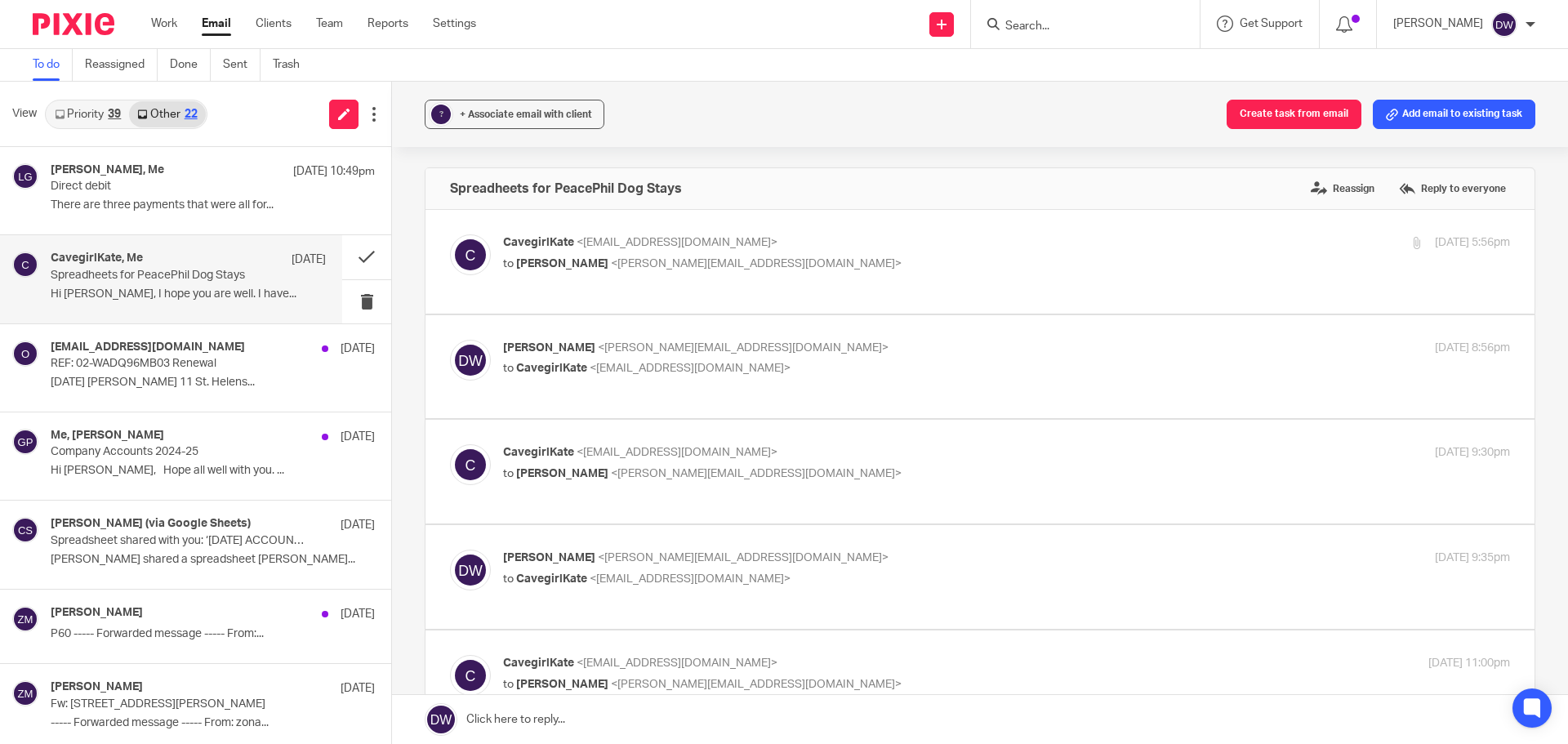
scroll to position [0, 0]
